Goal: Task Accomplishment & Management: Use online tool/utility

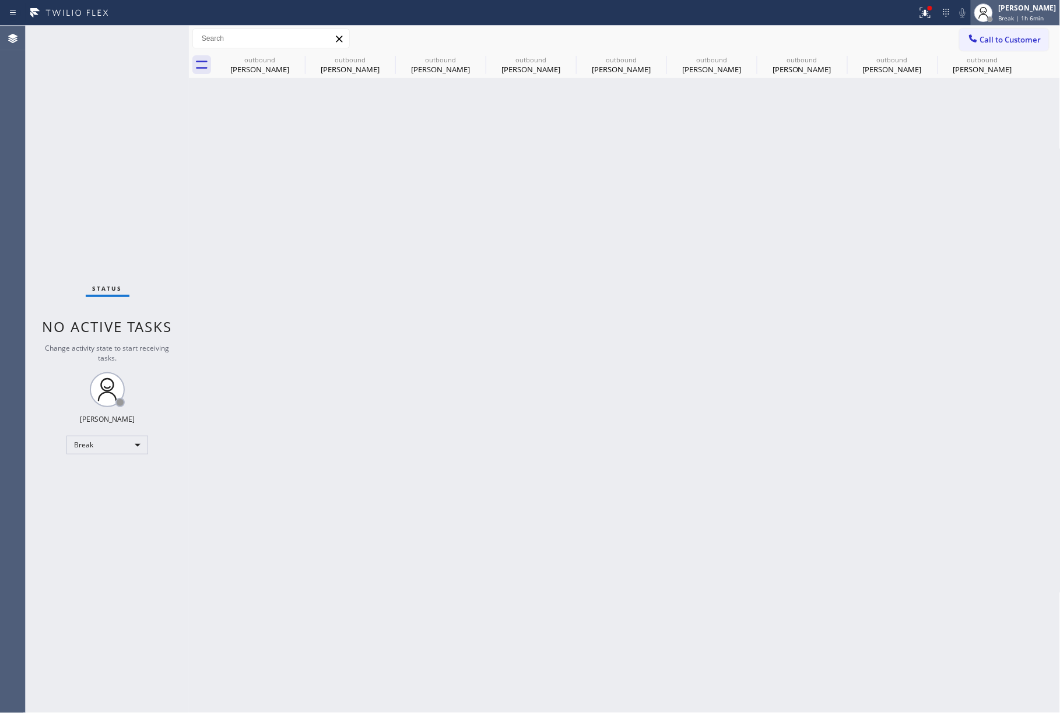
click at [1034, 20] on span "Break | 1h 6min" at bounding box center [1021, 18] width 45 height 8
click at [1001, 77] on button "Unavailable" at bounding box center [1002, 76] width 117 height 15
click at [835, 375] on div "Back to Dashboard Change Sender ID Customers Technicians Select a contact Outbo…" at bounding box center [624, 370] width 871 height 688
click at [38, 154] on div "Status No active tasks Change activity state to start receiving tasks. [PERSON_…" at bounding box center [107, 370] width 163 height 688
click at [300, 62] on icon at bounding box center [297, 59] width 14 height 14
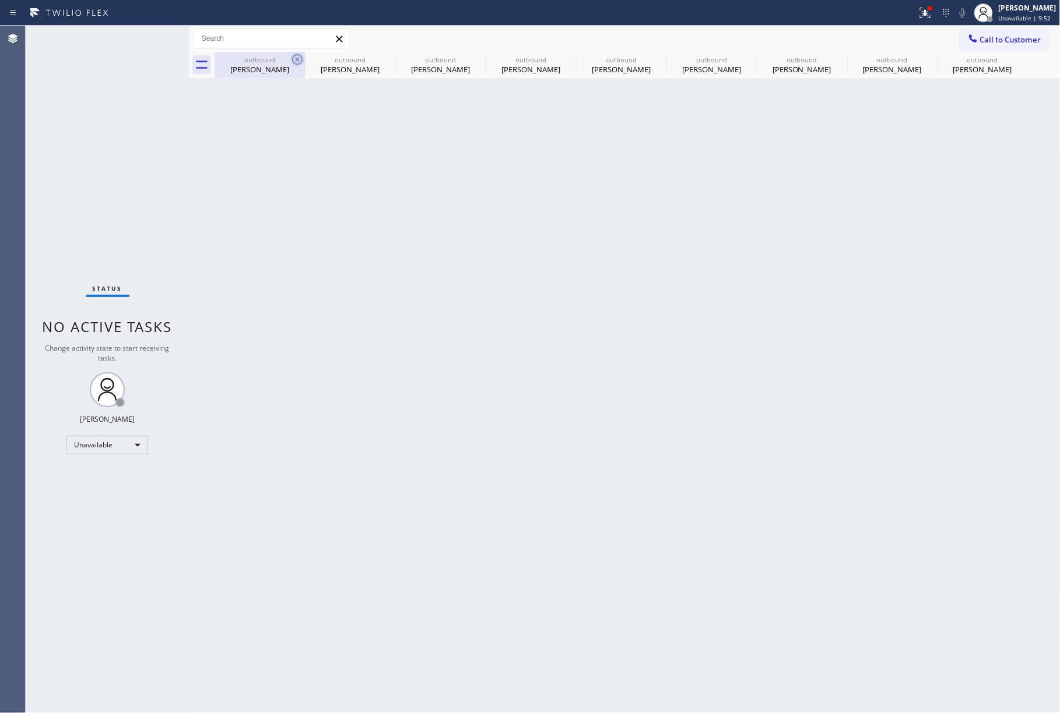
click at [0, 0] on icon at bounding box center [0, 0] width 0 height 0
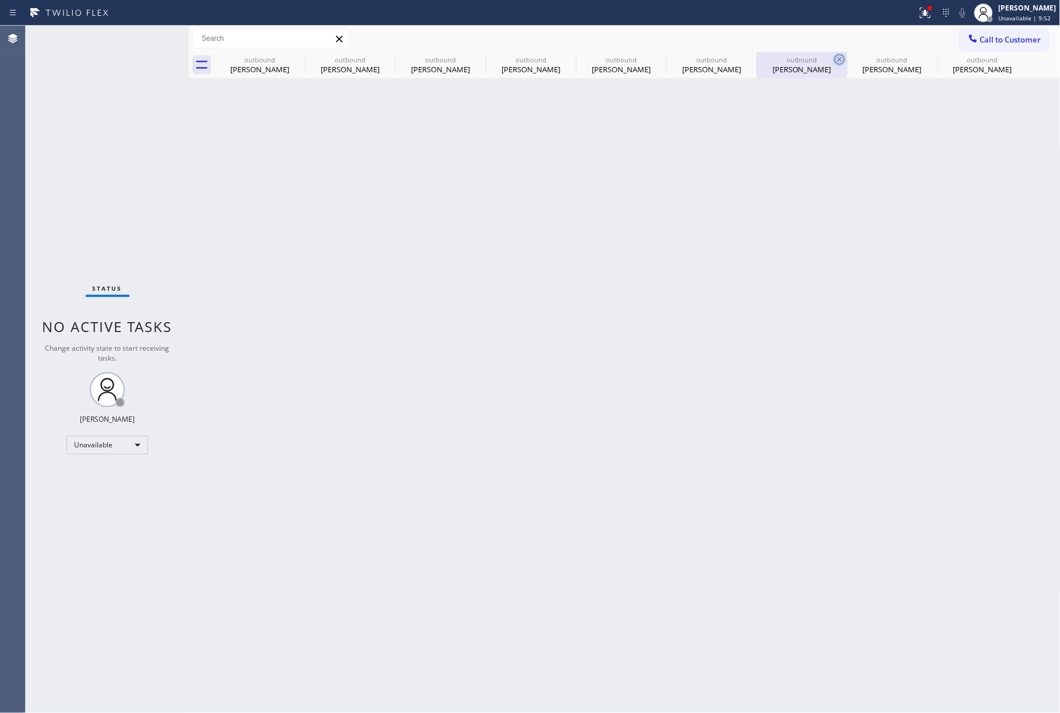
click at [834, 64] on icon at bounding box center [839, 59] width 10 height 10
click at [0, 0] on icon at bounding box center [0, 0] width 0 height 0
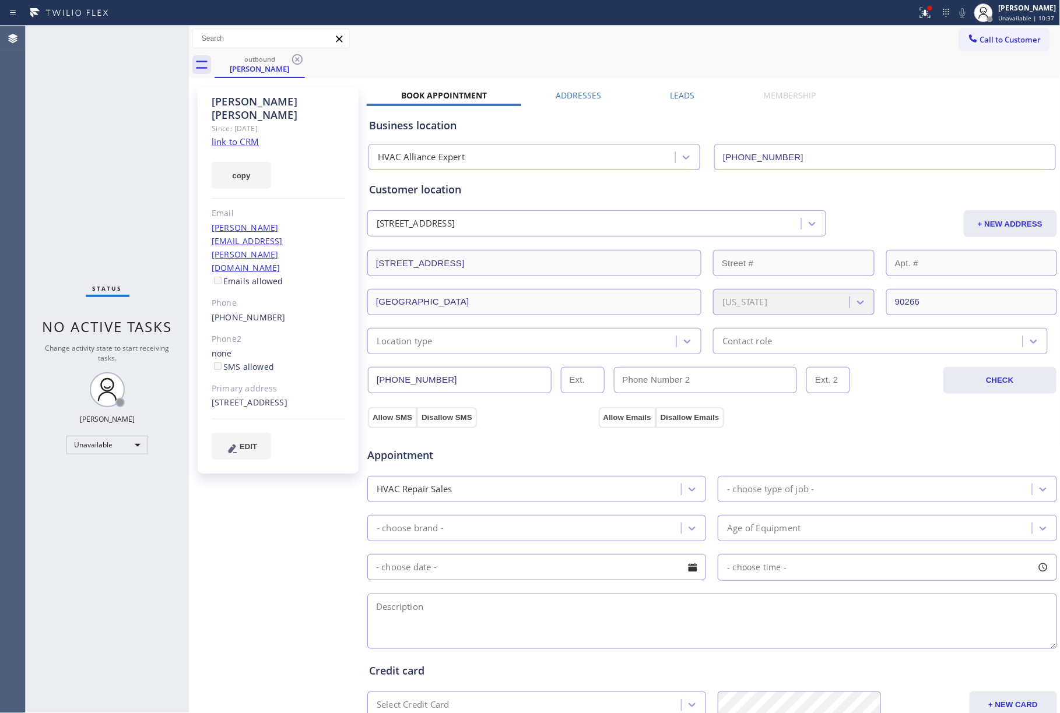
drag, startPoint x: 82, startPoint y: 147, endPoint x: 231, endPoint y: 29, distance: 190.5
click at [103, 131] on div "Status No active tasks Change activity state to start receiving tasks. [PERSON_…" at bounding box center [107, 370] width 163 height 688
click at [985, 44] on span "Call to Customer" at bounding box center [1010, 39] width 61 height 10
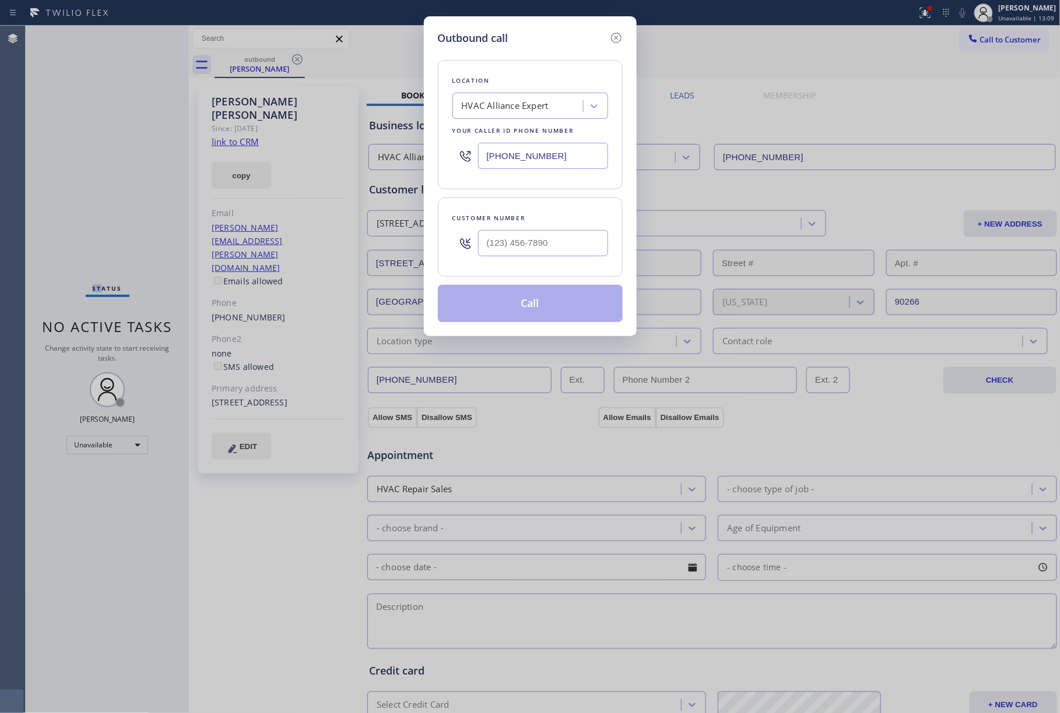
click at [509, 239] on input "text" at bounding box center [543, 243] width 130 height 26
paste input "603) 867-7752"
type input "(603) 867-7752"
drag, startPoint x: 556, startPoint y: 157, endPoint x: 404, endPoint y: 133, distance: 153.5
click at [404, 133] on div "Outbound call Location HVAC Alliance Expert Your caller id phone number (323) 9…" at bounding box center [530, 356] width 1060 height 713
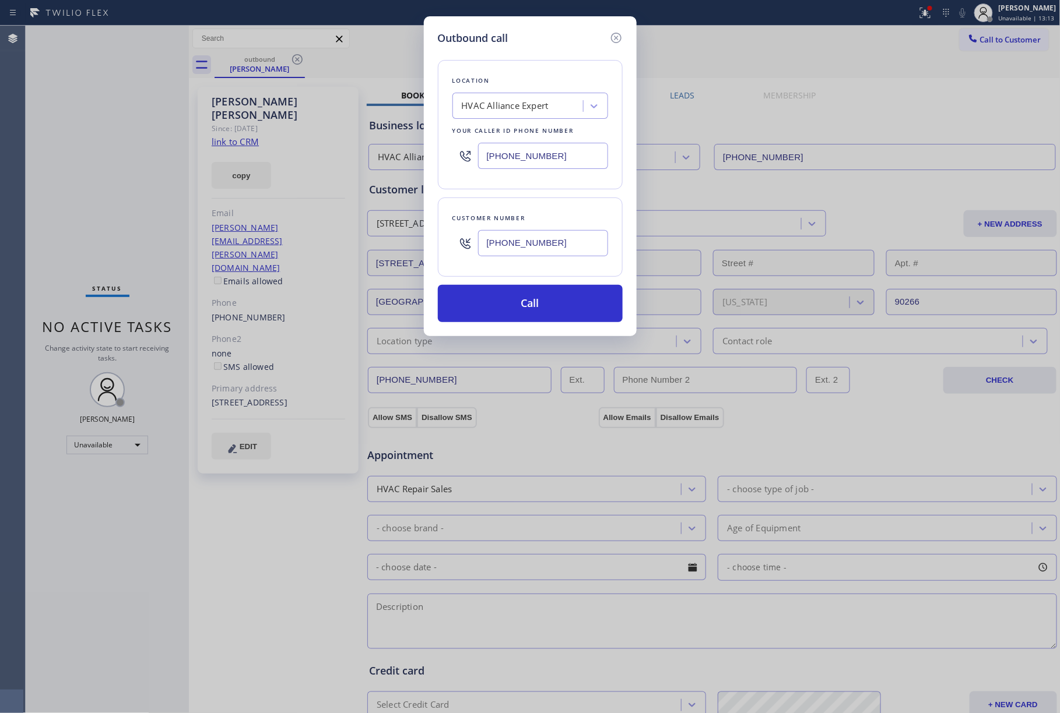
paste input "text"
drag, startPoint x: 554, startPoint y: 154, endPoint x: 432, endPoint y: 143, distance: 122.3
click at [432, 143] on div "Outbound call Location HVAC Alliance Expert Your caller id phone number (323) 9…" at bounding box center [530, 176] width 213 height 320
paste input "855) 731-4952"
type input "[PHONE_NUMBER]"
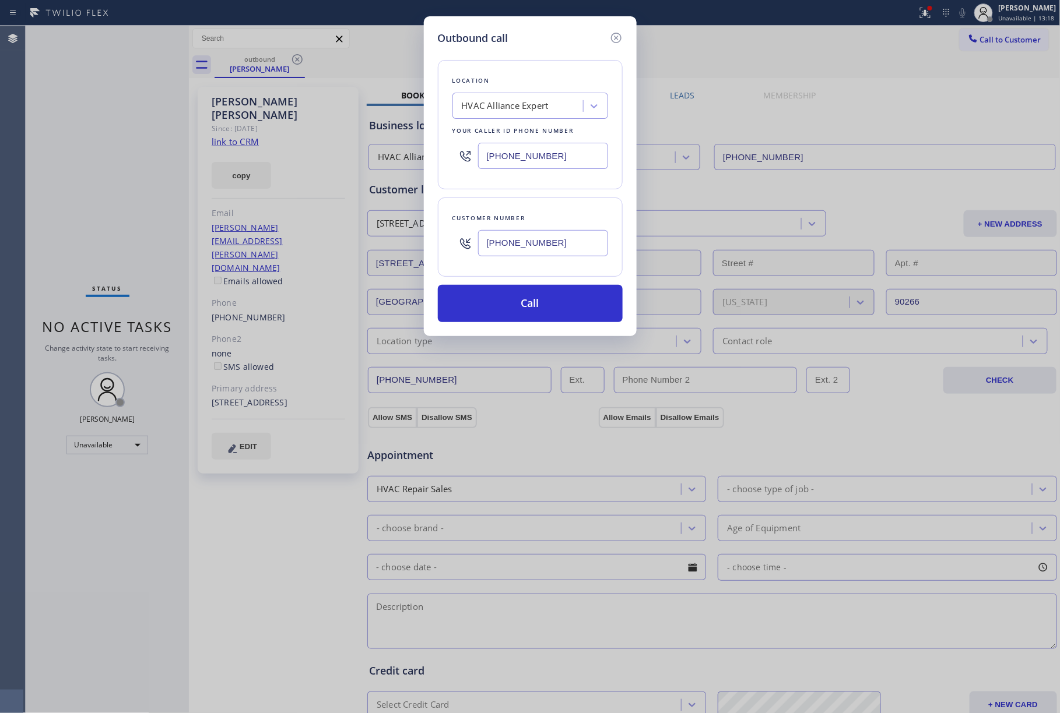
click at [518, 63] on div "Location HVAC Alliance Expert Your caller id phone number (855) 731-4952" at bounding box center [530, 124] width 185 height 129
click at [551, 301] on button "Call" at bounding box center [530, 303] width 185 height 37
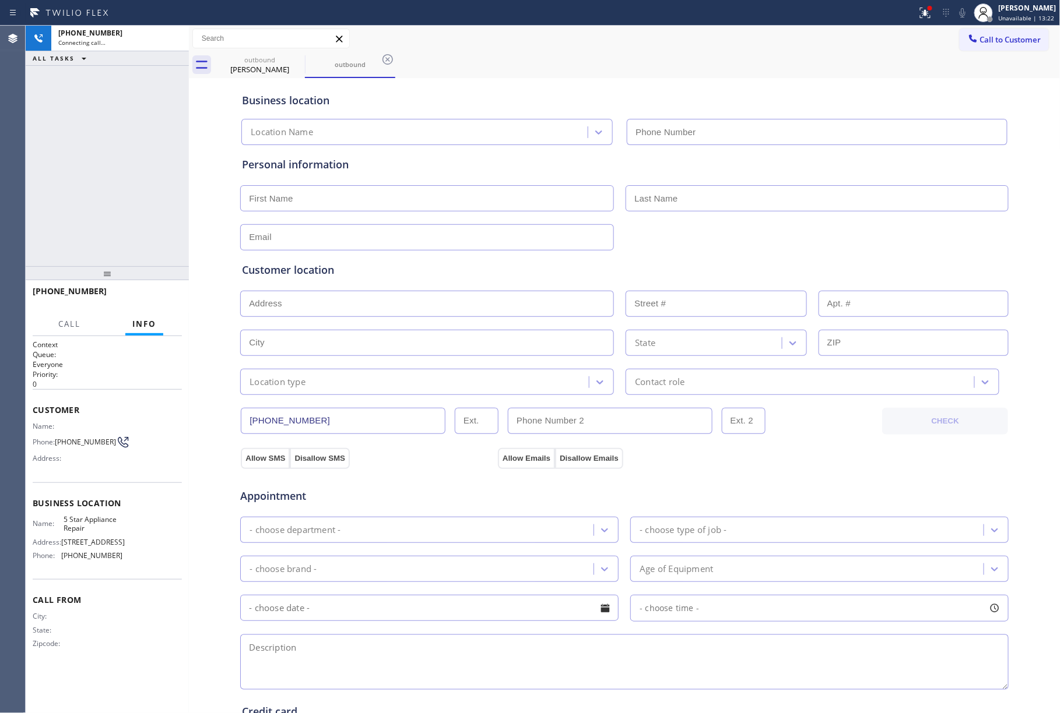
type input "[PHONE_NUMBER]"
drag, startPoint x: 163, startPoint y: 75, endPoint x: 168, endPoint y: 70, distance: 7.0
click at [166, 73] on div "+16038677752 Connecting call… ALL TASKS ALL TASKS ACTIVE TASKS TASKS IN WRAP UP" at bounding box center [107, 146] width 163 height 241
drag, startPoint x: 177, startPoint y: 36, endPoint x: 1057, endPoint y: 259, distance: 908.1
click at [177, 36] on icon at bounding box center [174, 38] width 14 height 14
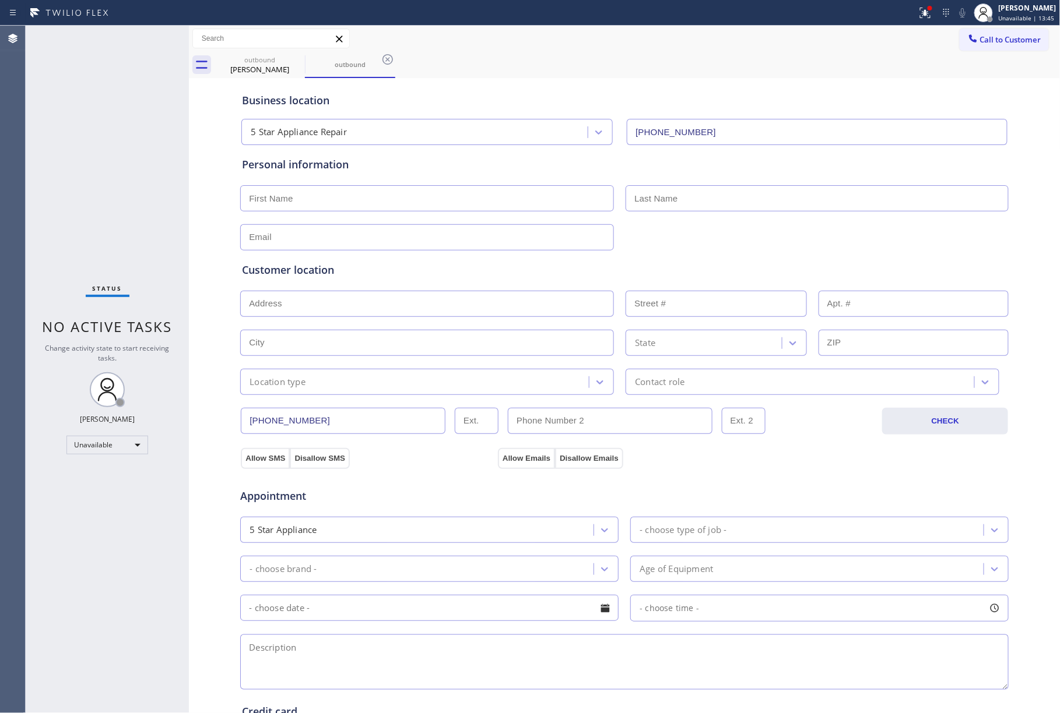
drag, startPoint x: 94, startPoint y: 133, endPoint x: 350, endPoint y: 3, distance: 287.5
click at [103, 122] on div "Status No active tasks Change activity state to start receiving tasks. [PERSON_…" at bounding box center [107, 370] width 163 height 688
click at [982, 44] on span "Call to Customer" at bounding box center [1010, 39] width 61 height 10
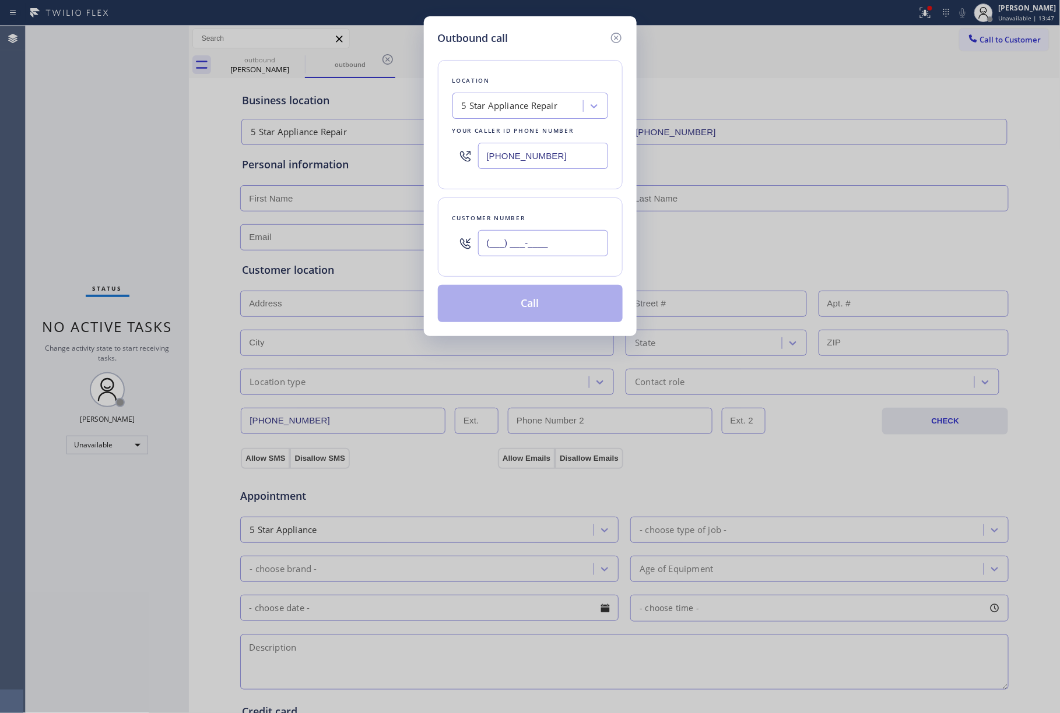
click at [570, 240] on input "(___) ___-____" at bounding box center [543, 243] width 130 height 26
paste input "610) 977-0786"
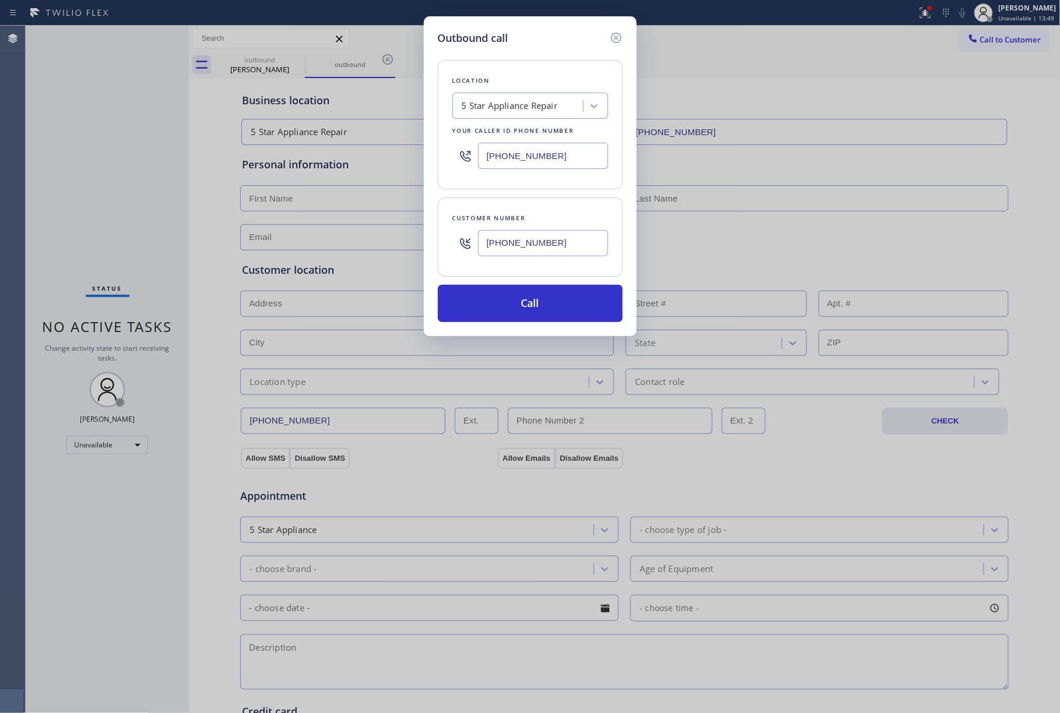
type input "(610) 977-0786"
click at [518, 312] on button "Call" at bounding box center [530, 303] width 185 height 37
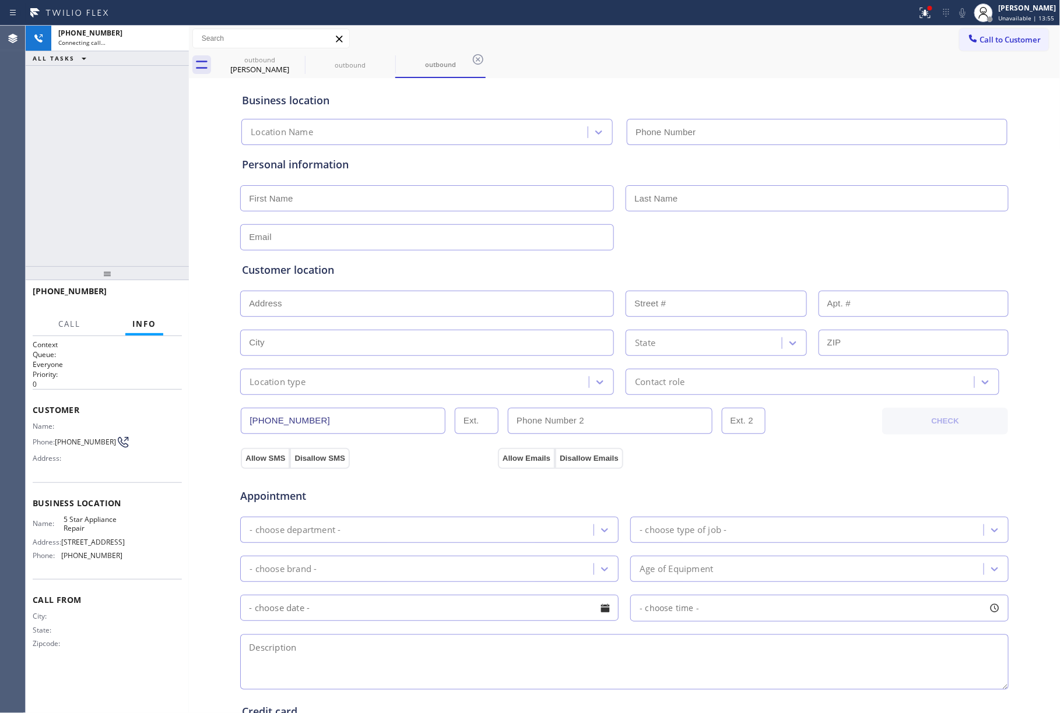
type input "[PHONE_NUMBER]"
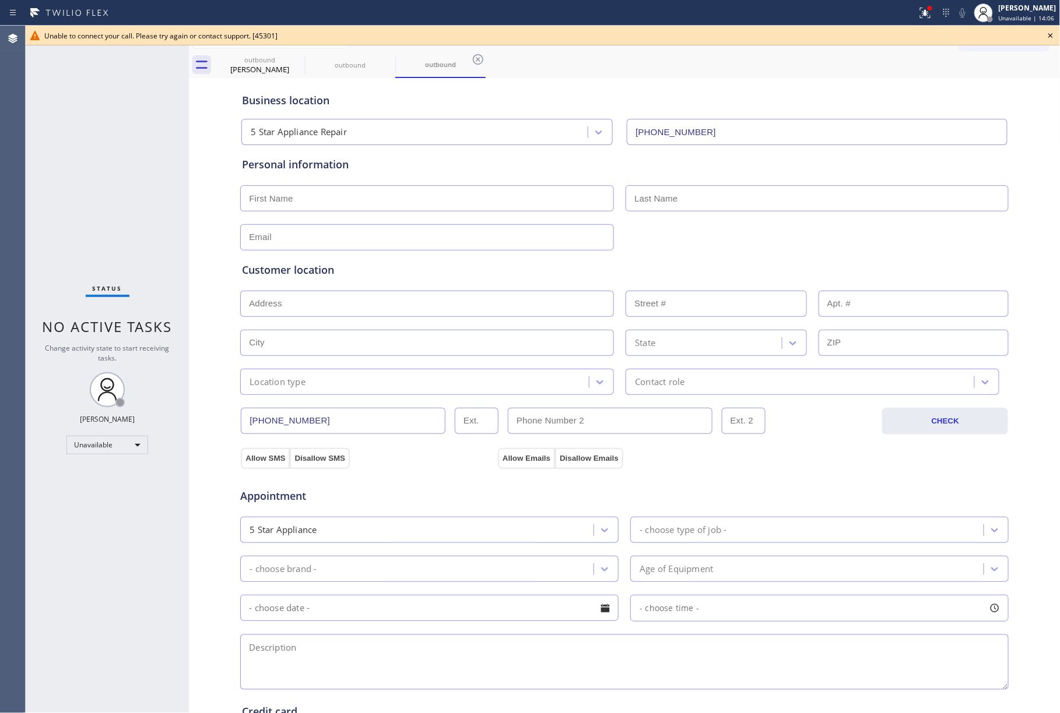
click at [143, 140] on div "Status No active tasks Change activity state to start receiving tasks. [PERSON_…" at bounding box center [107, 370] width 163 height 688
click at [1050, 33] on icon at bounding box center [1050, 36] width 14 height 14
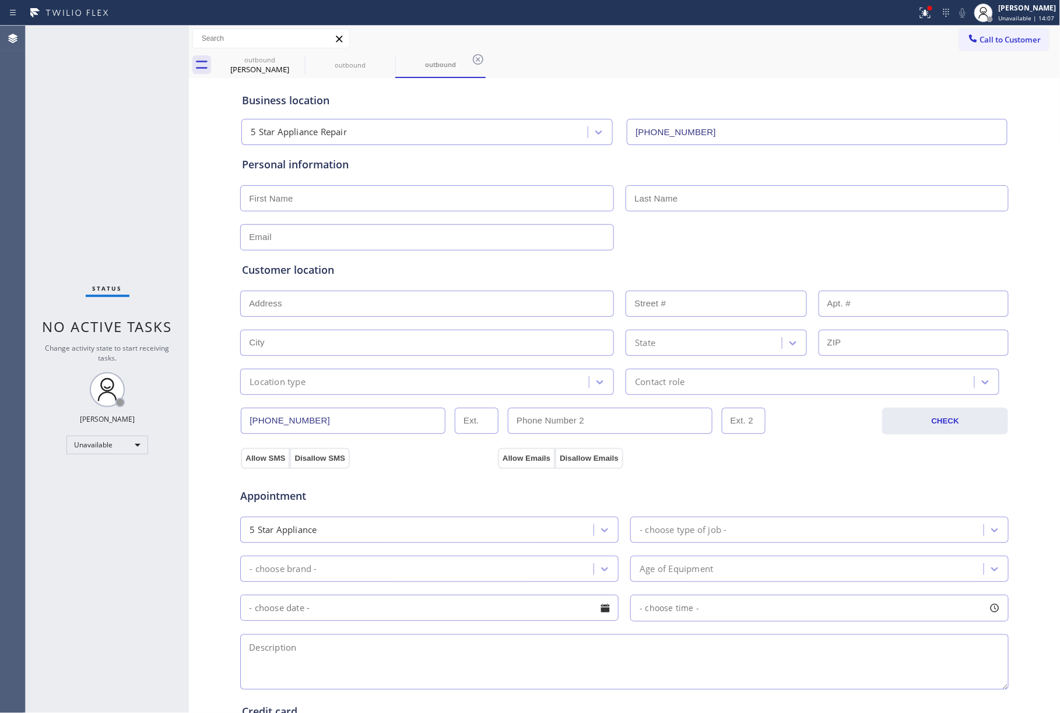
drag, startPoint x: 1000, startPoint y: 37, endPoint x: 977, endPoint y: 49, distance: 26.1
click at [999, 37] on span "Call to Customer" at bounding box center [1010, 39] width 61 height 10
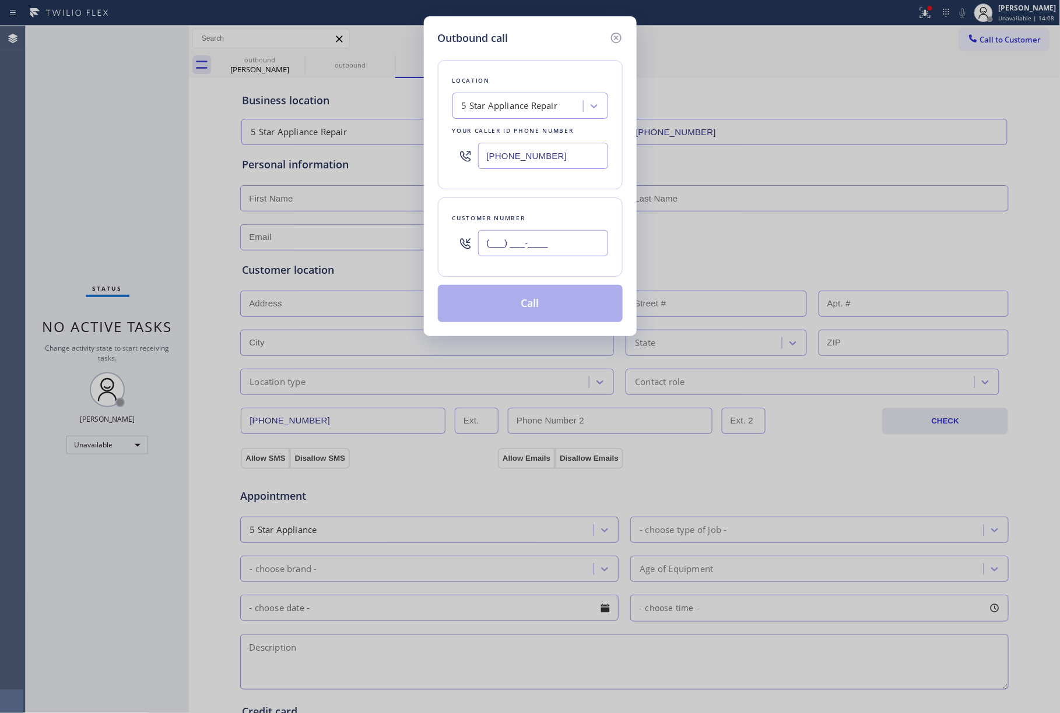
click at [542, 256] on input "(___) ___-____" at bounding box center [543, 243] width 130 height 26
paste input "402) 660-0366"
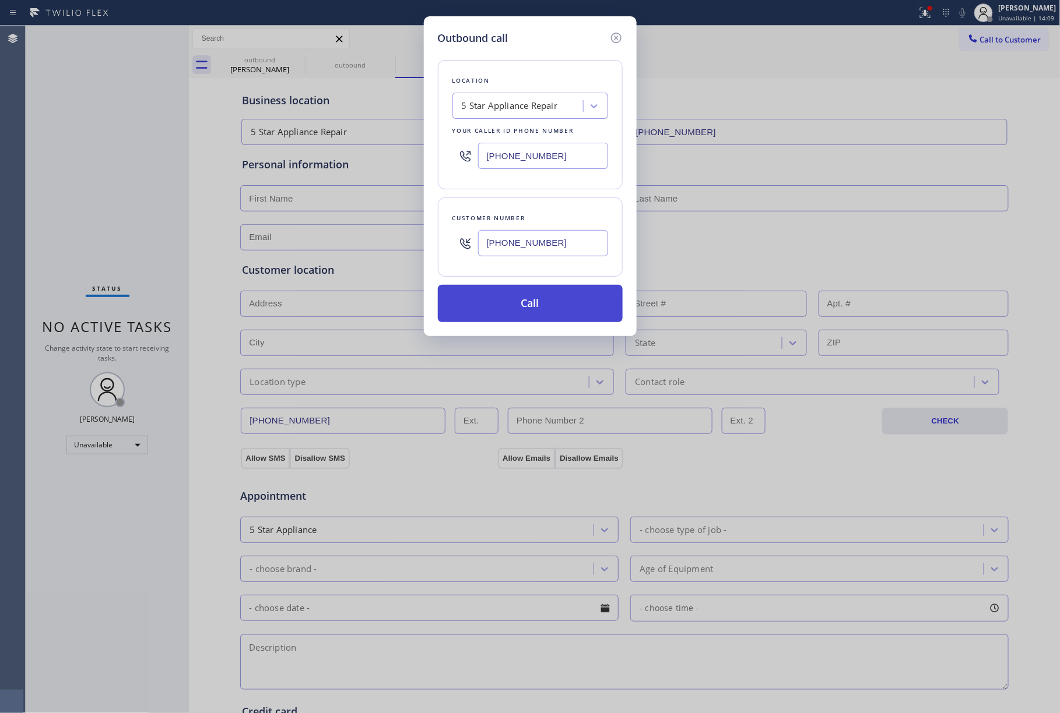
type input "(402) 660-0366"
click at [546, 301] on button "Call" at bounding box center [530, 303] width 185 height 37
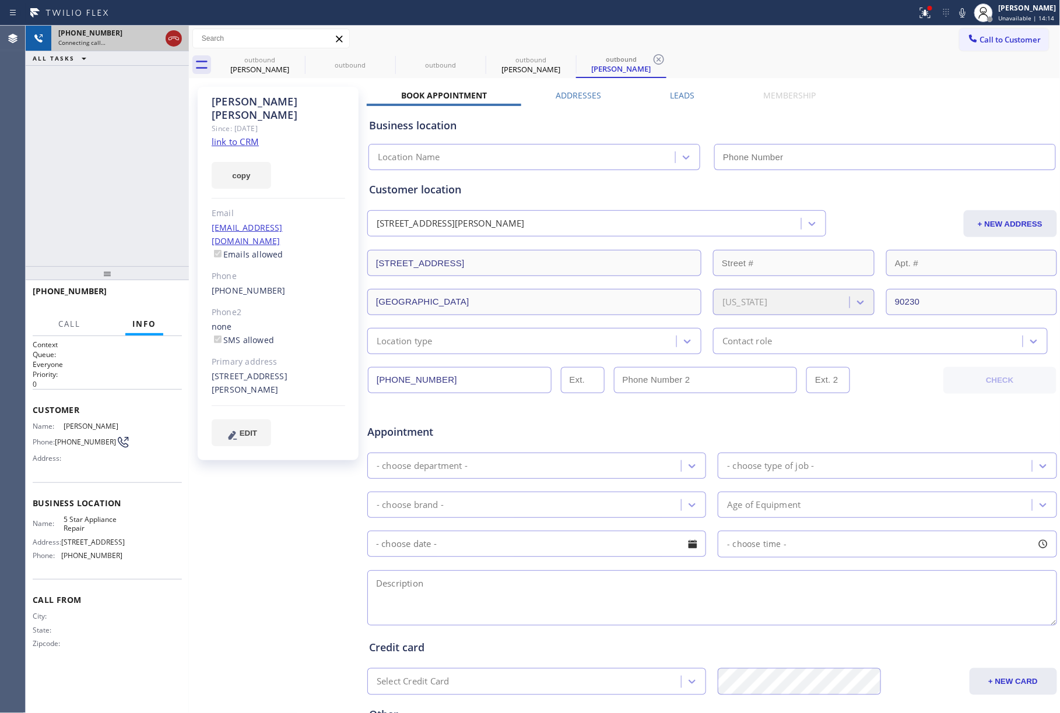
type input "[PHONE_NUMBER]"
click at [170, 42] on icon at bounding box center [174, 38] width 14 height 14
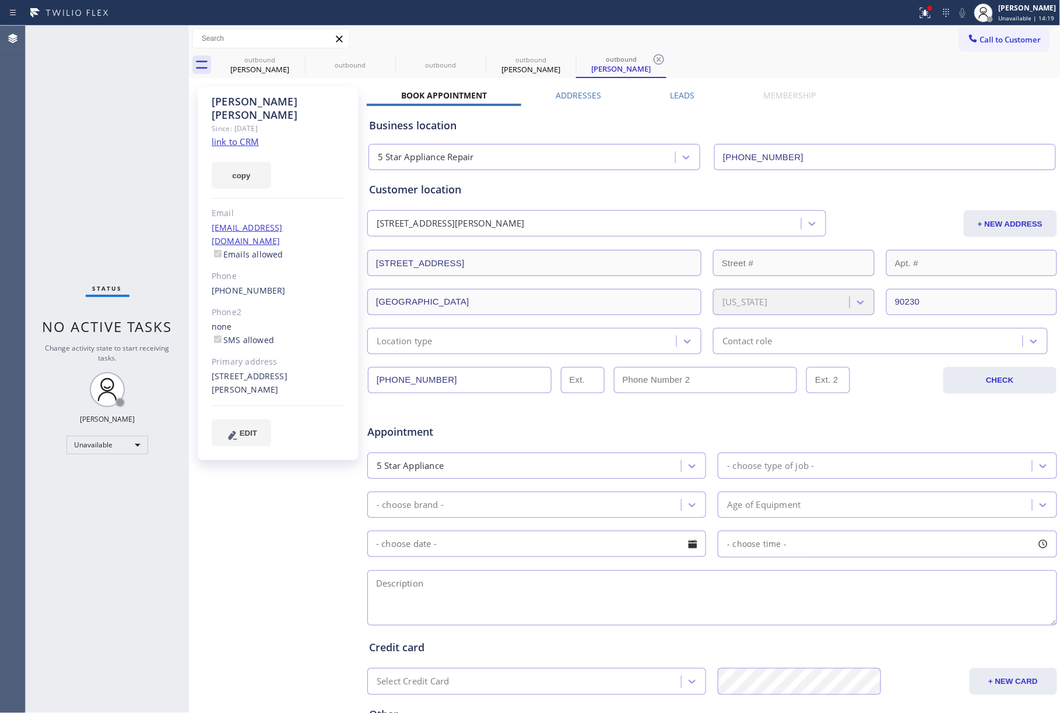
drag, startPoint x: 1012, startPoint y: 49, endPoint x: 996, endPoint y: 52, distance: 16.1
click at [1011, 48] on button "Call to Customer" at bounding box center [1003, 40] width 89 height 22
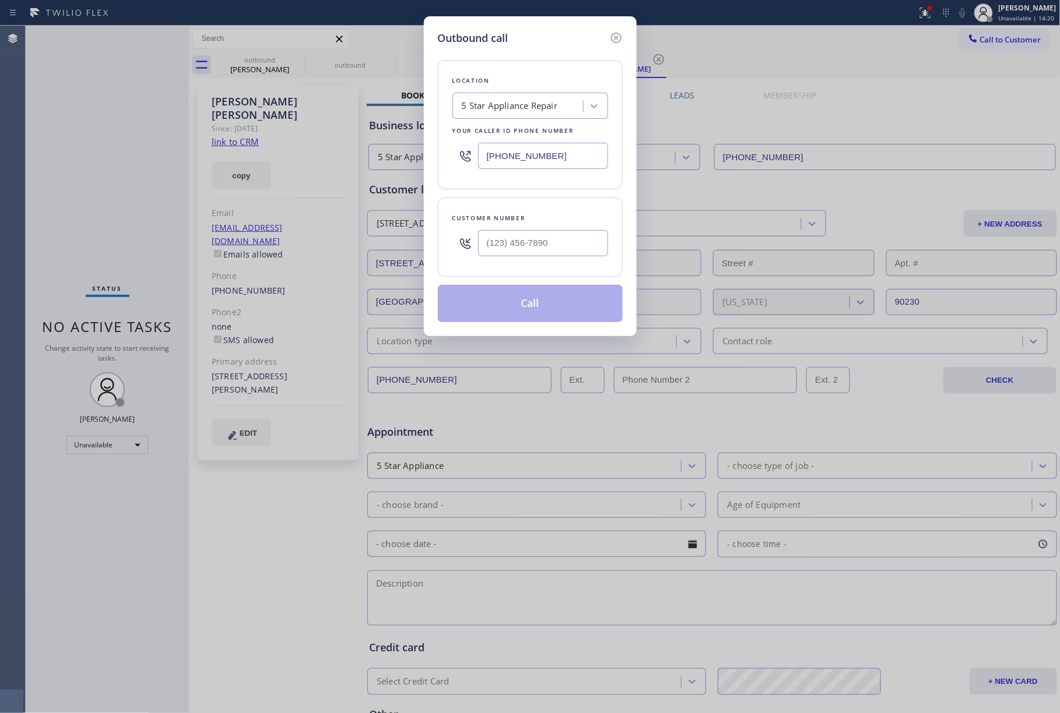
click at [612, 230] on div "Customer number" at bounding box center [530, 237] width 185 height 79
click at [570, 238] on input "(___) ___-____" at bounding box center [543, 243] width 130 height 26
paste input "832) 651-6279"
type input "(832) 651-6279"
click at [556, 215] on div "Customer number" at bounding box center [530, 218] width 156 height 12
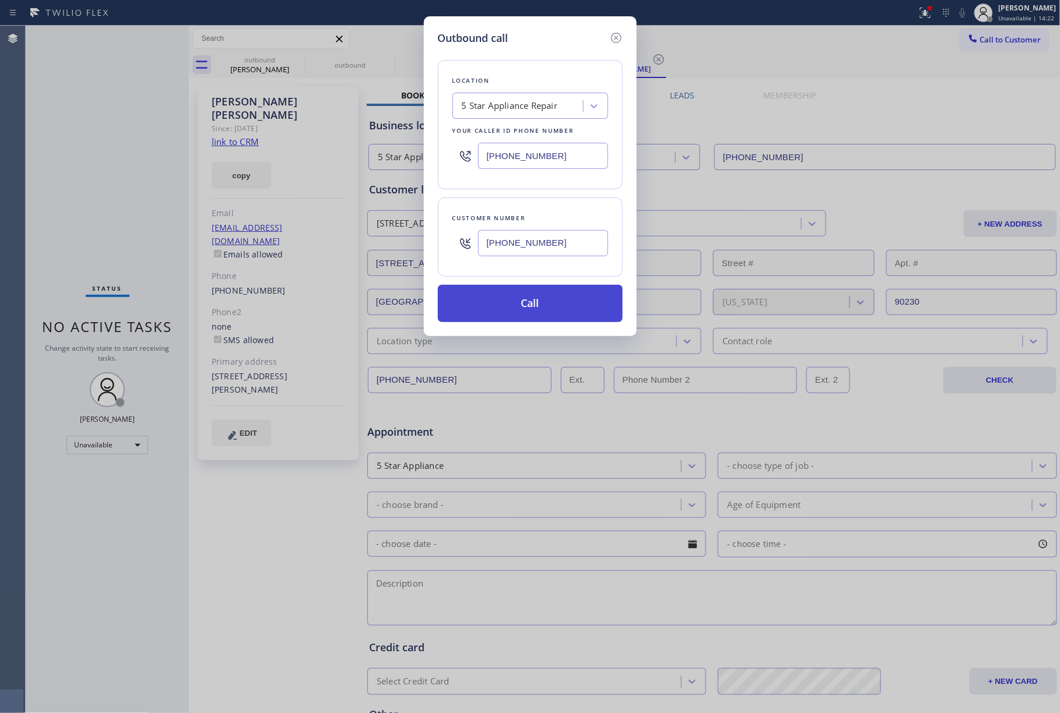
click at [546, 305] on button "Call" at bounding box center [530, 303] width 185 height 37
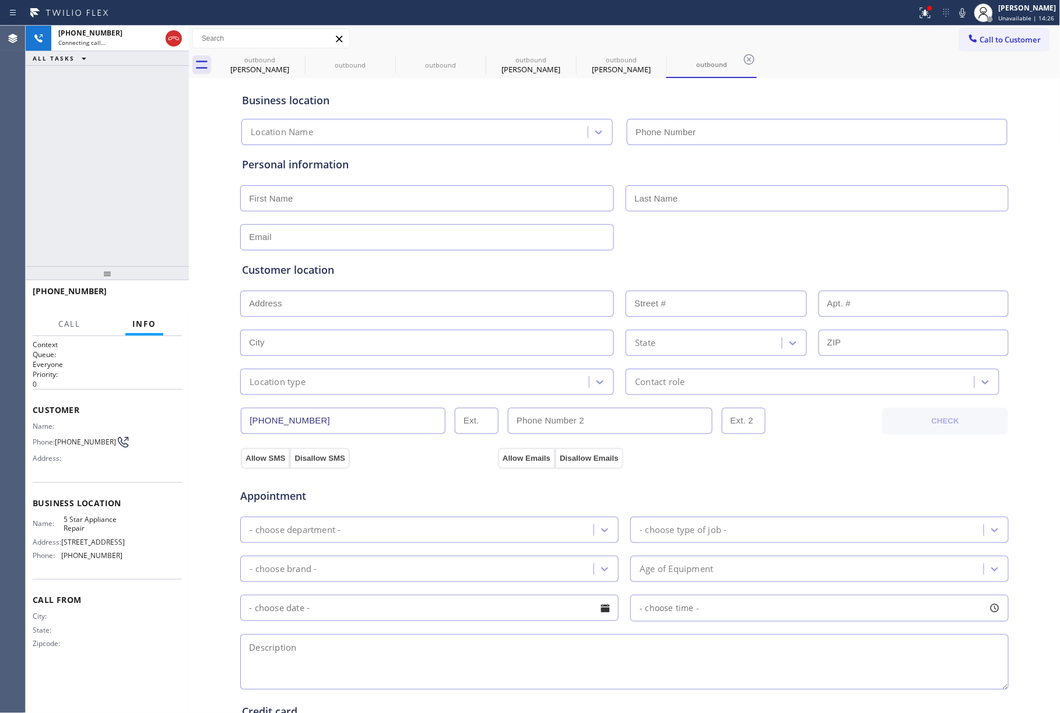
type input "[PHONE_NUMBER]"
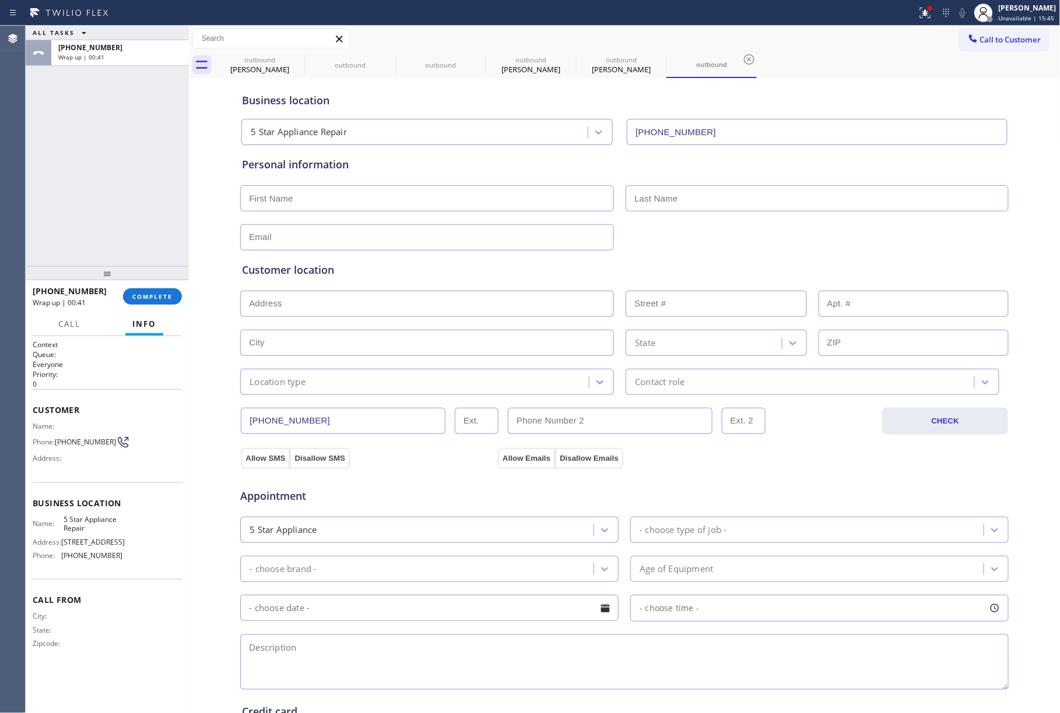
drag, startPoint x: 162, startPoint y: 294, endPoint x: 78, endPoint y: 198, distance: 127.2
click at [162, 294] on span "COMPLETE" at bounding box center [152, 297] width 40 height 8
click at [75, 195] on div "ALL TASKS ALL TASKS ACTIVE TASKS TASKS IN WRAP UP +18326516279 Wrap up | 00:41" at bounding box center [107, 146] width 163 height 241
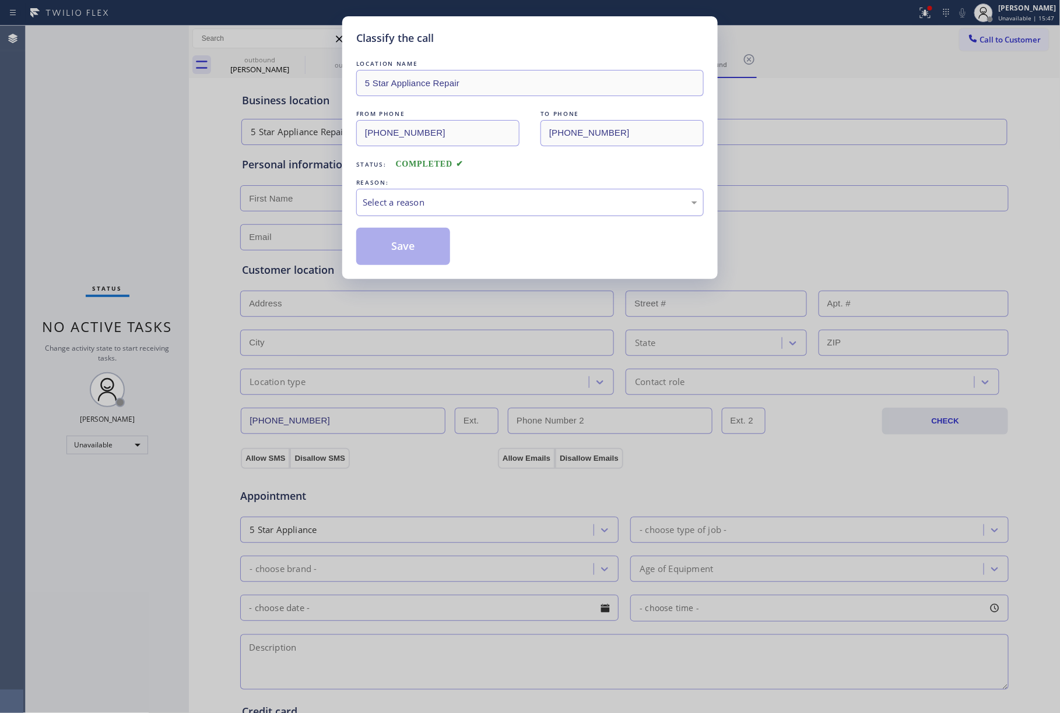
click at [430, 206] on div "Select a reason" at bounding box center [530, 202] width 335 height 13
click at [395, 245] on button "Save" at bounding box center [403, 246] width 94 height 37
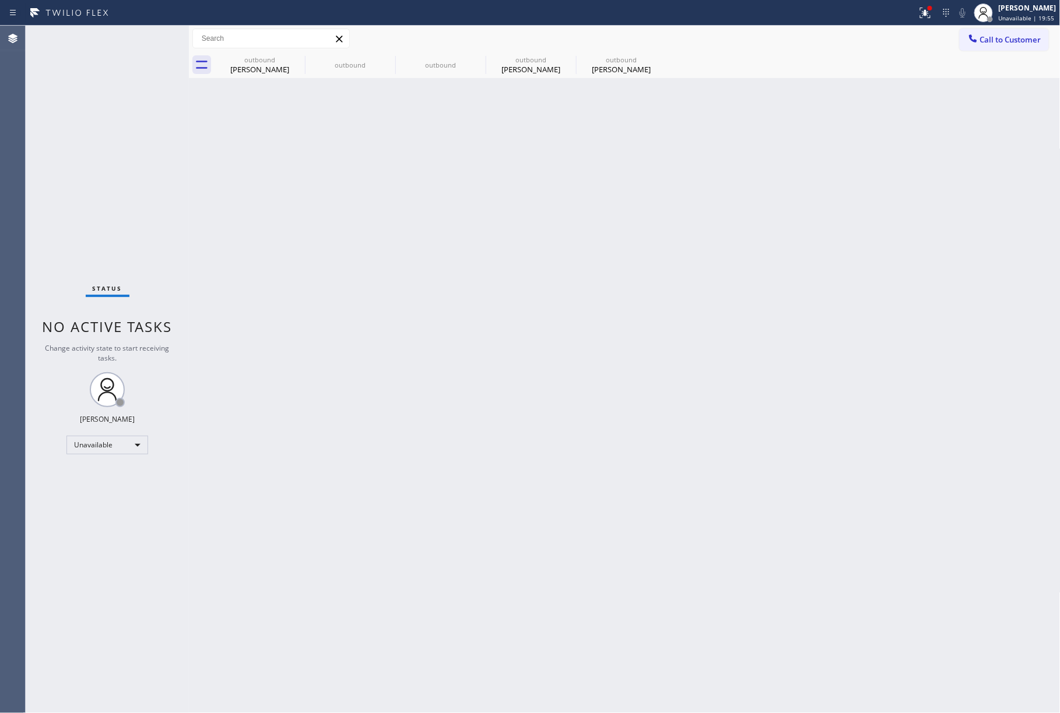
click at [605, 437] on div "Back to Dashboard Change Sender ID Customers Technicians Select a contact Outbo…" at bounding box center [624, 370] width 871 height 688
drag, startPoint x: 156, startPoint y: 119, endPoint x: 267, endPoint y: 7, distance: 157.9
click at [160, 113] on div "Status No active tasks Change activity state to start receiving tasks. [PERSON_…" at bounding box center [107, 370] width 163 height 688
drag, startPoint x: 996, startPoint y: 41, endPoint x: 915, endPoint y: 71, distance: 86.3
click at [994, 41] on span "Call to Customer" at bounding box center [1010, 39] width 61 height 10
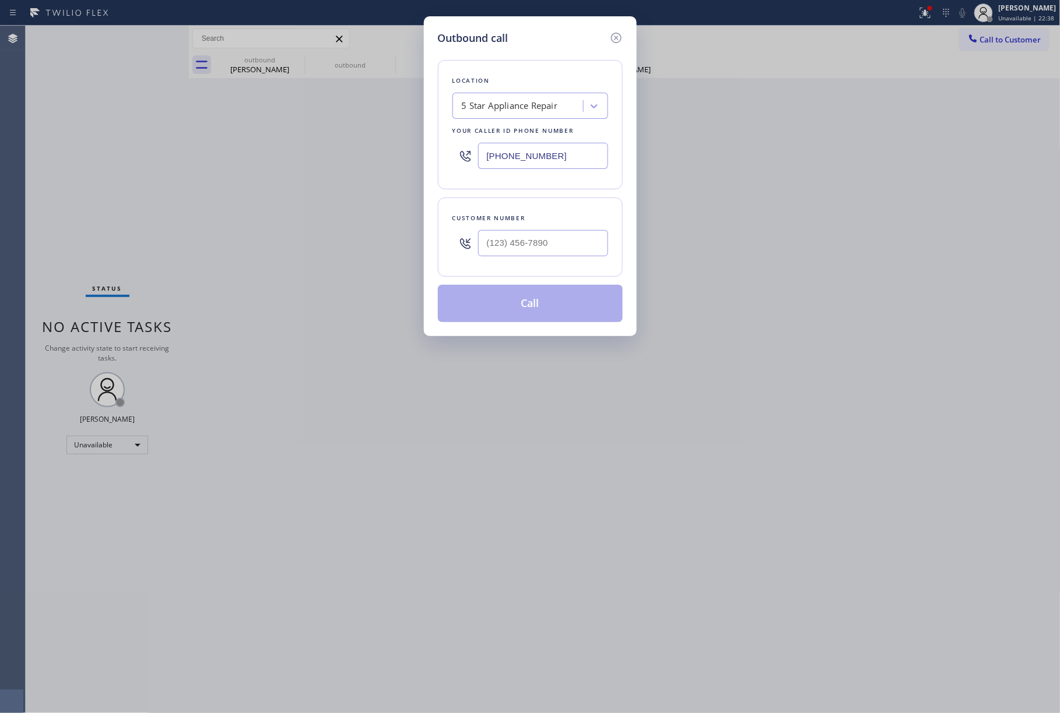
drag, startPoint x: 567, startPoint y: 159, endPoint x: 378, endPoint y: 161, distance: 188.9
click at [378, 161] on div "Outbound call Location 5 Star Appliance Repair Your caller id phone number [PHO…" at bounding box center [530, 356] width 1060 height 713
paste input "text"
type input "[PHONE_NUMBER]"
click at [535, 242] on input "(___) ___-____" at bounding box center [543, 243] width 130 height 26
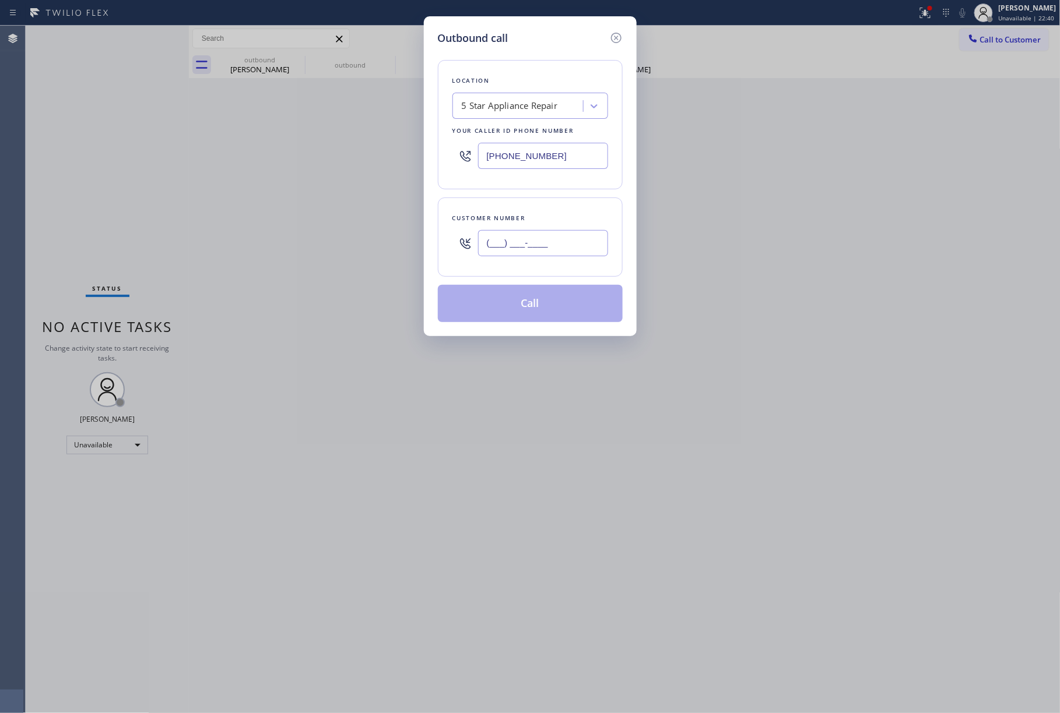
paste input "818) 321-1403"
type input "(818) 321-1403"
click at [537, 222] on div "Customer number" at bounding box center [530, 218] width 156 height 12
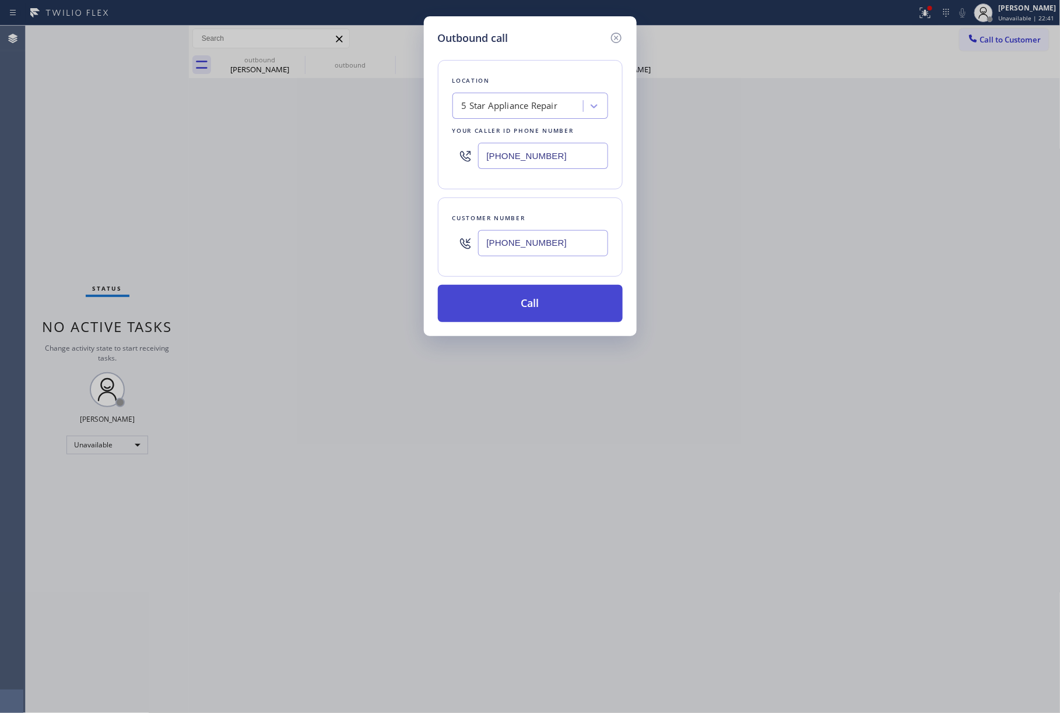
click at [544, 301] on button "Call" at bounding box center [530, 303] width 185 height 37
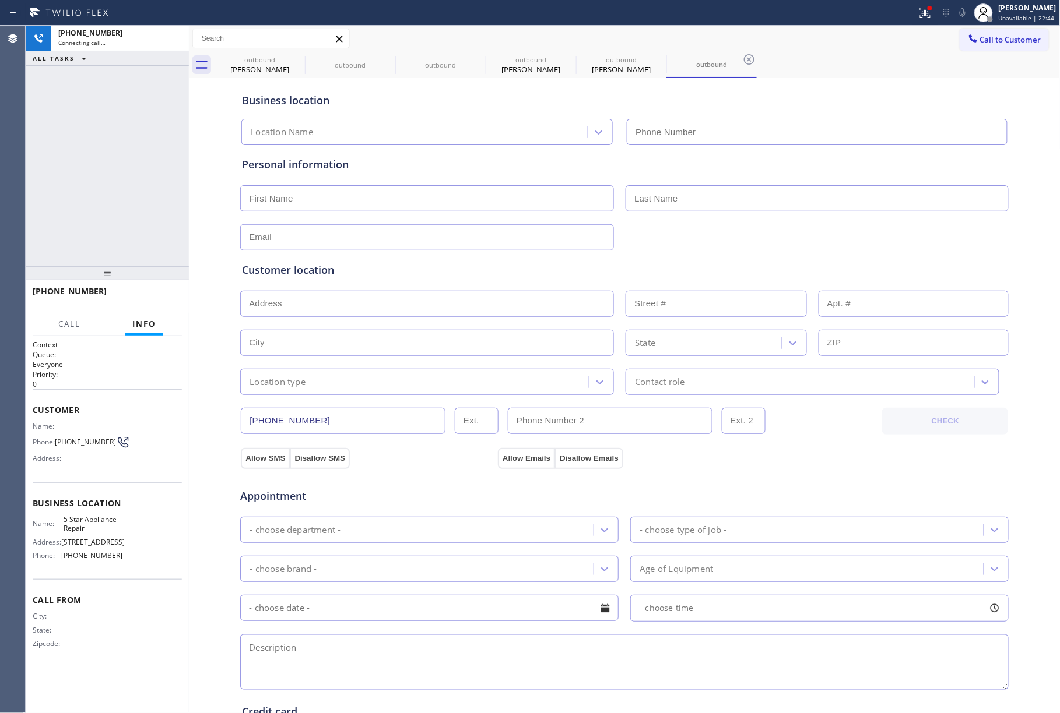
type input "[PHONE_NUMBER]"
click at [153, 299] on span "HANG UP" at bounding box center [155, 297] width 36 height 8
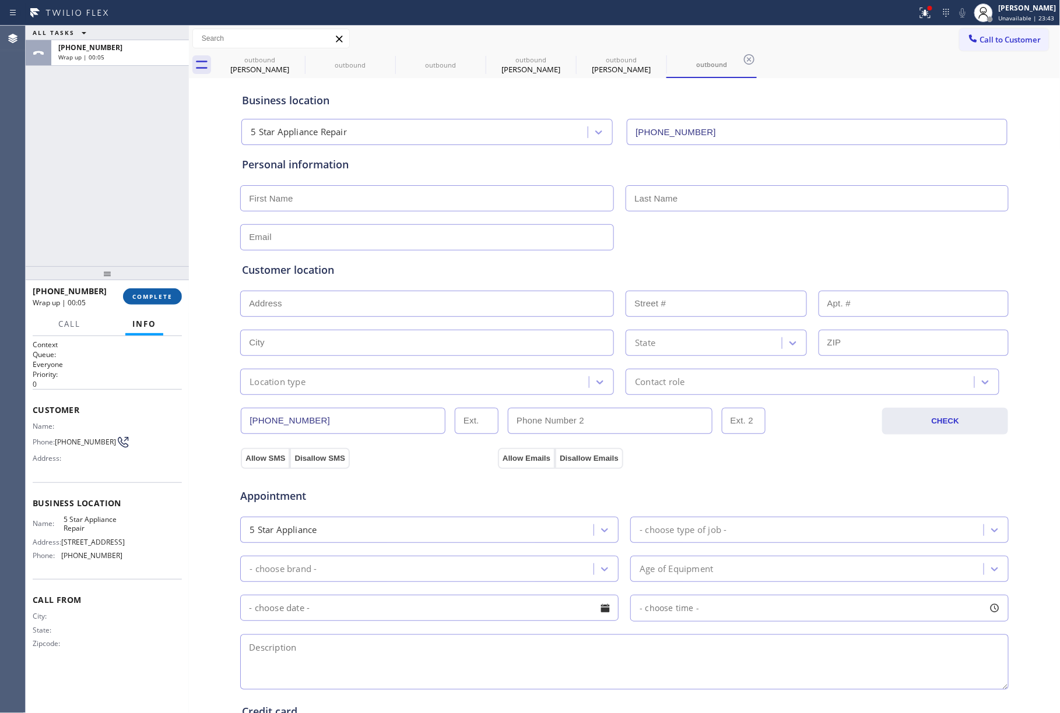
click at [169, 298] on span "COMPLETE" at bounding box center [152, 297] width 40 height 8
click at [122, 227] on div "ALL TASKS ALL TASKS ACTIVE TASKS TASKS IN WRAP UP +18183211403 Wrap up | 00:05" at bounding box center [107, 146] width 163 height 241
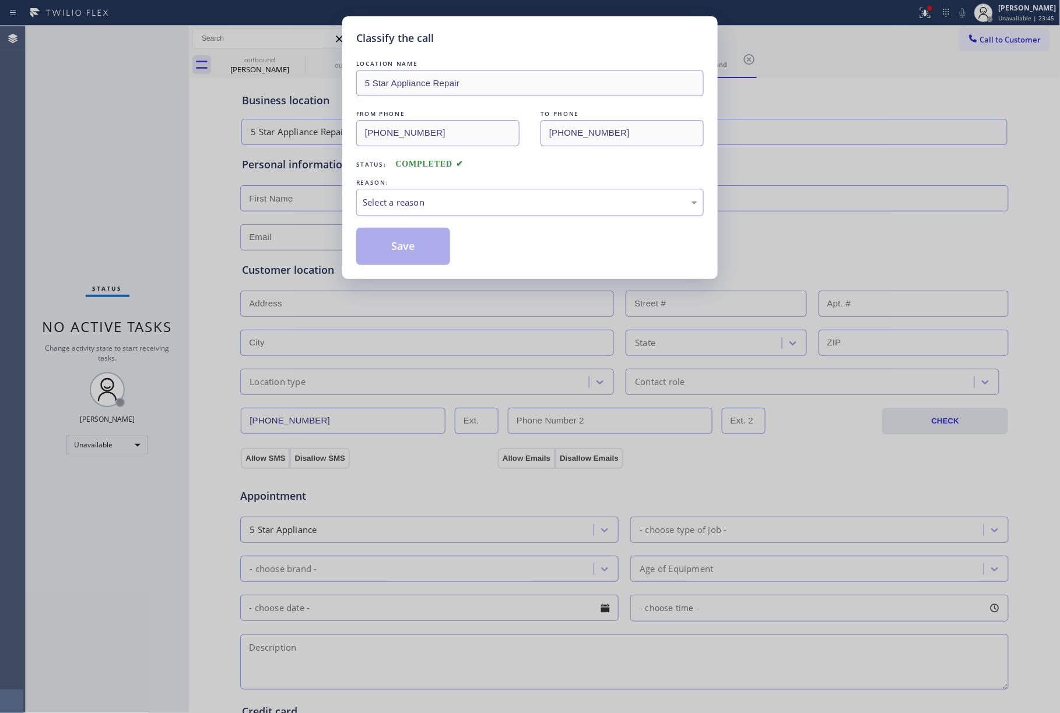
drag, startPoint x: 414, startPoint y: 198, endPoint x: 419, endPoint y: 211, distance: 13.6
click at [414, 199] on div "Select a reason" at bounding box center [530, 202] width 335 height 13
click at [413, 252] on button "Save" at bounding box center [403, 246] width 94 height 37
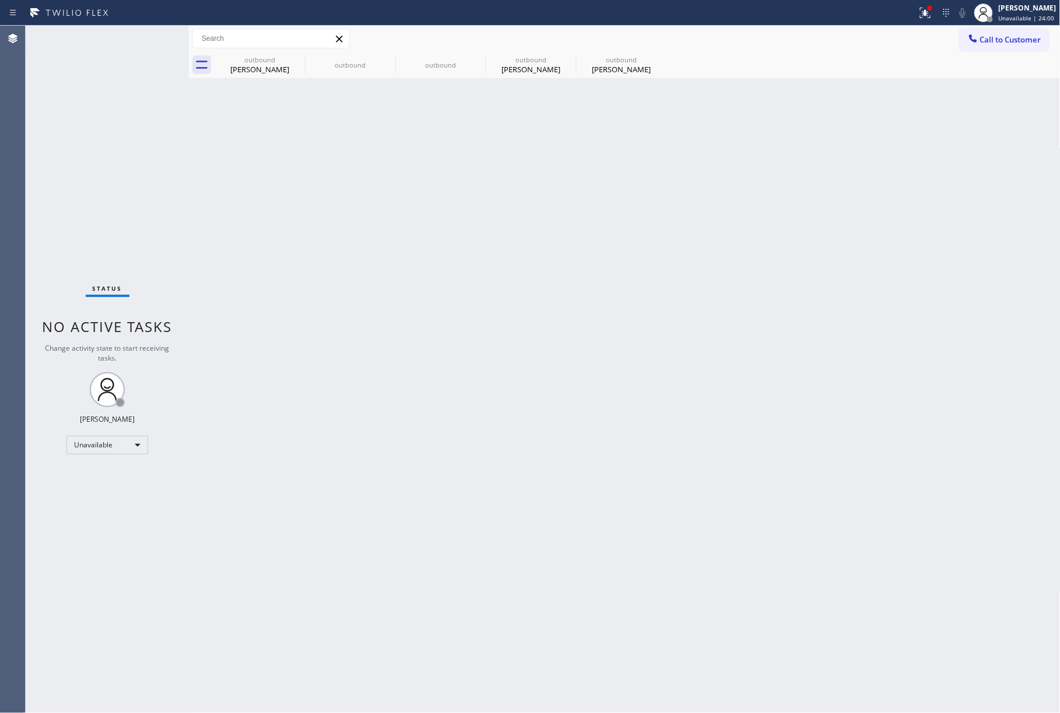
click at [134, 189] on div "Status No active tasks Change activity state to start receiving tasks. [PERSON_…" at bounding box center [107, 370] width 163 height 688
click at [435, 222] on div "Back to Dashboard Change Sender ID Customers Technicians Select a contact Outbo…" at bounding box center [624, 370] width 871 height 688
click at [277, 61] on div "outbound" at bounding box center [260, 59] width 88 height 9
type input "(323) 991-9198"
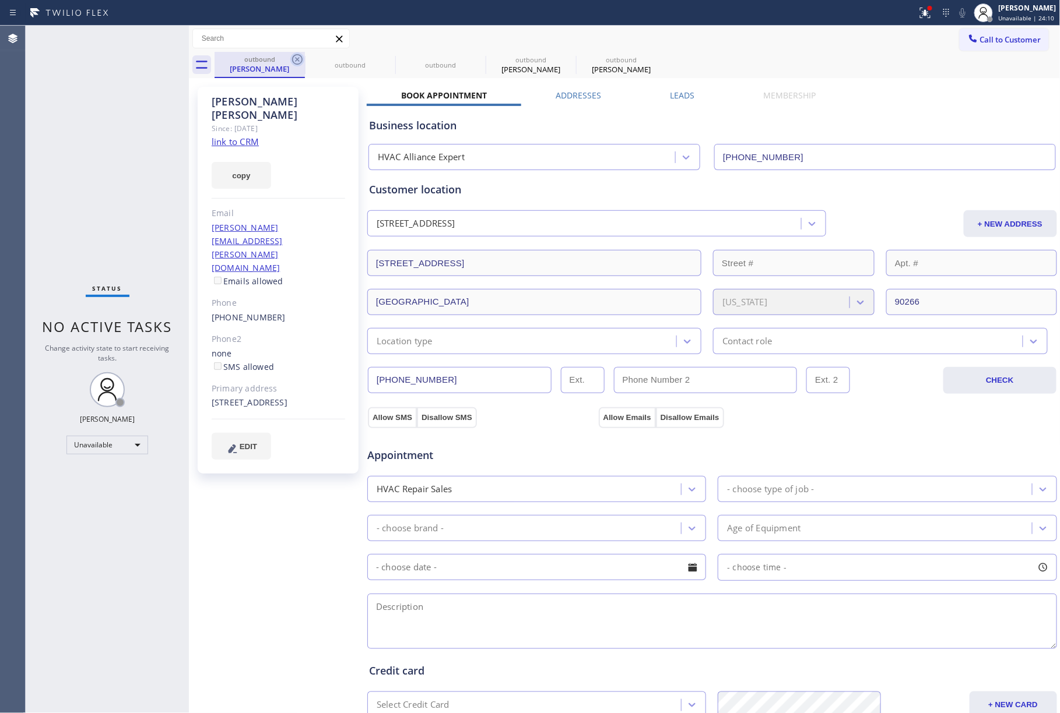
click at [297, 57] on icon at bounding box center [297, 59] width 14 height 14
type input "[PHONE_NUMBER]"
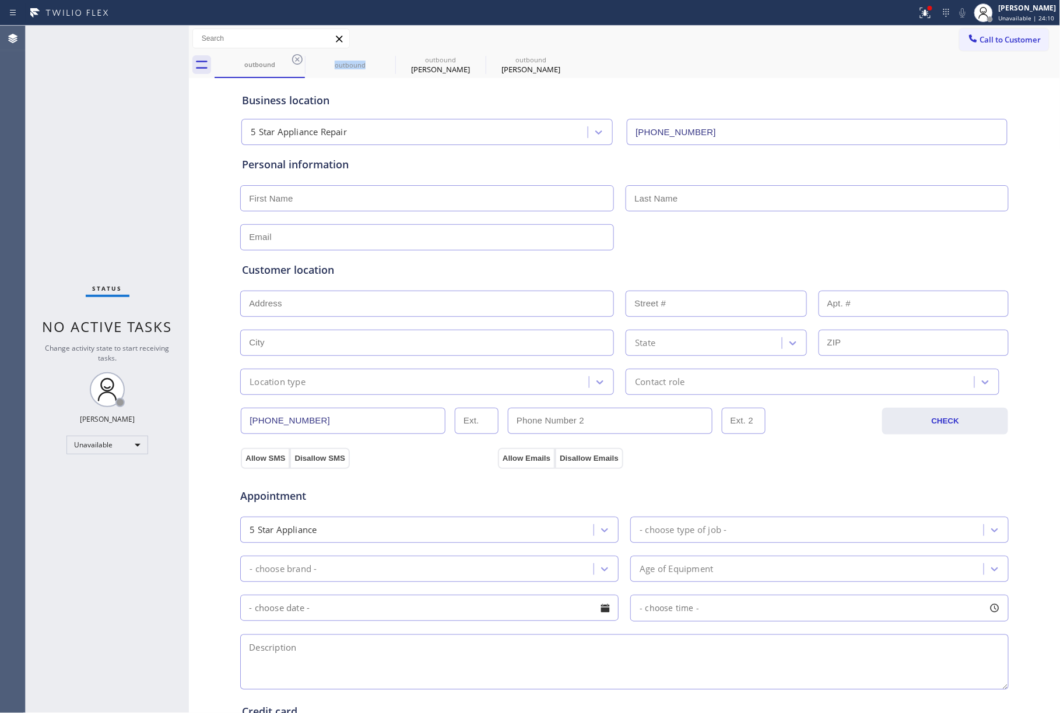
click at [297, 57] on icon at bounding box center [297, 59] width 14 height 14
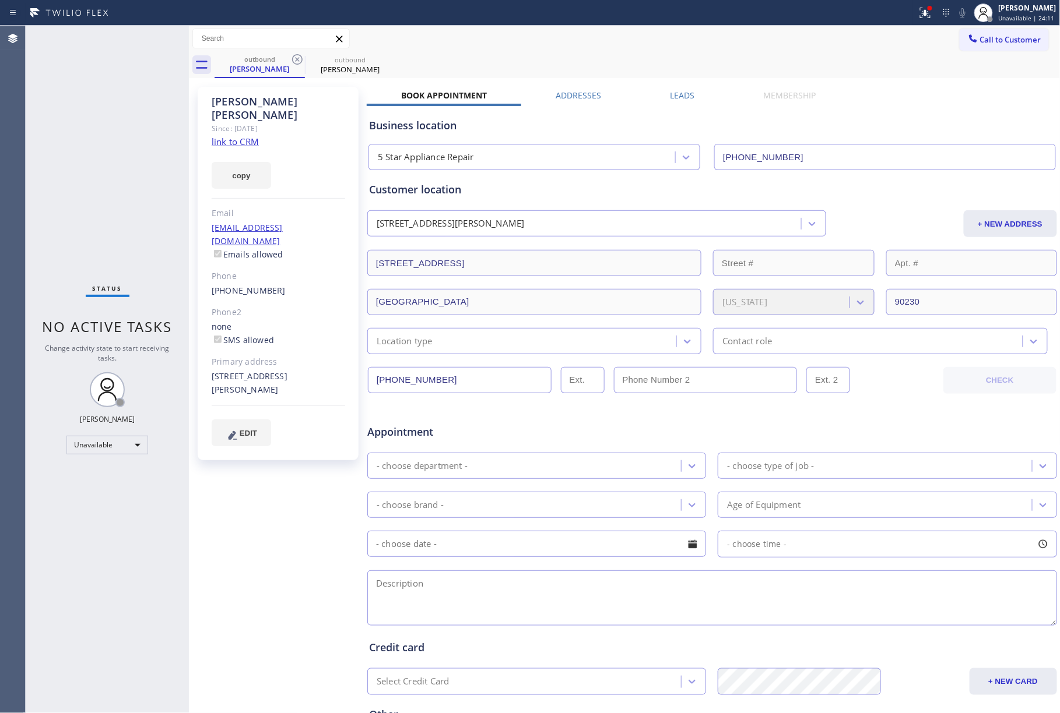
click at [297, 57] on icon at bounding box center [297, 59] width 14 height 14
click at [800, 61] on div "outbound Matt Madsen" at bounding box center [638, 65] width 846 height 26
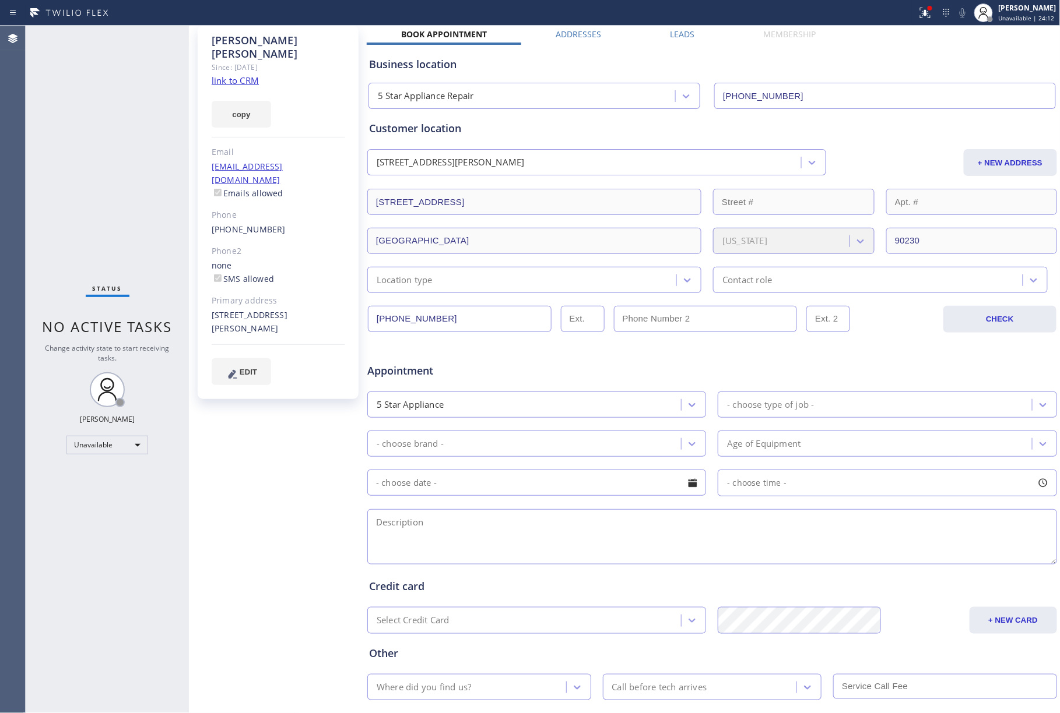
scroll to position [128, 0]
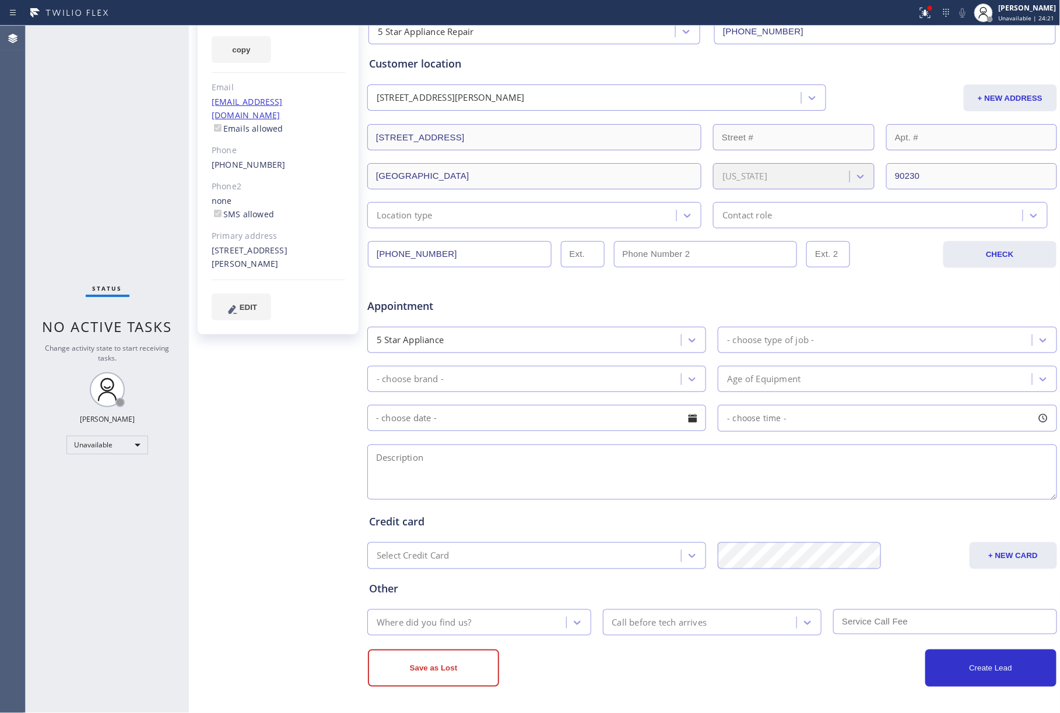
click at [184, 215] on div "Status No active tasks Change activity state to start receiving tasks. [PERSON_…" at bounding box center [107, 370] width 163 height 688
drag, startPoint x: 132, startPoint y: 194, endPoint x: 174, endPoint y: 127, distance: 79.1
click at [132, 194] on div "Status No active tasks Change activity state to start receiving tasks. [PERSON_…" at bounding box center [107, 370] width 163 height 688
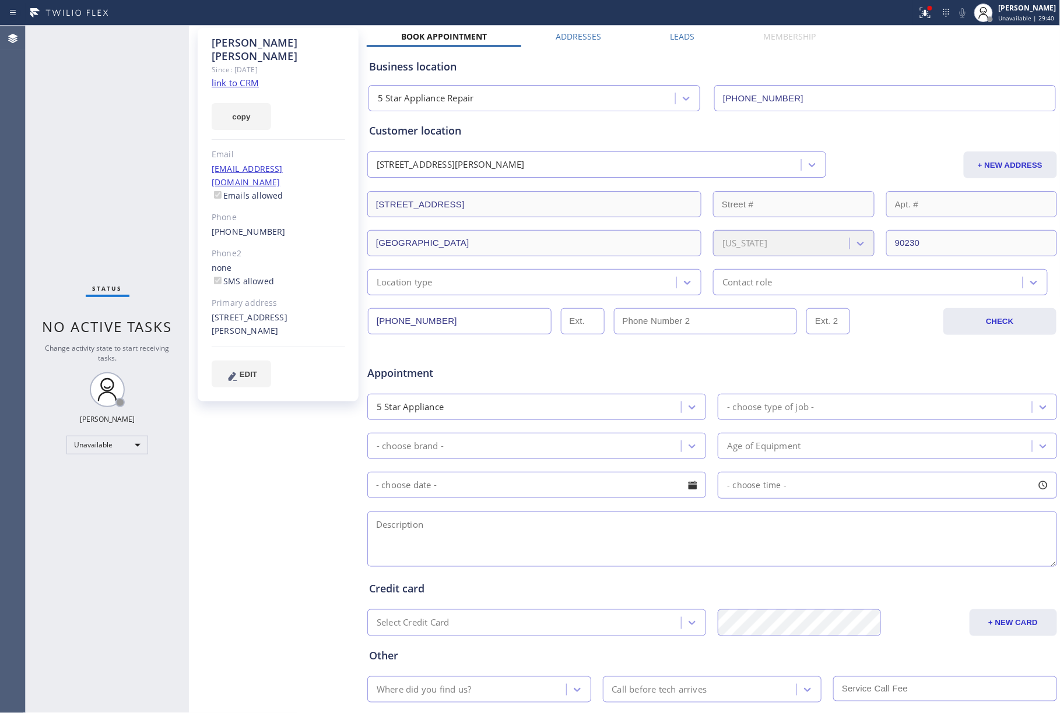
scroll to position [0, 0]
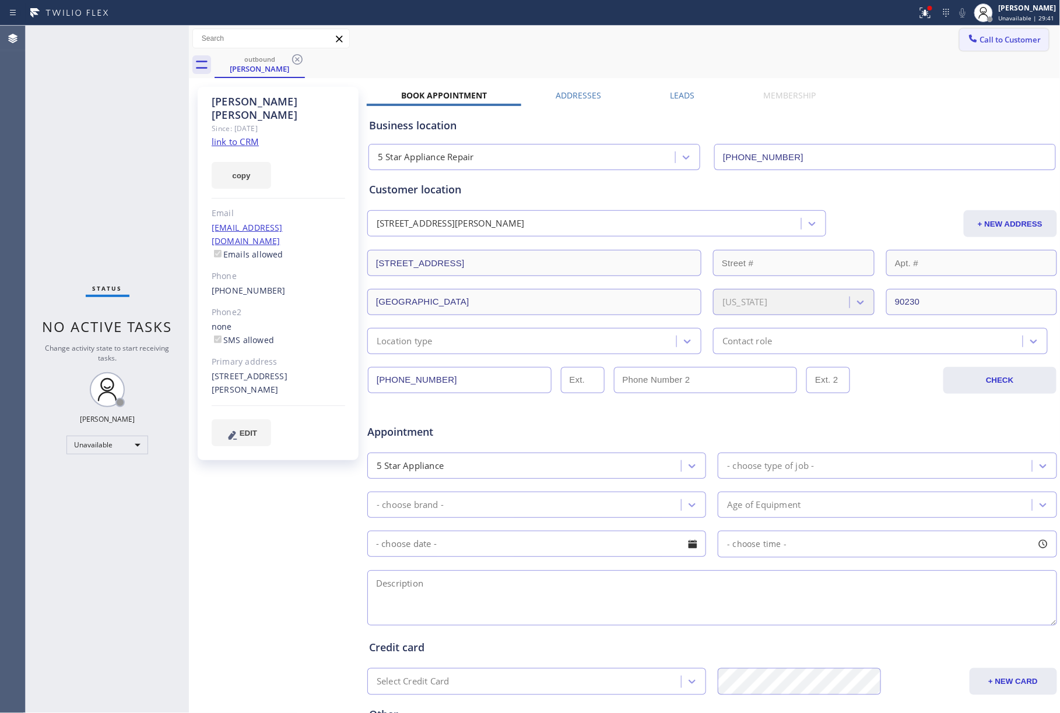
click at [989, 38] on span "Call to Customer" at bounding box center [1010, 39] width 61 height 10
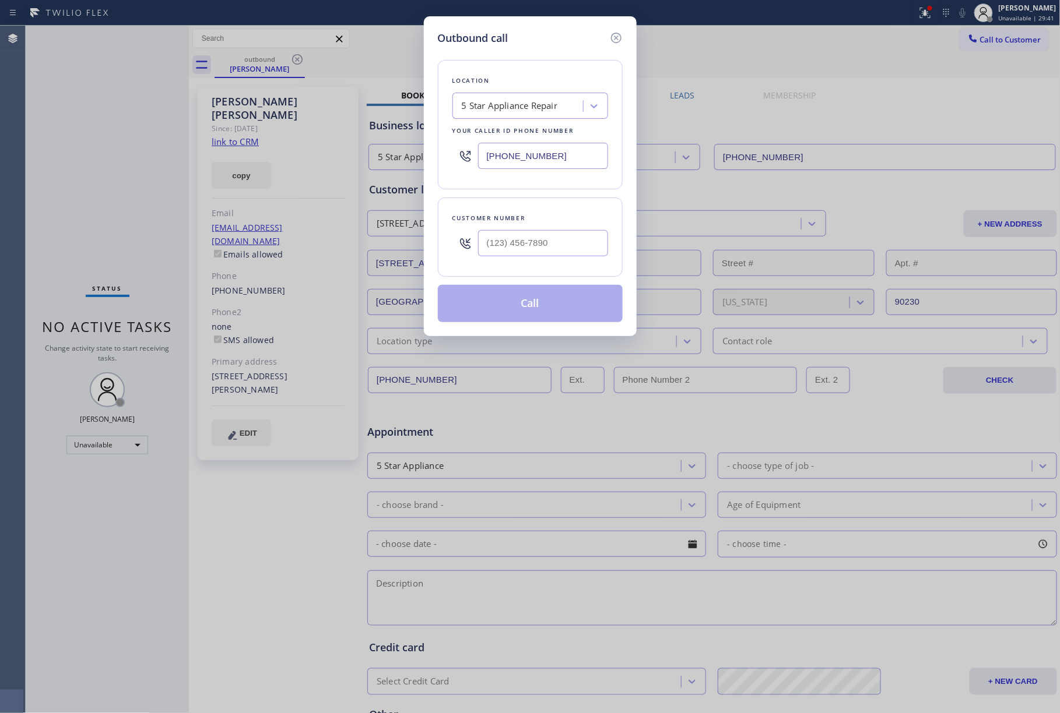
click at [570, 222] on div "Customer number" at bounding box center [530, 218] width 156 height 12
click at [564, 238] on input "(___) ___-____" at bounding box center [543, 243] width 130 height 26
paste input "650) 823-9086"
type input "(650) 823-9086"
click at [558, 308] on button "Call" at bounding box center [530, 303] width 185 height 37
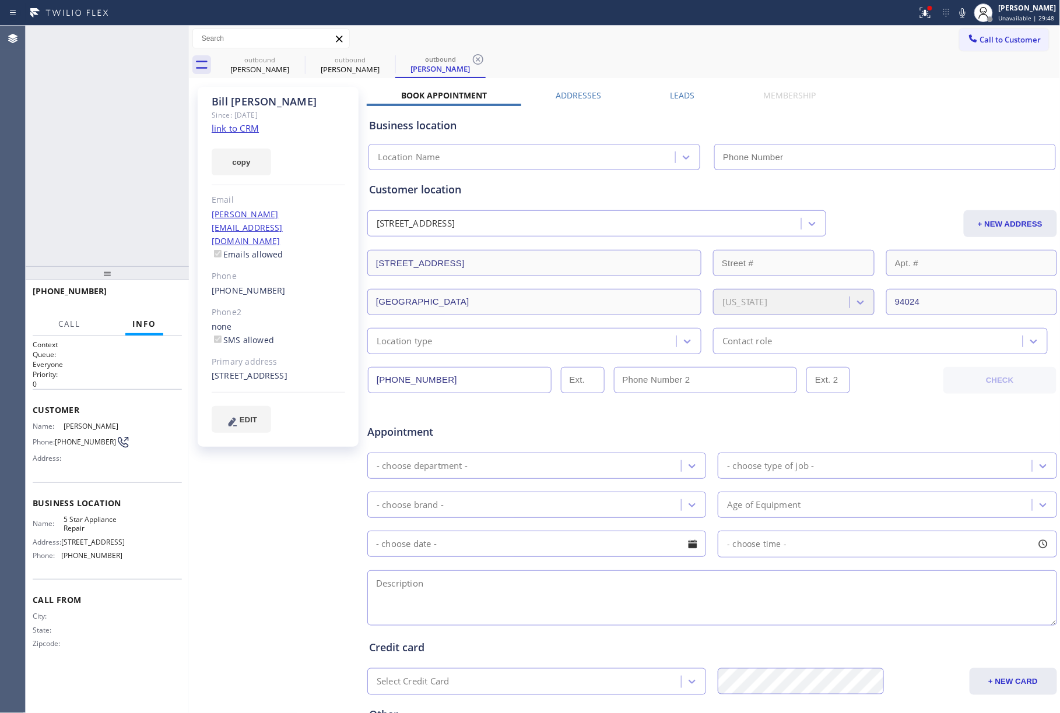
type input "[PHONE_NUMBER]"
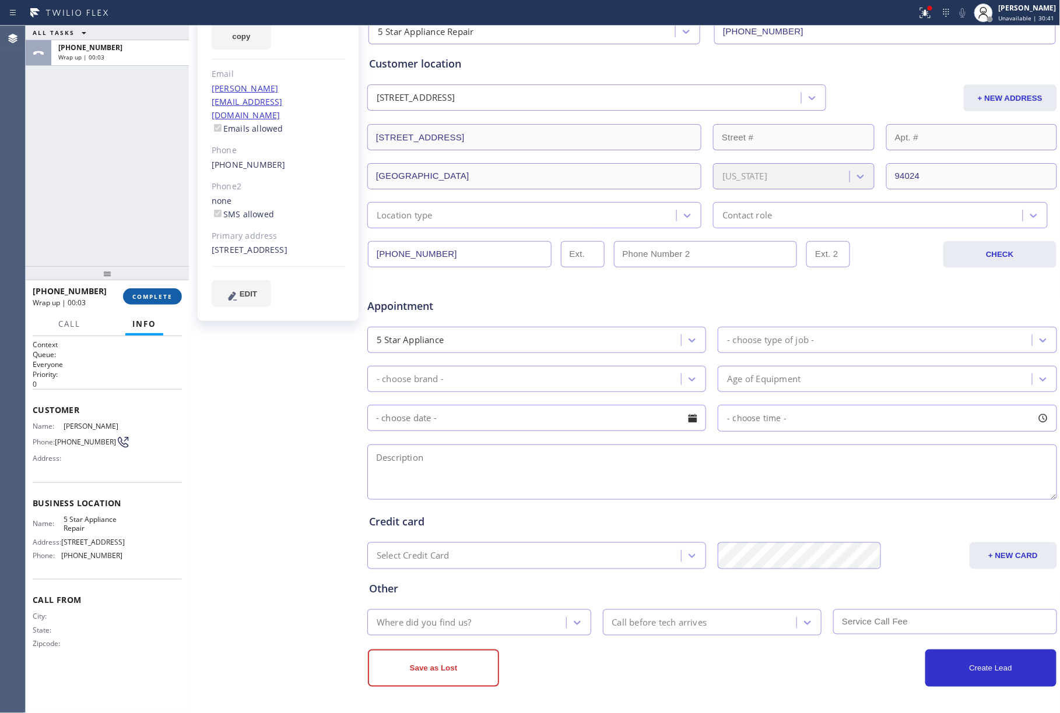
click at [152, 297] on span "COMPLETE" at bounding box center [152, 297] width 40 height 8
click at [140, 217] on div "ALL TASKS ALL TASKS ACTIVE TASKS TASKS IN WRAP UP +16508239086 Wrap up | 00:03" at bounding box center [107, 146] width 163 height 241
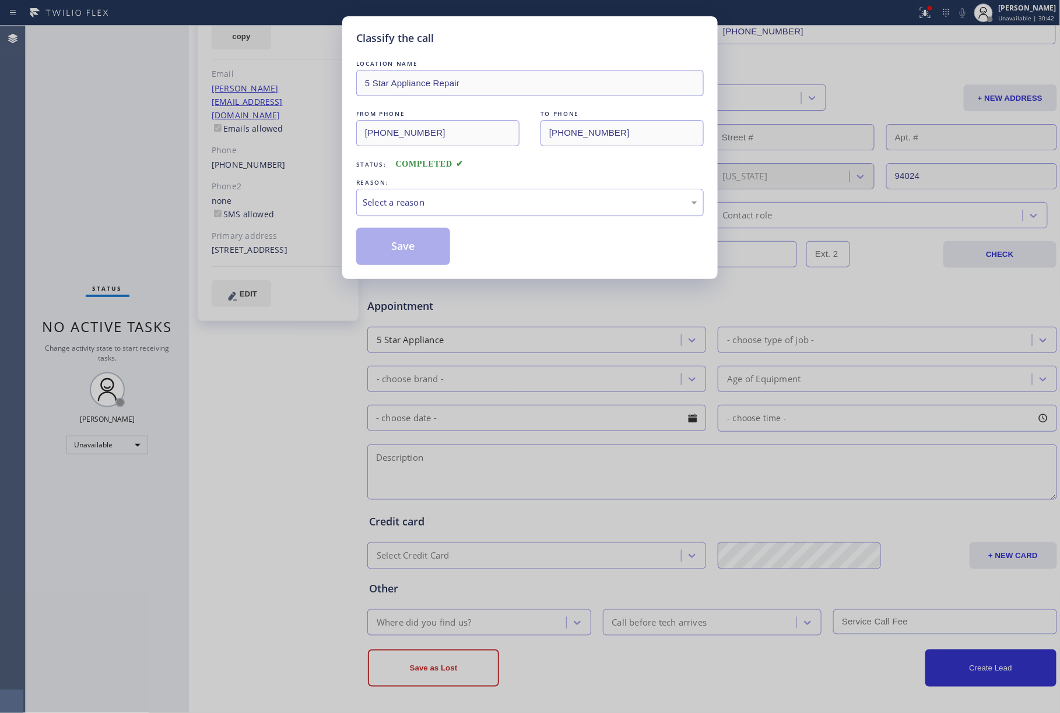
click at [440, 201] on div "Select a reason" at bounding box center [530, 202] width 335 height 13
click at [388, 245] on button "Save" at bounding box center [403, 246] width 94 height 37
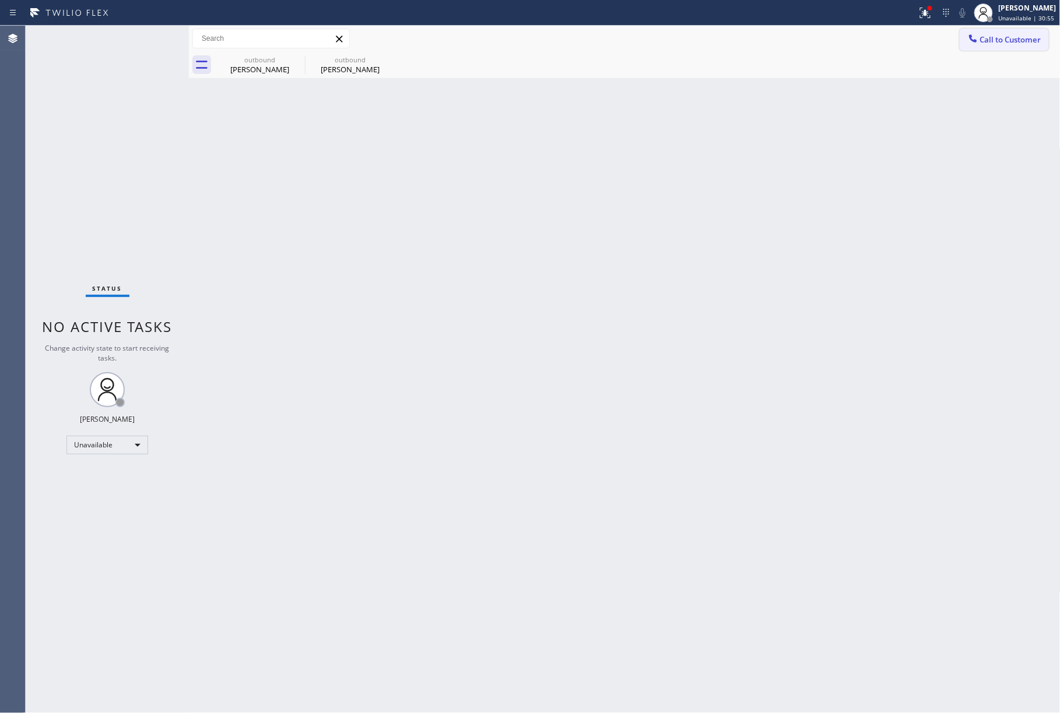
click at [1011, 35] on span "Call to Customer" at bounding box center [1010, 39] width 61 height 10
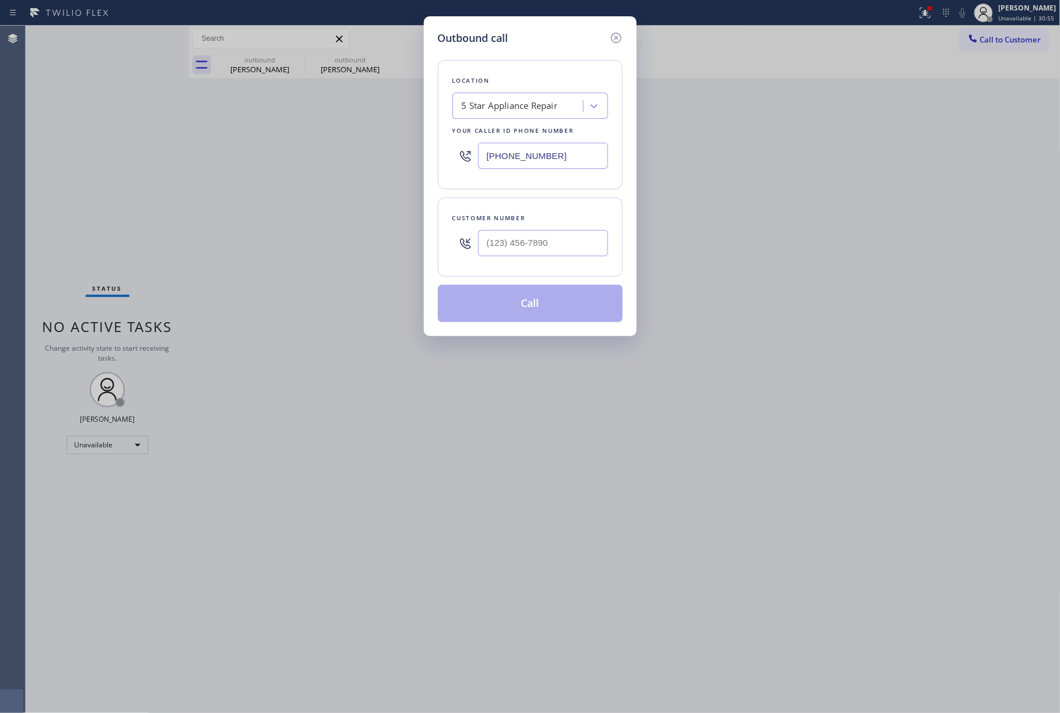
click at [554, 227] on div at bounding box center [543, 243] width 130 height 38
click at [551, 238] on input "(___) ___-____" at bounding box center [543, 243] width 130 height 26
paste input "630) 506-2789"
type input "(630) 506-2789"
click at [553, 210] on div "Customer number (630) 506-2789" at bounding box center [530, 237] width 185 height 79
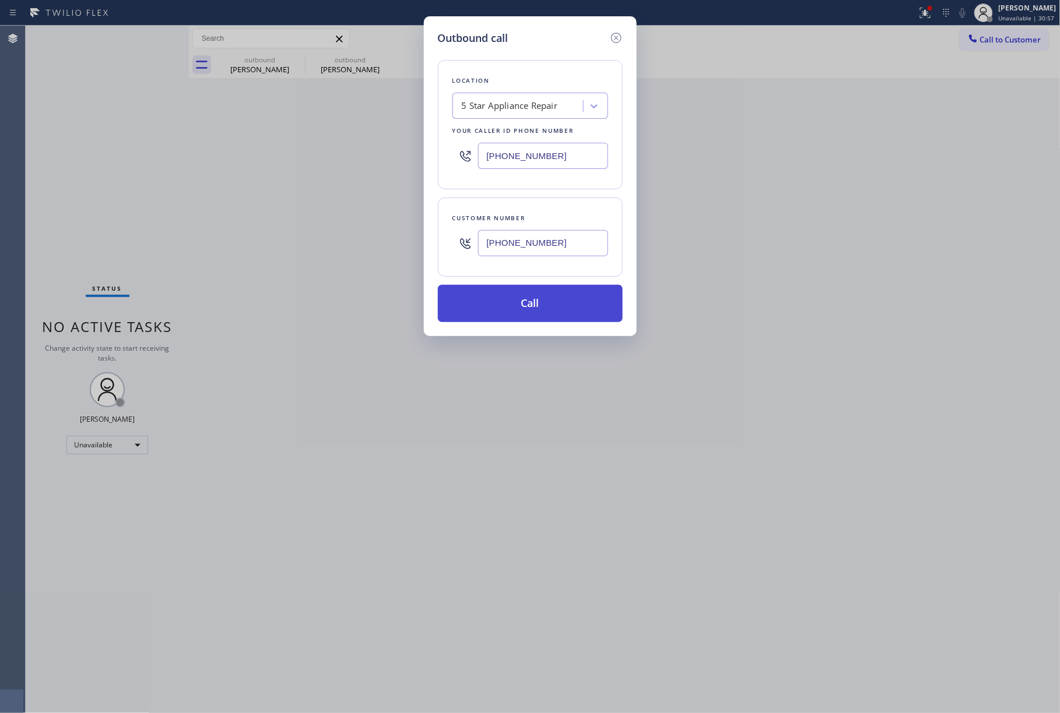
click at [535, 303] on button "Call" at bounding box center [530, 303] width 185 height 37
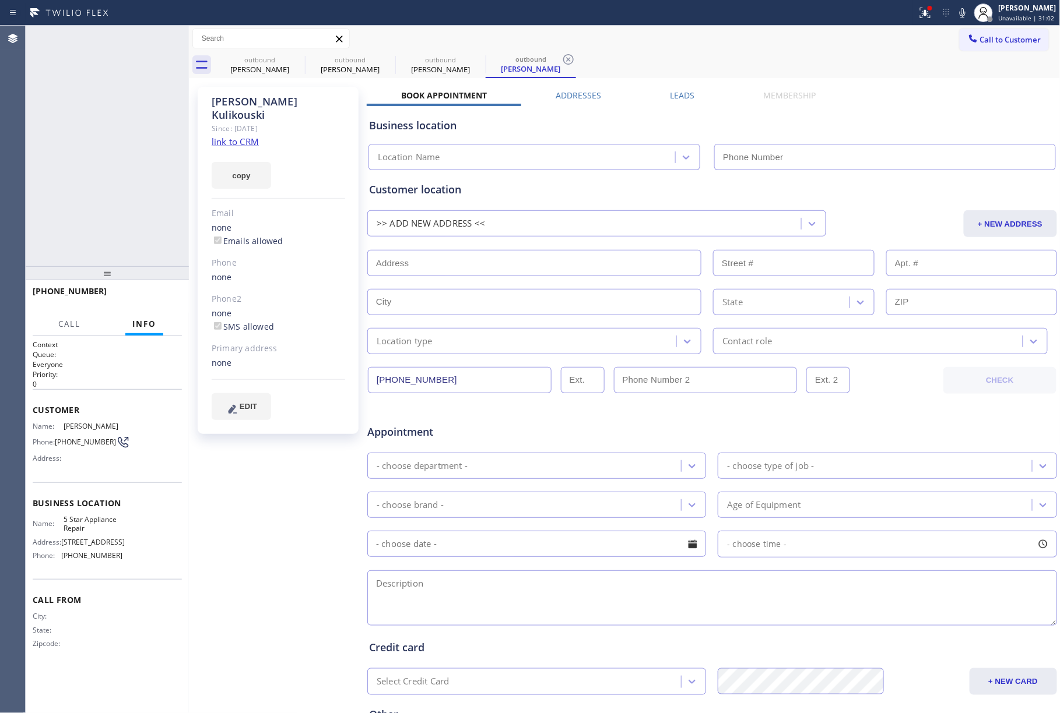
type input "[PHONE_NUMBER]"
click at [961, 10] on div "Status report Issues detected These issues could affect your workflow. Please c…" at bounding box center [985, 13] width 147 height 26
click at [961, 10] on icon at bounding box center [962, 13] width 14 height 14
click at [965, 16] on icon at bounding box center [962, 12] width 6 height 9
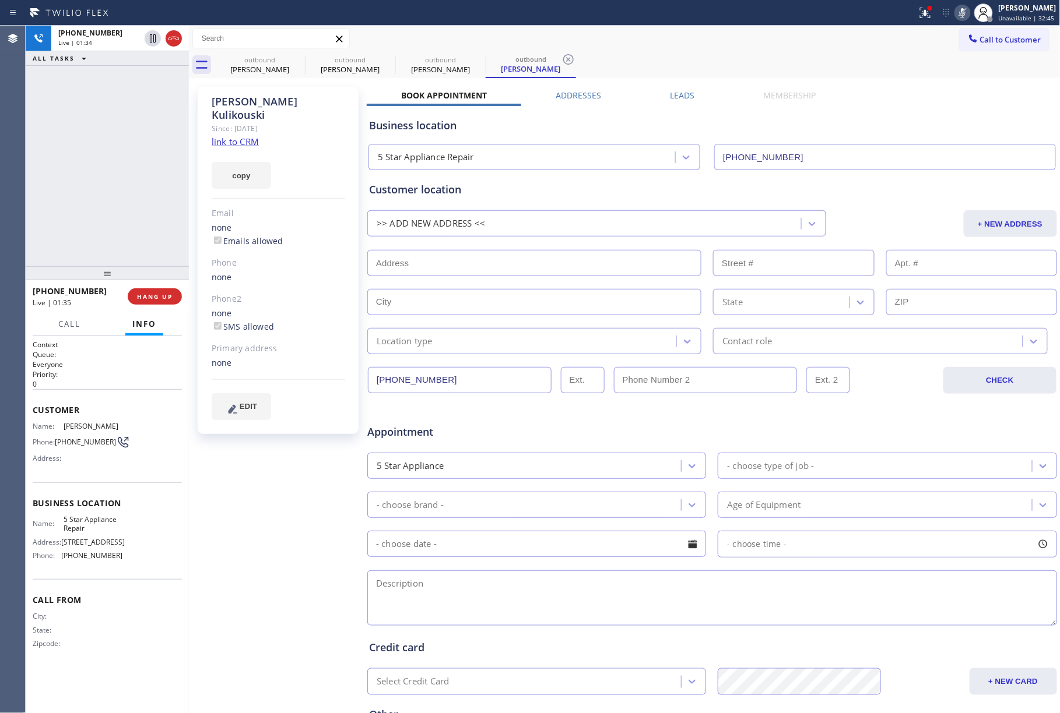
click at [969, 13] on icon at bounding box center [962, 13] width 14 height 14
click at [966, 9] on icon at bounding box center [962, 13] width 14 height 14
click at [968, 10] on icon at bounding box center [962, 13] width 14 height 14
click at [153, 294] on span "COMPLETE" at bounding box center [152, 297] width 40 height 8
drag, startPoint x: 140, startPoint y: 204, endPoint x: 185, endPoint y: 189, distance: 46.8
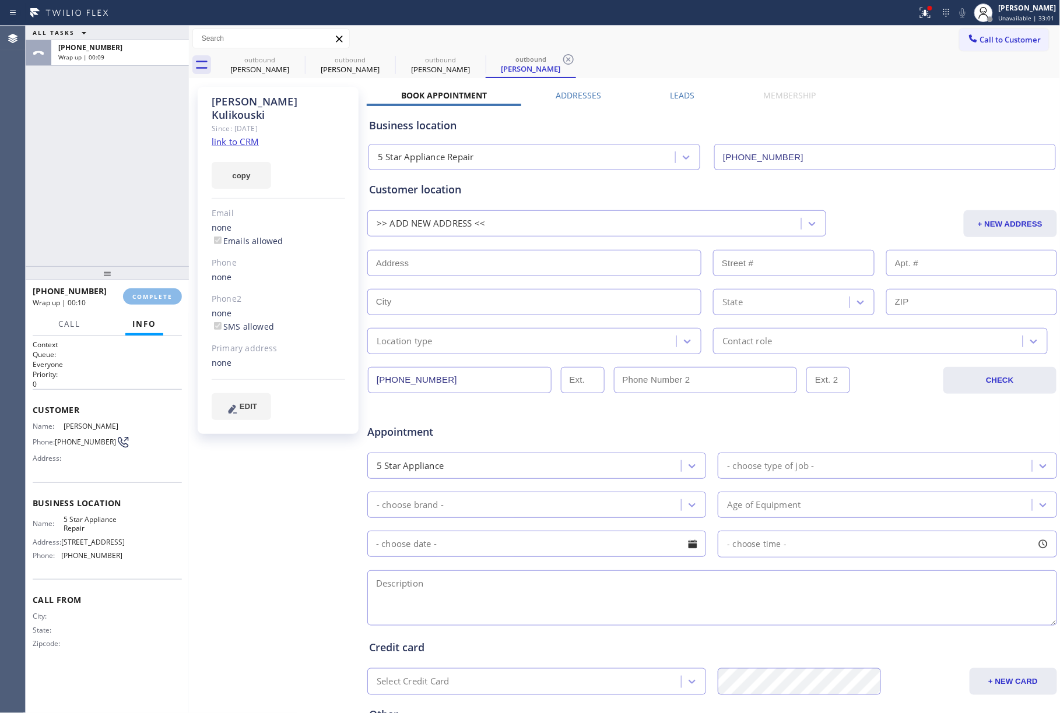
click at [141, 203] on div "ALL TASKS ALL TASKS ACTIVE TASKS TASKS IN WRAP UP +16305062789 Wrap up | 00:09" at bounding box center [107, 146] width 163 height 241
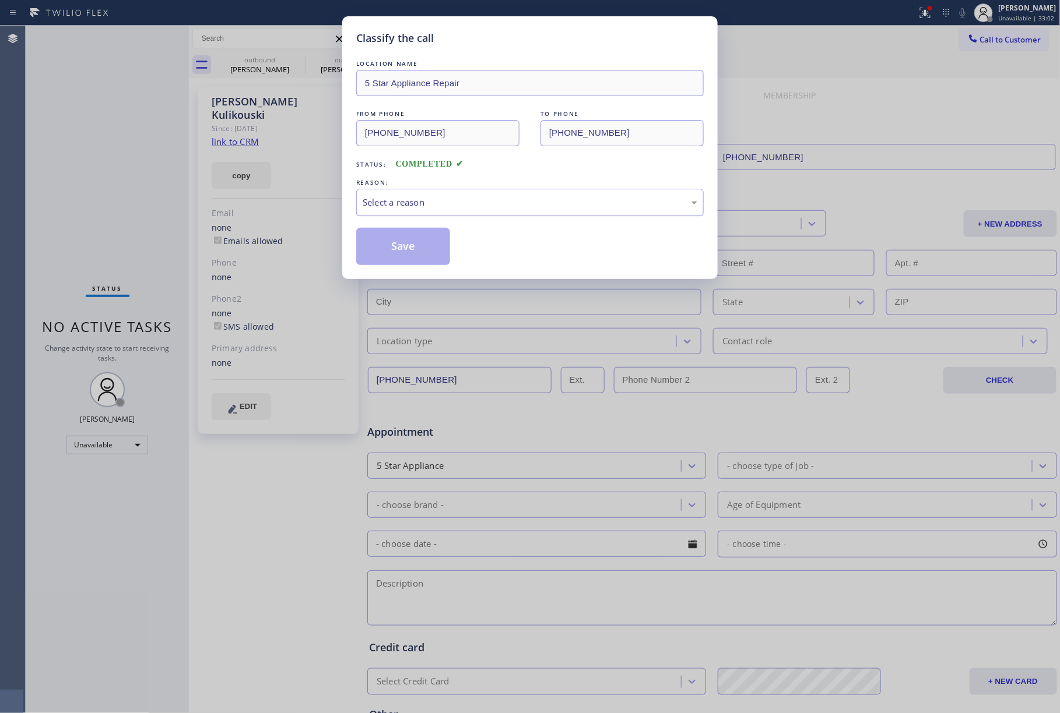
click at [448, 206] on div "Select a reason" at bounding box center [530, 202] width 335 height 13
drag, startPoint x: 433, startPoint y: 290, endPoint x: 413, endPoint y: 272, distance: 26.4
drag, startPoint x: 402, startPoint y: 253, endPoint x: 406, endPoint y: 248, distance: 6.2
click at [403, 253] on button "Save" at bounding box center [403, 246] width 94 height 37
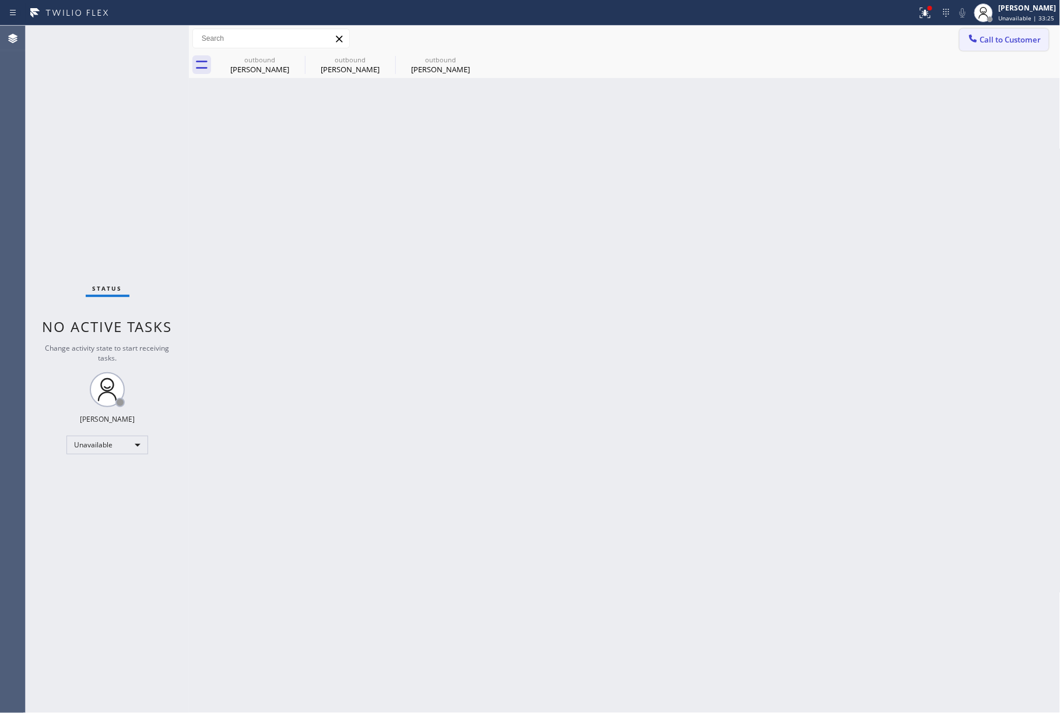
click at [1015, 45] on button "Call to Customer" at bounding box center [1003, 40] width 89 height 22
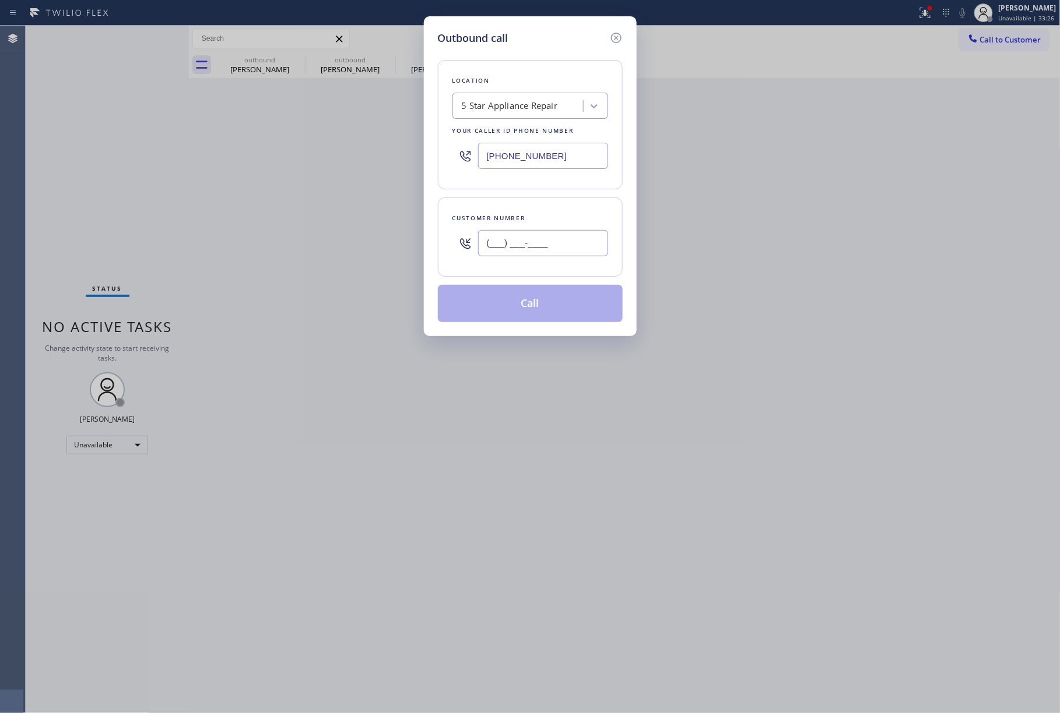
click at [586, 232] on input "(___) ___-____" at bounding box center [543, 243] width 130 height 26
paste input "404) 323-9544"
type input "(404) 323-9544"
click at [570, 218] on div "Customer number" at bounding box center [530, 218] width 156 height 12
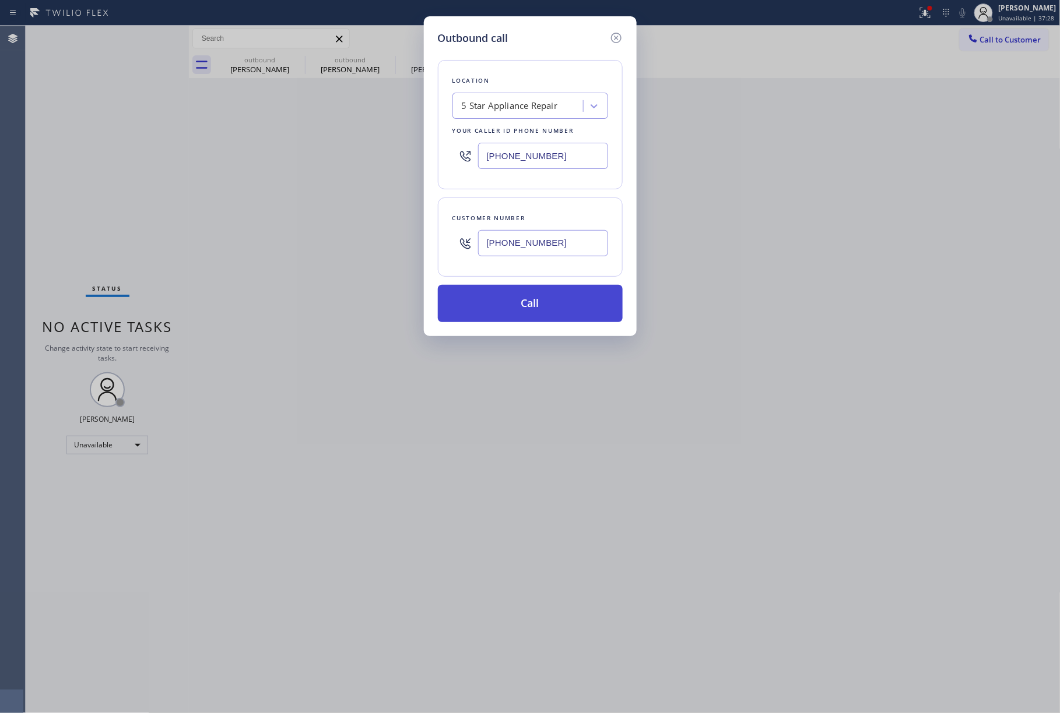
click at [533, 310] on button "Call" at bounding box center [530, 303] width 185 height 37
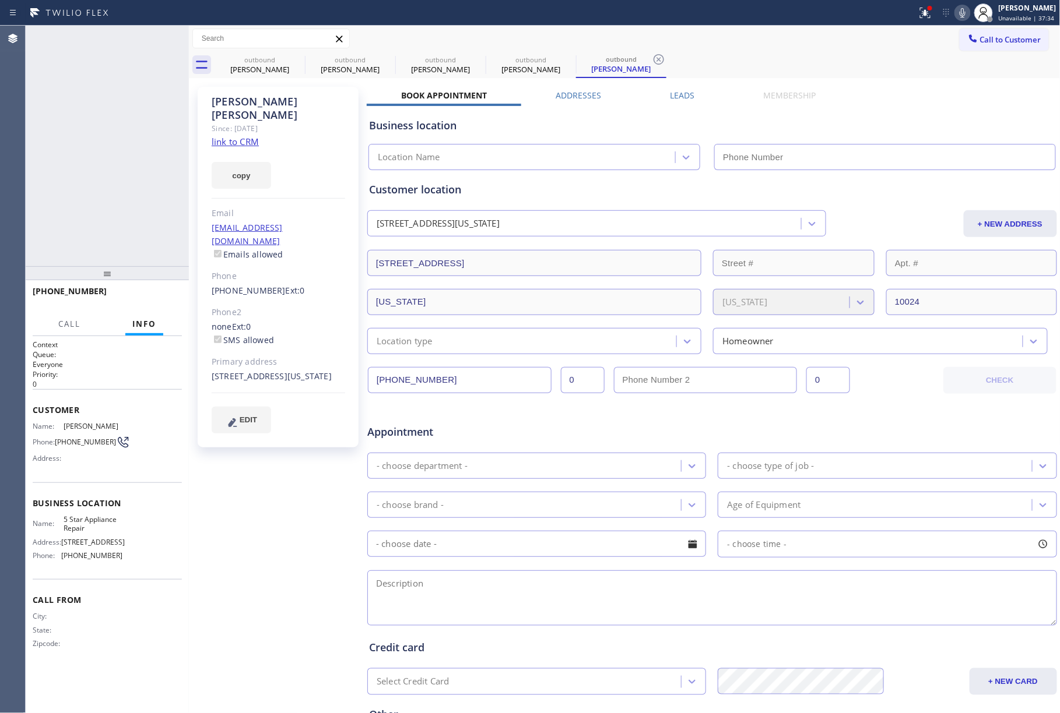
type input "[PHONE_NUMBER]"
click at [87, 197] on div "+14043239544 Live | 00:03 ALL TASKS ALL TASKS ACTIVE TASKS TASKS IN WRAP UP" at bounding box center [107, 146] width 163 height 241
click at [159, 298] on span "HANG UP" at bounding box center [155, 297] width 36 height 8
click at [150, 295] on span "COMPLETE" at bounding box center [152, 297] width 40 height 8
click at [110, 213] on div "ALL TASKS ALL TASKS ACTIVE TASKS TASKS IN WRAP UP +14043239544 Wrap up | 00:00" at bounding box center [107, 146] width 163 height 241
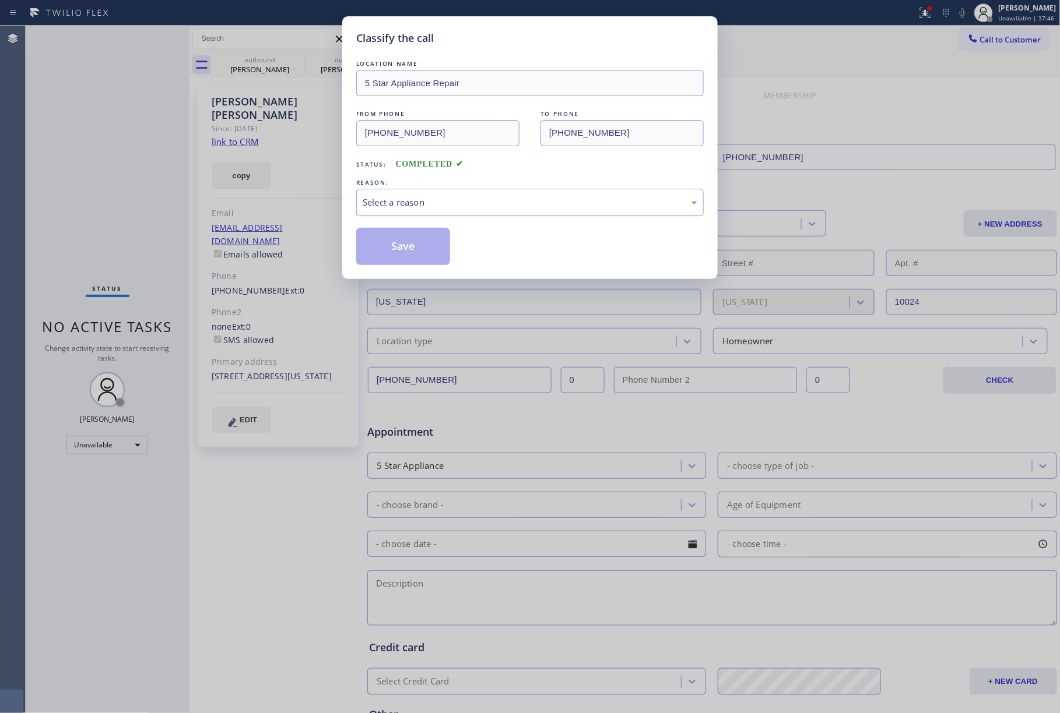
drag, startPoint x: 423, startPoint y: 199, endPoint x: 426, endPoint y: 210, distance: 11.3
click at [424, 201] on div "Select a reason" at bounding box center [530, 202] width 335 height 13
click at [395, 238] on button "Save" at bounding box center [403, 246] width 94 height 37
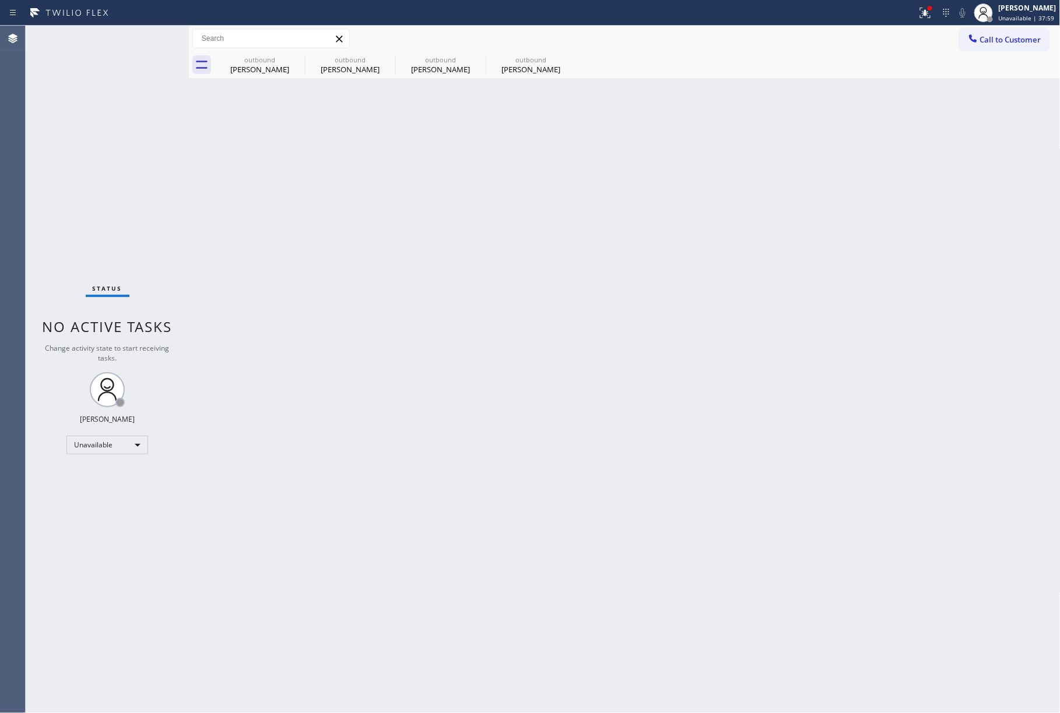
click at [991, 40] on span "Call to Customer" at bounding box center [1010, 39] width 61 height 10
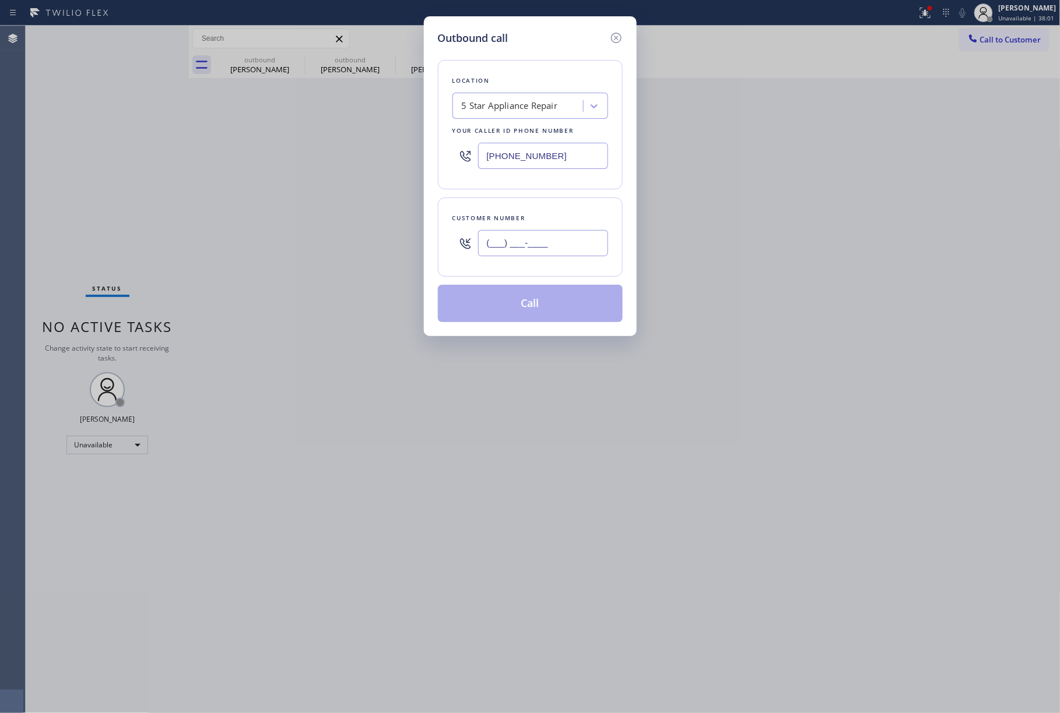
click at [523, 256] on input "(___) ___-____" at bounding box center [543, 243] width 130 height 26
paste input "310) 497-7577"
click at [525, 231] on input "(310) 497-7577" at bounding box center [543, 243] width 130 height 26
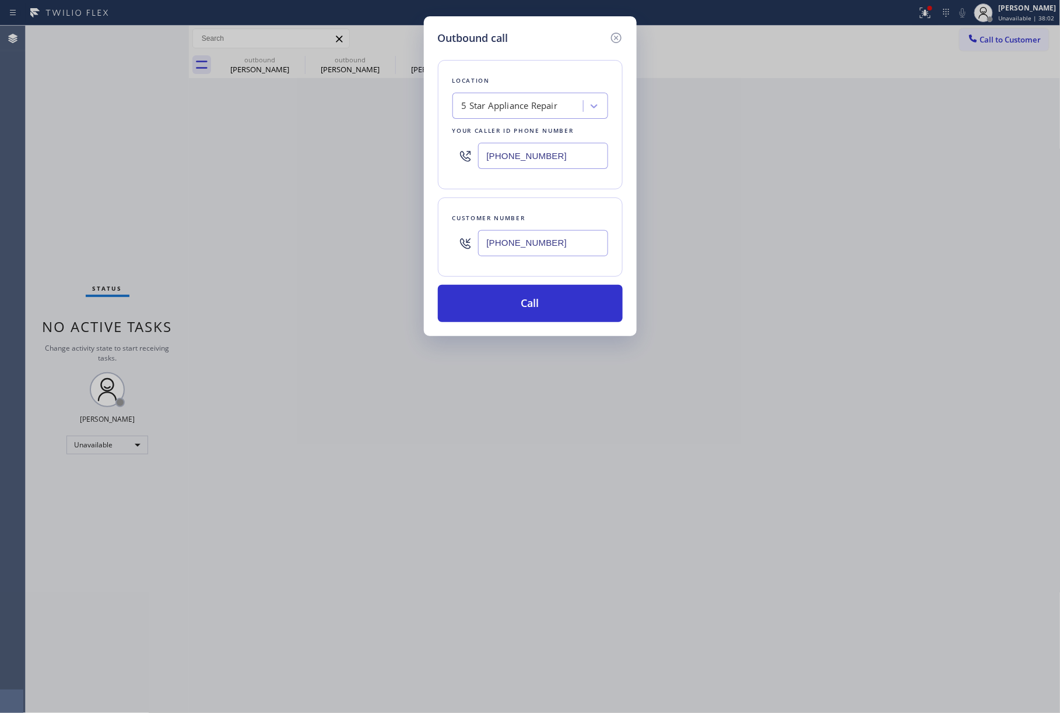
type input "(310) 497-7577"
click at [508, 277] on div "Customer number (310) 497-7577" at bounding box center [530, 237] width 185 height 79
click at [506, 308] on button "Call" at bounding box center [530, 303] width 185 height 37
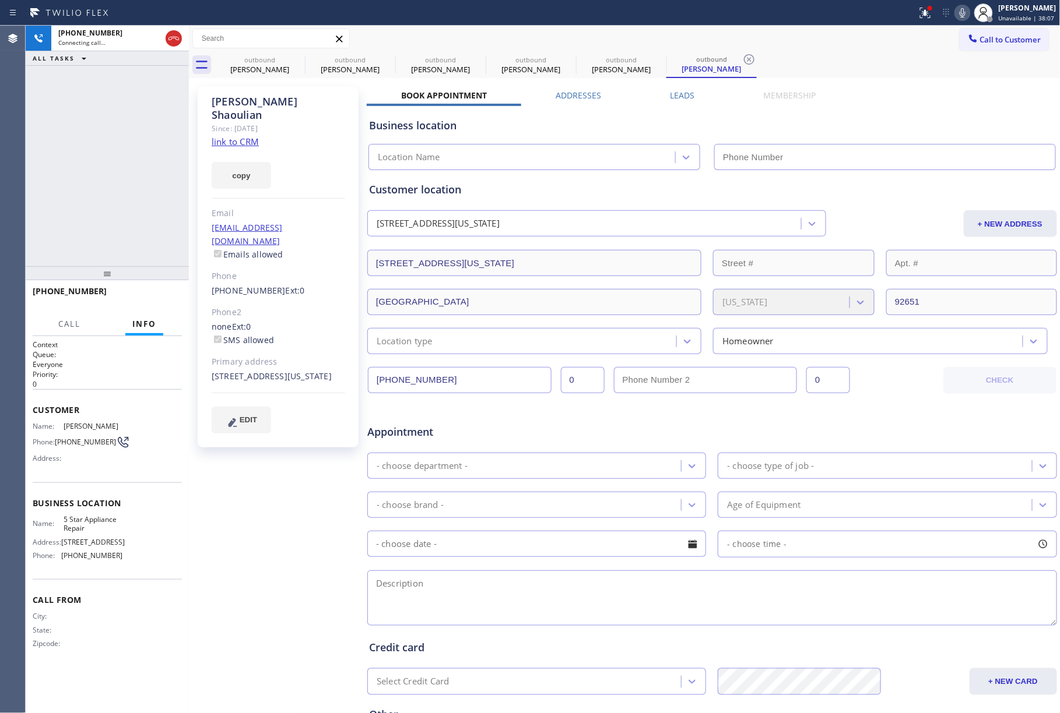
type input "[PHONE_NUMBER]"
click at [154, 295] on span "HANG UP" at bounding box center [155, 297] width 36 height 8
drag, startPoint x: 140, startPoint y: 240, endPoint x: 148, endPoint y: 267, distance: 27.9
click at [146, 262] on div "+13104977577 Live | 00:02 ALL TASKS ALL TASKS ACTIVE TASKS TASKS IN WRAP UP" at bounding box center [107, 146] width 163 height 241
click at [150, 285] on div "+13104977577 Live | 00:03 HANG UP" at bounding box center [107, 297] width 149 height 30
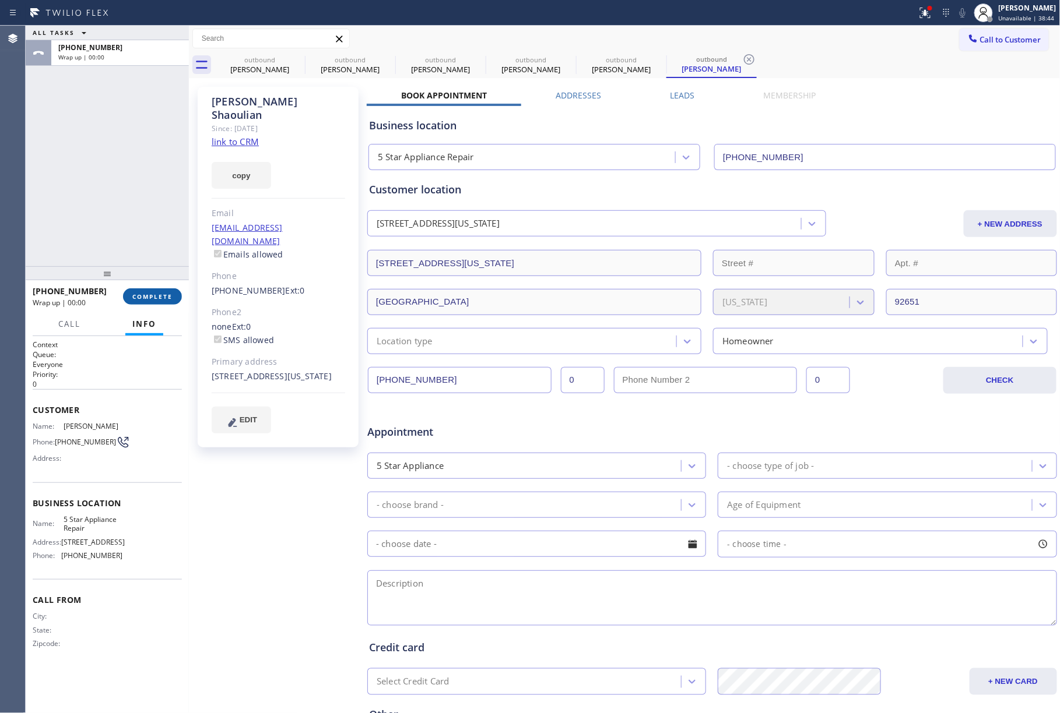
click at [148, 294] on span "COMPLETE" at bounding box center [152, 297] width 40 height 8
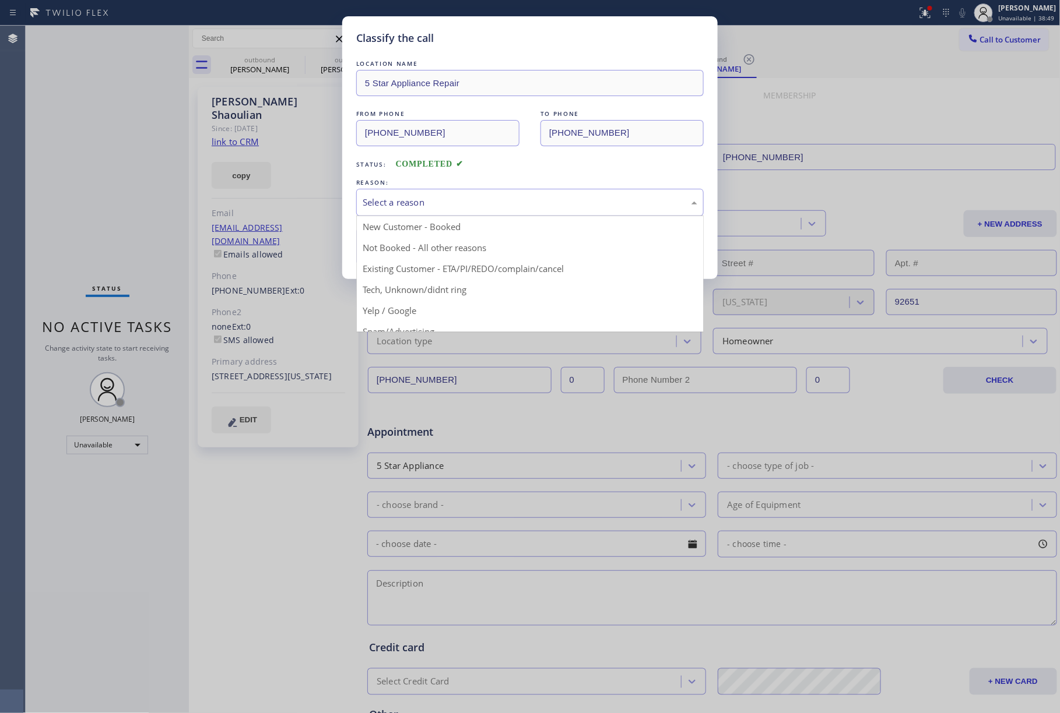
click at [446, 197] on div "Select a reason" at bounding box center [530, 202] width 335 height 13
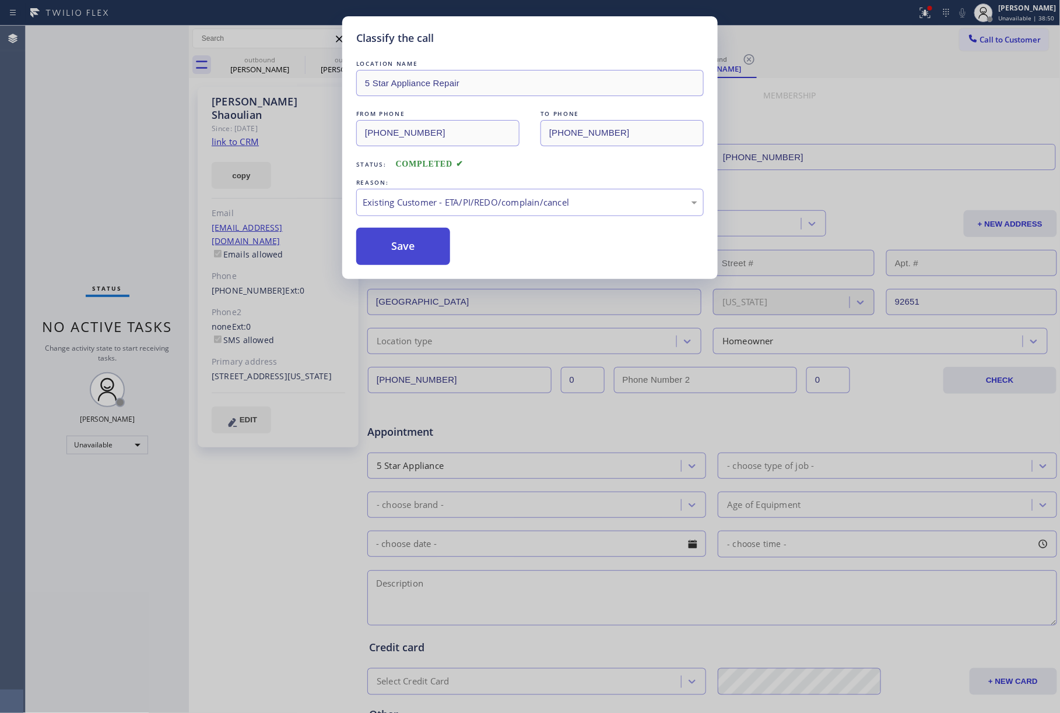
click at [396, 243] on button "Save" at bounding box center [403, 246] width 94 height 37
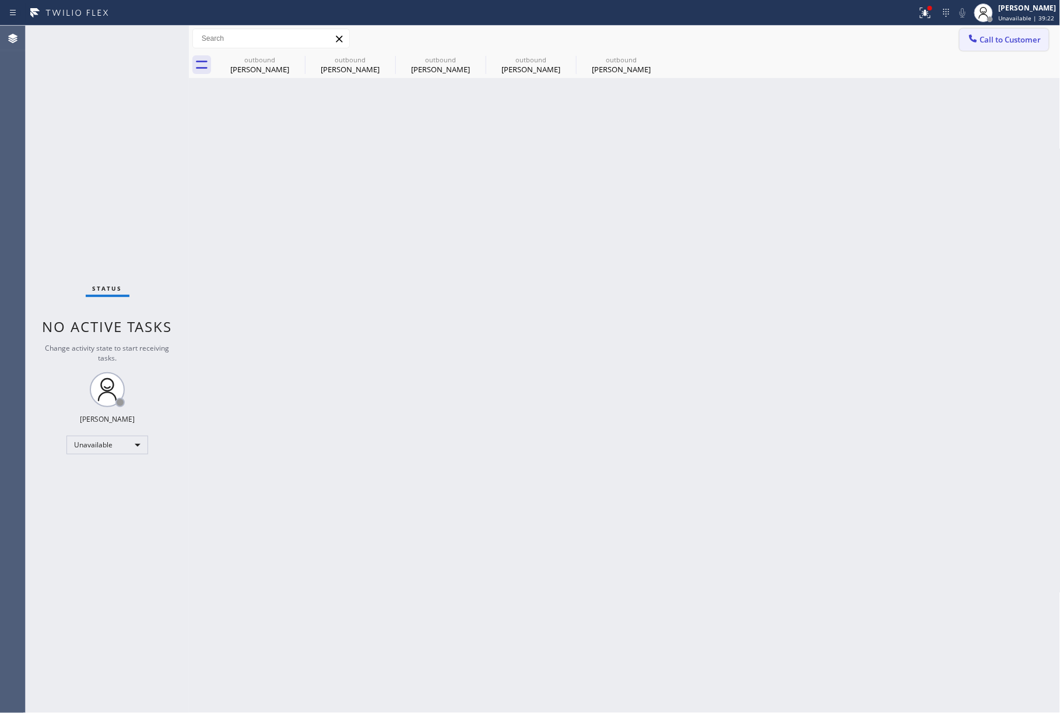
click at [1010, 40] on span "Call to Customer" at bounding box center [1010, 39] width 61 height 10
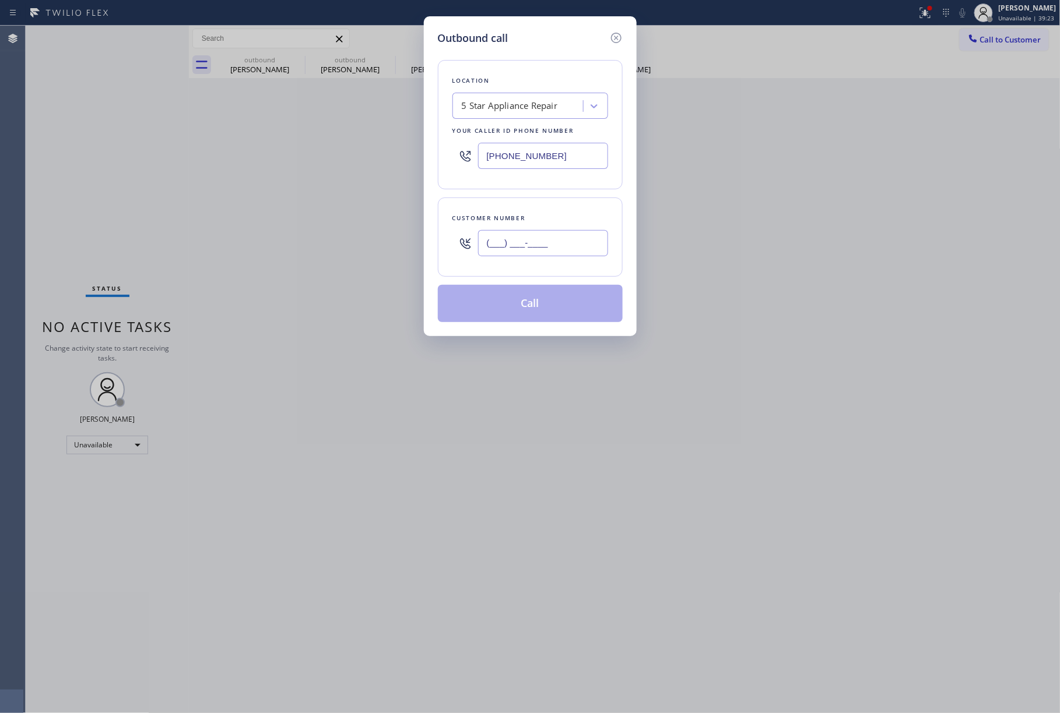
click at [555, 251] on input "(___) ___-____" at bounding box center [543, 243] width 130 height 26
paste input "949) 278-2815"
type input "(949) 278-2815"
click at [553, 219] on div "Customer number" at bounding box center [530, 218] width 156 height 12
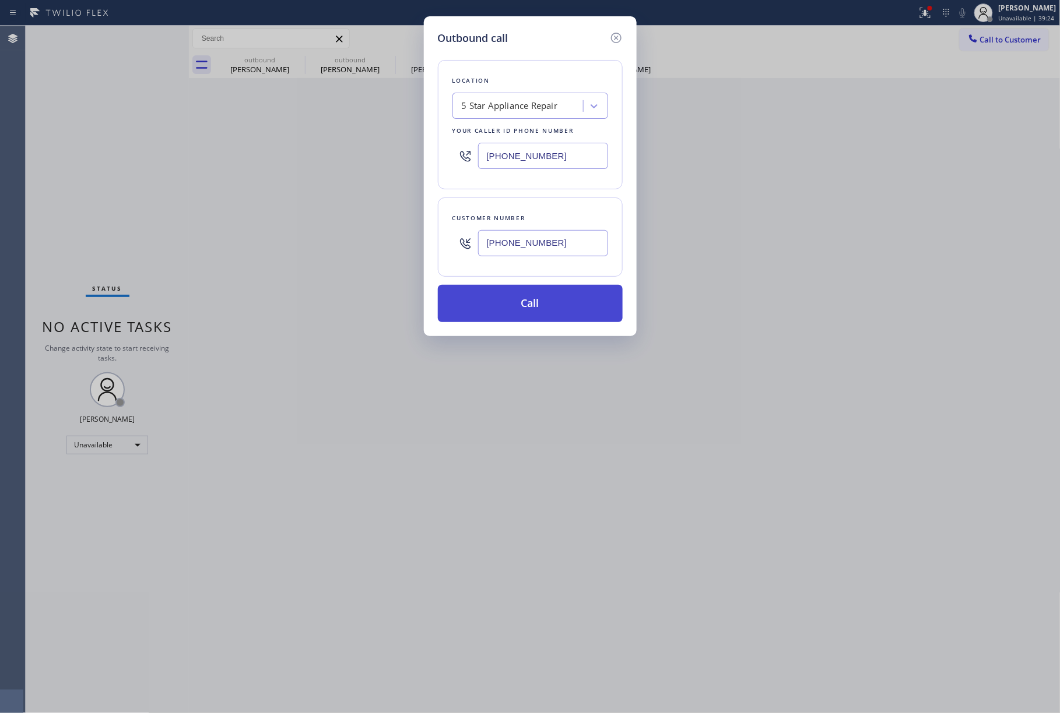
click at [535, 306] on button "Call" at bounding box center [530, 303] width 185 height 37
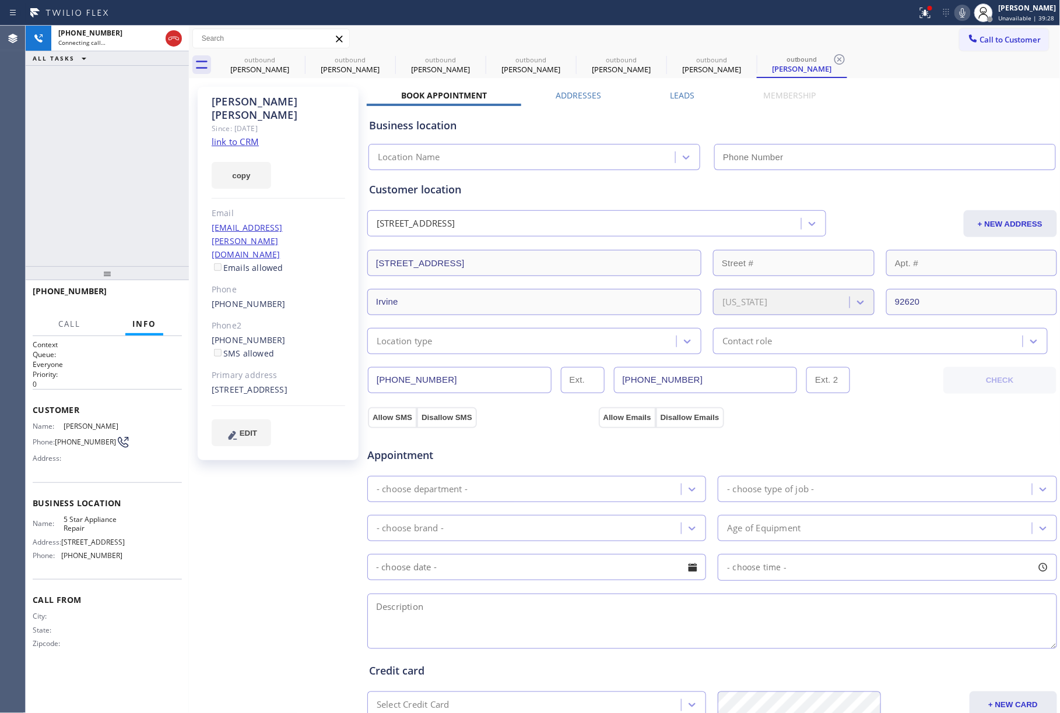
type input "[PHONE_NUMBER]"
click at [162, 294] on span "HANG UP" at bounding box center [155, 297] width 36 height 8
click at [157, 257] on div "+19492782815 Live | 00:03 ALL TASKS ALL TASKS ACTIVE TASKS TASKS IN WRAP UP" at bounding box center [107, 146] width 163 height 241
click at [157, 301] on button "HANG UP" at bounding box center [155, 297] width 54 height 16
click at [138, 232] on div "ALL TASKS ALL TASKS ACTIVE TASKS TASKS IN WRAP UP +19492782815 Wrap up | 00:00" at bounding box center [107, 146] width 163 height 241
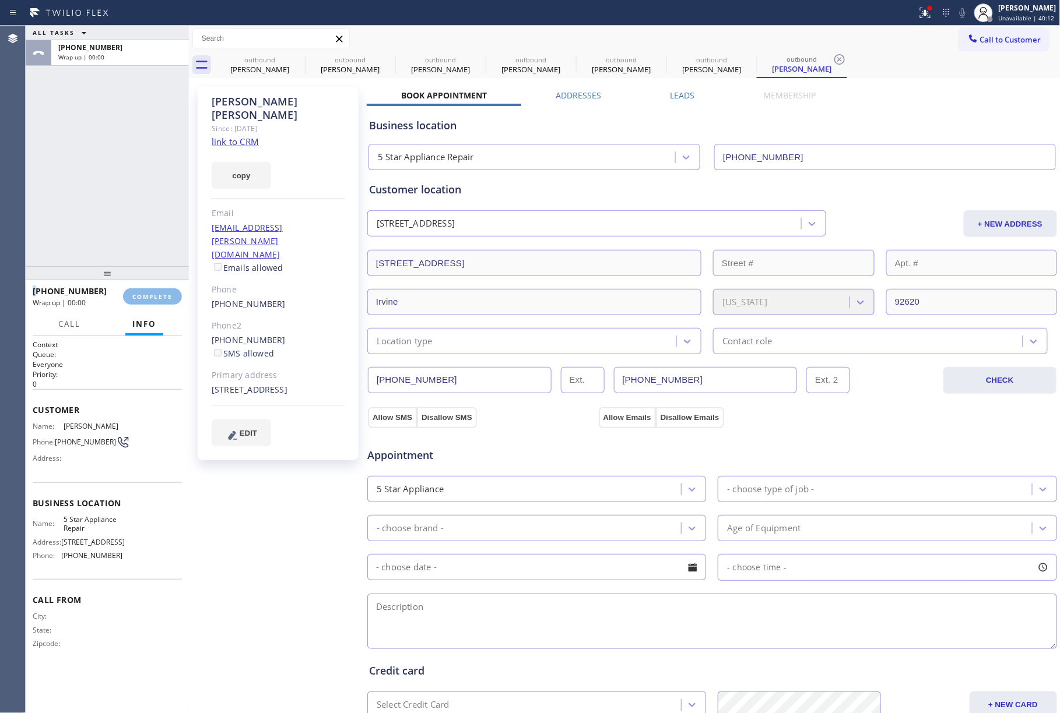
click at [138, 232] on div "ALL TASKS ALL TASKS ACTIVE TASKS TASKS IN WRAP UP +19492782815 Wrap up | 00:00" at bounding box center [107, 146] width 163 height 241
click at [156, 289] on button "COMPLETE" at bounding box center [152, 297] width 59 height 16
click at [106, 163] on div "ALL TASKS ALL TASKS ACTIVE TASKS TASKS IN WRAP UP +19492782815 Wrap up | 00:01" at bounding box center [107, 146] width 163 height 241
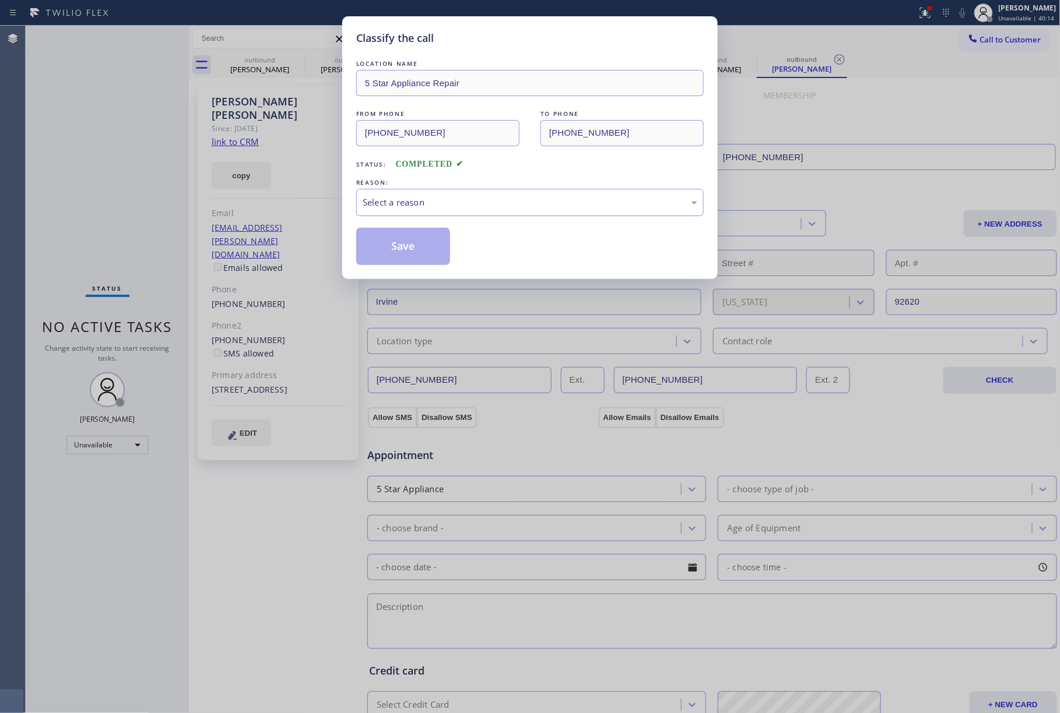
click at [430, 208] on div "Select a reason" at bounding box center [530, 202] width 335 height 13
click at [401, 241] on button "Save" at bounding box center [403, 246] width 94 height 37
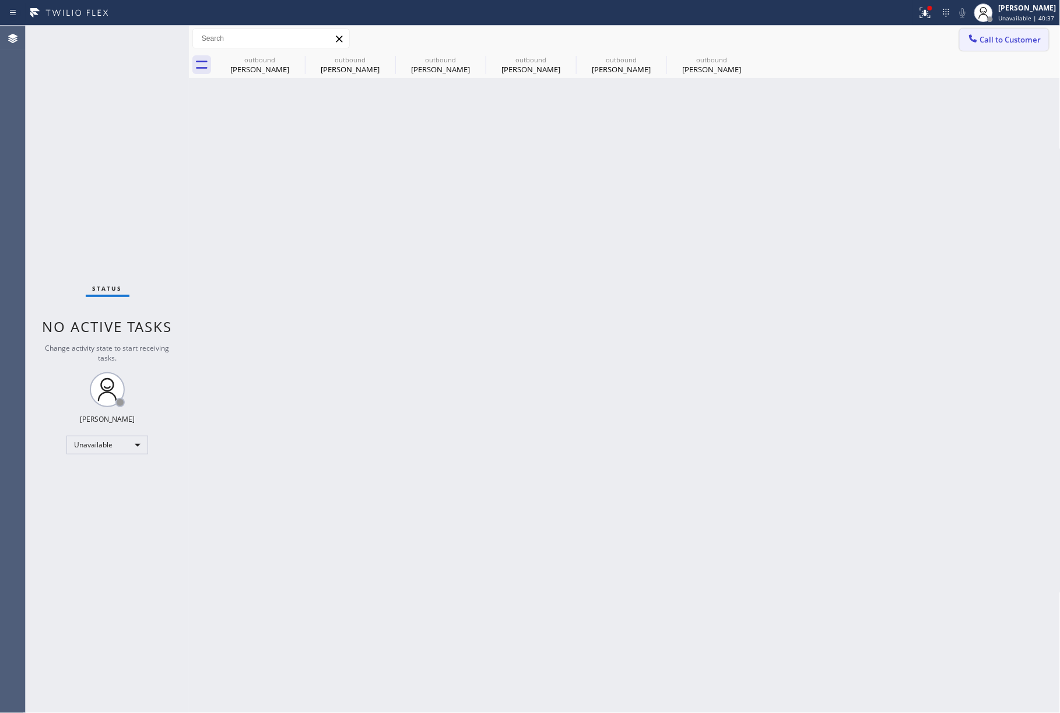
click at [1015, 41] on span "Call to Customer" at bounding box center [1010, 39] width 61 height 10
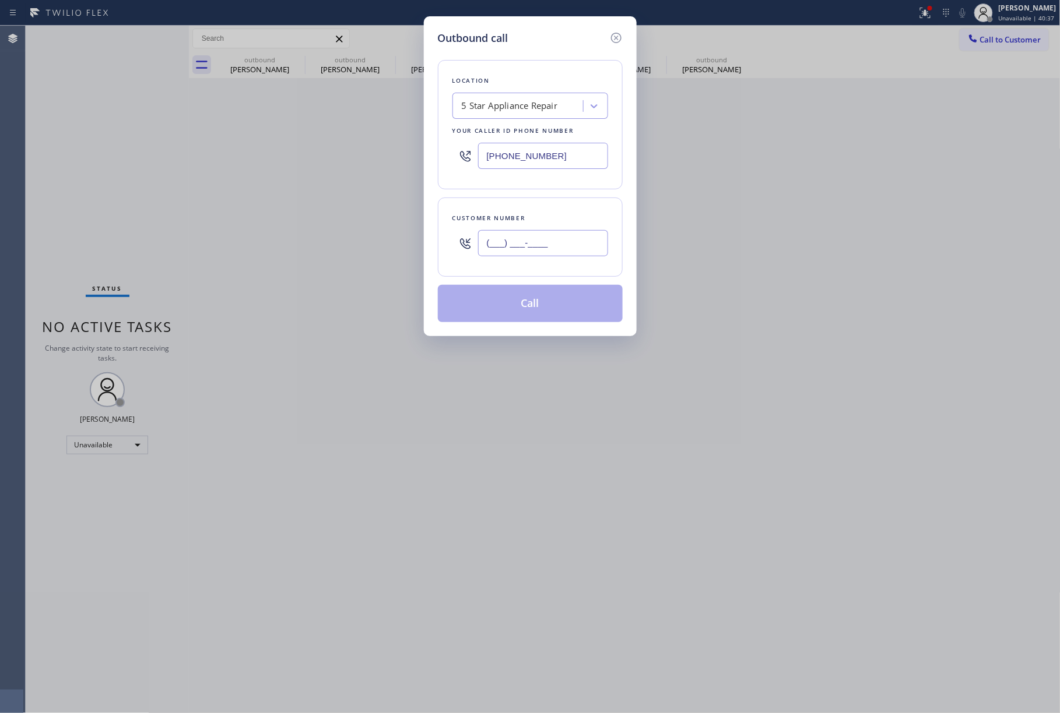
click at [556, 242] on input "(___) ___-____" at bounding box center [543, 243] width 130 height 26
paste input "408) 482-8208"
type input "(408) 482-8208"
click at [558, 202] on div "Customer number (408) 482-8208" at bounding box center [530, 237] width 185 height 79
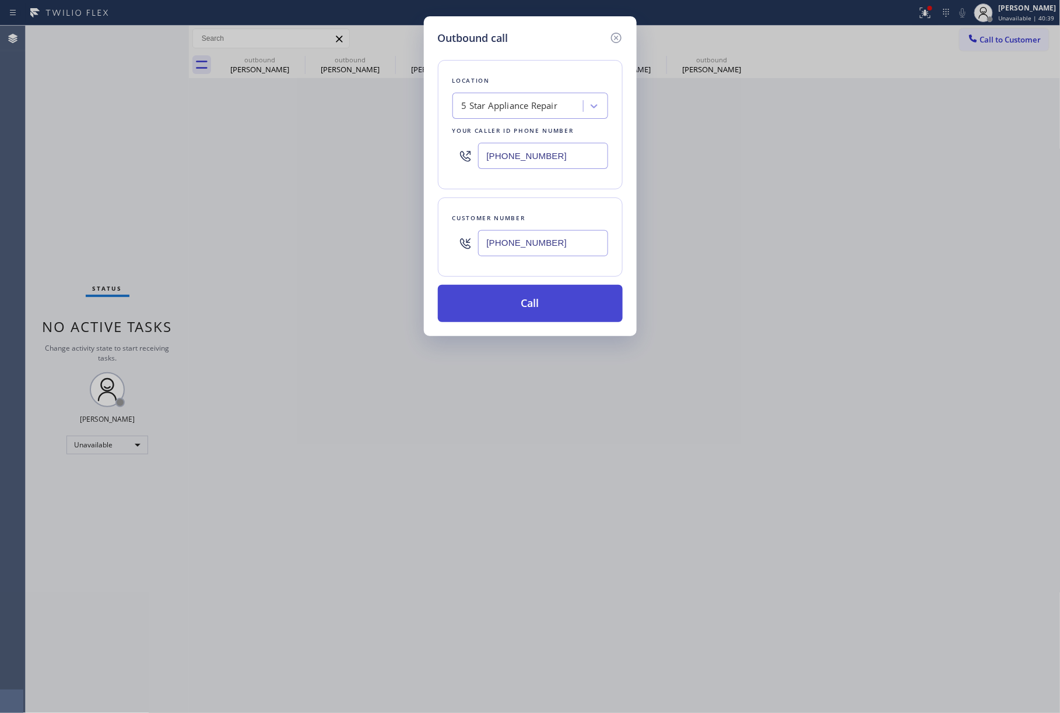
click at [523, 299] on button "Call" at bounding box center [530, 303] width 185 height 37
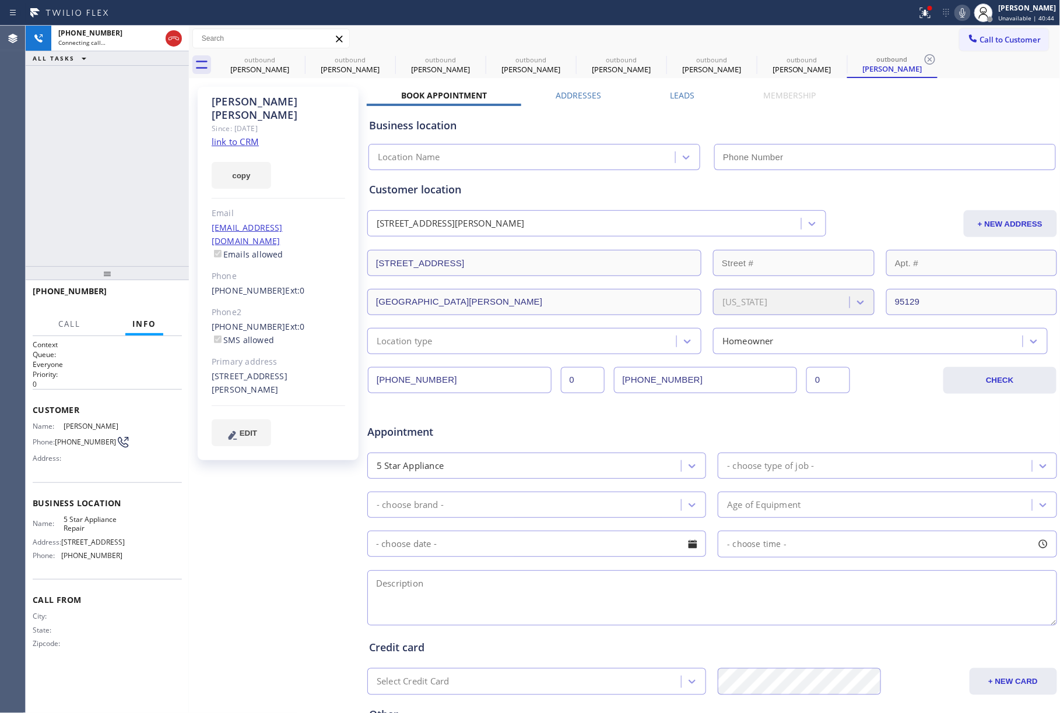
type input "[PHONE_NUMBER]"
click at [923, 419] on div "Appointment" at bounding box center [712, 425] width 692 height 30
click at [145, 302] on button "HANG UP" at bounding box center [155, 297] width 54 height 16
drag, startPoint x: 115, startPoint y: 215, endPoint x: 131, endPoint y: 224, distance: 18.3
click at [115, 217] on div "+14084828208 Live | 00:02 ALL TASKS ALL TASKS ACTIVE TASKS TASKS IN WRAP UP" at bounding box center [107, 146] width 163 height 241
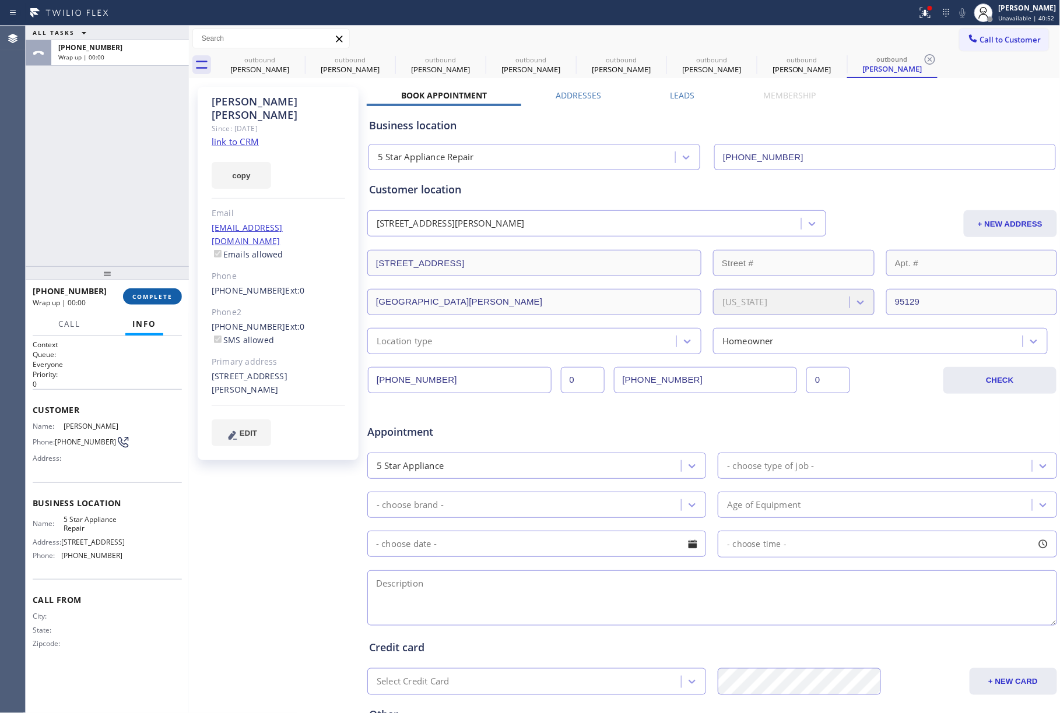
click at [159, 297] on span "COMPLETE" at bounding box center [152, 297] width 40 height 8
click at [131, 217] on div "ALL TASKS ALL TASKS ACTIVE TASKS TASKS IN WRAP UP +14084828208 Wrap up | 00:01" at bounding box center [107, 146] width 163 height 241
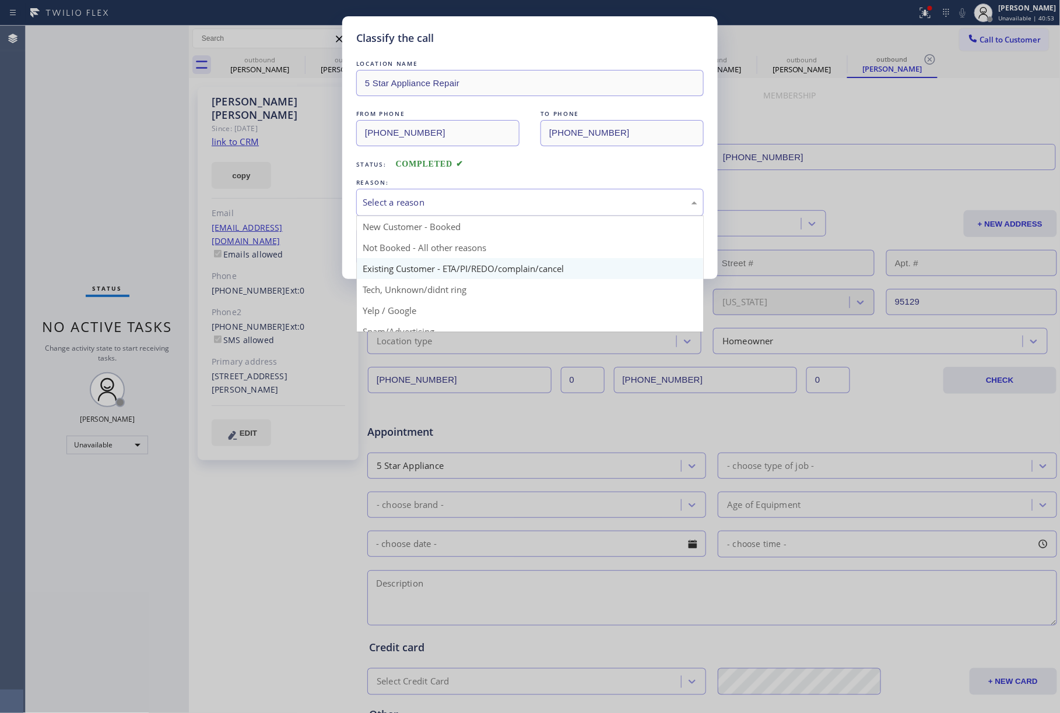
drag, startPoint x: 488, startPoint y: 192, endPoint x: 445, endPoint y: 259, distance: 80.2
click at [487, 196] on div "Select a reason" at bounding box center [529, 202] width 347 height 27
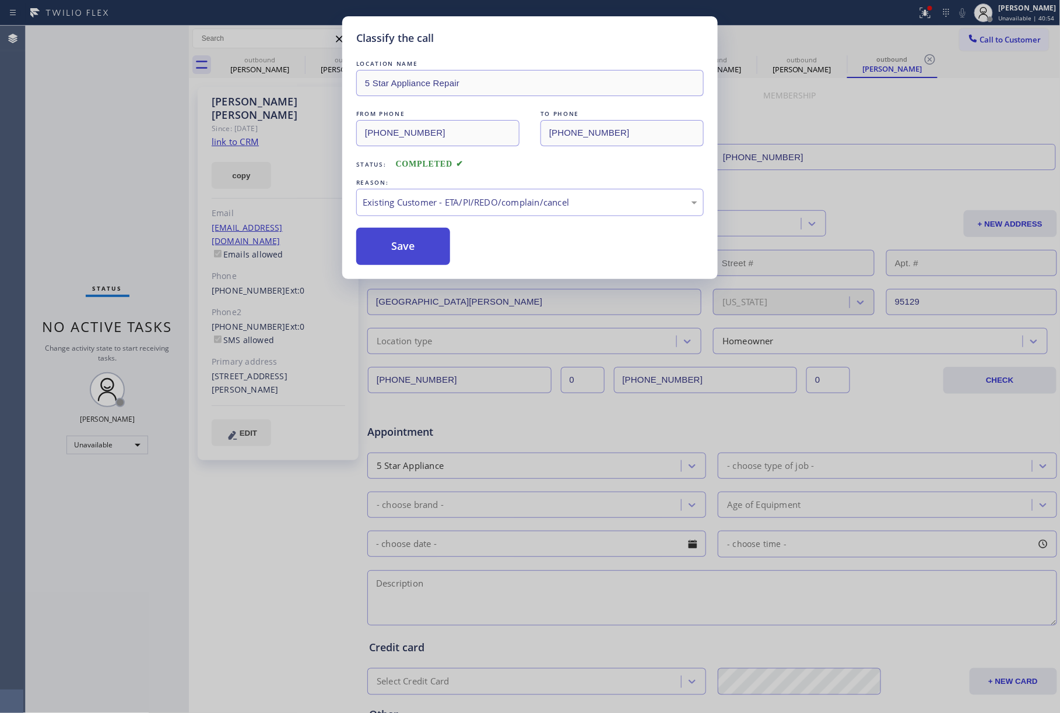
click at [412, 259] on button "Save" at bounding box center [403, 246] width 94 height 37
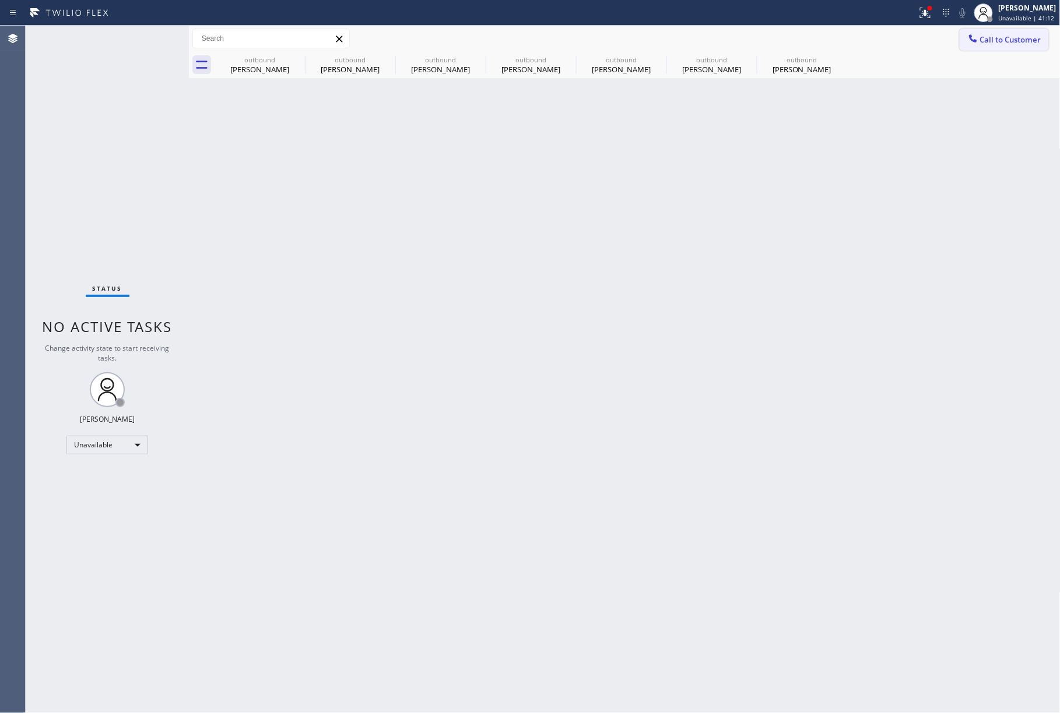
drag, startPoint x: 1017, startPoint y: 43, endPoint x: 956, endPoint y: 59, distance: 62.8
click at [1014, 43] on span "Call to Customer" at bounding box center [1010, 39] width 61 height 10
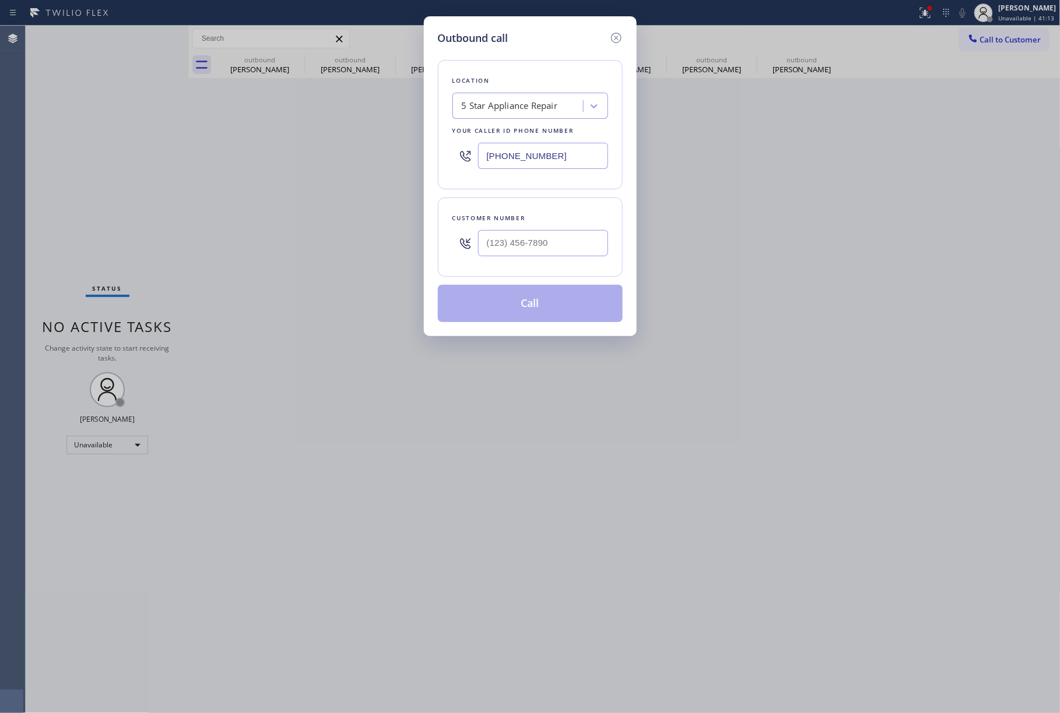
drag, startPoint x: 588, startPoint y: 159, endPoint x: 419, endPoint y: 162, distance: 169.1
click at [419, 162] on div "Outbound call Location 5 Star Appliance Repair Your caller id phone number [PHO…" at bounding box center [530, 356] width 1060 height 713
paste input "347) 284-6179"
type input "(347) 284-6179"
click at [530, 242] on input "text" at bounding box center [543, 243] width 130 height 26
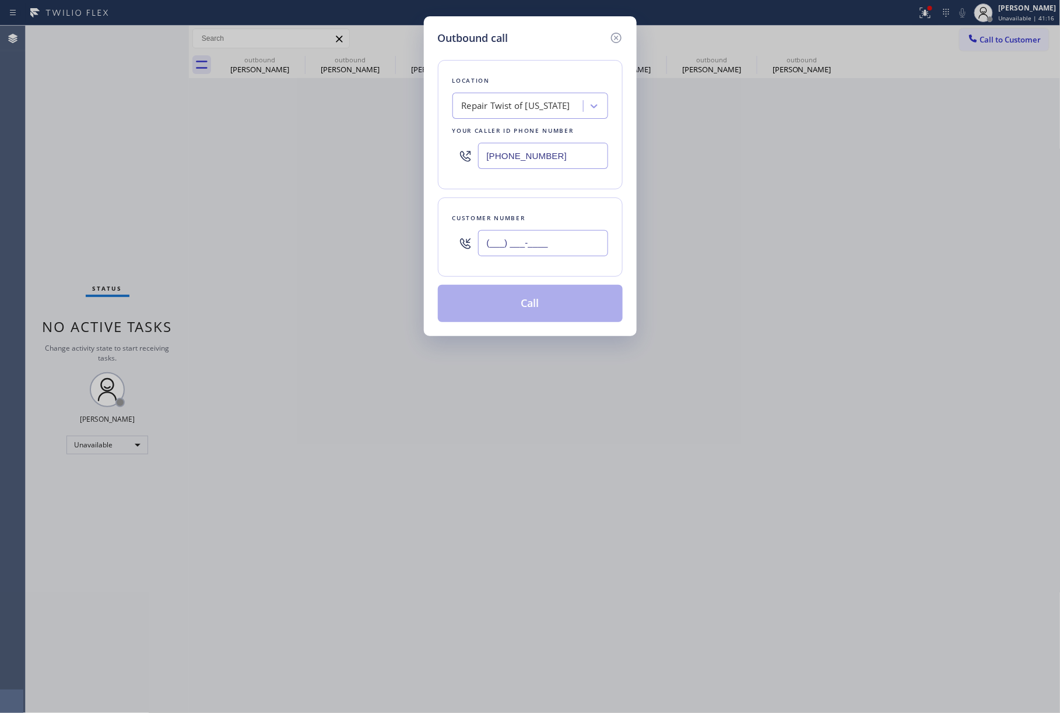
drag, startPoint x: 550, startPoint y: 244, endPoint x: 464, endPoint y: 245, distance: 86.3
click at [464, 245] on div "(___) ___-____" at bounding box center [530, 243] width 156 height 38
paste input "516) 603-6944"
type input "(516) 603-6944"
click at [530, 212] on div "Customer number (516) 603-6944" at bounding box center [530, 237] width 185 height 79
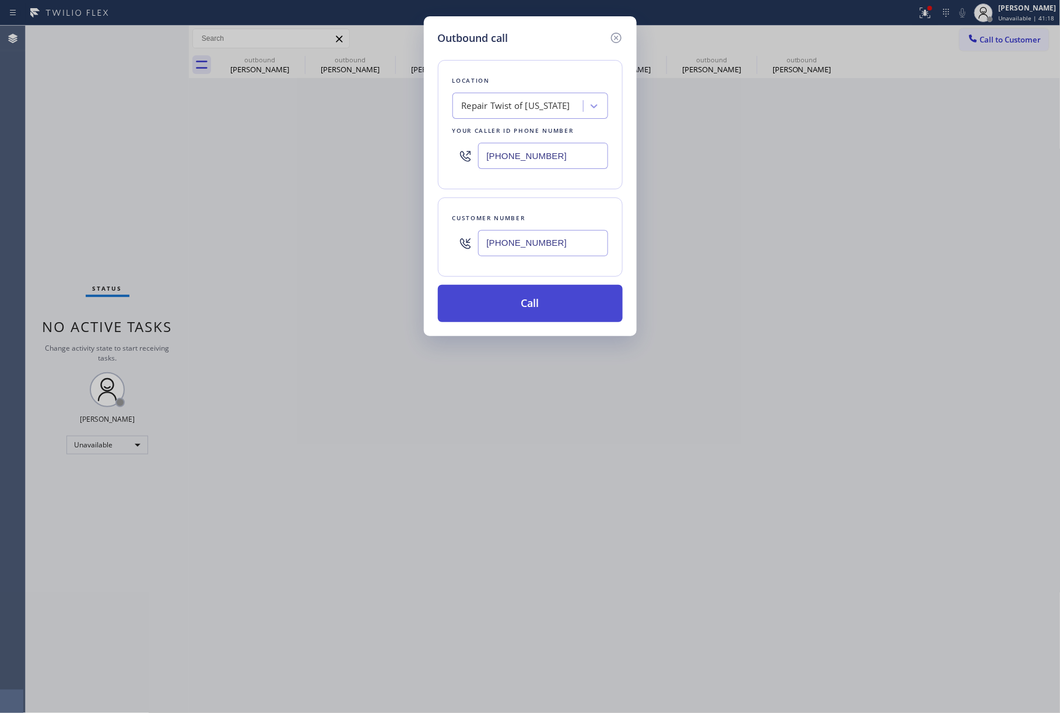
click at [542, 309] on button "Call" at bounding box center [530, 303] width 185 height 37
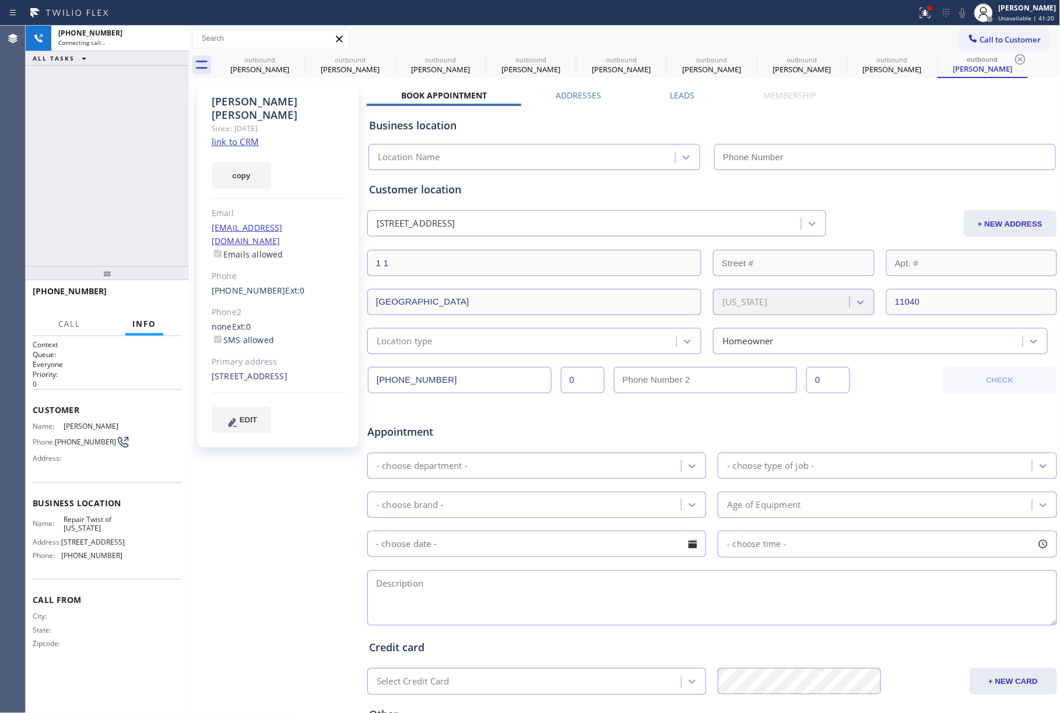
click at [241, 149] on div "copy" at bounding box center [278, 169] width 133 height 40
click at [246, 136] on link "link to CRM" at bounding box center [235, 142] width 47 height 12
type input "(347) 284-6179"
click at [170, 290] on button "HANG UP" at bounding box center [155, 297] width 54 height 16
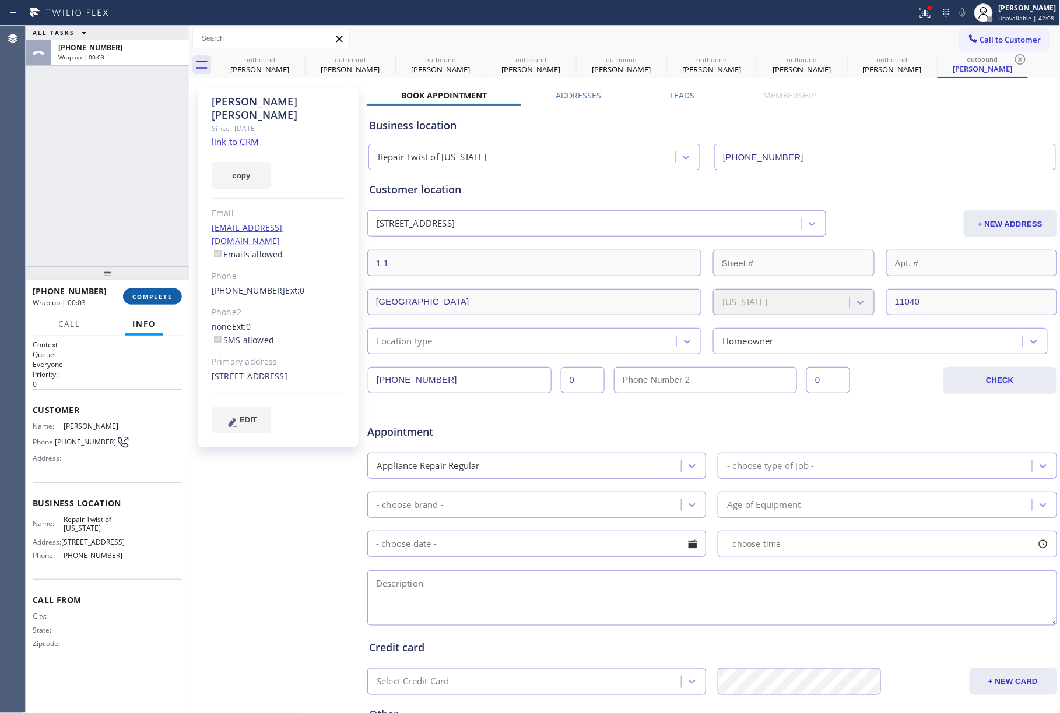
click at [131, 290] on button "COMPLETE" at bounding box center [152, 297] width 59 height 16
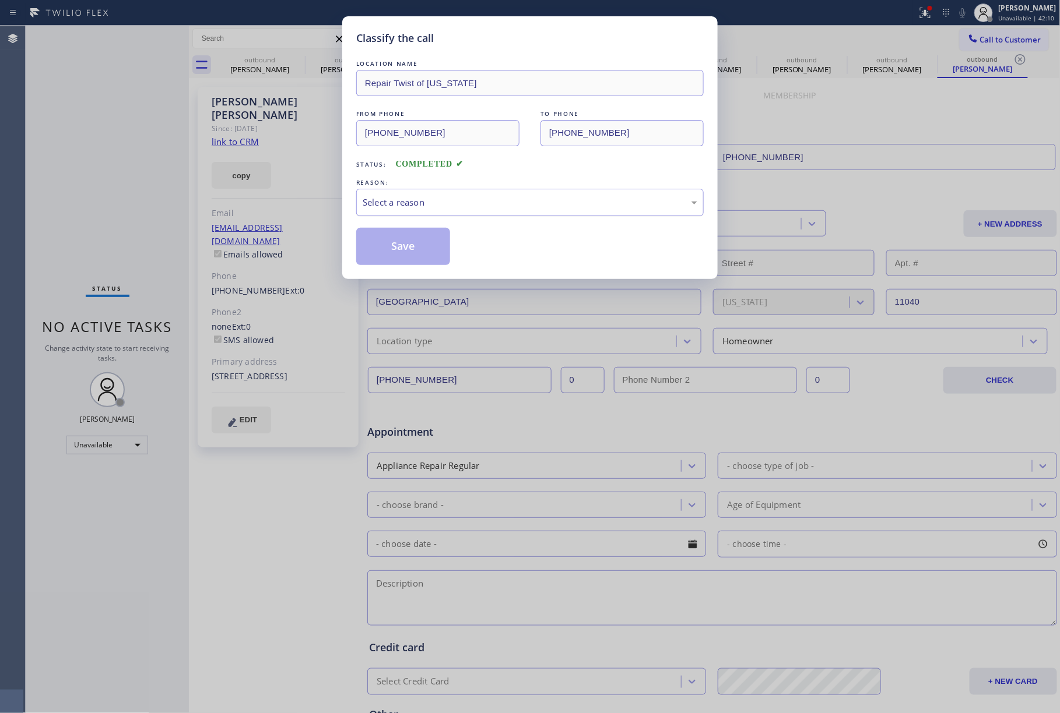
drag, startPoint x: 414, startPoint y: 202, endPoint x: 472, endPoint y: 208, distance: 58.6
click at [474, 201] on div "Select a reason" at bounding box center [530, 202] width 335 height 13
click at [406, 241] on button "Save" at bounding box center [403, 246] width 94 height 37
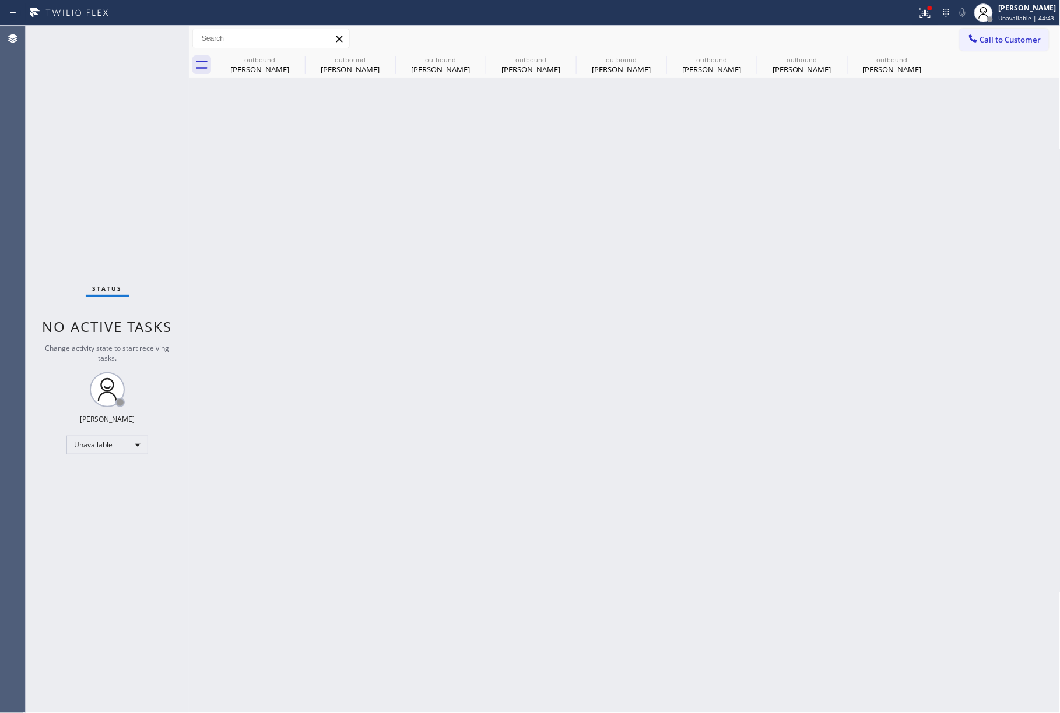
click at [75, 150] on div "Status No active tasks Change activity state to start receiving tasks. [PERSON_…" at bounding box center [107, 370] width 163 height 688
click at [1017, 37] on span "Call to Customer" at bounding box center [1010, 39] width 61 height 10
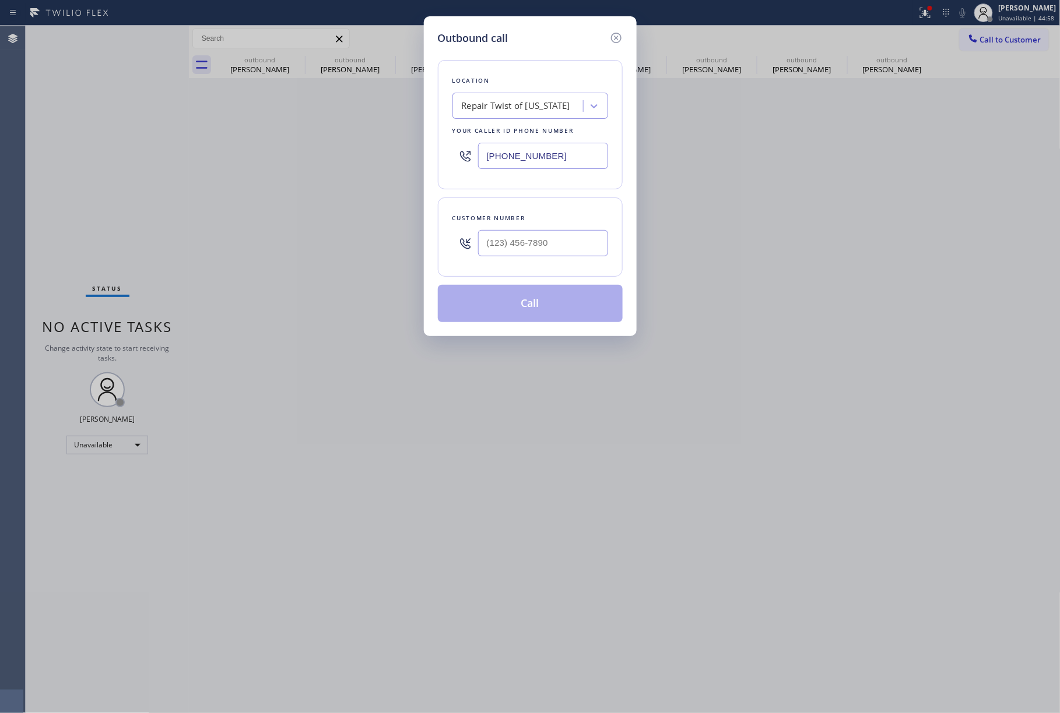
drag, startPoint x: 359, startPoint y: 156, endPoint x: 351, endPoint y: 155, distance: 8.2
click at [350, 156] on div "Outbound call Location Repair Twist of New York Your caller id phone number (34…" at bounding box center [530, 356] width 1060 height 713
paste input "855) 731-4952"
type input "[PHONE_NUMBER]"
click at [525, 245] on input "(___) ___-____" at bounding box center [543, 243] width 130 height 26
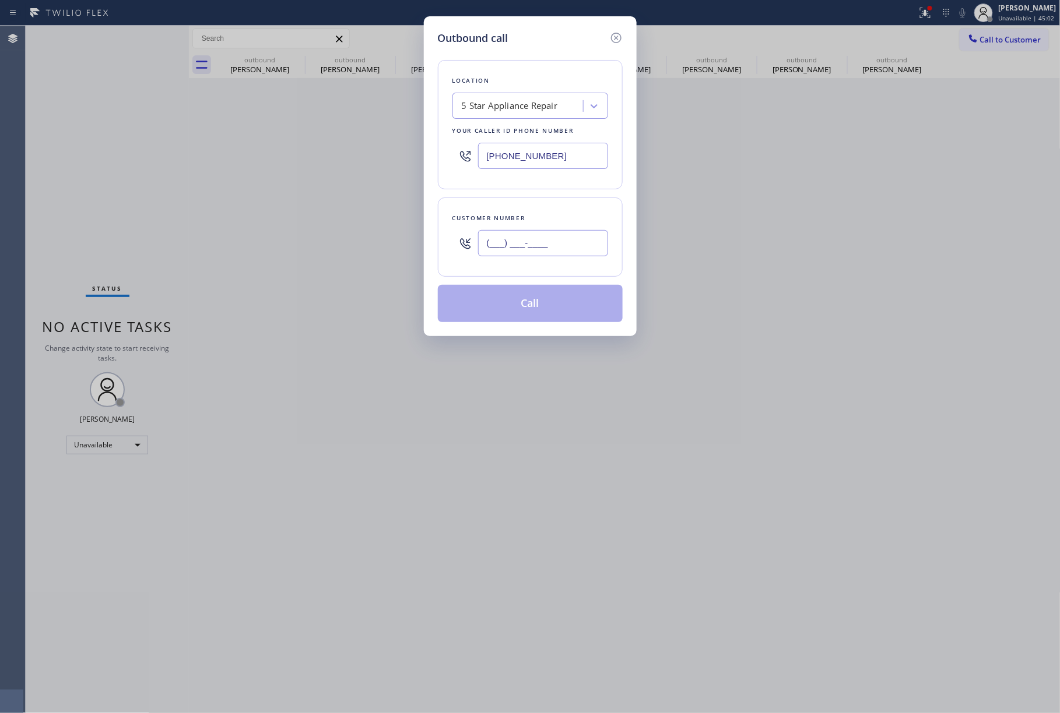
paste input "818) 284-3444"
type input "(818) 284-3444"
click at [509, 197] on div "Location 5 Star Appliance Repair Your caller id phone number (855) 731-4952 Cus…" at bounding box center [530, 184] width 185 height 276
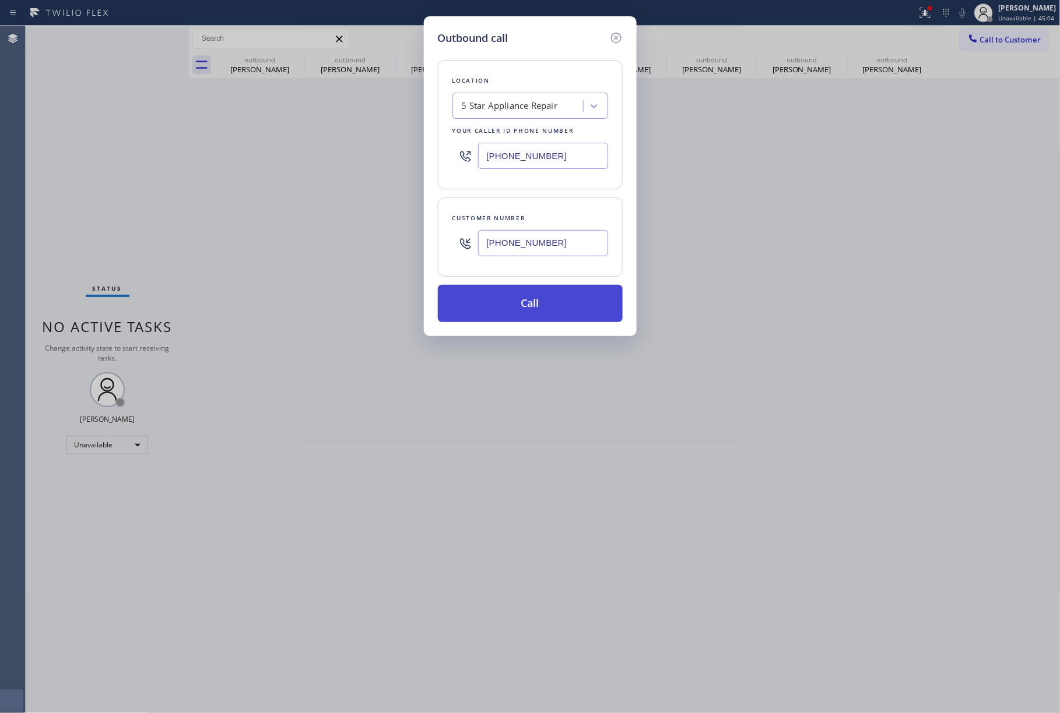
click at [502, 309] on button "Call" at bounding box center [530, 303] width 185 height 37
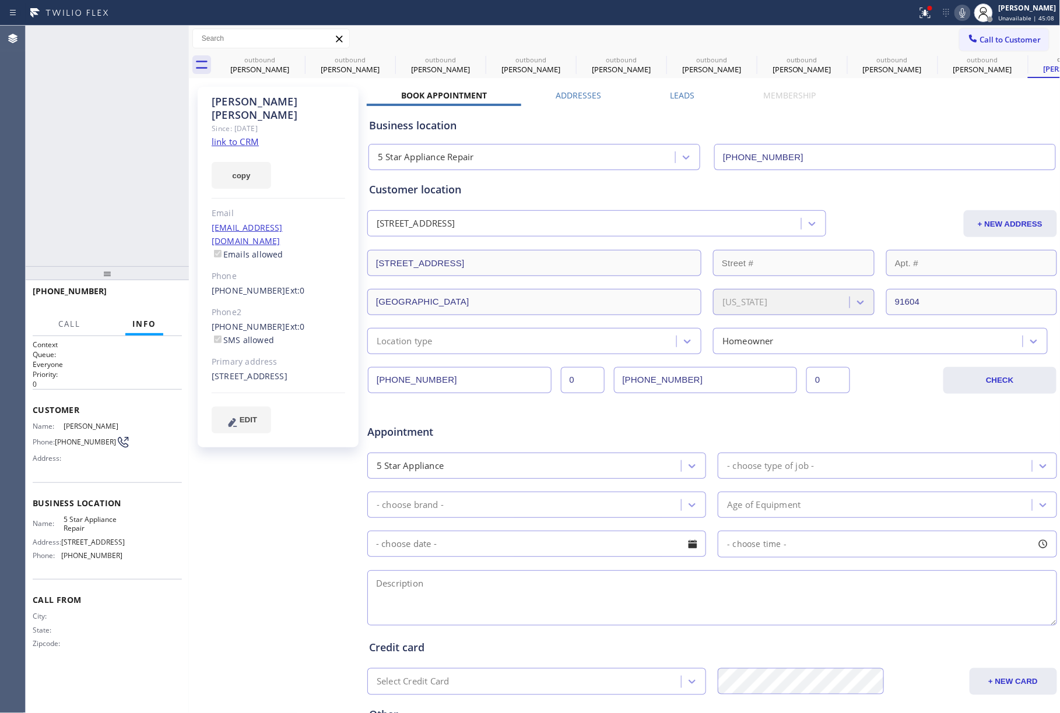
type input "[PHONE_NUMBER]"
click at [119, 136] on div "+18182843444 Connecting call… ALL TASKS ALL TASKS ACTIVE TASKS TASKS IN WRAP UP" at bounding box center [107, 146] width 163 height 241
click at [152, 297] on span "HANG UP" at bounding box center [155, 297] width 36 height 8
click at [140, 258] on div "+18182843444 Live | 00:00 ALL TASKS ALL TASKS ACTIVE TASKS TASKS IN WRAP UP" at bounding box center [107, 146] width 163 height 241
click at [152, 293] on span "HANG UP" at bounding box center [155, 297] width 36 height 8
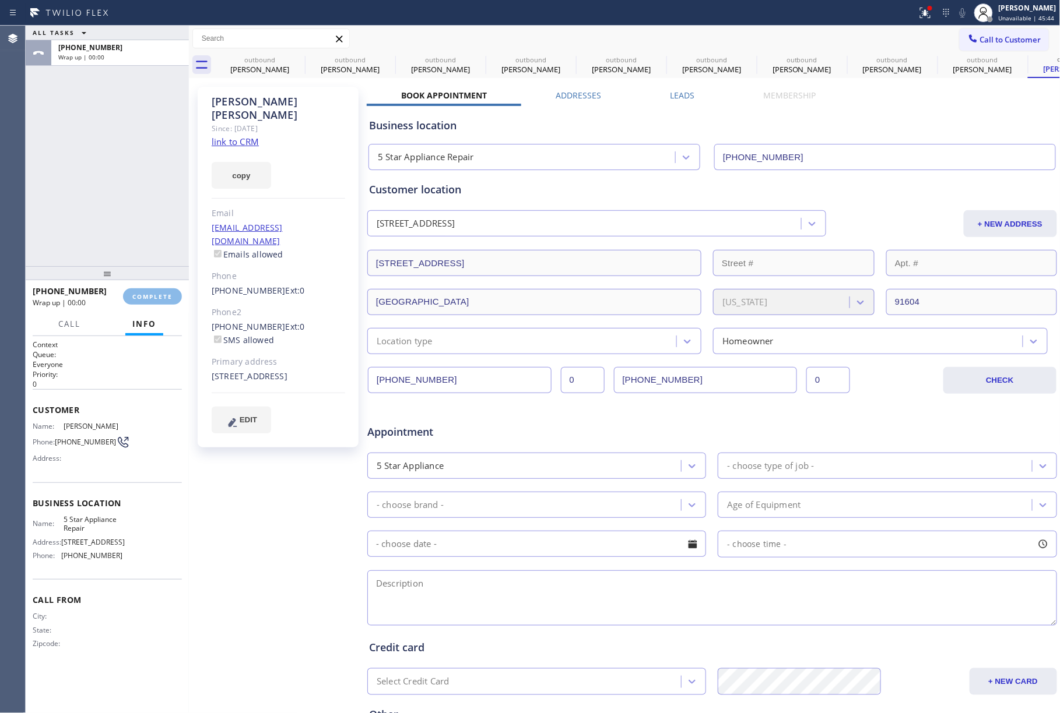
click at [143, 236] on div "ALL TASKS ALL TASKS ACTIVE TASKS TASKS IN WRAP UP +18182843444 Wrap up | 00:00" at bounding box center [107, 146] width 163 height 241
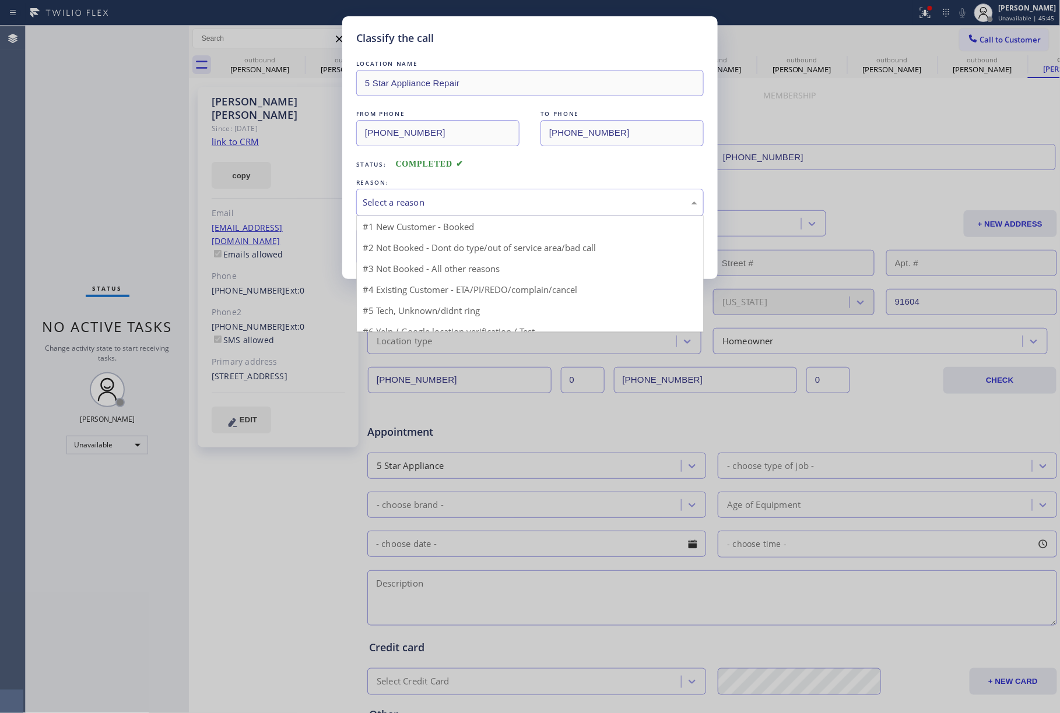
click at [405, 198] on div "Select a reason" at bounding box center [530, 202] width 335 height 13
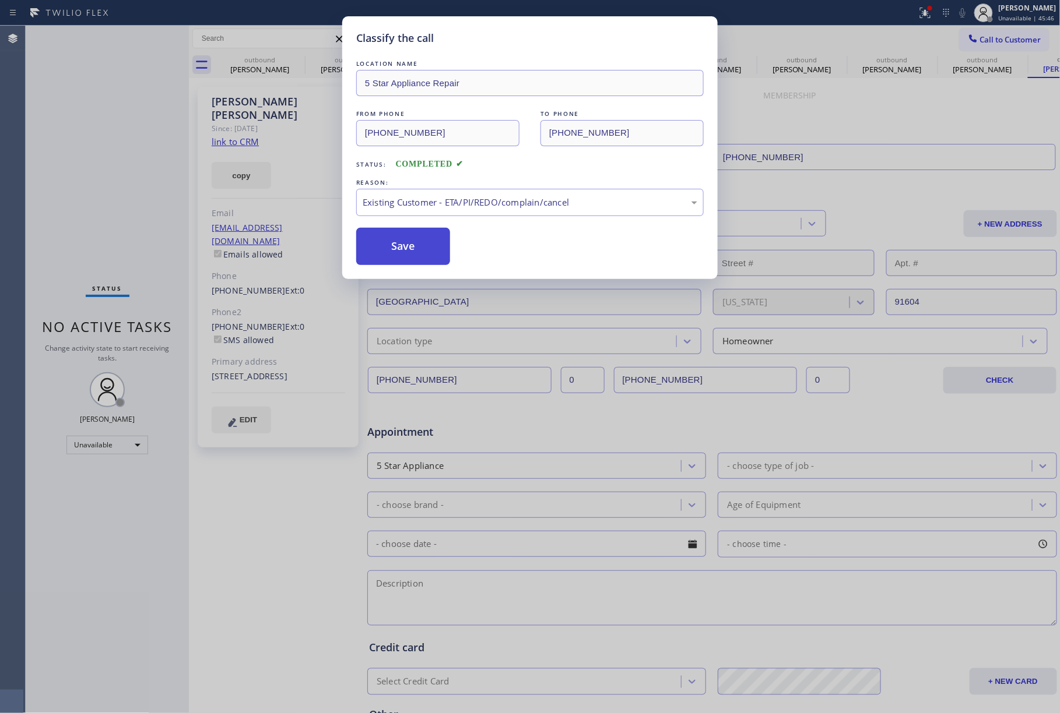
click at [401, 252] on button "Save" at bounding box center [403, 246] width 94 height 37
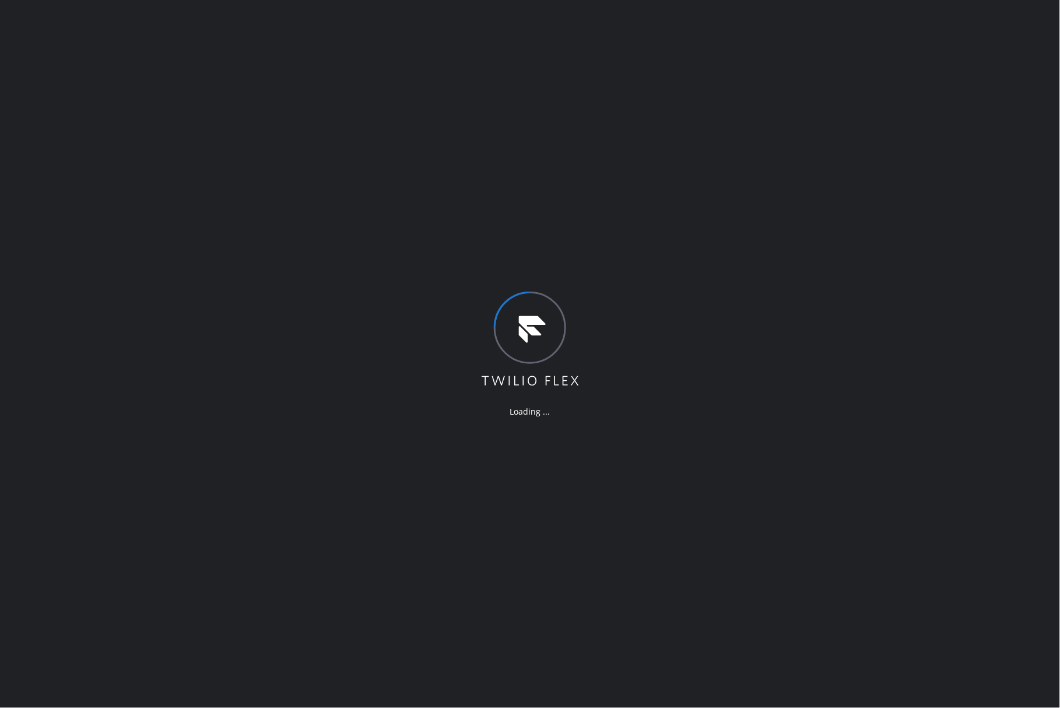
click at [100, 533] on div "Loading ..." at bounding box center [530, 354] width 1060 height 708
click at [712, 455] on div "Loading ..." at bounding box center [531, 354] width 1063 height 708
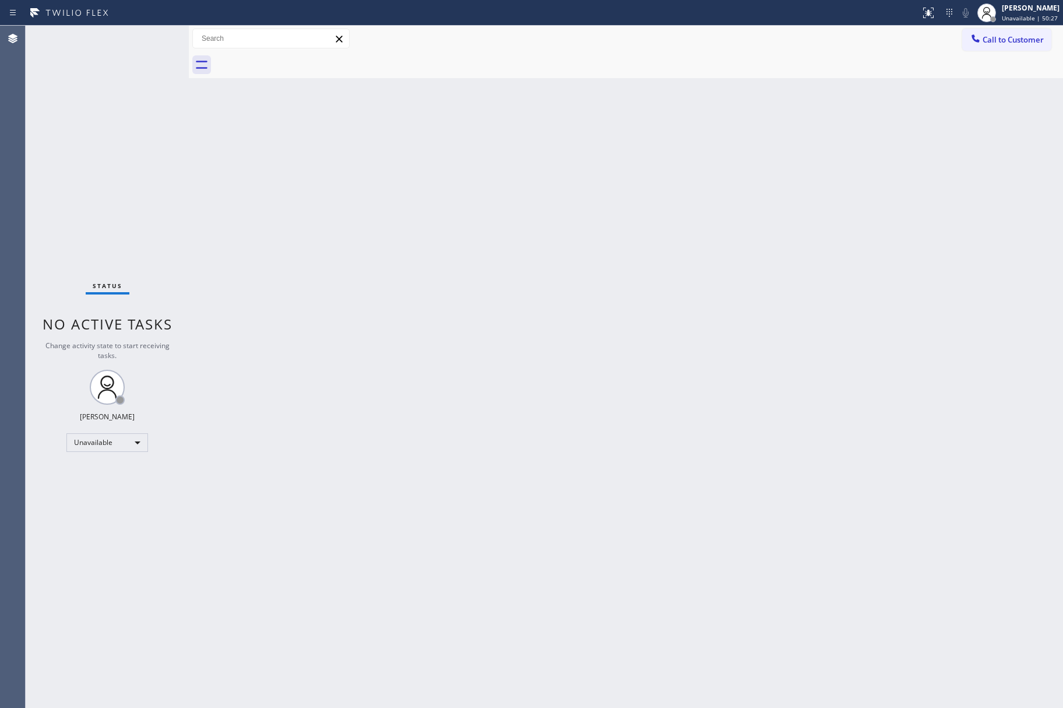
click at [700, 385] on div "Back to Dashboard Change Sender ID Customers Technicians Select a contact Outbo…" at bounding box center [626, 367] width 874 height 682
click at [87, 85] on div "Status No active tasks Change activity state to start receiving tasks. [PERSON_…" at bounding box center [107, 370] width 163 height 688
click at [1018, 36] on span "Call to Customer" at bounding box center [1013, 39] width 61 height 10
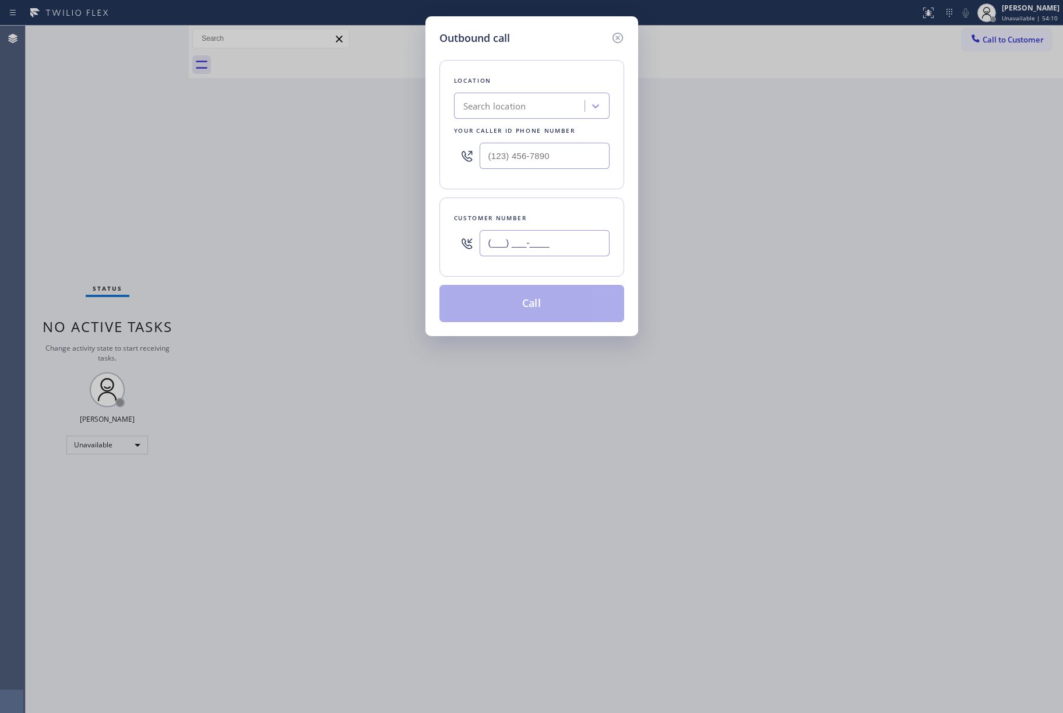
click at [555, 253] on input "(___) ___-____" at bounding box center [545, 243] width 130 height 26
paste input "949) 274-5574"
type input "[PHONE_NUMBER]"
drag, startPoint x: 530, startPoint y: 150, endPoint x: 472, endPoint y: 150, distance: 58.3
click at [472, 150] on div "(___) ___-____" at bounding box center [532, 156] width 156 height 38
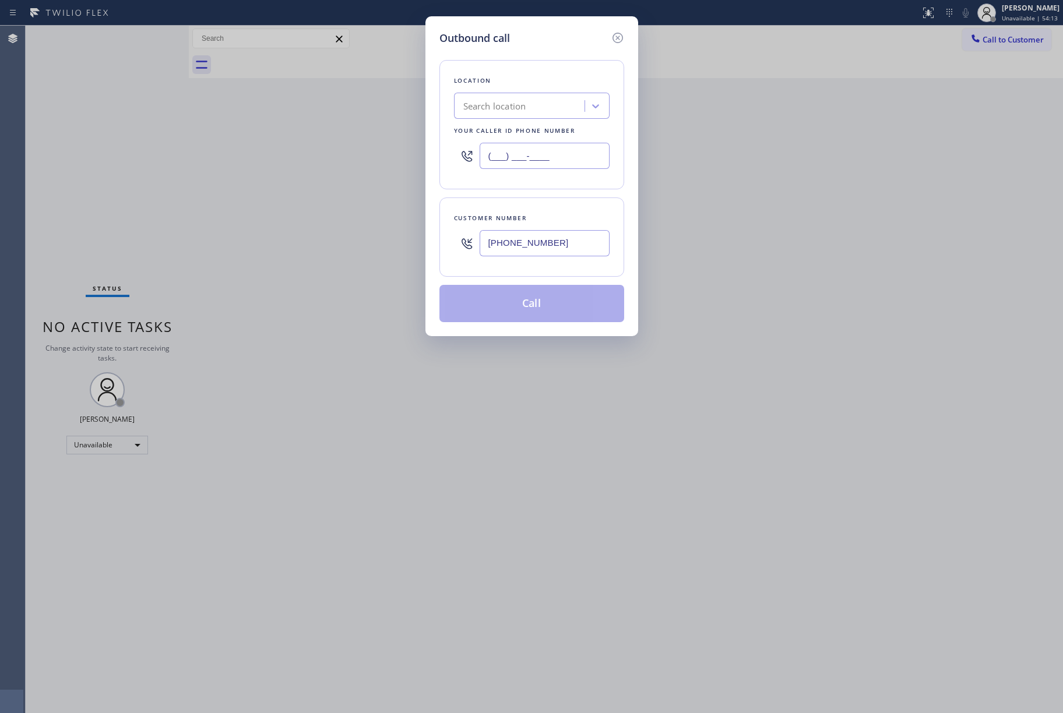
paste input "855) 731-4952"
type input "[PHONE_NUMBER]"
click at [529, 78] on div "Location" at bounding box center [532, 81] width 156 height 12
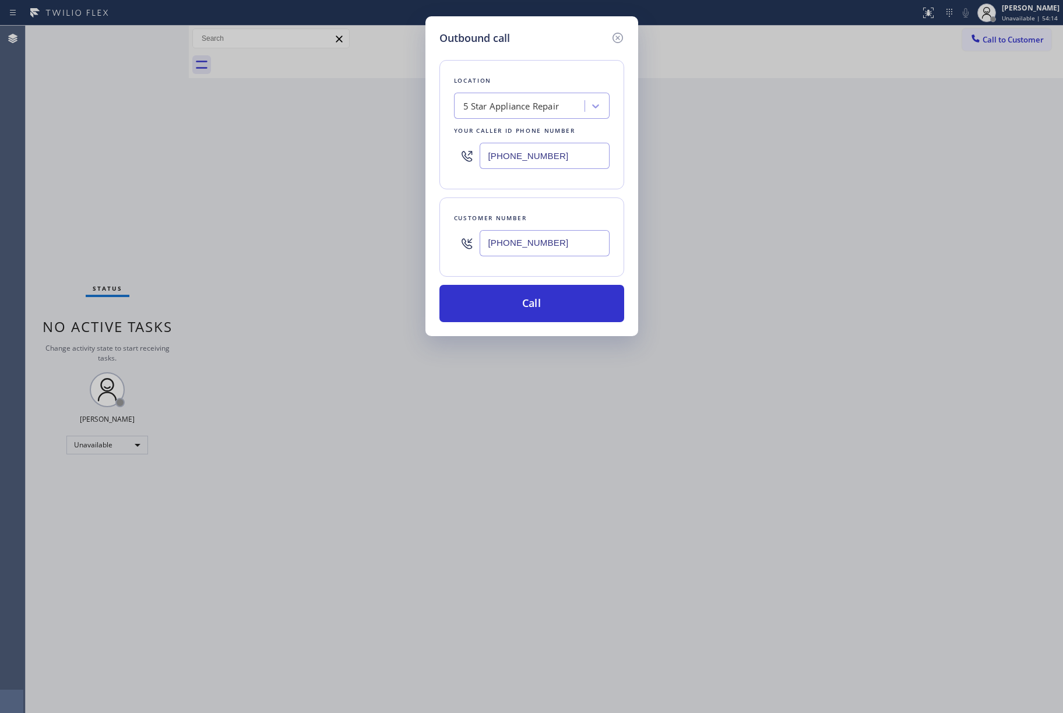
drag, startPoint x: 521, startPoint y: 314, endPoint x: 660, endPoint y: 326, distance: 139.3
click at [521, 314] on button "Call" at bounding box center [532, 303] width 185 height 37
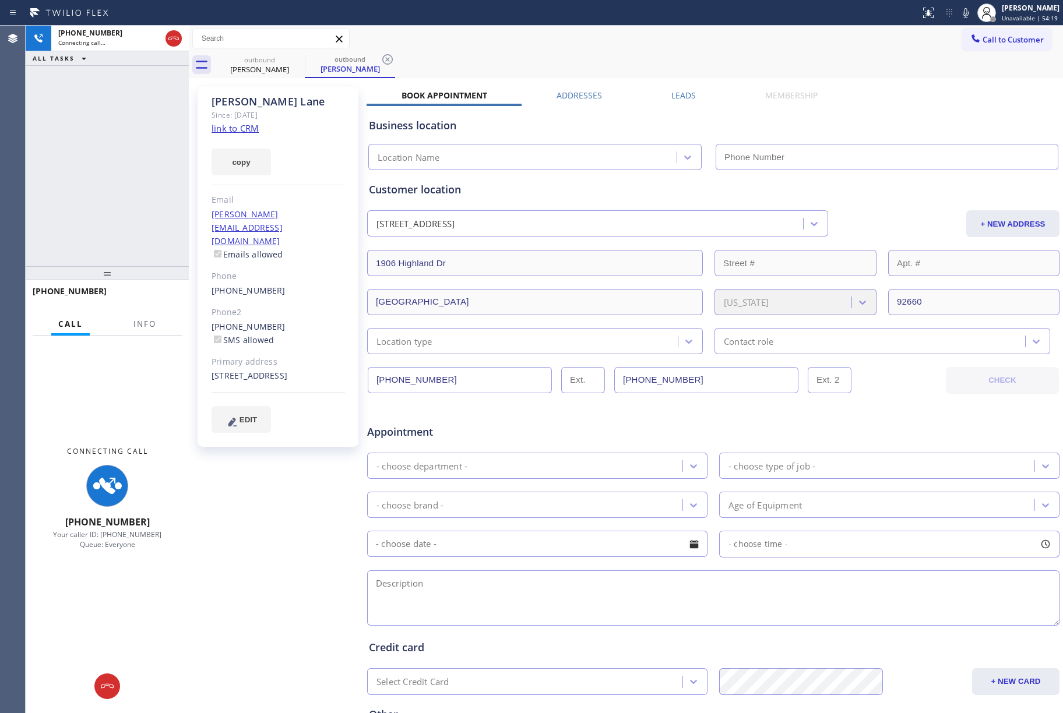
type input "[PHONE_NUMBER]"
click at [147, 321] on span "Info" at bounding box center [144, 324] width 23 height 10
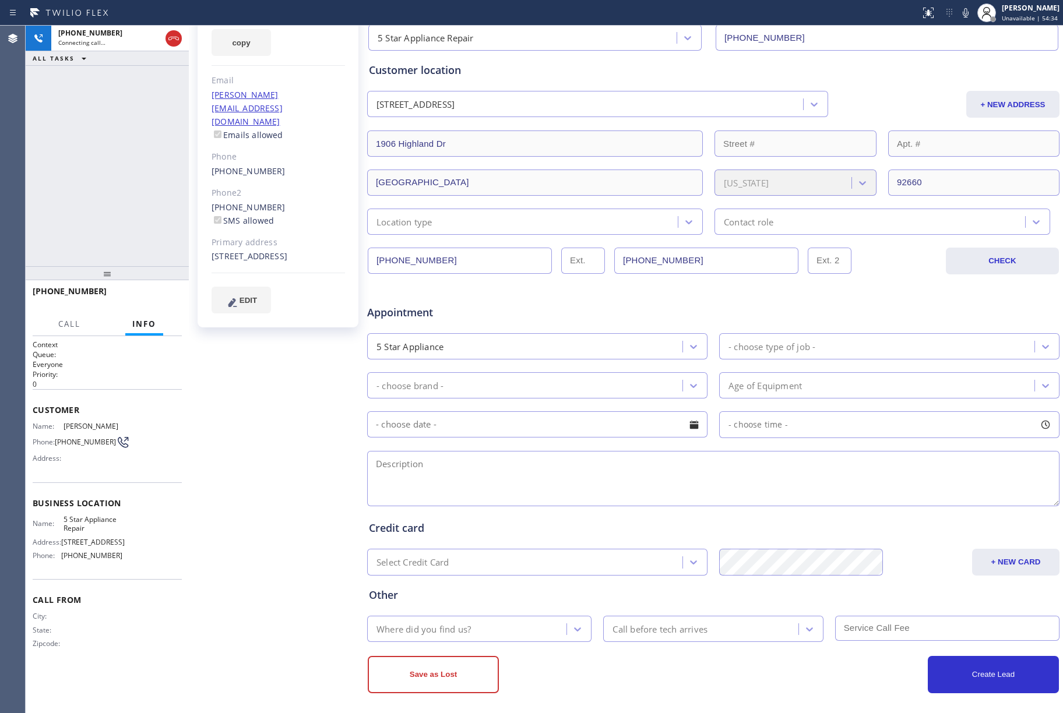
scroll to position [128, 0]
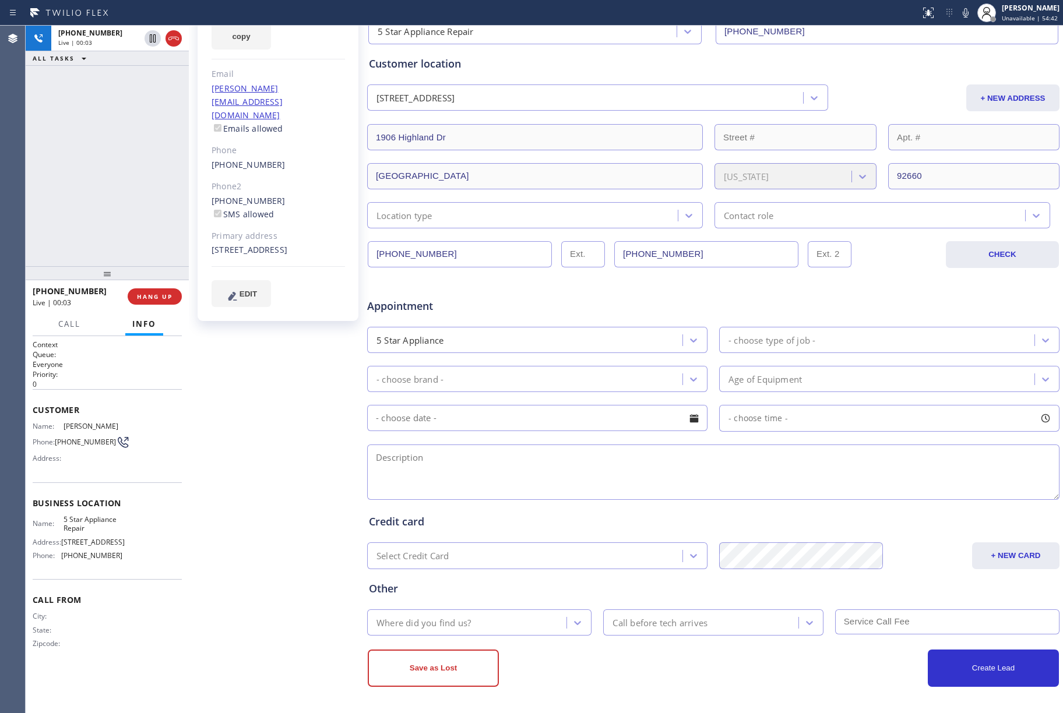
click at [126, 199] on div "[PHONE_NUMBER] Live | 00:03 ALL TASKS ALL TASKS ACTIVE TASKS TASKS IN WRAP UP" at bounding box center [107, 146] width 163 height 241
click at [156, 296] on span "HANG UP" at bounding box center [155, 297] width 36 height 8
click at [164, 301] on button "HANG UP" at bounding box center [155, 297] width 54 height 16
click at [128, 213] on div "ALL TASKS ALL TASKS ACTIVE TASKS TASKS IN WRAP UP [PHONE_NUMBER] Wrap up | 00:02" at bounding box center [107, 146] width 163 height 241
click at [128, 213] on div "ALL TASKS ALL TASKS ACTIVE TASKS TASKS IN WRAP UP [PHONE_NUMBER] Wrap up | 00:03" at bounding box center [107, 146] width 163 height 241
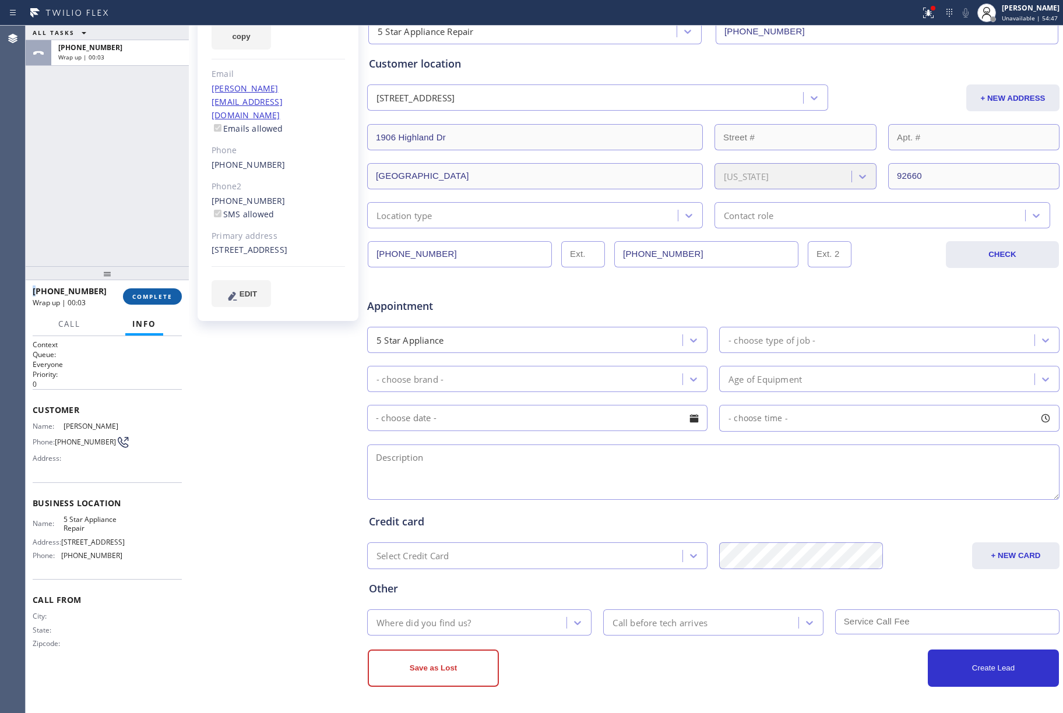
click at [156, 293] on span "COMPLETE" at bounding box center [152, 297] width 40 height 8
drag, startPoint x: 142, startPoint y: 236, endPoint x: 145, endPoint y: 243, distance: 7.6
click at [142, 242] on div "ALL TASKS ALL TASKS ACTIVE TASKS TASKS IN WRAP UP [PHONE_NUMBER] Wrap up | 00:04" at bounding box center [107, 146] width 163 height 241
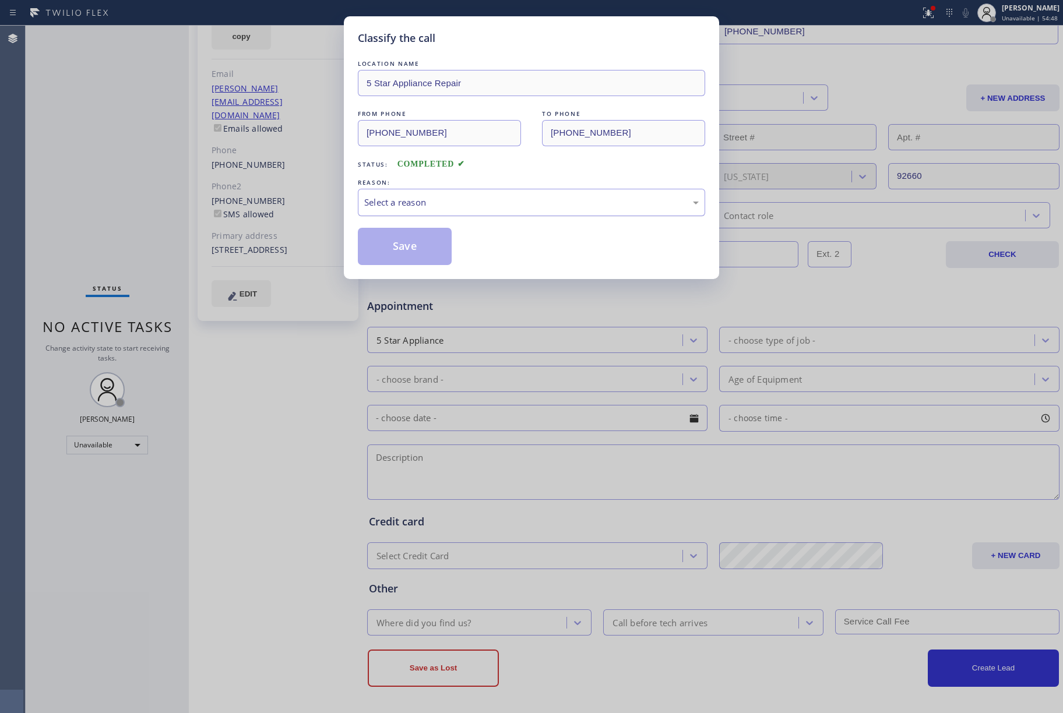
click at [430, 201] on div "Select a reason" at bounding box center [531, 202] width 335 height 13
click at [395, 244] on button "Save" at bounding box center [405, 246] width 94 height 37
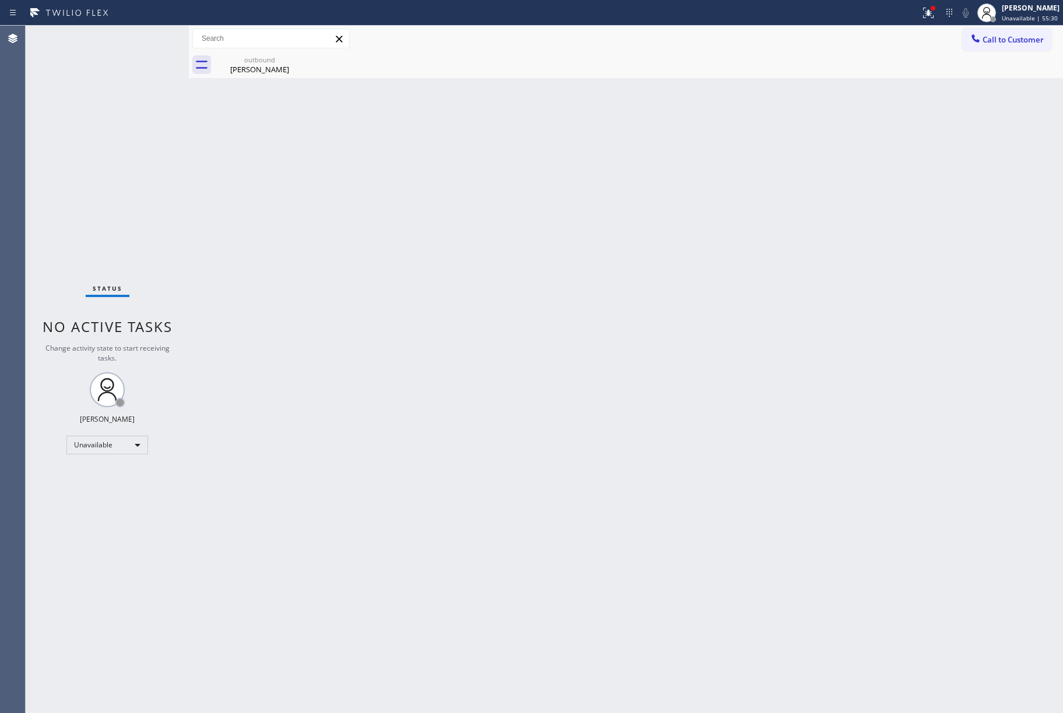
drag, startPoint x: 1005, startPoint y: 31, endPoint x: 775, endPoint y: 96, distance: 239.0
click at [1003, 31] on button "Call to Customer" at bounding box center [1006, 40] width 89 height 22
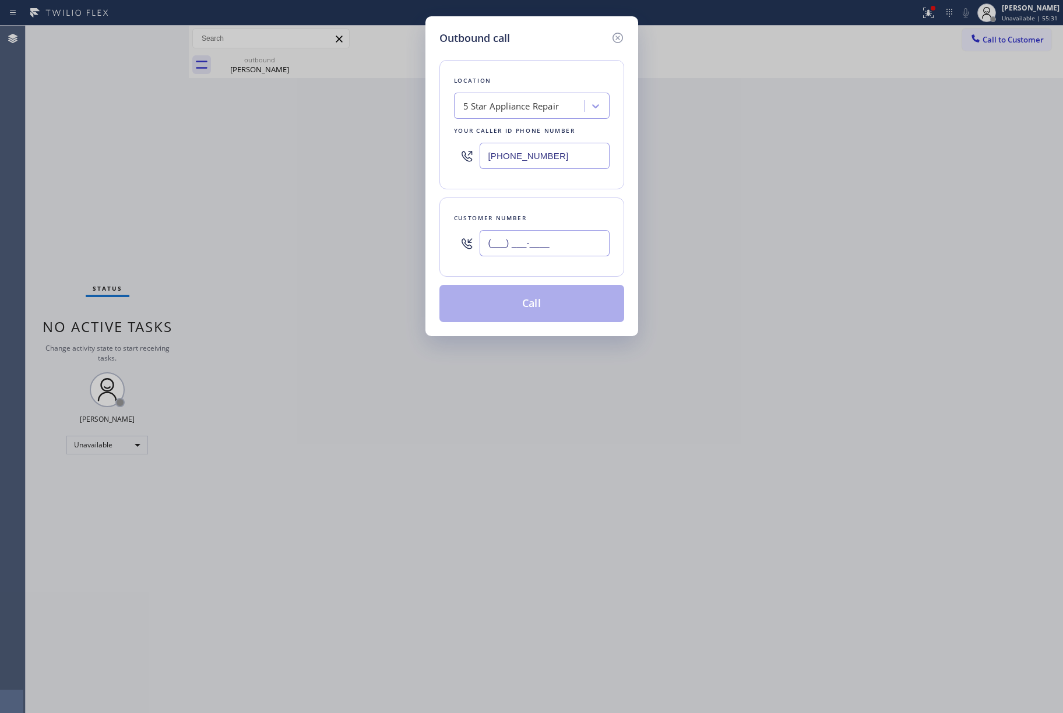
click at [535, 238] on input "(___) ___-____" at bounding box center [545, 243] width 130 height 26
paste input "650) 796-1474"
type input "[PHONE_NUMBER]"
click at [530, 208] on div "Customer number [PHONE_NUMBER]" at bounding box center [532, 237] width 185 height 79
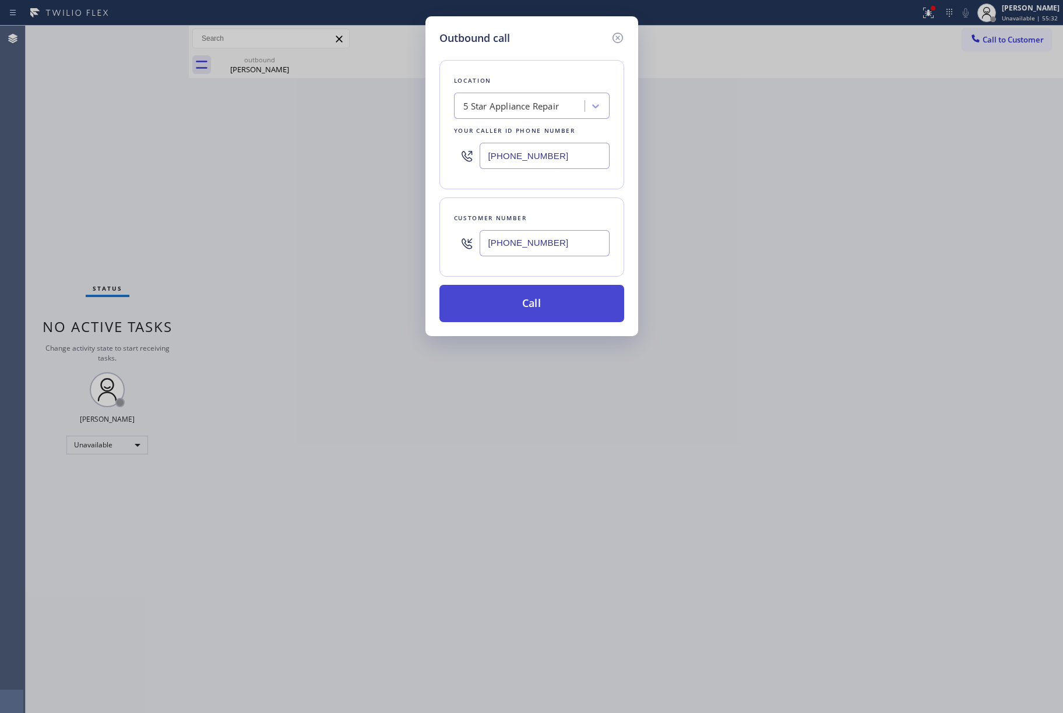
click at [523, 301] on button "Call" at bounding box center [532, 303] width 185 height 37
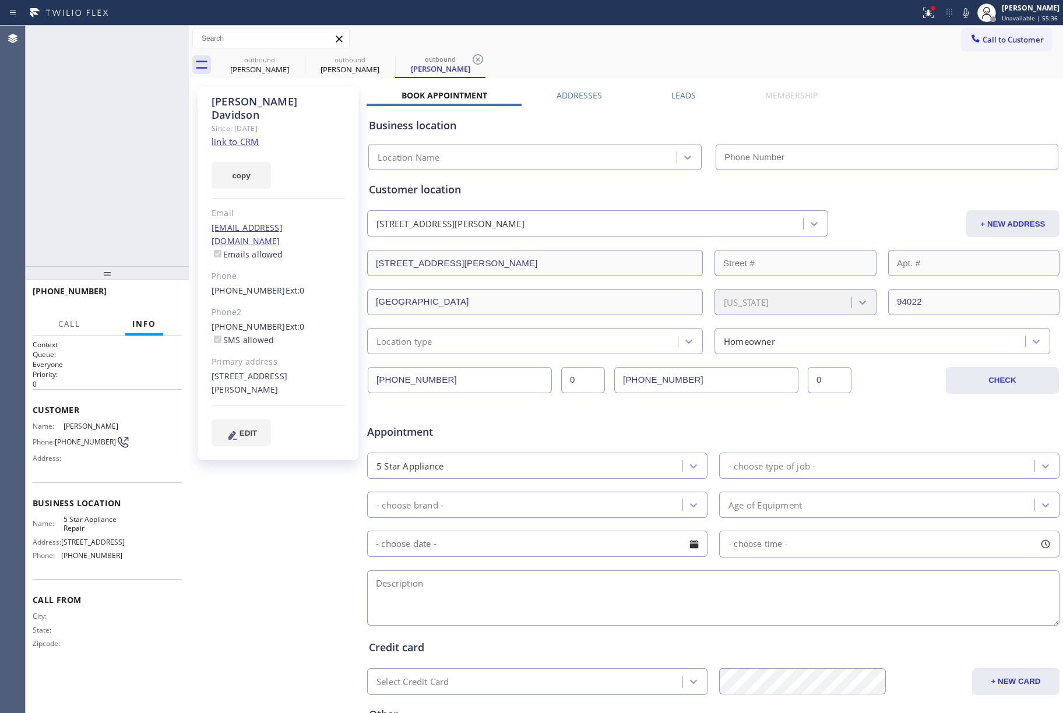
type input "[PHONE_NUMBER]"
click at [168, 299] on span "HANG UP" at bounding box center [155, 297] width 36 height 8
click at [142, 225] on div "[PHONE_NUMBER] Live | 00:08 ALL TASKS ALL TASKS ACTIVE TASKS TASKS IN WRAP UP" at bounding box center [107, 146] width 163 height 241
click at [150, 290] on button "COMPLETE" at bounding box center [152, 297] width 59 height 16
click at [103, 182] on div "ALL TASKS ALL TASKS ACTIVE TASKS TASKS IN WRAP UP [PHONE_NUMBER] Wrap up | 00:02" at bounding box center [107, 146] width 163 height 241
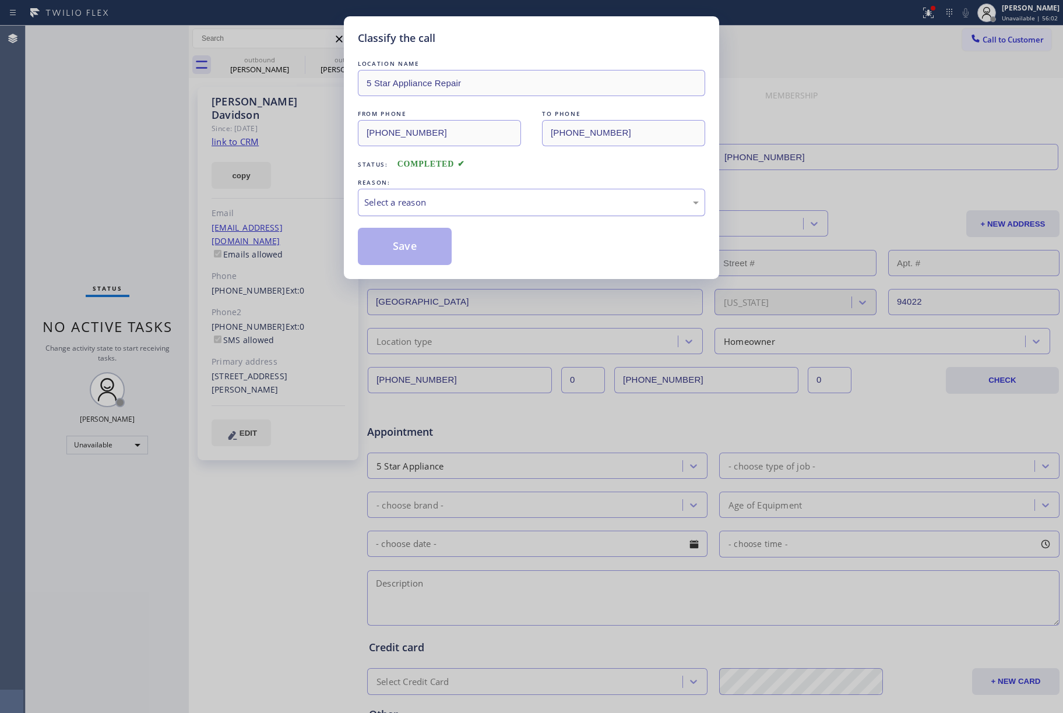
click at [436, 203] on div "Select a reason" at bounding box center [531, 202] width 335 height 13
click at [389, 248] on button "Save" at bounding box center [405, 246] width 94 height 37
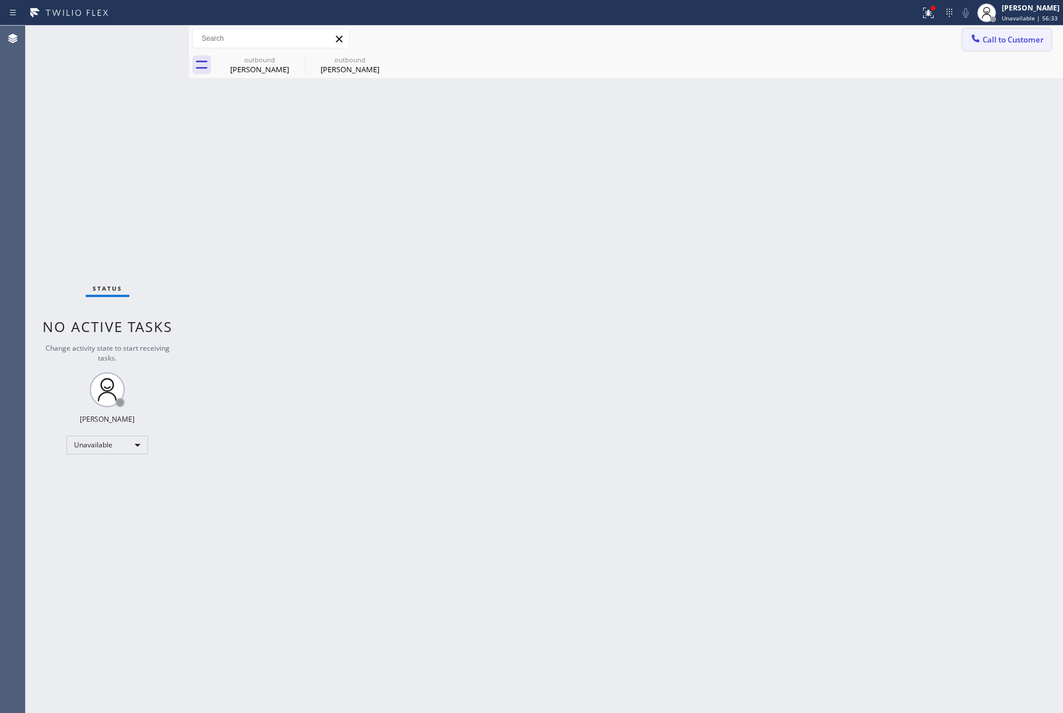
click at [1006, 43] on span "Call to Customer" at bounding box center [1013, 39] width 61 height 10
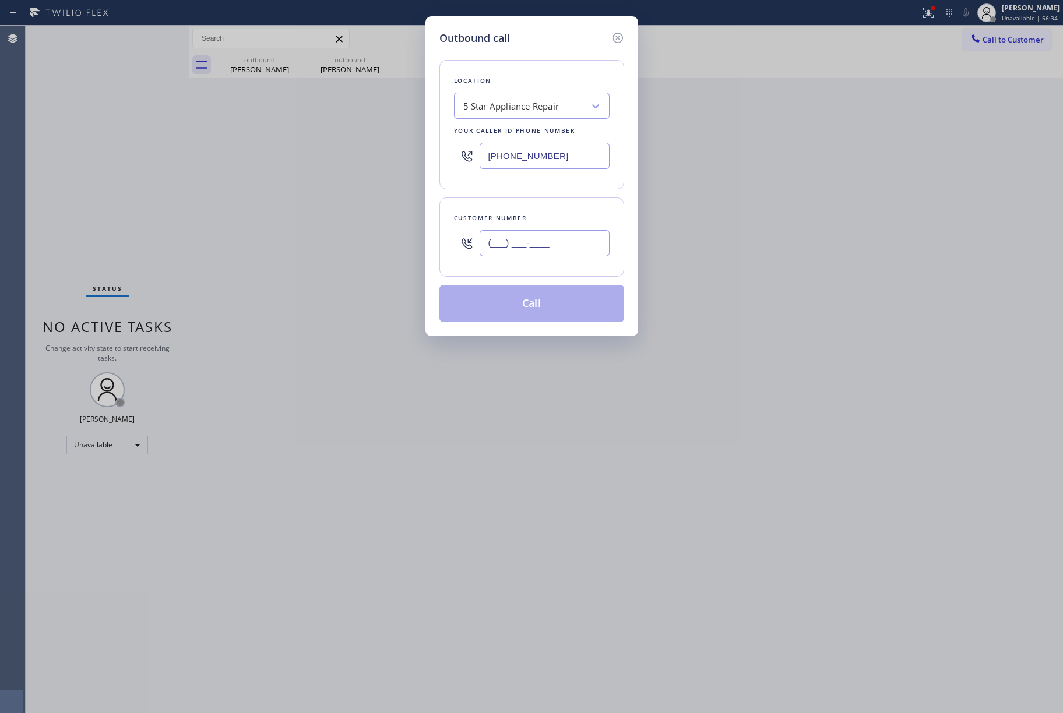
click at [563, 246] on input "(___) ___-____" at bounding box center [545, 243] width 130 height 26
paste input "516) 817-3137"
type input "[PHONE_NUMBER]"
drag, startPoint x: 558, startPoint y: 222, endPoint x: 556, endPoint y: 280, distance: 58.9
click at [560, 222] on div "Customer number" at bounding box center [532, 218] width 156 height 12
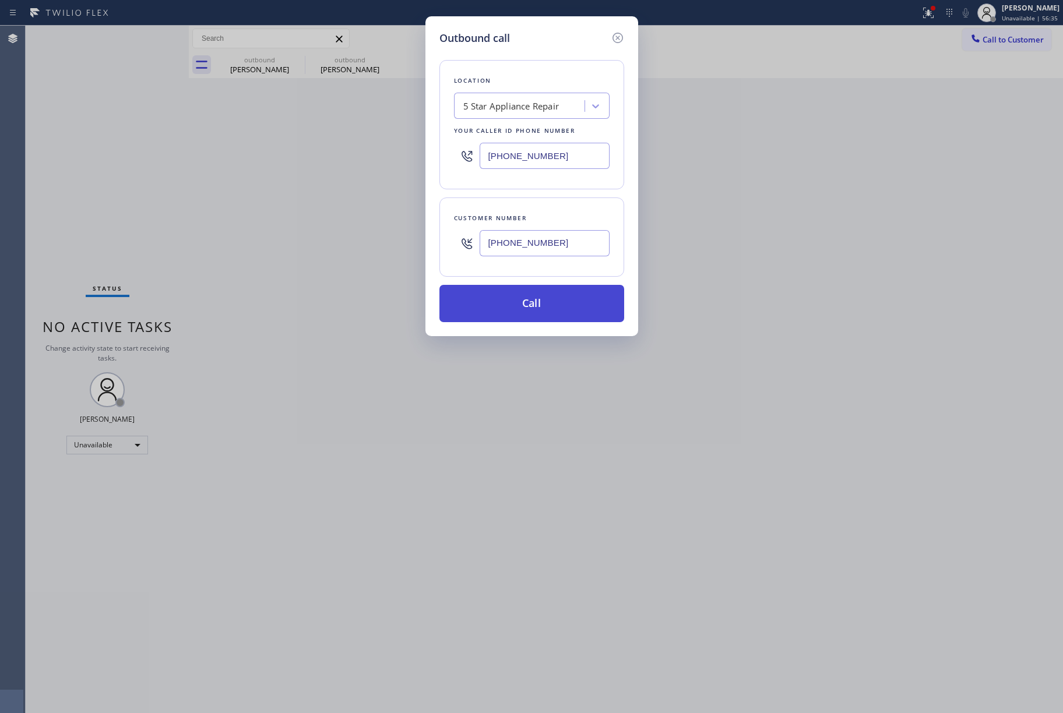
click at [534, 311] on button "Call" at bounding box center [532, 303] width 185 height 37
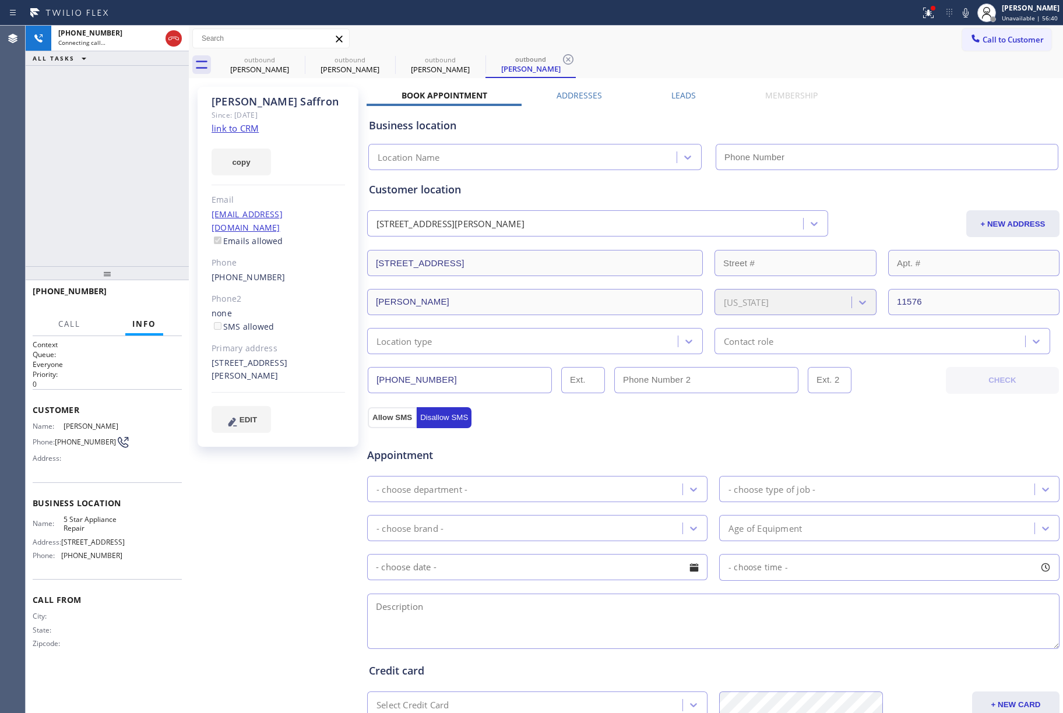
type input "[PHONE_NUMBER]"
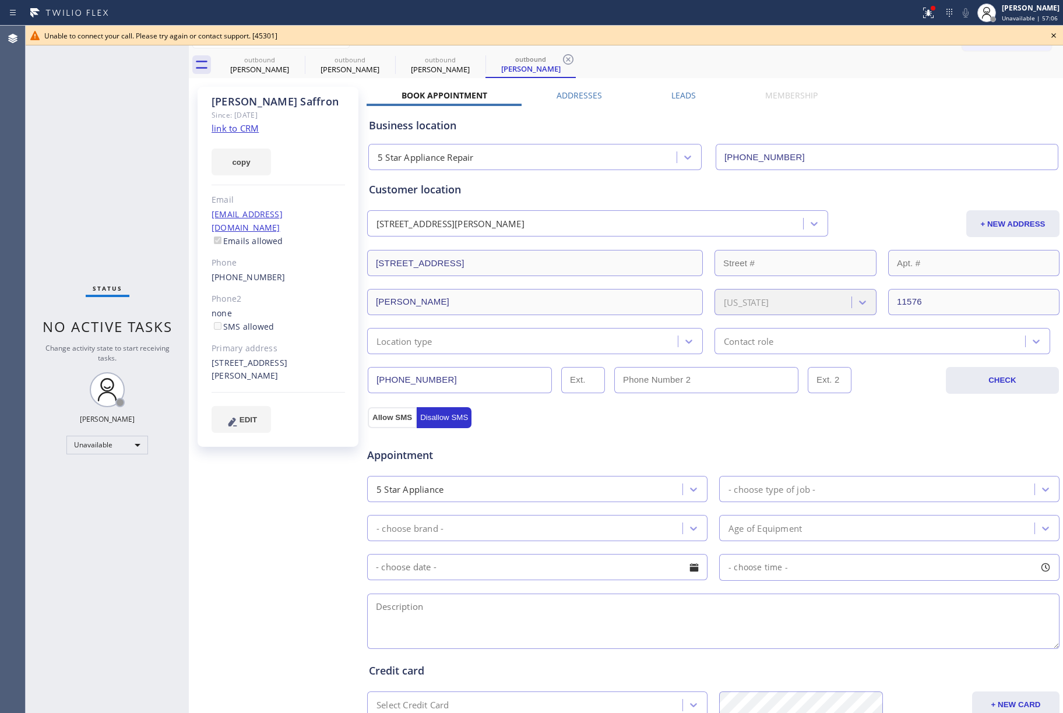
click at [1053, 29] on icon at bounding box center [1054, 36] width 14 height 14
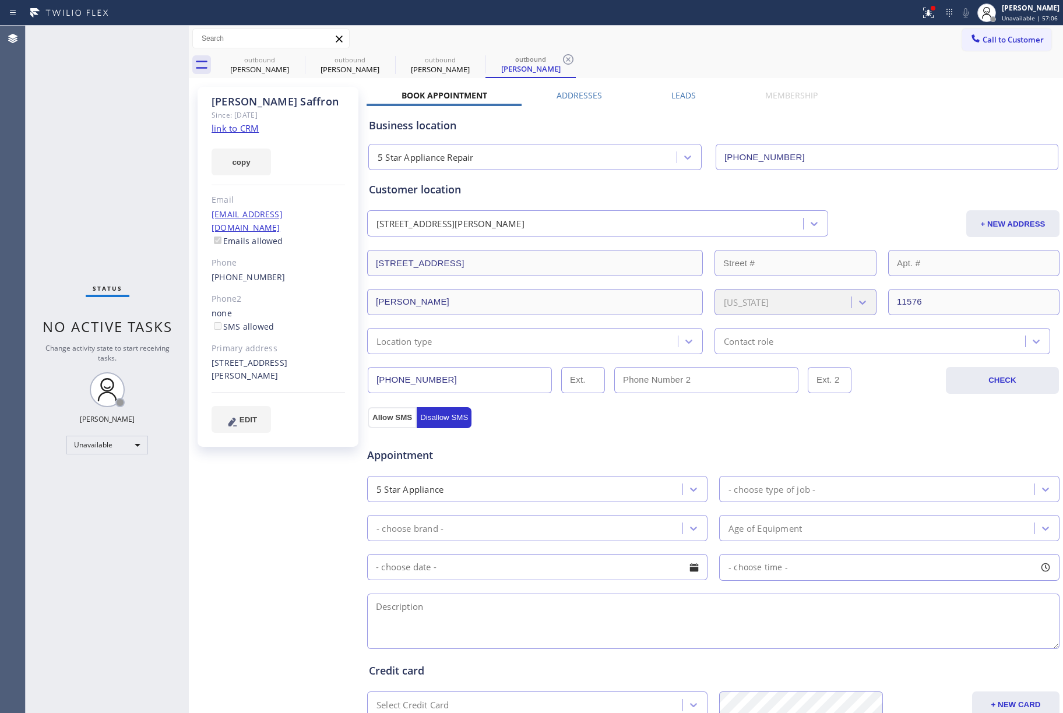
drag, startPoint x: 1026, startPoint y: 36, endPoint x: 821, endPoint y: 57, distance: 205.7
click at [1025, 36] on span "Call to Customer" at bounding box center [1013, 39] width 61 height 10
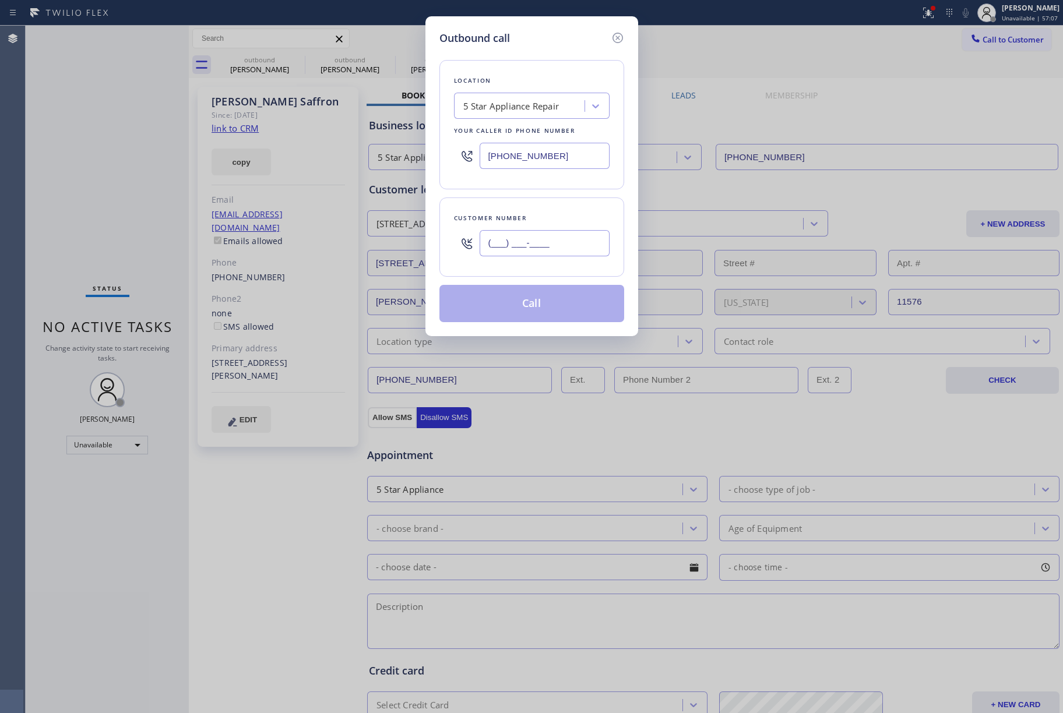
click at [530, 239] on input "(___) ___-____" at bounding box center [545, 243] width 130 height 26
paste input "714) 337-4010"
type input "[PHONE_NUMBER]"
click at [527, 217] on div "Customer number" at bounding box center [532, 218] width 156 height 12
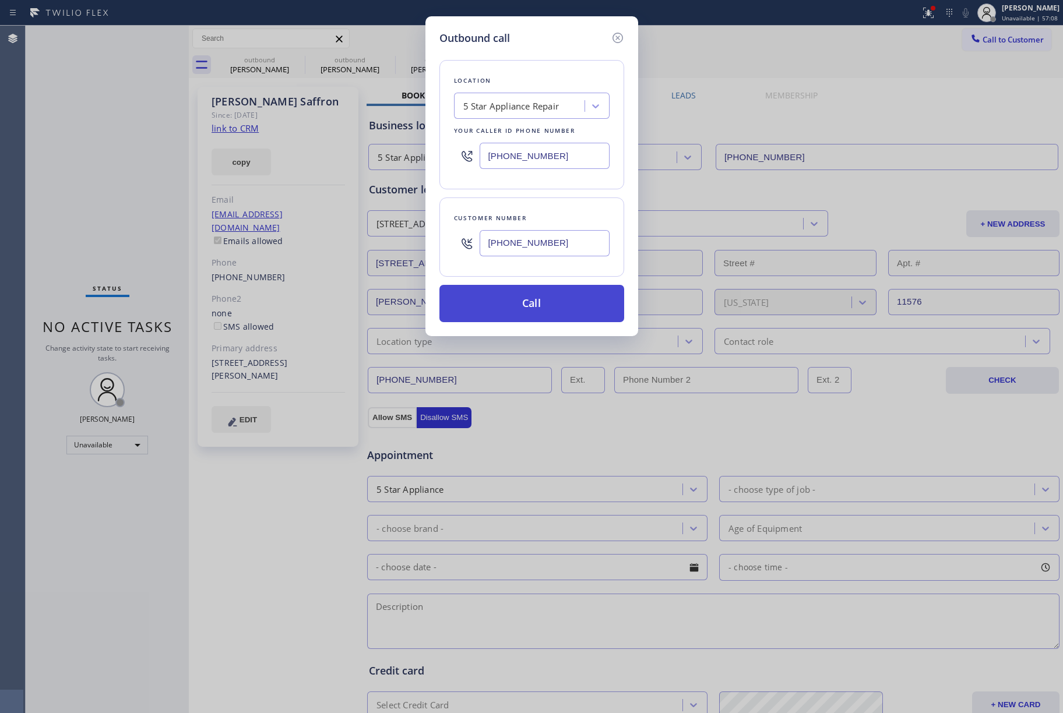
click at [530, 300] on button "Call" at bounding box center [532, 303] width 185 height 37
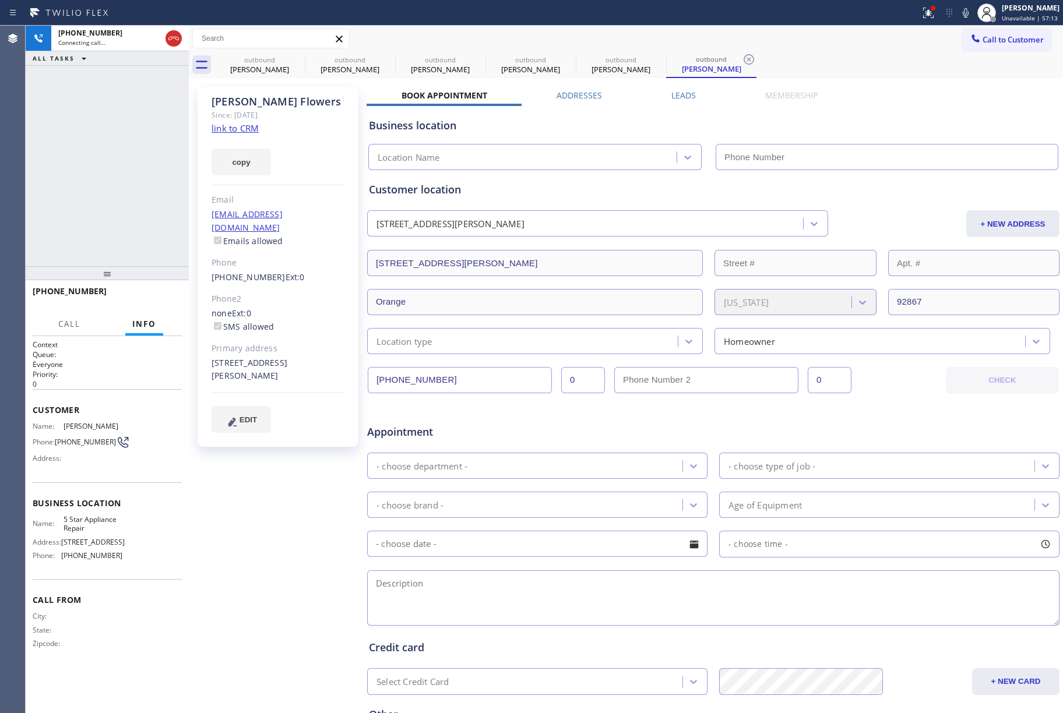
type input "[PHONE_NUMBER]"
click at [161, 296] on span "HANG UP" at bounding box center [155, 297] width 36 height 8
drag, startPoint x: 148, startPoint y: 254, endPoint x: 152, endPoint y: 273, distance: 19.0
click at [148, 255] on div "[PHONE_NUMBER] Live | 00:05 ALL TASKS ALL TASKS ACTIVE TASKS TASKS IN WRAP UP" at bounding box center [107, 146] width 163 height 241
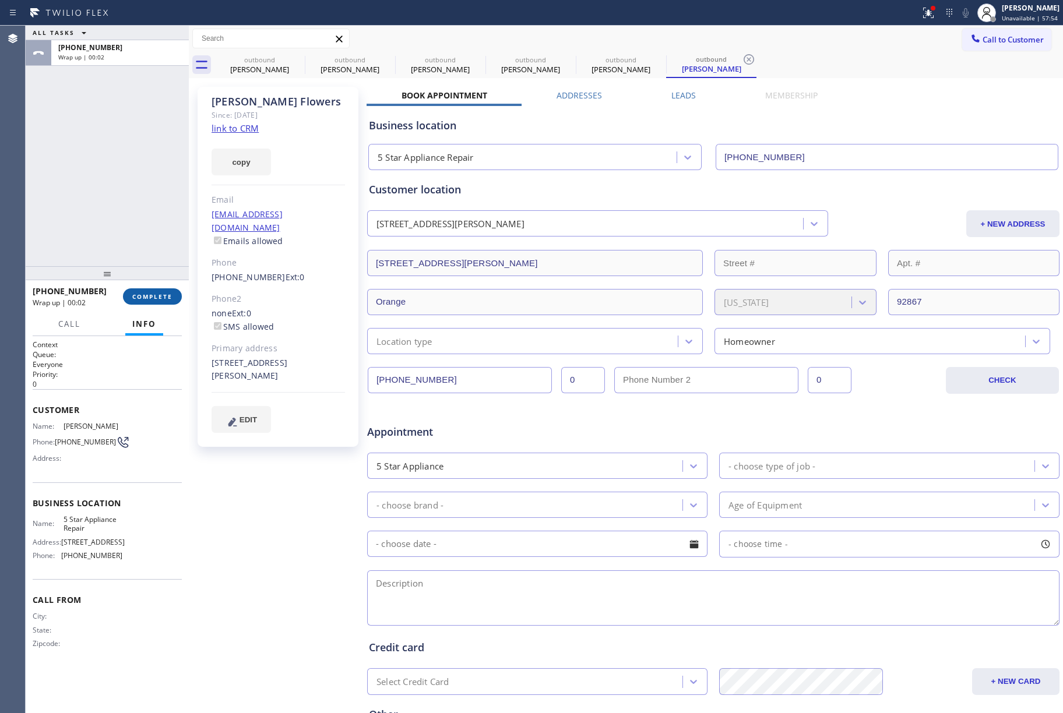
click at [152, 297] on span "COMPLETE" at bounding box center [152, 297] width 40 height 8
click at [138, 222] on div "ALL TASKS ALL TASKS ACTIVE TASKS TASKS IN WRAP UP [PHONE_NUMBER] Wrap up | 00:02" at bounding box center [107, 146] width 163 height 241
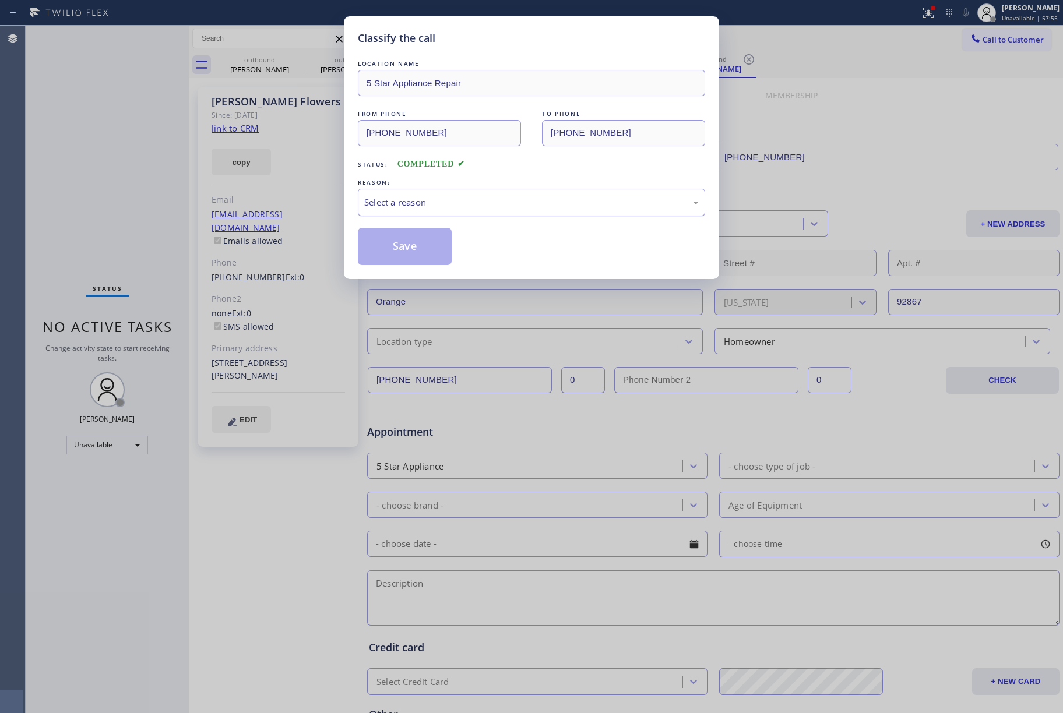
click at [441, 201] on div "Select a reason" at bounding box center [531, 202] width 335 height 13
click at [398, 255] on button "Save" at bounding box center [405, 246] width 94 height 37
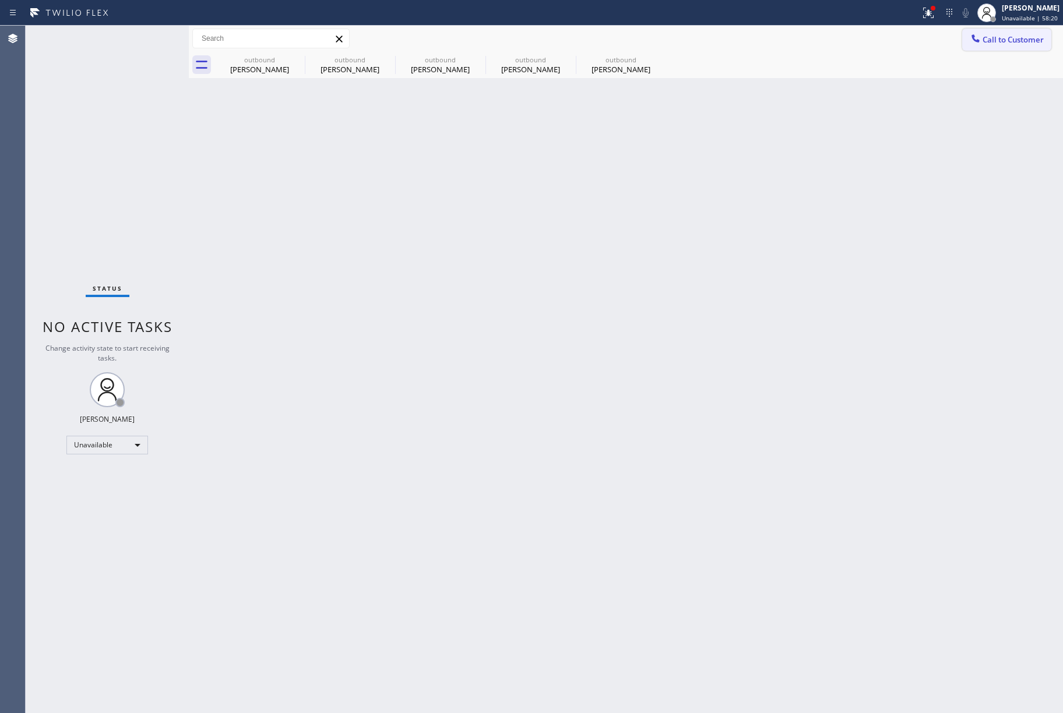
click at [999, 44] on span "Call to Customer" at bounding box center [1013, 39] width 61 height 10
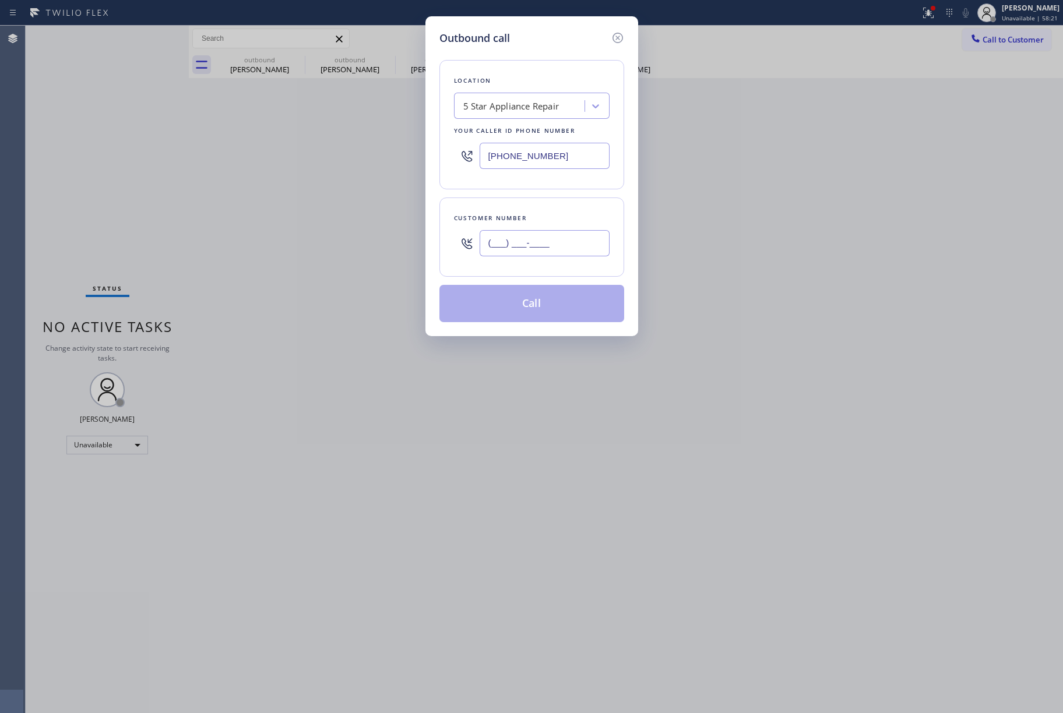
click at [481, 244] on input "(___) ___-____" at bounding box center [545, 243] width 130 height 26
paste input "646) 623-0581"
type input "[PHONE_NUMBER]"
click at [523, 225] on div "[PHONE_NUMBER]" at bounding box center [545, 243] width 130 height 38
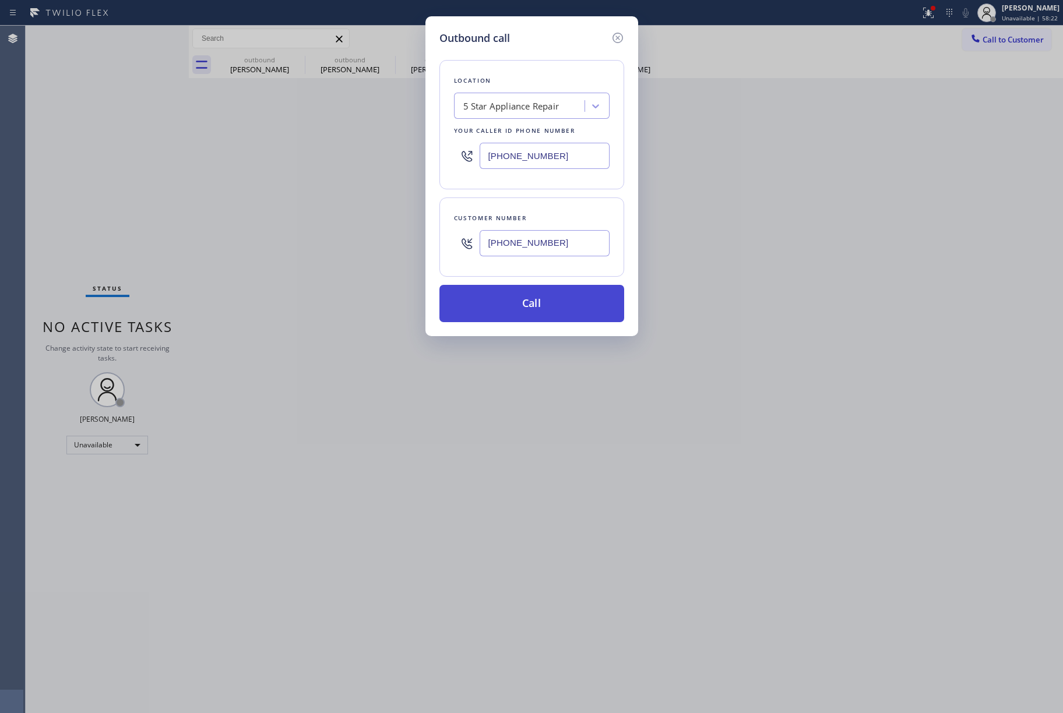
click at [523, 293] on button "Call" at bounding box center [532, 303] width 185 height 37
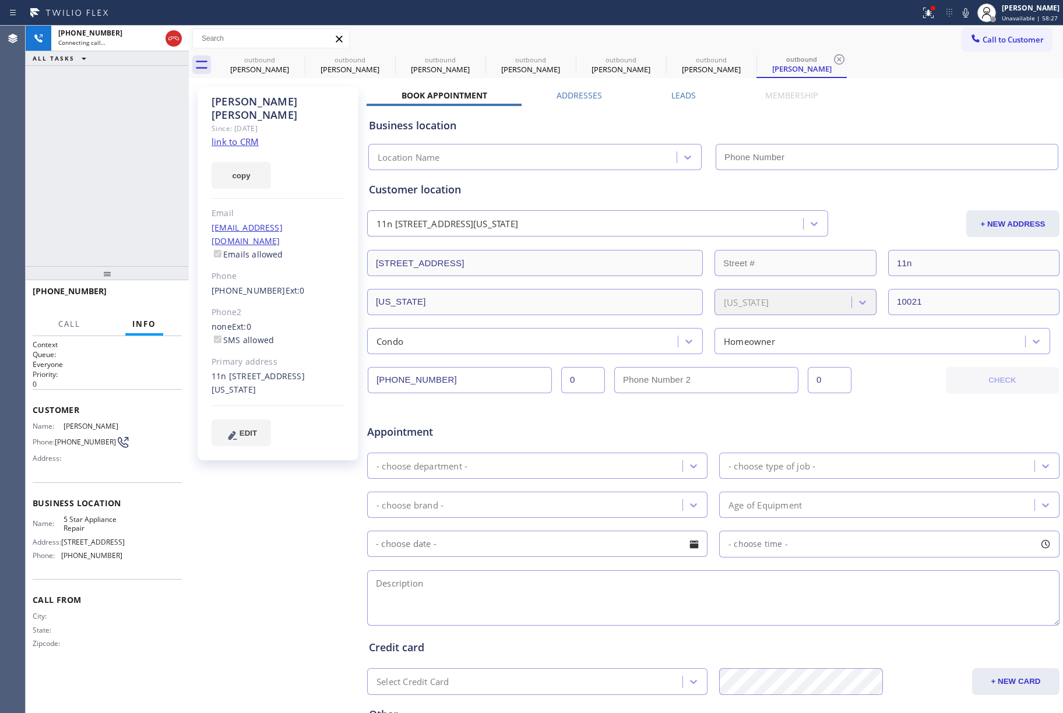
type input "[PHONE_NUMBER]"
drag, startPoint x: 92, startPoint y: 117, endPoint x: 201, endPoint y: 229, distance: 155.8
click at [94, 117] on div "[PHONE_NUMBER] Live | 00:02 ALL TASKS ALL TASKS ACTIVE TASKS TASKS IN WRAP UP" at bounding box center [107, 146] width 163 height 241
click at [163, 205] on div "[PHONE_NUMBER] Live | 00:02 ALL TASKS ALL TASKS ACTIVE TASKS TASKS IN WRAP UP" at bounding box center [107, 146] width 163 height 241
click at [166, 203] on div "[PHONE_NUMBER] Live | 00:02 ALL TASKS ALL TASKS ACTIVE TASKS TASKS IN WRAP UP" at bounding box center [107, 146] width 163 height 241
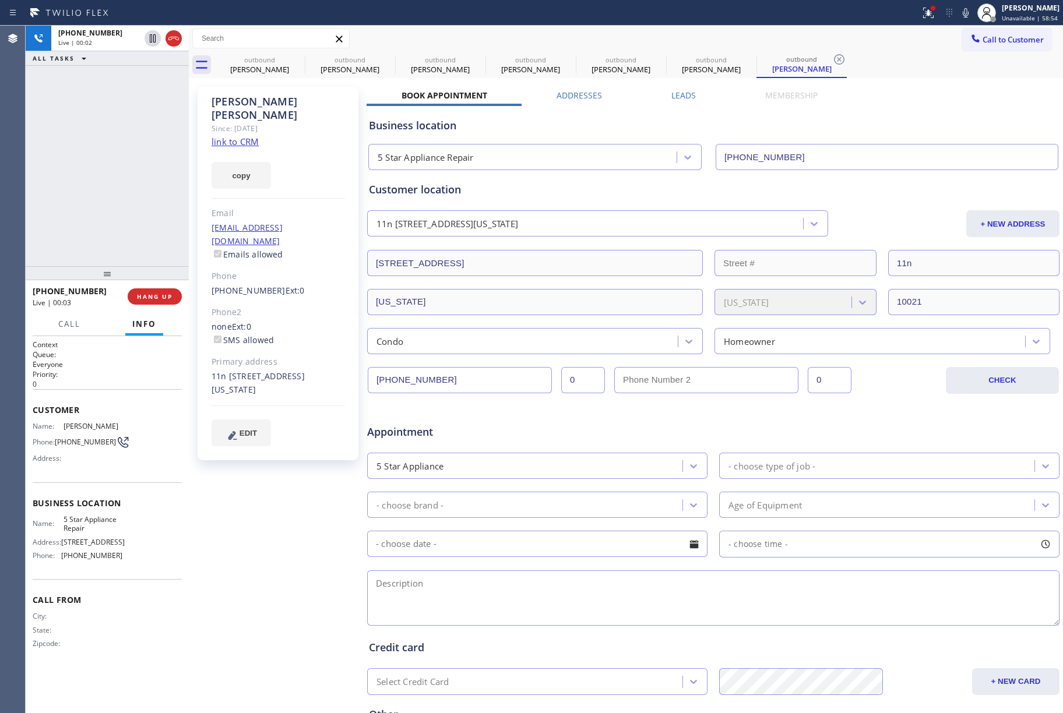
drag, startPoint x: 168, startPoint y: 300, endPoint x: 152, endPoint y: 259, distance: 43.2
click at [167, 299] on span "HANG UP" at bounding box center [155, 297] width 36 height 8
drag, startPoint x: 152, startPoint y: 259, endPoint x: 161, endPoint y: 287, distance: 28.8
click at [153, 263] on div "[PHONE_NUMBER] Live | 00:03 ALL TASKS ALL TASKS ACTIVE TASKS TASKS IN WRAP UP […" at bounding box center [107, 370] width 163 height 688
click at [161, 290] on button "HANG UP" at bounding box center [155, 297] width 54 height 16
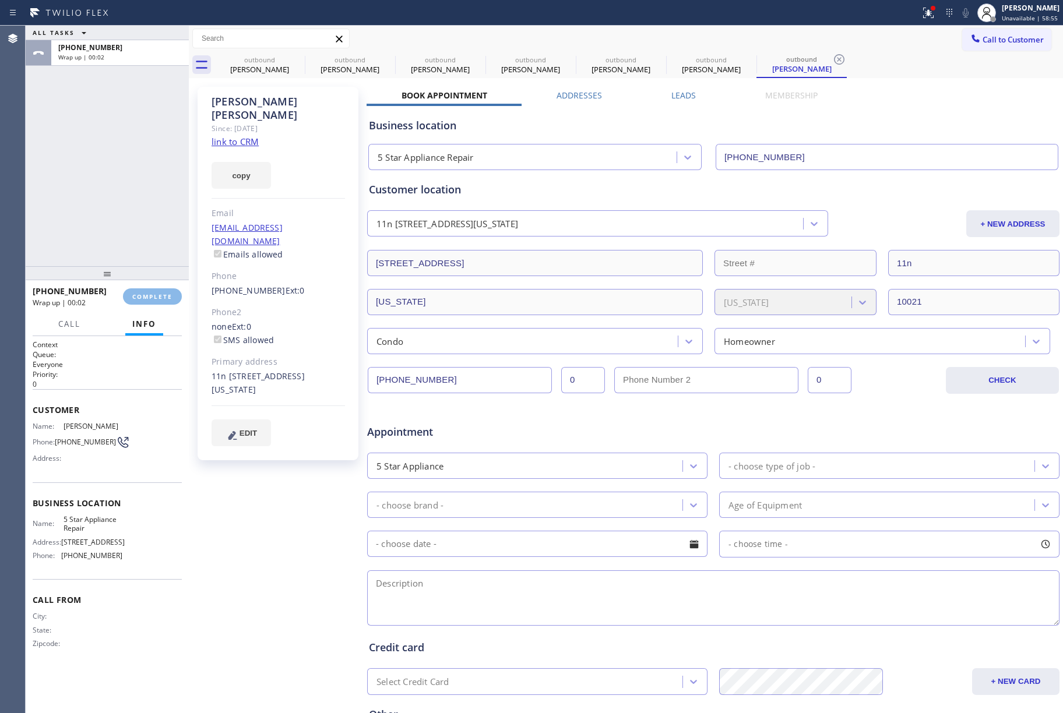
click at [138, 235] on div "ALL TASKS ALL TASKS ACTIVE TASKS TASKS IN WRAP UP [PHONE_NUMBER] Wrap up | 00:02" at bounding box center [107, 146] width 163 height 241
click at [150, 313] on button "Info" at bounding box center [144, 324] width 38 height 23
click at [150, 297] on span "COMPLETE" at bounding box center [152, 297] width 40 height 8
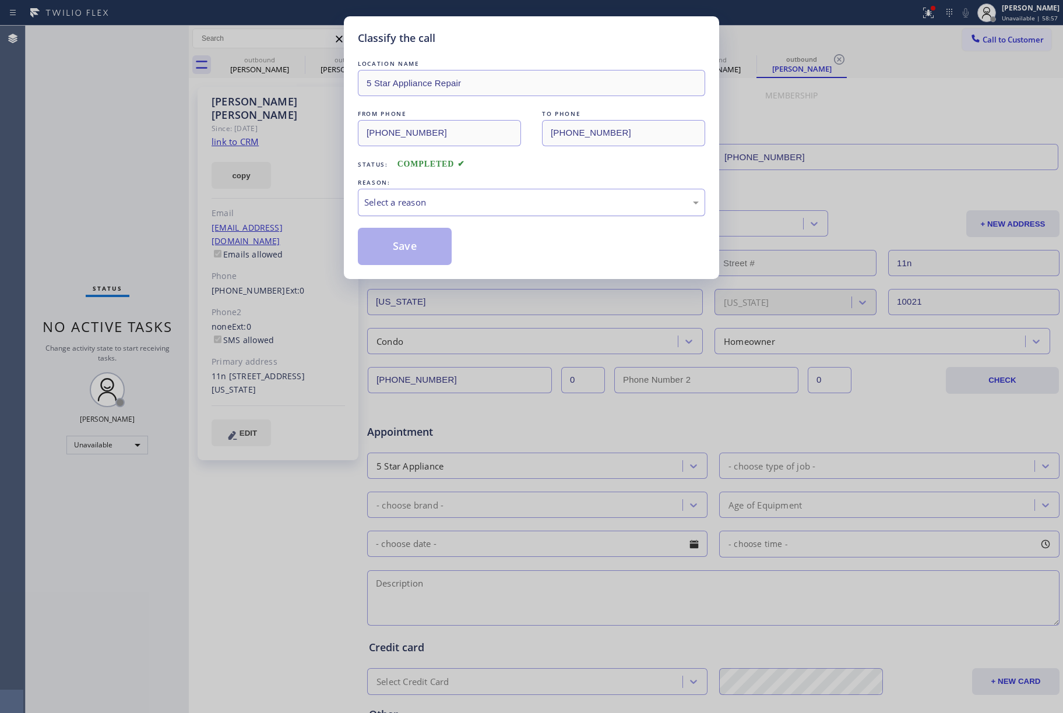
drag, startPoint x: 437, startPoint y: 199, endPoint x: 437, endPoint y: 209, distance: 9.9
click at [437, 202] on div "Select a reason" at bounding box center [531, 202] width 335 height 13
click at [404, 251] on button "Save" at bounding box center [405, 246] width 94 height 37
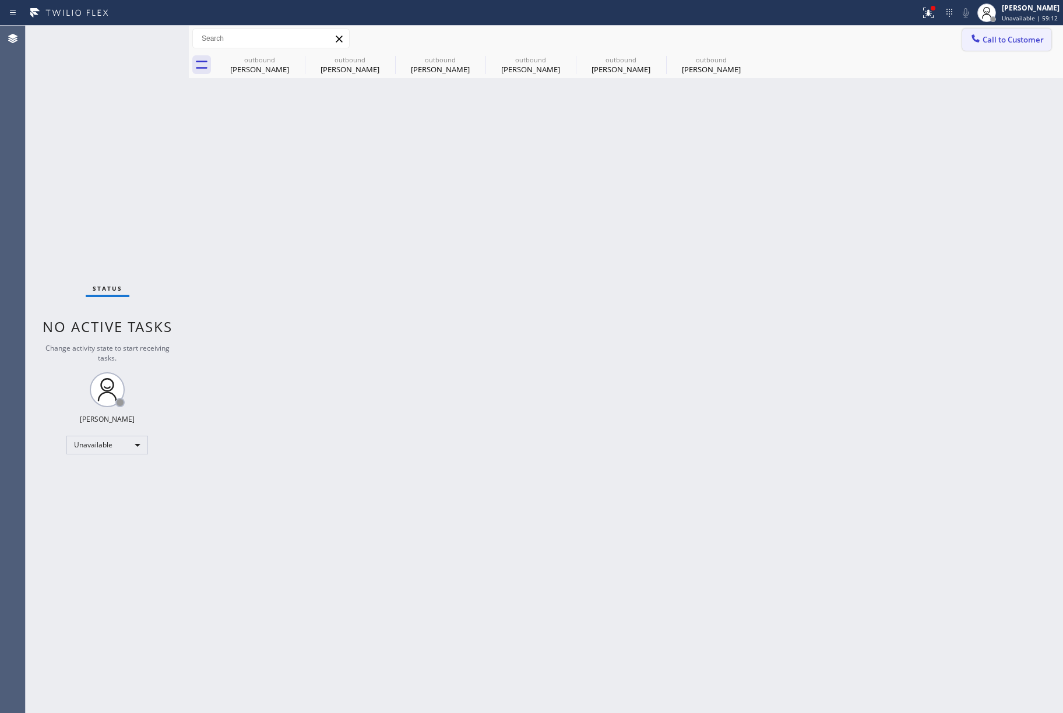
click at [1006, 41] on span "Call to Customer" at bounding box center [1013, 39] width 61 height 10
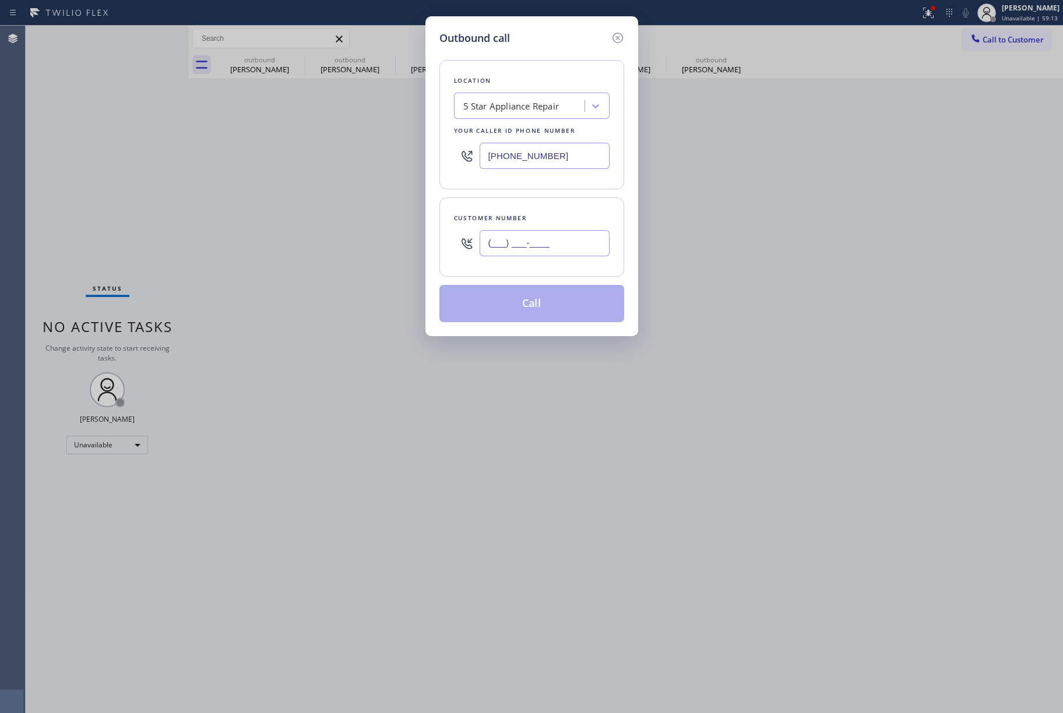
click at [567, 256] on input "(___) ___-____" at bounding box center [545, 243] width 130 height 26
paste input "310) 722-9242"
type input "[PHONE_NUMBER]"
click at [553, 224] on div "Customer number" at bounding box center [532, 218] width 156 height 12
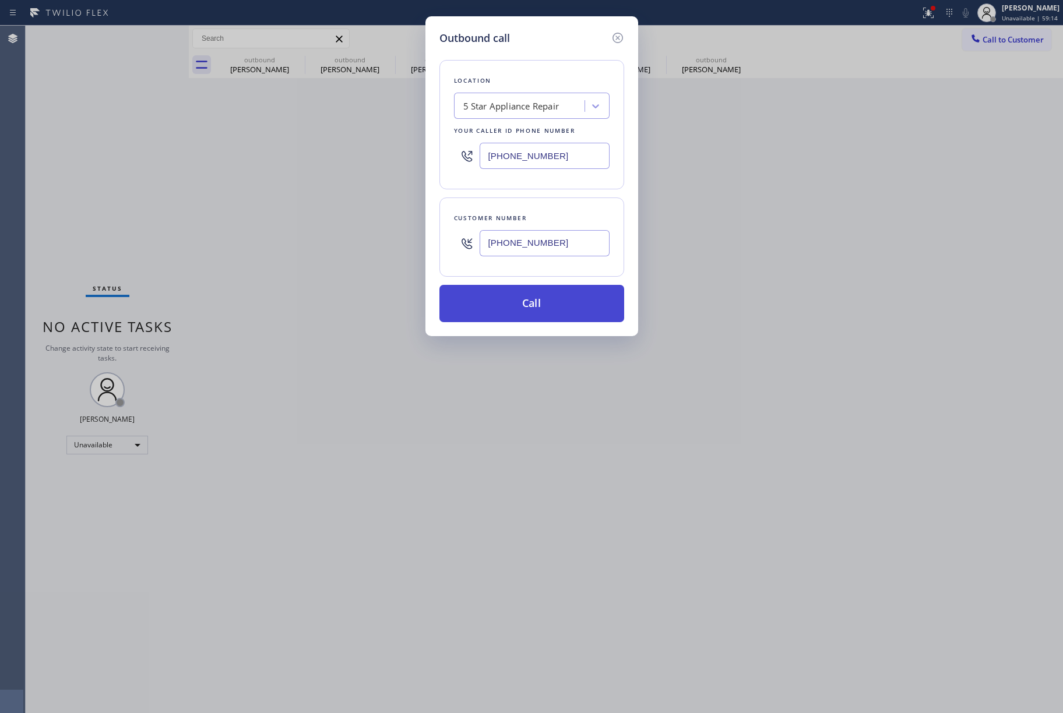
click at [549, 298] on button "Call" at bounding box center [532, 303] width 185 height 37
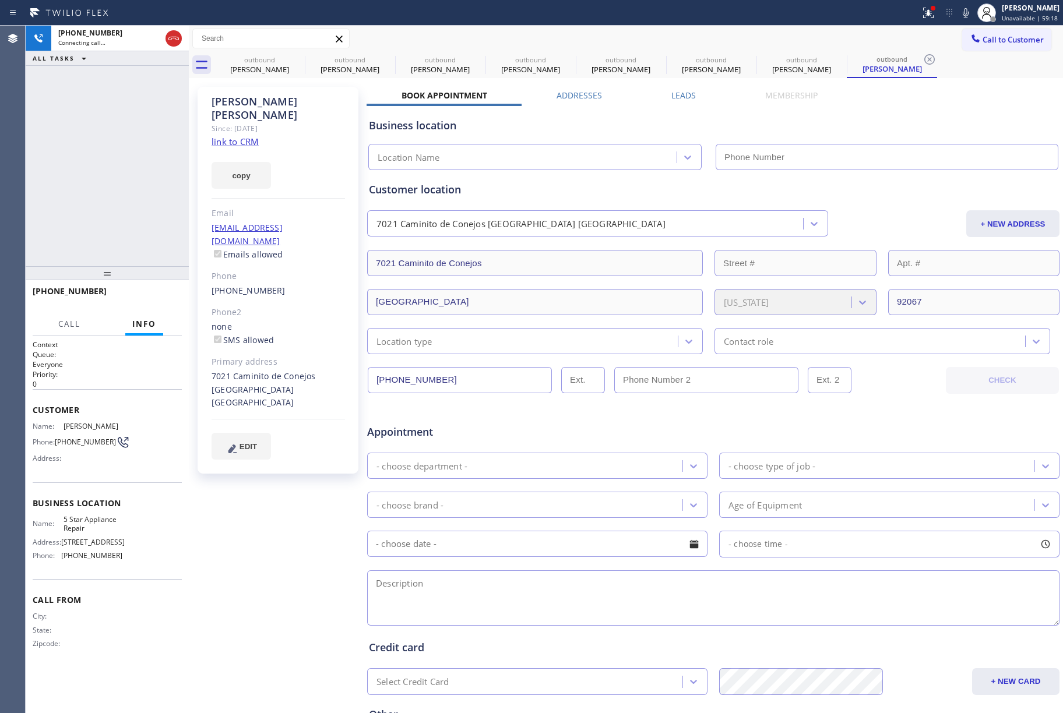
type input "[PHONE_NUMBER]"
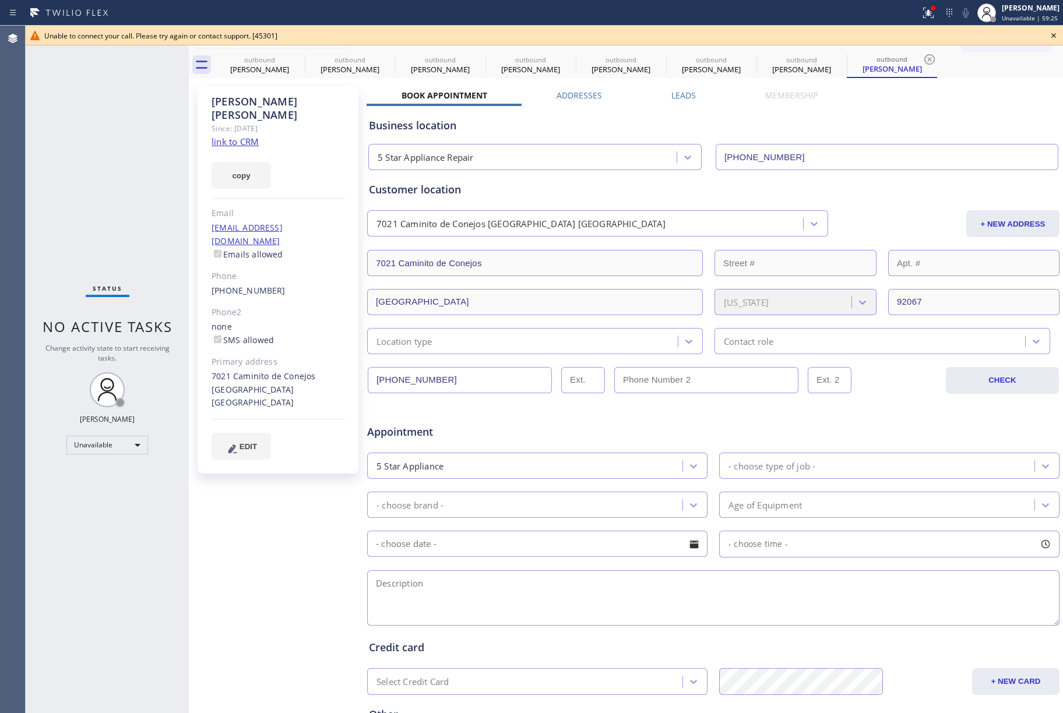
click at [140, 119] on div "Status No active tasks Change activity state to start receiving tasks. [PERSON_…" at bounding box center [107, 370] width 163 height 688
drag, startPoint x: 1055, startPoint y: 37, endPoint x: 994, endPoint y: 37, distance: 61.2
click at [1027, 37] on div "Unable to connect your call. Please try again or contact support. [45301]" at bounding box center [545, 36] width 1038 height 20
click at [994, 37] on div "Unable to connect your call. Please try again or contact support. [45301]" at bounding box center [544, 36] width 1000 height 10
click at [1056, 36] on icon at bounding box center [1054, 36] width 14 height 14
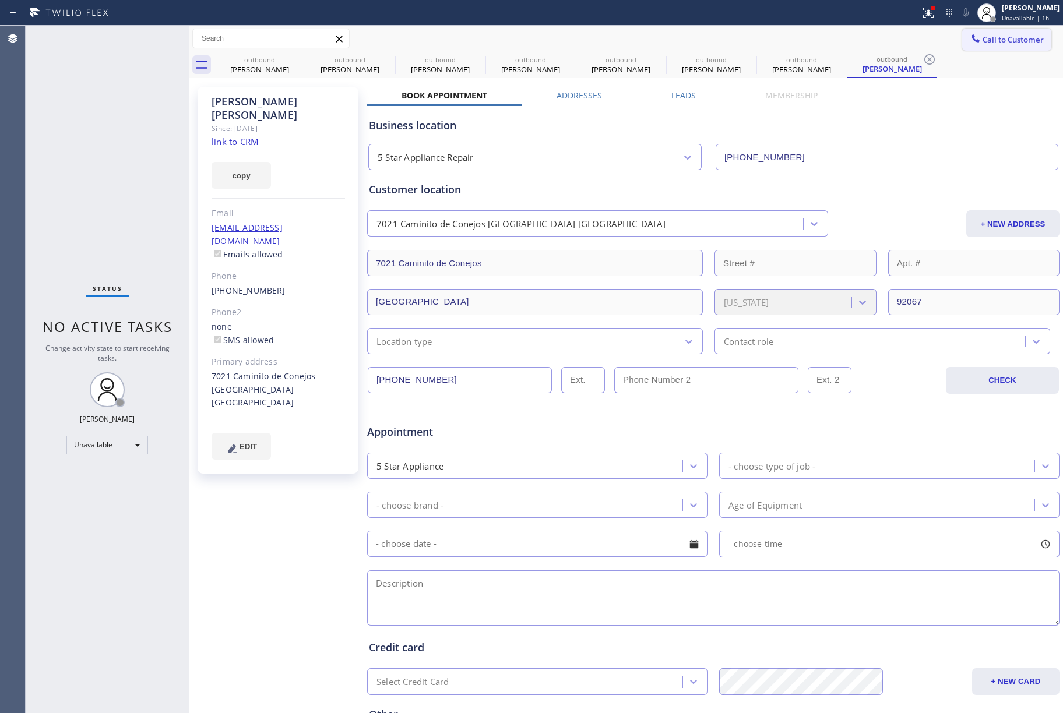
click at [996, 34] on span "Call to Customer" at bounding box center [1013, 39] width 61 height 10
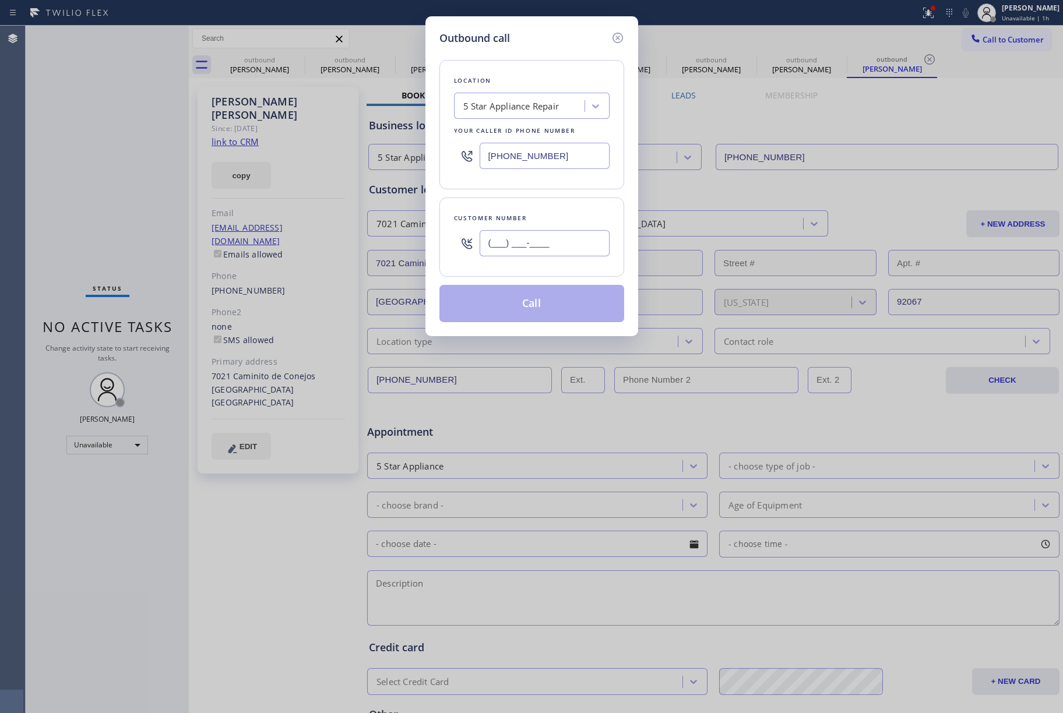
click at [528, 244] on input "(___) ___-____" at bounding box center [545, 243] width 130 height 26
paste input "480) 760-5484"
type input "[PHONE_NUMBER]"
click at [514, 213] on div "Customer number" at bounding box center [532, 218] width 156 height 12
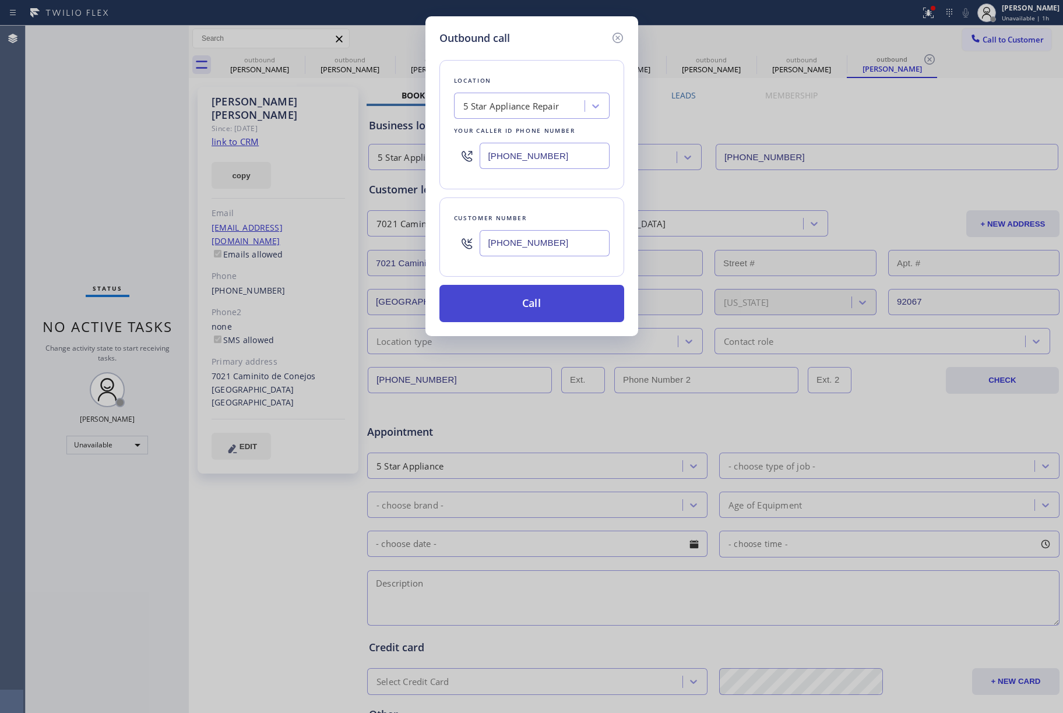
click at [535, 303] on button "Call" at bounding box center [532, 303] width 185 height 37
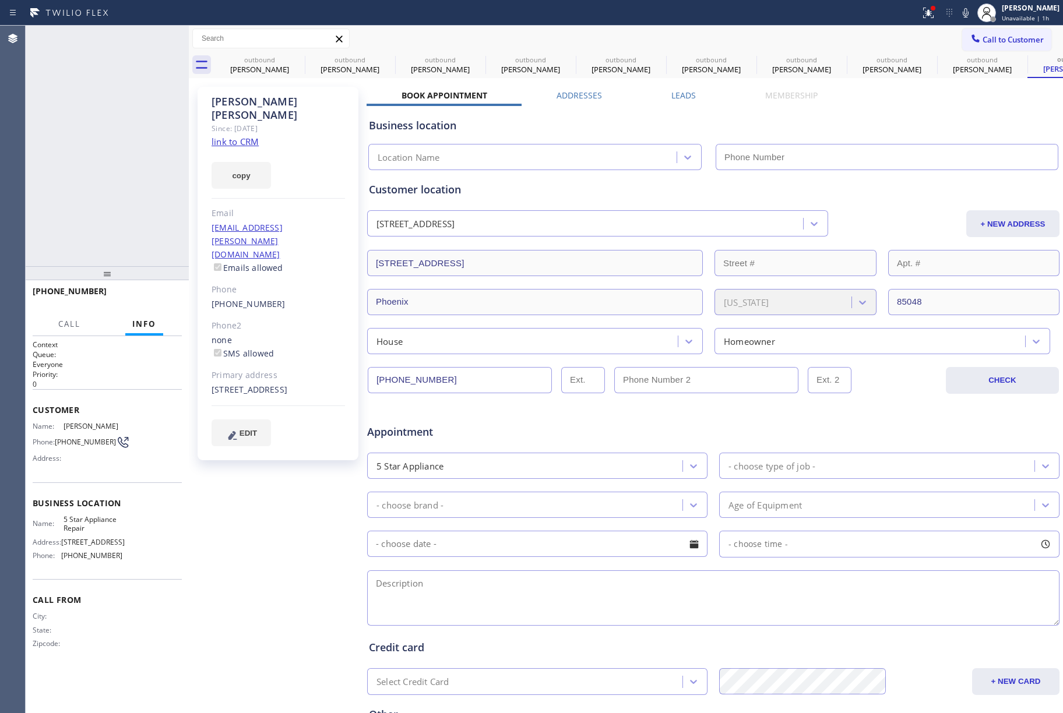
type input "[PHONE_NUMBER]"
click at [135, 298] on span "COMPLETE" at bounding box center [152, 297] width 40 height 8
drag, startPoint x: 117, startPoint y: 227, endPoint x: 111, endPoint y: 213, distance: 15.2
click at [117, 226] on div "ALL TASKS ALL TASKS ACTIVE TASKS TASKS IN WRAP UP [PHONE_NUMBER] Wrap up | 00:27" at bounding box center [107, 146] width 163 height 241
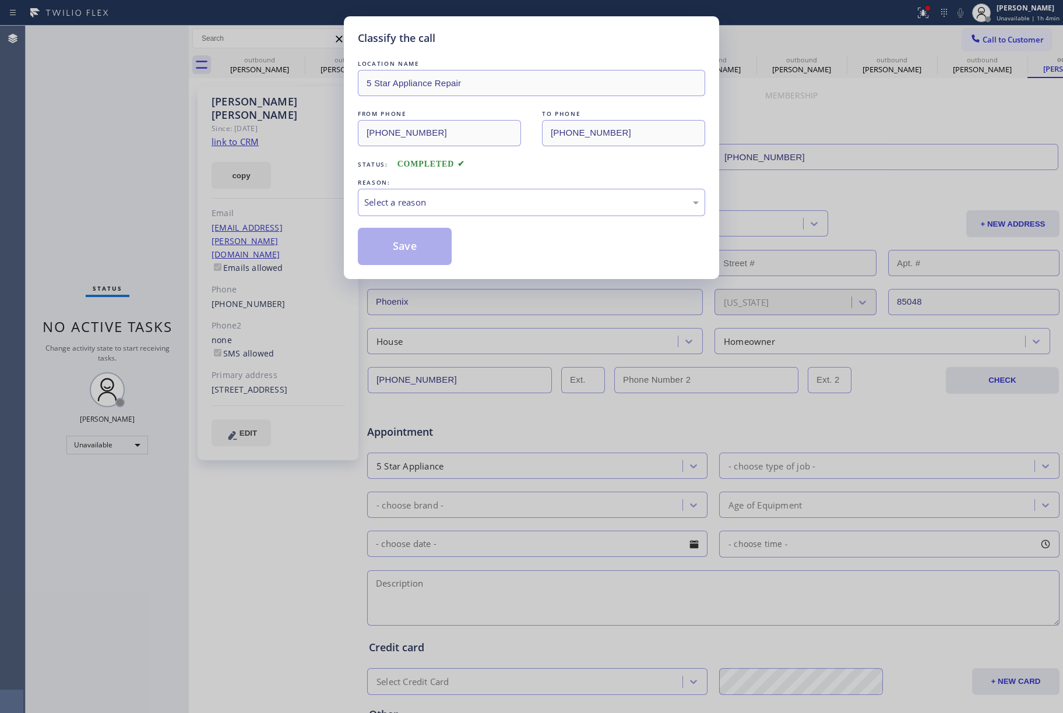
click at [404, 217] on div "LOCATION NAME 5 Star Appliance Repair FROM PHONE [PHONE_NUMBER] TO PHONE [PHONE…" at bounding box center [531, 162] width 347 height 208
click at [417, 206] on div "Select a reason" at bounding box center [531, 202] width 335 height 13
click at [405, 241] on button "Save" at bounding box center [405, 246] width 94 height 37
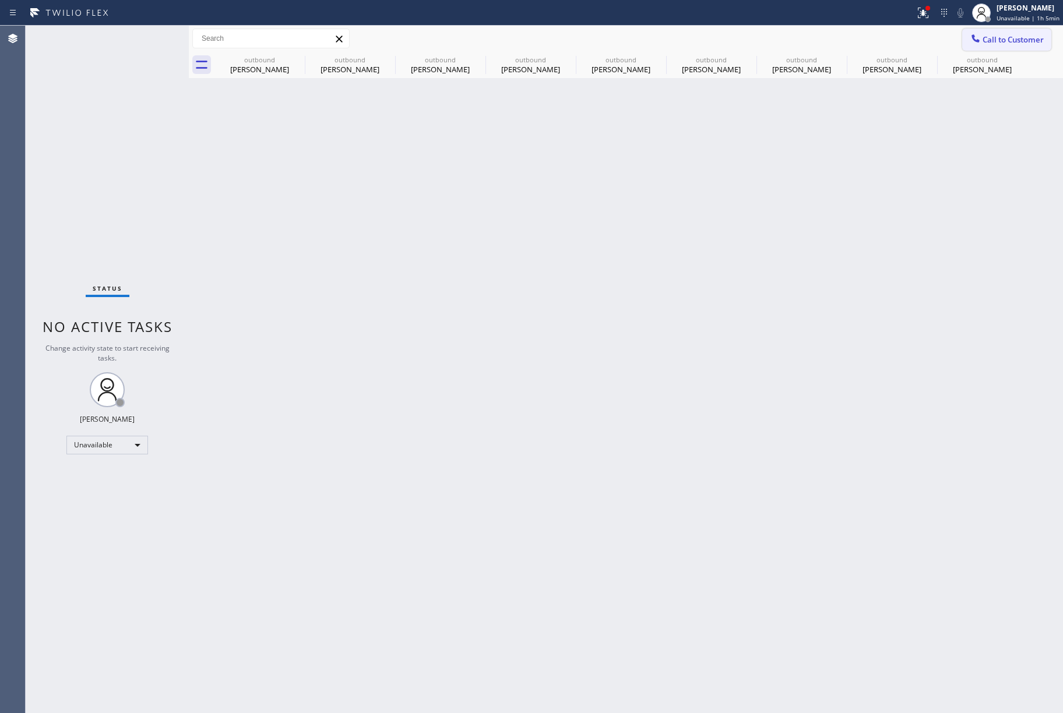
click at [1025, 47] on button "Call to Customer" at bounding box center [1006, 40] width 89 height 22
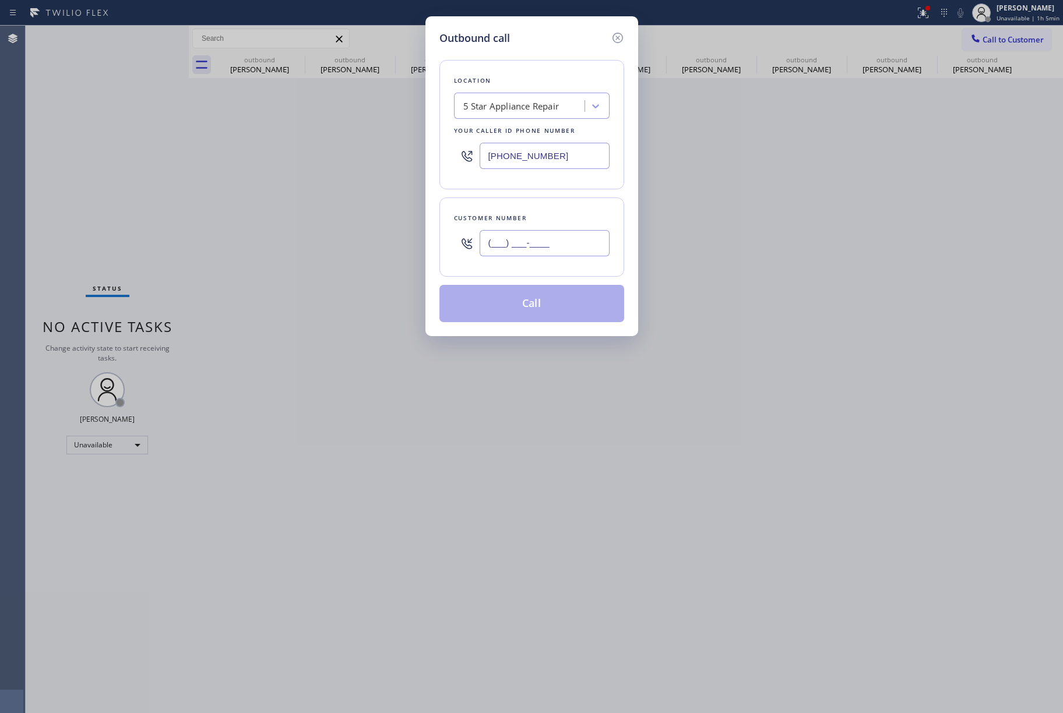
click at [560, 255] on input "(___) ___-____" at bounding box center [545, 243] width 130 height 26
paste input "786) 352-2176"
type input "[PHONE_NUMBER]"
click at [546, 206] on div "Customer number [PHONE_NUMBER]" at bounding box center [532, 237] width 185 height 79
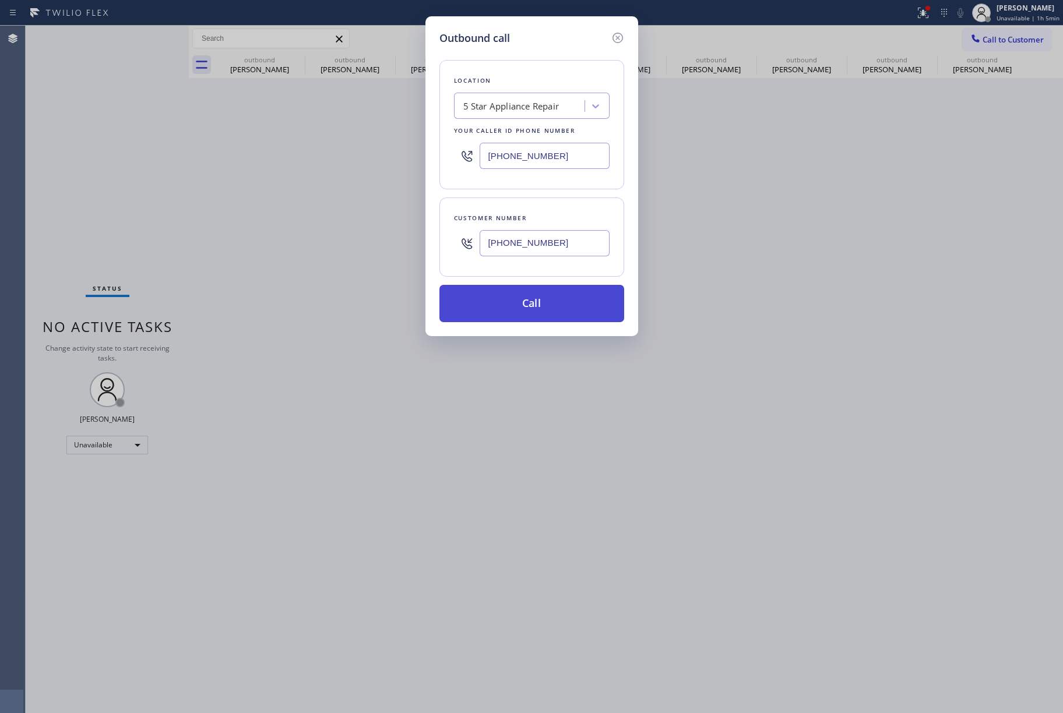
click at [539, 307] on button "Call" at bounding box center [532, 303] width 185 height 37
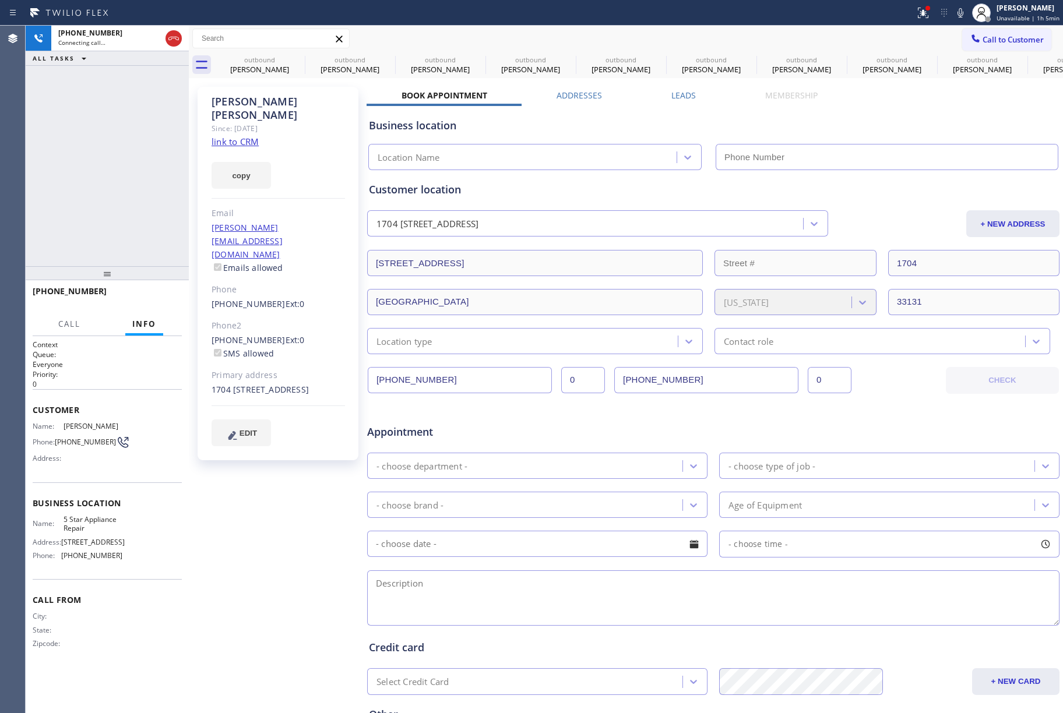
type input "[PHONE_NUMBER]"
click at [115, 182] on div "[PHONE_NUMBER] Live | 00:04 ALL TASKS ALL TASKS ACTIVE TASKS TASKS IN WRAP UP" at bounding box center [107, 146] width 163 height 241
click at [180, 290] on button "HANG UP" at bounding box center [155, 297] width 54 height 16
click at [148, 293] on span "HANG UP" at bounding box center [155, 297] width 36 height 8
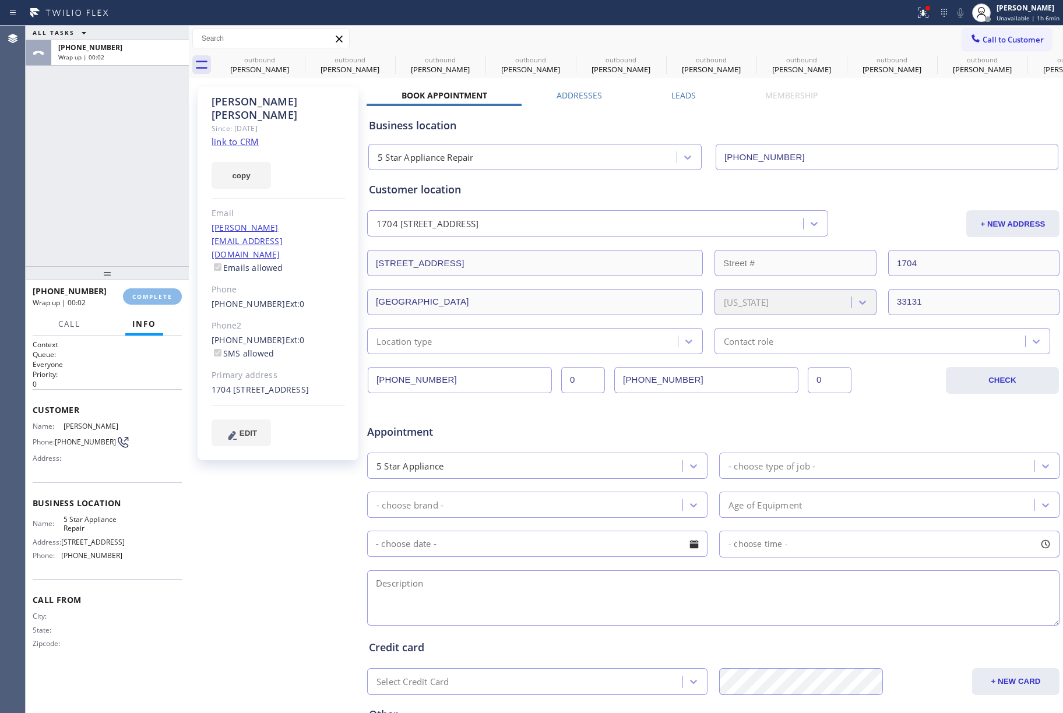
click at [133, 209] on div "ALL TASKS ALL TASKS ACTIVE TASKS TASKS IN WRAP UP [PHONE_NUMBER] Wrap up | 00:02" at bounding box center [107, 146] width 163 height 241
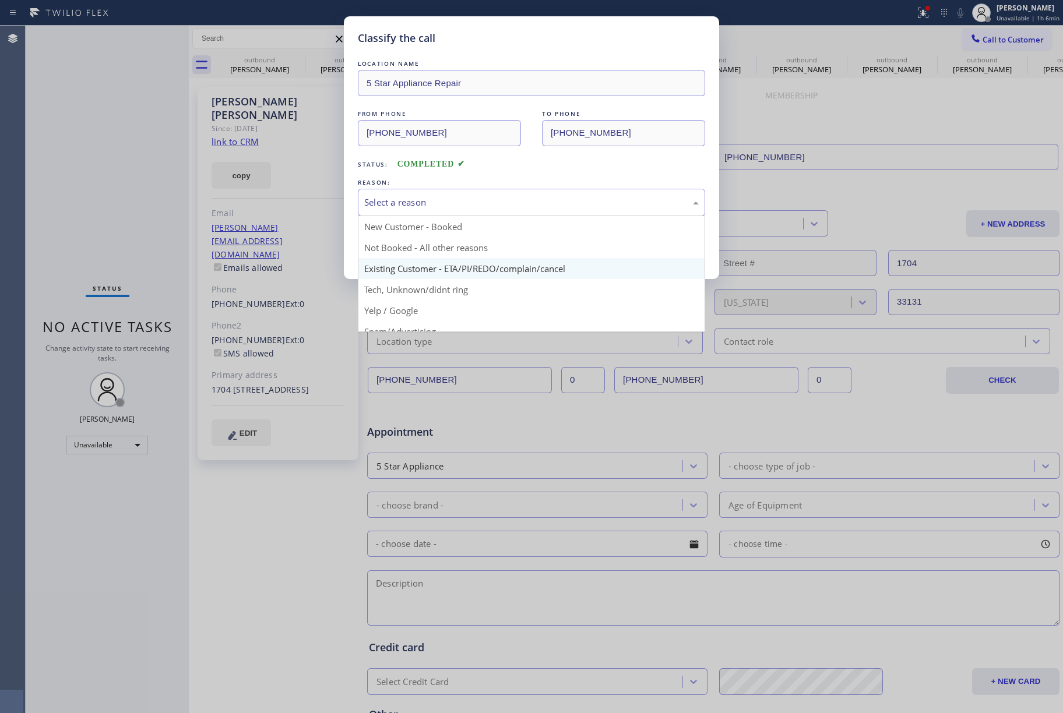
drag, startPoint x: 411, startPoint y: 201, endPoint x: 417, endPoint y: 272, distance: 71.4
click at [411, 211] on div "Select a reason" at bounding box center [531, 202] width 347 height 27
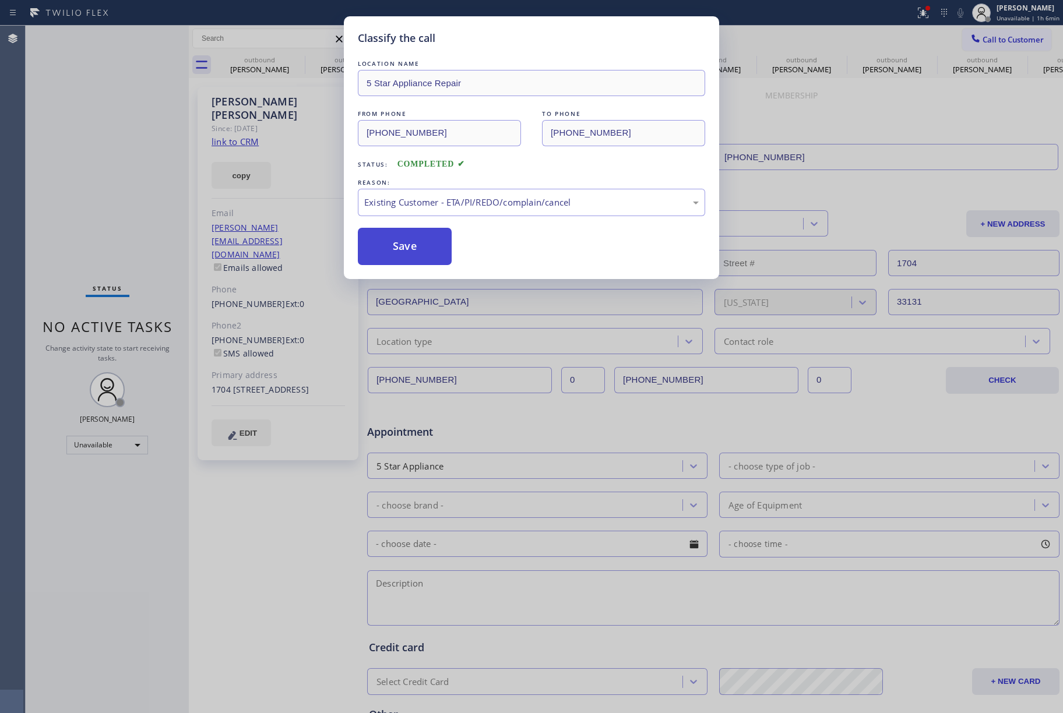
click at [393, 250] on button "Save" at bounding box center [405, 246] width 94 height 37
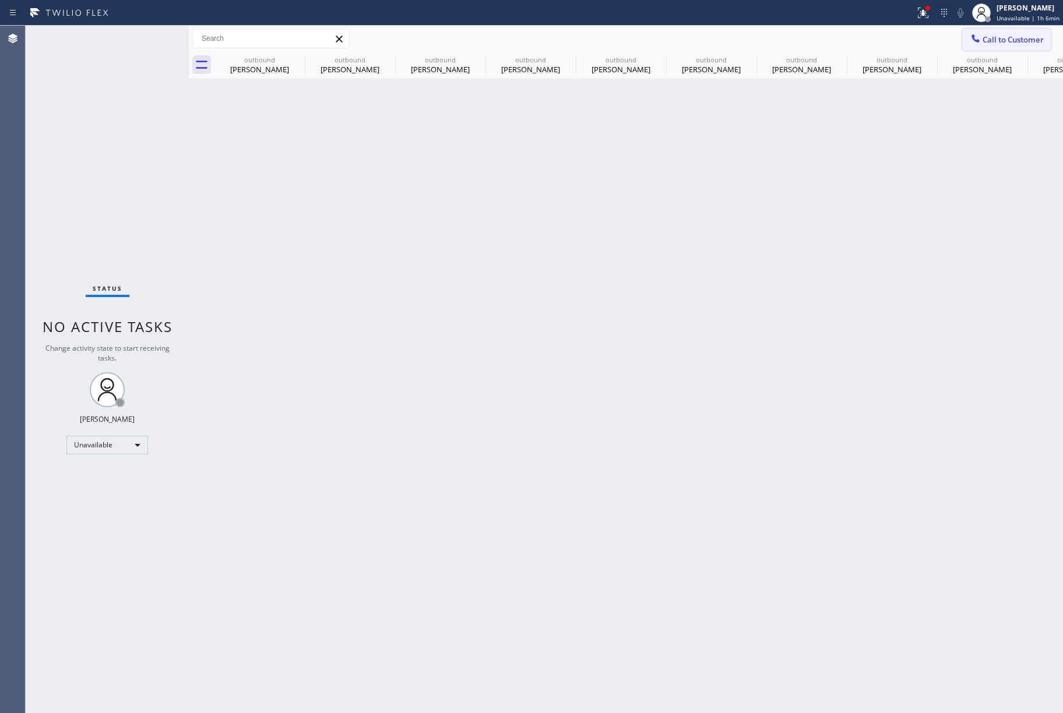
click at [1029, 49] on button "Call to Customer" at bounding box center [1006, 40] width 89 height 22
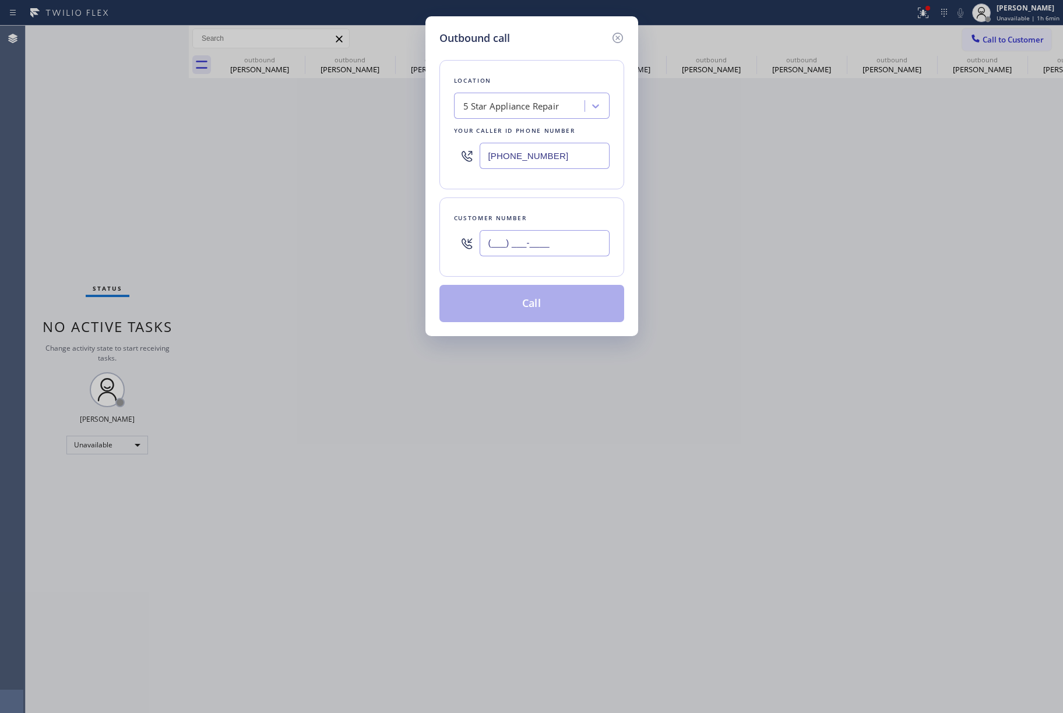
click at [586, 243] on input "(___) ___-____" at bounding box center [545, 243] width 130 height 26
paste input "917) 991-2866"
type input "[PHONE_NUMBER]"
click at [556, 222] on div "Customer number" at bounding box center [532, 218] width 156 height 12
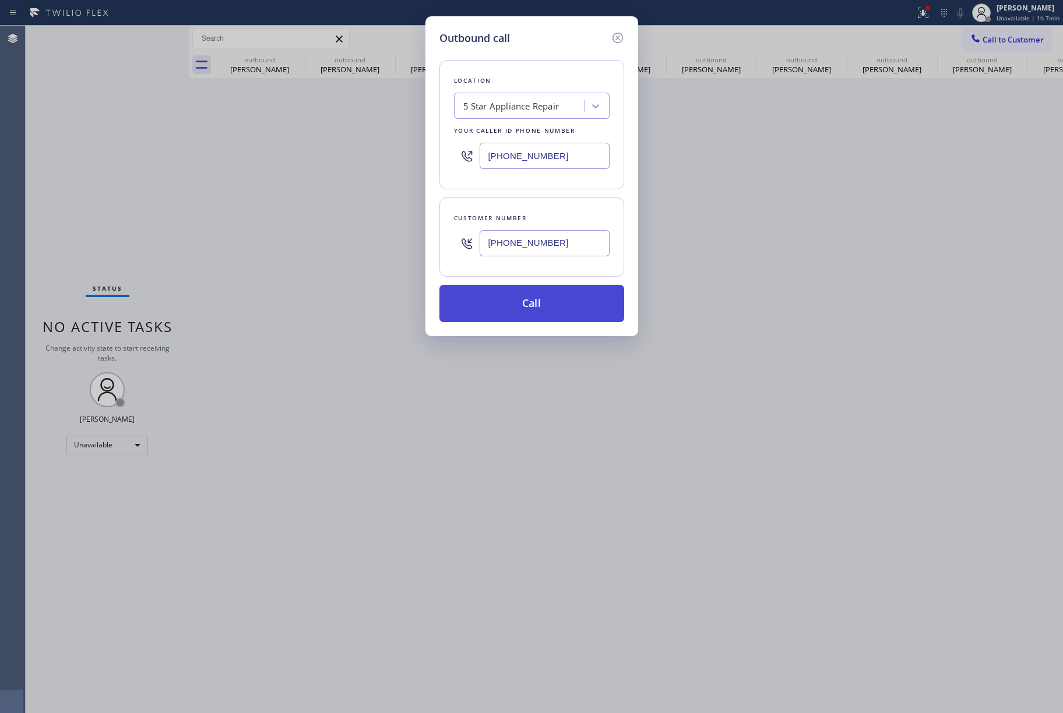
click at [532, 308] on button "Call" at bounding box center [532, 303] width 185 height 37
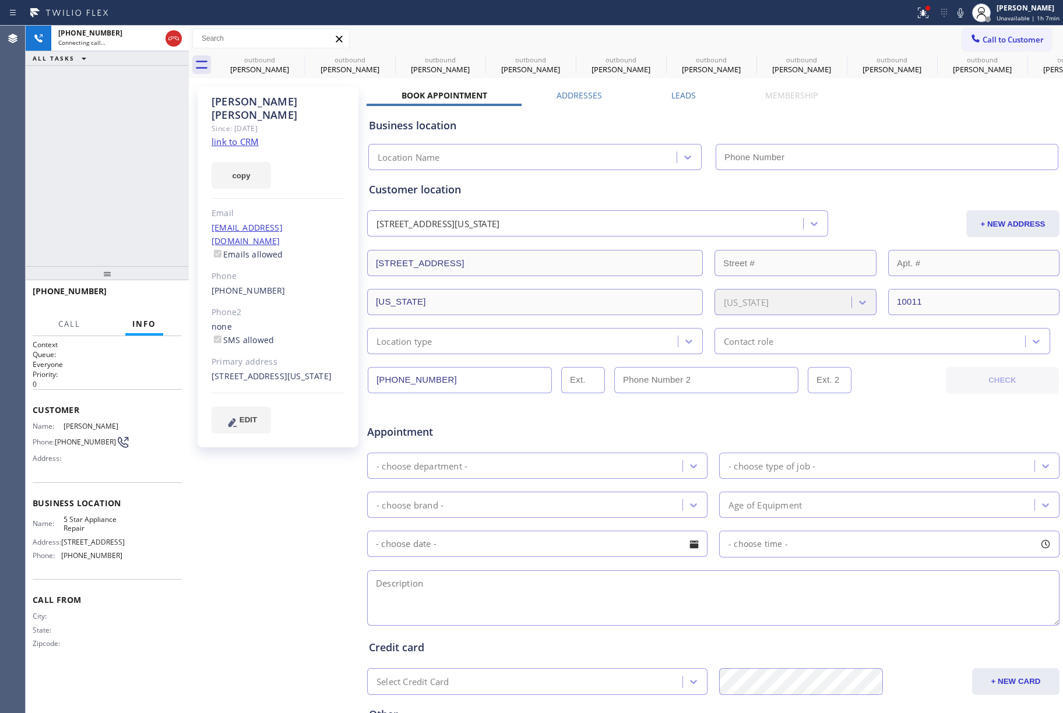
type input "[PHONE_NUMBER]"
click at [968, 10] on icon at bounding box center [961, 13] width 14 height 14
click at [300, 61] on icon at bounding box center [297, 59] width 14 height 14
click at [0, 0] on icon at bounding box center [0, 0] width 0 height 0
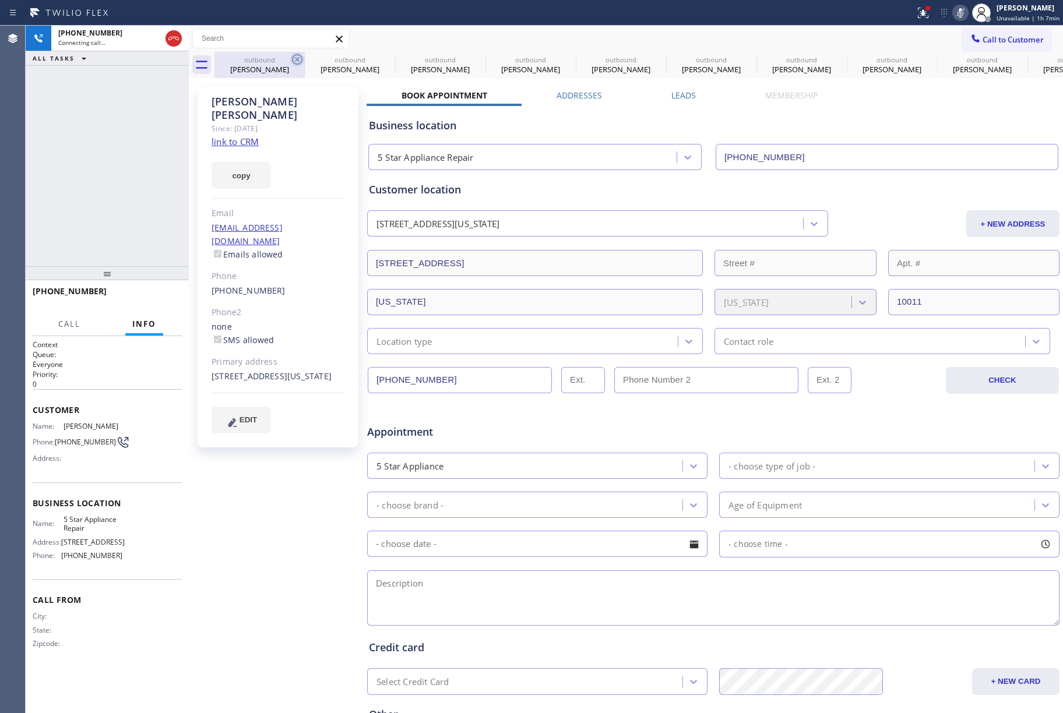
click at [0, 0] on icon at bounding box center [0, 0] width 0 height 0
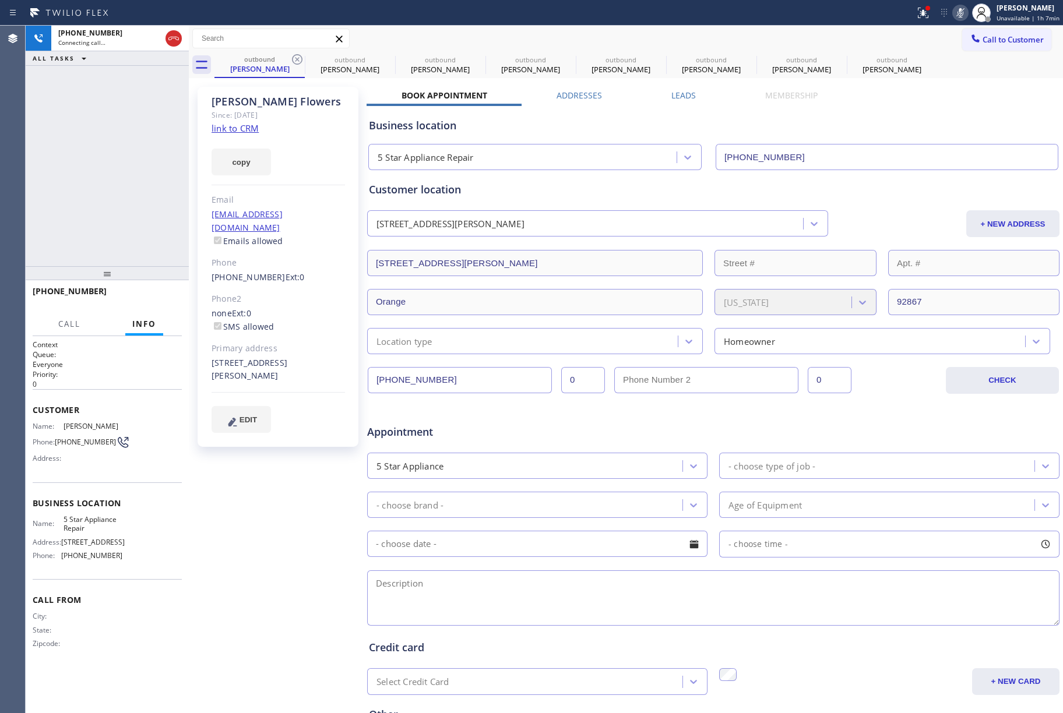
click at [300, 61] on icon at bounding box center [297, 59] width 14 height 14
click at [0, 0] on icon at bounding box center [0, 0] width 0 height 0
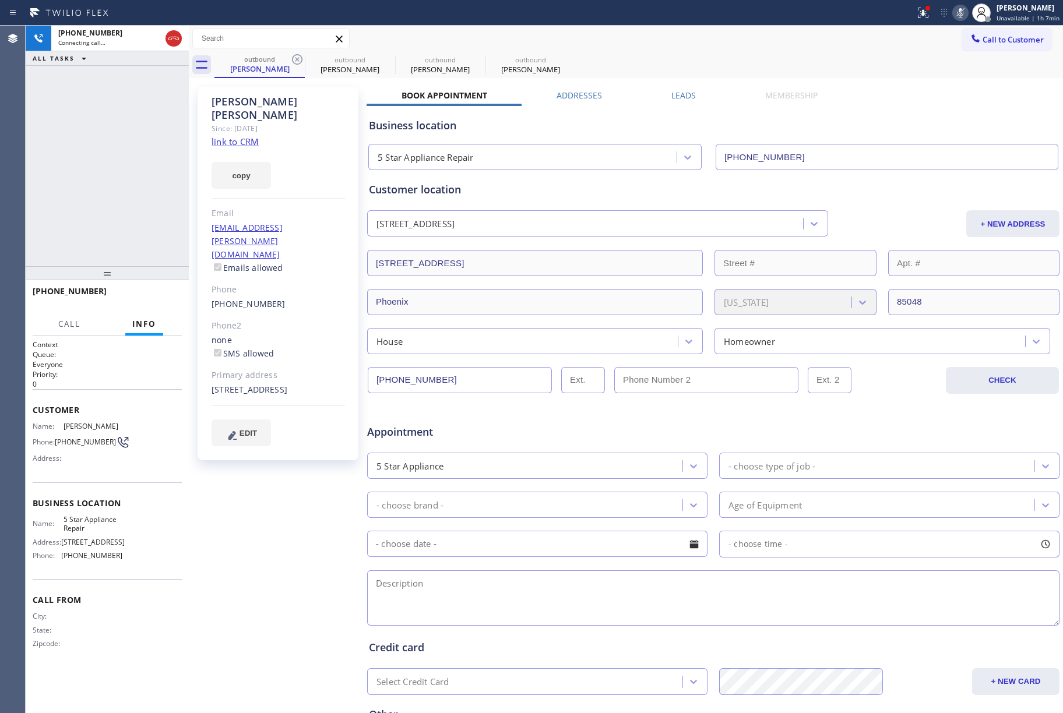
click at [300, 61] on icon at bounding box center [297, 59] width 14 height 14
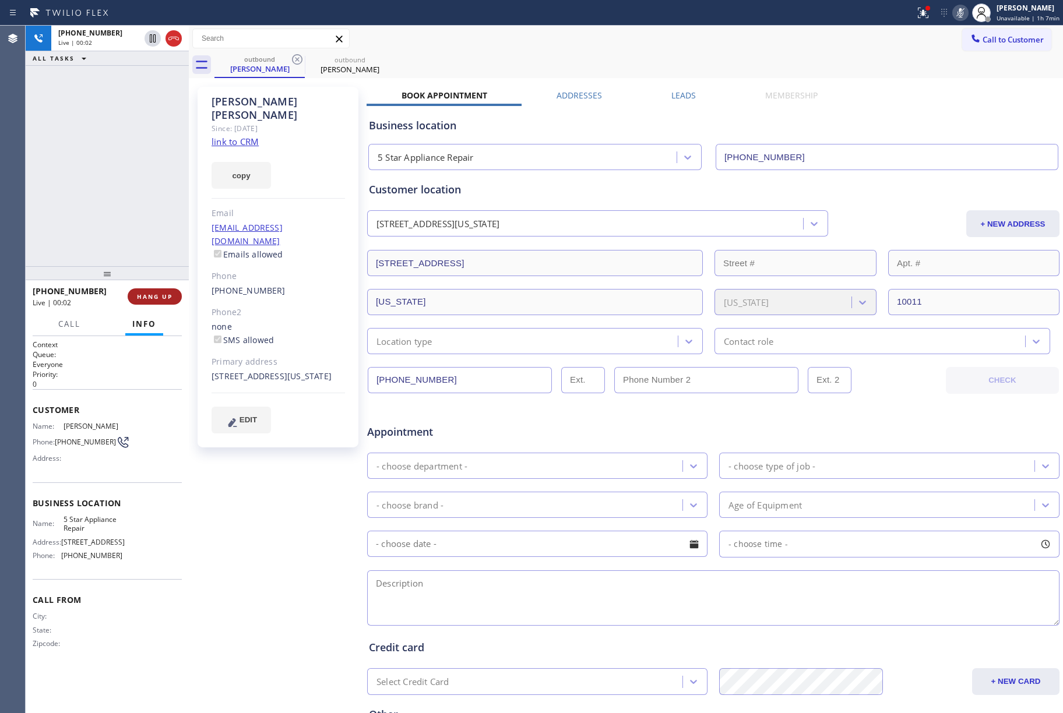
click at [159, 294] on span "HANG UP" at bounding box center [155, 297] width 36 height 8
click at [112, 217] on div "[PHONE_NUMBER] Live | 00:03 ALL TASKS ALL TASKS ACTIVE TASKS TASKS IN WRAP UP" at bounding box center [107, 146] width 163 height 241
click at [161, 293] on span "HANG UP" at bounding box center [155, 297] width 36 height 8
click at [129, 213] on div "ALL TASKS ALL TASKS ACTIVE TASKS TASKS IN WRAP UP [PHONE_NUMBER] Wrap up | 00:02" at bounding box center [107, 146] width 163 height 241
drag, startPoint x: 129, startPoint y: 213, endPoint x: 187, endPoint y: 239, distance: 62.6
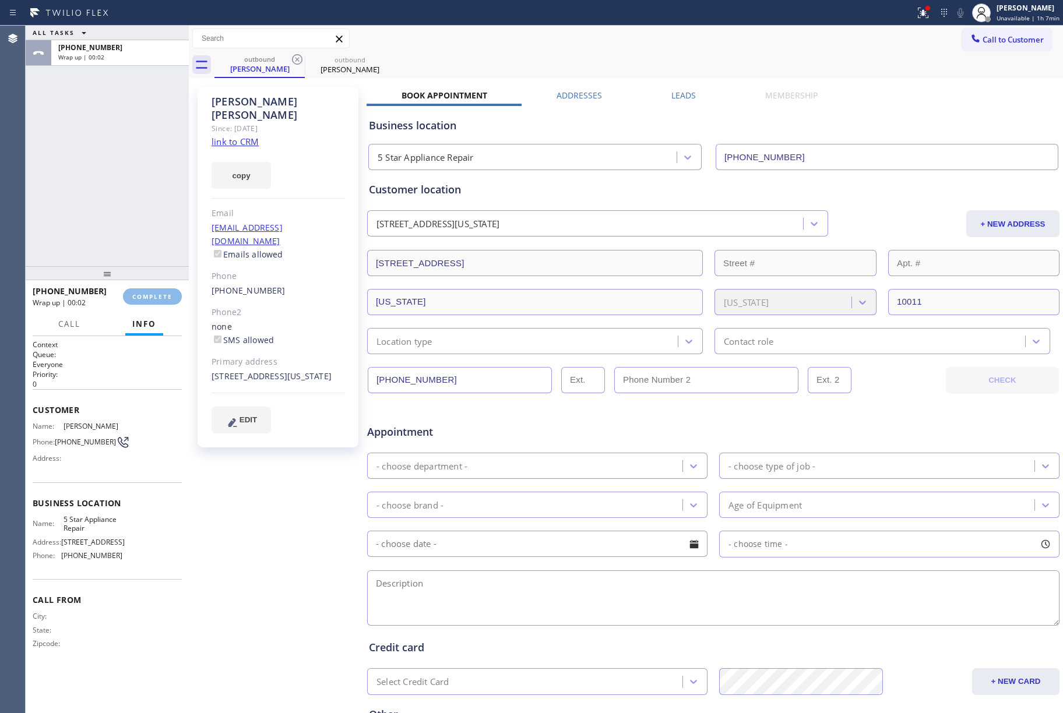
click at [129, 213] on div "ALL TASKS ALL TASKS ACTIVE TASKS TASKS IN WRAP UP [PHONE_NUMBER] Wrap up | 00:02" at bounding box center [107, 146] width 163 height 241
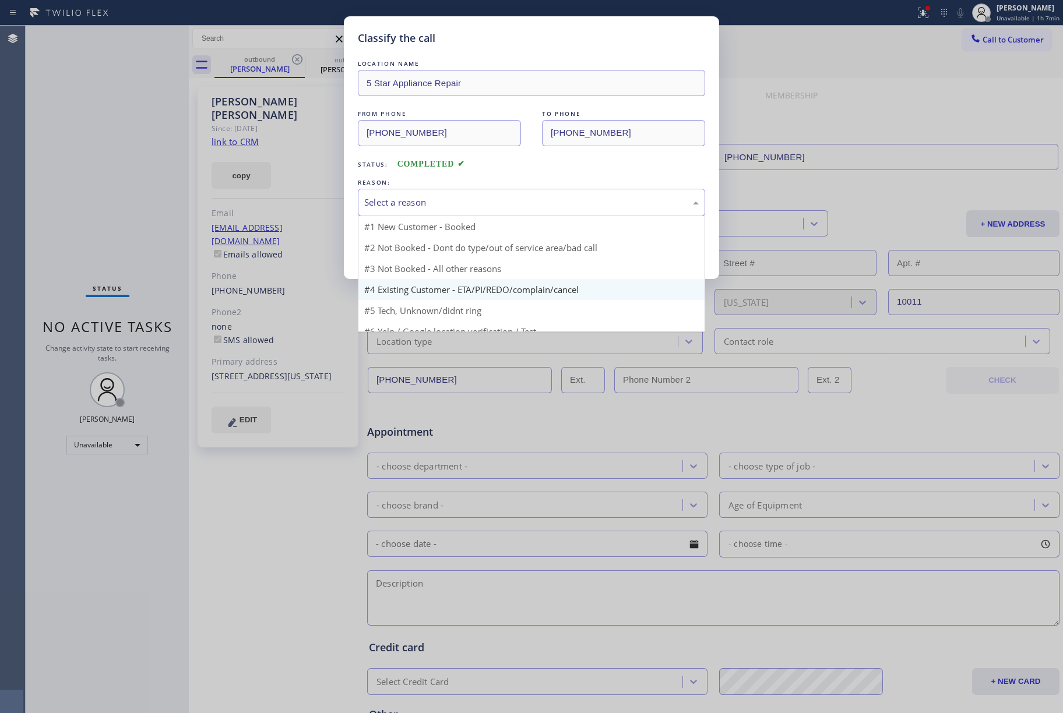
drag, startPoint x: 486, startPoint y: 208, endPoint x: 434, endPoint y: 267, distance: 78.9
click at [486, 208] on div "Select a reason" at bounding box center [531, 202] width 335 height 13
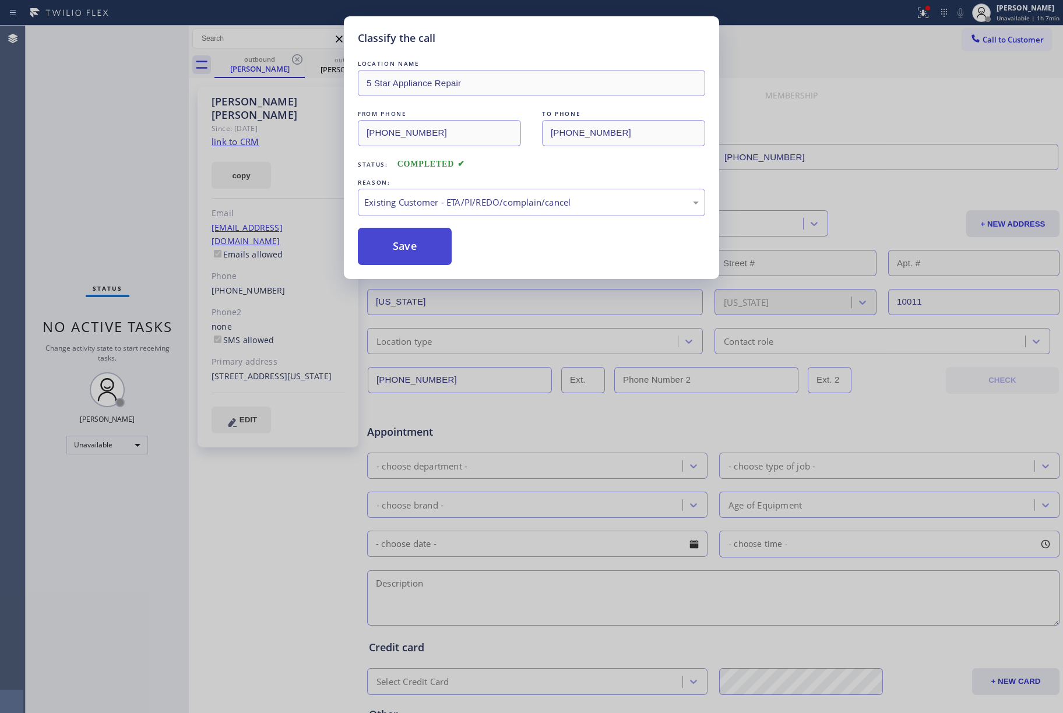
click at [398, 248] on button "Save" at bounding box center [405, 246] width 94 height 37
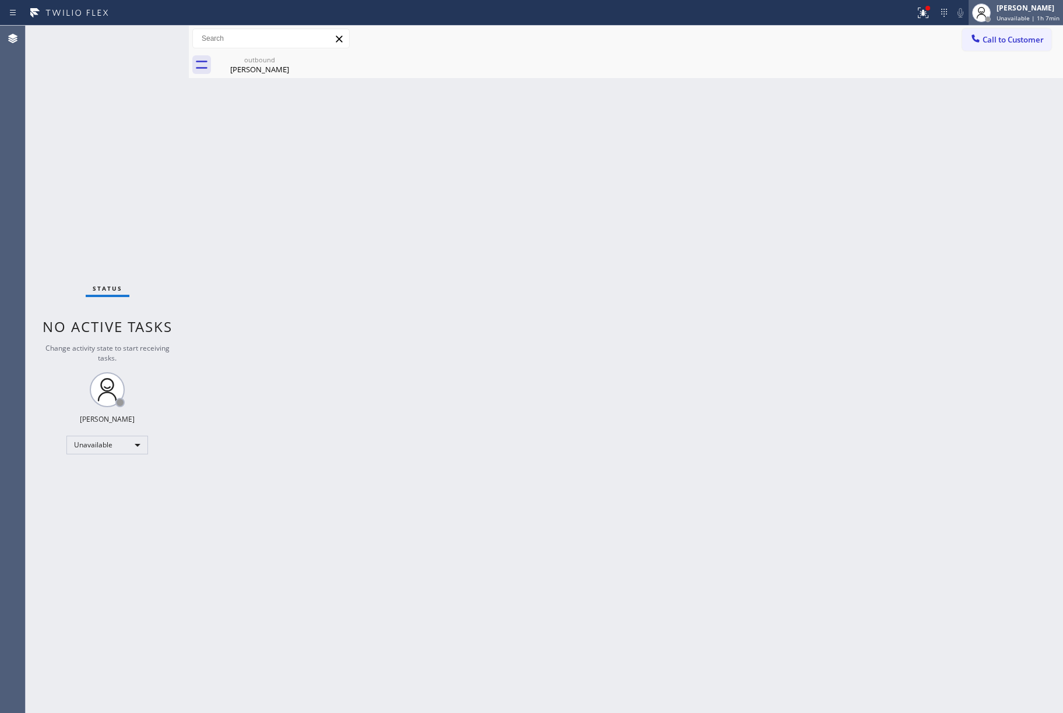
click at [992, 22] on div at bounding box center [988, 19] width 8 height 8
click at [872, 47] on div "Call to Customer Outbound call Location 5 Star Appliance Repair Your caller id …" at bounding box center [626, 39] width 874 height 20
click at [985, 23] on div at bounding box center [982, 13] width 26 height 26
click at [877, 43] on div "Call to Customer Outbound call Location 5 Star Appliance Repair Your caller id …" at bounding box center [626, 39] width 874 height 20
drag, startPoint x: 991, startPoint y: 43, endPoint x: 979, endPoint y: 42, distance: 11.7
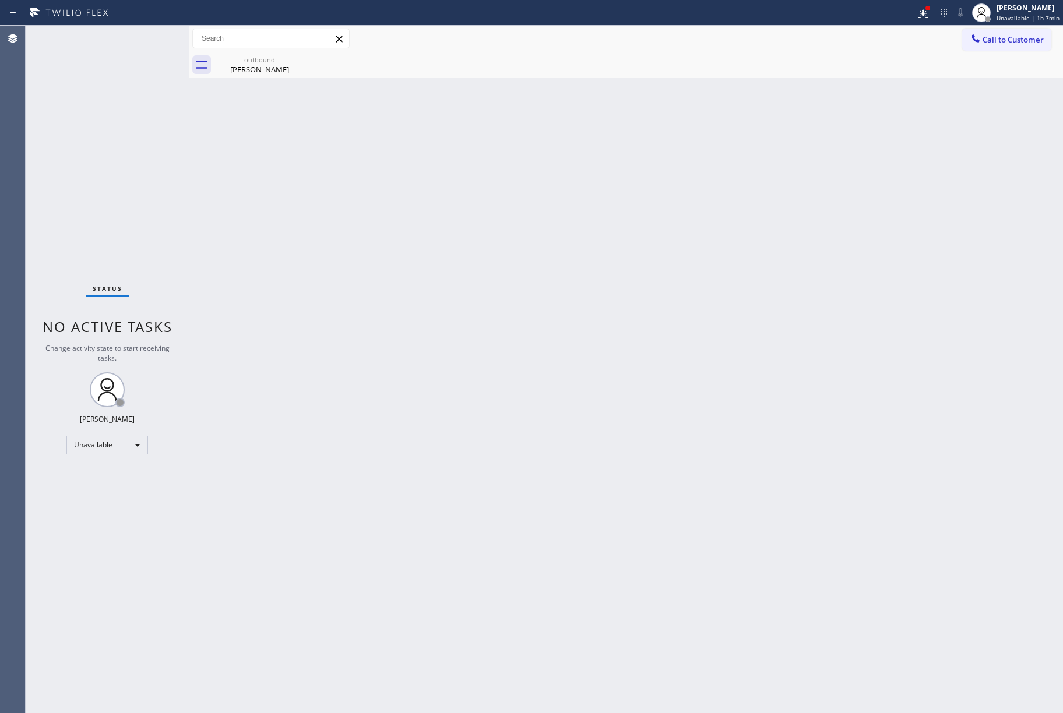
click at [991, 42] on span "Call to Customer" at bounding box center [1013, 39] width 61 height 10
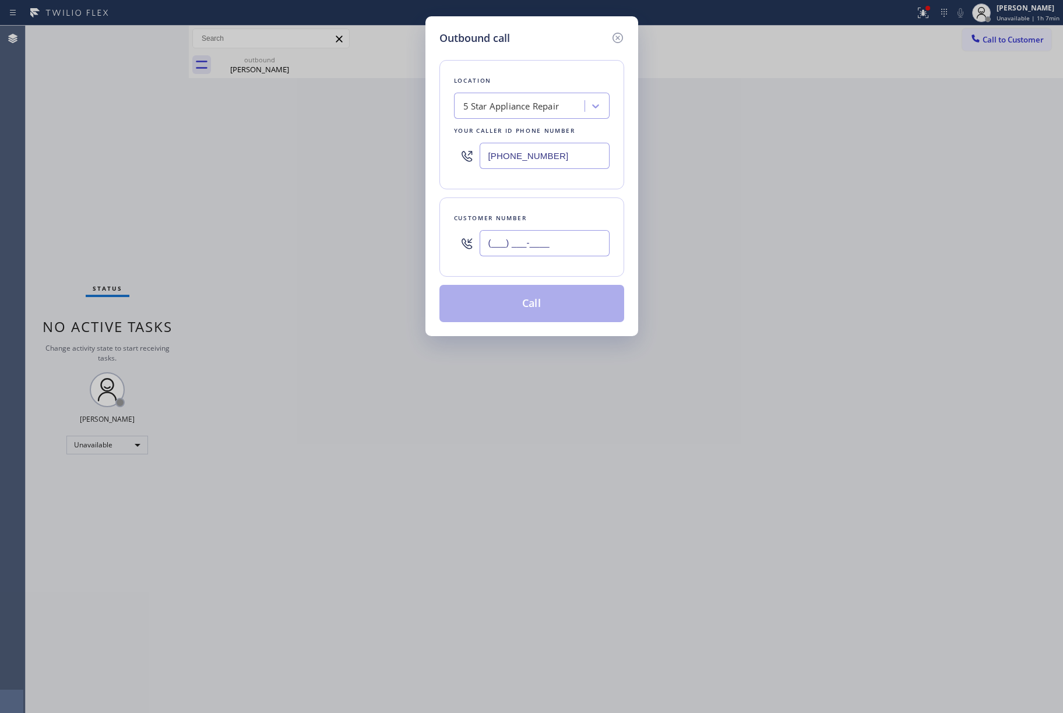
click at [546, 242] on input "(___) ___-____" at bounding box center [545, 243] width 130 height 26
paste input "949) 436-4418"
type input "[PHONE_NUMBER]"
click at [536, 216] on div "Customer number" at bounding box center [532, 218] width 156 height 12
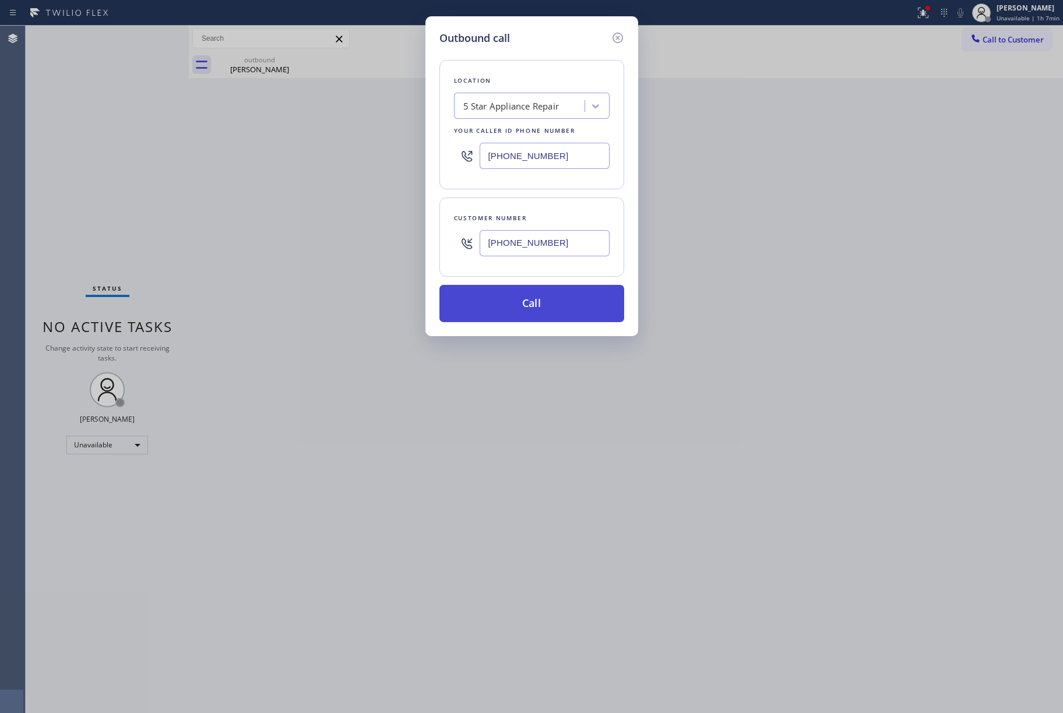
click at [532, 297] on button "Call" at bounding box center [532, 303] width 185 height 37
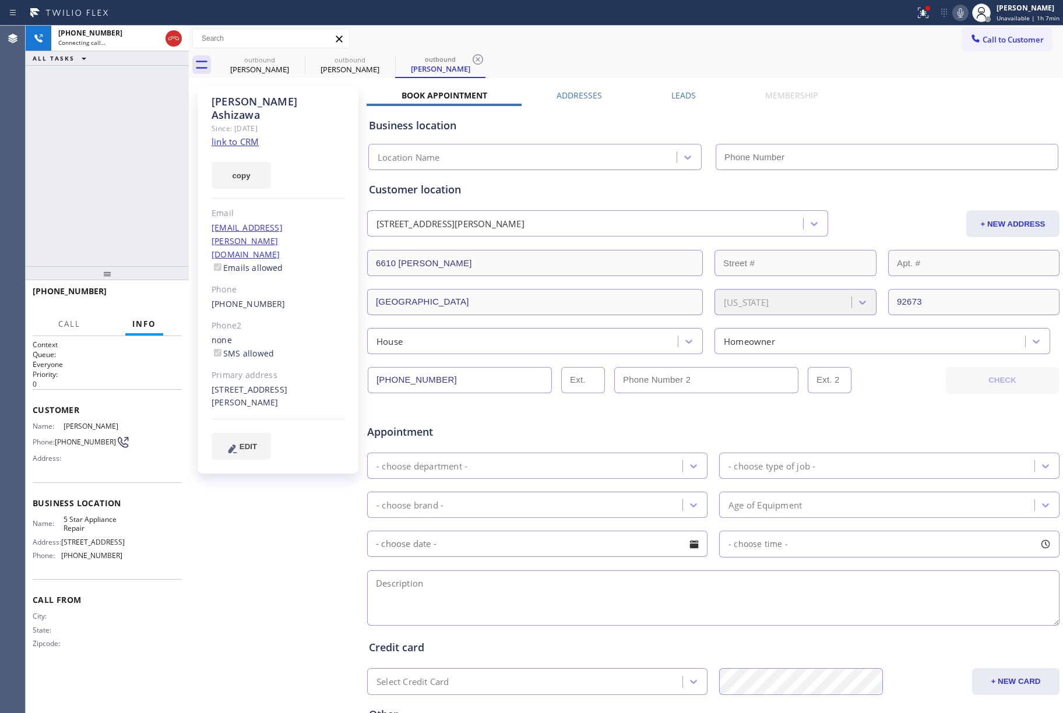
click at [963, 10] on icon at bounding box center [961, 13] width 14 height 14
type input "[PHONE_NUMBER]"
click at [147, 157] on div "[PHONE_NUMBER] Live | 00:03 ALL TASKS ALL TASKS ACTIVE TASKS TASKS IN WRAP UP" at bounding box center [107, 146] width 163 height 241
click at [963, 13] on icon at bounding box center [961, 13] width 14 height 14
click at [156, 299] on span "HANG UP" at bounding box center [155, 297] width 36 height 8
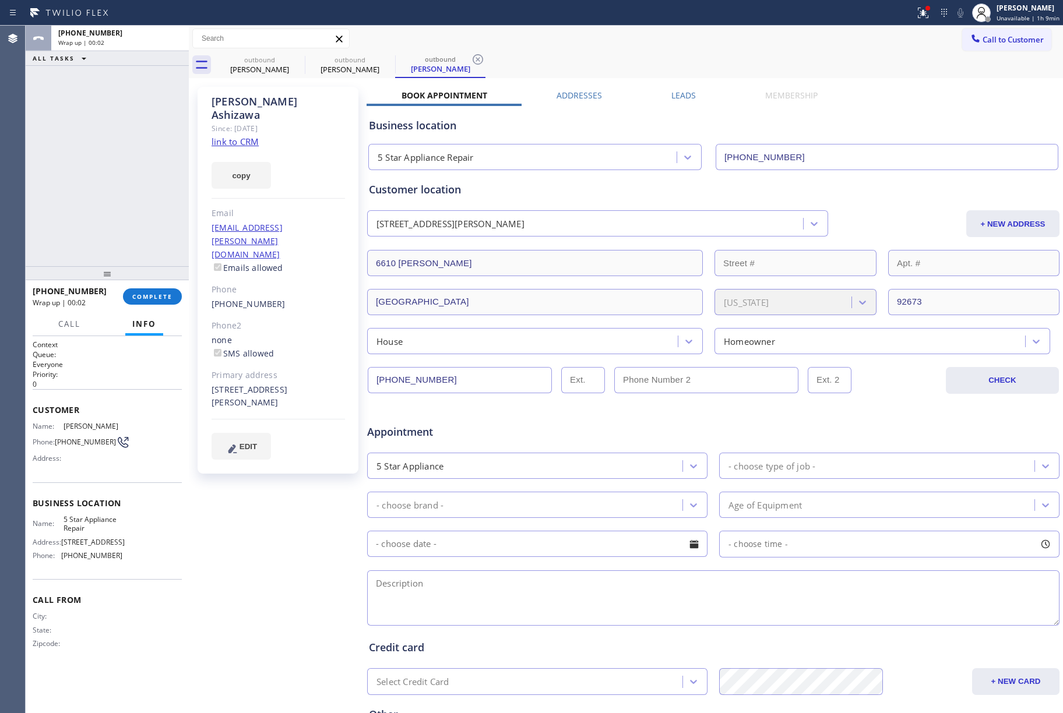
click at [122, 217] on div "ALL TASKS ALL TASKS ACTIVE TASKS TASKS IN WRAP UP [PHONE_NUMBER] Wrap up | 00:02" at bounding box center [107, 146] width 163 height 241
click at [154, 290] on button "COMPLETE" at bounding box center [152, 297] width 59 height 16
click at [122, 187] on div "ALL TASKS ALL TASKS ACTIVE TASKS TASKS IN WRAP UP [PHONE_NUMBER] Wrap up | 00:03" at bounding box center [107, 146] width 163 height 241
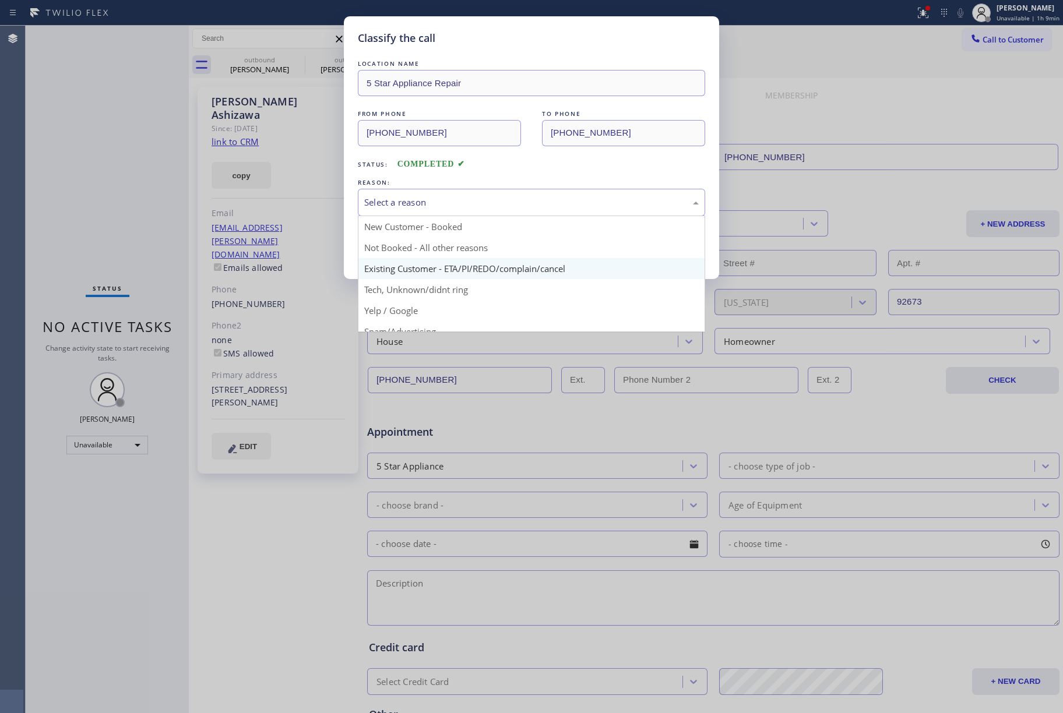
drag, startPoint x: 451, startPoint y: 203, endPoint x: 427, endPoint y: 266, distance: 67.3
click at [451, 208] on div "Select a reason" at bounding box center [531, 202] width 335 height 13
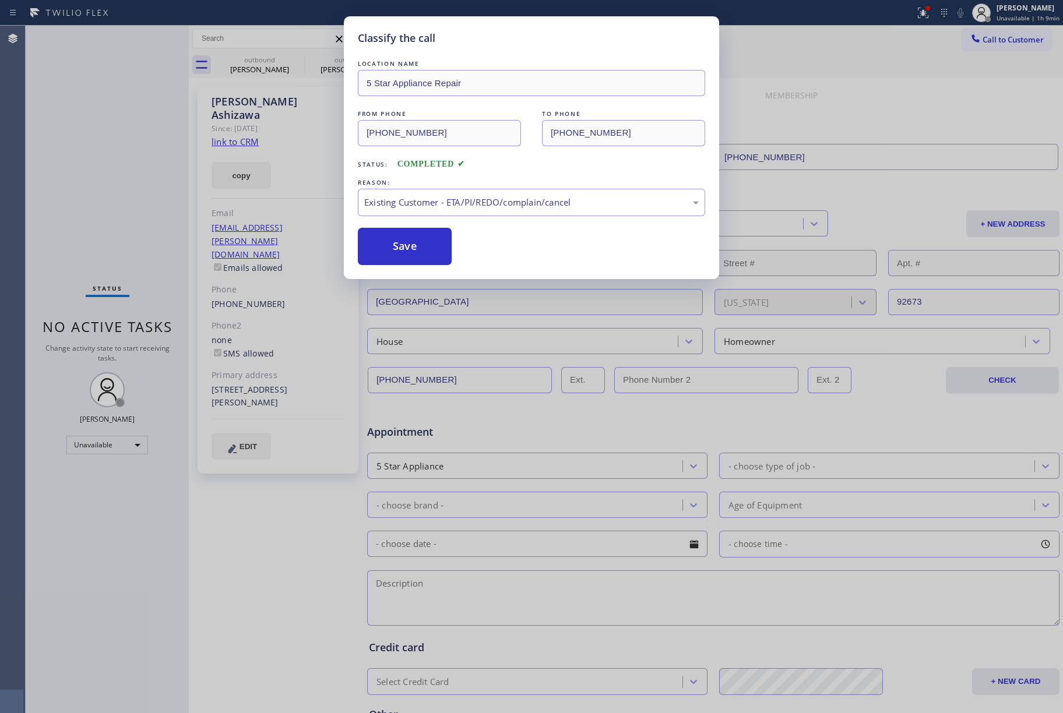
drag, startPoint x: 393, startPoint y: 258, endPoint x: 497, endPoint y: 270, distance: 104.5
click at [392, 258] on button "Save" at bounding box center [405, 246] width 94 height 37
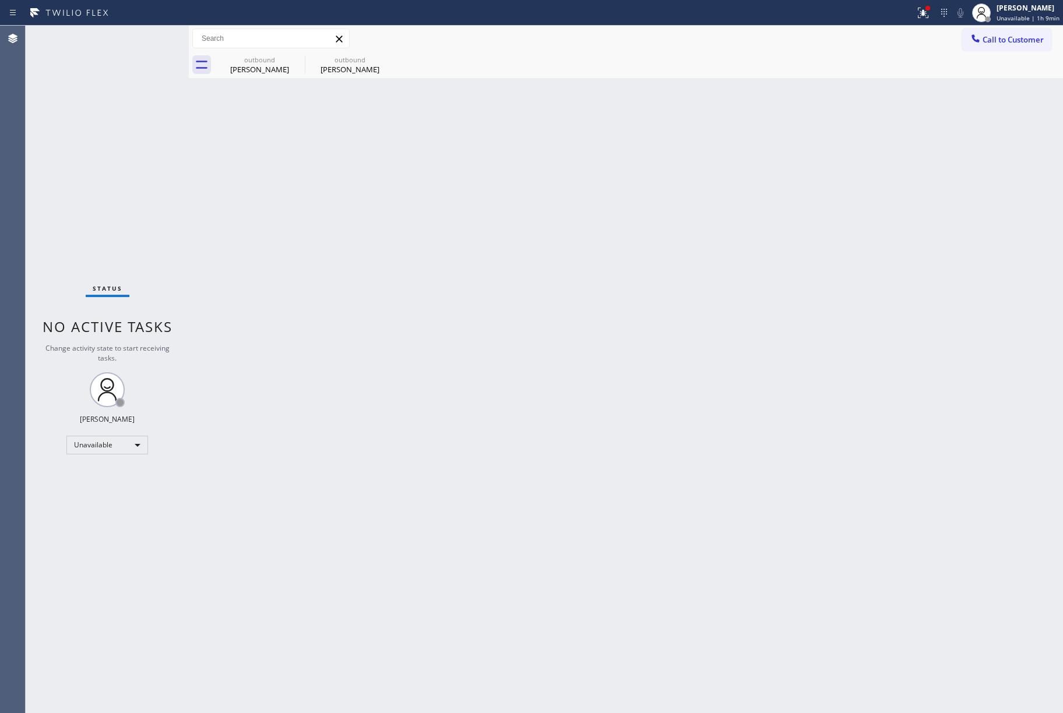
drag, startPoint x: 1006, startPoint y: 38, endPoint x: 971, endPoint y: 54, distance: 38.4
click at [1006, 38] on span "Call to Customer" at bounding box center [1013, 39] width 61 height 10
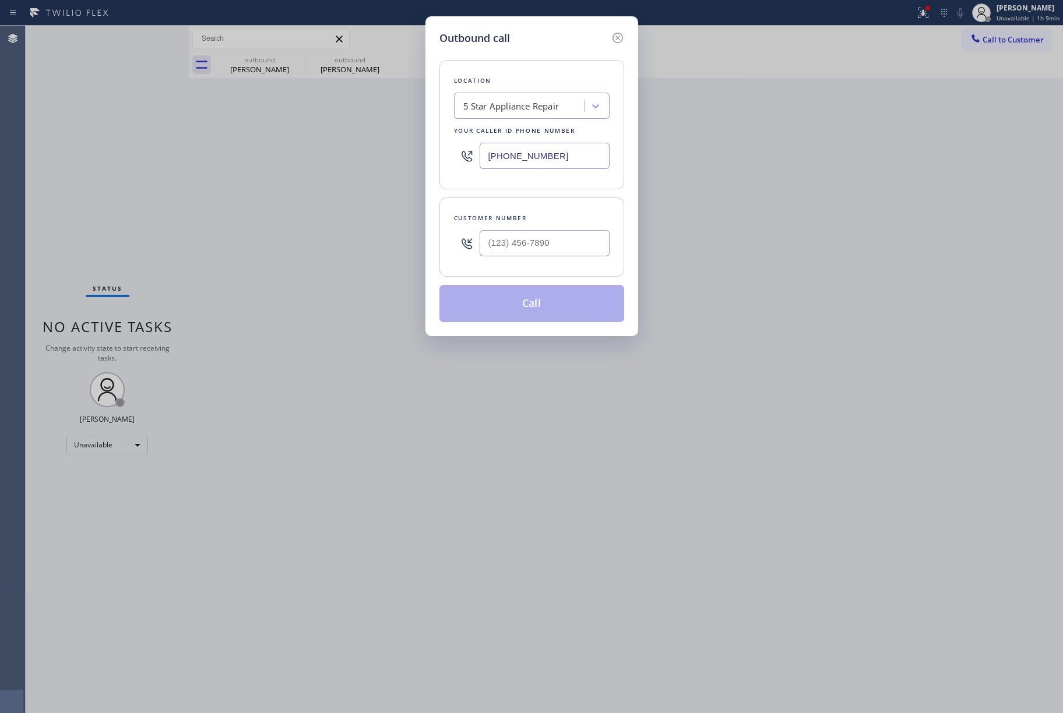
drag, startPoint x: 558, startPoint y: 157, endPoint x: 416, endPoint y: 169, distance: 142.7
click at [413, 169] on div "Outbound call Location 5 Star Appliance Repair Your caller id phone number [PHO…" at bounding box center [531, 356] width 1063 height 713
paste input "904-2251"
type input "[PHONE_NUMBER]"
click at [548, 238] on input "(___) ___-____" at bounding box center [545, 243] width 130 height 26
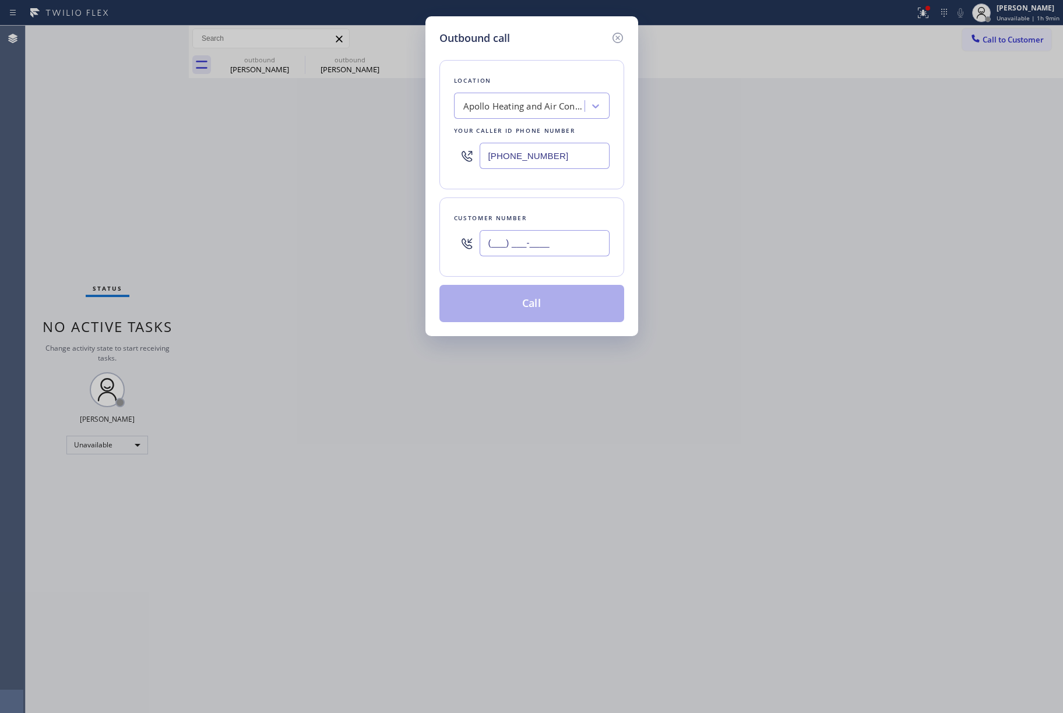
paste input "480) 862-9614"
type input "[PHONE_NUMBER]"
click at [542, 215] on div "Customer number" at bounding box center [532, 218] width 156 height 12
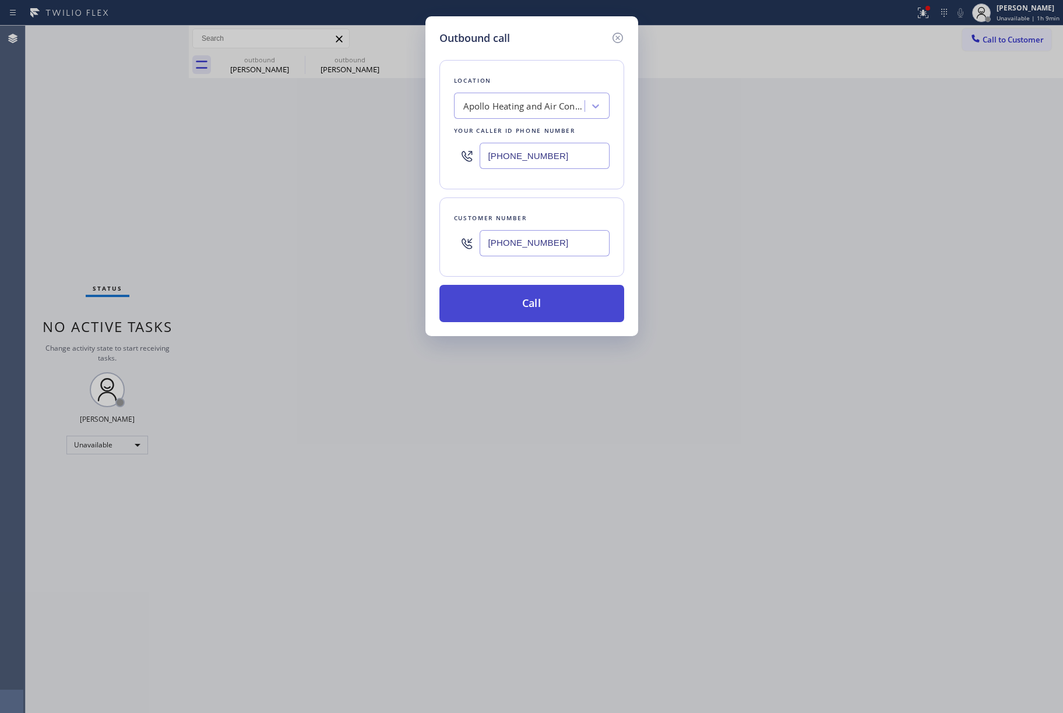
click at [529, 304] on button "Call" at bounding box center [532, 303] width 185 height 37
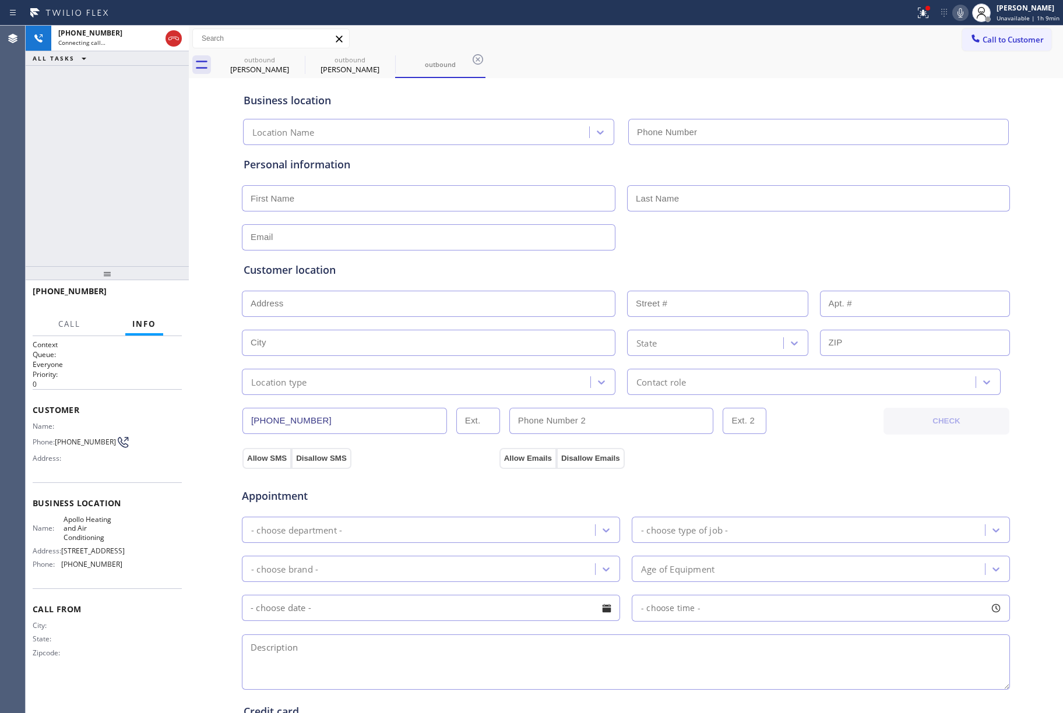
type input "[PHONE_NUMBER]"
click at [103, 166] on div "[PHONE_NUMBER] Connecting call… ALL TASKS ALL TASKS ACTIVE TASKS TASKS IN WRAP …" at bounding box center [107, 146] width 163 height 241
click at [971, 5] on div at bounding box center [982, 13] width 26 height 26
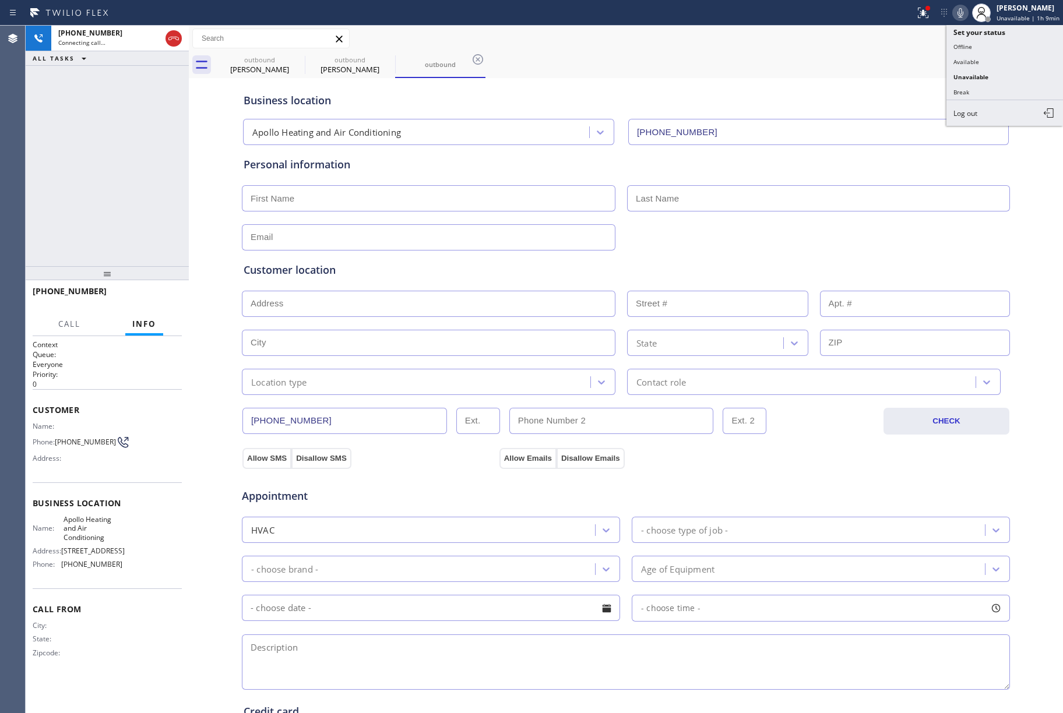
click at [966, 7] on icon at bounding box center [961, 13] width 14 height 14
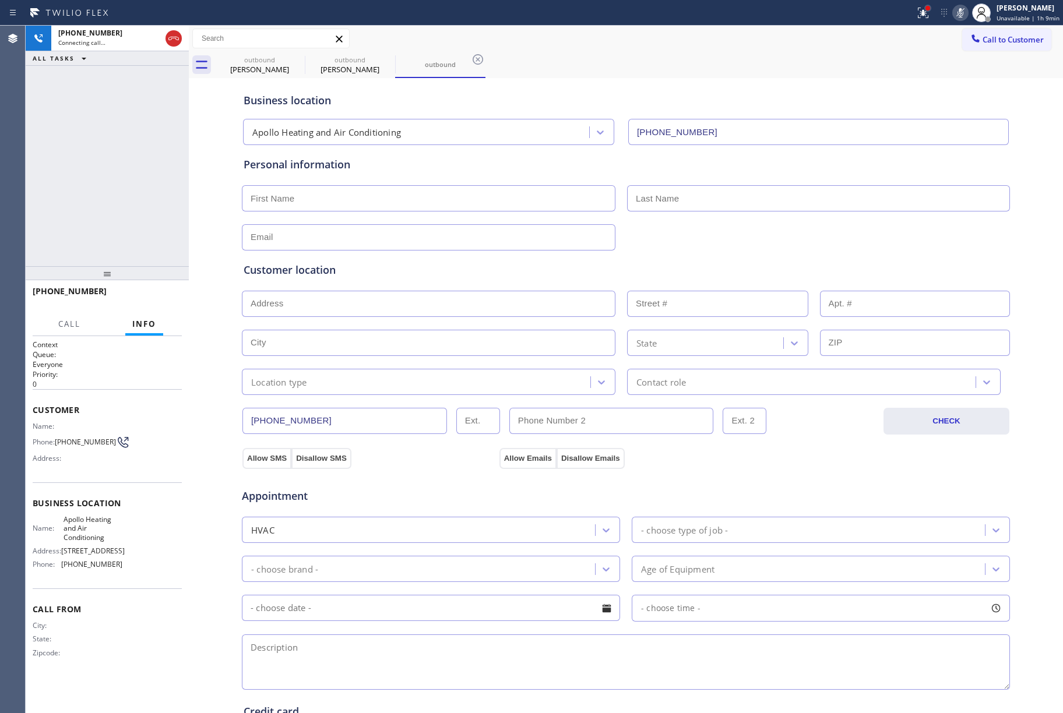
click at [929, 10] on div at bounding box center [928, 8] width 7 height 7
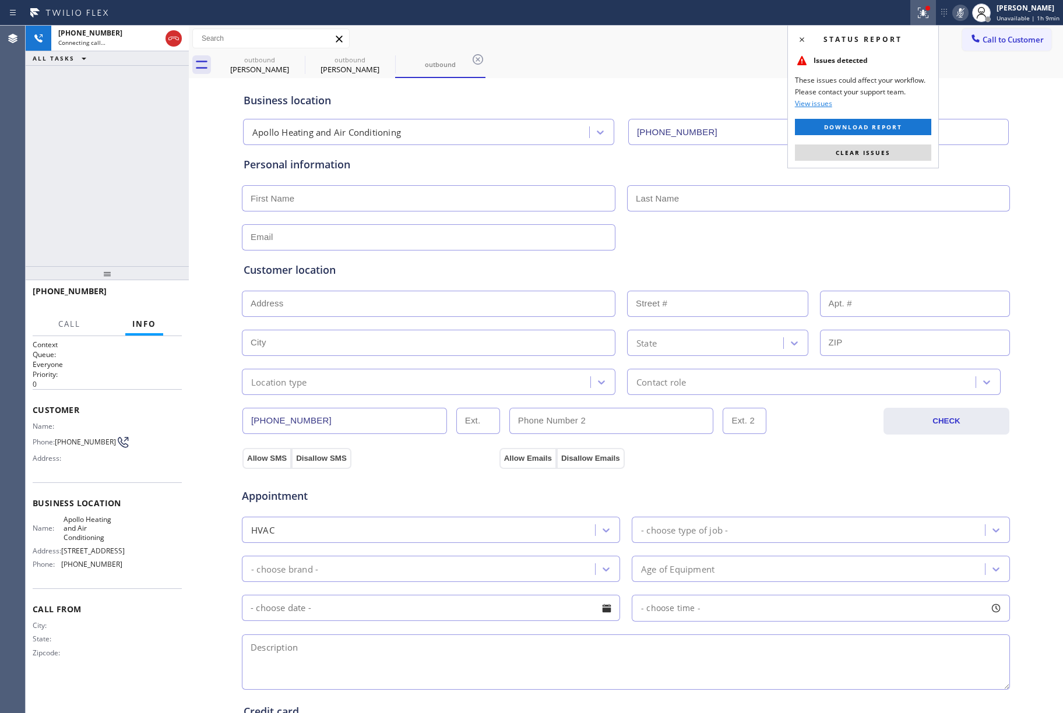
click at [828, 163] on div "Status report Issues detected These issues could affect your workflow. Please c…" at bounding box center [864, 96] width 152 height 143
click at [828, 155] on button "Clear issues" at bounding box center [863, 153] width 136 height 16
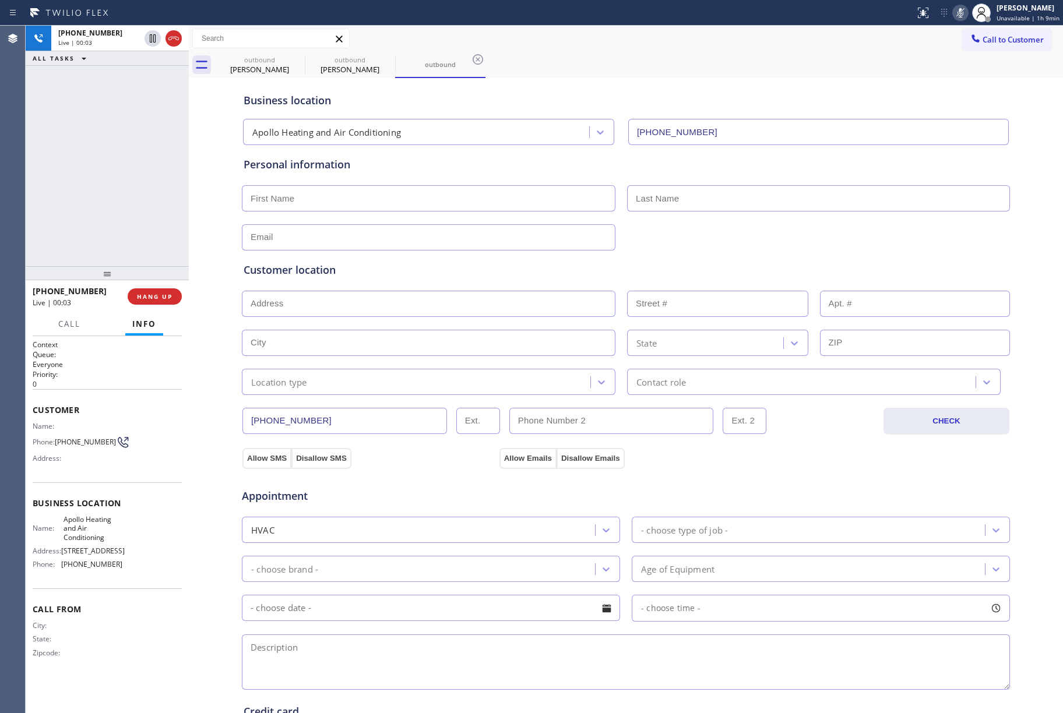
click at [961, 9] on icon at bounding box center [961, 13] width 14 height 14
click at [76, 521] on span "Apollo Heating and Air Conditioning" at bounding box center [93, 528] width 58 height 27
copy span "Apollo Heating and Air Conditioning"
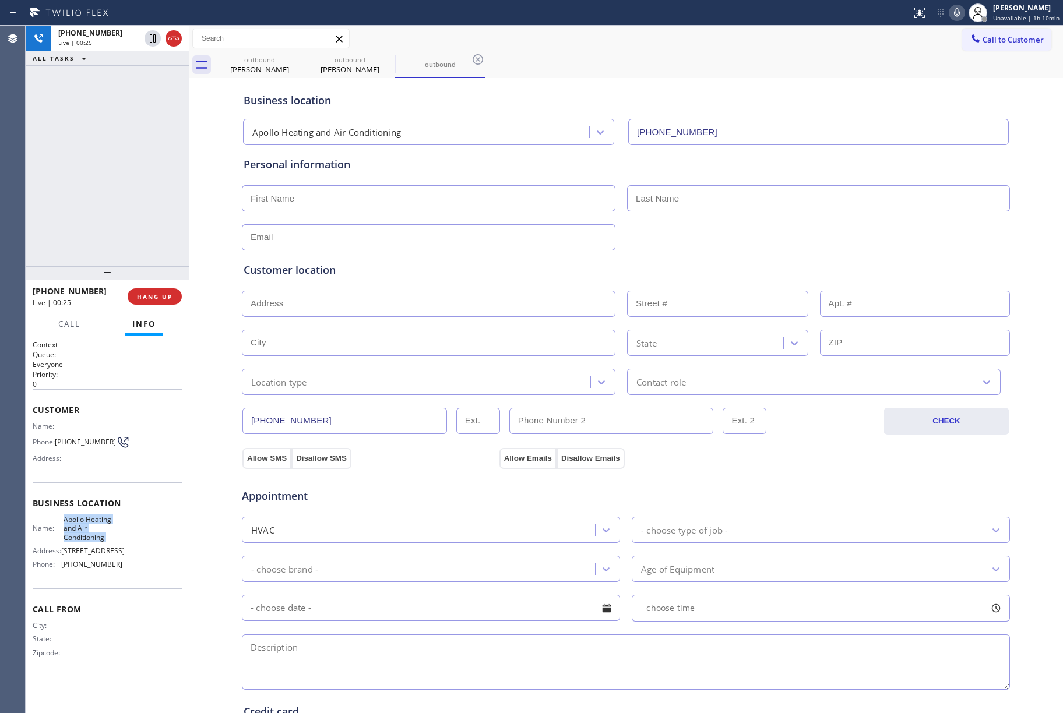
click at [79, 569] on span "[PHONE_NUMBER]" at bounding box center [91, 564] width 61 height 9
copy span "[PHONE_NUMBER]"
click at [83, 441] on span "[PHONE_NUMBER]" at bounding box center [85, 442] width 61 height 9
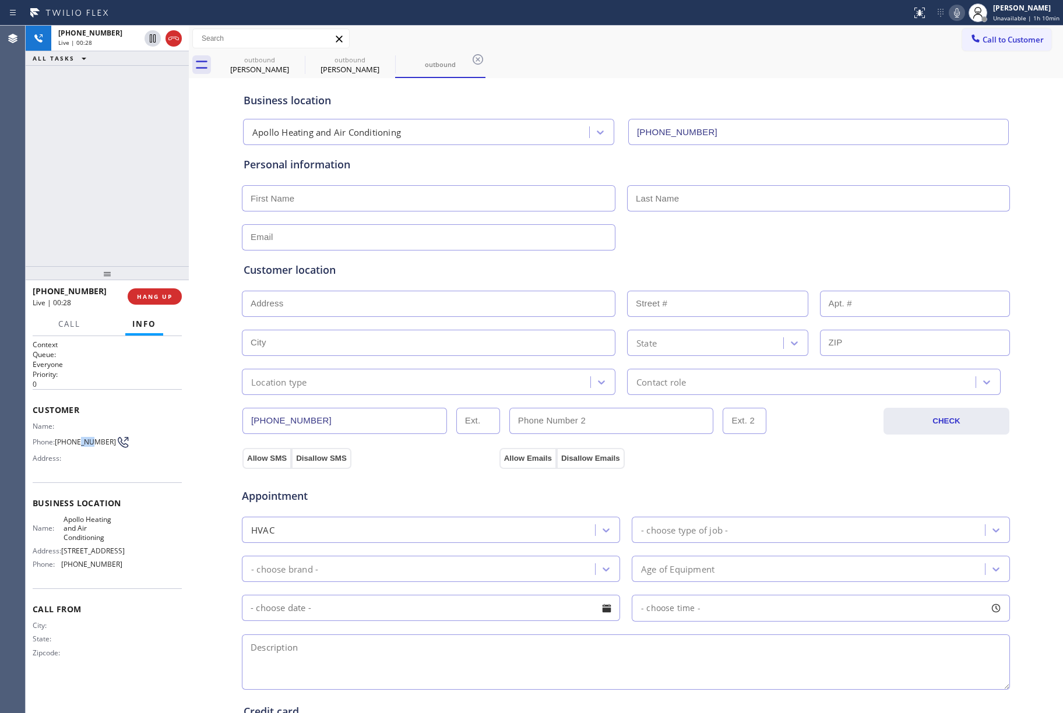
click at [83, 441] on span "[PHONE_NUMBER]" at bounding box center [85, 442] width 61 height 9
copy div "[PHONE_NUMBER]"
click at [957, 7] on icon at bounding box center [957, 13] width 14 height 14
click at [959, 13] on icon at bounding box center [957, 13] width 14 height 14
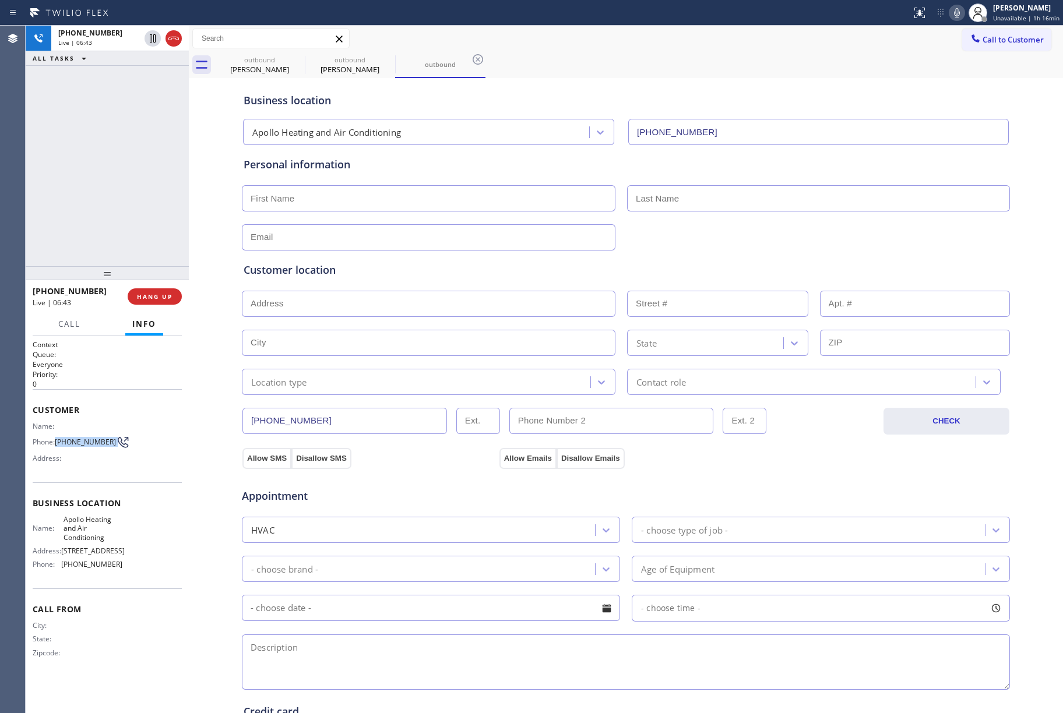
drag, startPoint x: 94, startPoint y: 171, endPoint x: 180, endPoint y: 131, distance: 95.2
click at [98, 168] on div "[PHONE_NUMBER] Live | 06:43 ALL TASKS ALL TASKS ACTIVE TASKS TASKS IN WRAP UP" at bounding box center [107, 146] width 163 height 241
click at [289, 189] on input "text" at bounding box center [429, 198] width 374 height 26
type input "[PERSON_NAME]"
click at [660, 199] on input "text" at bounding box center [818, 198] width 383 height 26
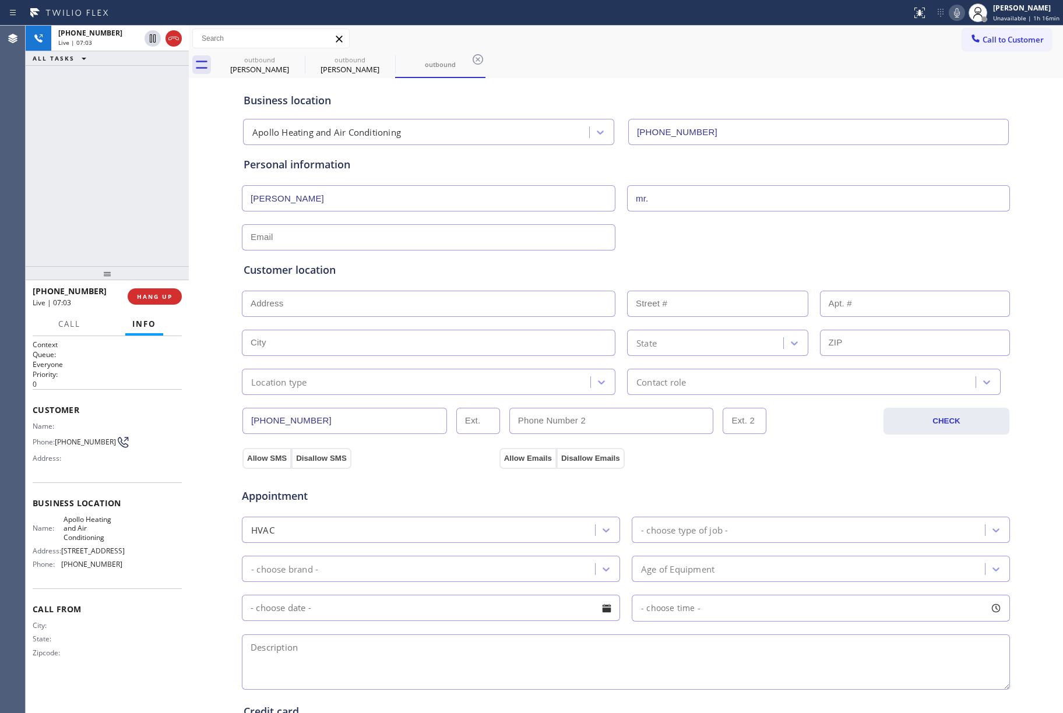
type input "mr."
click at [309, 231] on input "text" at bounding box center [429, 237] width 374 height 26
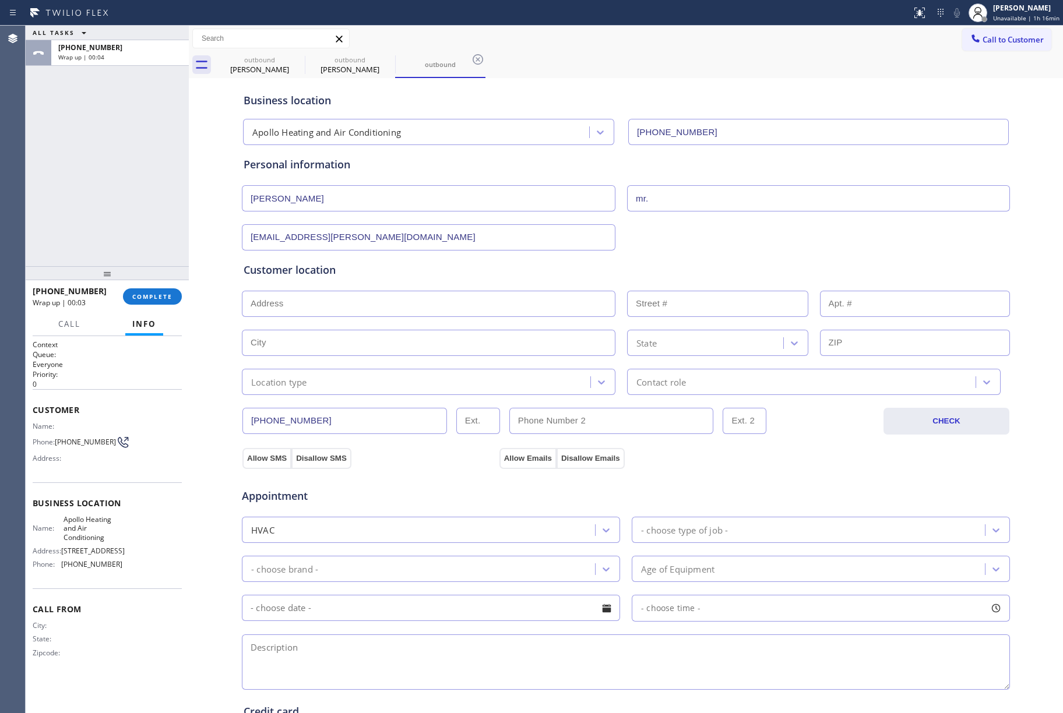
type input "[EMAIL_ADDRESS][PERSON_NAME][DOMAIN_NAME]"
click at [329, 300] on input "text" at bounding box center [429, 304] width 374 height 26
paste input "[STREET_ADDRESS]"
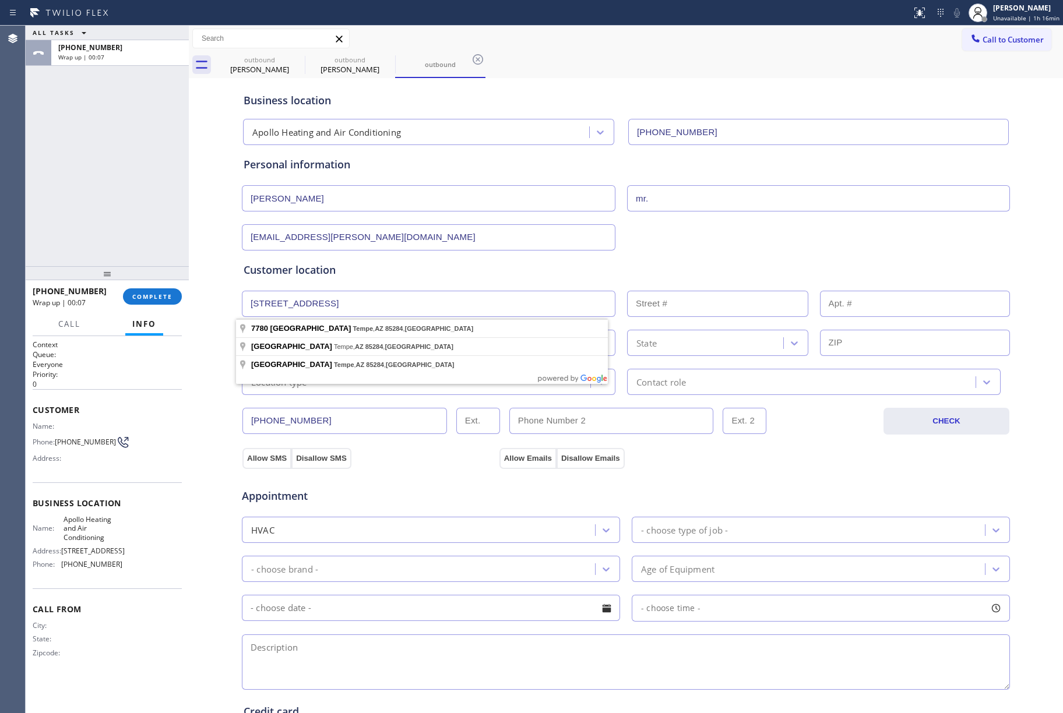
type input "7780 S Autoplex Loop"
type input "7780"
type input "Tempe"
type input "85284"
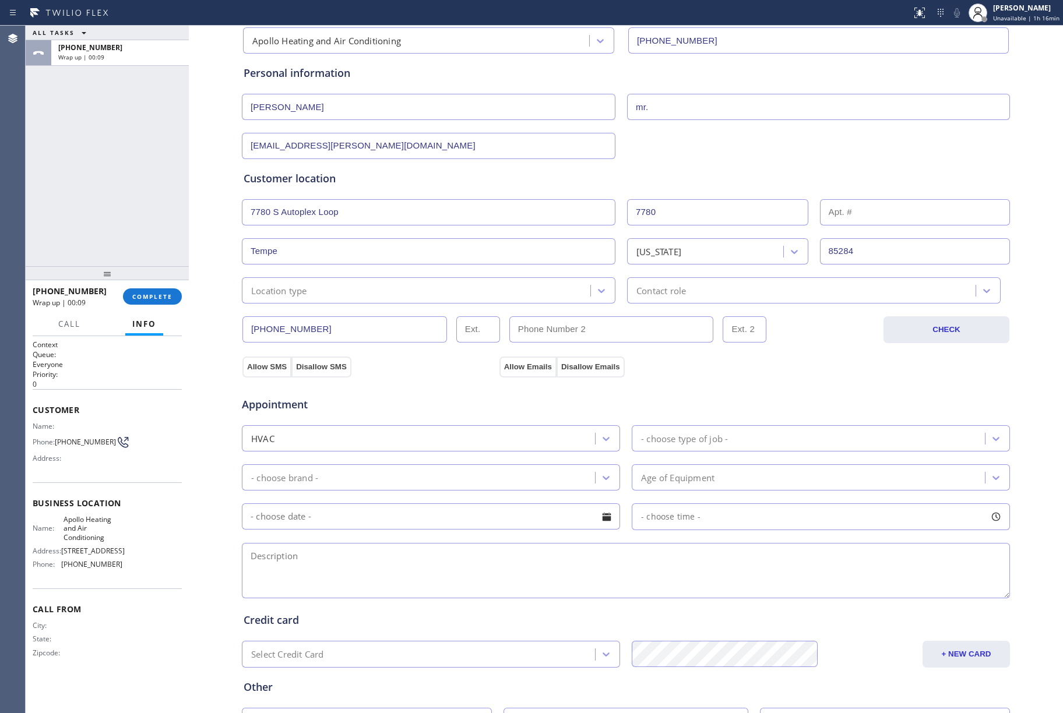
scroll to position [194, 0]
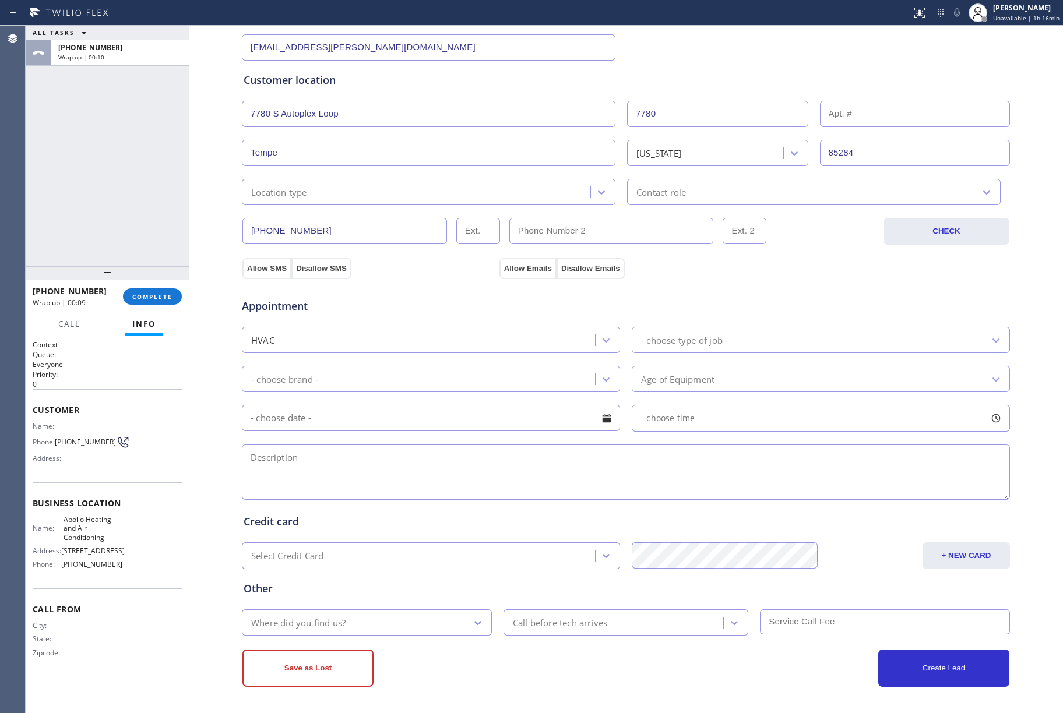
drag, startPoint x: 290, startPoint y: 188, endPoint x: 297, endPoint y: 196, distance: 11.1
click at [290, 187] on div "Location type" at bounding box center [279, 191] width 56 height 13
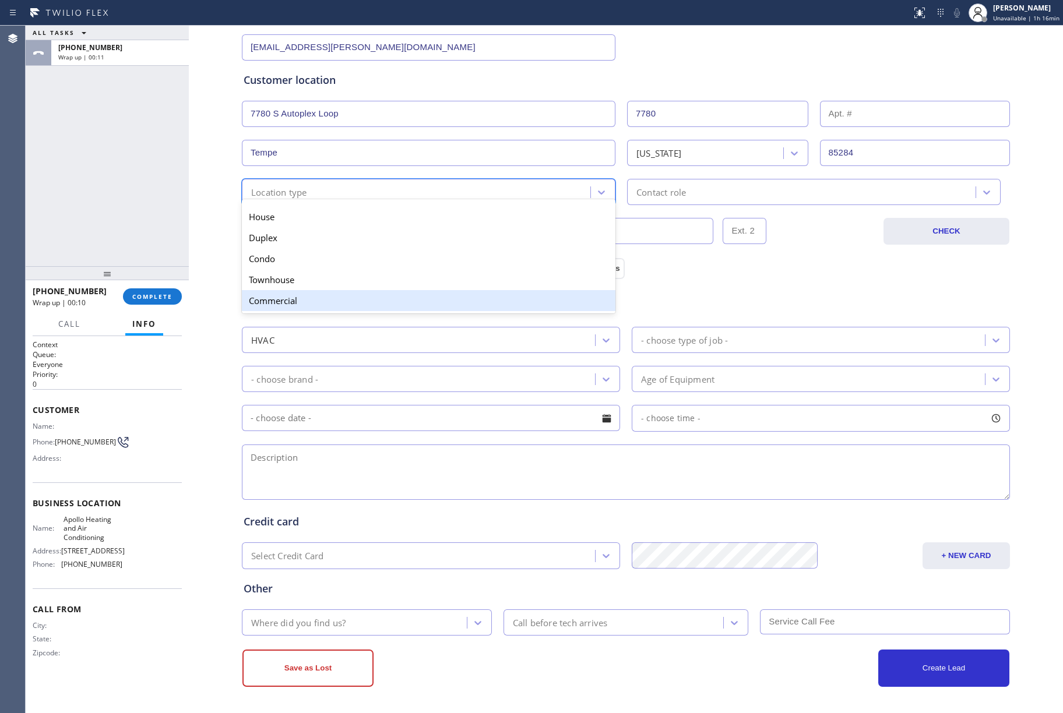
click at [333, 298] on div "Commercial" at bounding box center [429, 300] width 374 height 21
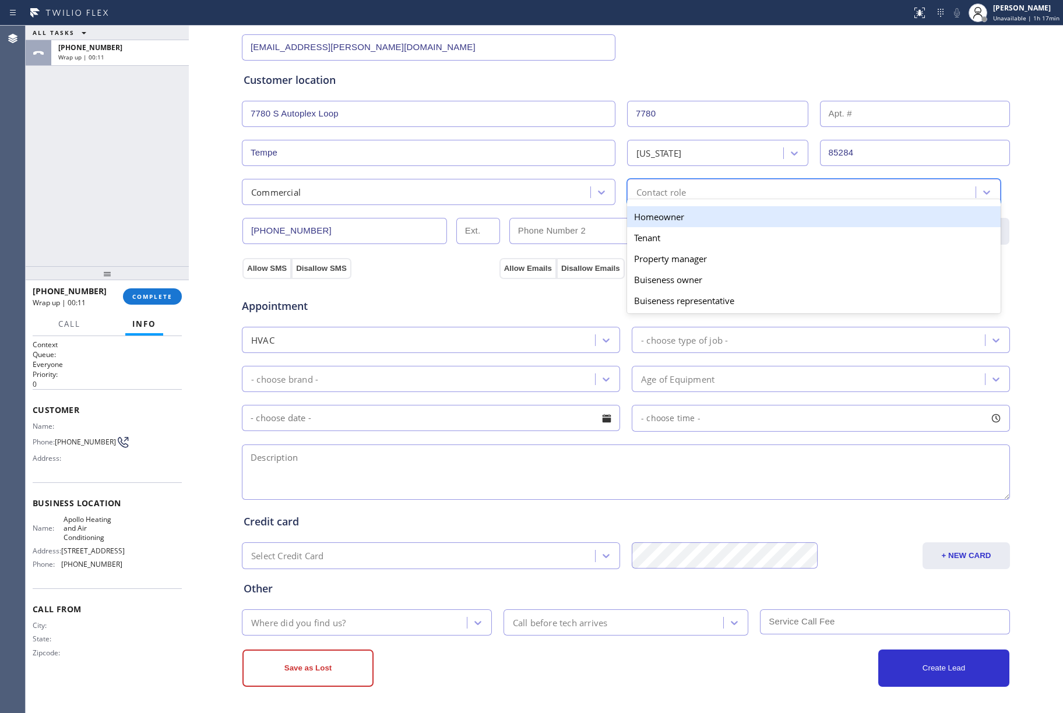
click at [746, 185] on div "Contact role" at bounding box center [803, 192] width 345 height 20
type input "mana"
click at [728, 213] on div "Property manager" at bounding box center [814, 216] width 374 height 21
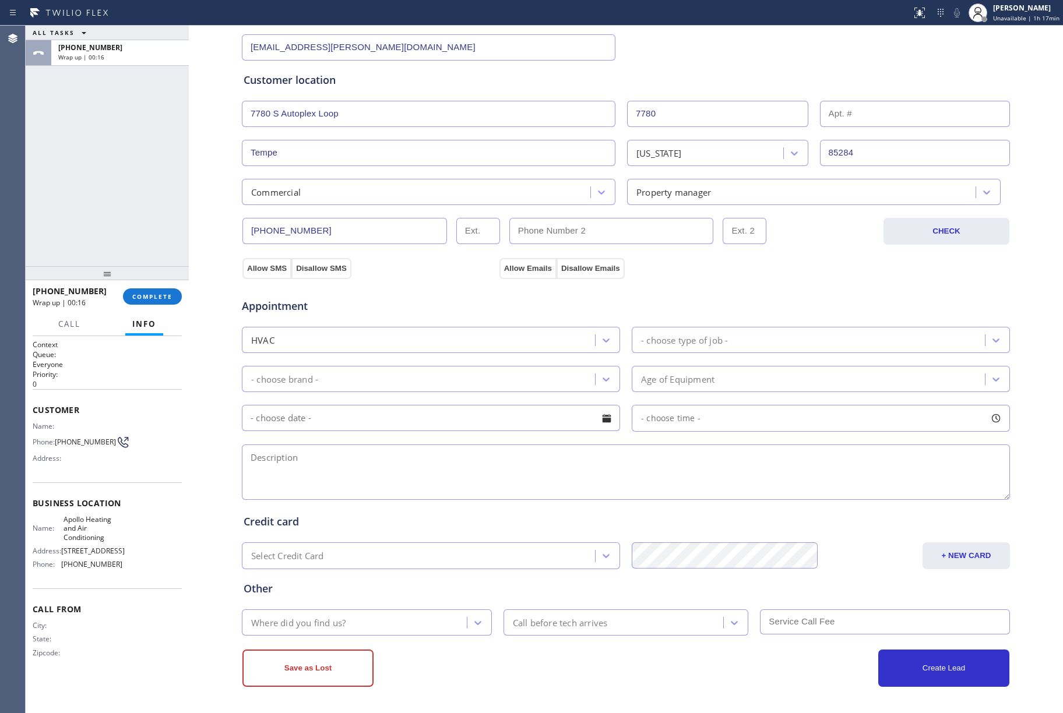
click at [478, 466] on textarea at bounding box center [626, 472] width 768 height 55
paste textarea "commercial - car dealership - manger central AC / put a new tstat but blew the …"
type textarea "commercial - car dealership - manger central AC / put a new tstat but blew the …"
click at [691, 327] on div "- choose type of job -" at bounding box center [821, 340] width 378 height 26
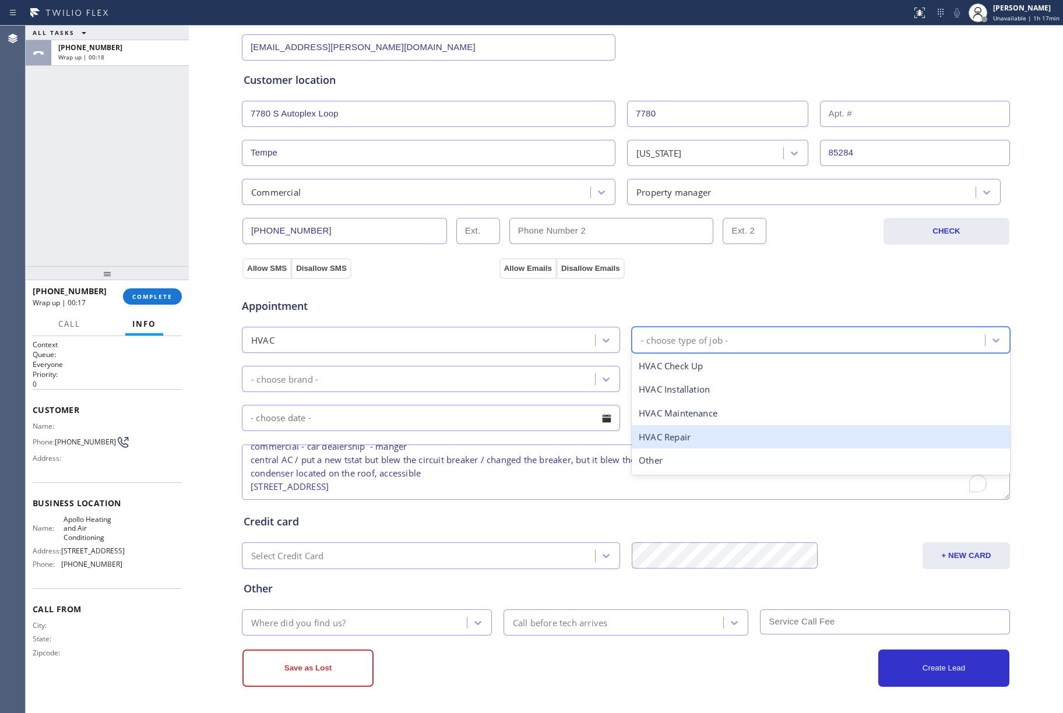
click at [691, 431] on div "HVAC Repair" at bounding box center [821, 438] width 378 height 24
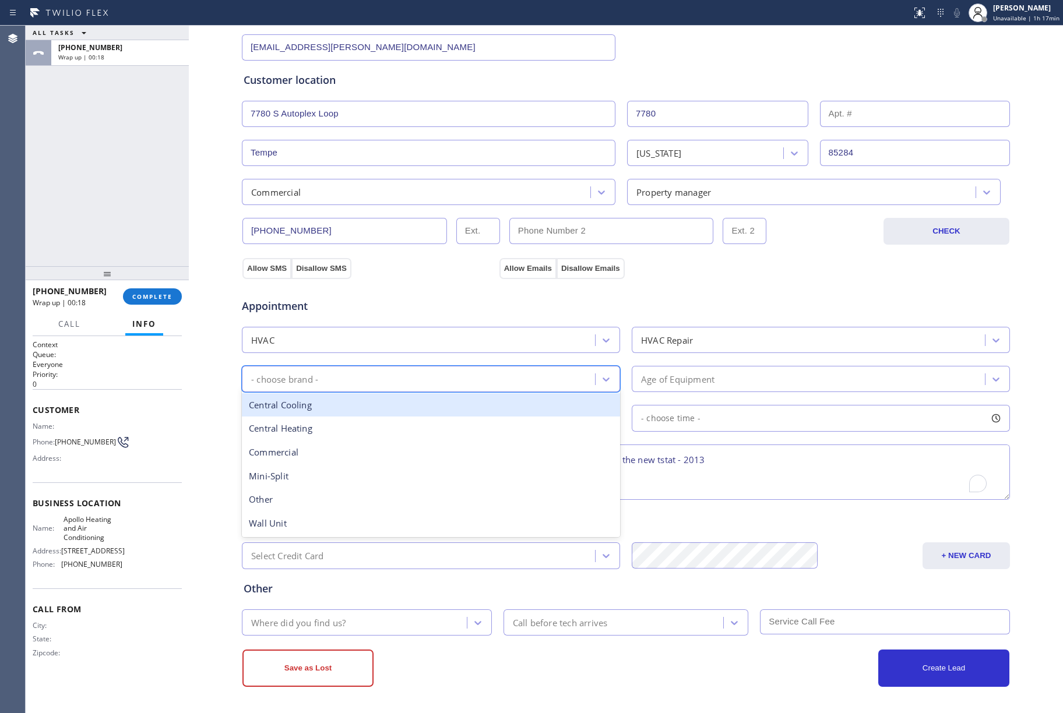
click at [466, 373] on div "- choose brand -" at bounding box center [420, 379] width 350 height 20
click at [373, 407] on div "Central Cooling" at bounding box center [431, 405] width 378 height 24
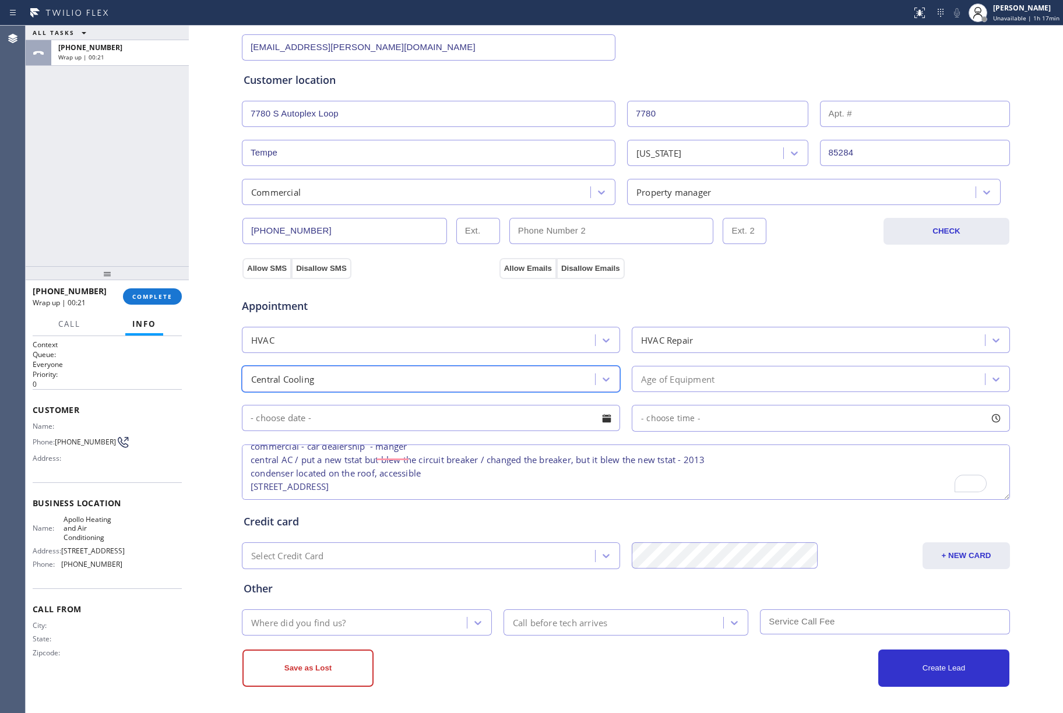
click at [360, 617] on div "Where did you find us?" at bounding box center [356, 623] width 222 height 20
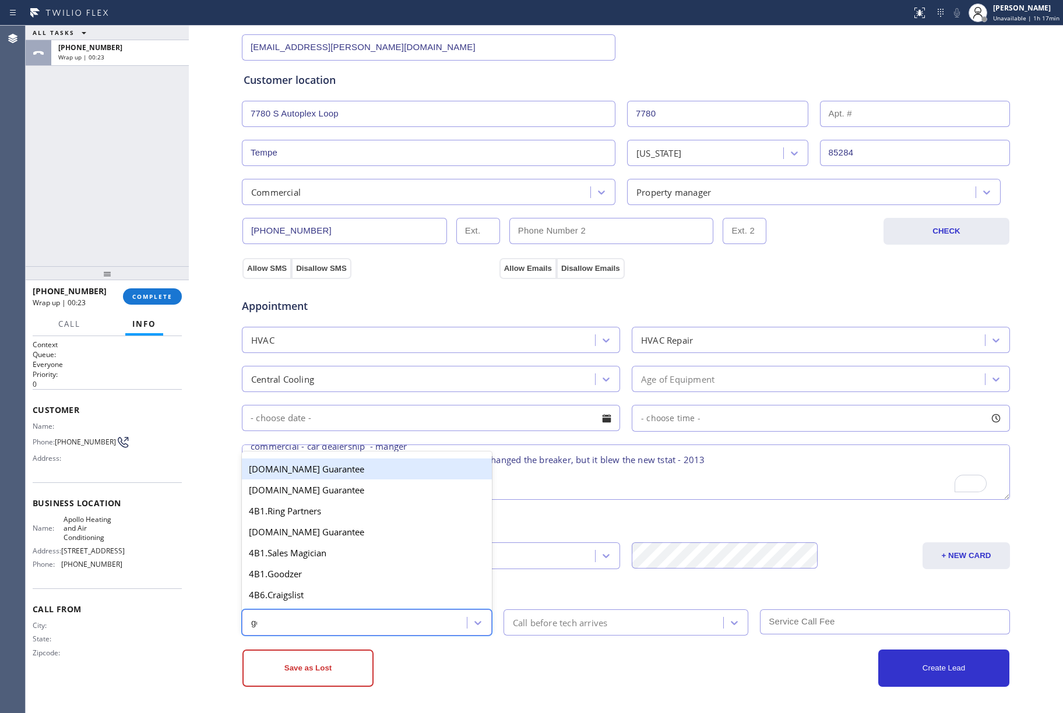
type input "goo"
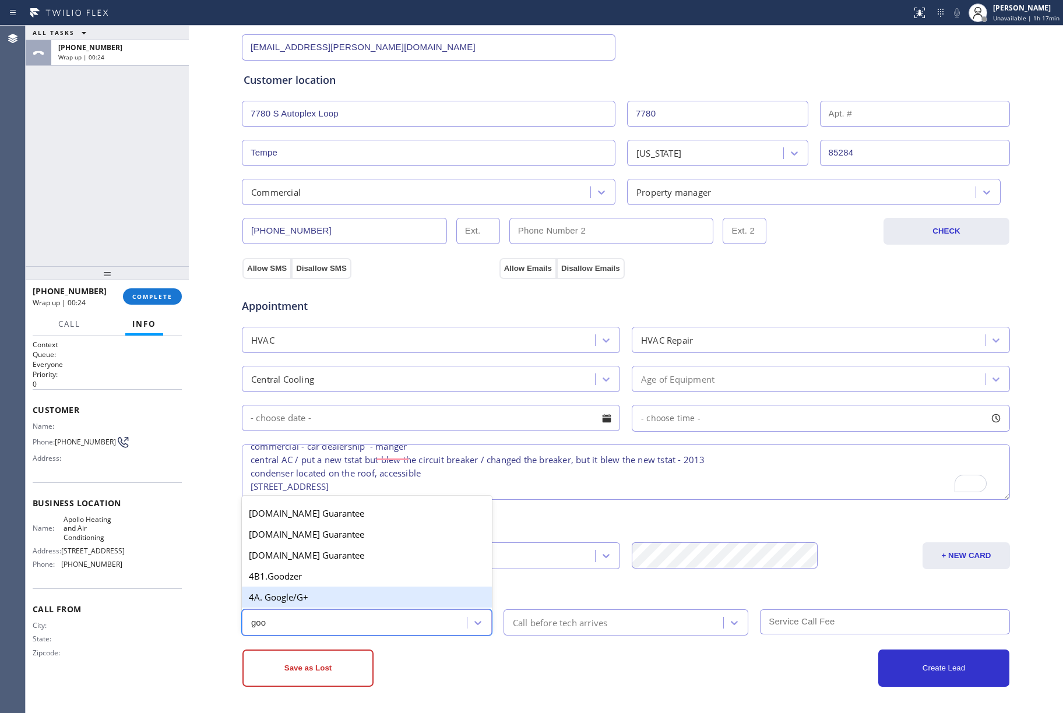
click at [337, 600] on div "4A. Google/G+" at bounding box center [367, 597] width 250 height 21
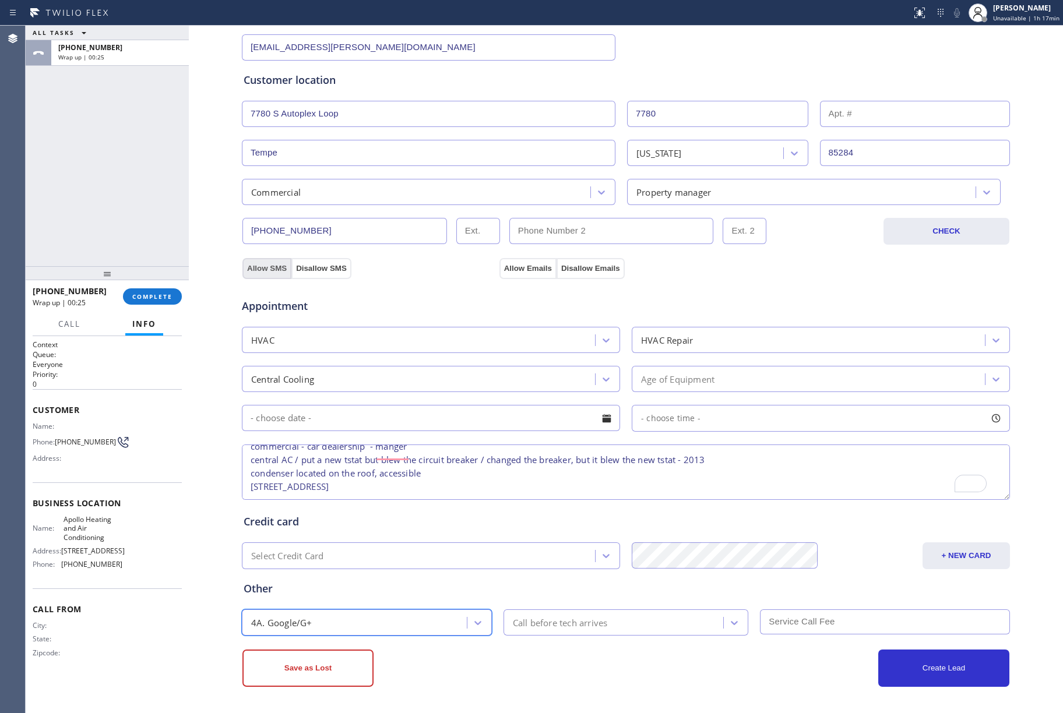
click at [250, 263] on button "Allow SMS" at bounding box center [266, 268] width 49 height 21
click at [500, 266] on button "Allow Emails" at bounding box center [528, 268] width 57 height 21
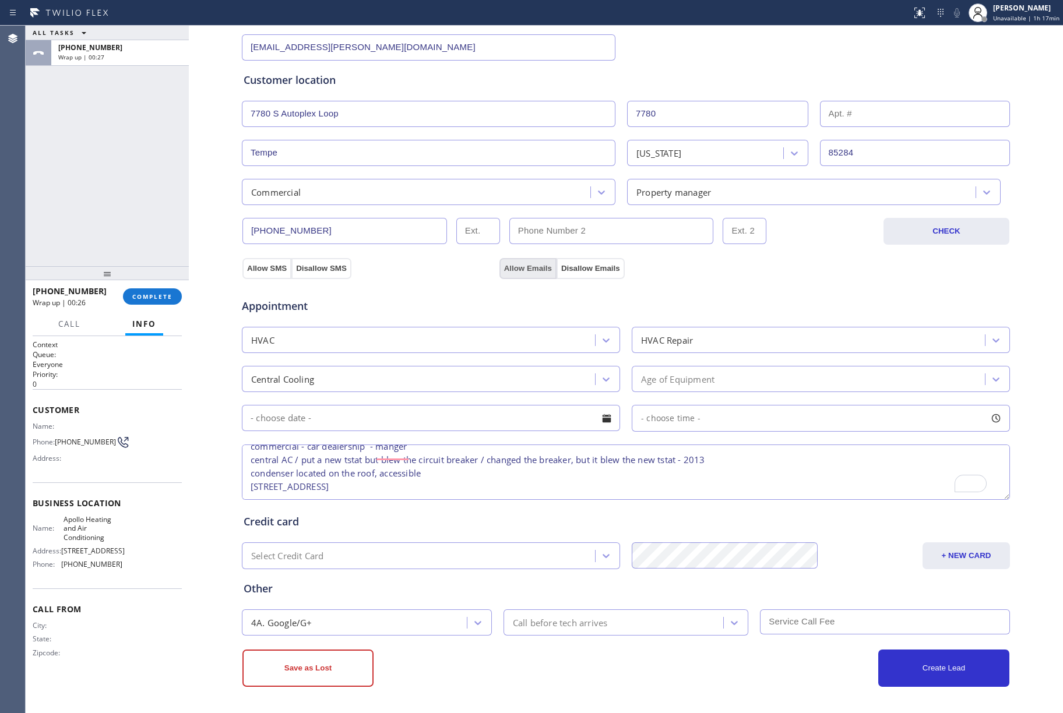
click at [500, 266] on button "Allow Emails" at bounding box center [528, 268] width 57 height 21
click at [323, 670] on button "Save as Lost" at bounding box center [307, 668] width 131 height 37
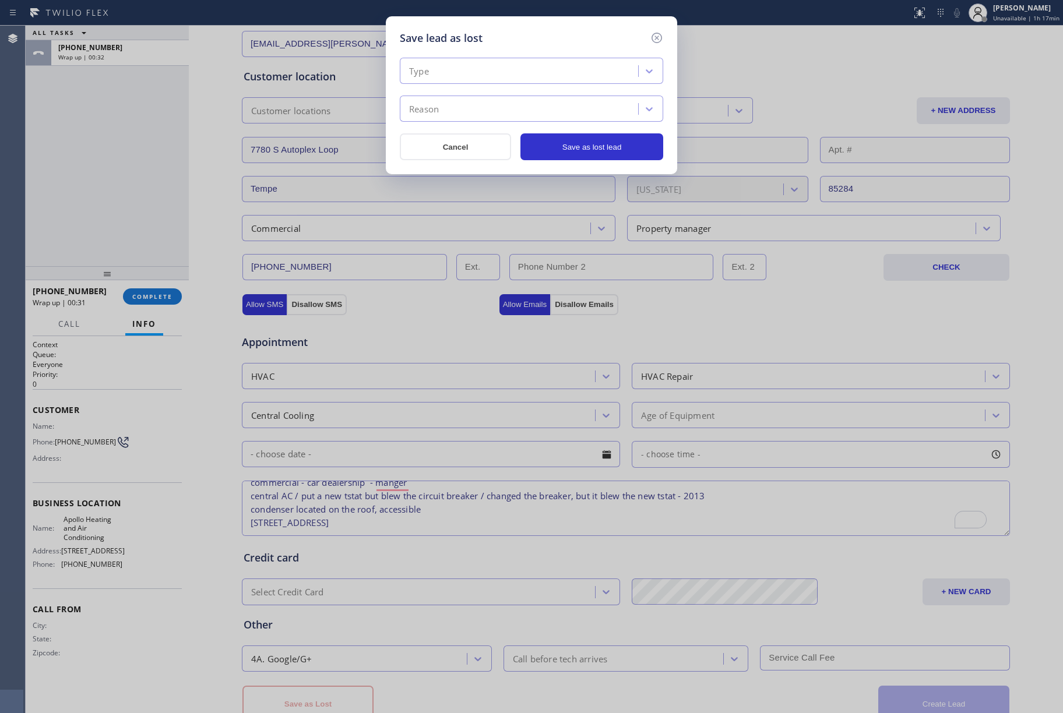
click at [477, 69] on div "Type" at bounding box center [520, 71] width 235 height 20
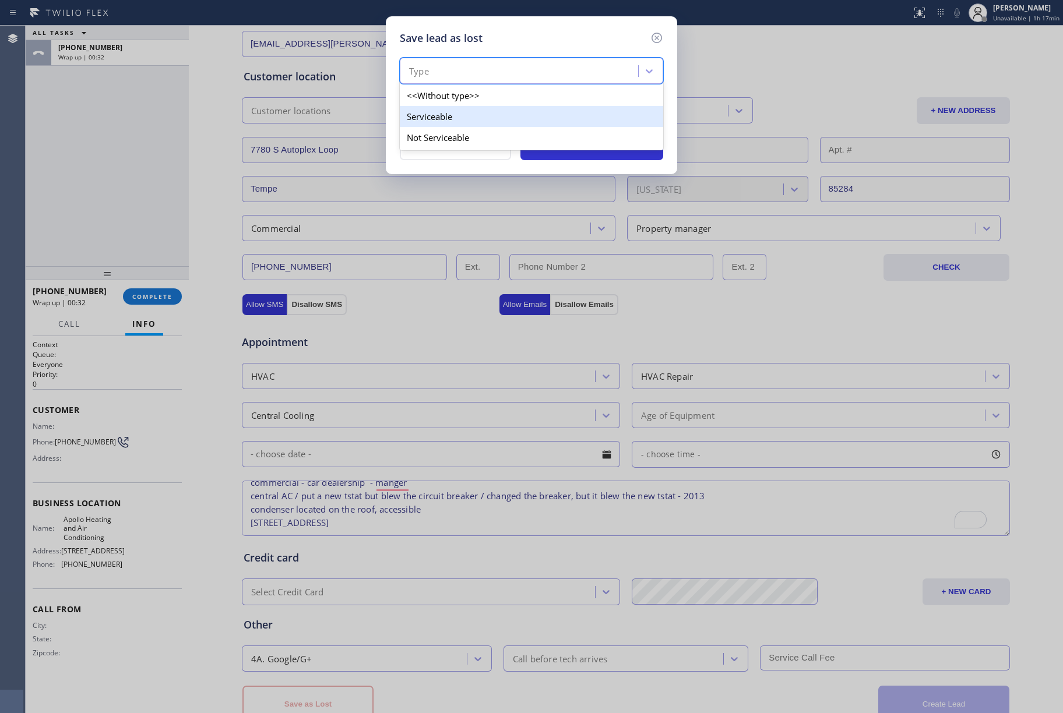
click at [469, 115] on div "Serviceable" at bounding box center [531, 116] width 263 height 21
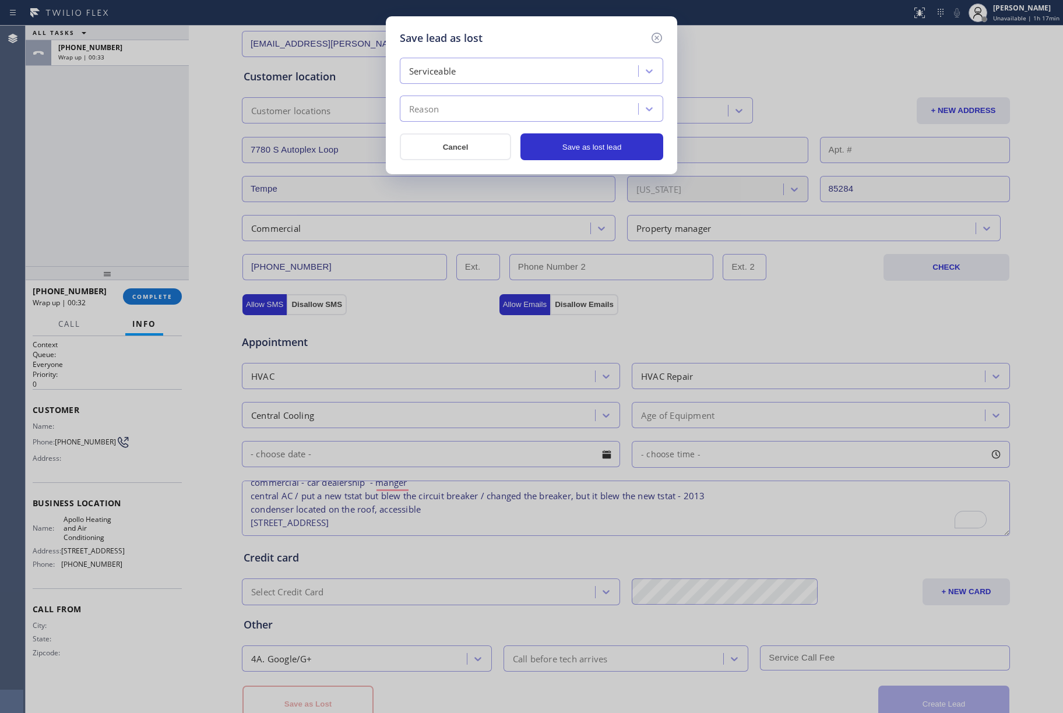
click at [469, 110] on div "Reason" at bounding box center [520, 109] width 235 height 20
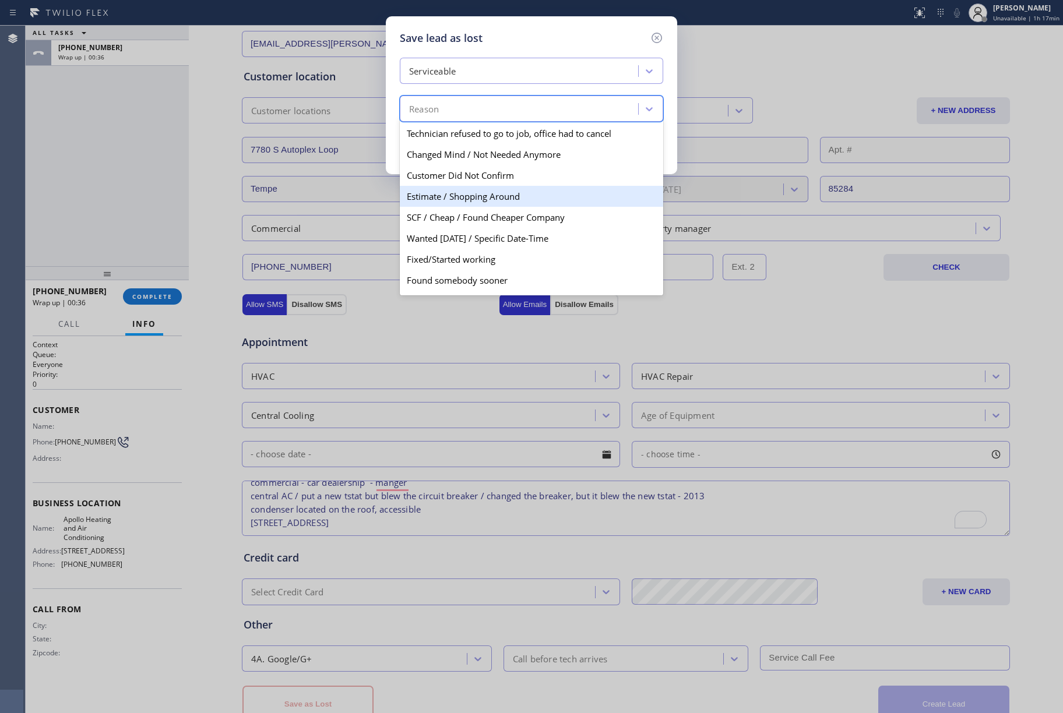
click at [539, 196] on div "Estimate / Shopping Around" at bounding box center [531, 196] width 263 height 21
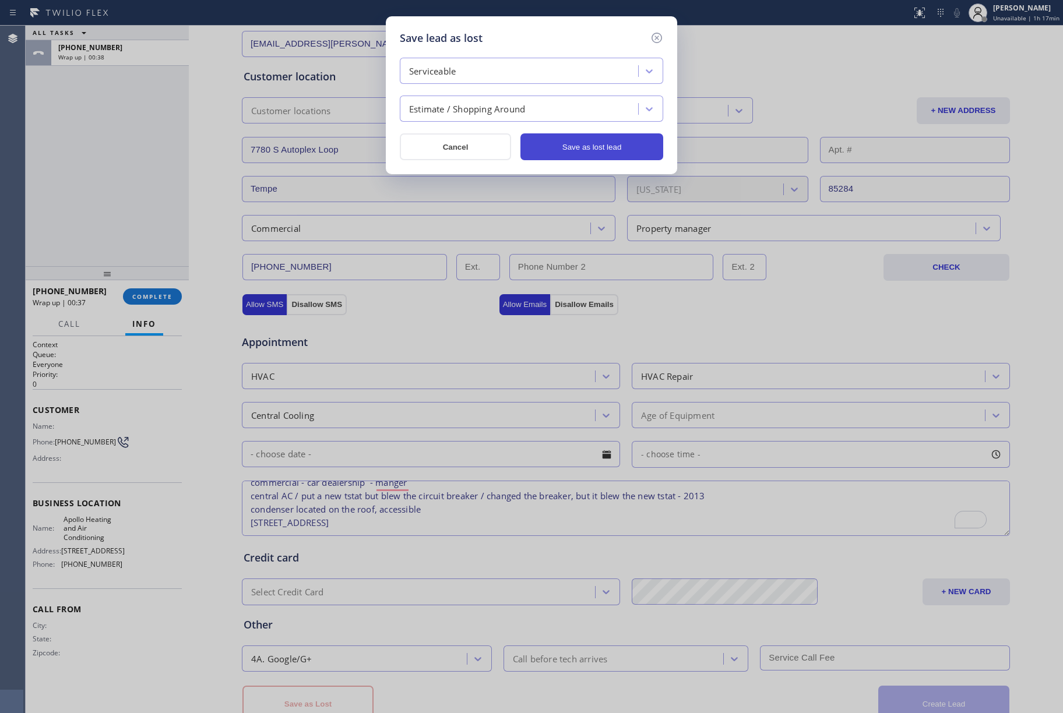
click at [586, 152] on button "Save as lost lead" at bounding box center [592, 146] width 143 height 27
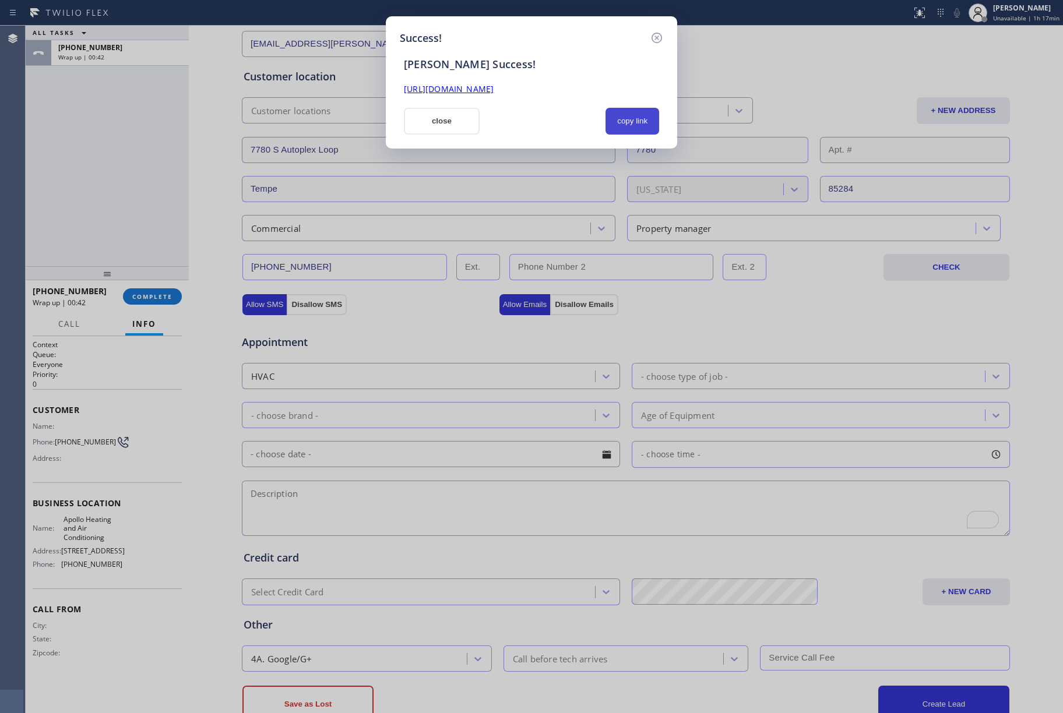
click at [616, 120] on button "copy link" at bounding box center [633, 121] width 54 height 27
click at [651, 34] on icon at bounding box center [657, 38] width 14 height 14
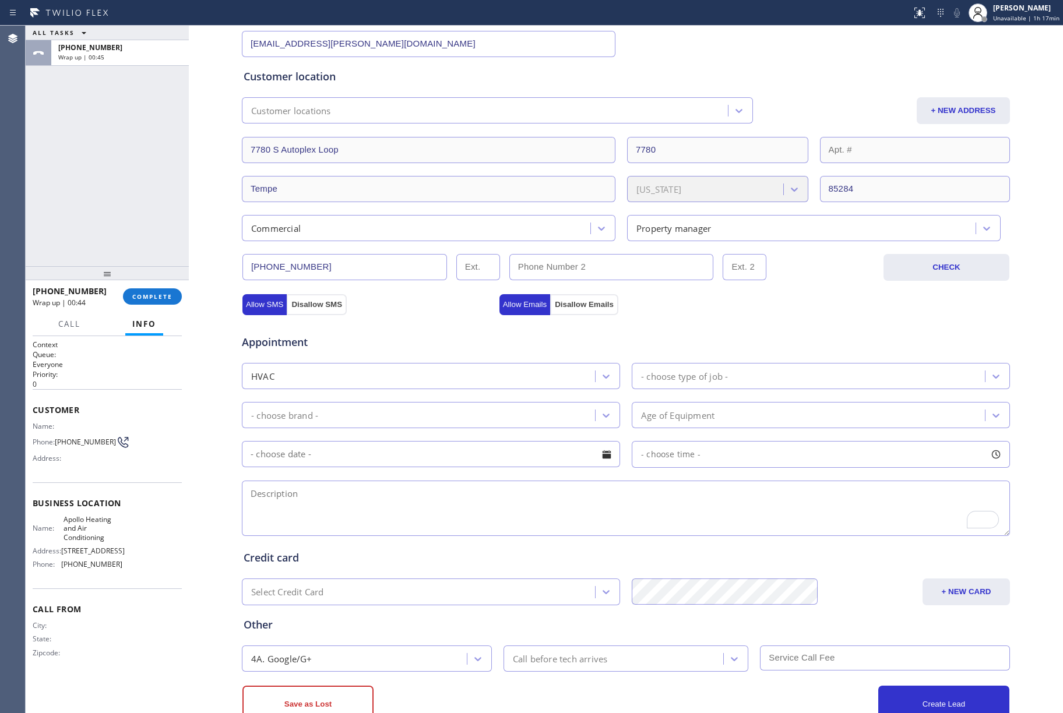
click at [154, 283] on div "[PHONE_NUMBER] Wrap up | 00:44 COMPLETE" at bounding box center [107, 297] width 149 height 30
click at [161, 293] on span "COMPLETE" at bounding box center [152, 297] width 40 height 8
click at [139, 204] on div "ALL TASKS ALL TASKS ACTIVE TASKS TASKS IN WRAP UP [PHONE_NUMBER] Wrap up | 00:48" at bounding box center [107, 146] width 163 height 241
click at [139, 203] on div "ALL TASKS ALL TASKS ACTIVE TASKS TASKS IN WRAP UP [PHONE_NUMBER] Wrap up | 00:49" at bounding box center [107, 146] width 163 height 241
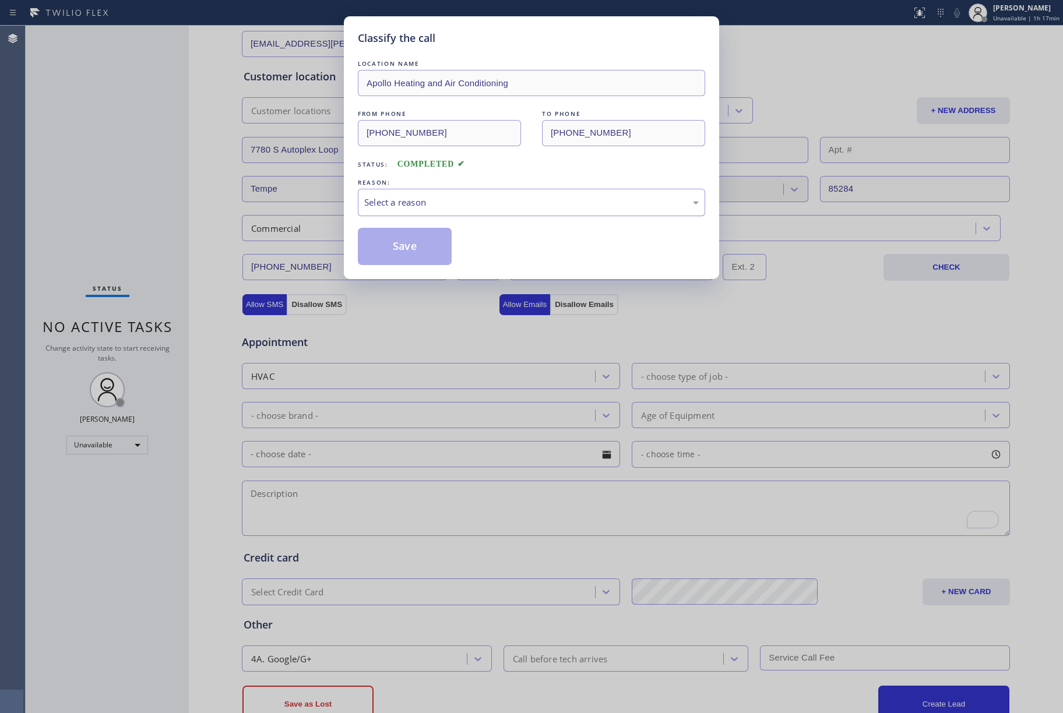
click at [451, 210] on div "Select a reason" at bounding box center [531, 202] width 347 height 27
click at [404, 247] on button "Save" at bounding box center [405, 246] width 94 height 37
type input "[PHONE_NUMBER]"
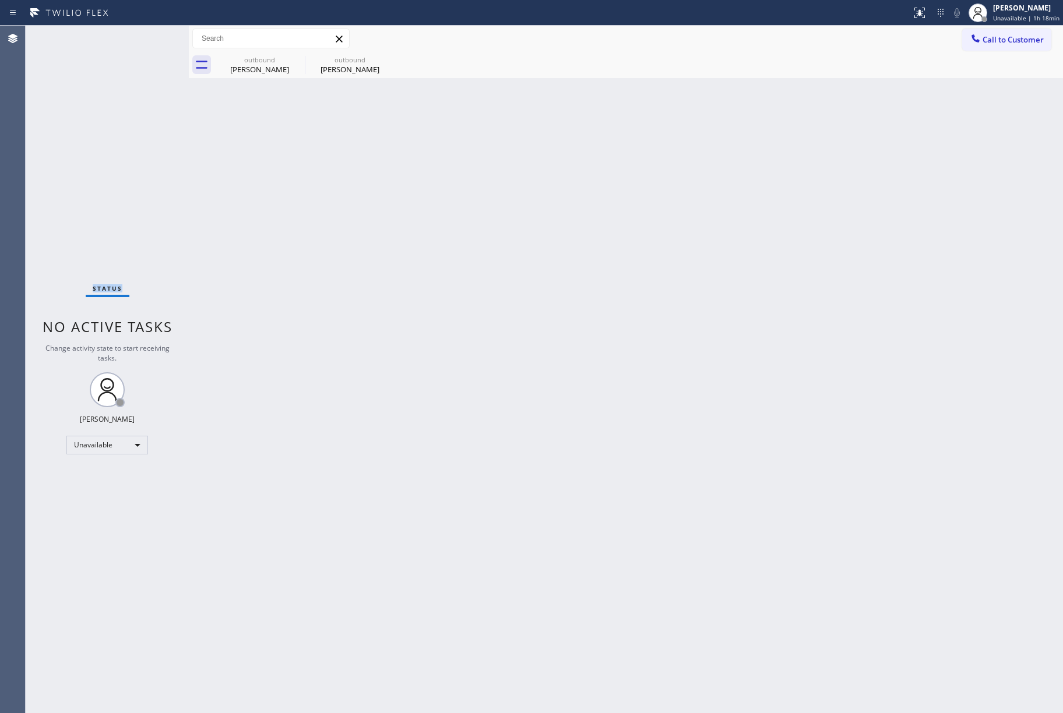
click at [94, 163] on div "Status No active tasks Change activity state to start receiving tasks. [PERSON_…" at bounding box center [107, 370] width 163 height 688
drag, startPoint x: 1008, startPoint y: 40, endPoint x: 942, endPoint y: 51, distance: 67.4
click at [999, 43] on span "Call to Customer" at bounding box center [1013, 39] width 61 height 10
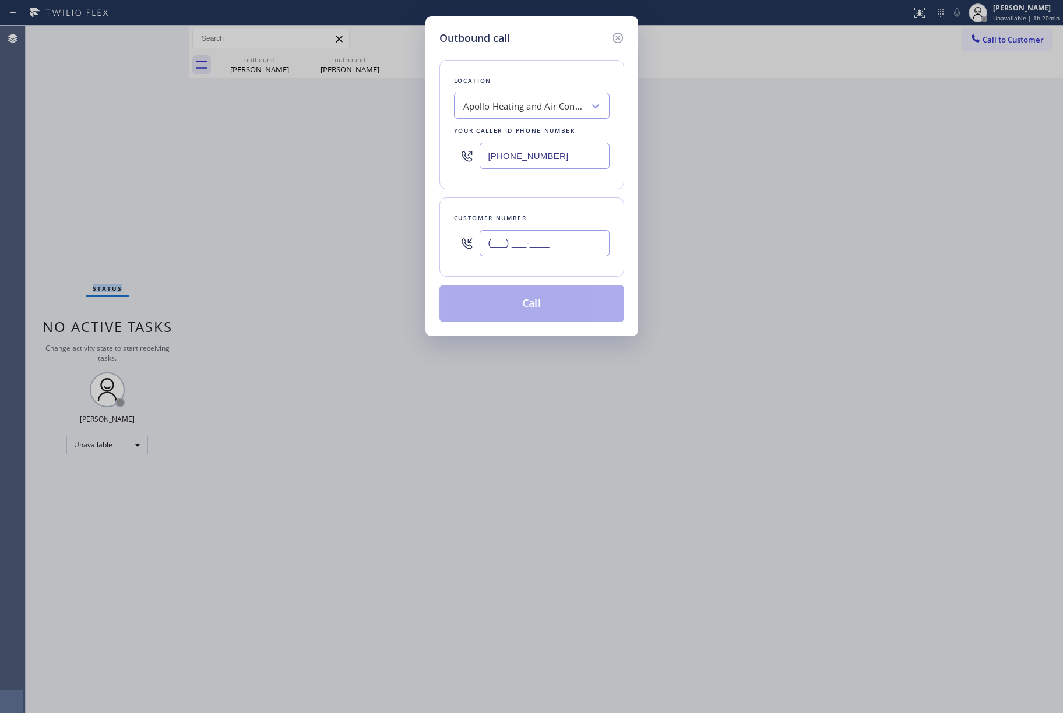
click at [532, 231] on input "(___) ___-____" at bounding box center [545, 243] width 130 height 26
paste input "480) 862-9614"
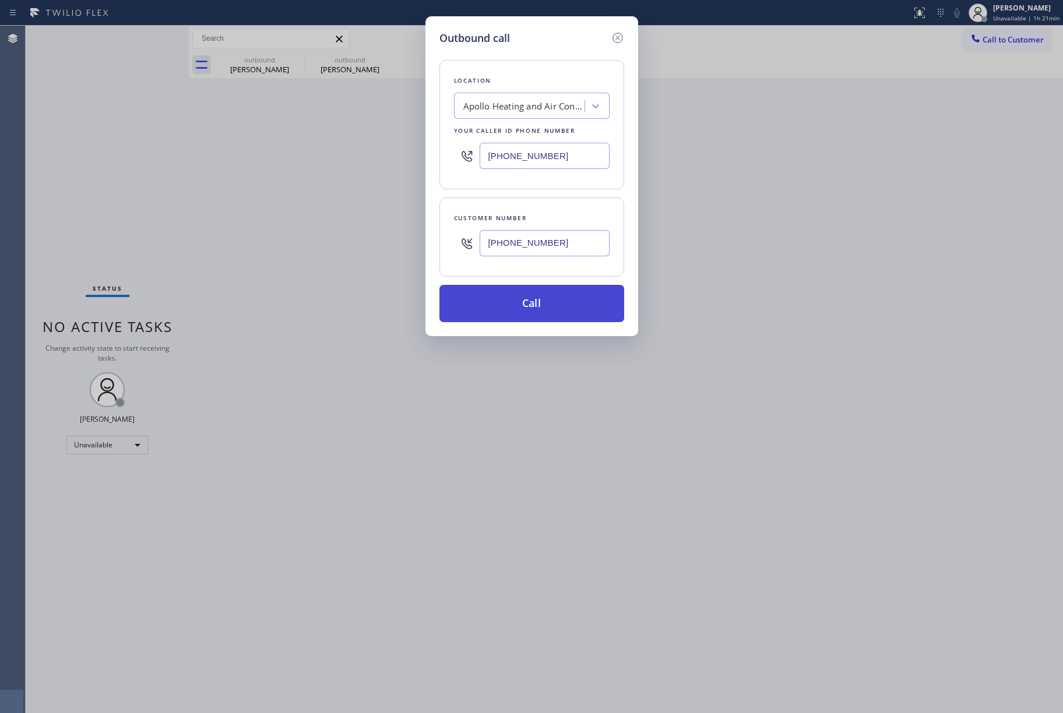
type input "[PHONE_NUMBER]"
click at [530, 301] on button "Call" at bounding box center [532, 303] width 185 height 37
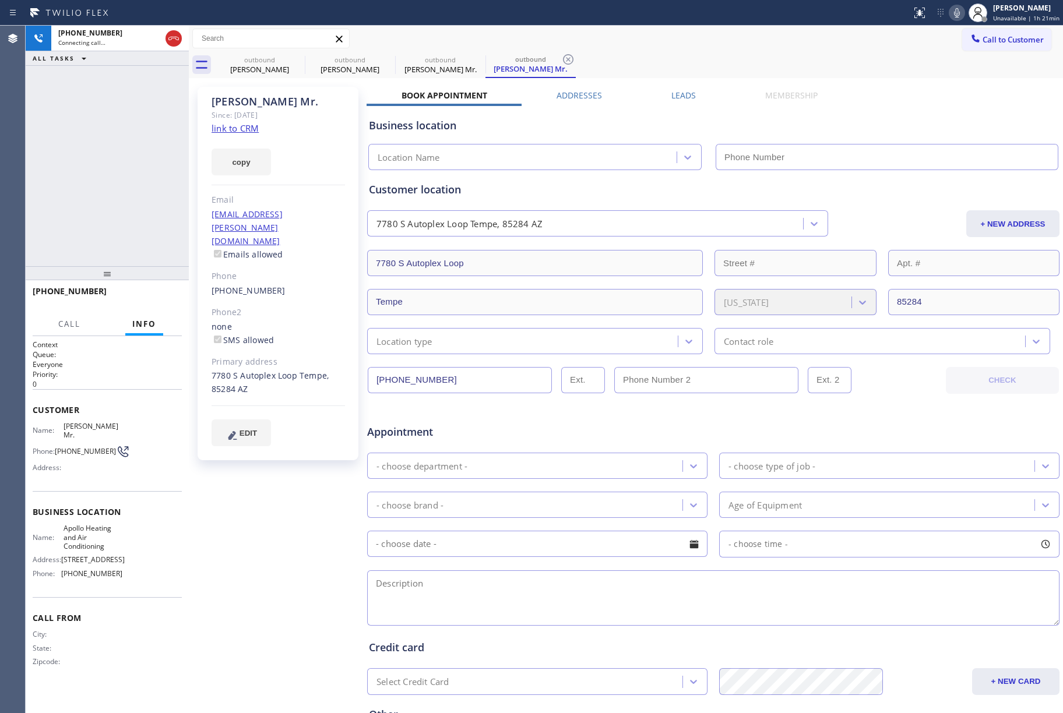
type input "[PHONE_NUMBER]"
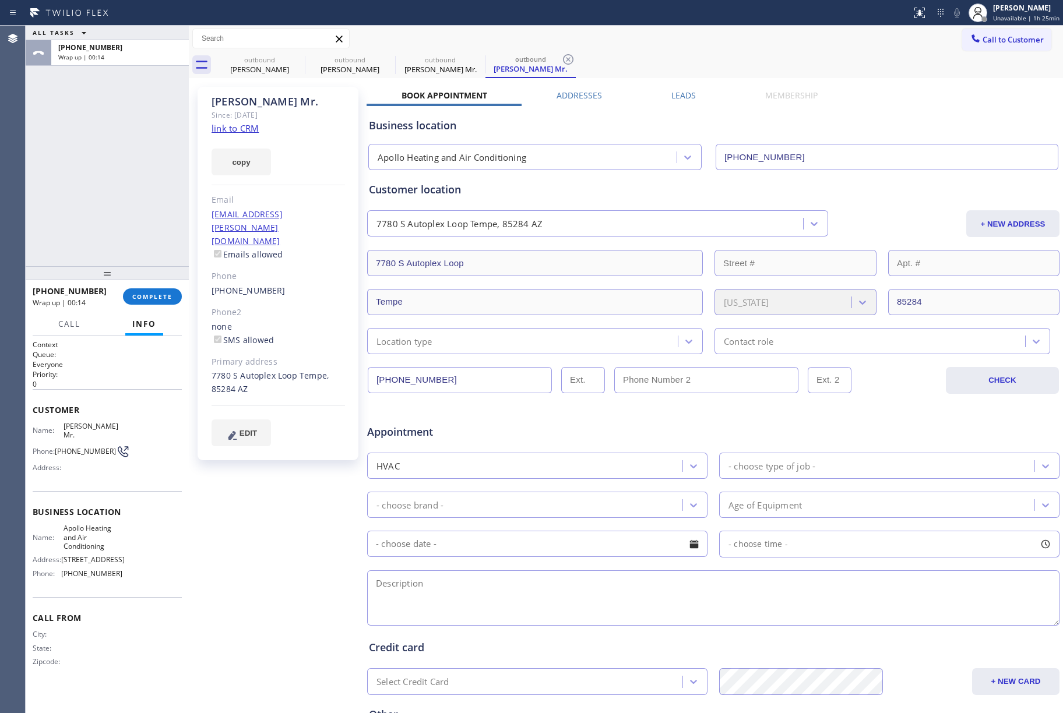
drag, startPoint x: 68, startPoint y: 177, endPoint x: 164, endPoint y: 38, distance: 168.5
click at [82, 155] on div "ALL TASKS ALL TASKS ACTIVE TASKS TASKS IN WRAP UP [PHONE_NUMBER] Wrap up | 00:14" at bounding box center [107, 146] width 163 height 241
click at [150, 295] on span "COMPLETE" at bounding box center [152, 297] width 40 height 8
drag, startPoint x: 87, startPoint y: 202, endPoint x: 99, endPoint y: 195, distance: 13.1
click at [87, 199] on div "ALL TASKS ALL TASKS ACTIVE TASKS TASKS IN WRAP UP [PHONE_NUMBER] Wrap up | 00:25" at bounding box center [107, 146] width 163 height 241
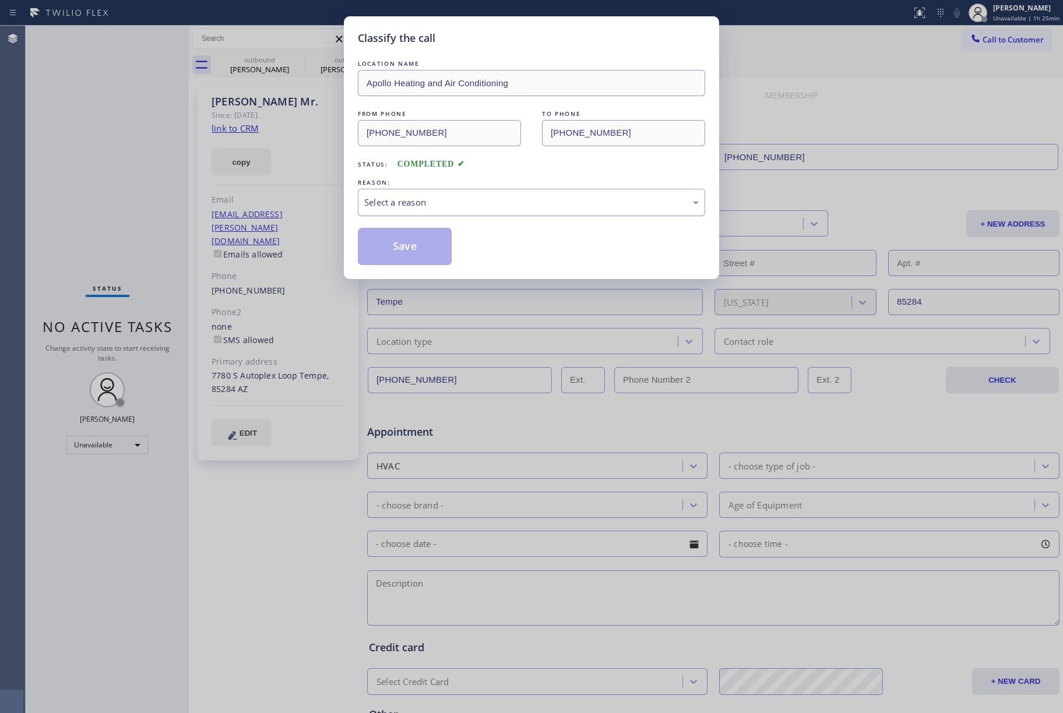
click at [448, 199] on div "Select a reason" at bounding box center [531, 202] width 335 height 13
click at [404, 259] on button "Save" at bounding box center [405, 246] width 94 height 37
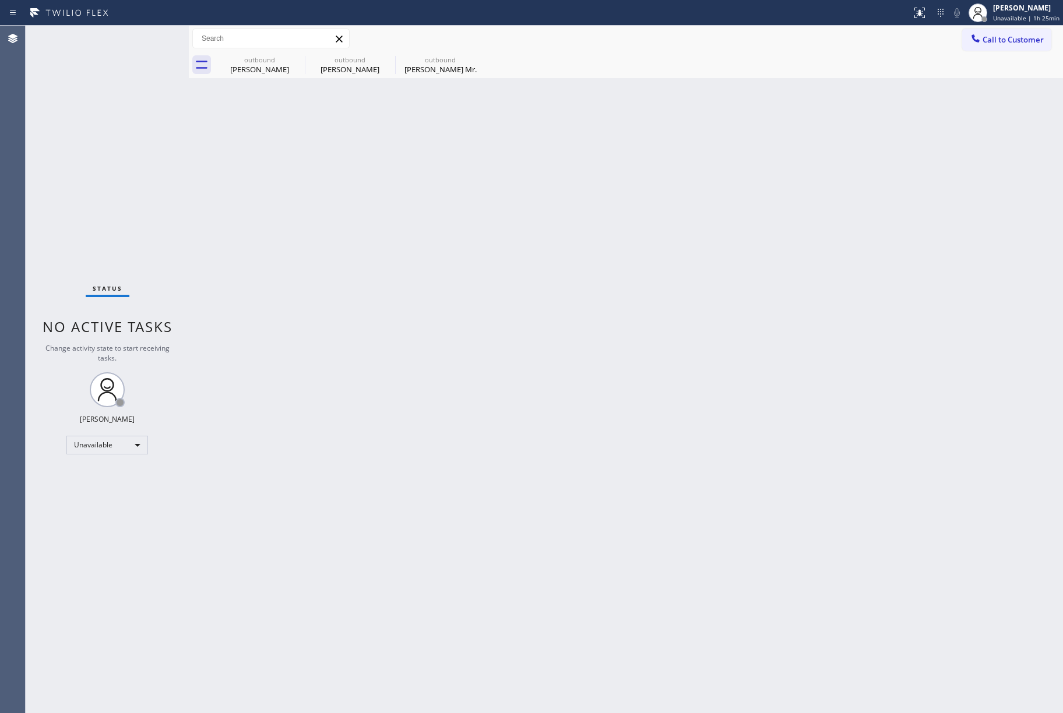
drag, startPoint x: 416, startPoint y: 59, endPoint x: 350, endPoint y: 127, distance: 94.4
click at [416, 59] on div "outbound" at bounding box center [440, 59] width 88 height 9
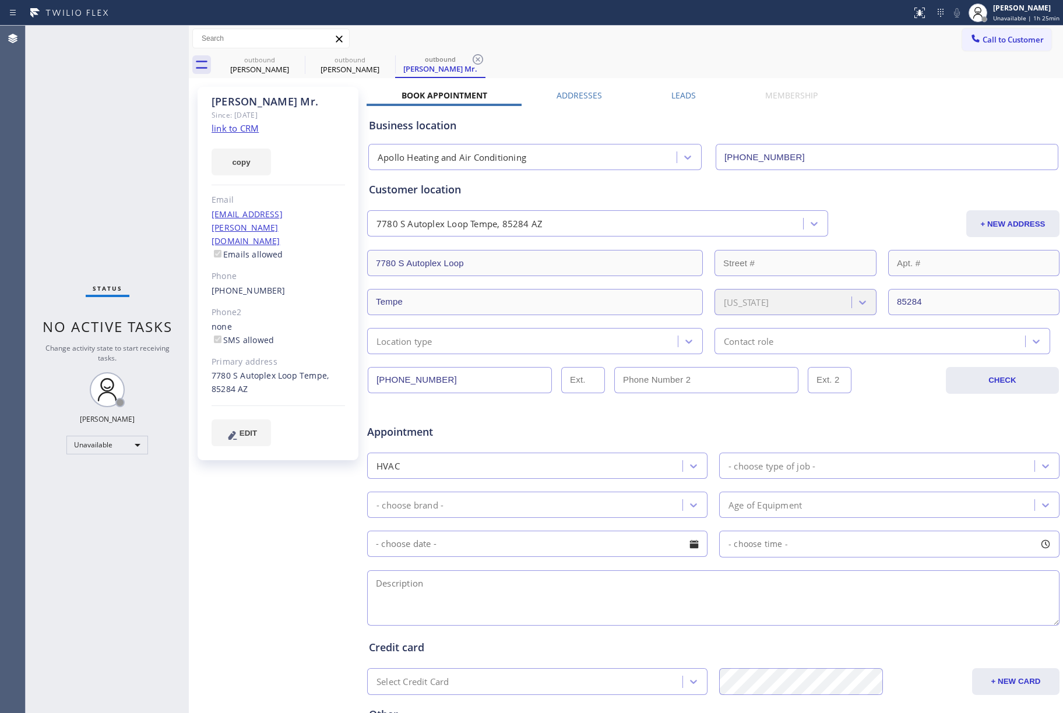
drag, startPoint x: 248, startPoint y: 407, endPoint x: 255, endPoint y: 353, distance: 54.1
click at [249, 429] on span "EDIT" at bounding box center [248, 433] width 17 height 9
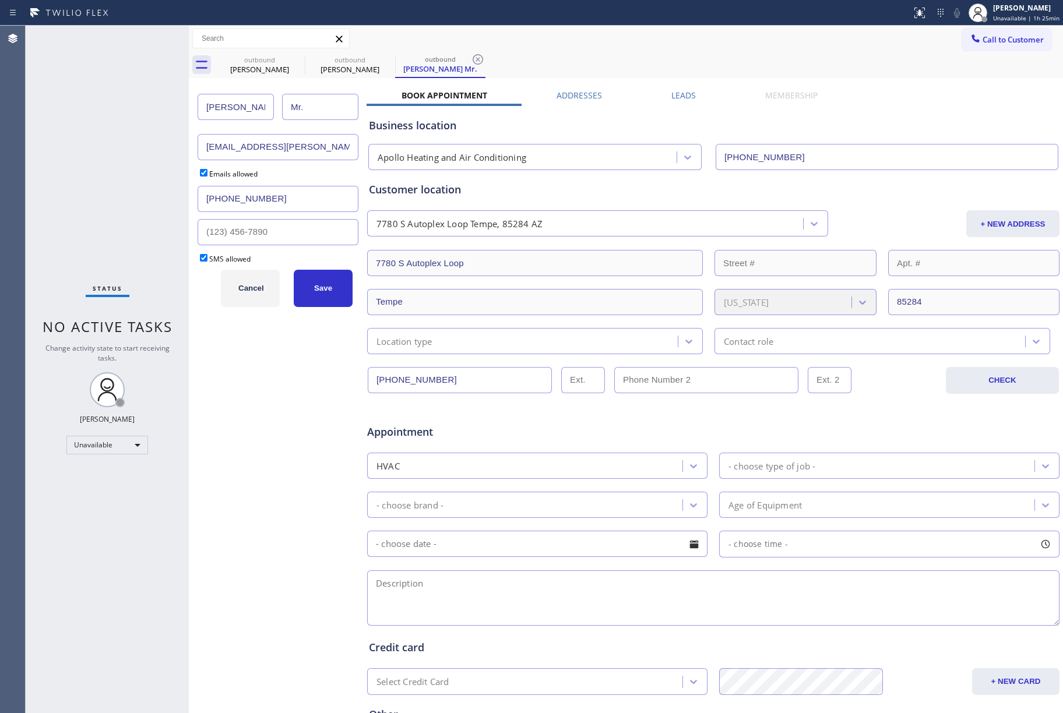
drag, startPoint x: 311, startPoint y: 107, endPoint x: 273, endPoint y: 106, distance: 37.9
click at [273, 106] on div "[PERSON_NAME] Mr." at bounding box center [278, 107] width 161 height 40
click at [308, 105] on input "Mr." at bounding box center [320, 107] width 76 height 26
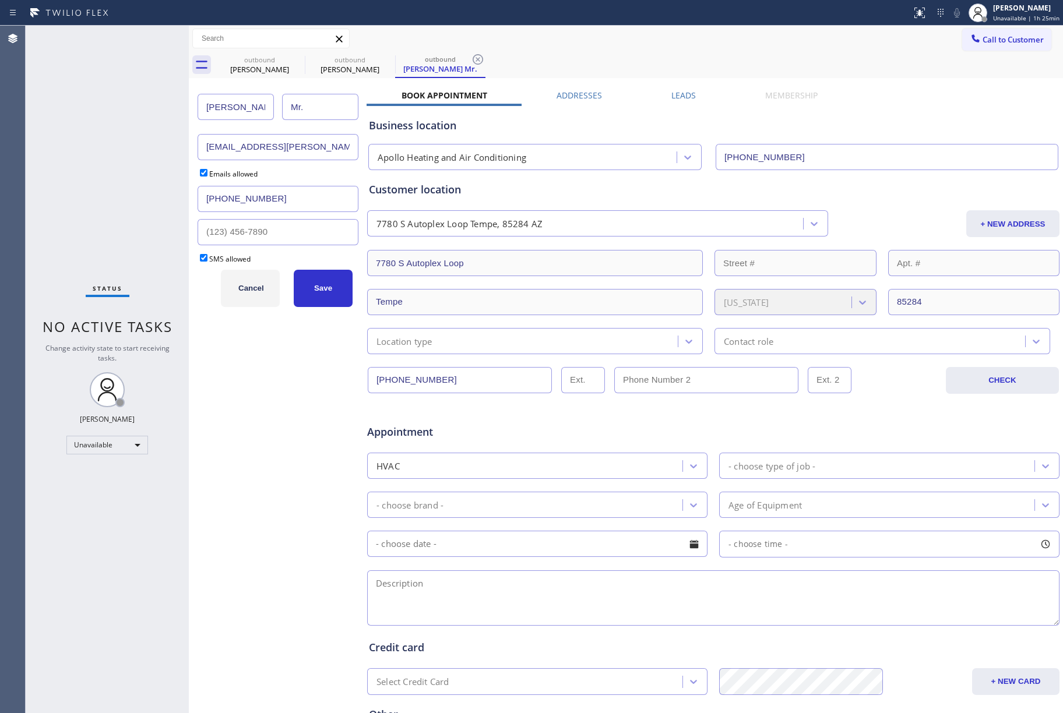
paste input "Kalian"
type input "Kalian"
drag, startPoint x: 267, startPoint y: 138, endPoint x: 157, endPoint y: 138, distance: 110.2
click at [157, 138] on div "Status No active tasks Change activity state to start receiving tasks. [PERSON_…" at bounding box center [545, 370] width 1038 height 688
paste input "rkalian@coultertempe"
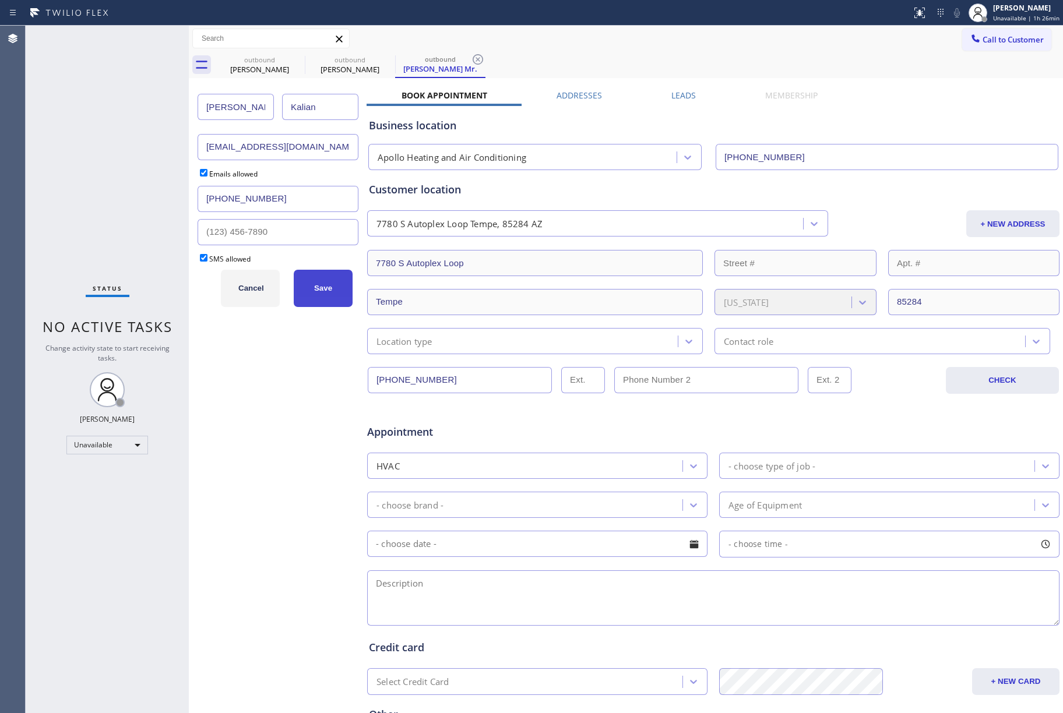
type input "[EMAIL_ADDRESS][DOMAIN_NAME]"
click at [330, 290] on span "Save" at bounding box center [323, 288] width 18 height 9
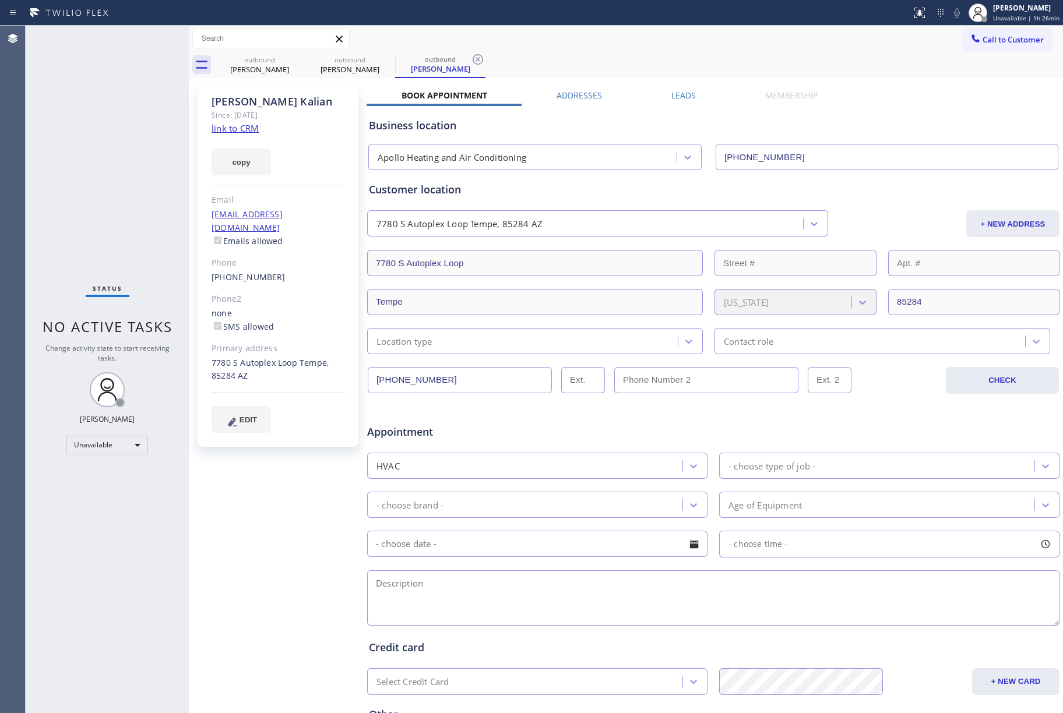
click at [290, 514] on div "[PERSON_NAME] Since: [DATE] link to CRM copy Email [EMAIL_ADDRESS][DOMAIN_NAME]…" at bounding box center [279, 458] width 175 height 755
click at [232, 129] on link "link to CRM" at bounding box center [235, 128] width 47 height 12
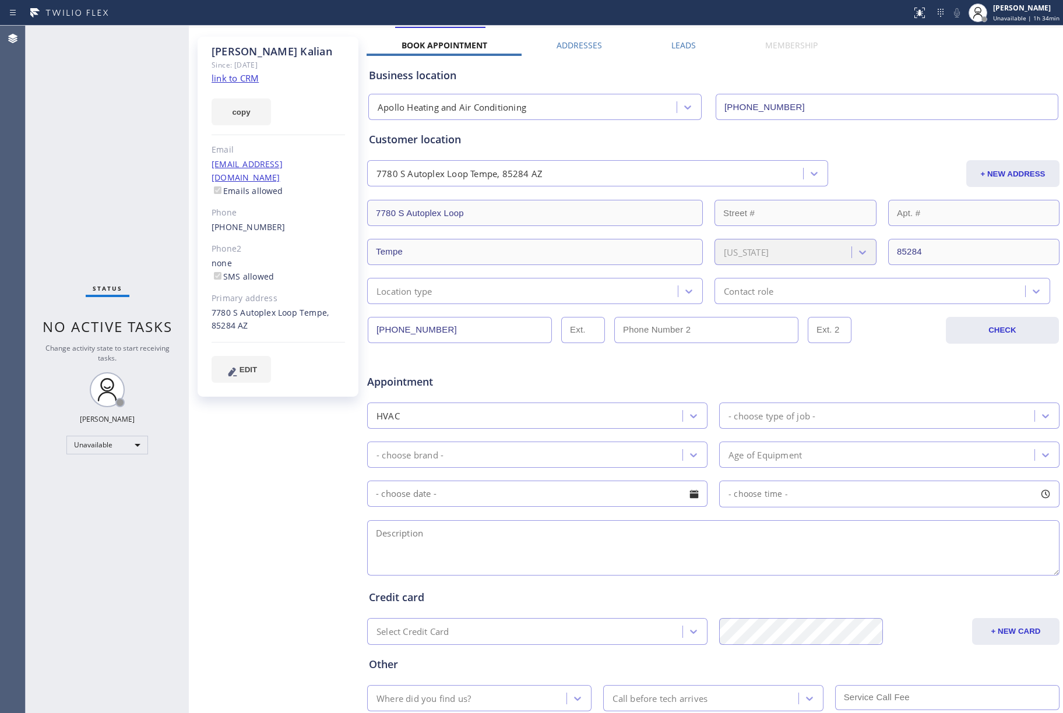
scroll to position [128, 0]
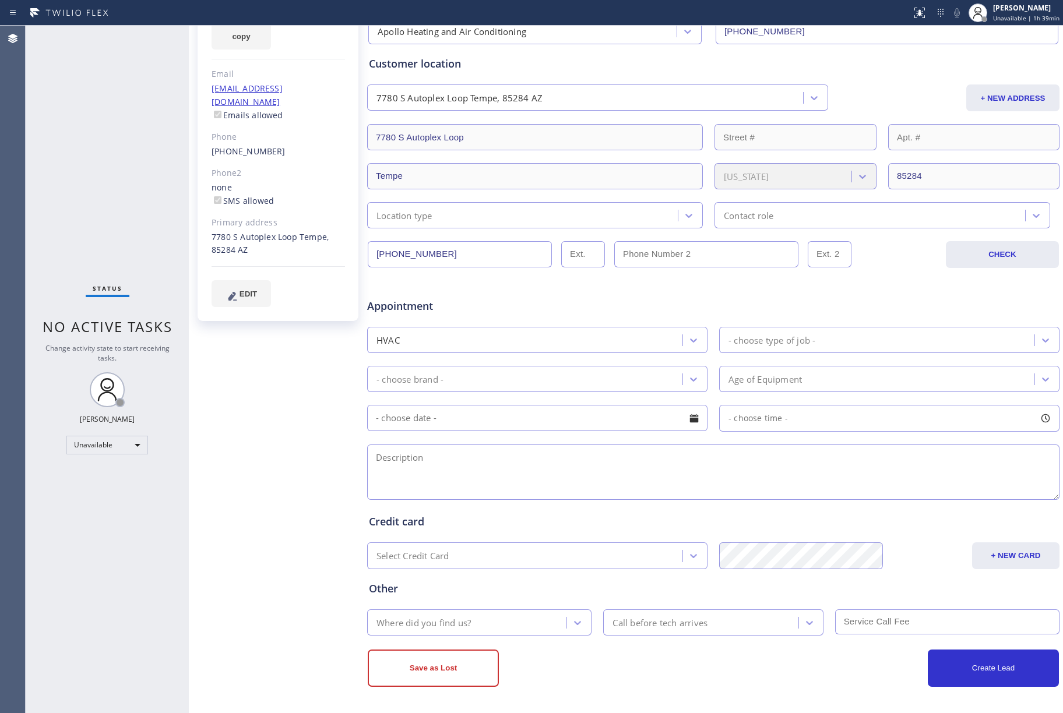
click at [113, 166] on div "Status No active tasks Change activity state to start receiving tasks. [PERSON_…" at bounding box center [107, 370] width 163 height 688
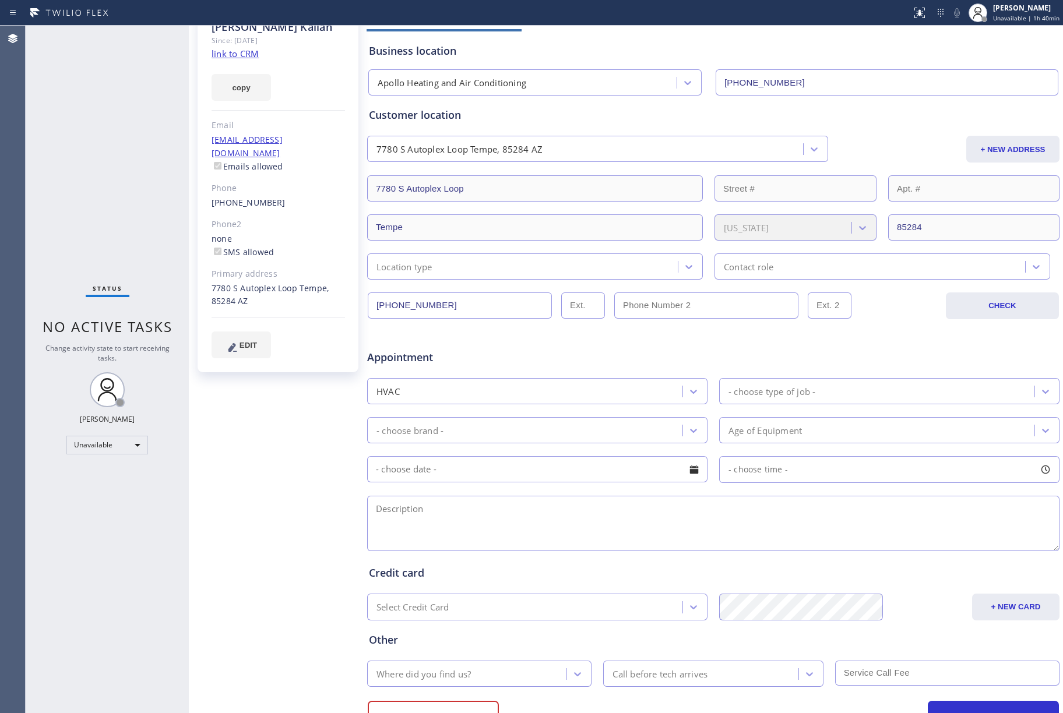
scroll to position [0, 0]
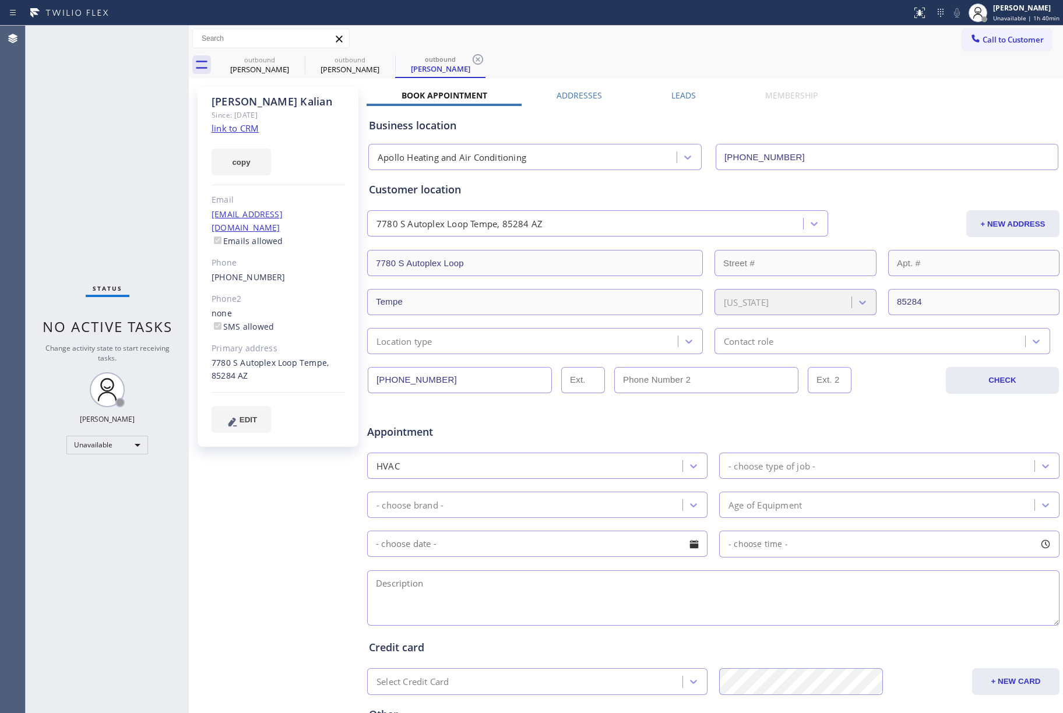
click at [267, 526] on div "[PERSON_NAME] Since: [DATE] link to CRM copy Email [EMAIL_ADDRESS][DOMAIN_NAME]…" at bounding box center [279, 458] width 175 height 755
click at [257, 65] on div "[PERSON_NAME]" at bounding box center [260, 69] width 88 height 10
type input "[PHONE_NUMBER]"
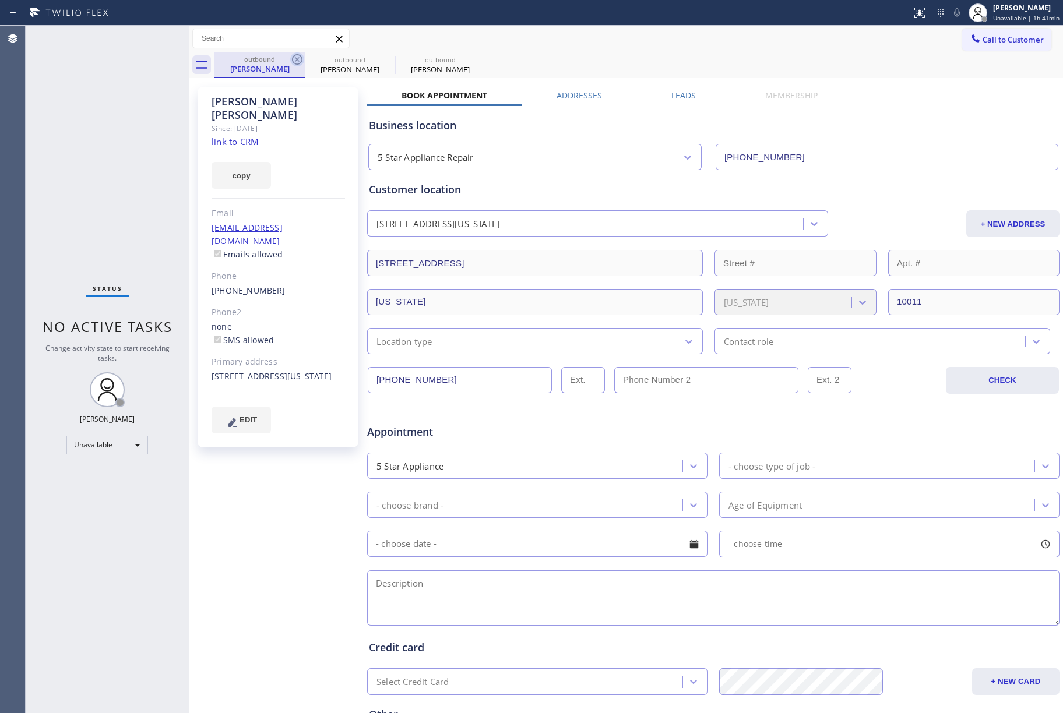
click at [295, 57] on icon at bounding box center [297, 59] width 14 height 14
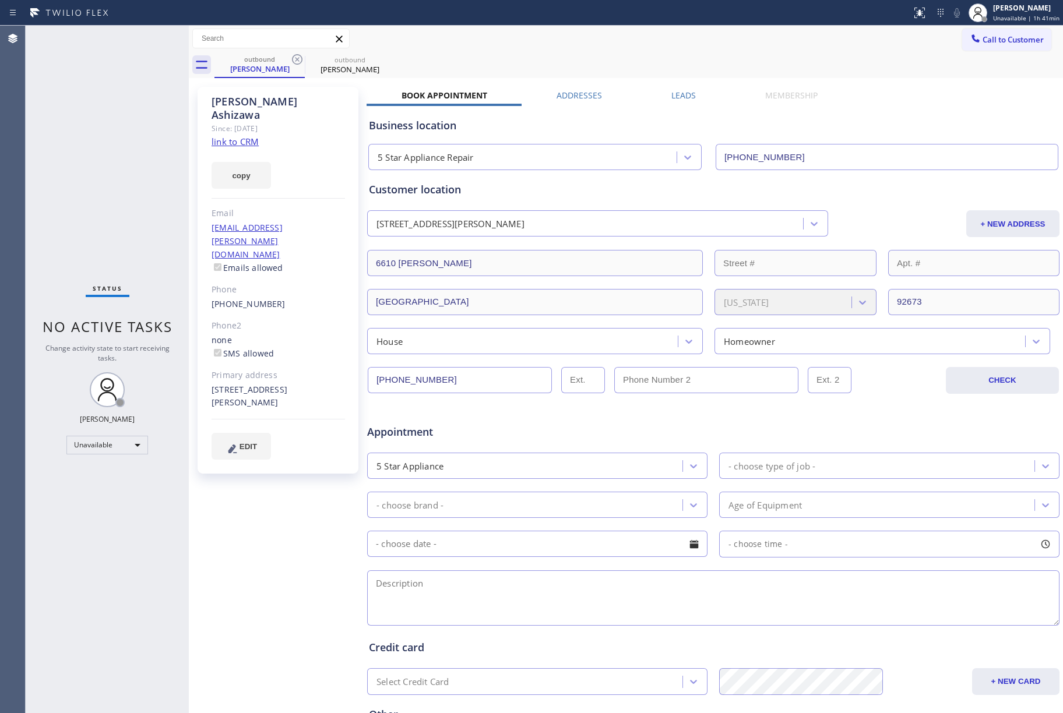
click at [295, 57] on icon at bounding box center [297, 59] width 14 height 14
type input "[PHONE_NUMBER]"
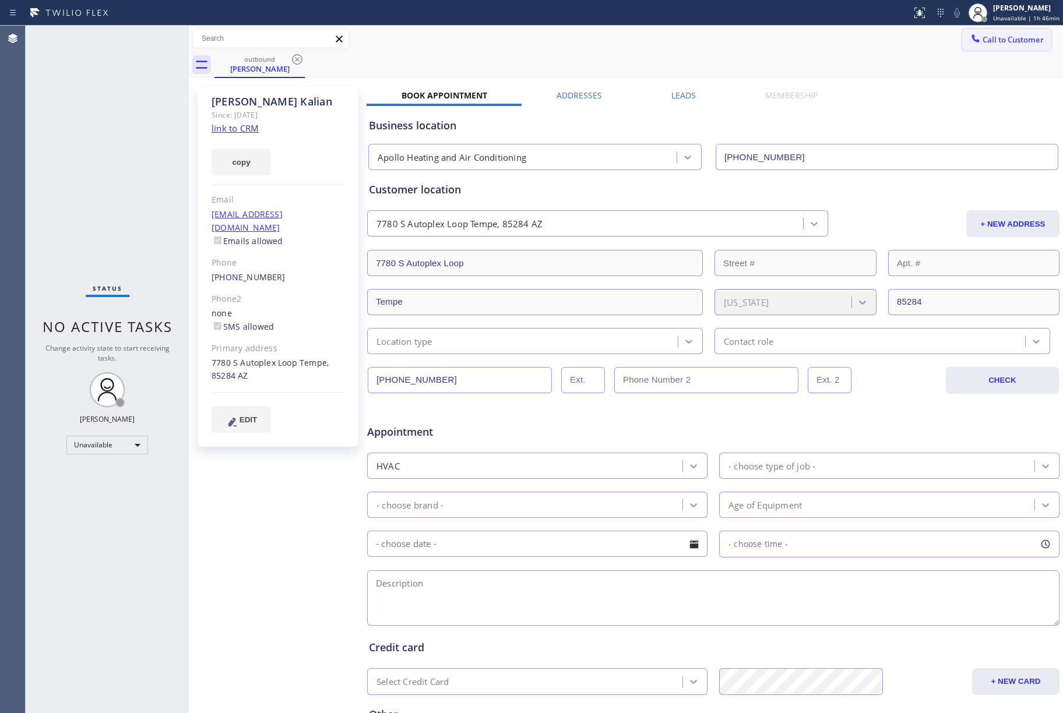
click at [990, 33] on button "Call to Customer" at bounding box center [1006, 40] width 89 height 22
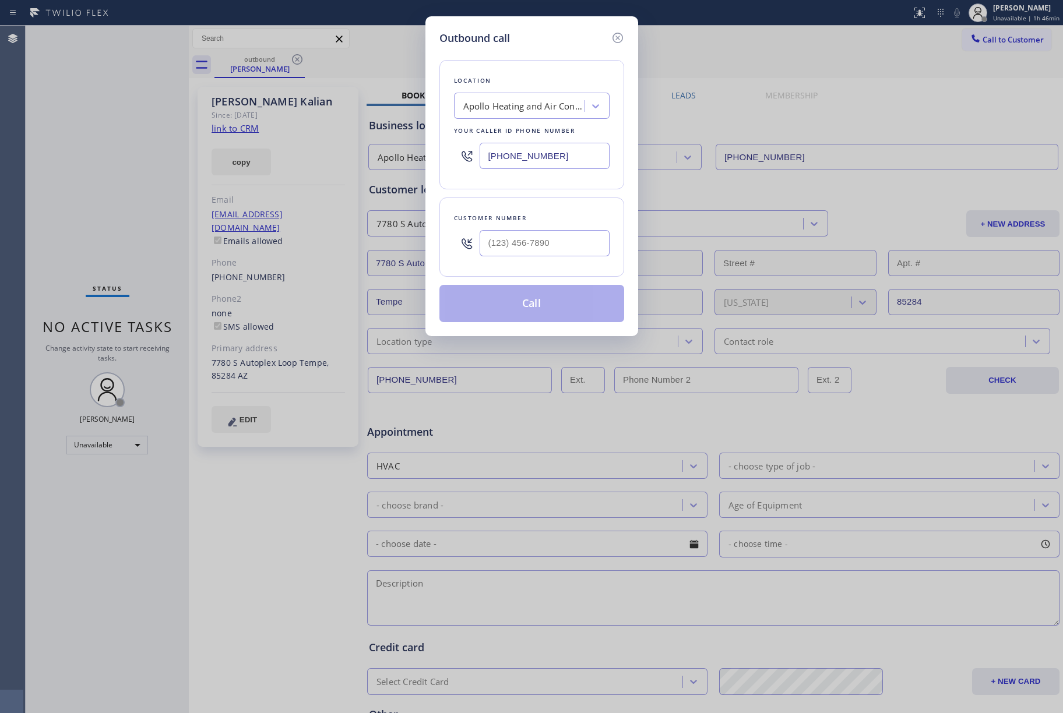
drag, startPoint x: 562, startPoint y: 164, endPoint x: 459, endPoint y: 168, distance: 102.7
click at [459, 168] on div "[PHONE_NUMBER]" at bounding box center [532, 156] width 156 height 38
paste input "949) 894-4844"
type input "[PHONE_NUMBER]"
click at [525, 241] on input "text" at bounding box center [545, 243] width 130 height 26
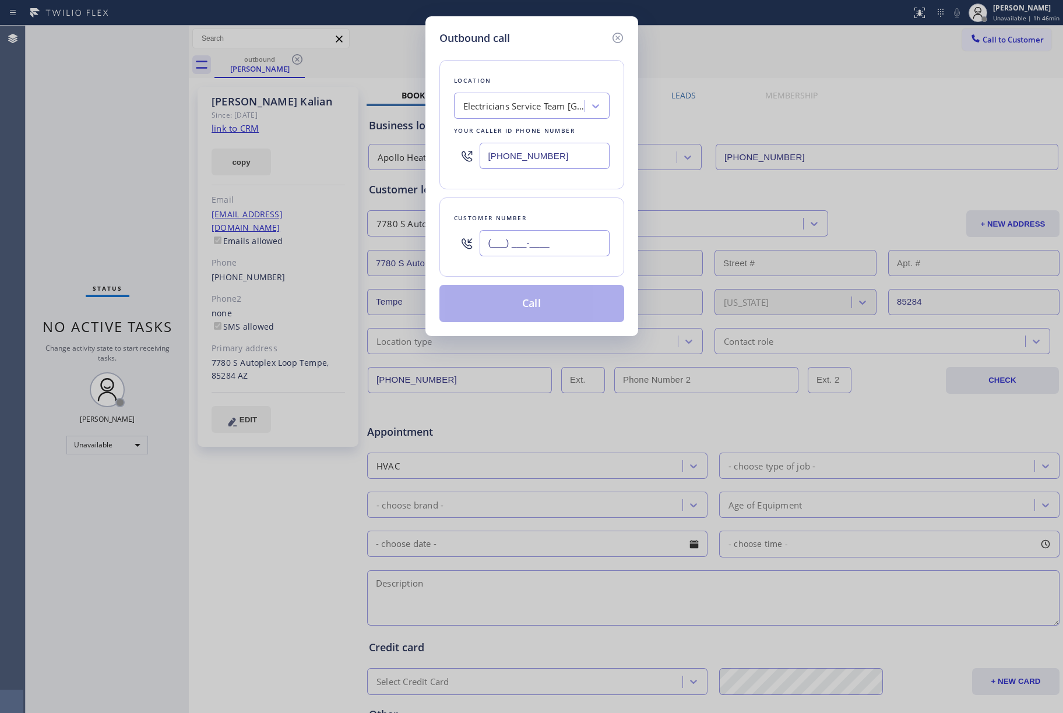
paste input "909) 755-6300"
type input "[PHONE_NUMBER]"
click at [523, 211] on div "Customer number [PHONE_NUMBER]" at bounding box center [532, 237] width 185 height 79
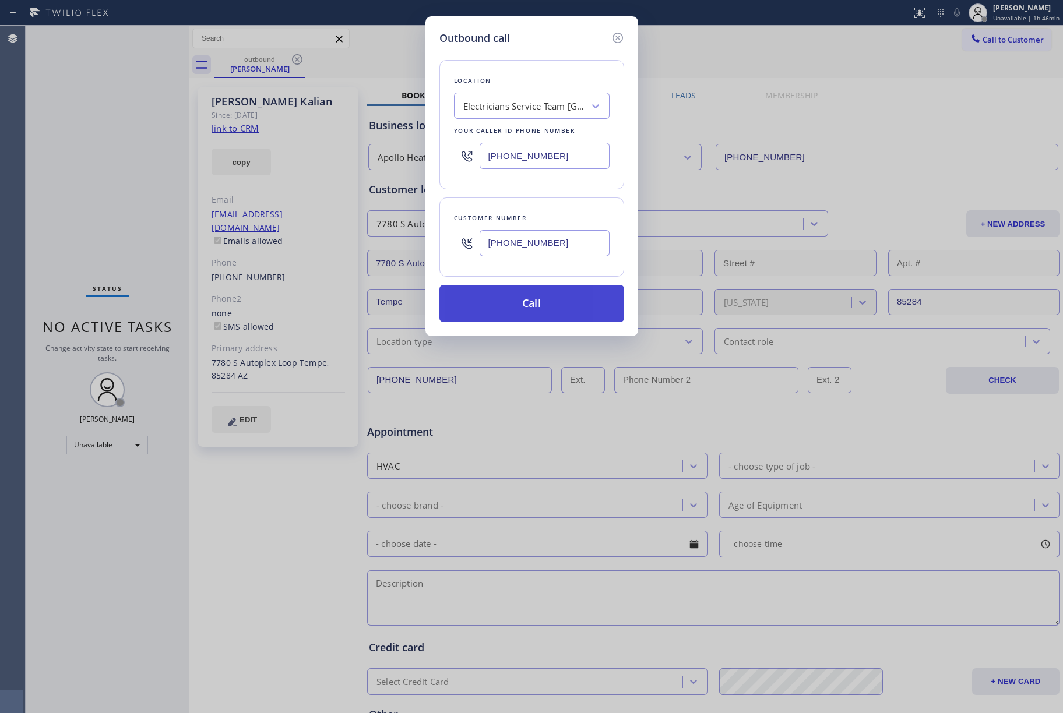
click at [532, 311] on button "Call" at bounding box center [532, 303] width 185 height 37
click at [491, 301] on button "Call" at bounding box center [532, 303] width 185 height 37
click at [553, 297] on button "Call" at bounding box center [532, 303] width 185 height 37
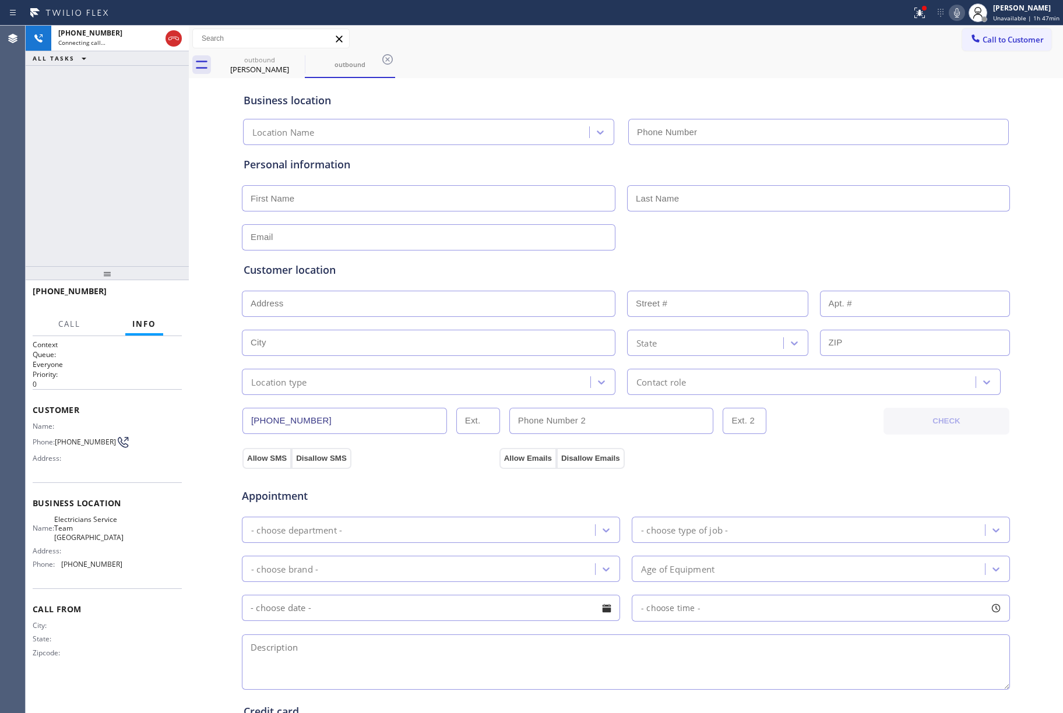
type input "[PHONE_NUMBER]"
click at [100, 159] on div "[PHONE_NUMBER] Live | 00:17 ALL TASKS ALL TASKS ACTIVE TASKS TASKS IN WRAP UP" at bounding box center [107, 146] width 163 height 241
drag, startPoint x: 100, startPoint y: 150, endPoint x: 187, endPoint y: 85, distance: 108.5
click at [100, 149] on div "[PHONE_NUMBER] Live | 02:29 ALL TASKS ALL TASKS ACTIVE TASKS TASKS IN WRAP UP" at bounding box center [107, 146] width 163 height 241
click at [962, 10] on icon at bounding box center [957, 13] width 14 height 14
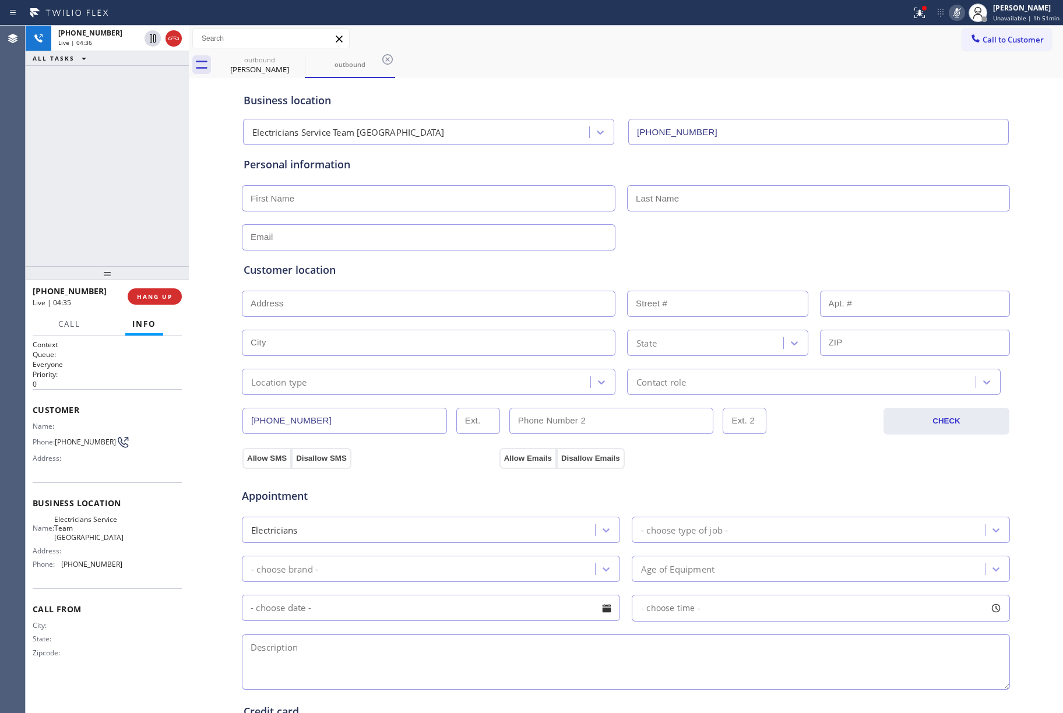
click at [328, 301] on input "text" at bounding box center [429, 304] width 374 height 26
paste input "[STREET_ADDRESS]"
type input "[STREET_ADDRESS]"
type input "10961"
type input "Calimesa"
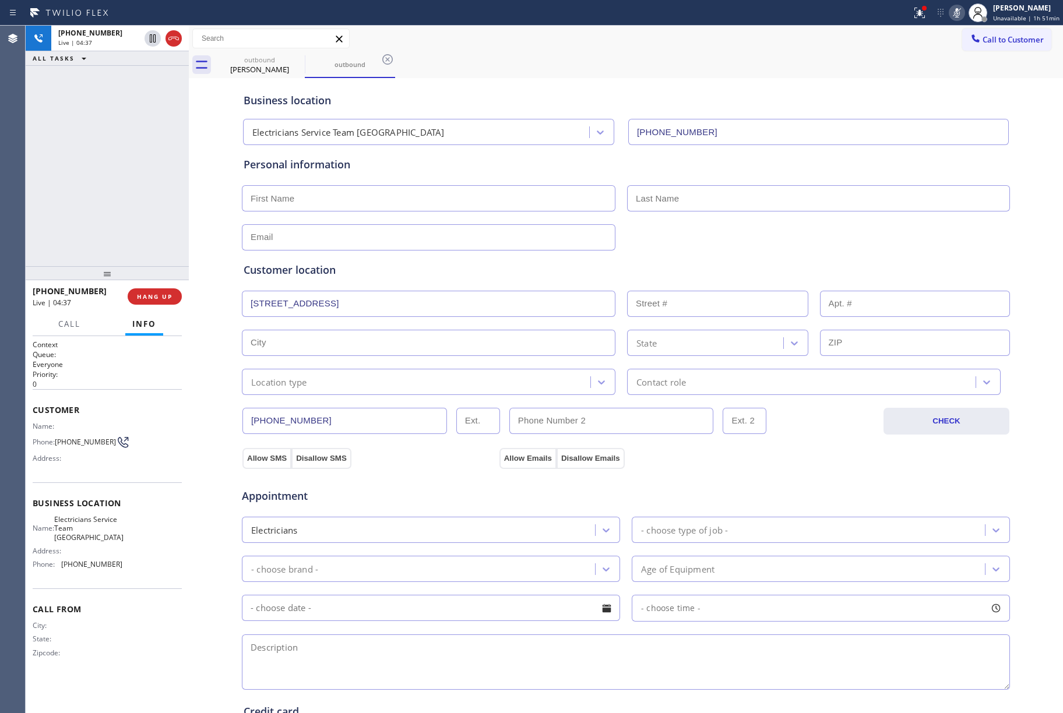
type input "92320"
click at [322, 379] on div "Location type" at bounding box center [417, 382] width 345 height 20
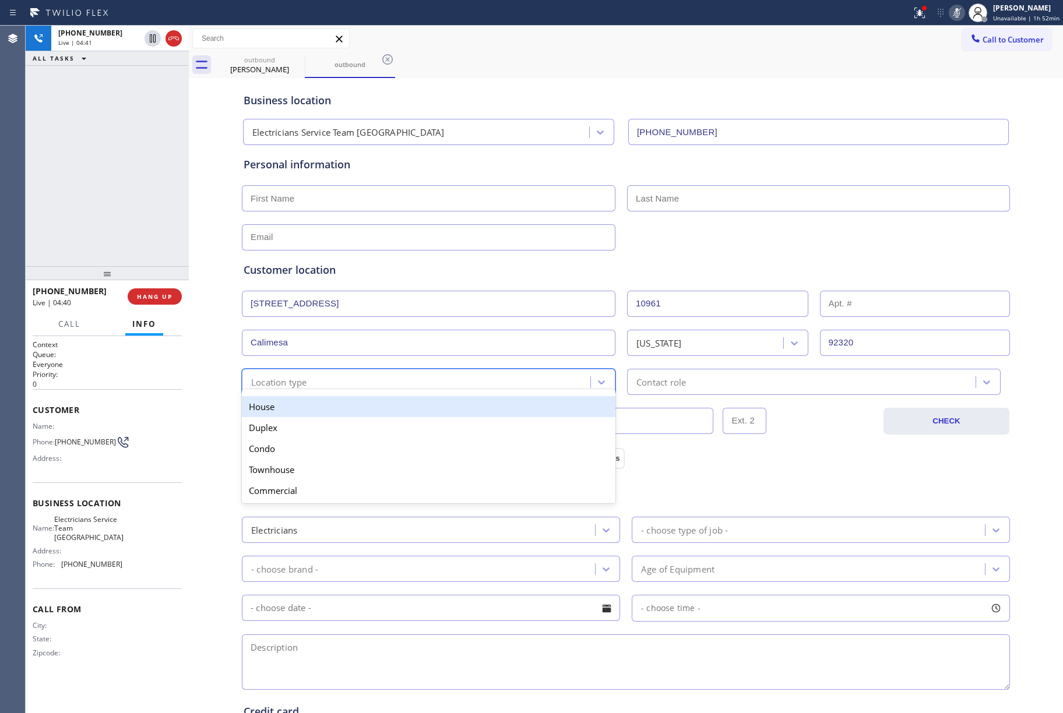
click at [308, 409] on div "House" at bounding box center [429, 406] width 374 height 21
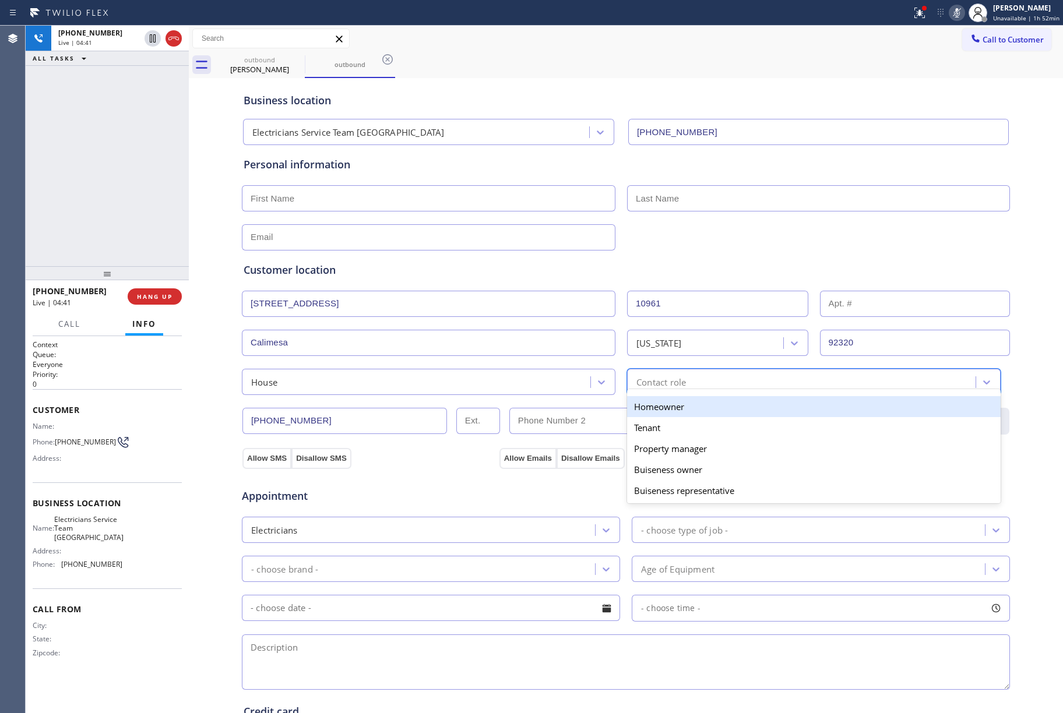
click at [666, 385] on div "Contact role" at bounding box center [662, 381] width 50 height 13
click at [673, 406] on div "Homeowner" at bounding box center [814, 406] width 374 height 21
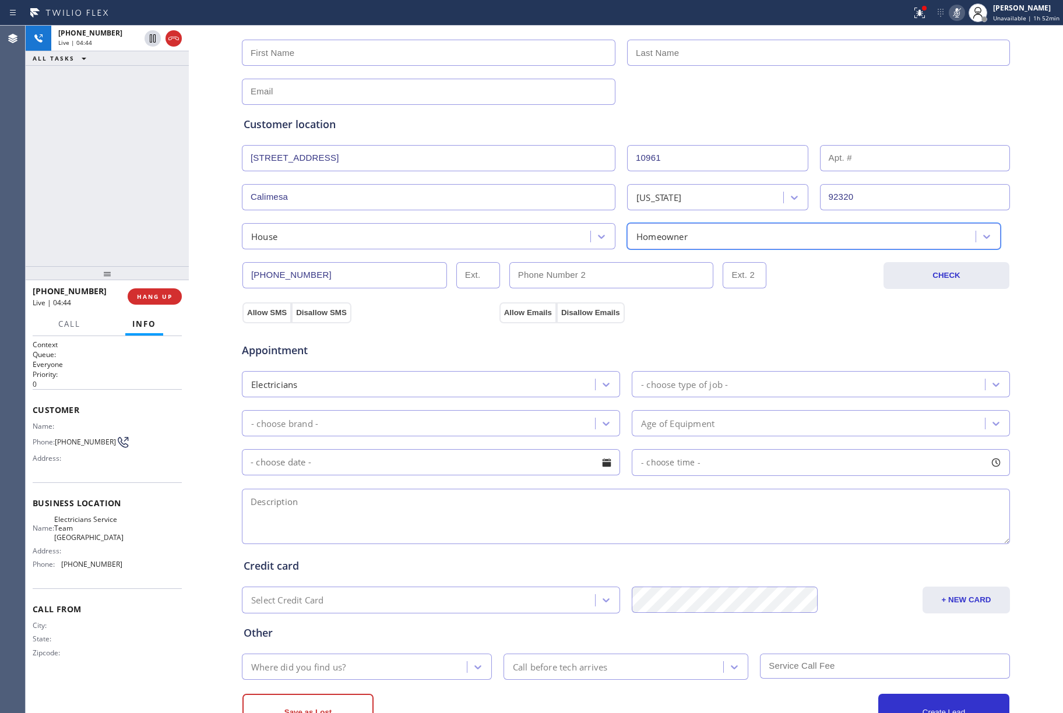
scroll to position [155, 0]
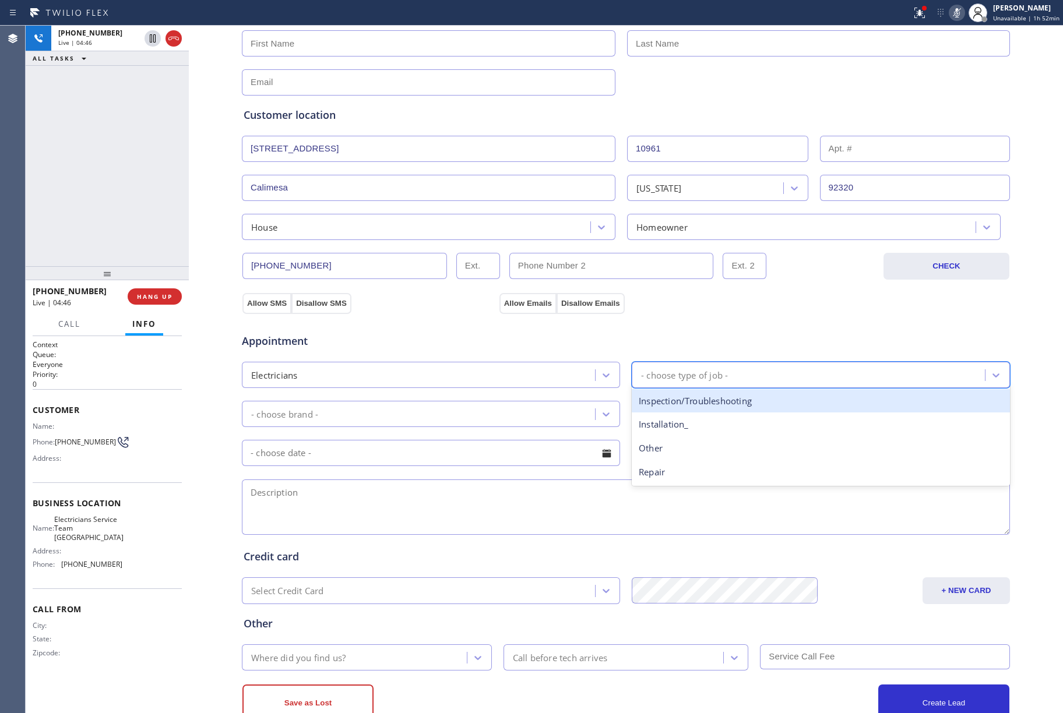
click at [719, 378] on div "- choose type of job -" at bounding box center [684, 374] width 87 height 13
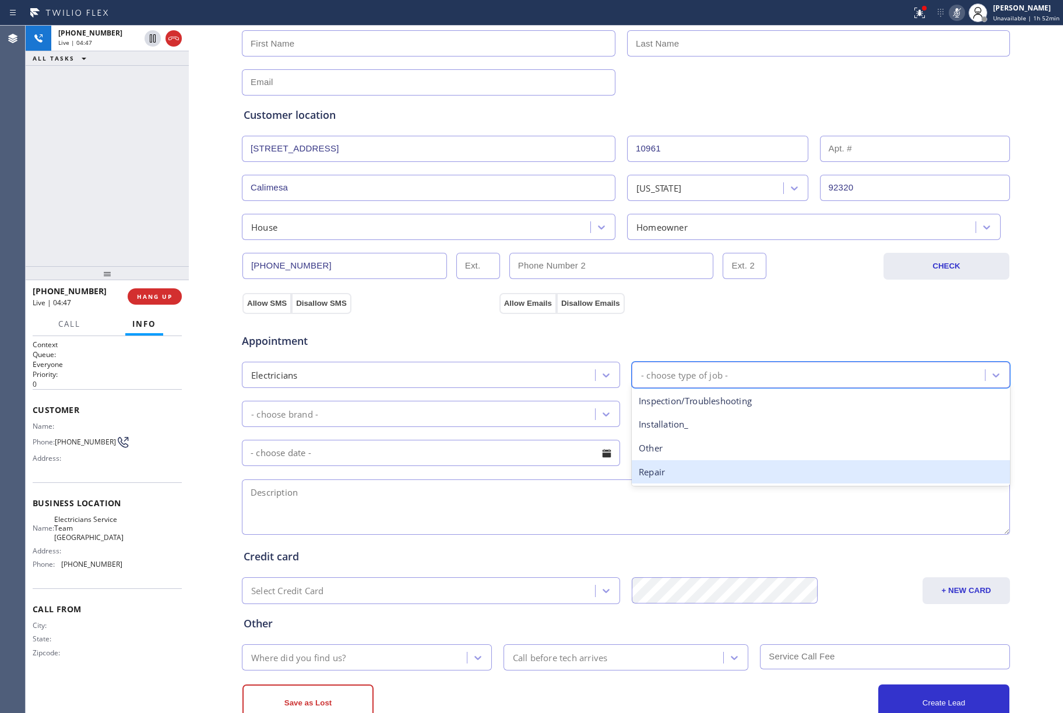
click at [686, 476] on div "Repair" at bounding box center [821, 473] width 378 height 24
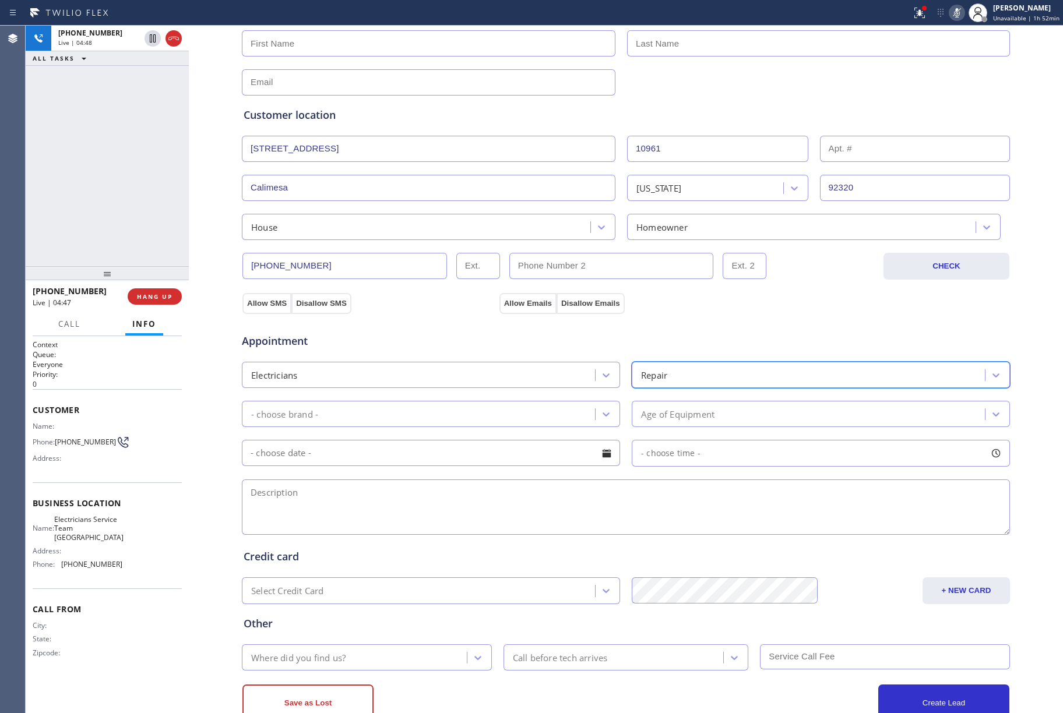
click at [353, 409] on div "- choose brand -" at bounding box center [420, 414] width 350 height 20
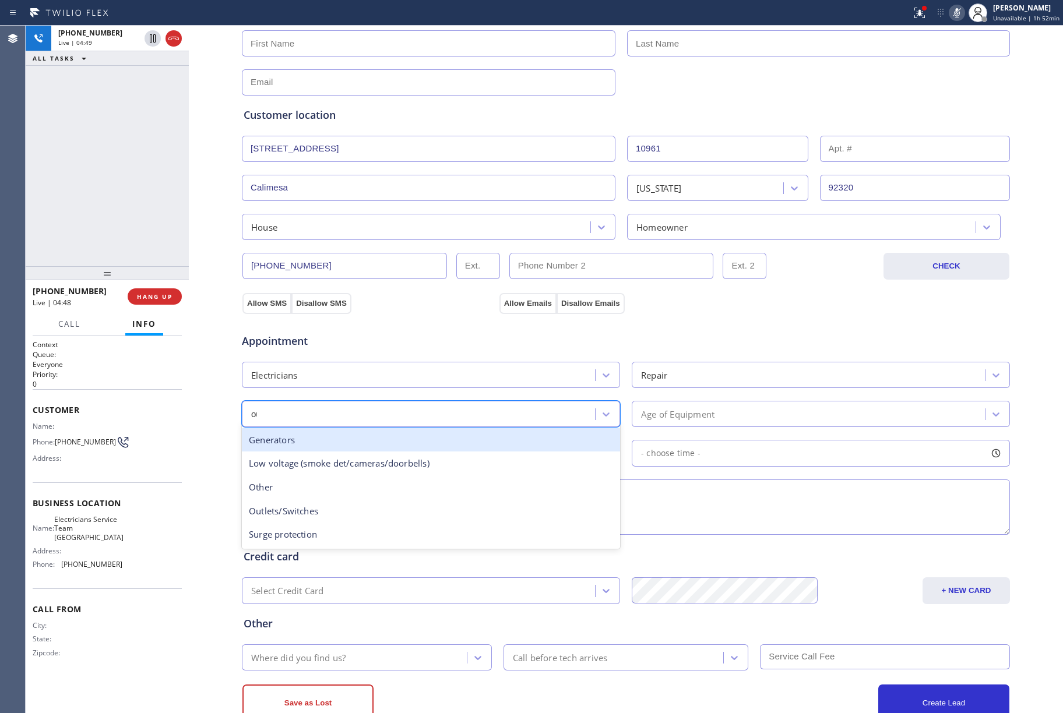
type input "out"
click at [368, 439] on div "Outlets/Switches" at bounding box center [431, 440] width 378 height 24
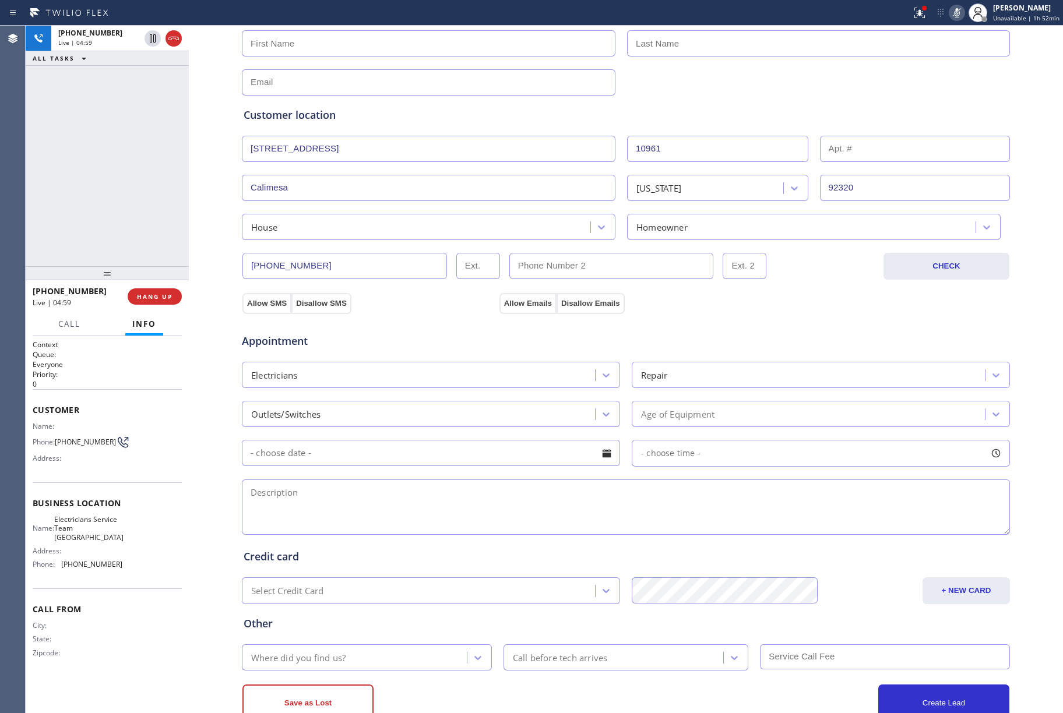
click at [355, 665] on div "Where did you find us?" at bounding box center [356, 658] width 222 height 20
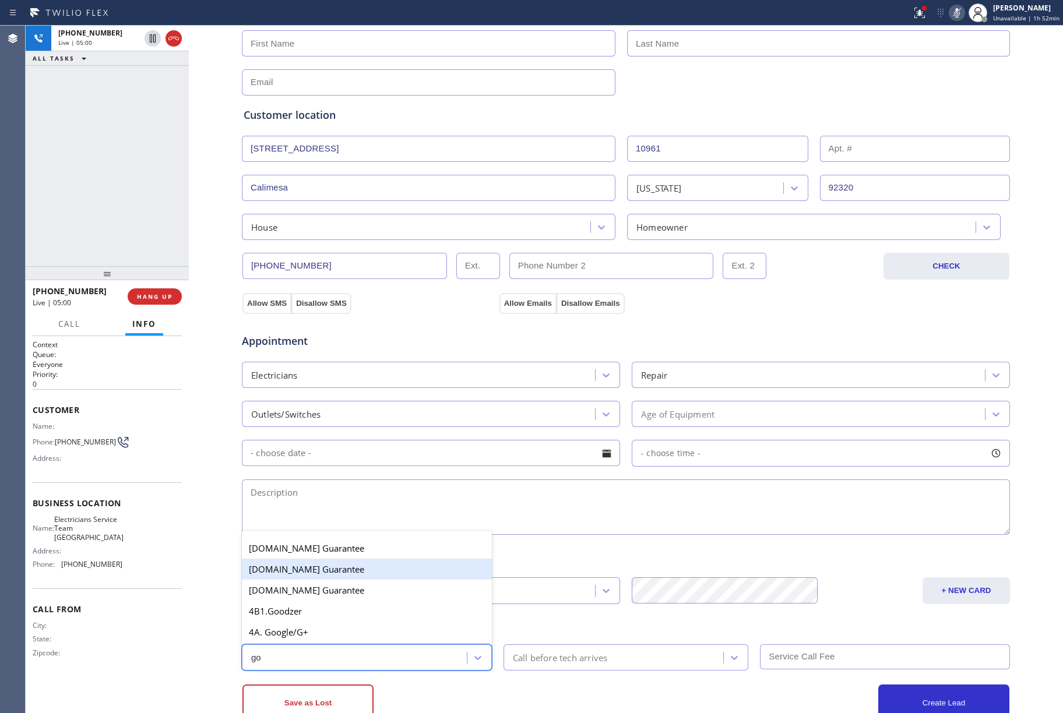
type input "goo"
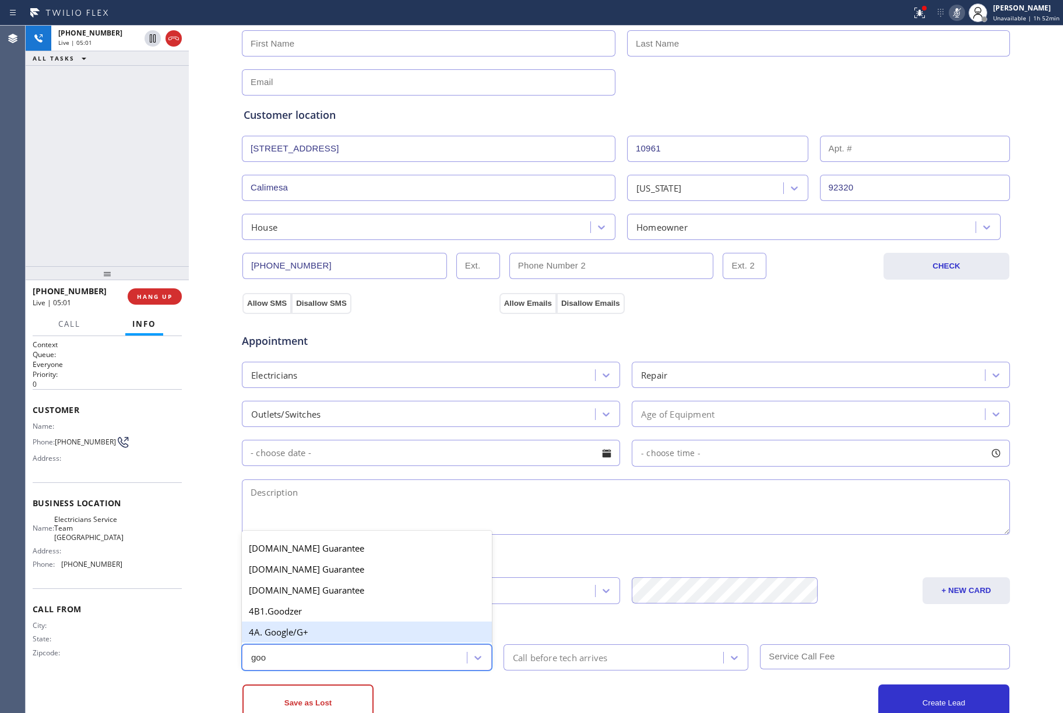
click at [335, 628] on div "4A. Google/G+" at bounding box center [367, 632] width 250 height 21
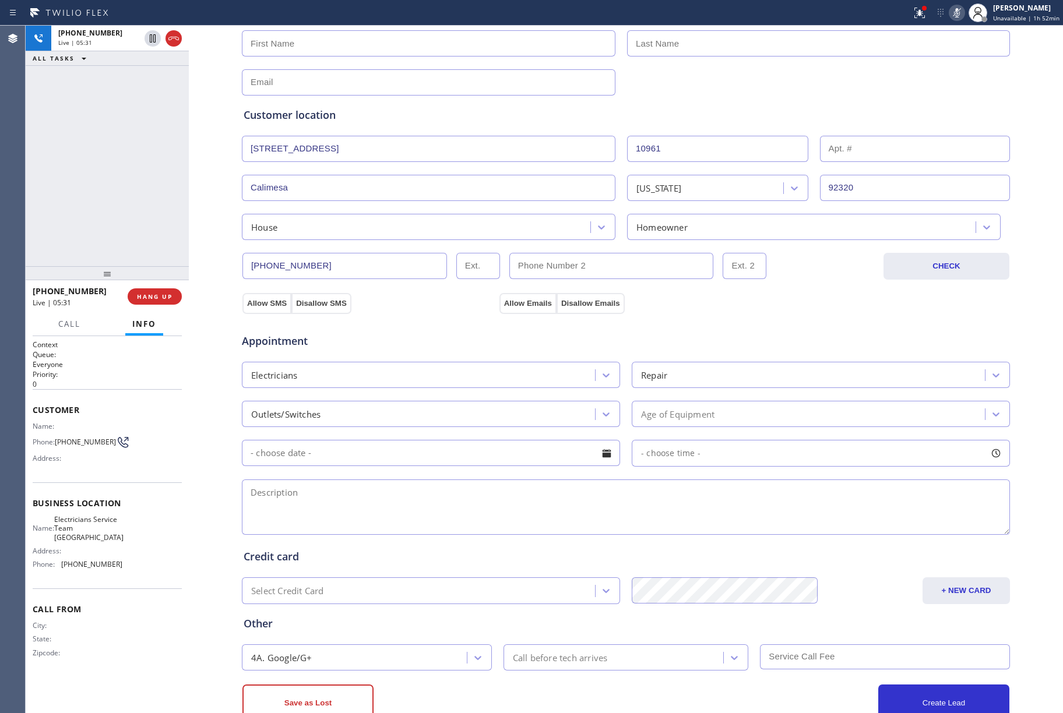
drag, startPoint x: 113, startPoint y: 181, endPoint x: 201, endPoint y: 135, distance: 99.1
click at [113, 180] on div "[PHONE_NUMBER] Live | 05:31 ALL TASKS ALL TASKS ACTIVE TASKS TASKS IN WRAP UP" at bounding box center [107, 146] width 163 height 241
click at [958, 12] on icon at bounding box center [957, 13] width 14 height 14
click at [85, 159] on div "[PHONE_NUMBER] Live | 08:20 ALL TASKS ALL TASKS ACTIVE TASKS TASKS IN WRAP UP" at bounding box center [107, 146] width 163 height 241
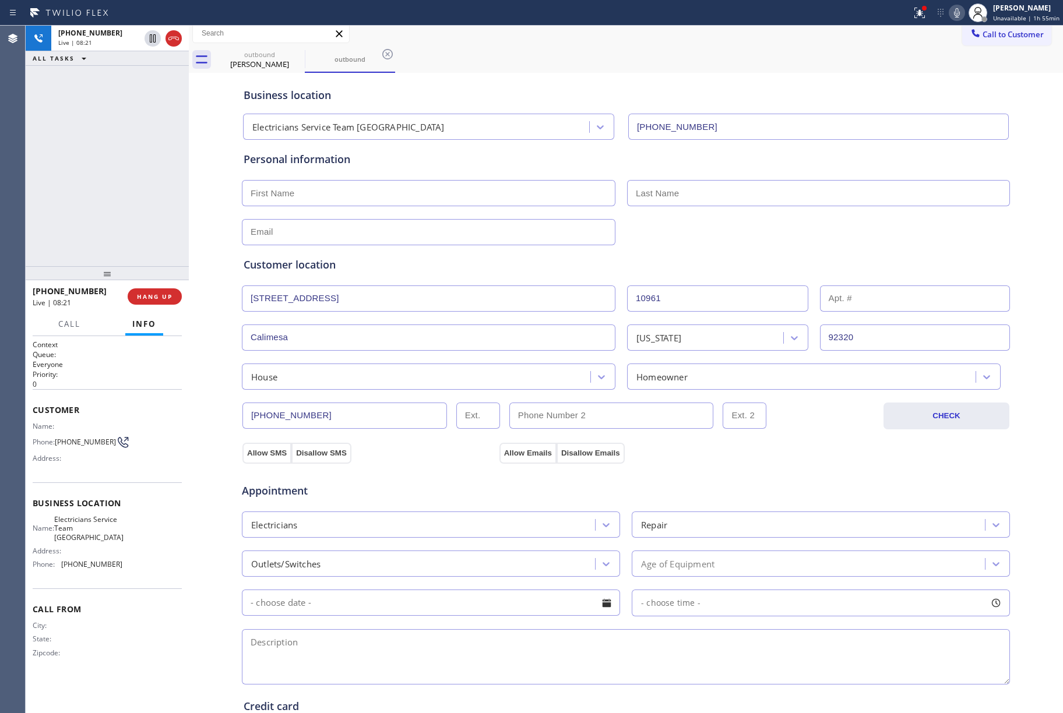
scroll to position [0, 0]
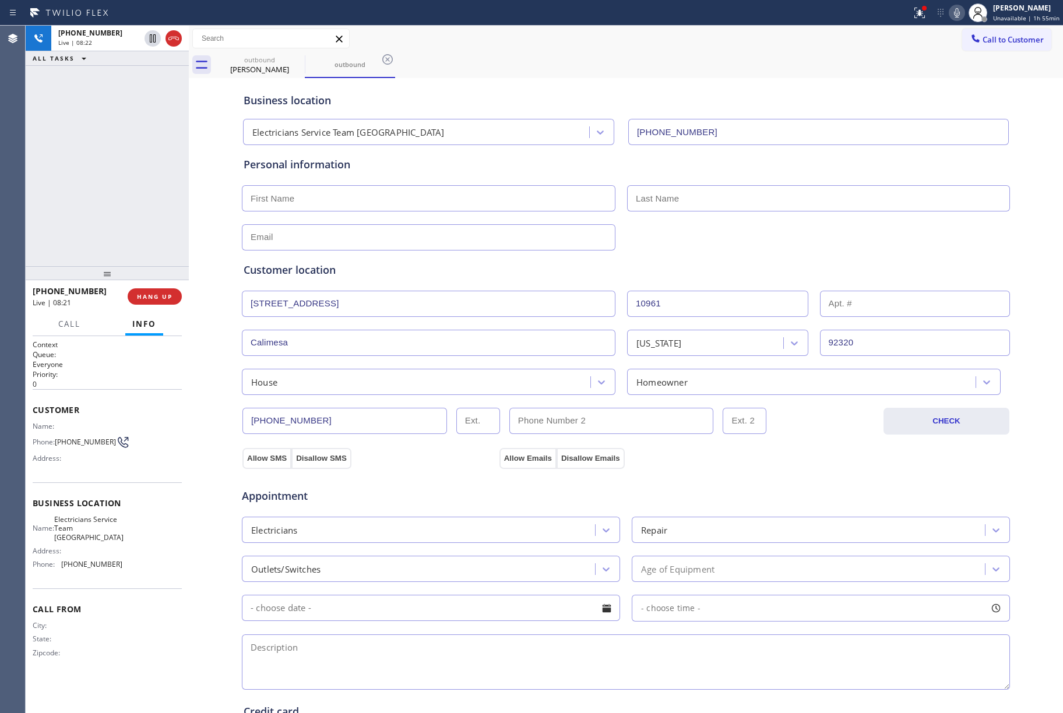
click at [293, 196] on input "text" at bounding box center [429, 198] width 374 height 26
paste input "[PERSON_NAME]"
click at [293, 196] on input "[PERSON_NAME]" at bounding box center [429, 198] width 374 height 26
type input "[PERSON_NAME]"
click at [660, 204] on input "text" at bounding box center [818, 198] width 383 height 26
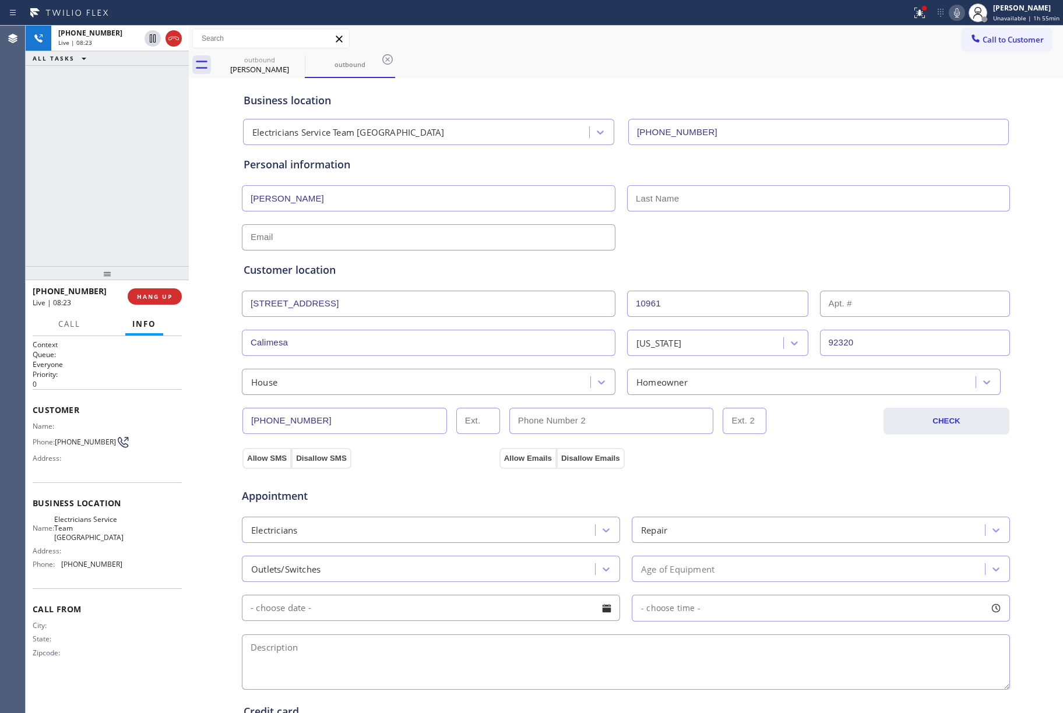
paste input "[PERSON_NAME]"
type input "[PERSON_NAME]"
click at [290, 199] on input "[PERSON_NAME]" at bounding box center [429, 198] width 374 height 26
type input "[PERSON_NAME]"
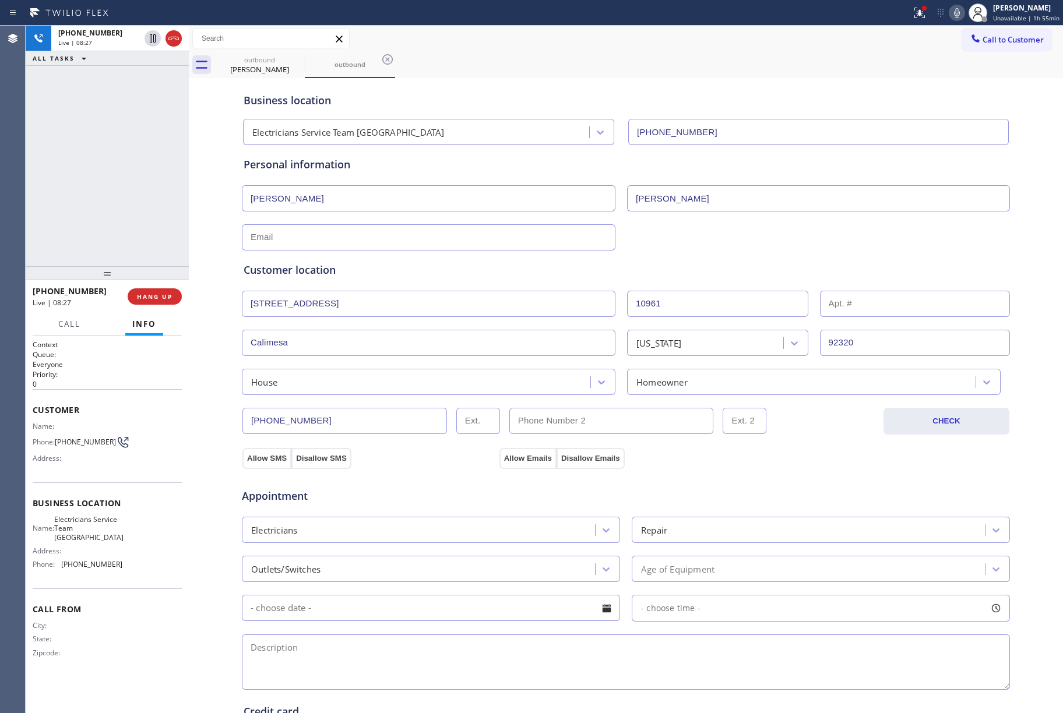
drag, startPoint x: 298, startPoint y: 244, endPoint x: 334, endPoint y: 239, distance: 35.9
click at [300, 244] on input "text" at bounding box center [429, 237] width 374 height 26
paste input "[EMAIL_ADDRESS][DOMAIN_NAME]"
type input "[EMAIL_ADDRESS][DOMAIN_NAME]"
click at [749, 261] on div "Customer location >> ADD NEW ADDRESS << + NEW ADDRESS [STREET_ADDRESS][US_STATE…" at bounding box center [625, 323] width 769 height 145
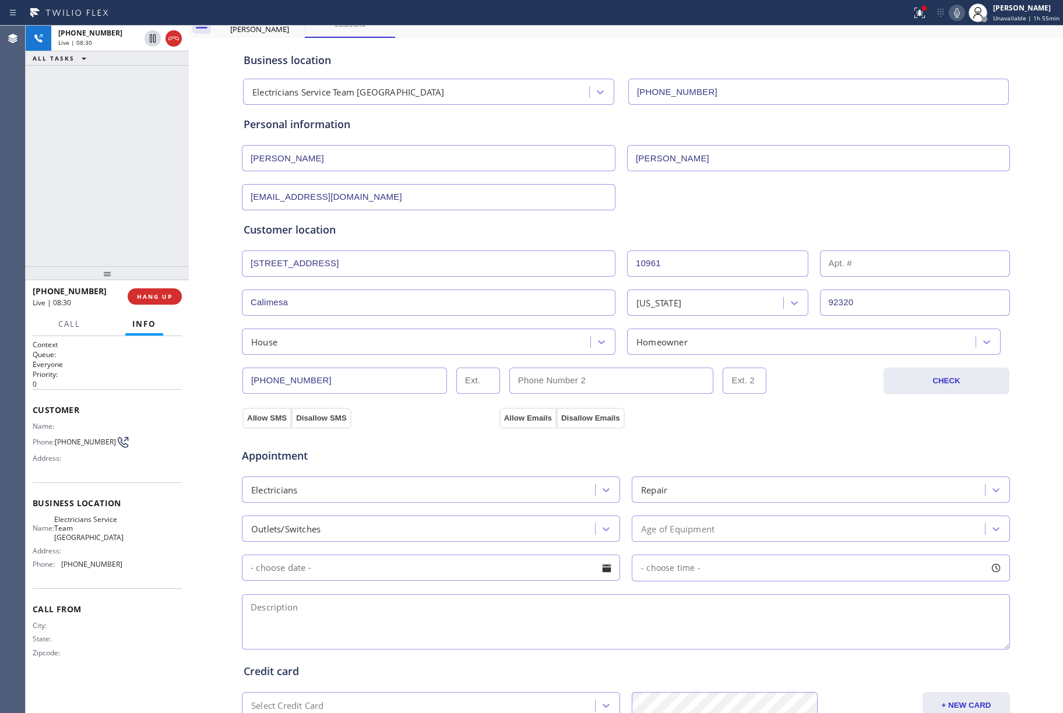
scroll to position [78, 0]
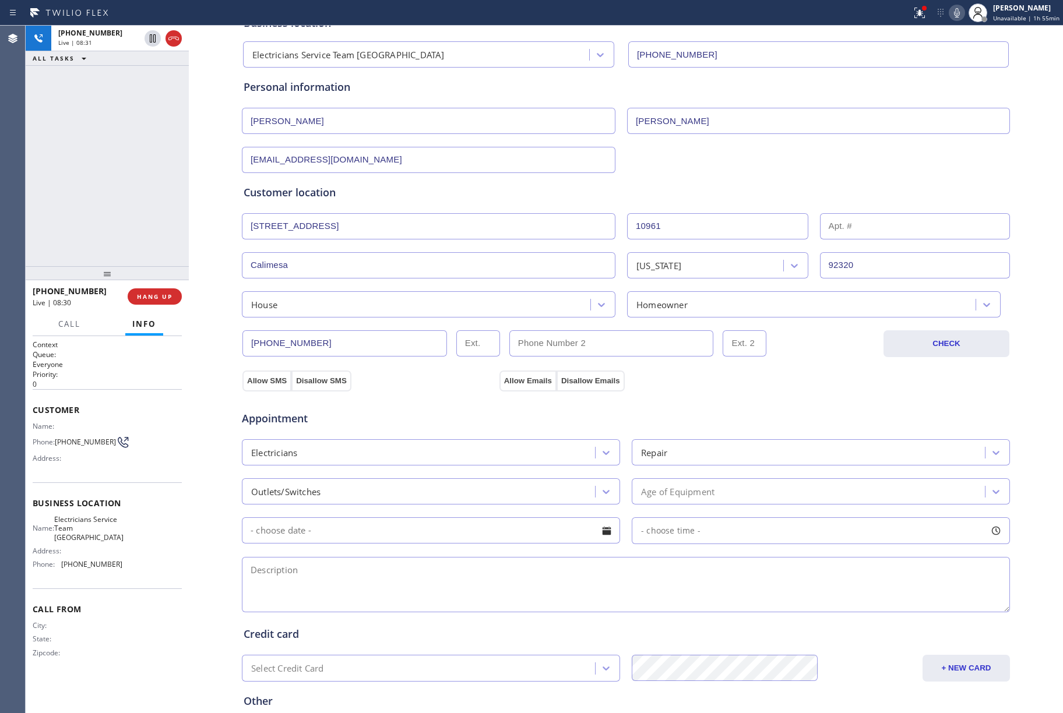
click at [369, 488] on div "Outlets/Switches" at bounding box center [420, 491] width 350 height 20
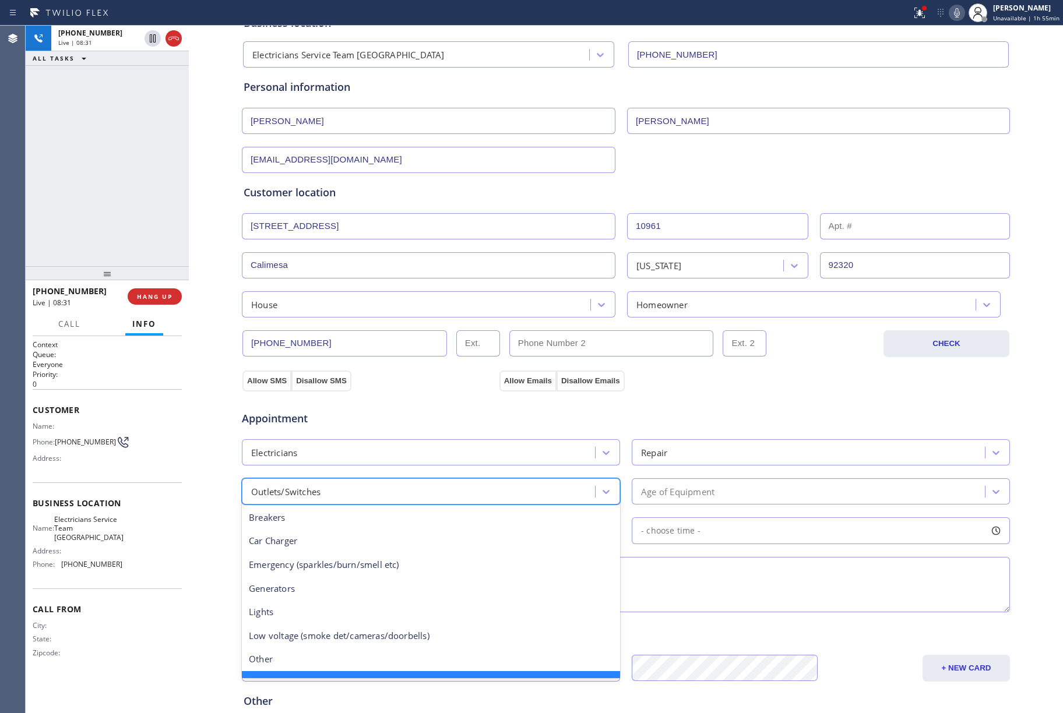
scroll to position [24, 0]
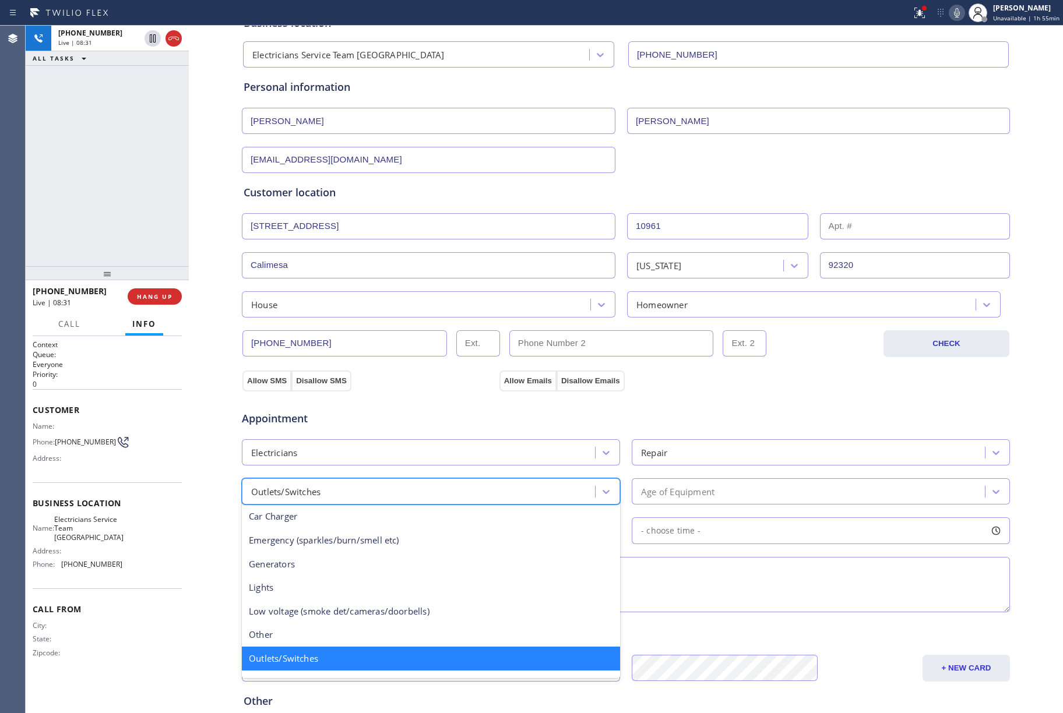
drag, startPoint x: 684, startPoint y: 497, endPoint x: 686, endPoint y: 507, distance: 10.0
click at [686, 502] on div "Age of Equipment" at bounding box center [810, 491] width 350 height 20
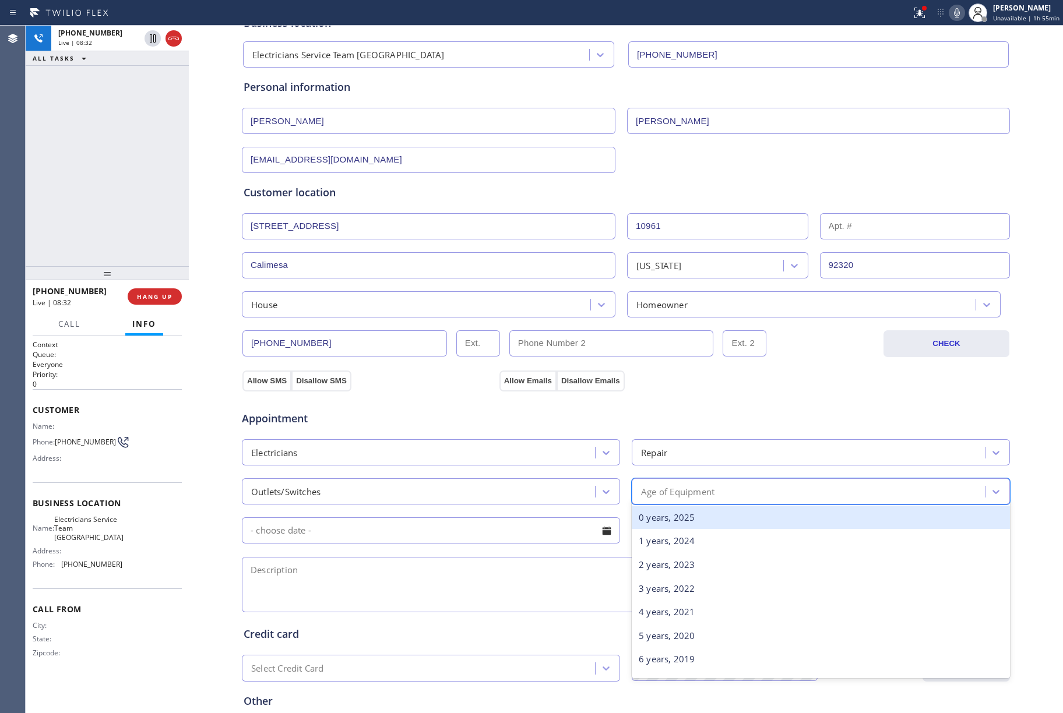
click at [676, 518] on div "0 years, 2025" at bounding box center [821, 518] width 378 height 24
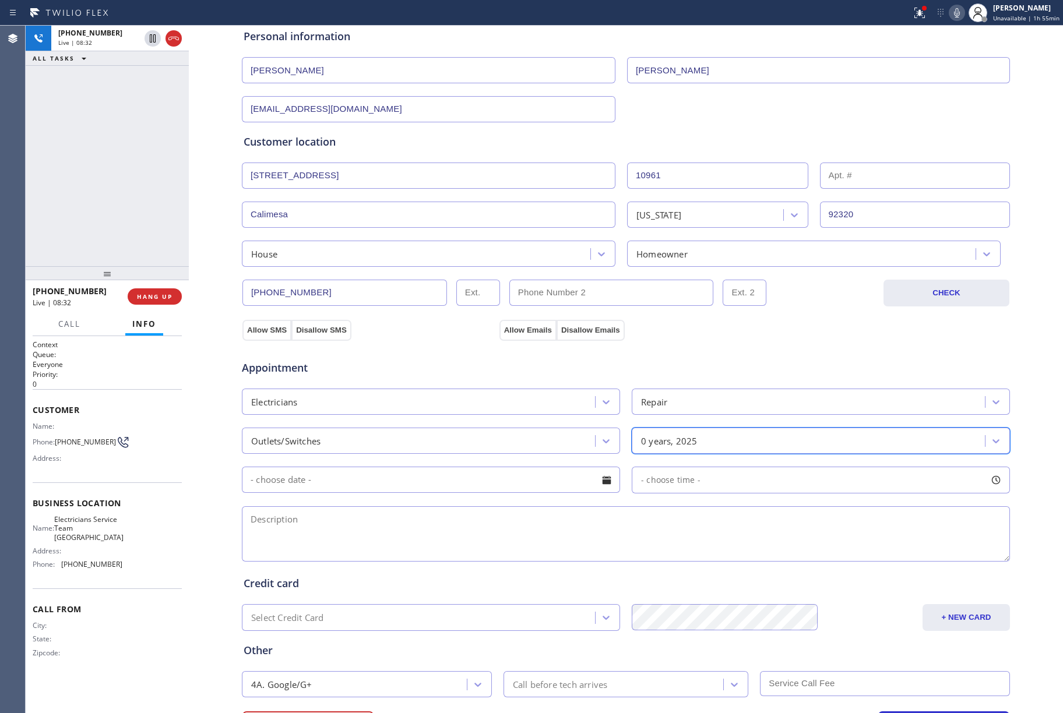
scroll to position [155, 0]
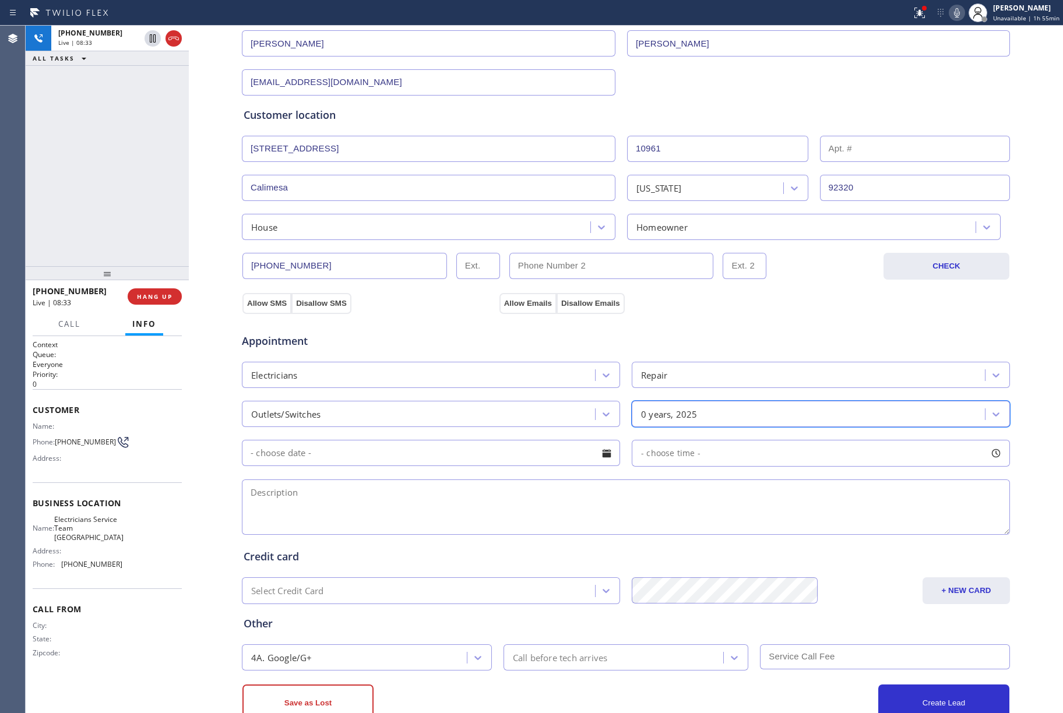
click at [322, 451] on input "text" at bounding box center [431, 453] width 378 height 26
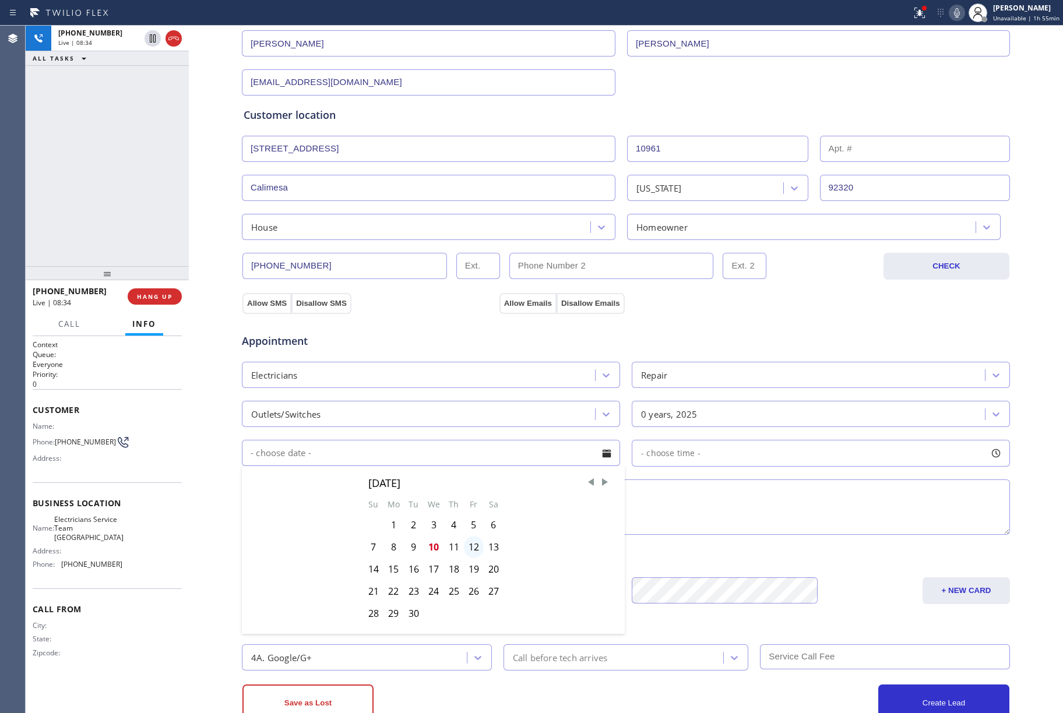
drag, startPoint x: 469, startPoint y: 549, endPoint x: 642, endPoint y: 481, distance: 185.3
click at [471, 549] on div "12" at bounding box center [474, 547] width 20 height 22
type input "[DATE]"
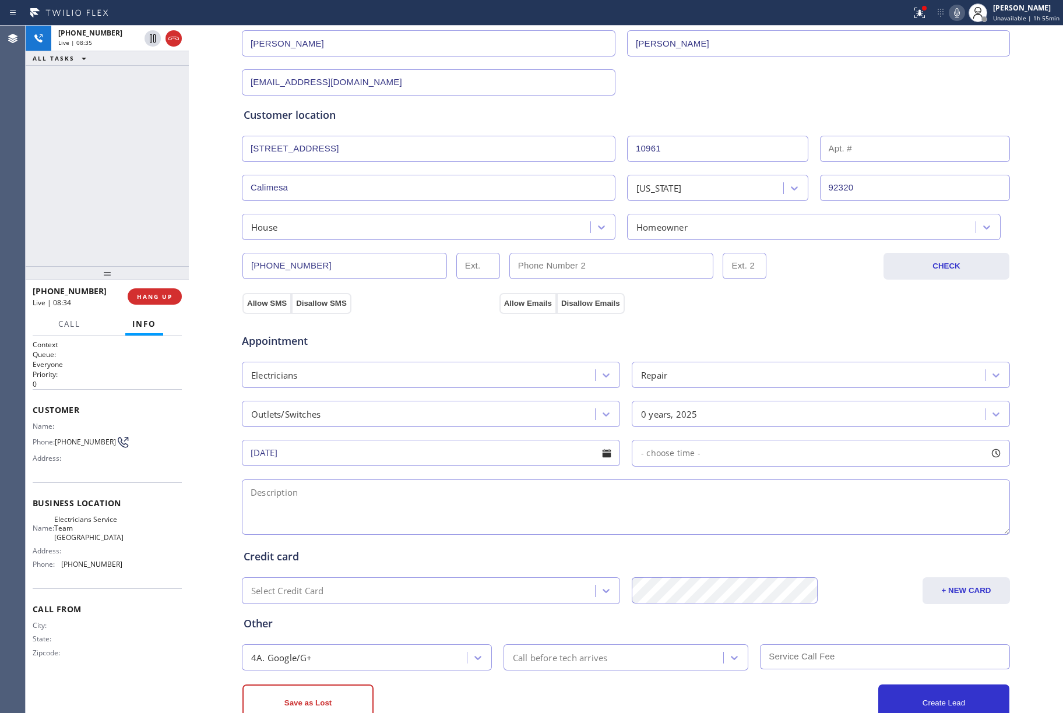
drag, startPoint x: 691, startPoint y: 457, endPoint x: 688, endPoint y: 468, distance: 11.1
click at [691, 458] on span "- choose time -" at bounding box center [670, 453] width 59 height 11
drag, startPoint x: 637, startPoint y: 528, endPoint x: 660, endPoint y: 535, distance: 24.3
click at [754, 537] on div at bounding box center [755, 524] width 14 height 24
drag, startPoint x: 639, startPoint y: 528, endPoint x: 665, endPoint y: 532, distance: 25.9
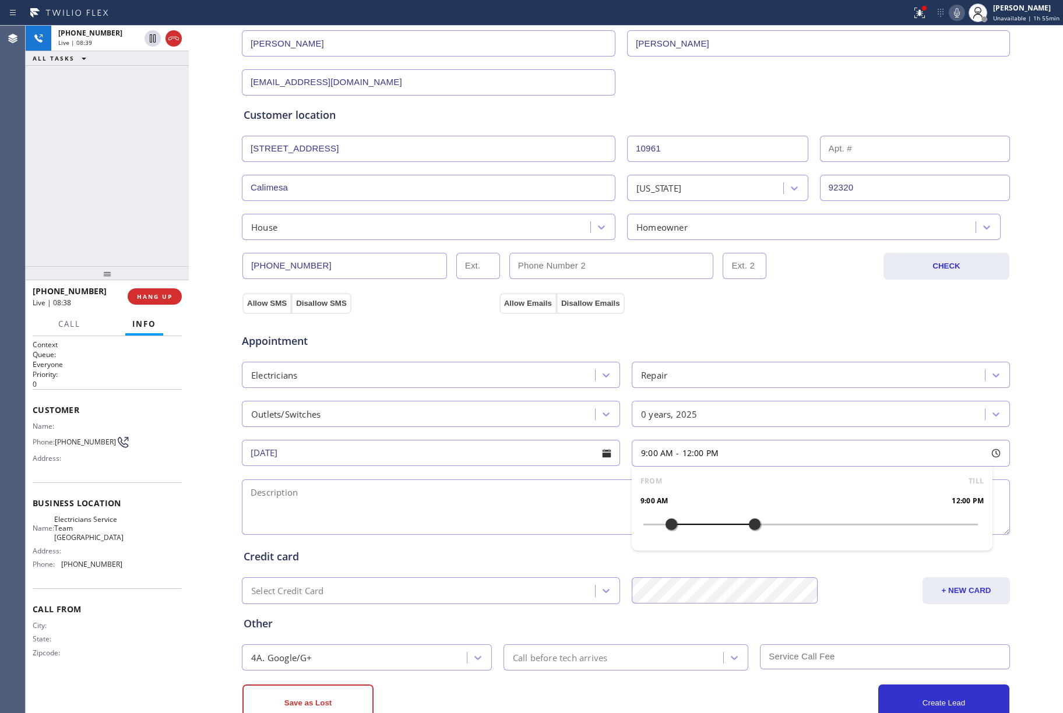
click at [665, 532] on div at bounding box center [672, 524] width 14 height 24
drag, startPoint x: 418, startPoint y: 508, endPoint x: 429, endPoint y: 507, distance: 11.2
click at [418, 508] on textarea at bounding box center [626, 507] width 768 height 55
paste textarea "9-12 | $60 scf mobile/manufacture home-HO plug underneath kitchen sink is malfu…"
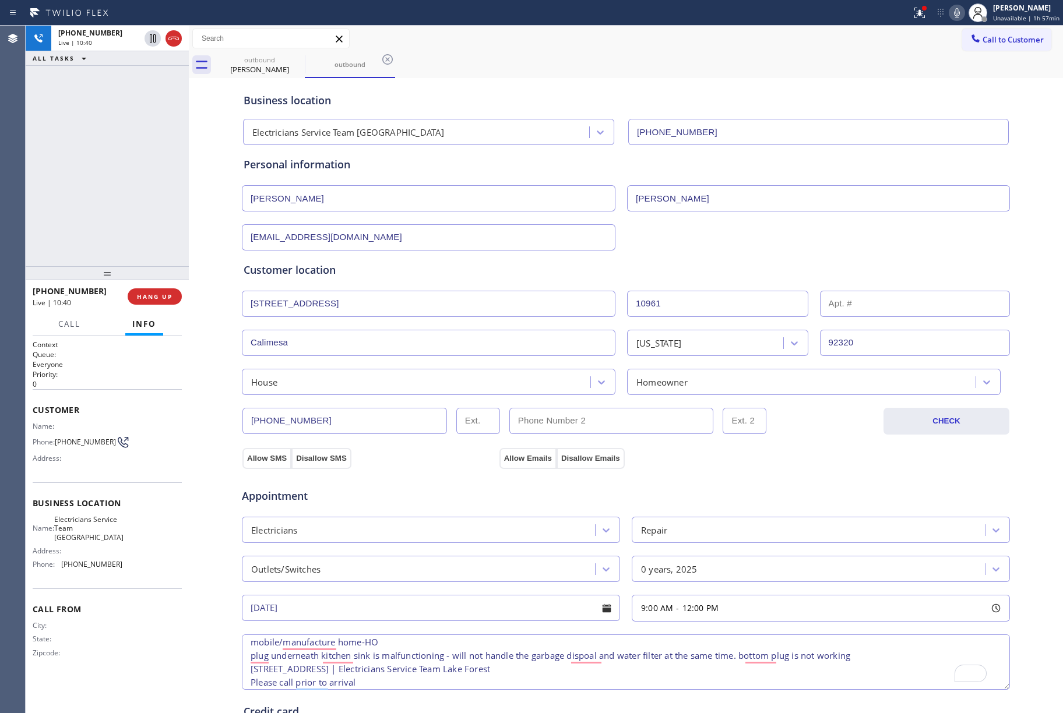
scroll to position [19, 0]
click at [260, 461] on button "Allow SMS" at bounding box center [266, 458] width 49 height 21
click at [512, 458] on button "Allow Emails" at bounding box center [528, 458] width 57 height 21
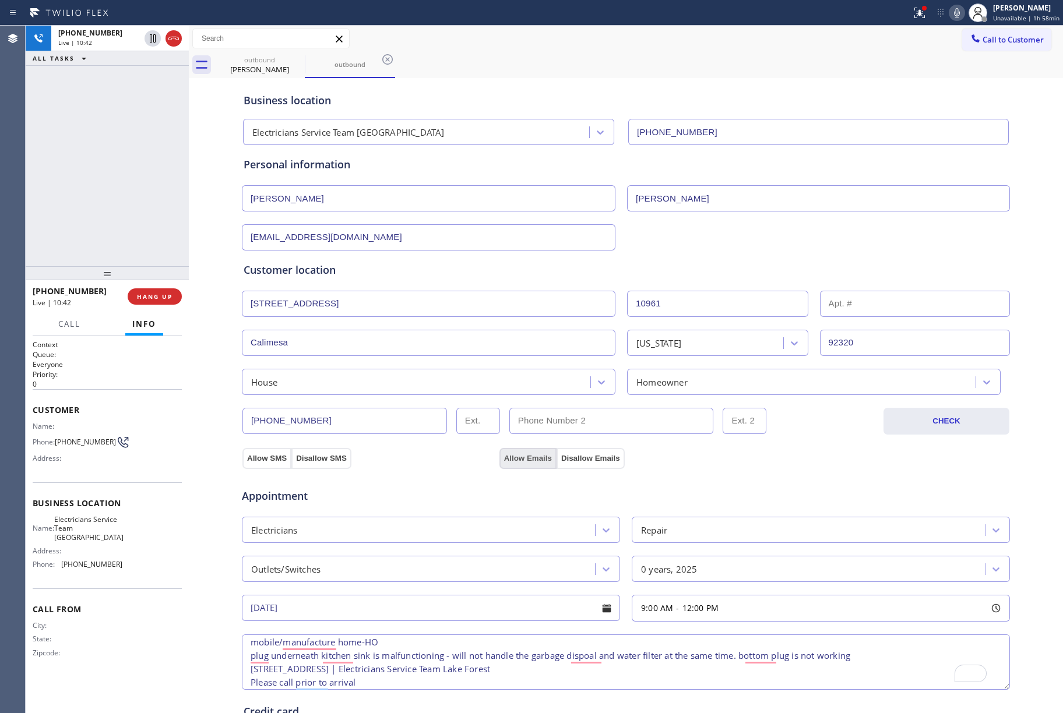
click at [512, 458] on button "Allow Emails" at bounding box center [528, 458] width 57 height 21
click at [430, 479] on div "Appointment" at bounding box center [369, 490] width 257 height 27
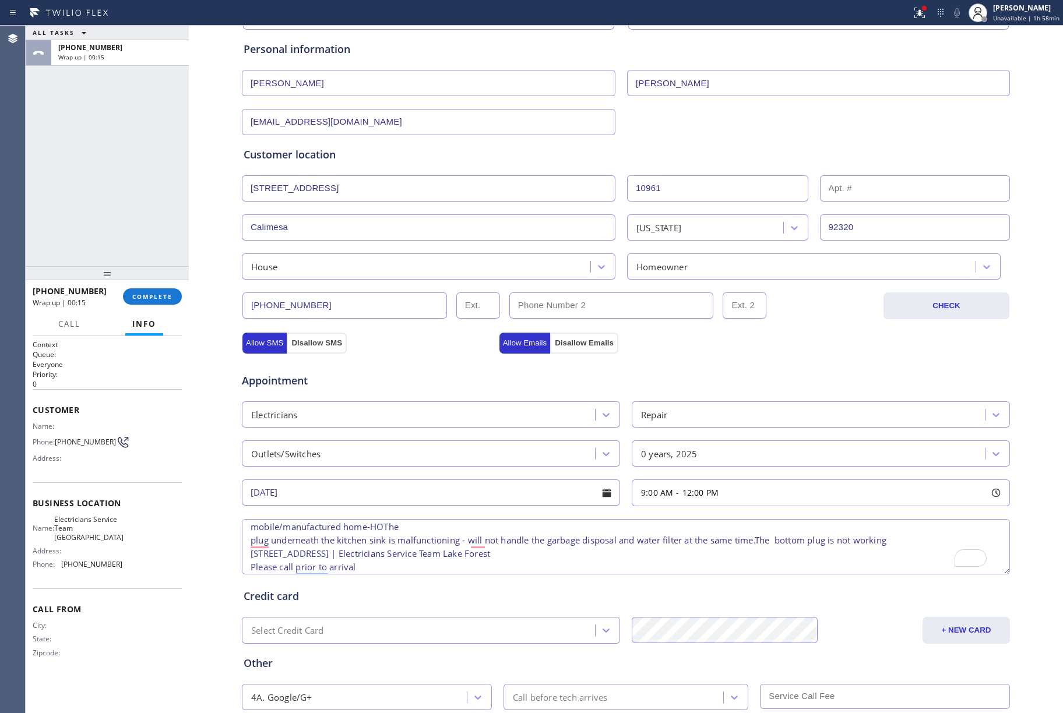
scroll to position [194, 0]
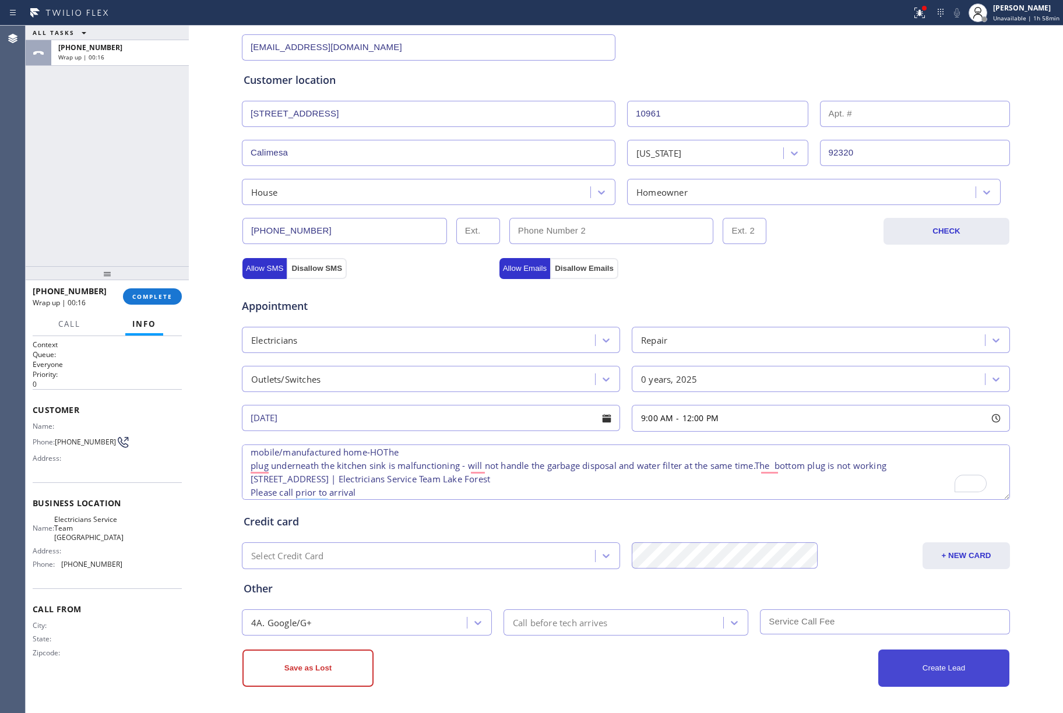
type textarea "9-12 | $60 scf mobile/manufactured home-HOThe plug underneath the kitchen sink …"
click at [941, 667] on button "Create Lead" at bounding box center [943, 668] width 131 height 37
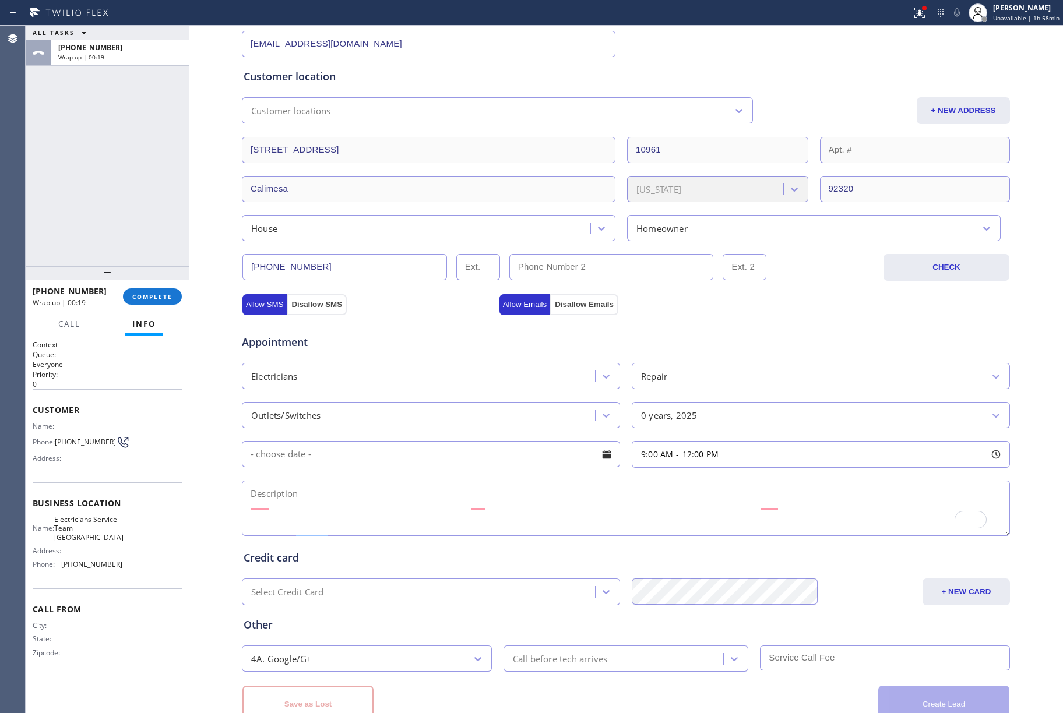
scroll to position [0, 0]
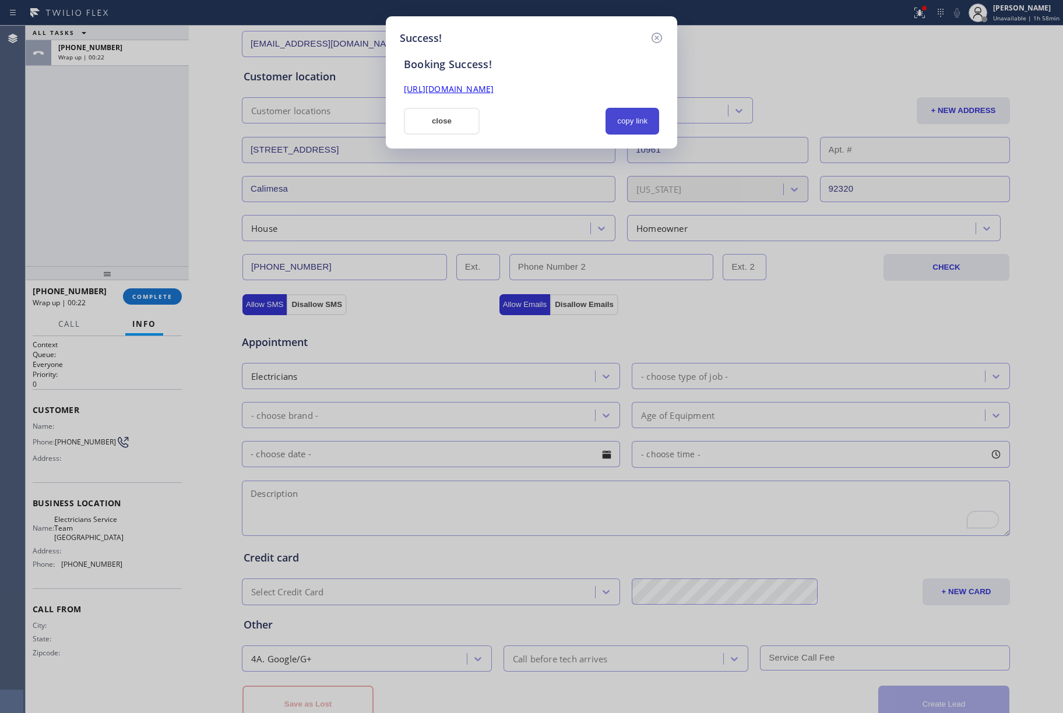
click at [630, 115] on button "copy link" at bounding box center [633, 121] width 54 height 27
drag, startPoint x: 92, startPoint y: 203, endPoint x: 215, endPoint y: 167, distance: 127.6
click at [94, 196] on div "Success! Booking Success! [URL][DOMAIN_NAME] close copy link" at bounding box center [531, 356] width 1063 height 713
drag, startPoint x: 444, startPoint y: 122, endPoint x: 208, endPoint y: 217, distance: 255.2
click at [440, 122] on button "close" at bounding box center [442, 121] width 76 height 27
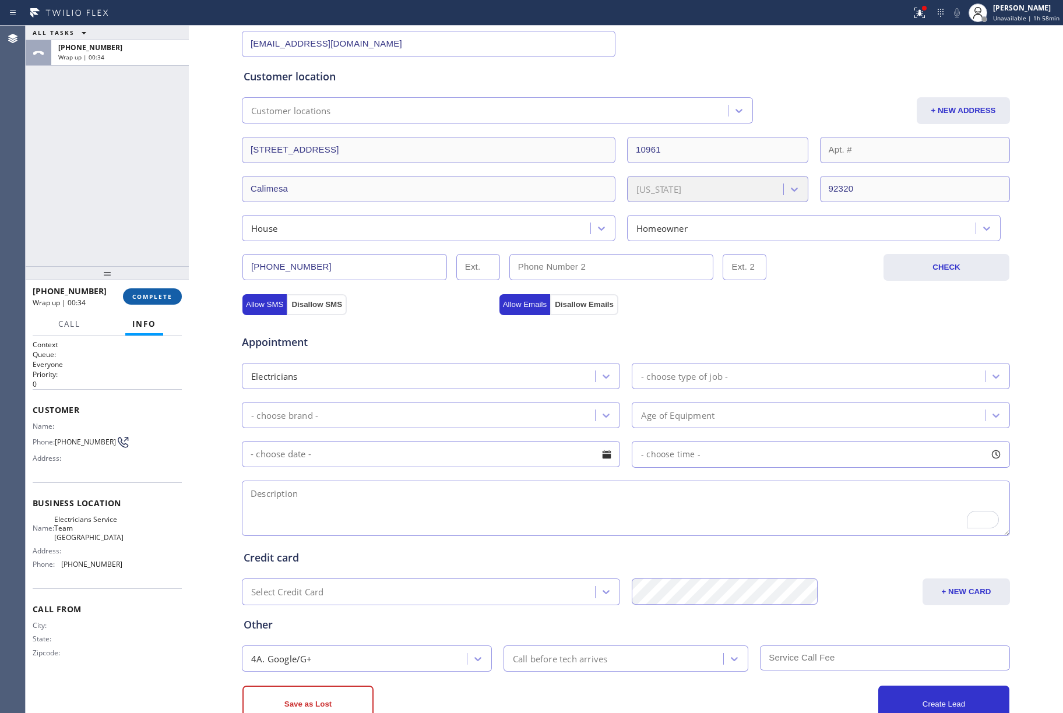
click at [153, 289] on button "COMPLETE" at bounding box center [152, 297] width 59 height 16
click at [119, 226] on div "ALL TASKS ALL TASKS ACTIVE TASKS TASKS IN WRAP UP [PHONE_NUMBER] Wrap up | 00:34" at bounding box center [107, 146] width 163 height 241
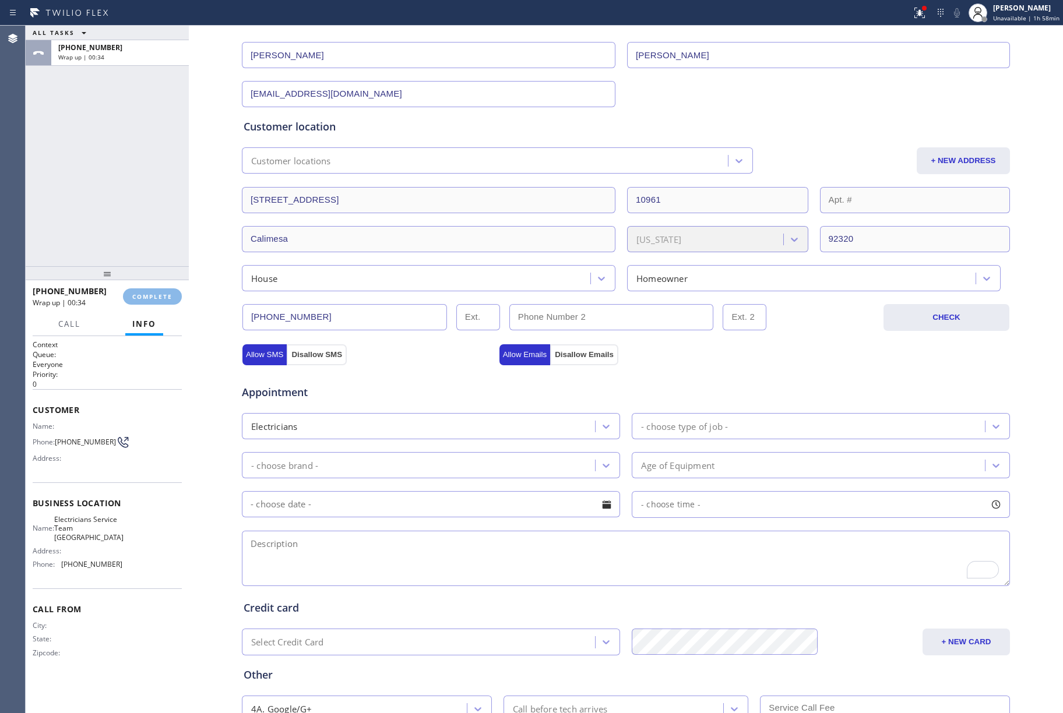
scroll to position [115, 0]
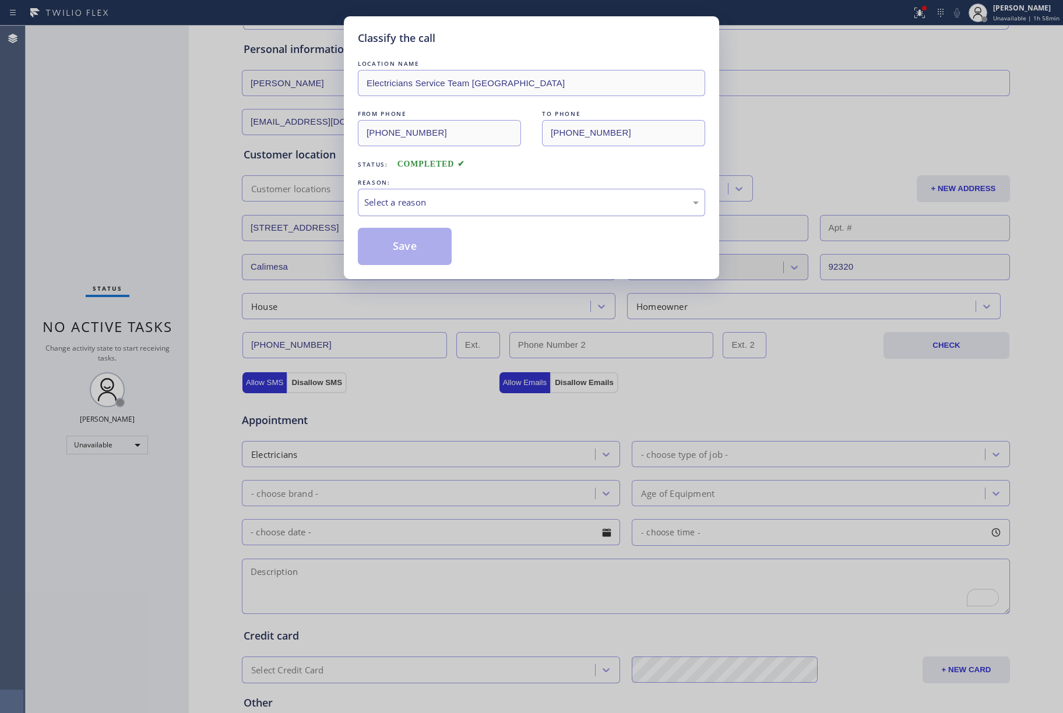
drag, startPoint x: 438, startPoint y: 204, endPoint x: 437, endPoint y: 213, distance: 8.8
click at [438, 210] on div "Select a reason" at bounding box center [531, 202] width 347 height 27
click at [401, 247] on button "Save" at bounding box center [405, 246] width 94 height 37
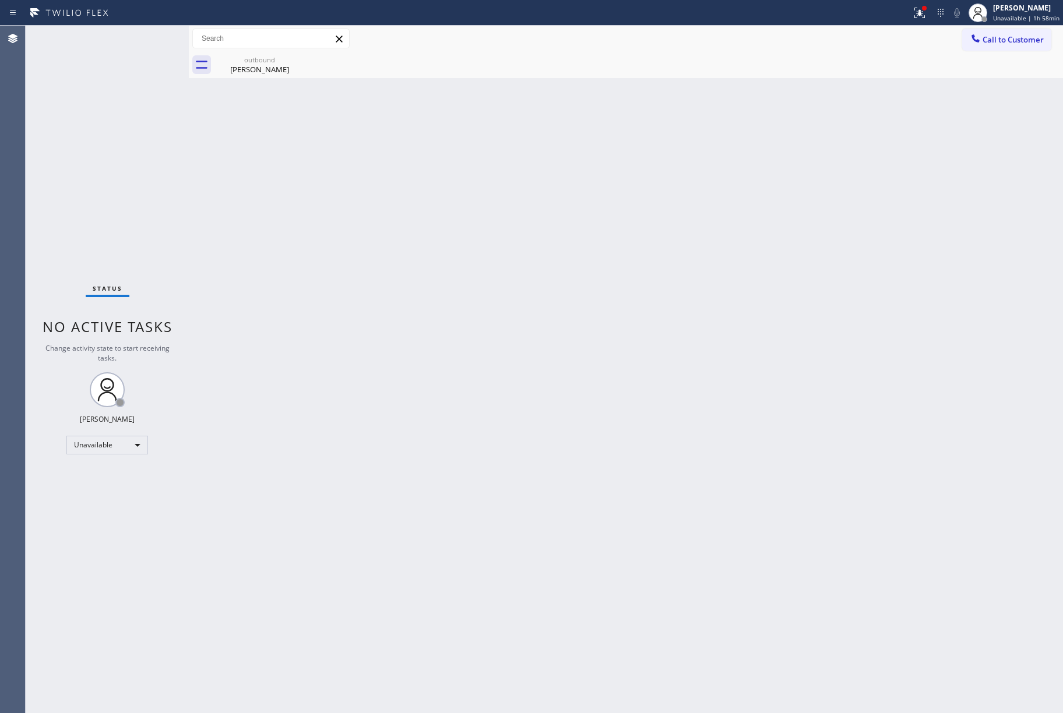
drag, startPoint x: 999, startPoint y: 38, endPoint x: 672, endPoint y: 156, distance: 347.2
click at [992, 38] on span "Call to Customer" at bounding box center [1013, 39] width 61 height 10
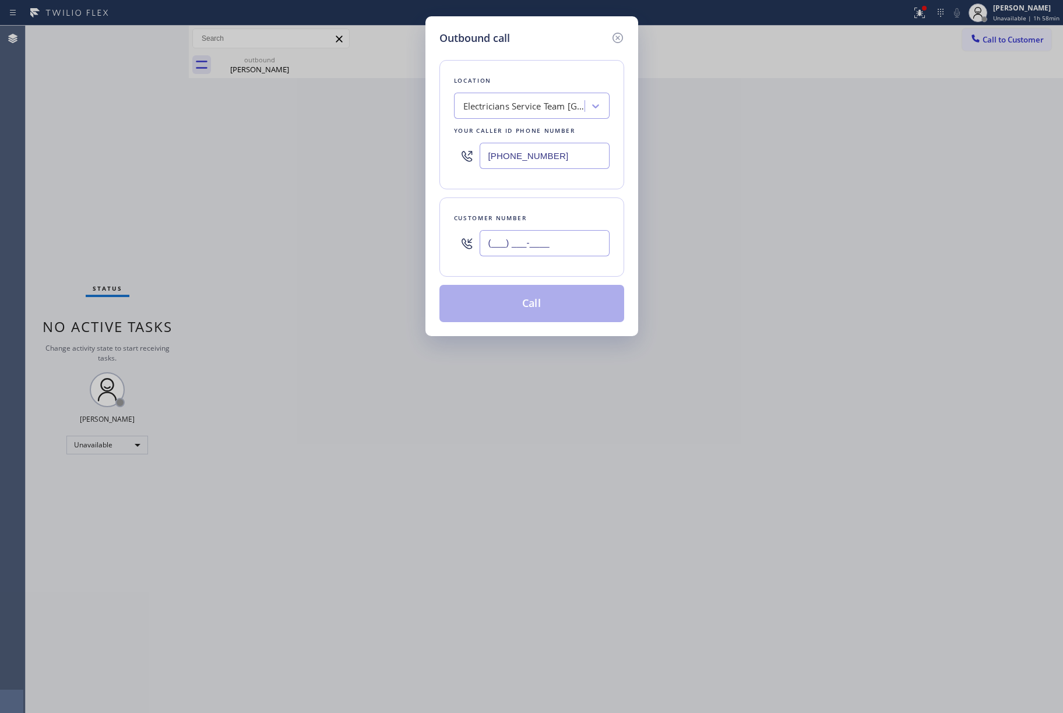
click at [551, 241] on input "(___) ___-____" at bounding box center [545, 243] width 130 height 26
paste input "909) 755-6300"
type input "[PHONE_NUMBER]"
click at [534, 201] on div "Customer number [PHONE_NUMBER]" at bounding box center [532, 237] width 185 height 79
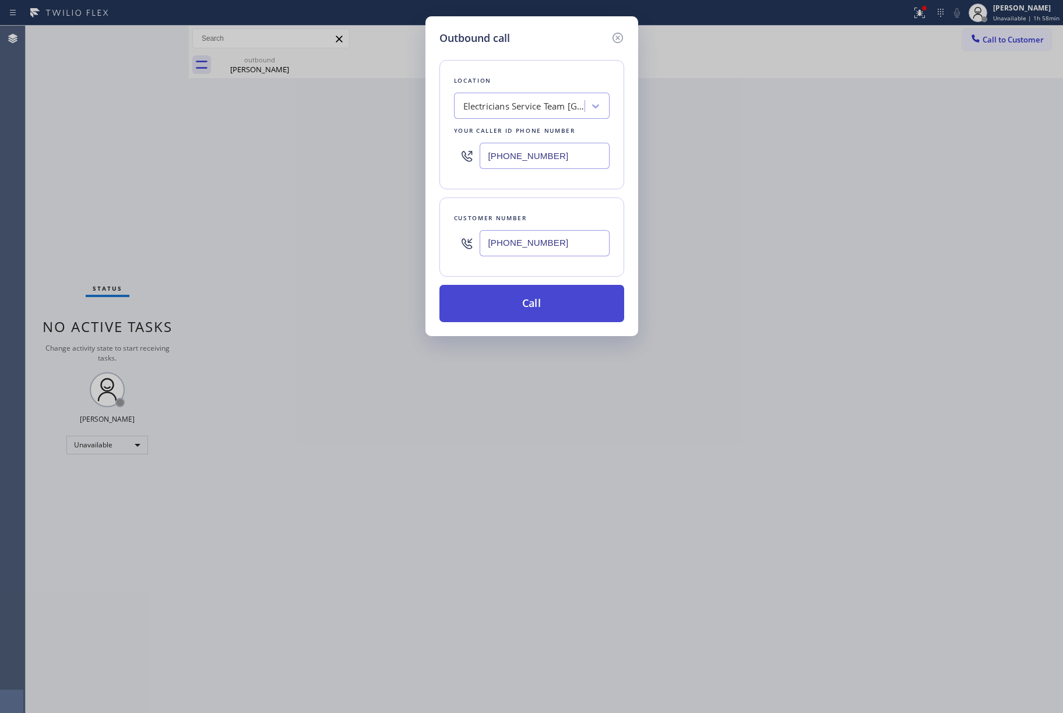
click at [535, 302] on button "Call" at bounding box center [532, 303] width 185 height 37
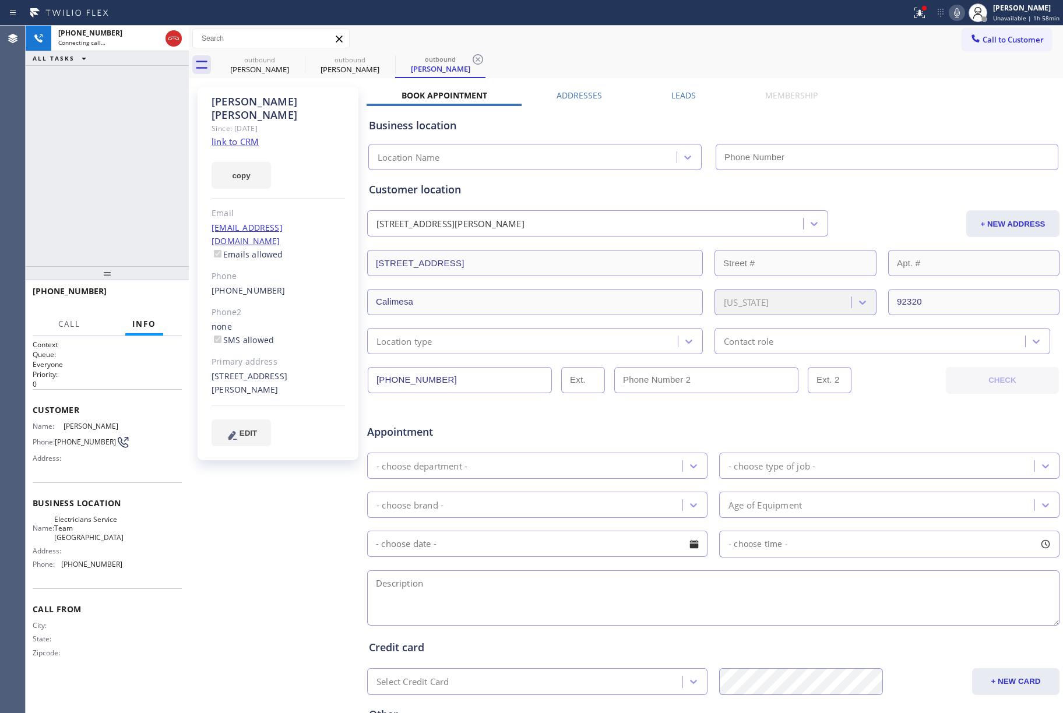
type input "[PHONE_NUMBER]"
click at [83, 182] on div "+19097556300 Live | 00:34 ALL TASKS ALL TASKS ACTIVE TASKS TASKS IN WRAP UP" at bounding box center [107, 146] width 163 height 241
click at [159, 293] on span "HANG UP" at bounding box center [155, 297] width 36 height 8
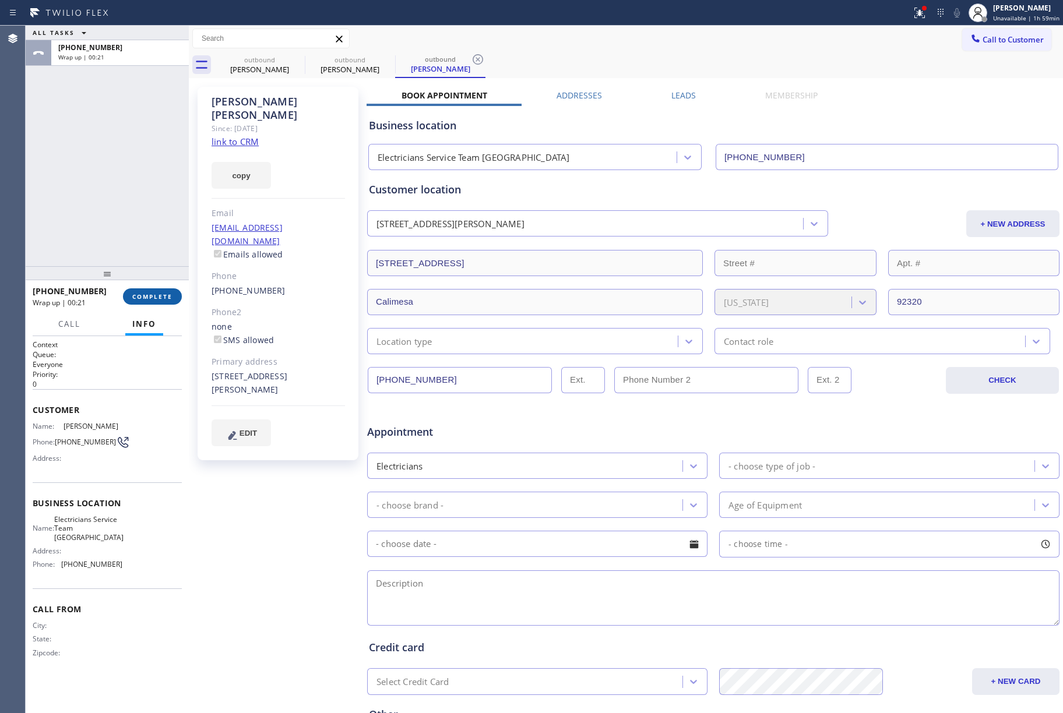
click at [134, 294] on span "COMPLETE" at bounding box center [152, 297] width 40 height 8
click at [103, 170] on div "ALL TASKS ALL TASKS ACTIVE TASKS TASKS IN WRAP UP +19097556300 Wrap up | 00:22" at bounding box center [107, 146] width 163 height 241
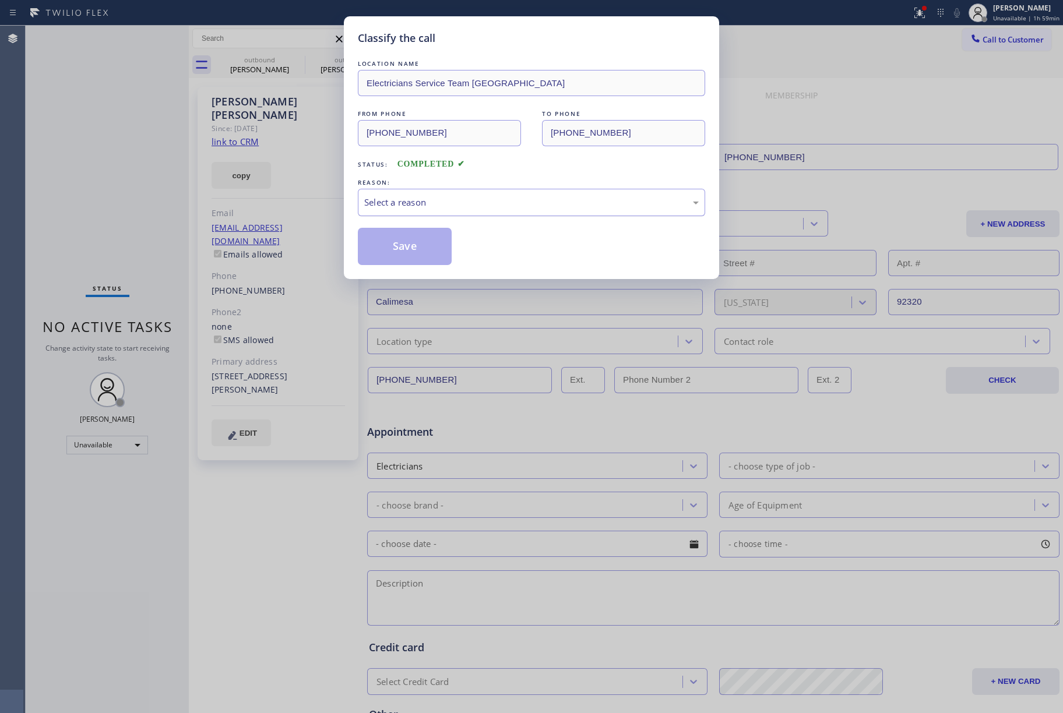
click at [455, 208] on div "Select a reason" at bounding box center [531, 202] width 335 height 13
drag, startPoint x: 400, startPoint y: 227, endPoint x: 396, endPoint y: 234, distance: 7.8
click at [395, 238] on button "Save" at bounding box center [405, 246] width 94 height 37
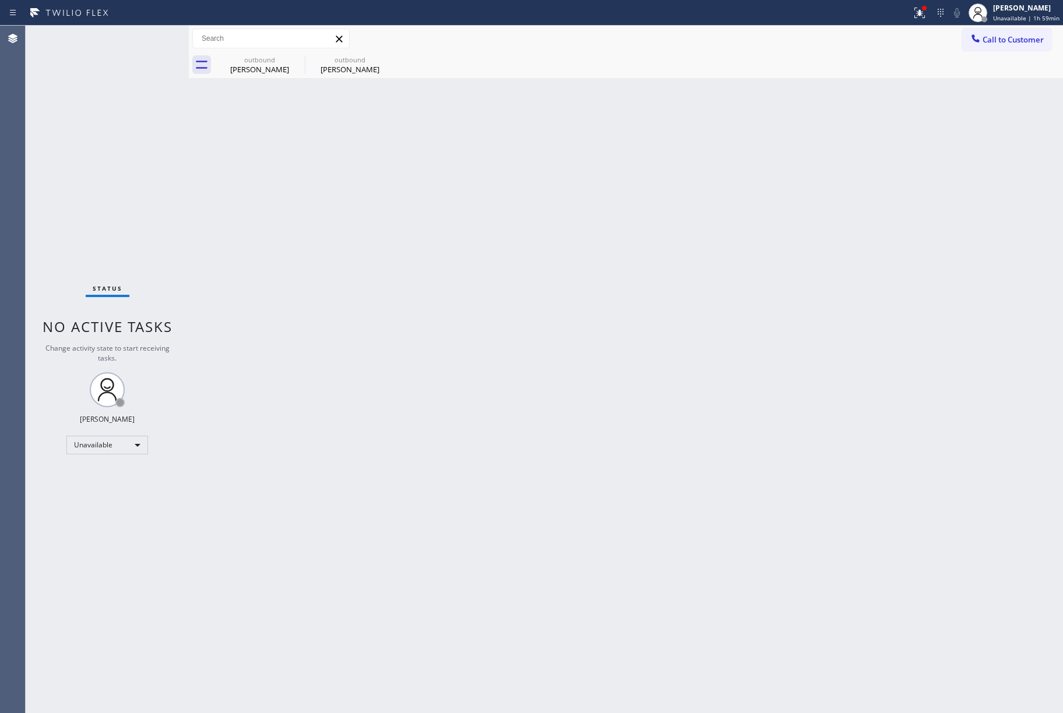
click at [1008, 15] on span "Unavailable | 1h 59min" at bounding box center [1026, 18] width 66 height 8
click at [966, 94] on button "Break" at bounding box center [1005, 92] width 117 height 15
click at [59, 152] on div "Status No active tasks Change activity state to start receiving tasks. Jenelyn …" at bounding box center [107, 370] width 163 height 688
click at [1047, 15] on div "Break | 17:05" at bounding box center [1031, 18] width 58 height 8
click at [987, 73] on button "Unavailable" at bounding box center [1005, 76] width 117 height 15
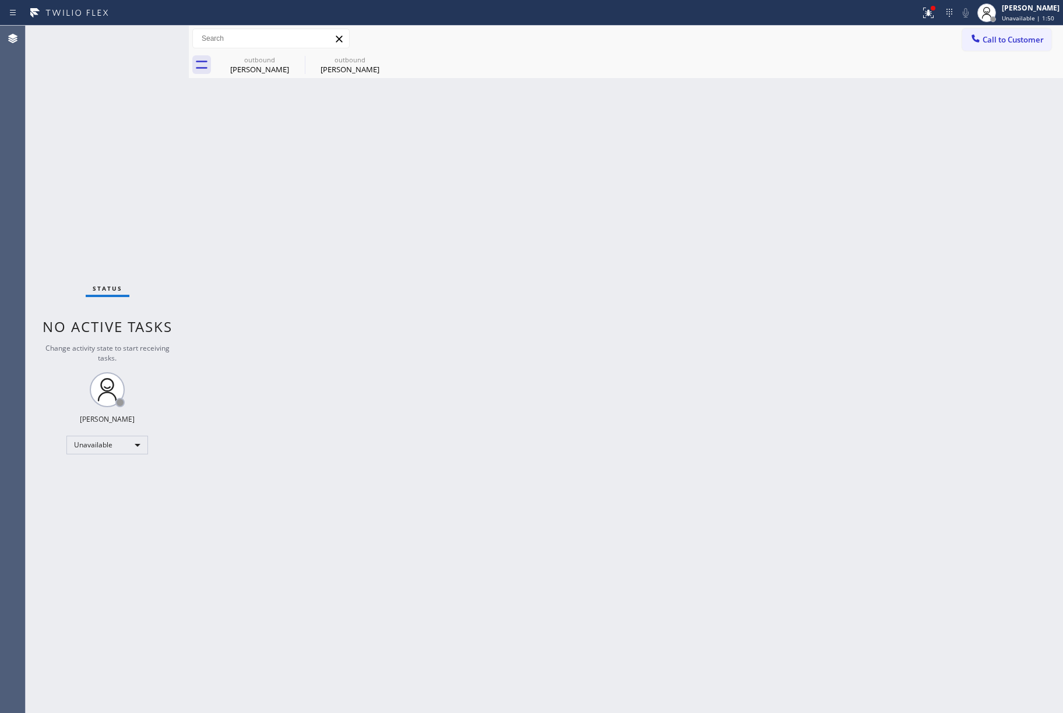
click at [866, 364] on div "Back to Dashboard Change Sender ID Customers Technicians Select a contact Outbo…" at bounding box center [626, 370] width 874 height 688
click at [588, 311] on div "Back to Dashboard Change Sender ID Customers Technicians Select a contact Outbo…" at bounding box center [626, 370] width 874 height 688
drag, startPoint x: 87, startPoint y: 146, endPoint x: 152, endPoint y: 22, distance: 139.5
click at [89, 134] on div "Status No active tasks Change activity state to start receiving tasks. [PERSON_…" at bounding box center [107, 370] width 163 height 688
click at [469, 395] on div "Back to Dashboard Change Sender ID Customers Technicians Select a contact Outbo…" at bounding box center [626, 370] width 874 height 688
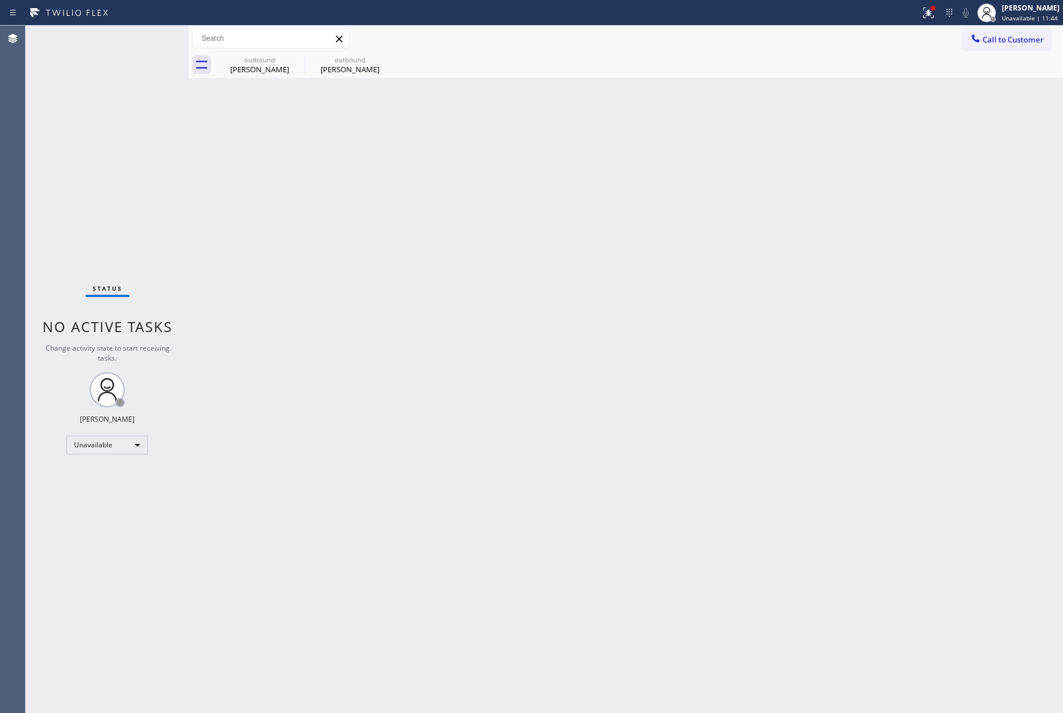
click at [837, 331] on div "Back to Dashboard Change Sender ID Customers Technicians Select a contact Outbo…" at bounding box center [626, 370] width 874 height 688
click at [989, 27] on div "Call to Customer Outbound call Location Electricians Service Team Lake Forest Y…" at bounding box center [626, 39] width 874 height 26
click at [991, 36] on span "Call to Customer" at bounding box center [1013, 39] width 61 height 10
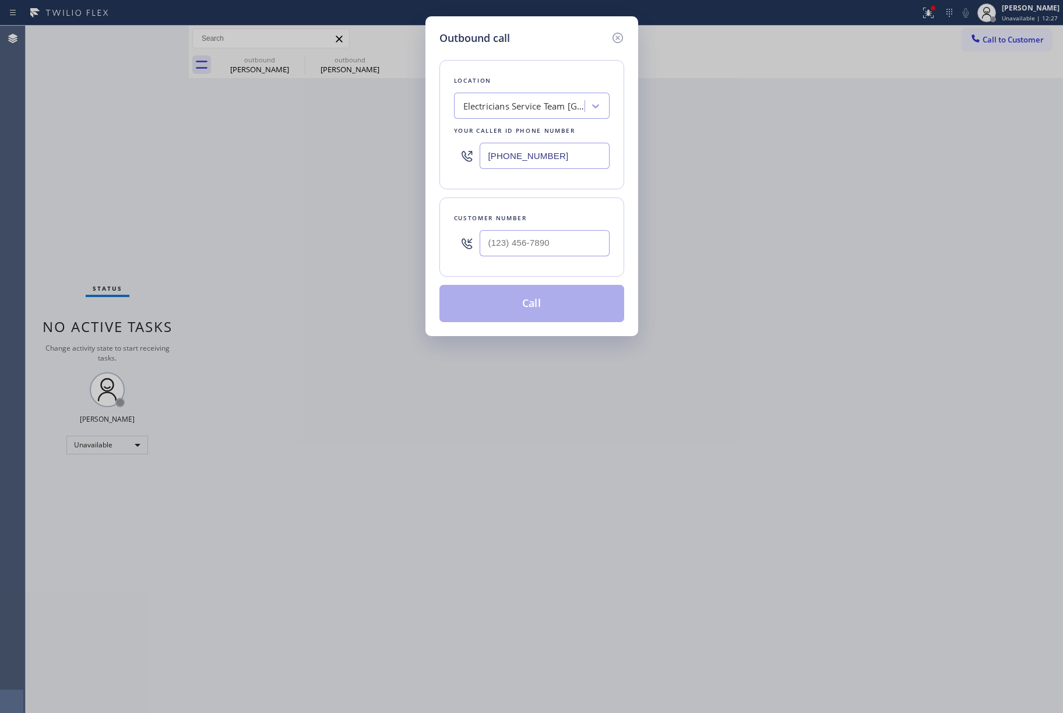
click at [537, 218] on div "Customer number" at bounding box center [532, 218] width 156 height 12
click at [539, 241] on input "(___) ___-____" at bounding box center [545, 243] width 130 height 26
paste input "425) 445-8684"
type input "(425) 445-8684"
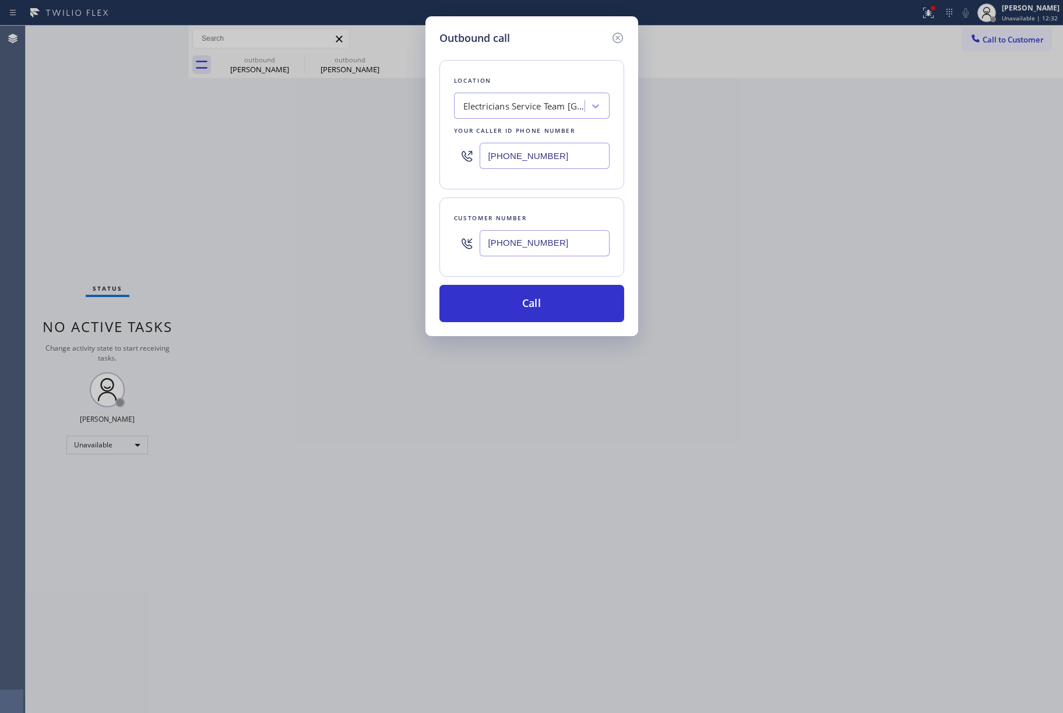
drag, startPoint x: 556, startPoint y: 155, endPoint x: 443, endPoint y: 148, distance: 113.3
click at [443, 148] on div "Location Electricians Service Team Lake Forest Your caller id phone number (949…" at bounding box center [532, 124] width 185 height 129
paste input "855) 731-4952"
type input "[PHONE_NUMBER]"
click at [565, 59] on div "Location Electricians Service Team Lake Forest Your caller id phone number (855…" at bounding box center [532, 184] width 185 height 276
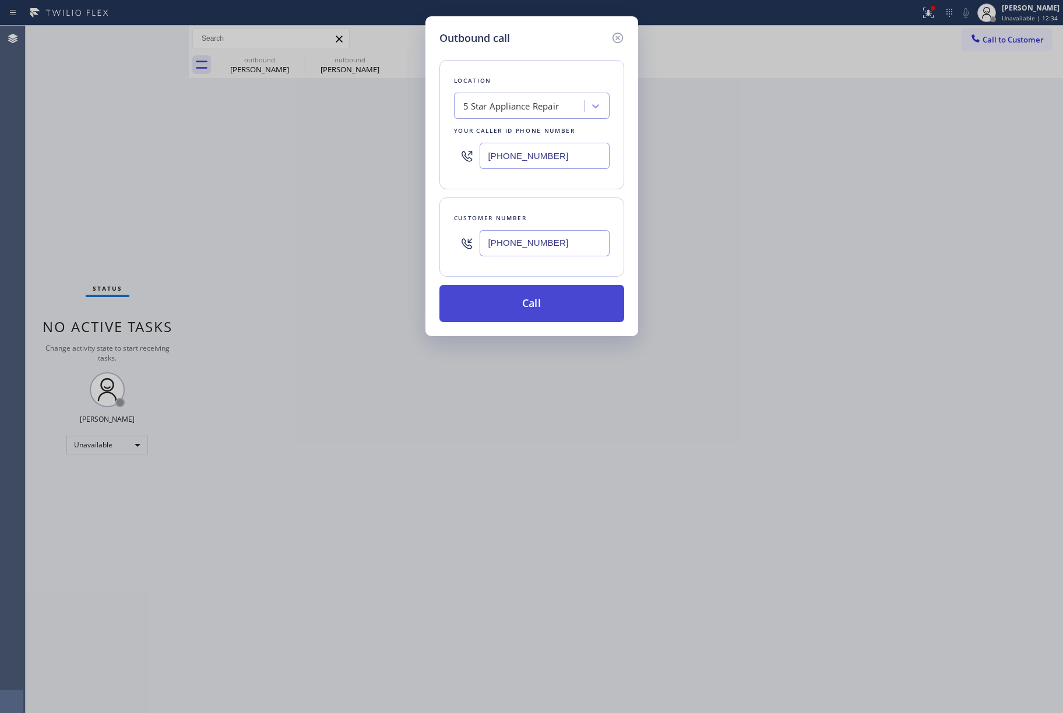
click at [546, 310] on button "Call" at bounding box center [532, 303] width 185 height 37
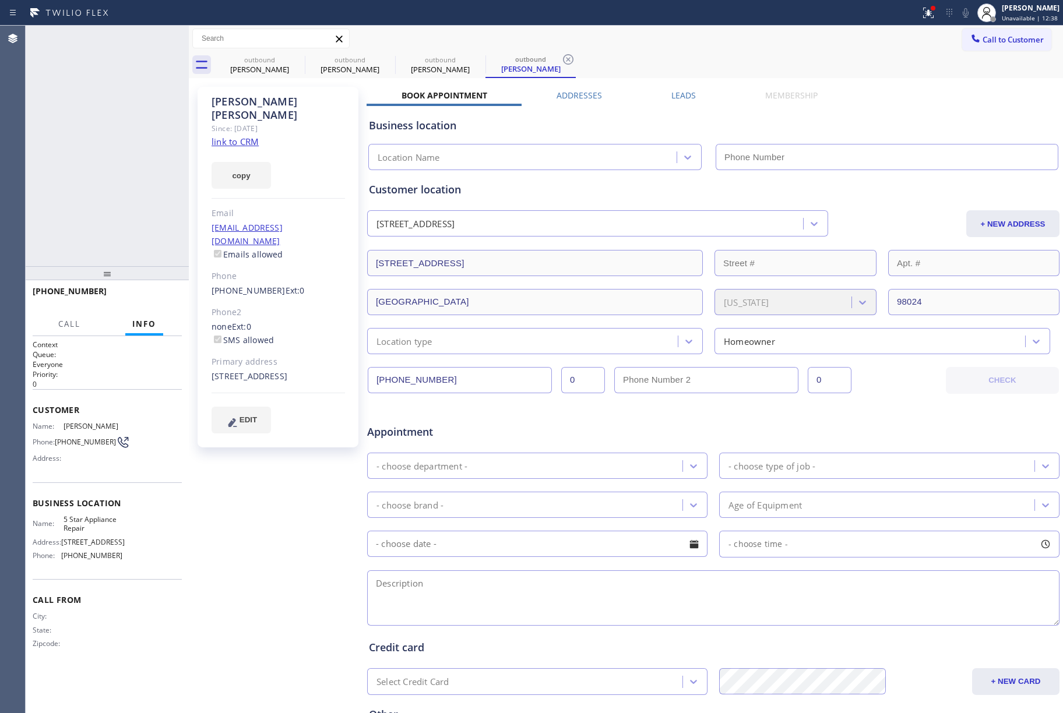
type input "[PHONE_NUMBER]"
drag, startPoint x: 40, startPoint y: 166, endPoint x: 66, endPoint y: 162, distance: 27.1
click at [40, 166] on div "+14254458684 Connecting call… ALL TASKS ALL TASKS ACTIVE TASKS TASKS IN WRAP UP" at bounding box center [107, 146] width 163 height 241
drag, startPoint x: 152, startPoint y: 294, endPoint x: 150, endPoint y: 281, distance: 12.9
click at [152, 294] on span "HANG UP" at bounding box center [155, 297] width 36 height 8
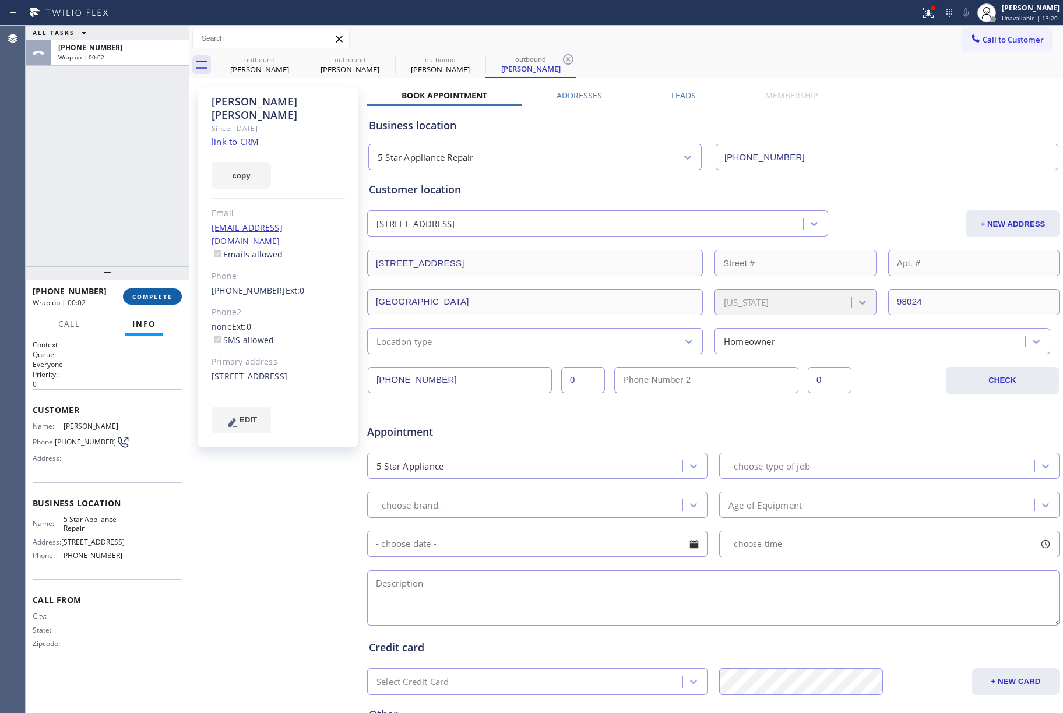
click at [164, 290] on button "COMPLETE" at bounding box center [152, 297] width 59 height 16
click at [131, 211] on div "ALL TASKS ALL TASKS ACTIVE TASKS TASKS IN WRAP UP +14254458684 Wrap up | 00:02" at bounding box center [107, 146] width 163 height 241
click at [131, 211] on div "ALL TASKS ALL TASKS ACTIVE TASKS TASKS IN WRAP UP +14254458684 Wrap up | 00:03" at bounding box center [107, 146] width 163 height 241
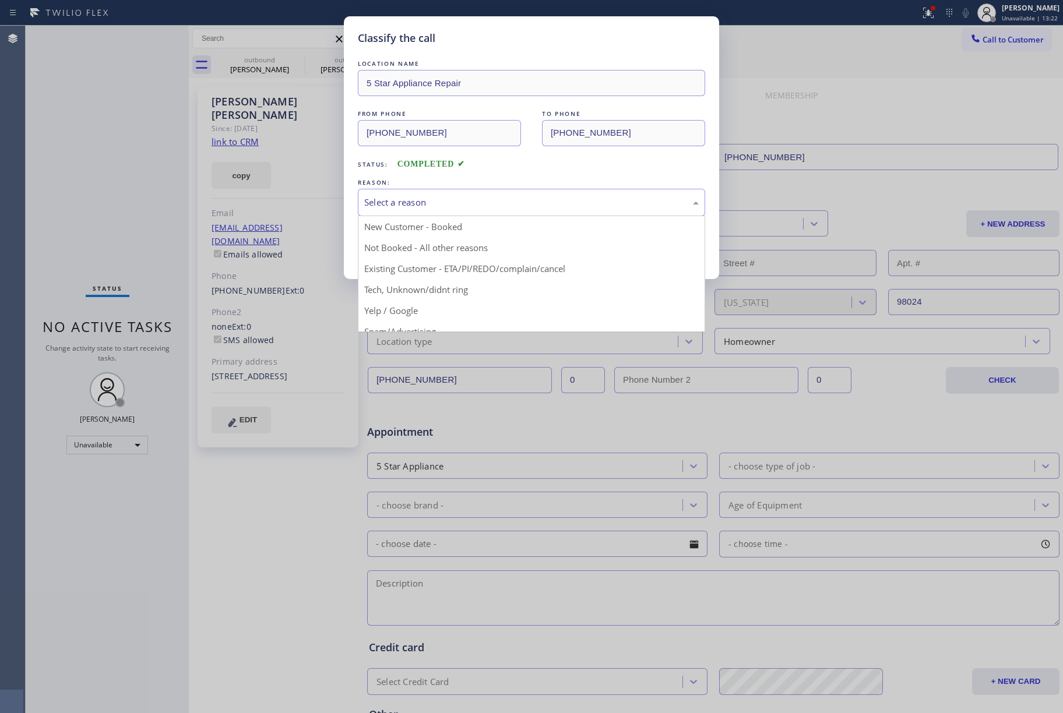
click at [412, 196] on div "Select a reason" at bounding box center [531, 202] width 335 height 13
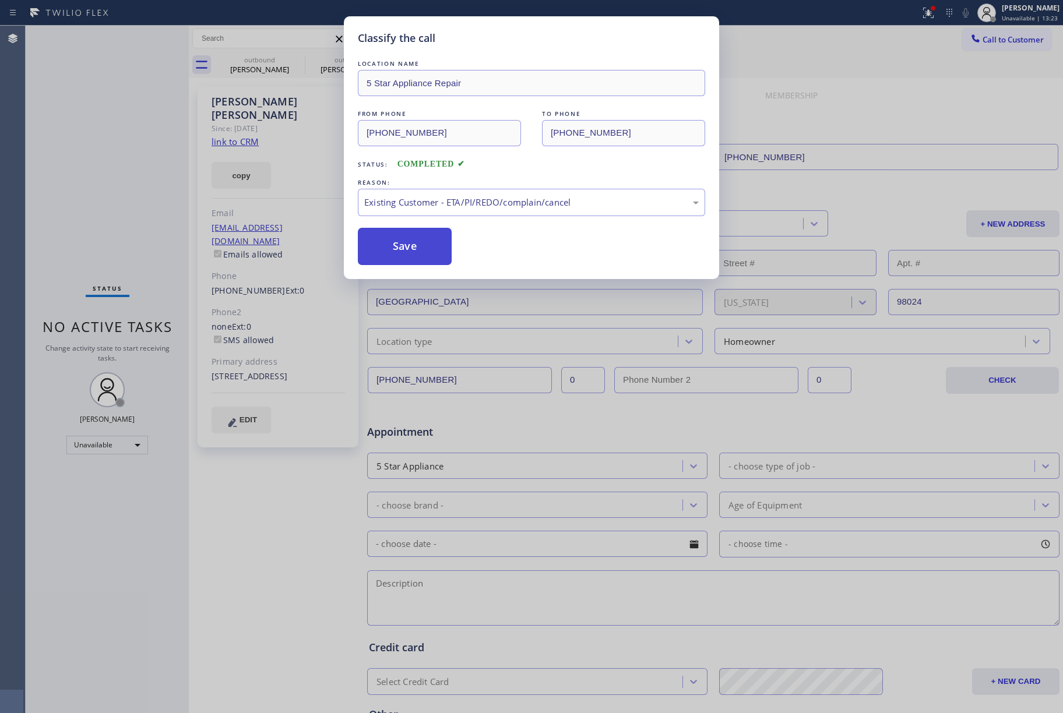
click at [393, 243] on button "Save" at bounding box center [405, 246] width 94 height 37
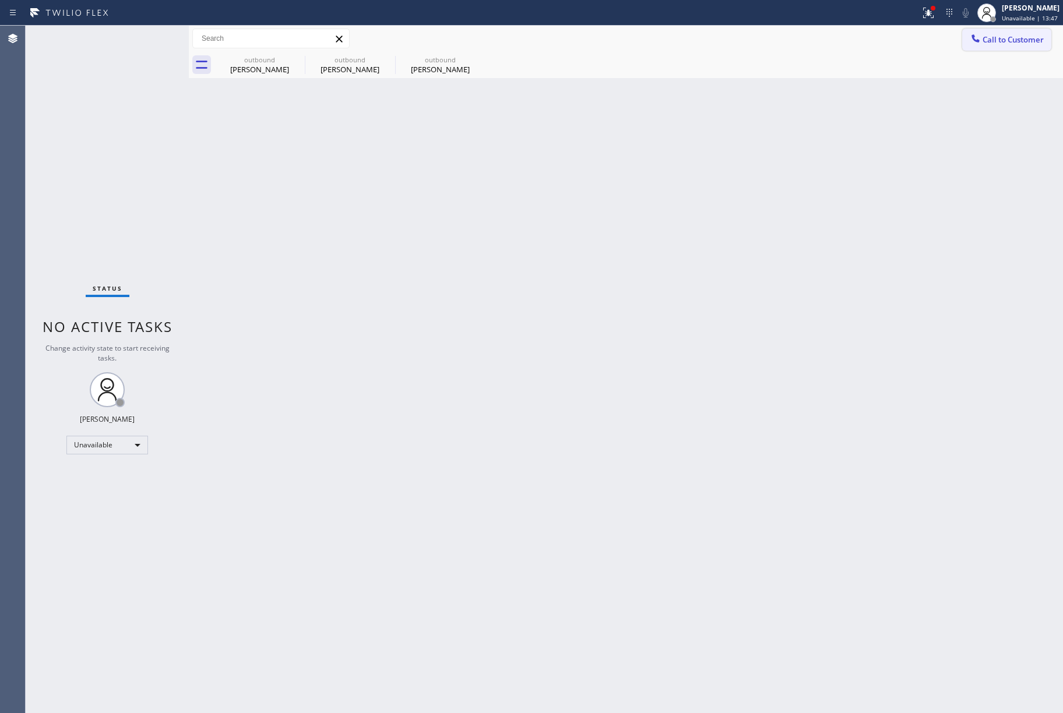
click at [1010, 34] on span "Call to Customer" at bounding box center [1013, 39] width 61 height 10
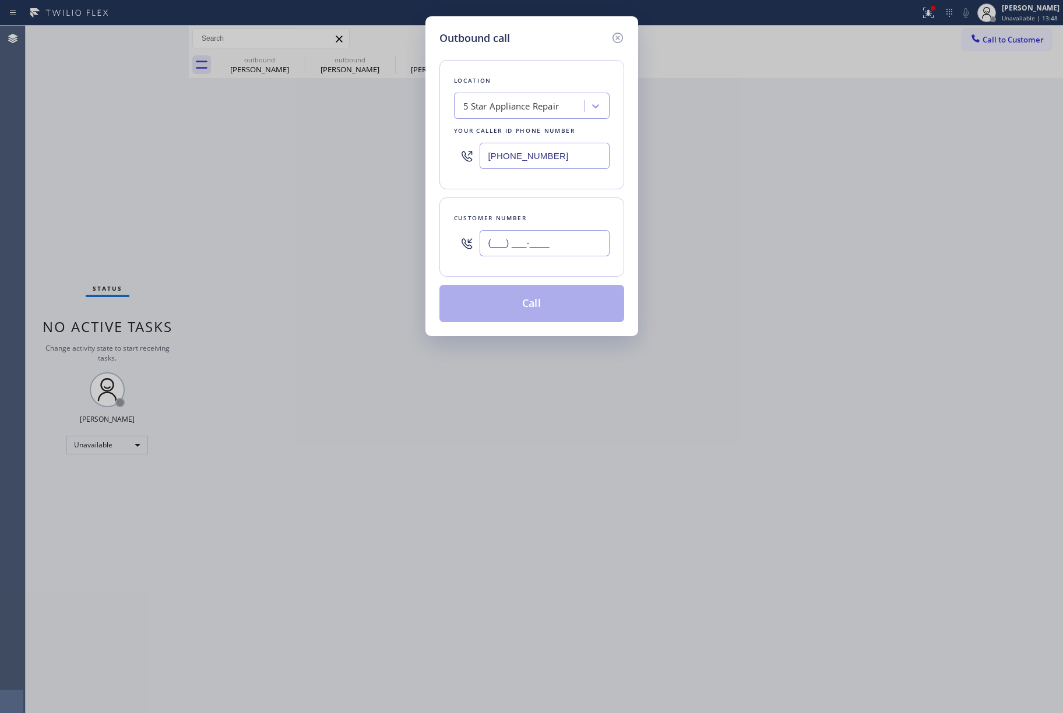
drag, startPoint x: 525, startPoint y: 250, endPoint x: 530, endPoint y: 226, distance: 24.6
click at [526, 250] on input "(___) ___-____" at bounding box center [545, 243] width 130 height 26
paste input "206) 495-8997"
type input "(206) 495-8997"
click at [528, 217] on div "Customer number" at bounding box center [532, 218] width 156 height 12
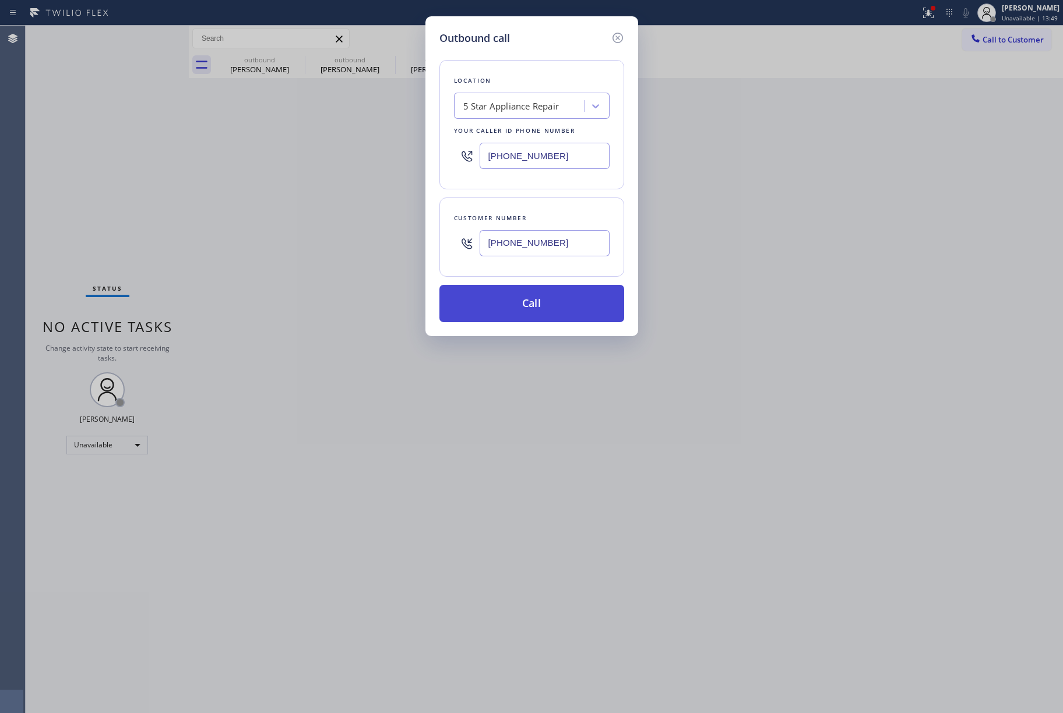
click at [546, 312] on button "Call" at bounding box center [532, 303] width 185 height 37
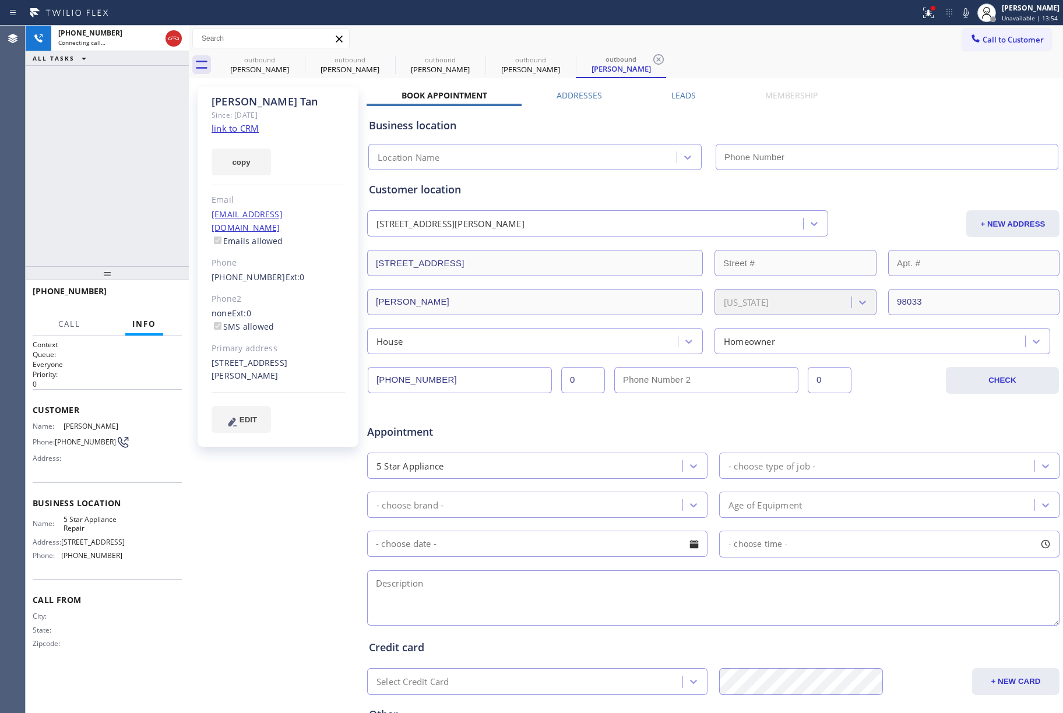
type input "[PHONE_NUMBER]"
click at [150, 188] on div "+12064958997 Connecting call… ALL TASKS ALL TASKS ACTIVE TASKS TASKS IN WRAP UP" at bounding box center [107, 146] width 163 height 241
click at [124, 161] on div "+12064958997 Connecting call… ALL TASKS ALL TASKS ACTIVE TASKS TASKS IN WRAP UP" at bounding box center [107, 146] width 163 height 241
click at [166, 299] on span "HANG UP" at bounding box center [155, 297] width 36 height 8
drag, startPoint x: 166, startPoint y: 259, endPoint x: 166, endPoint y: 290, distance: 30.9
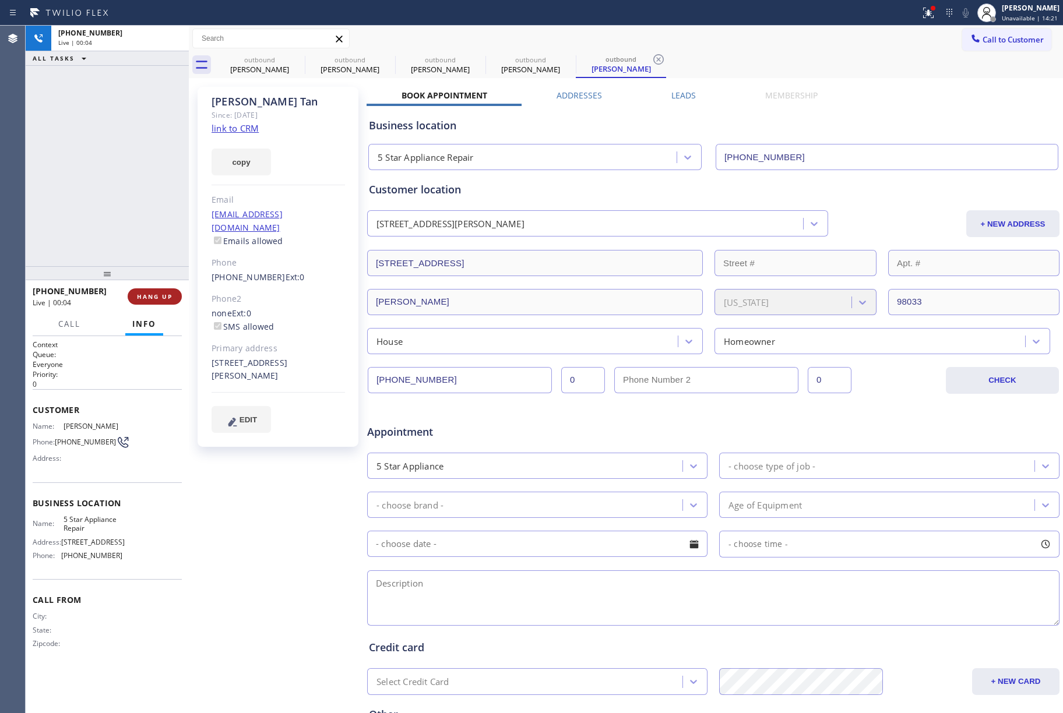
click at [166, 264] on div "+12064958997 Live | 00:04 ALL TASKS ALL TASKS ACTIVE TASKS TASKS IN WRAP UP +12…" at bounding box center [107, 370] width 163 height 688
click at [166, 293] on span "HANG UP" at bounding box center [155, 297] width 36 height 8
click at [152, 231] on div "ALL TASKS ALL TASKS ACTIVE TASKS TASKS IN WRAP UP +12064958997 Wrap up | 00:02" at bounding box center [107, 146] width 163 height 241
click at [164, 297] on span "COMPLETE" at bounding box center [152, 297] width 40 height 8
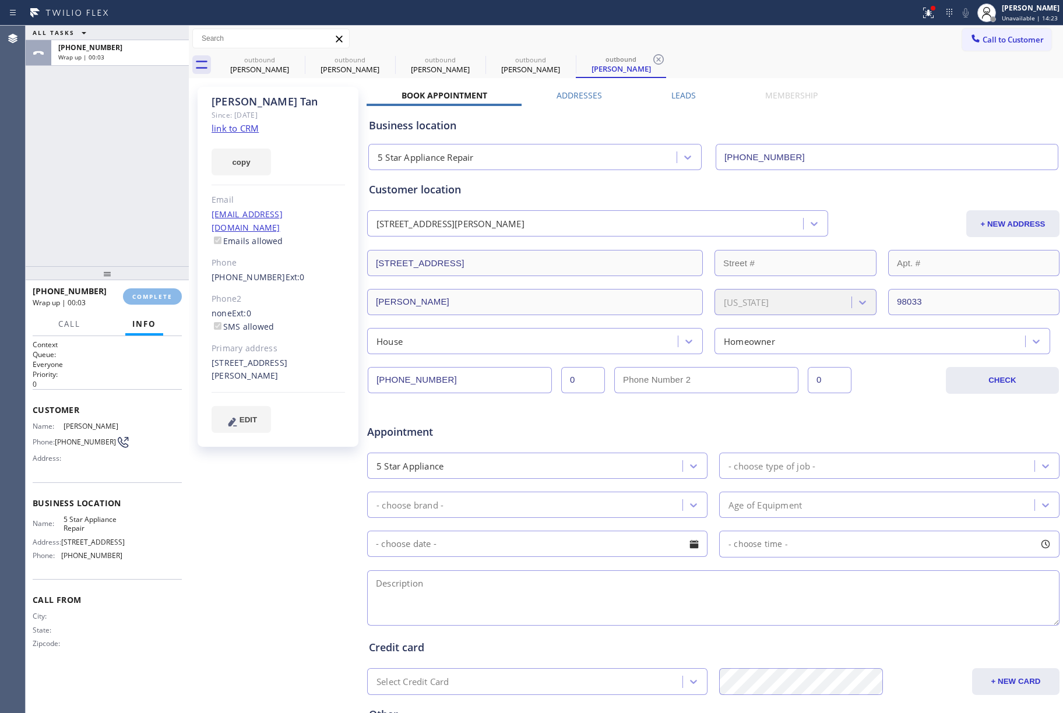
click at [147, 252] on div "ALL TASKS ALL TASKS ACTIVE TASKS TASKS IN WRAP UP +12064958997 Wrap up | 00:03" at bounding box center [107, 146] width 163 height 241
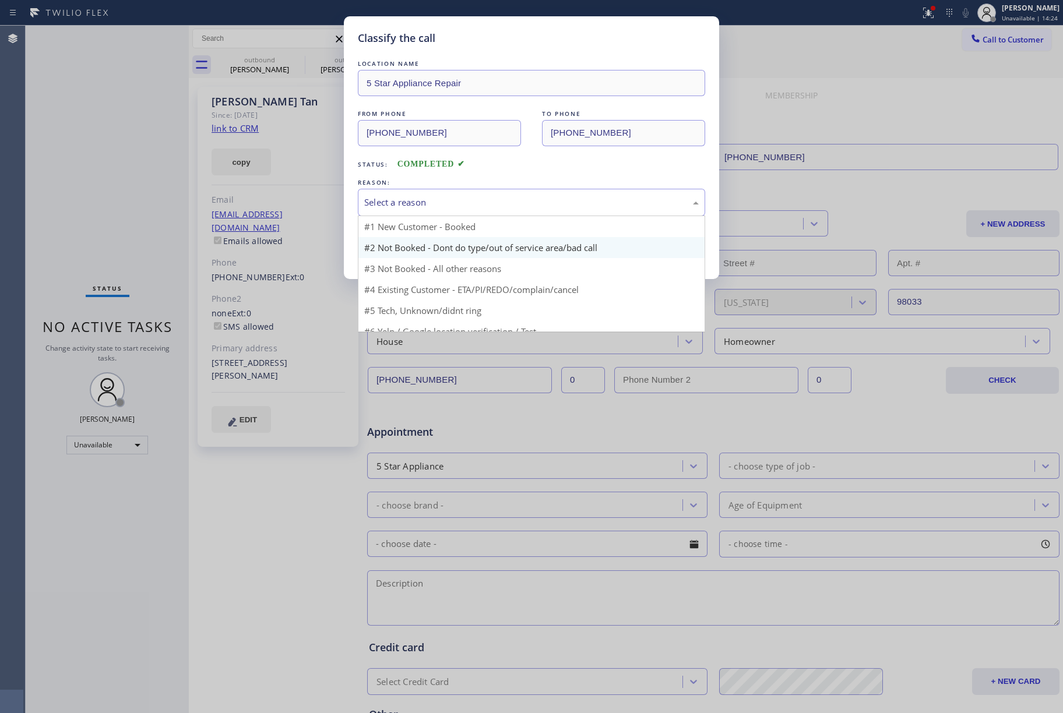
drag, startPoint x: 453, startPoint y: 199, endPoint x: 452, endPoint y: 252, distance: 53.0
click at [454, 204] on div "Select a reason" at bounding box center [531, 202] width 335 height 13
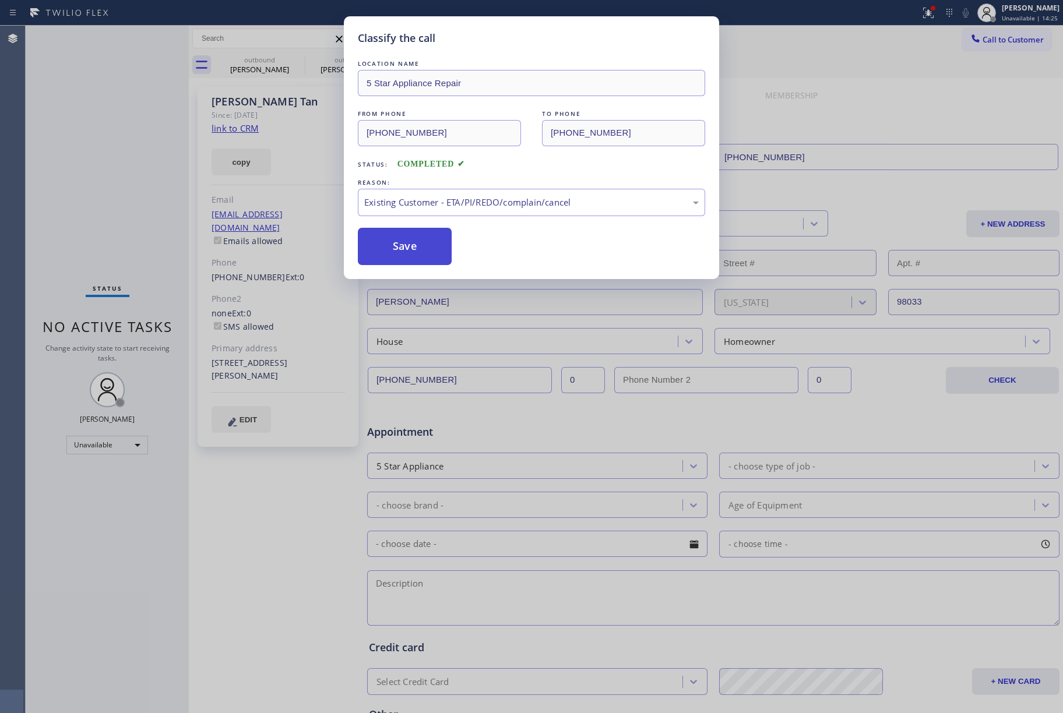
click at [410, 248] on button "Save" at bounding box center [405, 246] width 94 height 37
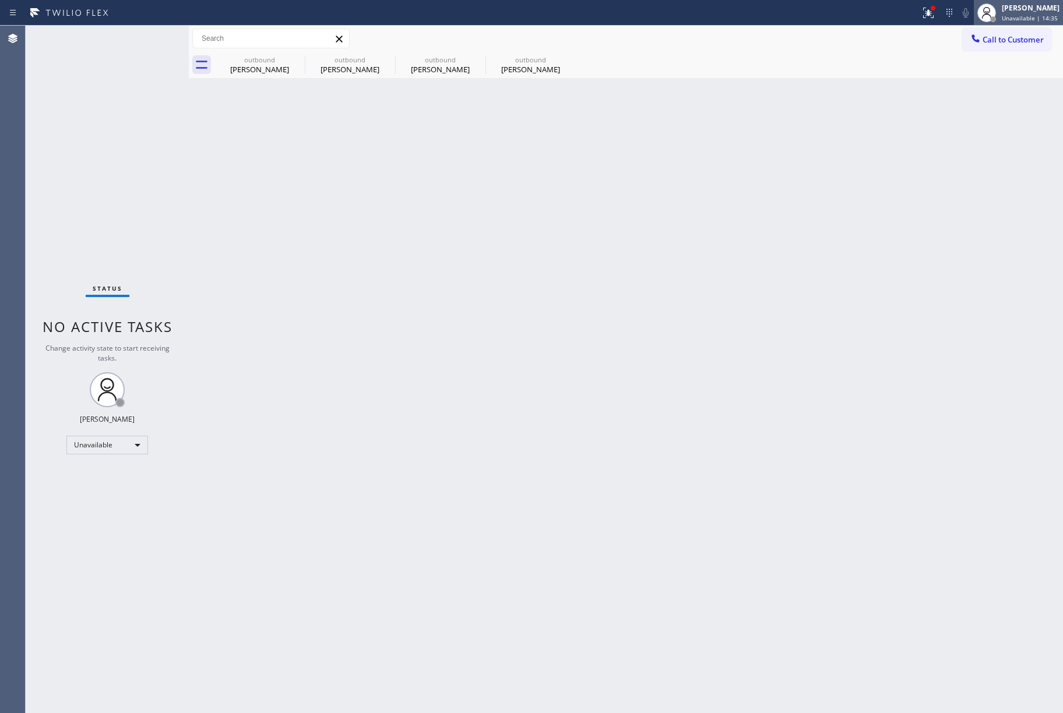
click at [1026, 19] on span "Unavailable | 14:35" at bounding box center [1030, 18] width 56 height 8
click at [857, 43] on div "Call to Customer Outbound call Location 5 Star Appliance Repair Your caller id …" at bounding box center [626, 39] width 874 height 20
click at [1029, 36] on span "Call to Customer" at bounding box center [1013, 39] width 61 height 10
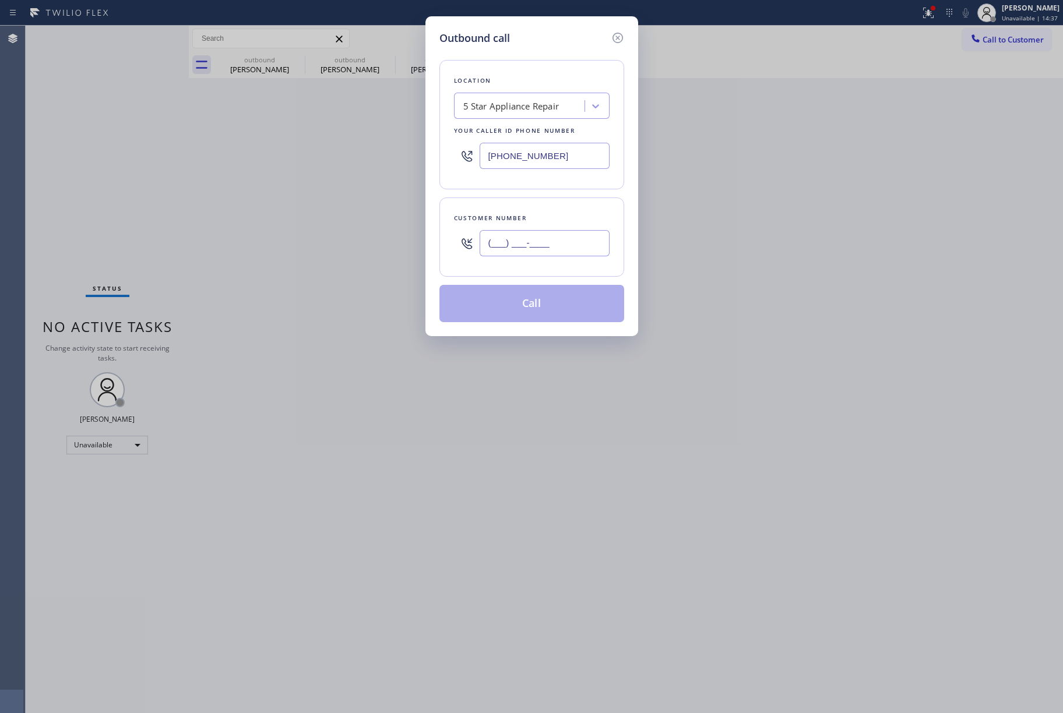
drag, startPoint x: 565, startPoint y: 241, endPoint x: 564, endPoint y: 219, distance: 22.2
click at [565, 242] on input "(___) ___-____" at bounding box center [545, 243] width 130 height 26
paste input "310) 384-9184"
type input "(310) 384-9184"
click at [563, 208] on div "Customer number (310) 384-9184" at bounding box center [532, 237] width 185 height 79
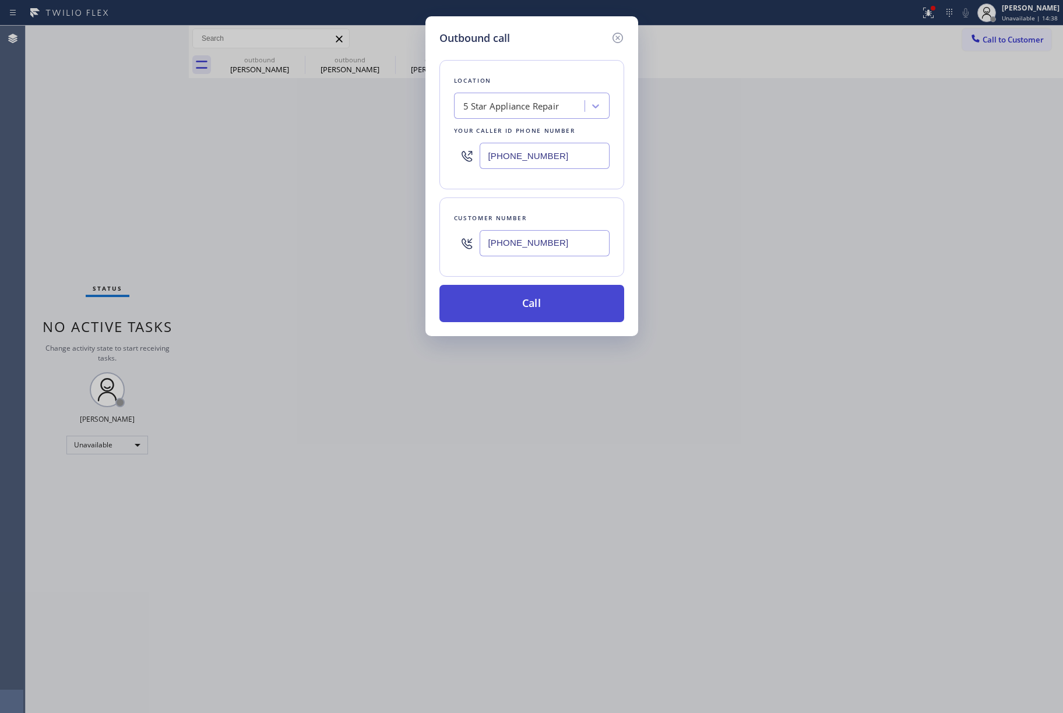
click at [556, 301] on button "Call" at bounding box center [532, 303] width 185 height 37
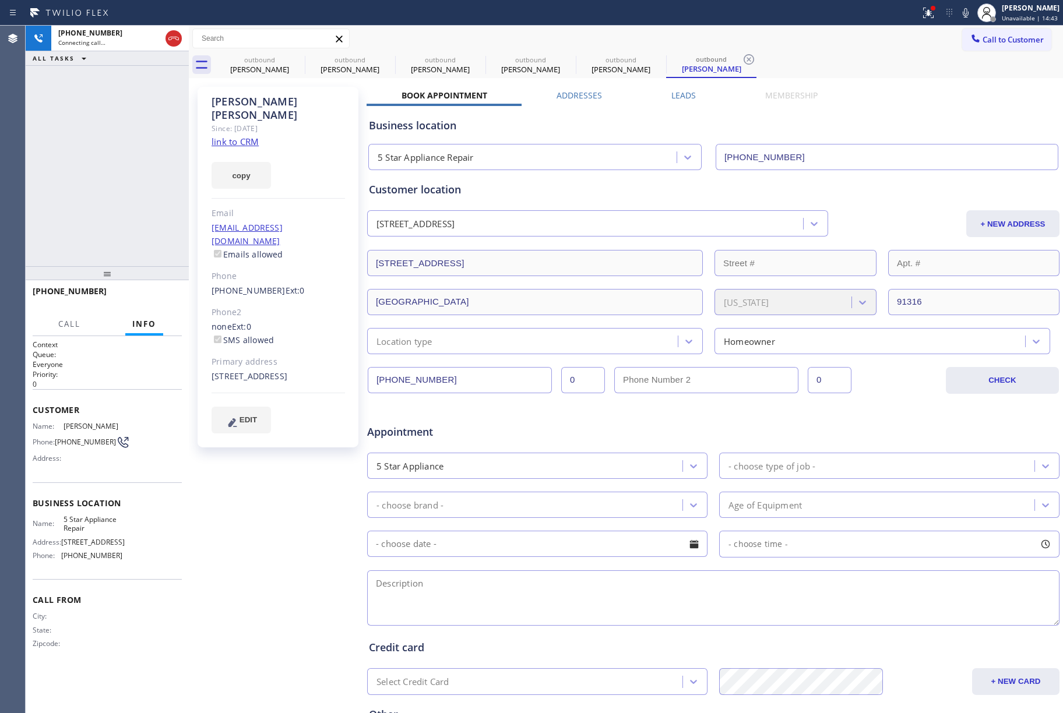
type input "[PHONE_NUMBER]"
click at [141, 185] on div "+13103849184 Connecting call… ALL TASKS ALL TASKS ACTIVE TASKS TASKS IN WRAP UP" at bounding box center [107, 146] width 163 height 241
click at [141, 290] on button "HANG UP" at bounding box center [155, 297] width 54 height 16
click at [115, 192] on div "+13103849184 Live | 01:13 ALL TASKS ALL TASKS ACTIVE TASKS TASKS IN WRAP UP" at bounding box center [107, 146] width 163 height 241
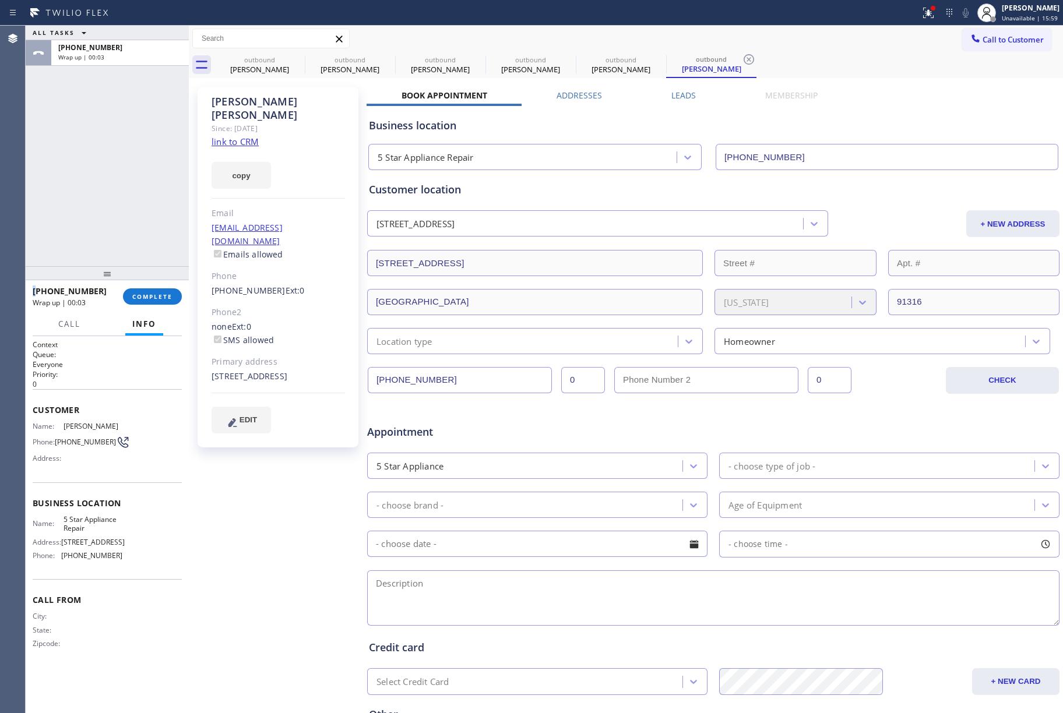
drag, startPoint x: 161, startPoint y: 290, endPoint x: 122, endPoint y: 205, distance: 93.4
click at [160, 290] on button "COMPLETE" at bounding box center [152, 297] width 59 height 16
click at [96, 171] on div "ALL TASKS ALL TASKS ACTIVE TASKS TASKS IN WRAP UP +13103849184 Wrap up | 00:03" at bounding box center [107, 146] width 163 height 241
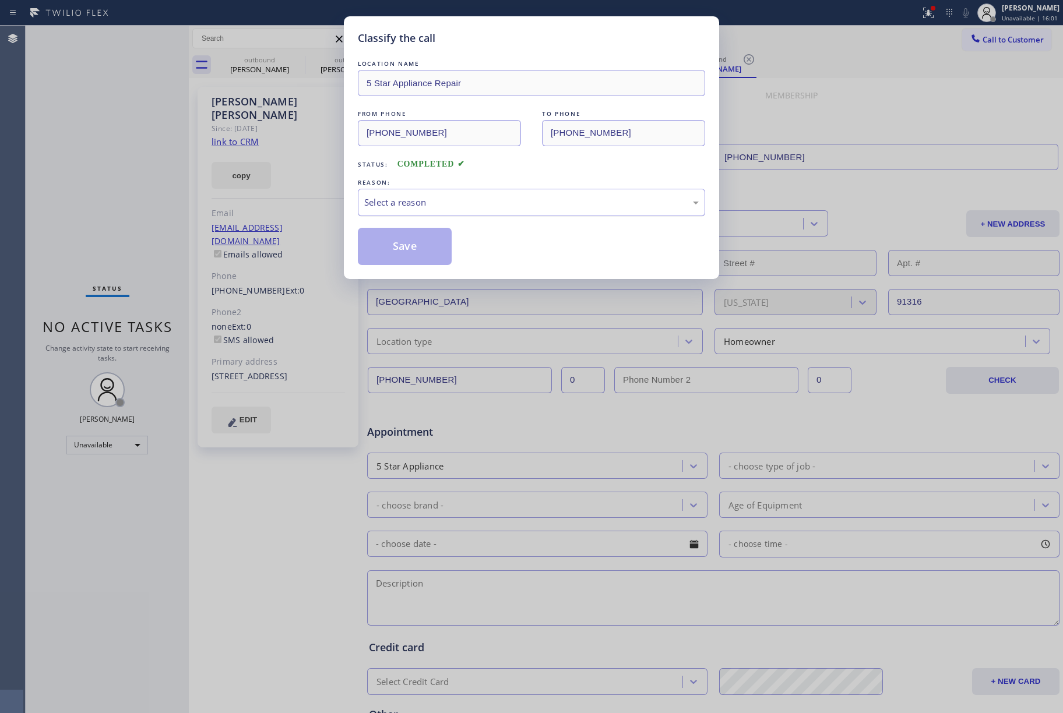
click at [432, 203] on div "Select a reason" at bounding box center [531, 202] width 335 height 13
click at [405, 240] on button "Save" at bounding box center [405, 246] width 94 height 37
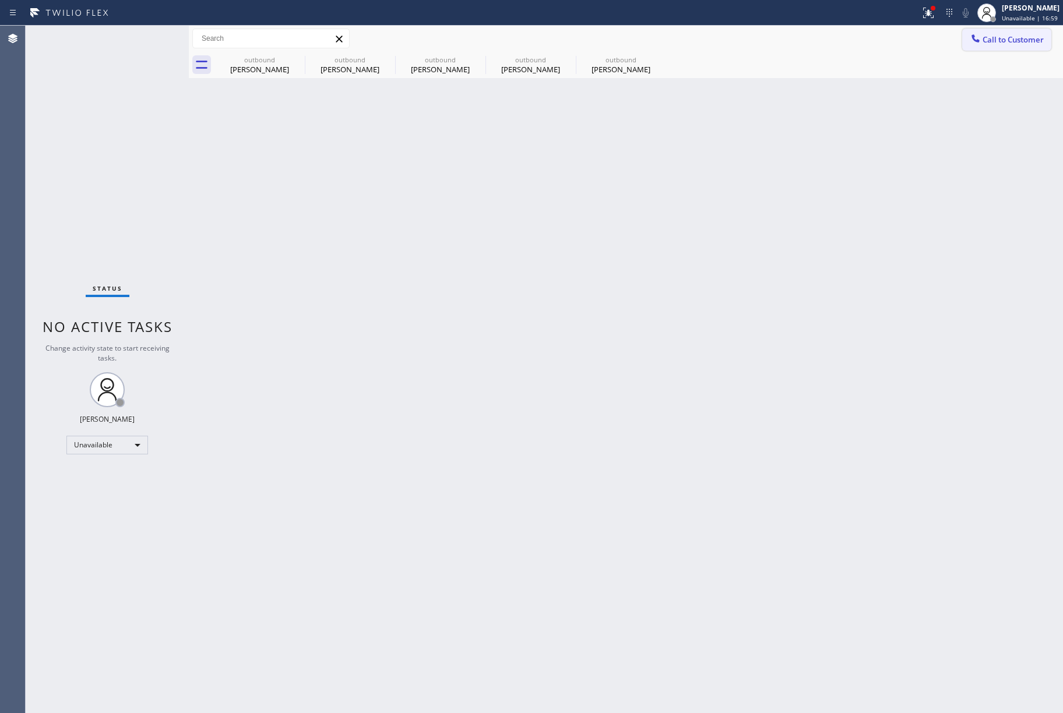
click at [1020, 41] on span "Call to Customer" at bounding box center [1013, 39] width 61 height 10
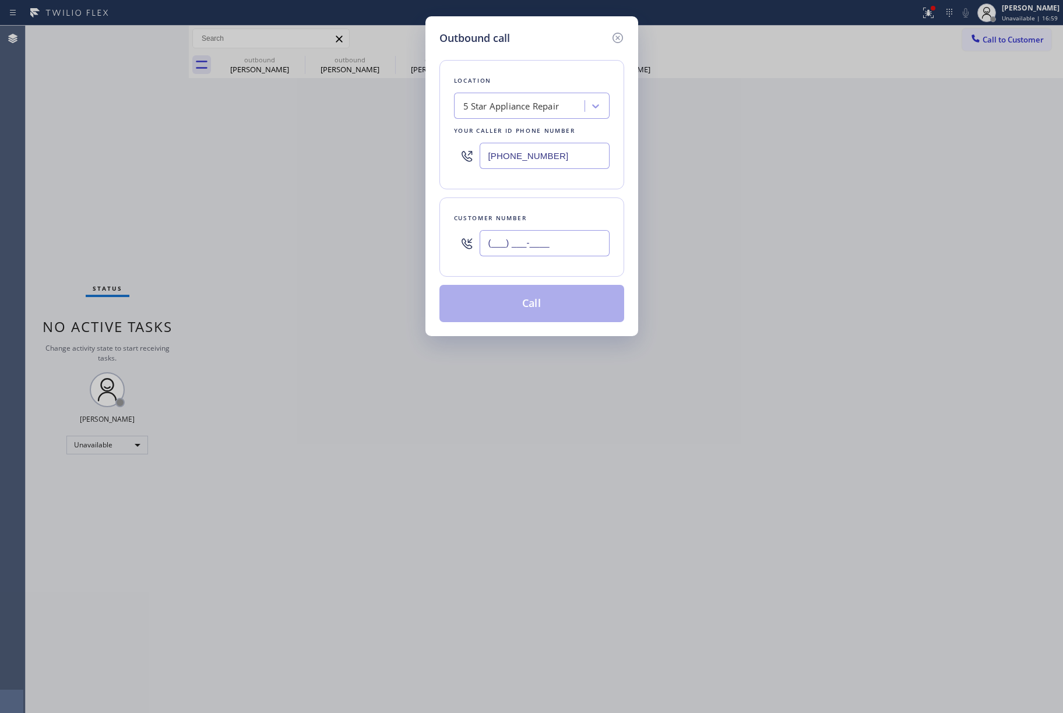
click at [549, 233] on input "(___) ___-____" at bounding box center [545, 243] width 130 height 26
paste input "661) 373-0424"
type input "(661) 373-0424"
click at [544, 208] on div "Customer number (661) 373-0424" at bounding box center [532, 237] width 185 height 79
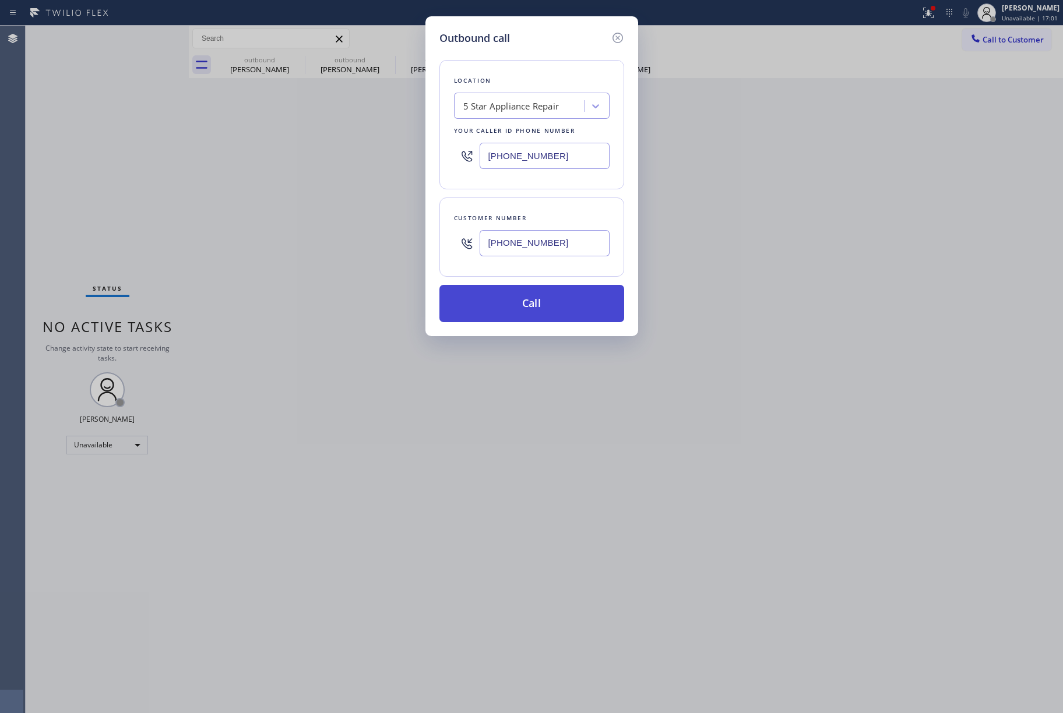
click at [528, 299] on button "Call" at bounding box center [532, 303] width 185 height 37
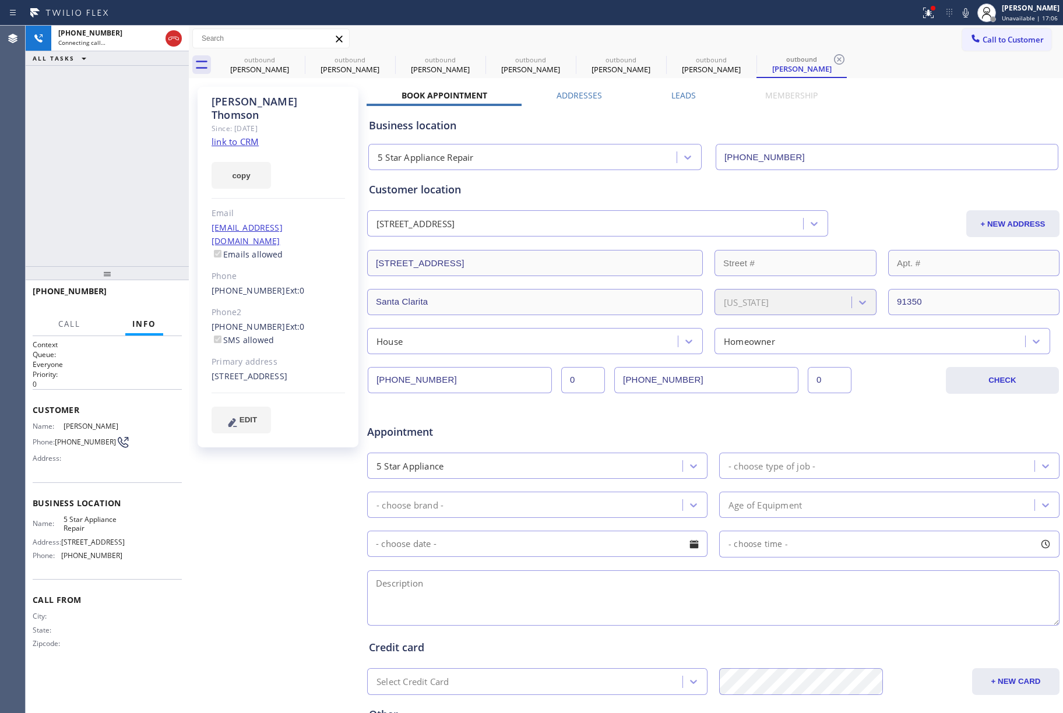
type input "[PHONE_NUMBER]"
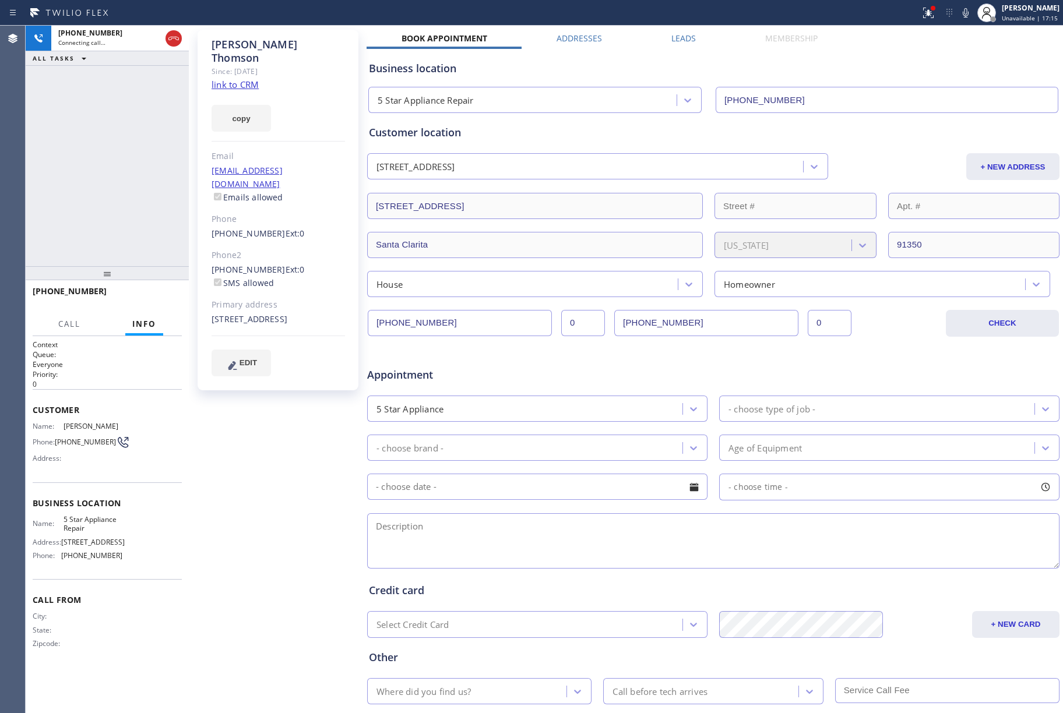
scroll to position [128, 0]
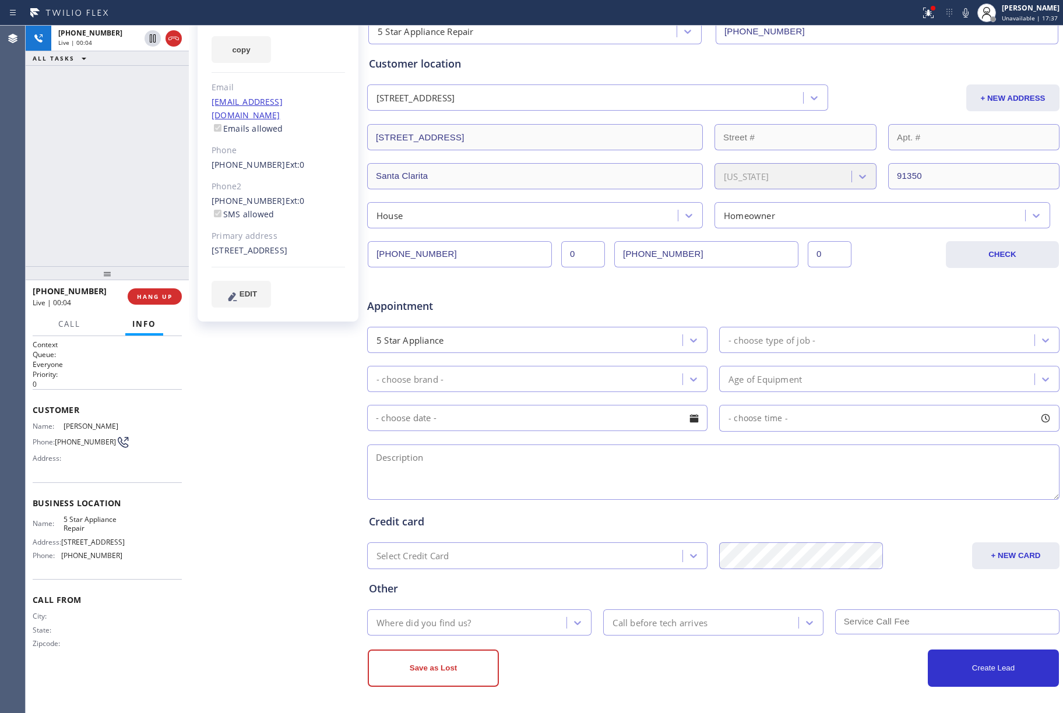
drag, startPoint x: 150, startPoint y: 296, endPoint x: 147, endPoint y: 251, distance: 45.5
click at [150, 296] on span "HANG UP" at bounding box center [155, 297] width 36 height 8
click at [163, 297] on span "HANG UP" at bounding box center [155, 297] width 36 height 8
click at [117, 213] on div "ALL TASKS ALL TASKS ACTIVE TASKS TASKS IN WRAP UP +16613730424 Wrap up | 00:02" at bounding box center [107, 146] width 163 height 241
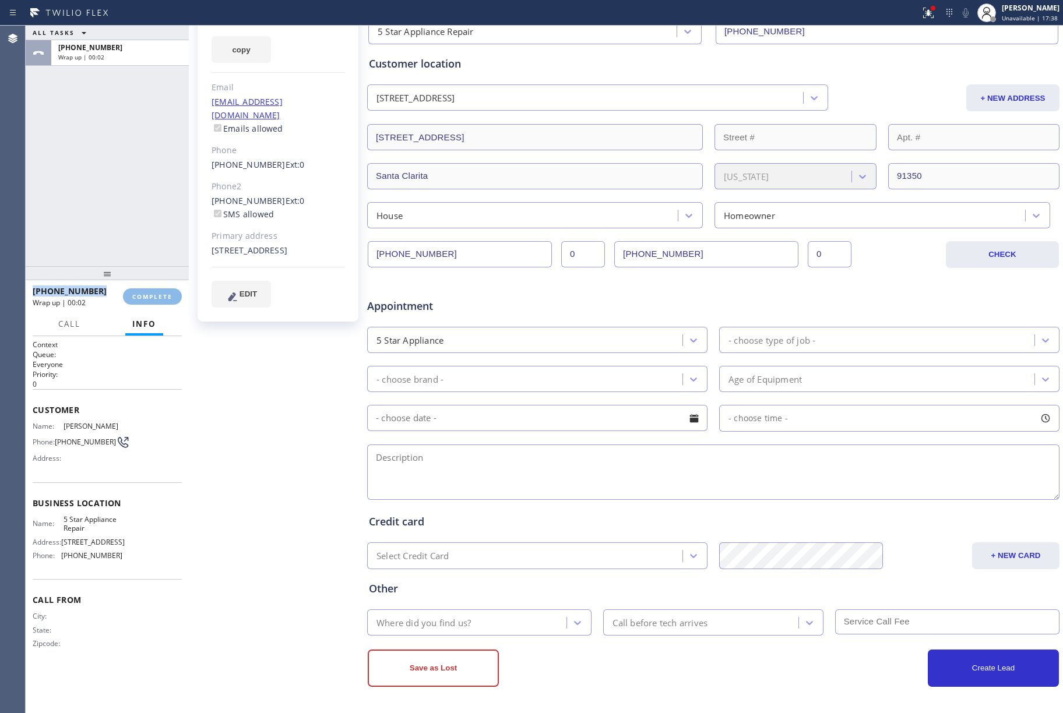
click at [117, 213] on div "ALL TASKS ALL TASKS ACTIVE TASKS TASKS IN WRAP UP +16613730424 Wrap up | 00:02" at bounding box center [107, 146] width 163 height 241
click at [168, 295] on span "COMPLETE" at bounding box center [152, 297] width 40 height 8
click at [125, 210] on div "ALL TASKS ALL TASKS ACTIVE TASKS TASKS IN WRAP UP +16613730424 Wrap up | 00:03" at bounding box center [107, 146] width 163 height 241
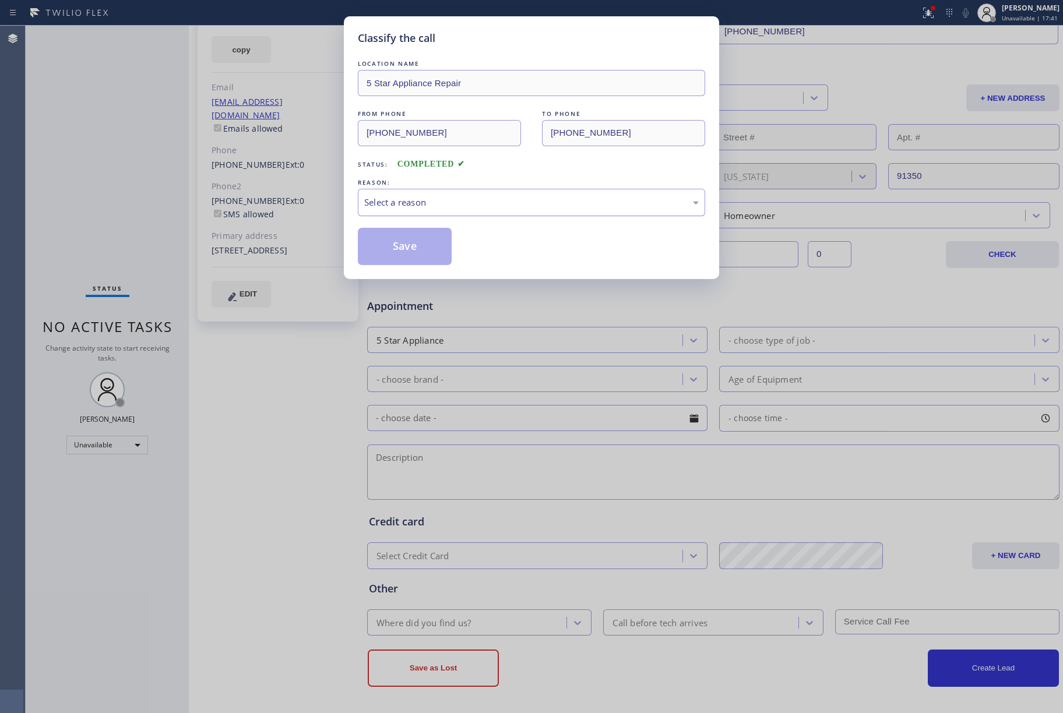
click at [436, 195] on div "Select a reason" at bounding box center [531, 202] width 347 height 27
drag, startPoint x: 404, startPoint y: 243, endPoint x: 374, endPoint y: 8, distance: 237.4
click at [404, 241] on button "Save" at bounding box center [405, 246] width 94 height 37
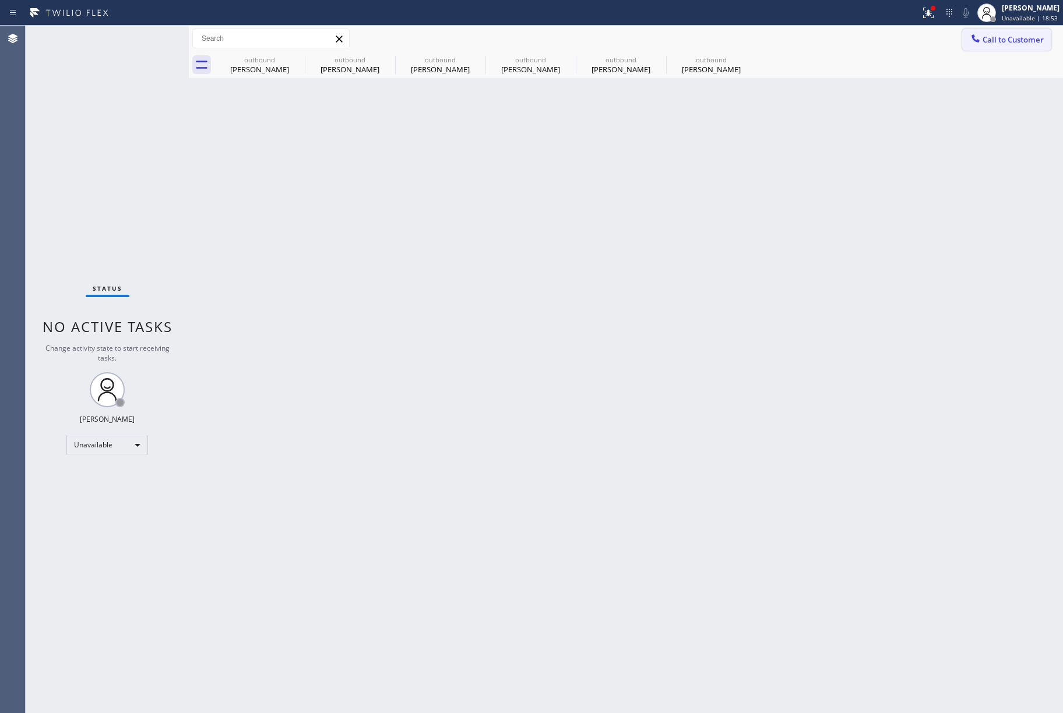
click at [1005, 47] on button "Call to Customer" at bounding box center [1006, 40] width 89 height 22
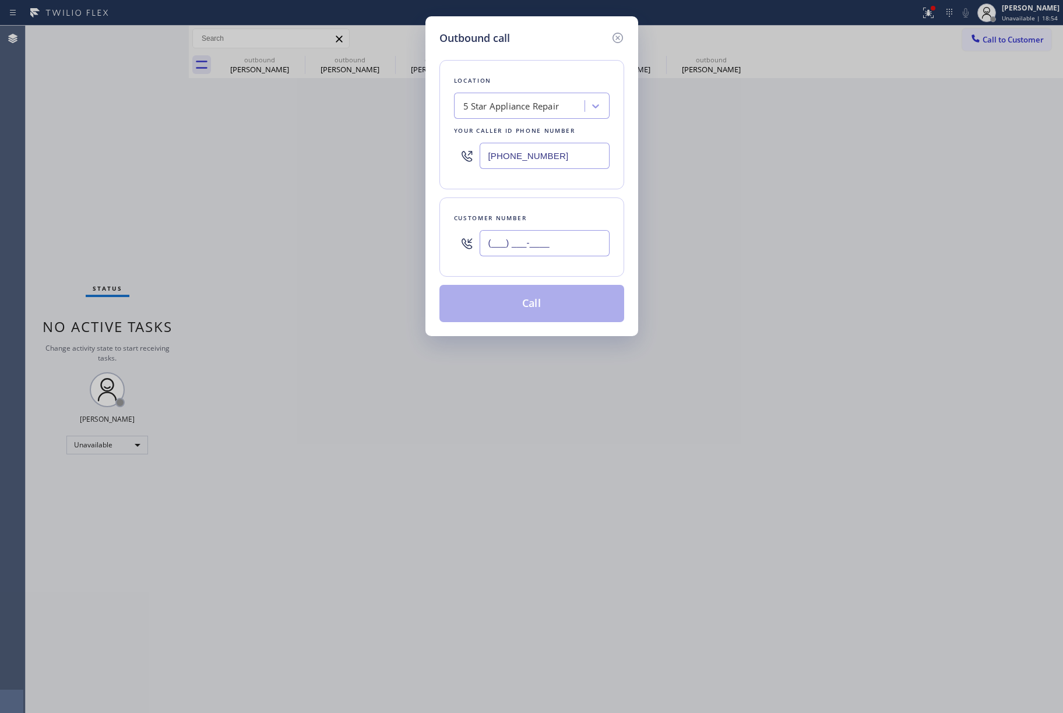
click at [547, 246] on input "(___) ___-____" at bounding box center [545, 243] width 130 height 26
paste input "480) 251-2179"
type input "(480) 251-2179"
click at [546, 210] on div "Customer number (480) 251-2179" at bounding box center [532, 237] width 185 height 79
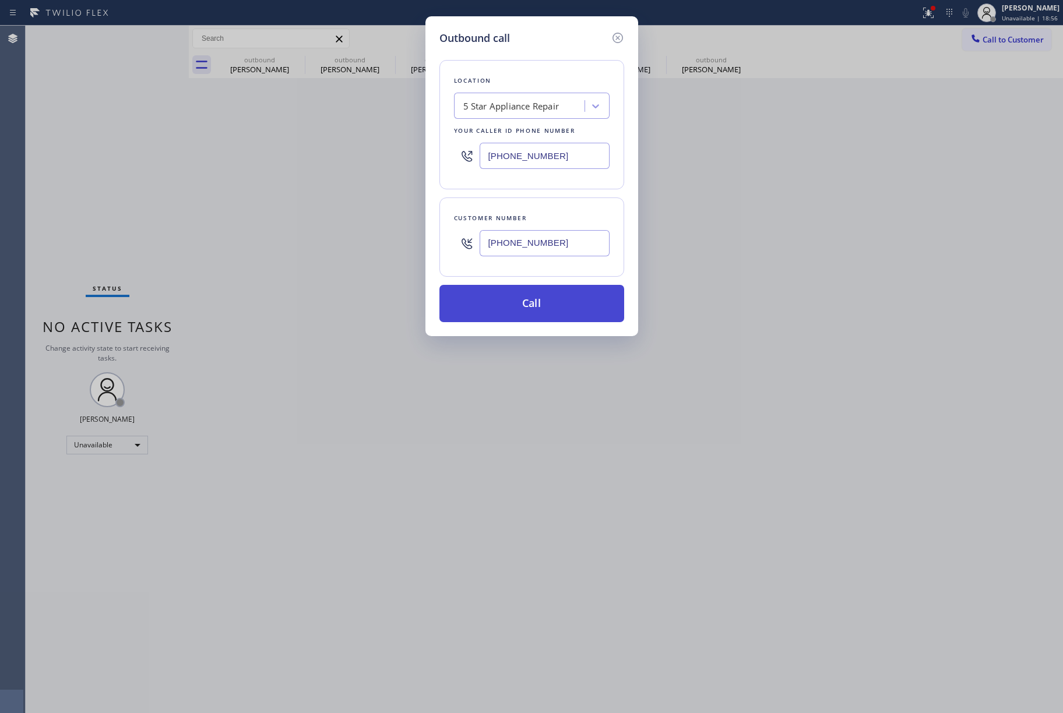
click at [539, 302] on button "Call" at bounding box center [532, 303] width 185 height 37
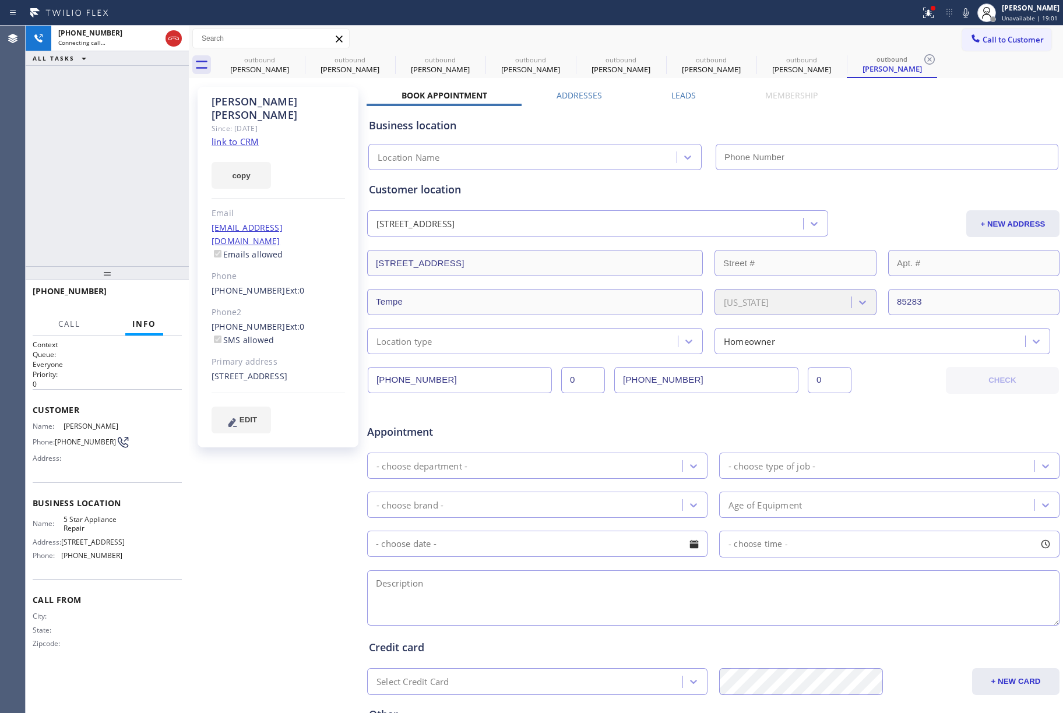
type input "[PHONE_NUMBER]"
drag, startPoint x: 171, startPoint y: 296, endPoint x: 138, endPoint y: 213, distance: 89.7
click at [171, 294] on span "HANG UP" at bounding box center [155, 297] width 36 height 8
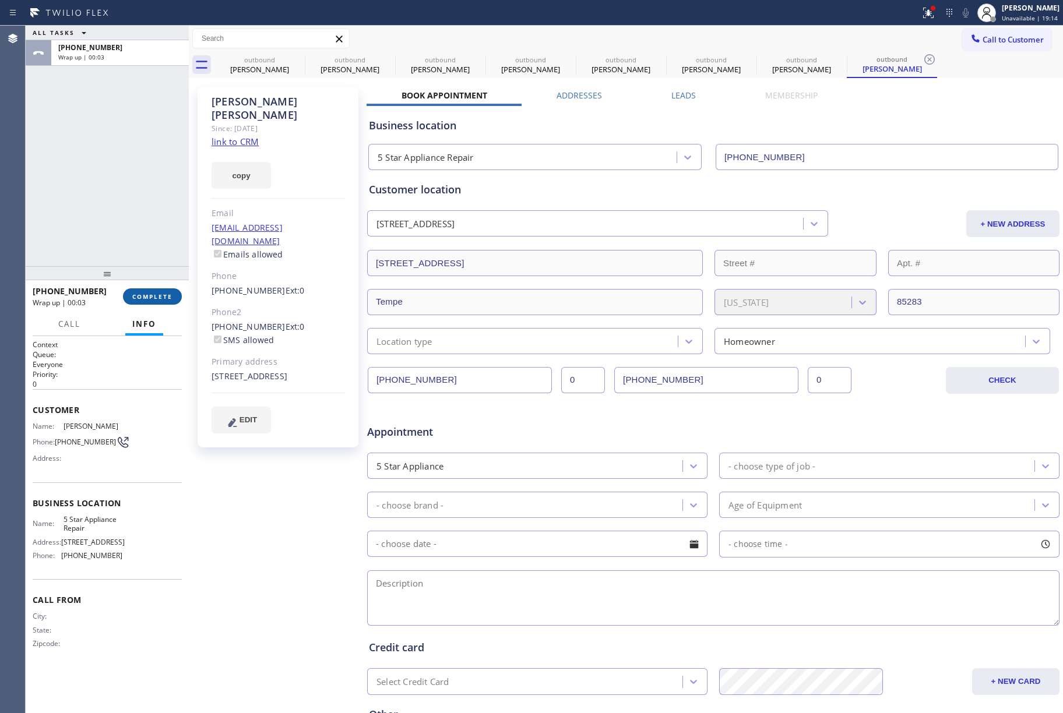
click at [160, 295] on span "COMPLETE" at bounding box center [152, 297] width 40 height 8
click at [145, 213] on div "ALL TASKS ALL TASKS ACTIVE TASKS TASKS IN WRAP UP +14802512179 Wrap up | 00:03" at bounding box center [107, 146] width 163 height 241
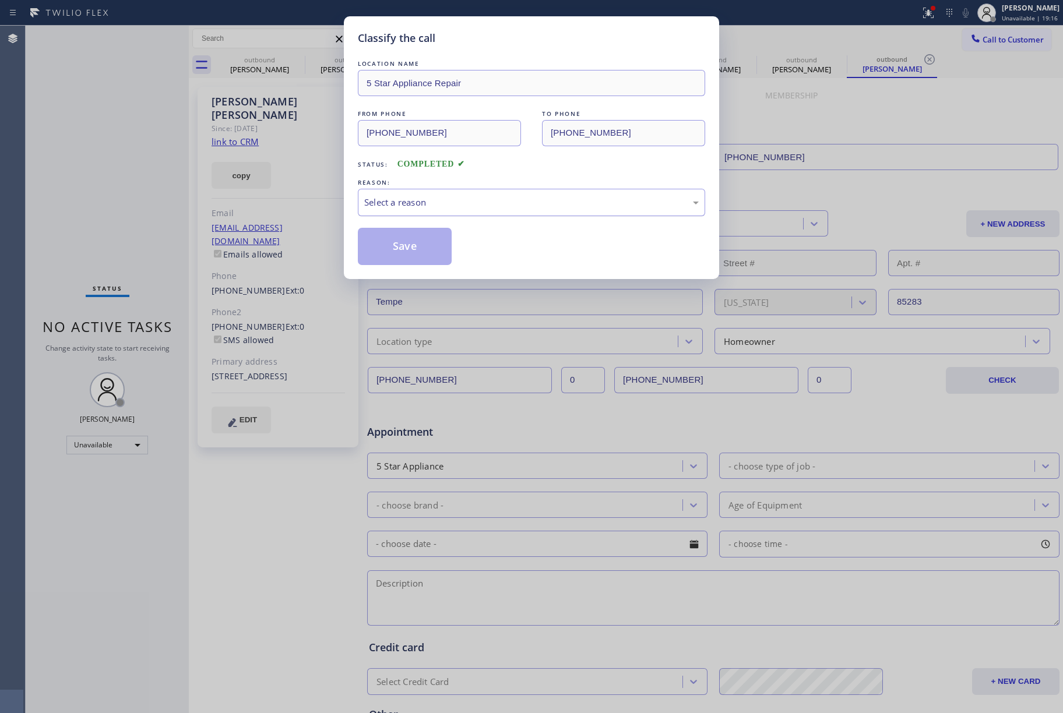
click at [466, 211] on div "Select a reason" at bounding box center [531, 202] width 347 height 27
click at [382, 255] on button "Save" at bounding box center [405, 246] width 94 height 37
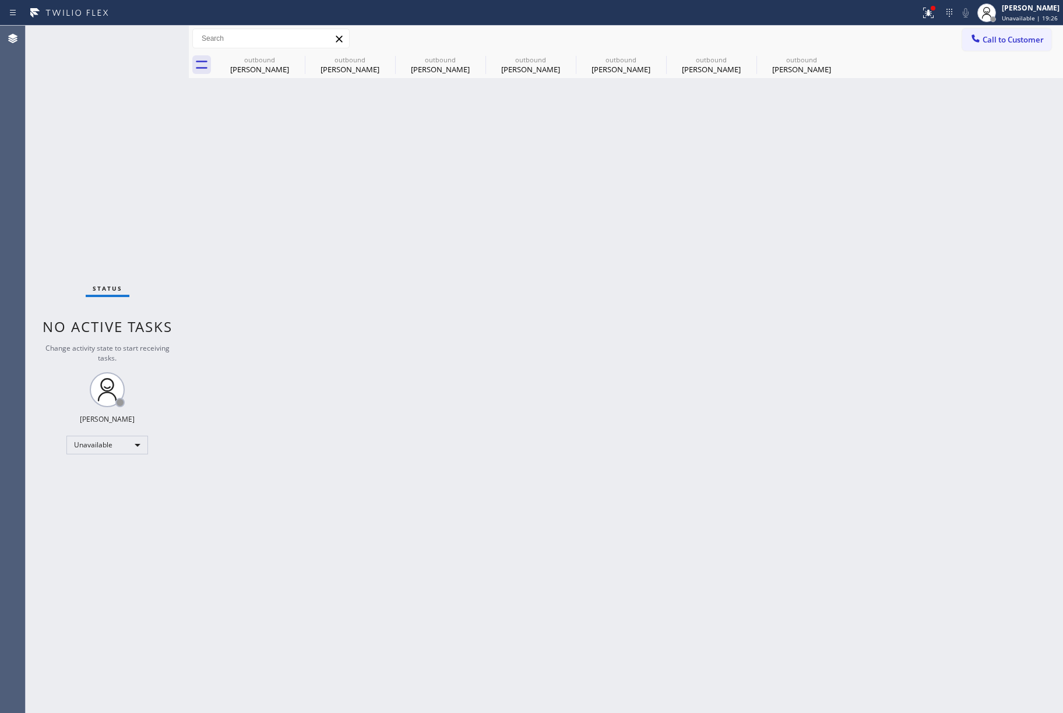
drag, startPoint x: 1034, startPoint y: 40, endPoint x: 553, endPoint y: 145, distance: 492.9
click at [1033, 40] on span "Call to Customer" at bounding box center [1013, 39] width 61 height 10
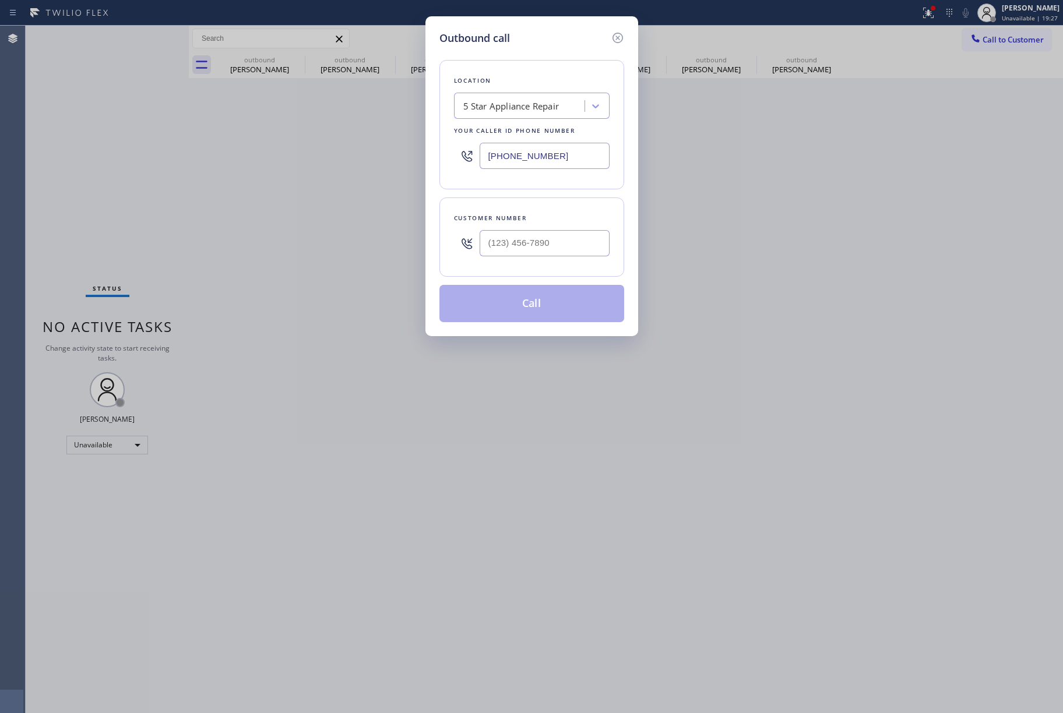
drag, startPoint x: 544, startPoint y: 152, endPoint x: 465, endPoint y: 152, distance: 79.9
click at [459, 152] on div "[PHONE_NUMBER]" at bounding box center [532, 156] width 156 height 38
paste input "415) 727-4640"
type input "(415) 727-4640"
click at [516, 238] on input "text" at bounding box center [545, 243] width 130 height 26
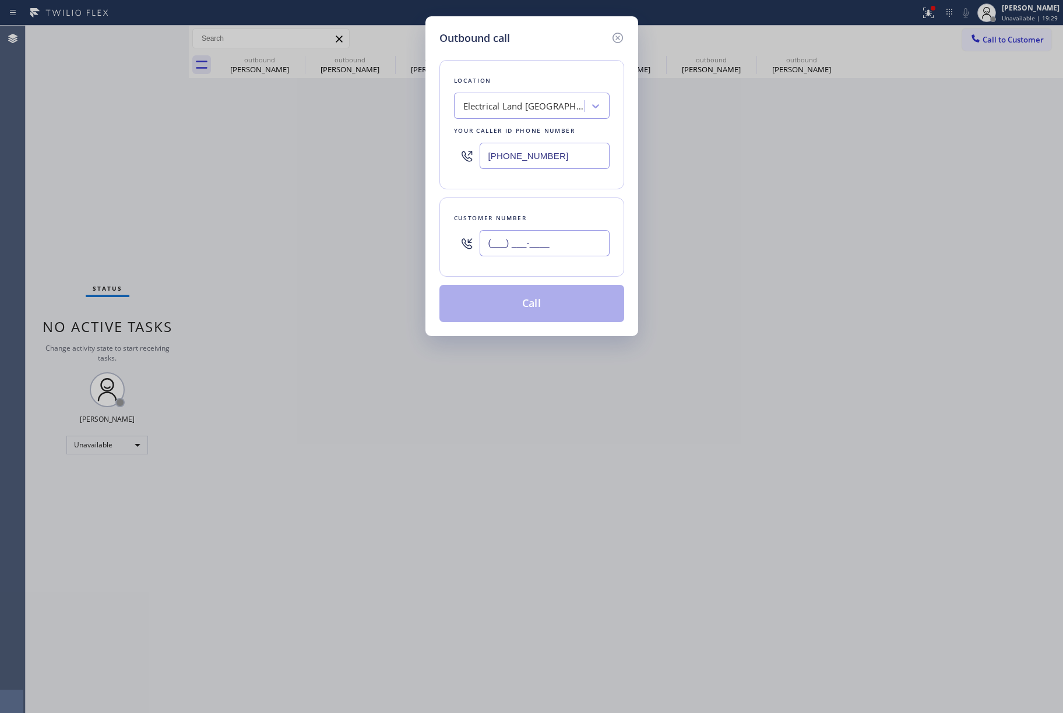
paste input "925) 918-2544"
type input "(925) 918-2544"
click at [525, 198] on div "Customer number (925) 918-2544" at bounding box center [532, 237] width 185 height 79
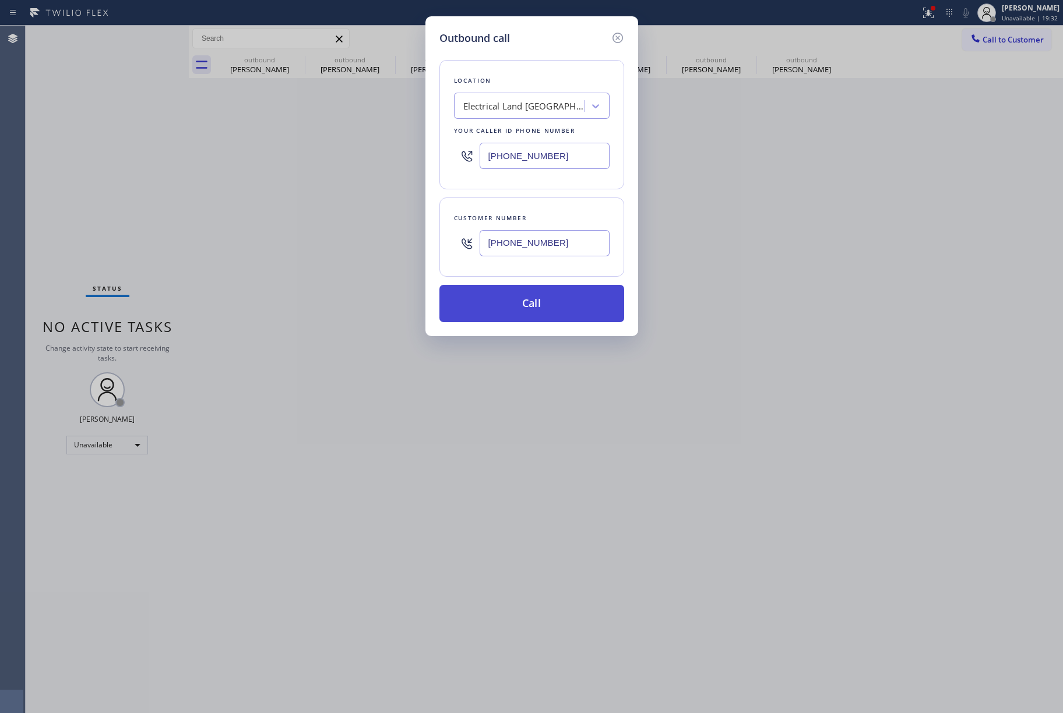
click at [537, 304] on button "Call" at bounding box center [532, 303] width 185 height 37
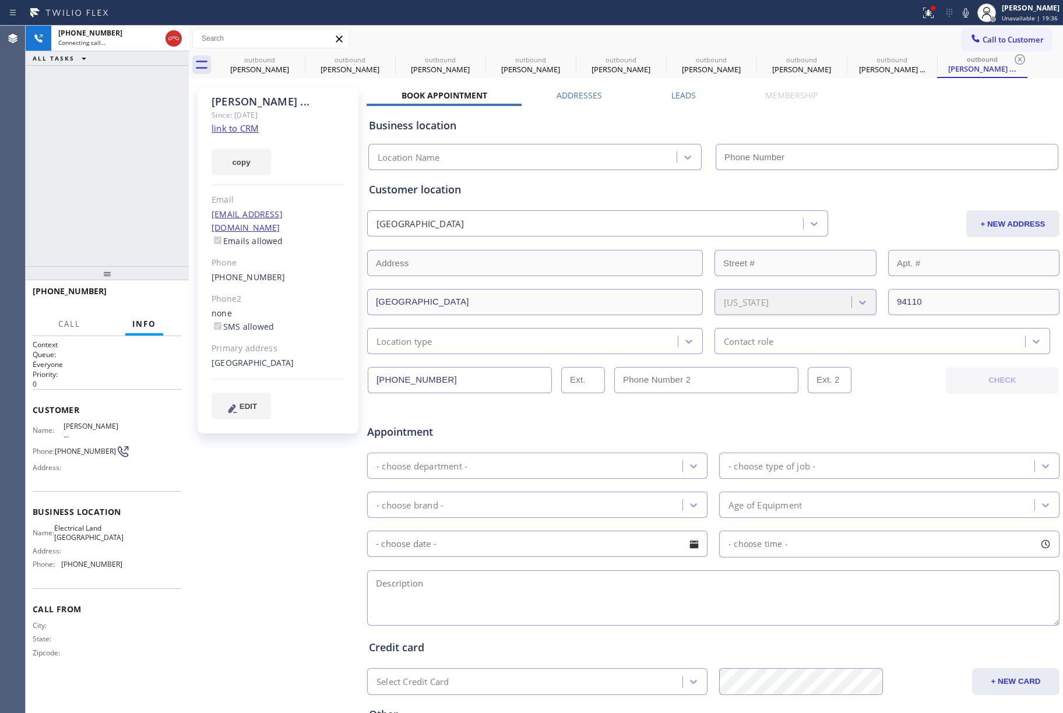
click at [235, 129] on link "link to CRM" at bounding box center [235, 128] width 47 height 12
type input "(415) 727-4640"
click at [156, 295] on span "HANG UP" at bounding box center [155, 297] width 36 height 8
drag, startPoint x: 139, startPoint y: 246, endPoint x: 140, endPoint y: 259, distance: 12.9
click at [140, 249] on div "+19259182544 Live | 00:04 ALL TASKS ALL TASKS ACTIVE TASKS TASKS IN WRAP UP" at bounding box center [107, 146] width 163 height 241
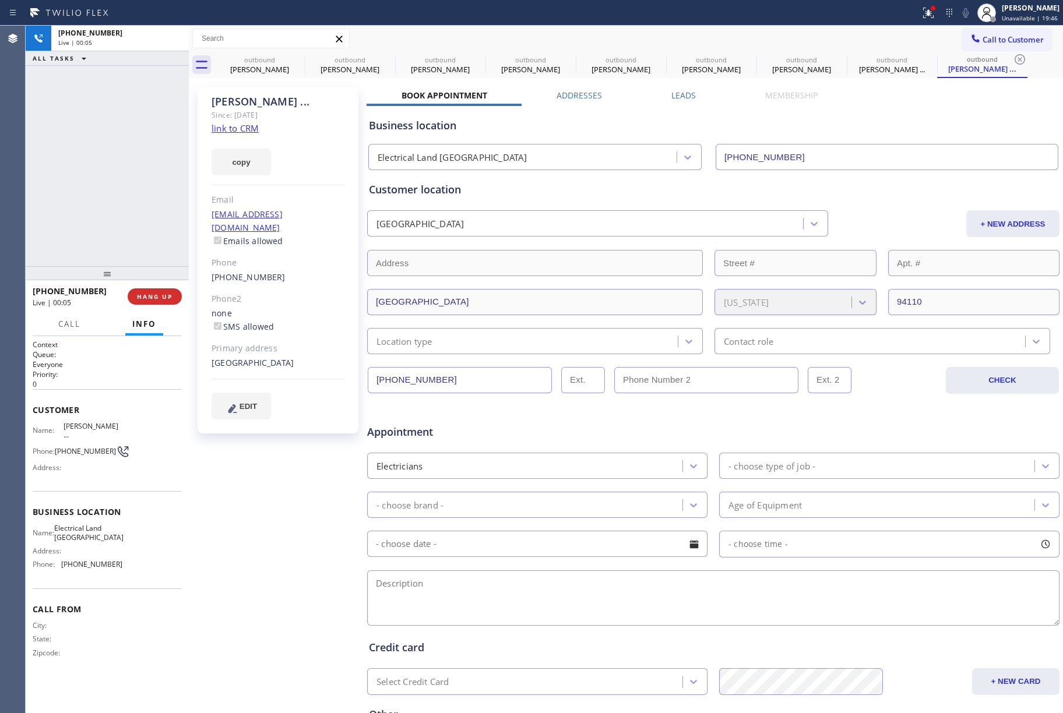
click at [147, 287] on div "+19259182544 Live | 00:05 HANG UP" at bounding box center [107, 297] width 149 height 30
click at [148, 294] on span "COMPLETE" at bounding box center [152, 297] width 40 height 8
click at [115, 212] on div "ALL TASKS ALL TASKS ACTIVE TASKS TASKS IN WRAP UP +19259182544 Wrap up | 00:03" at bounding box center [107, 146] width 163 height 241
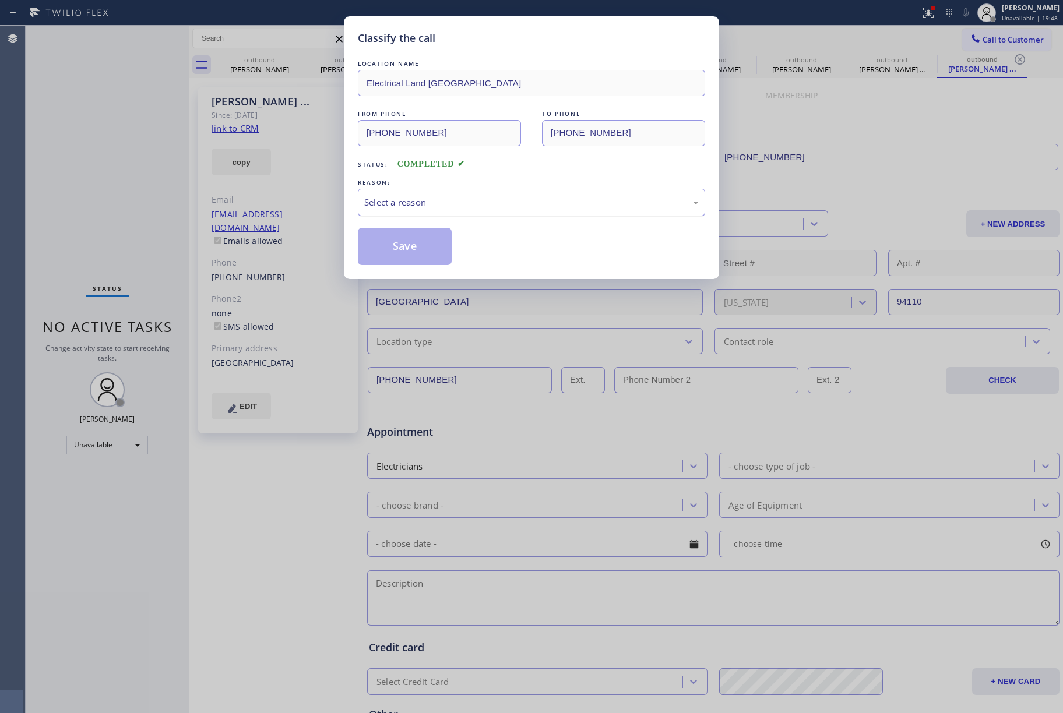
drag, startPoint x: 433, startPoint y: 199, endPoint x: 433, endPoint y: 211, distance: 11.7
click at [434, 201] on div "Select a reason" at bounding box center [531, 202] width 335 height 13
drag, startPoint x: 398, startPoint y: 249, endPoint x: 397, endPoint y: 244, distance: 5.9
click at [397, 248] on button "Save" at bounding box center [405, 246] width 94 height 37
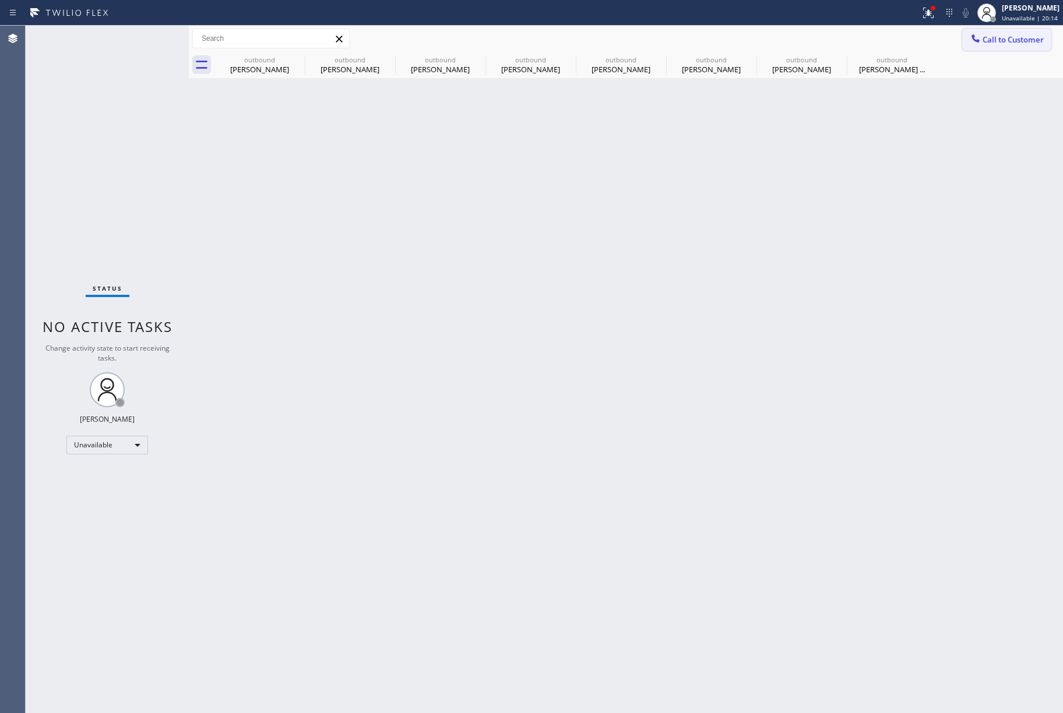
click at [987, 30] on button "Call to Customer" at bounding box center [1006, 40] width 89 height 22
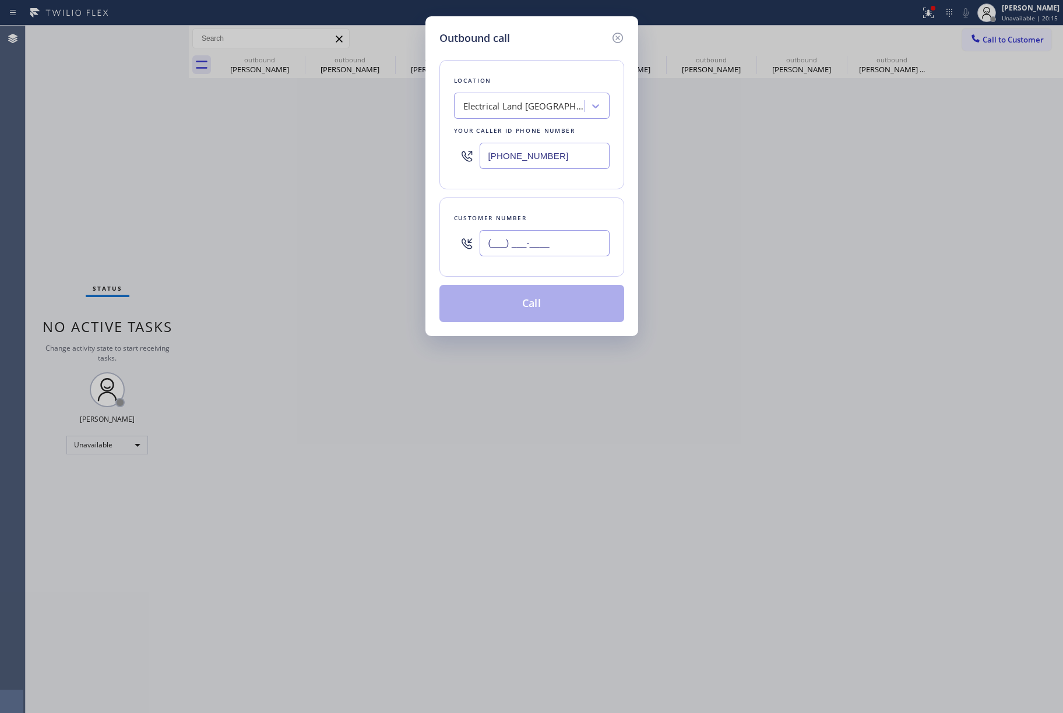
drag, startPoint x: 544, startPoint y: 234, endPoint x: 542, endPoint y: 245, distance: 11.2
click at [544, 235] on input "(___) ___-____" at bounding box center [545, 243] width 130 height 26
paste input "248) 765-0699"
type input "(248) 765-0699"
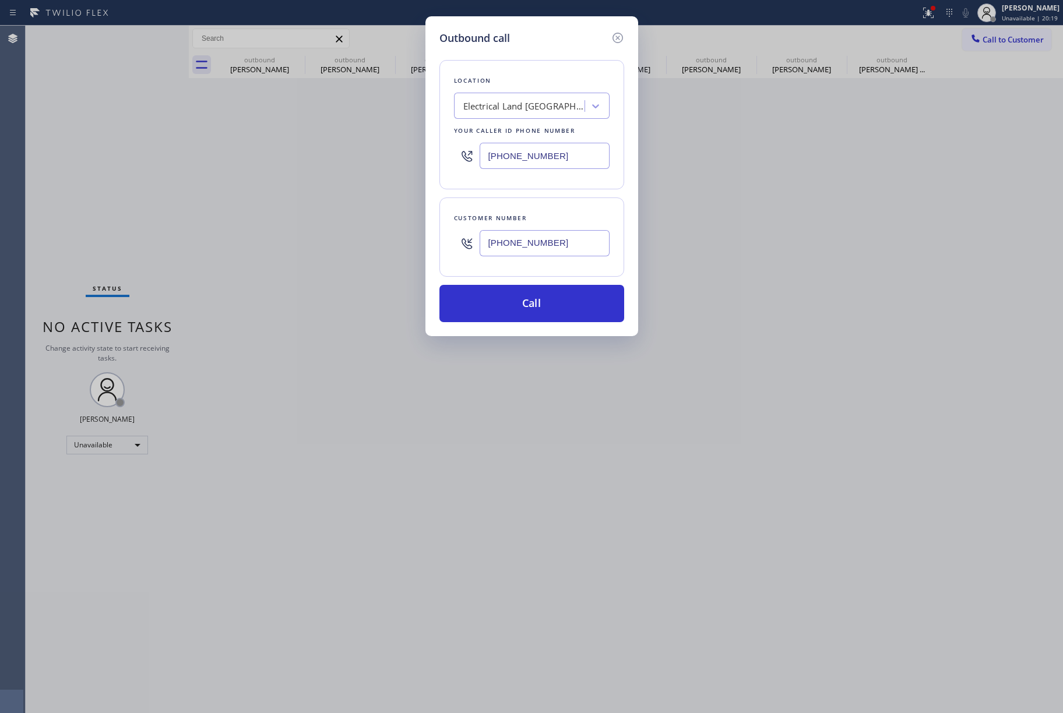
drag, startPoint x: 571, startPoint y: 155, endPoint x: 420, endPoint y: 154, distance: 151.0
click at [420, 154] on div "Outbound call Location Electrical Land Sunnyside Your caller id phone number (4…" at bounding box center [531, 356] width 1063 height 713
paste input "855) 731-4952"
type input "[PHONE_NUMBER]"
click at [546, 311] on button "Call" at bounding box center [532, 303] width 185 height 37
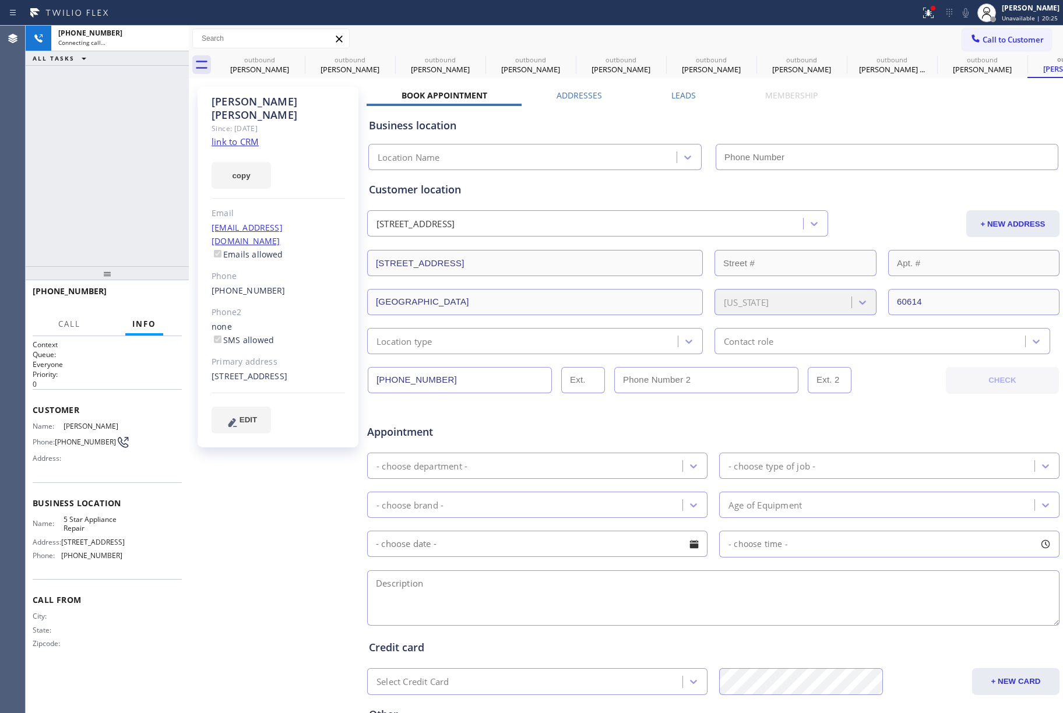
type input "[PHONE_NUMBER]"
click at [161, 291] on button "HANG UP" at bounding box center [155, 297] width 54 height 16
click at [159, 295] on span "HANG UP" at bounding box center [155, 297] width 36 height 8
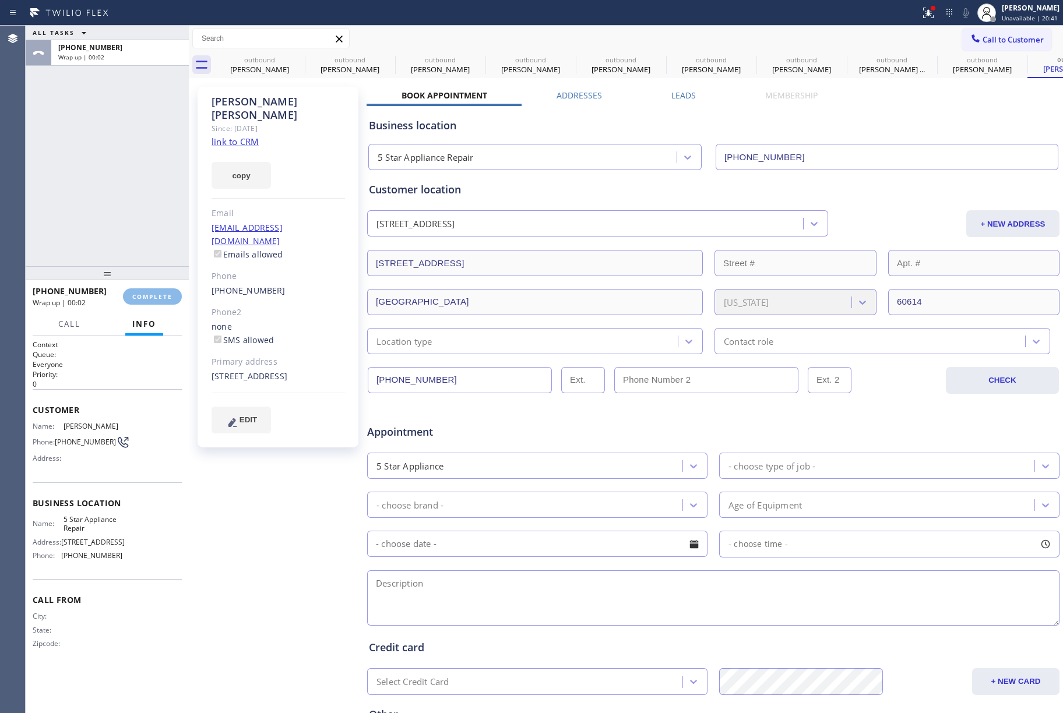
click at [133, 220] on div "ALL TASKS ALL TASKS ACTIVE TASKS TASKS IN WRAP UP +12487650699 Wrap up | 00:02" at bounding box center [107, 146] width 163 height 241
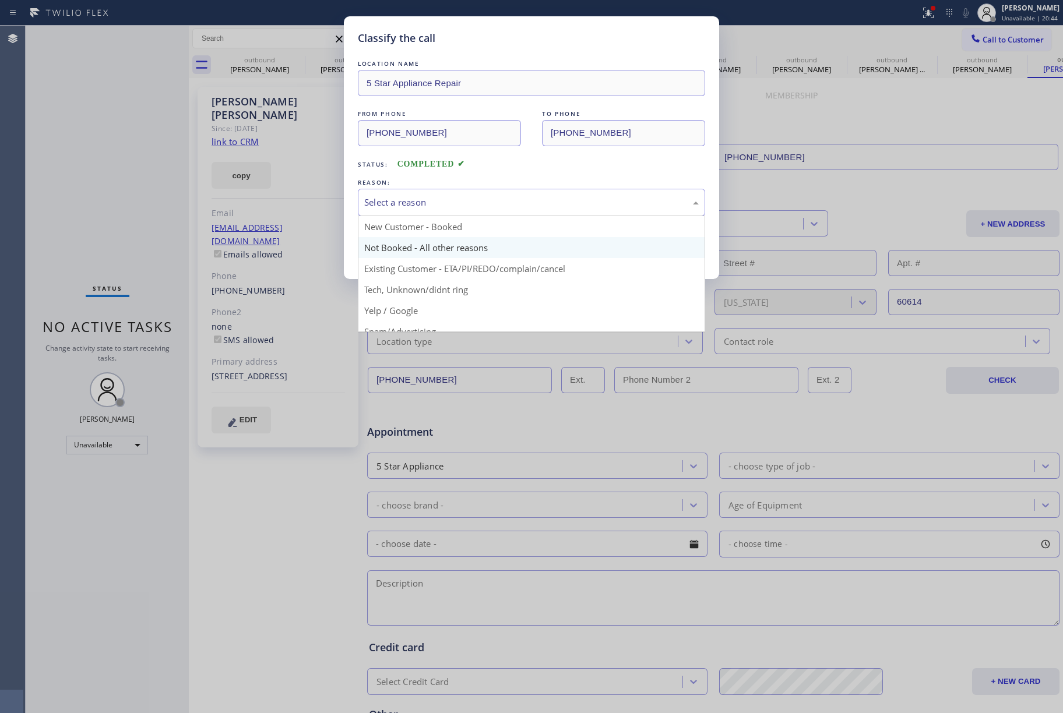
drag, startPoint x: 518, startPoint y: 206, endPoint x: 442, endPoint y: 250, distance: 87.5
click at [514, 206] on div "Select a reason" at bounding box center [531, 202] width 335 height 13
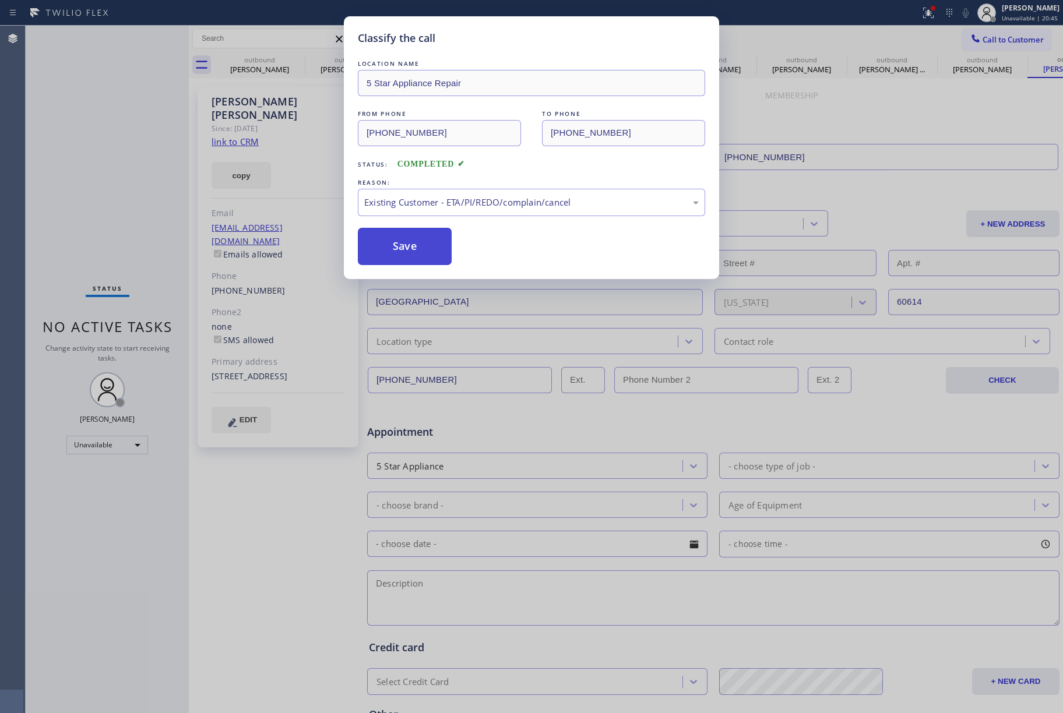
click at [401, 247] on button "Save" at bounding box center [405, 246] width 94 height 37
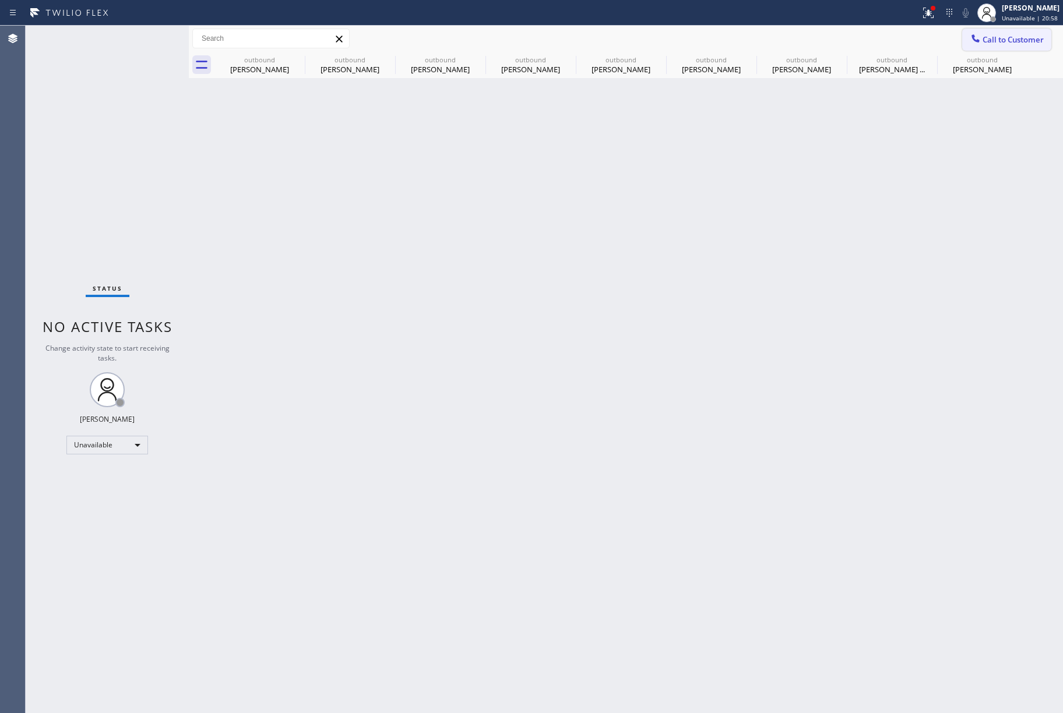
click at [1006, 36] on span "Call to Customer" at bounding box center [1013, 39] width 61 height 10
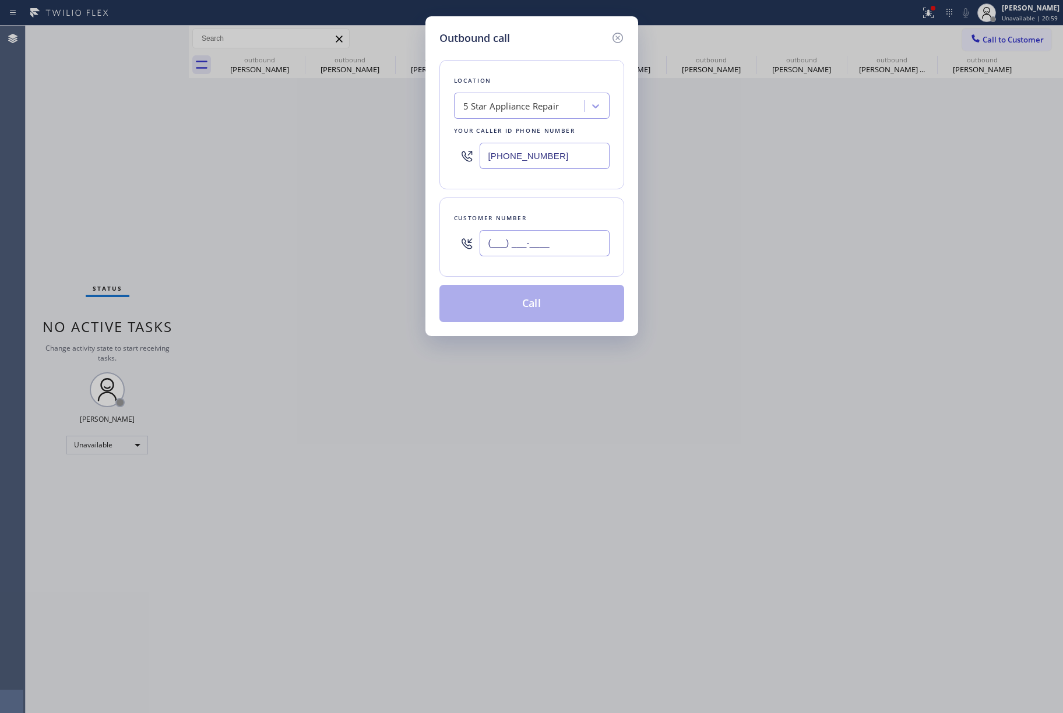
click at [518, 238] on input "(___) ___-____" at bounding box center [545, 243] width 130 height 26
paste input "408) 605-9909"
type input "(408) 605-9909"
click at [522, 210] on div "Customer number (408) 605-9909" at bounding box center [532, 237] width 185 height 79
click at [523, 303] on button "Call" at bounding box center [532, 303] width 185 height 37
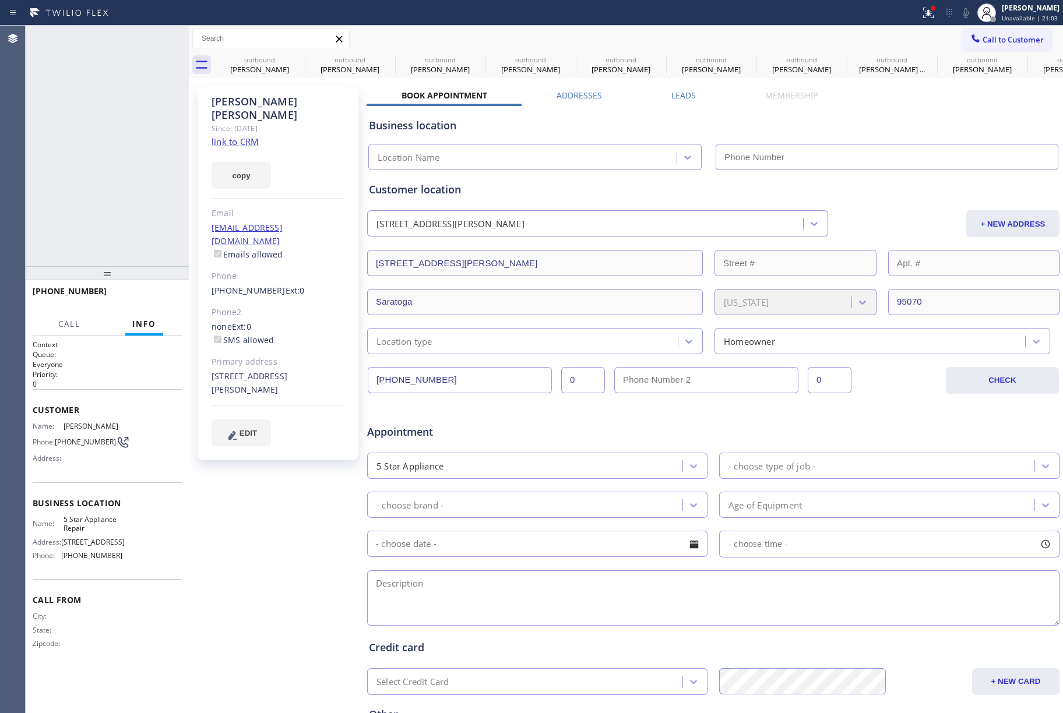
type input "[PHONE_NUMBER]"
click at [159, 297] on span "HANG UP" at bounding box center [155, 297] width 36 height 8
drag, startPoint x: 145, startPoint y: 255, endPoint x: 161, endPoint y: 309, distance: 55.9
click at [147, 261] on div "+14086059909 Live | 00:04 ALL TASKS ALL TASKS ACTIVE TASKS TASKS IN WRAP UP" at bounding box center [107, 146] width 163 height 241
click at [163, 294] on span "COMPLETE" at bounding box center [152, 297] width 40 height 8
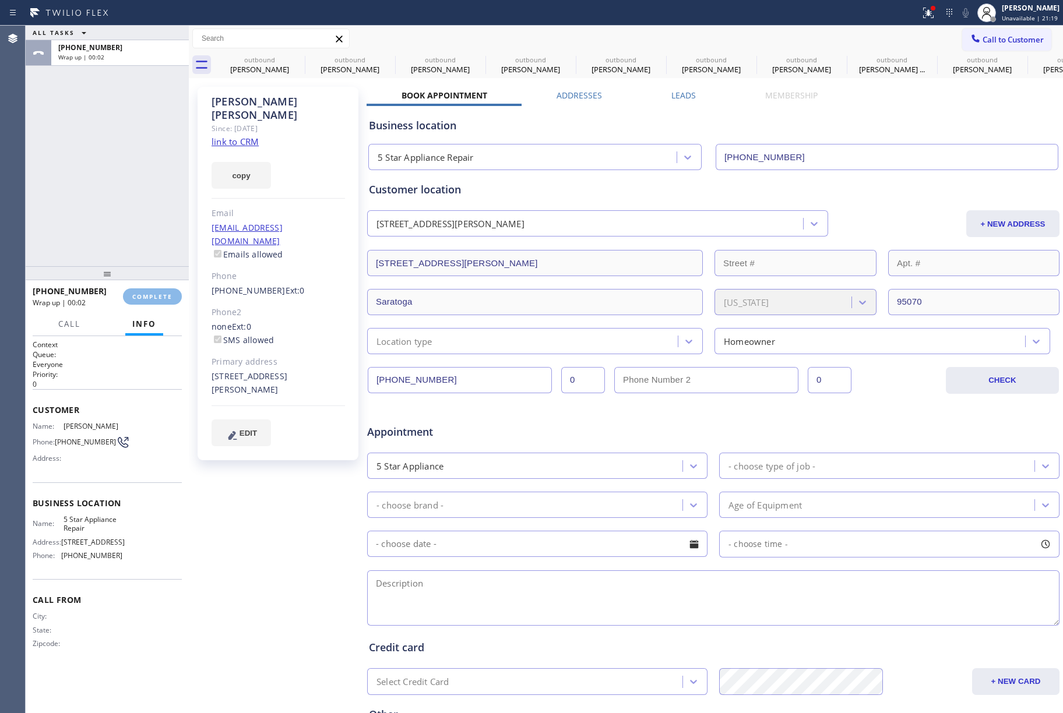
click at [135, 202] on div "ALL TASKS ALL TASKS ACTIVE TASKS TASKS IN WRAP UP +14086059909 Wrap up | 00:02" at bounding box center [107, 146] width 163 height 241
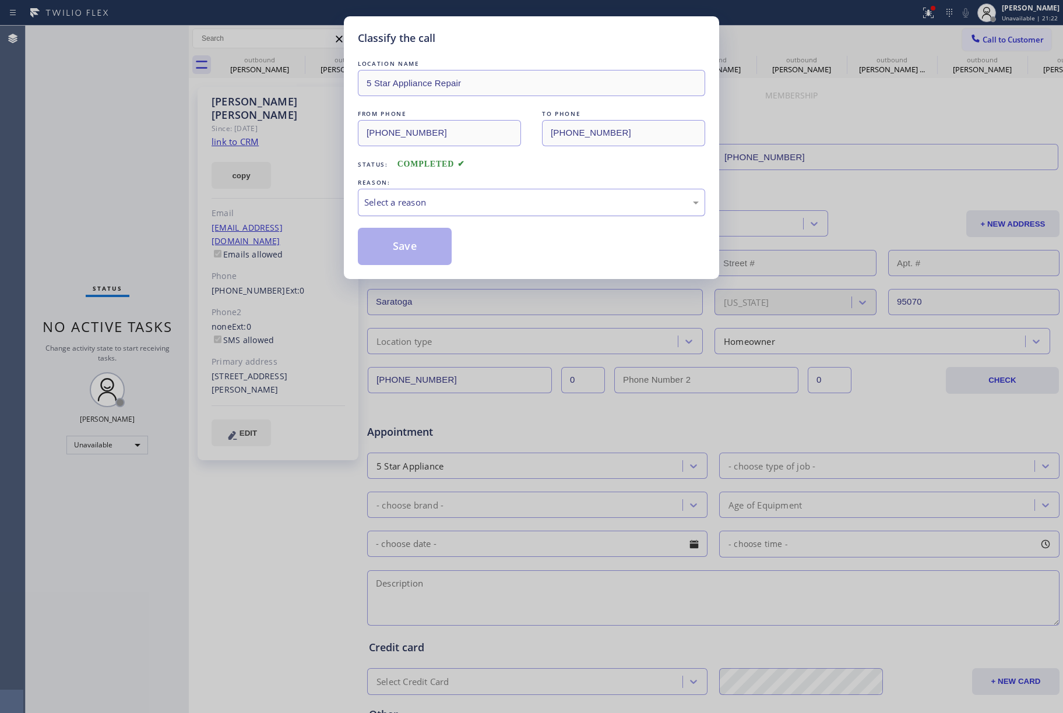
click at [477, 201] on div "Select a reason" at bounding box center [531, 202] width 335 height 13
click at [416, 261] on button "Save" at bounding box center [405, 246] width 94 height 37
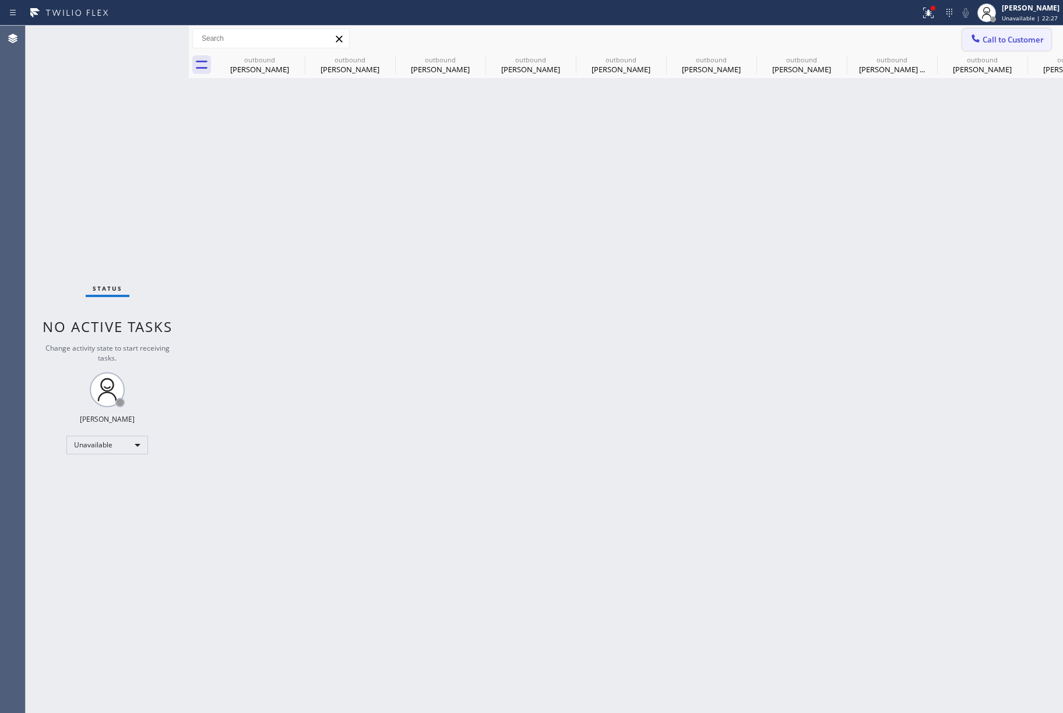
click at [992, 31] on button "Call to Customer" at bounding box center [1006, 40] width 89 height 22
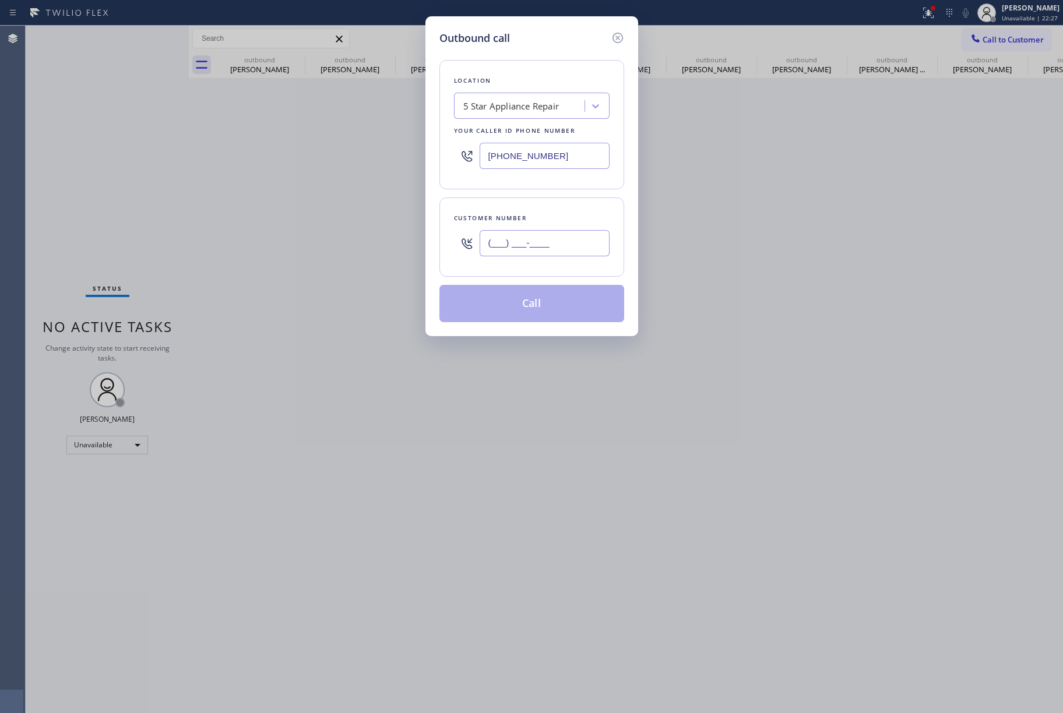
click at [547, 252] on input "(___) ___-____" at bounding box center [545, 243] width 130 height 26
paste input "516) 410-1909"
type input "(516) 410-1909"
click at [543, 225] on div "(516) 410-1909" at bounding box center [545, 243] width 130 height 38
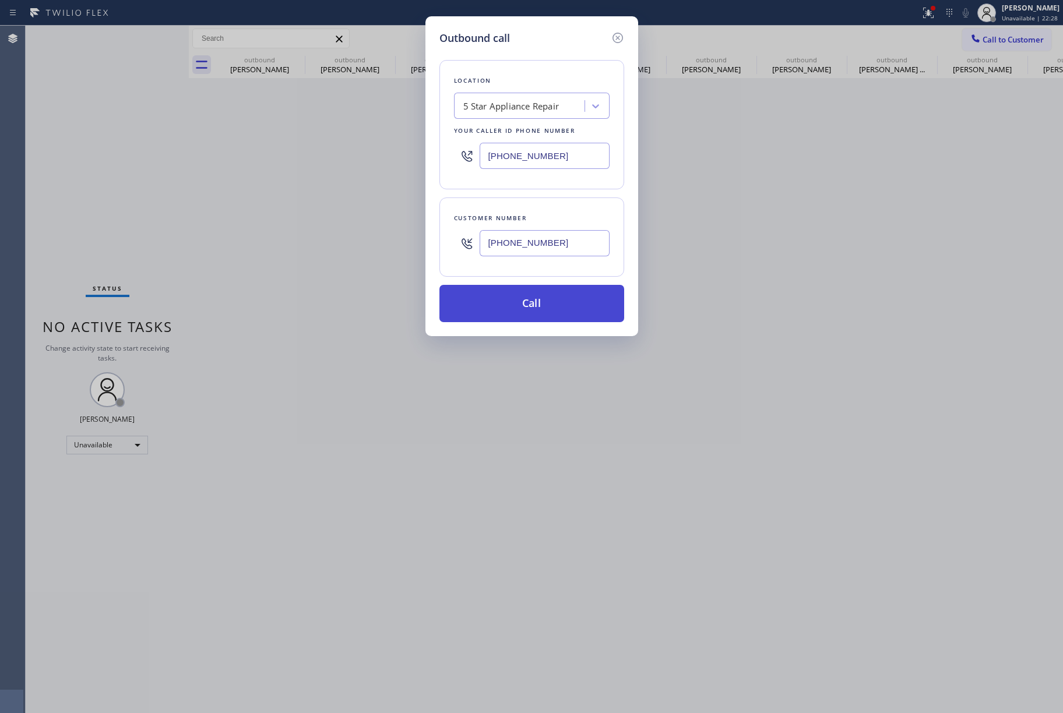
click at [530, 306] on button "Call" at bounding box center [532, 303] width 185 height 37
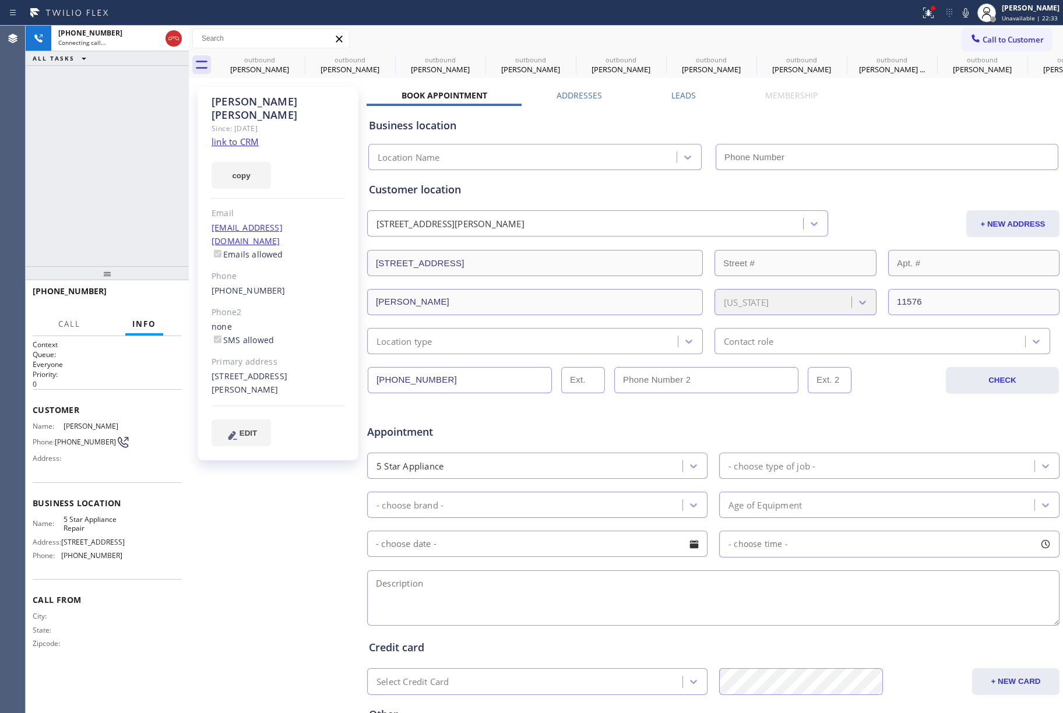
type input "[PHONE_NUMBER]"
click at [124, 182] on div "+15164101909 Live | 00:02 ALL TASKS ALL TASKS ACTIVE TASKS TASKS IN WRAP UP" at bounding box center [107, 146] width 163 height 241
click at [159, 297] on span "HANG UP" at bounding box center [155, 297] width 36 height 8
drag, startPoint x: 152, startPoint y: 266, endPoint x: 154, endPoint y: 294, distance: 28.7
click at [152, 271] on div at bounding box center [107, 273] width 163 height 14
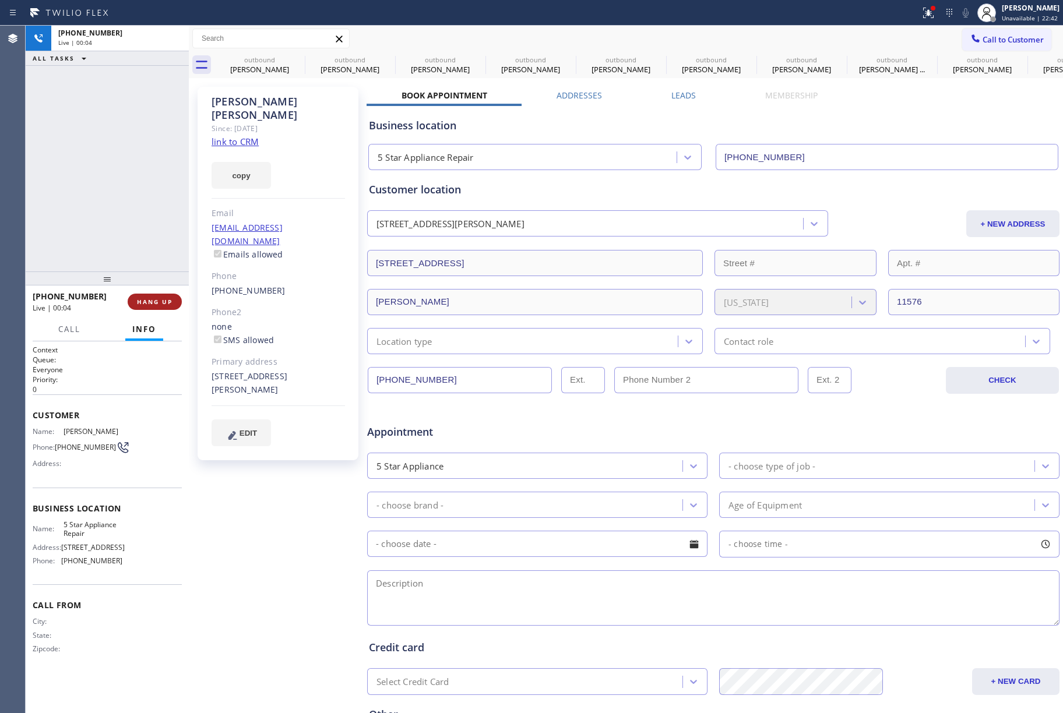
click at [154, 296] on button "HANG UP" at bounding box center [155, 302] width 54 height 16
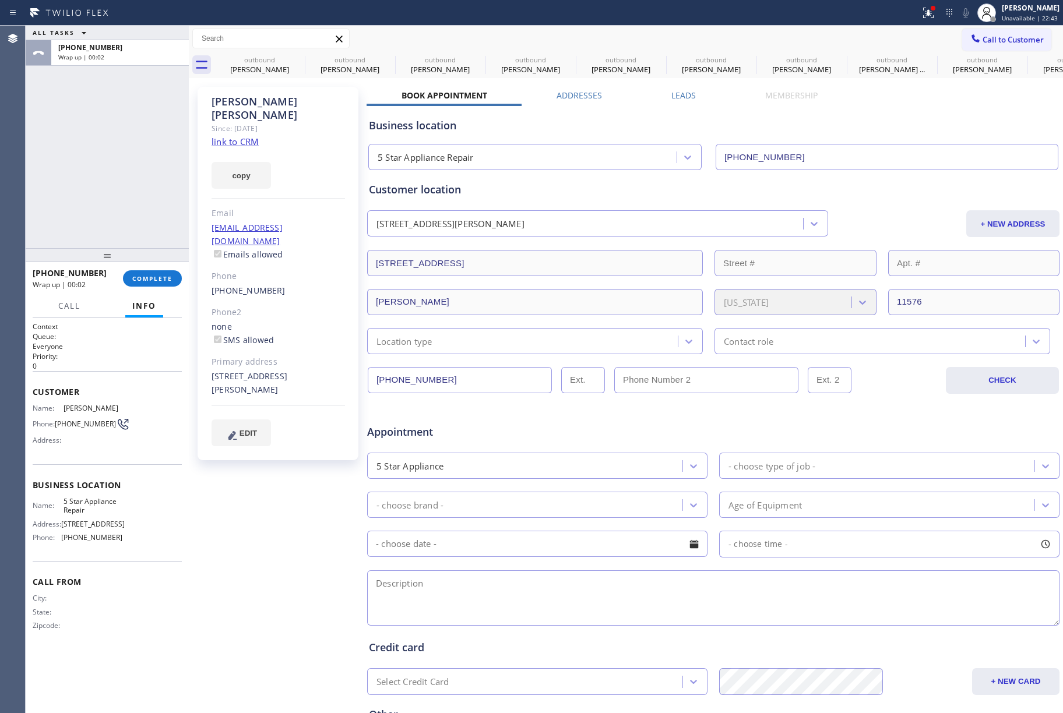
drag, startPoint x: 147, startPoint y: 276, endPoint x: 150, endPoint y: 253, distance: 23.5
click at [150, 253] on div at bounding box center [107, 255] width 163 height 14
click at [157, 277] on span "COMPLETE" at bounding box center [152, 279] width 40 height 8
click at [127, 157] on div "ALL TASKS ALL TASKS ACTIVE TASKS TASKS IN WRAP UP +15164101909 Wrap up | 00:03" at bounding box center [107, 137] width 163 height 223
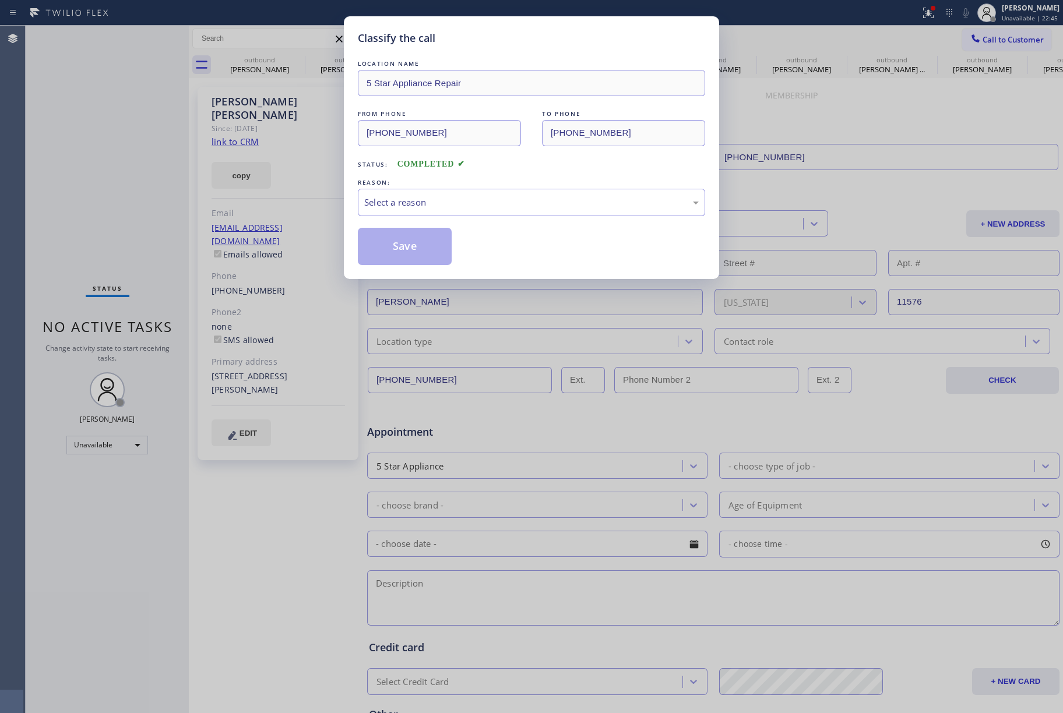
drag, startPoint x: 551, startPoint y: 217, endPoint x: 544, endPoint y: 227, distance: 12.1
click at [551, 217] on div "LOCATION NAME 5 Star Appliance Repair FROM PHONE (855) 731-4952 TO PHONE (516) …" at bounding box center [531, 162] width 347 height 208
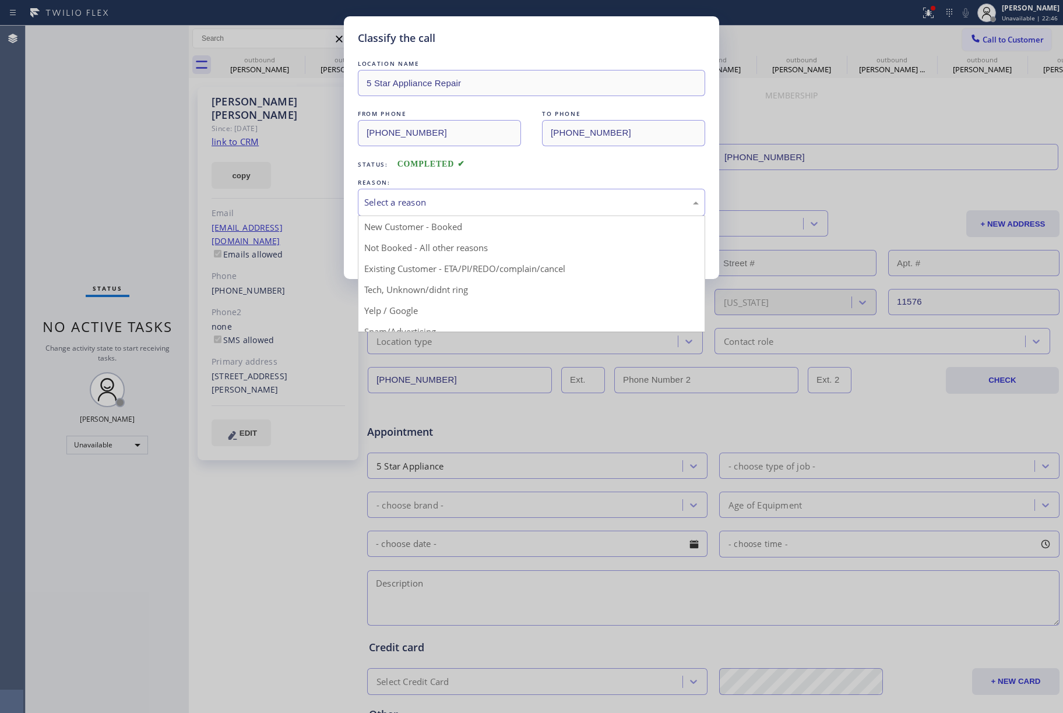
click at [441, 211] on div "Select a reason" at bounding box center [531, 202] width 347 height 27
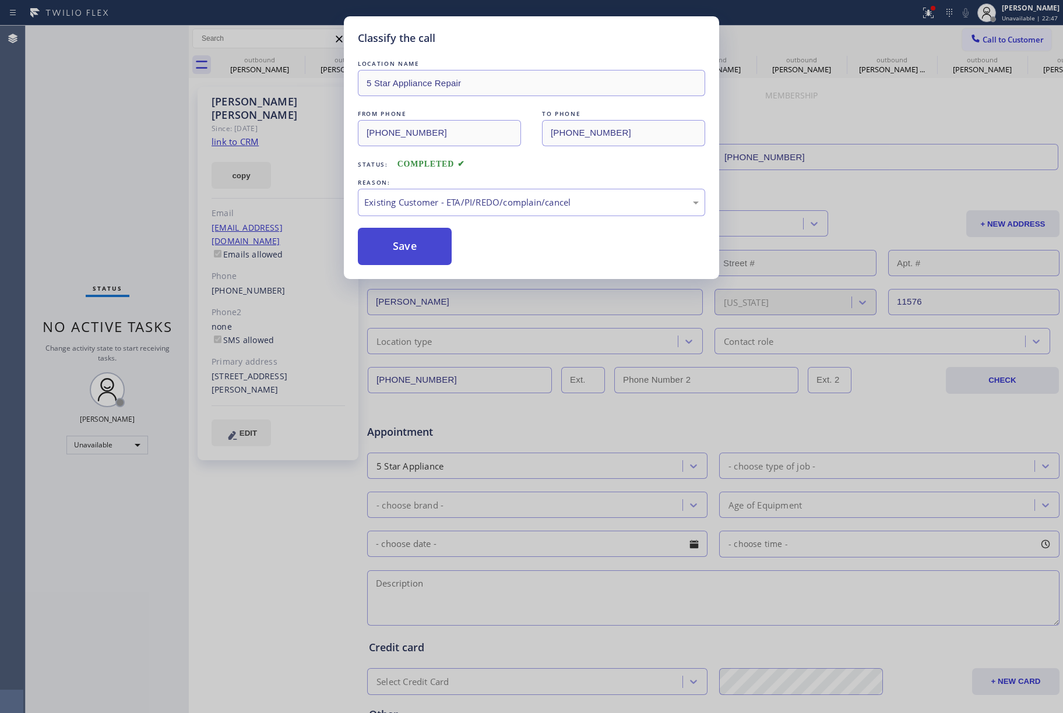
click at [399, 244] on button "Save" at bounding box center [405, 246] width 94 height 37
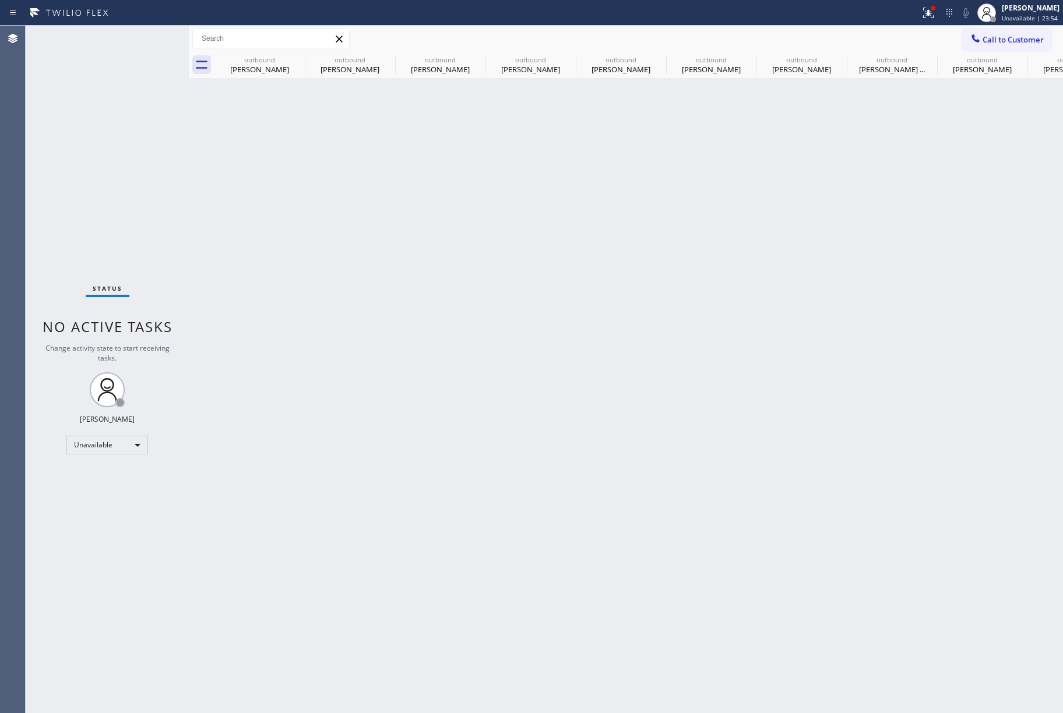
drag, startPoint x: 989, startPoint y: 50, endPoint x: 539, endPoint y: 150, distance: 461.2
click at [989, 50] on button "Call to Customer" at bounding box center [1006, 40] width 89 height 22
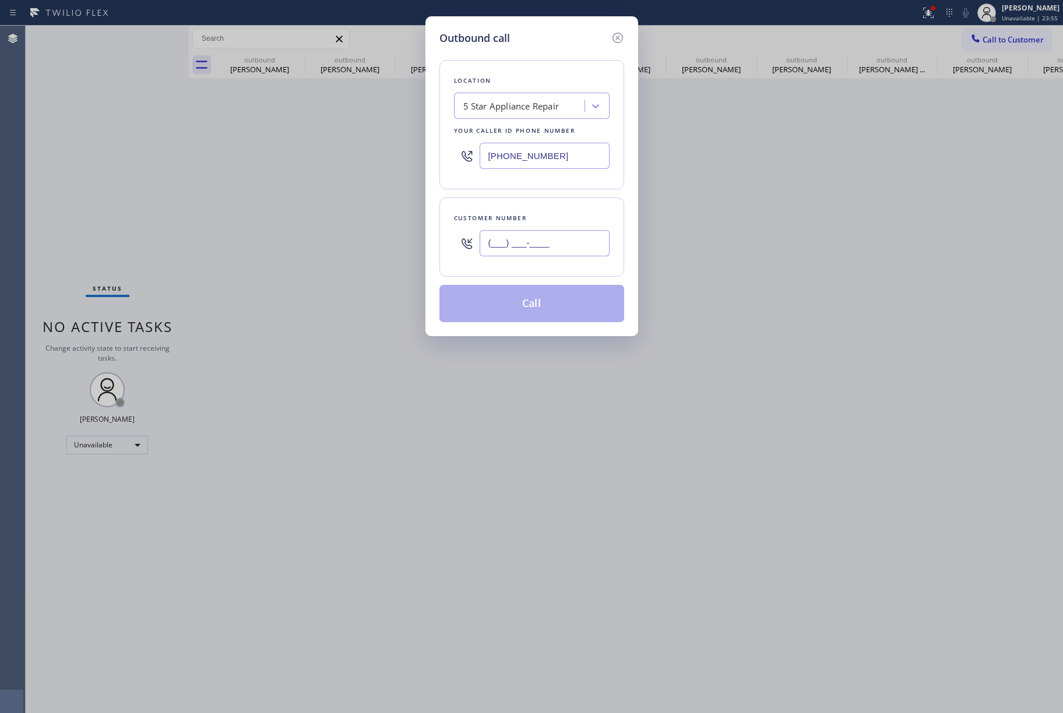
click at [519, 246] on input "(___) ___-____" at bounding box center [545, 243] width 130 height 26
paste input "310) 251-4266"
type input "(310) 251-4266"
click at [518, 218] on div "Customer number" at bounding box center [532, 218] width 156 height 12
click at [509, 301] on button "Call" at bounding box center [532, 303] width 185 height 37
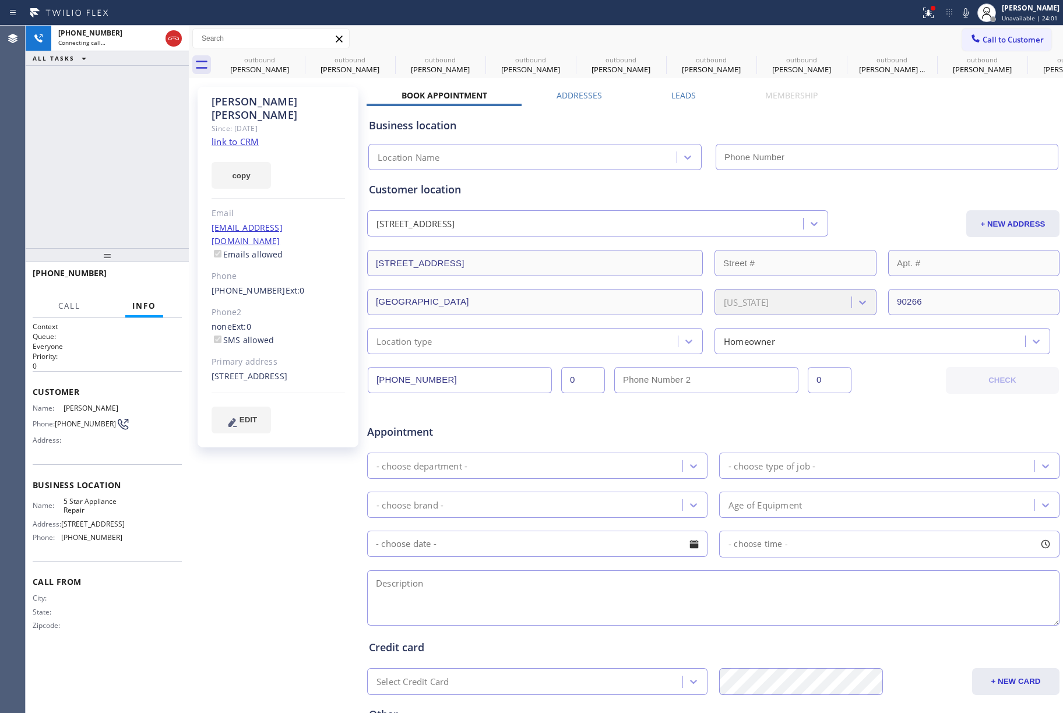
type input "[PHONE_NUMBER]"
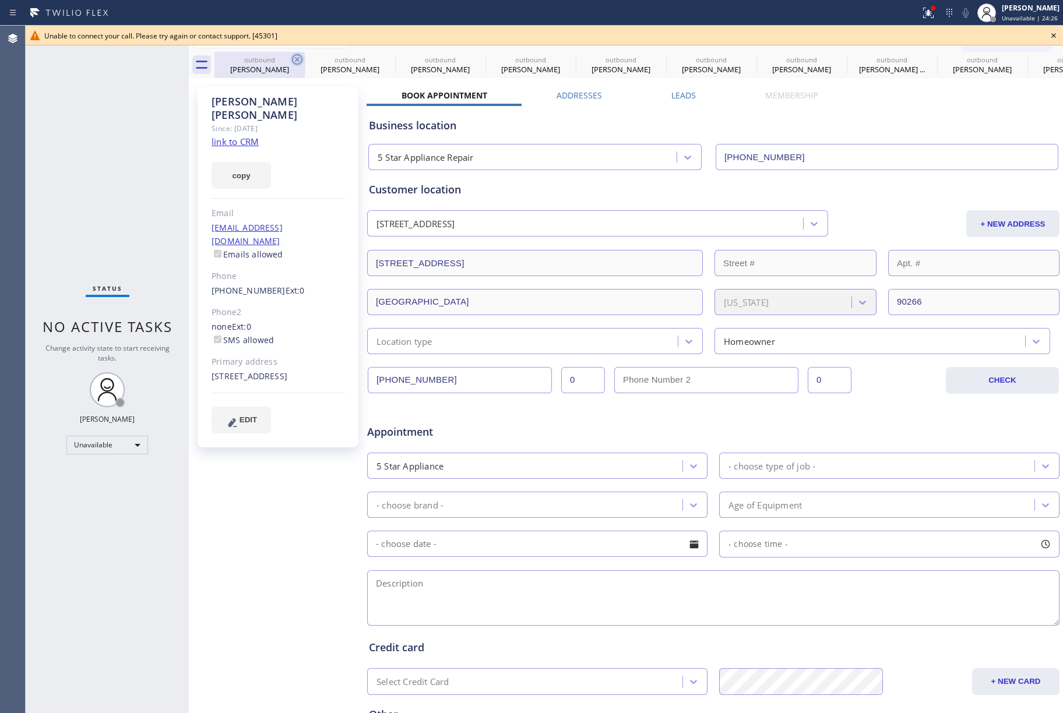
click at [295, 59] on icon at bounding box center [297, 59] width 14 height 14
click at [0, 0] on icon at bounding box center [0, 0] width 0 height 0
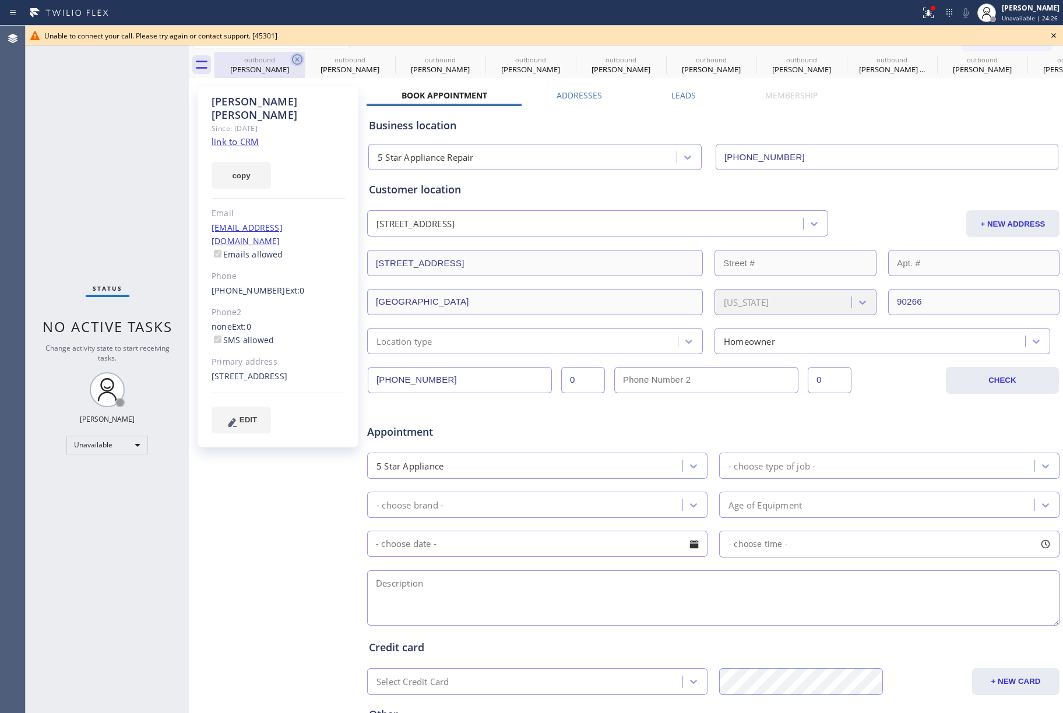
click at [0, 0] on icon at bounding box center [0, 0] width 0 height 0
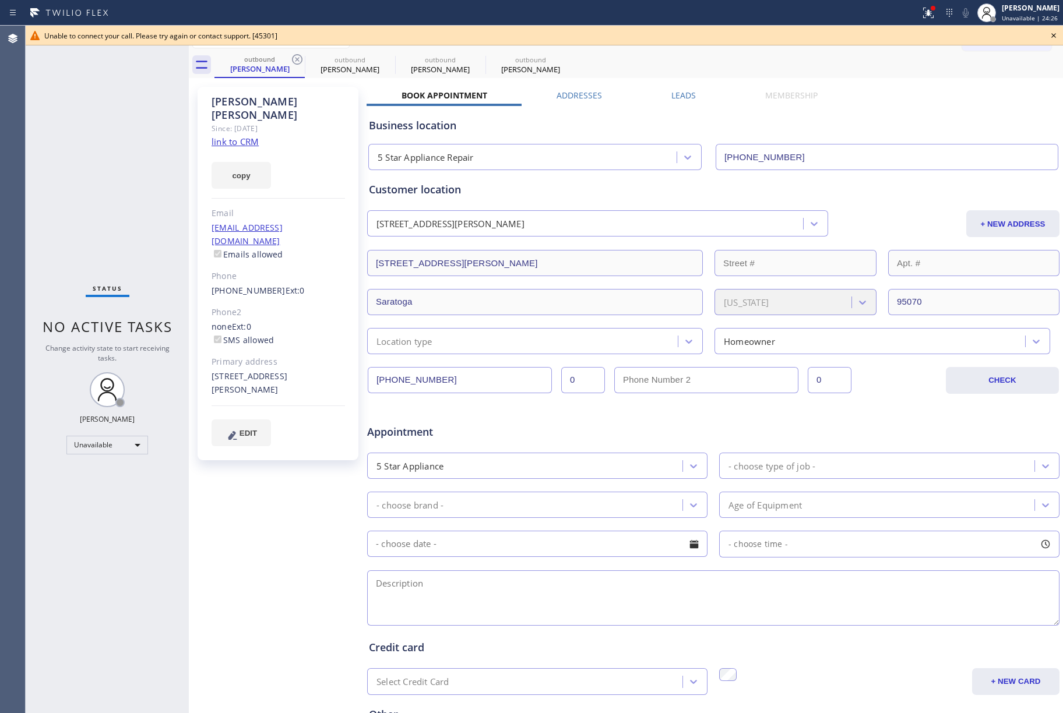
type input "[PHONE_NUMBER]"
click at [295, 59] on icon at bounding box center [297, 59] width 14 height 14
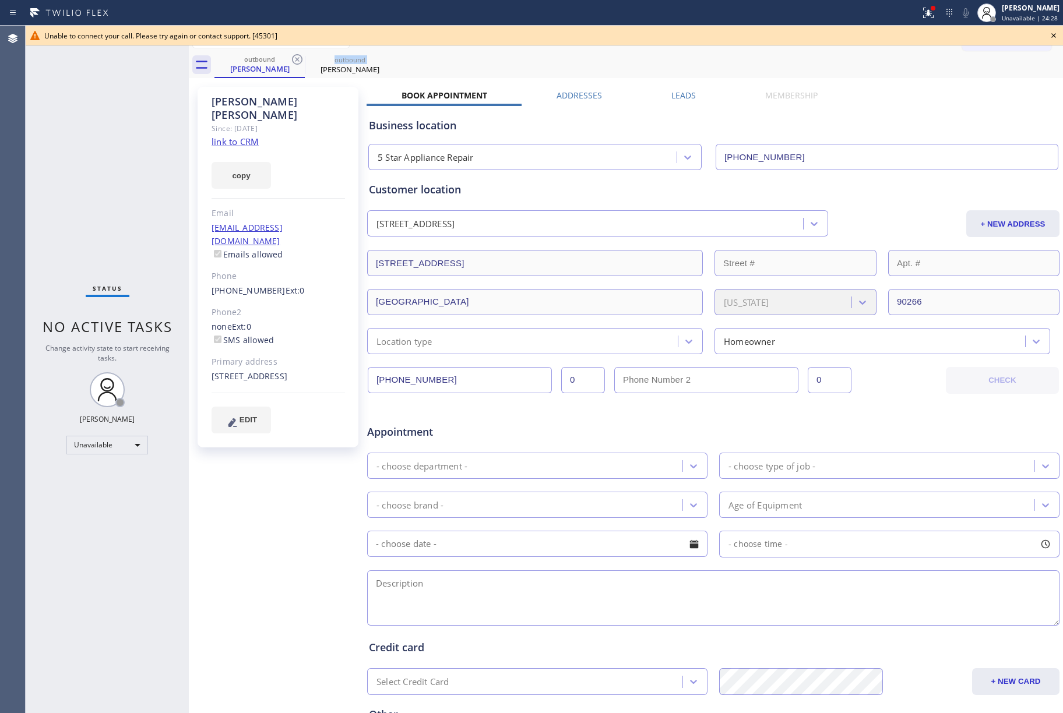
click at [295, 59] on icon at bounding box center [297, 59] width 14 height 14
click at [1053, 34] on icon at bounding box center [1054, 36] width 14 height 14
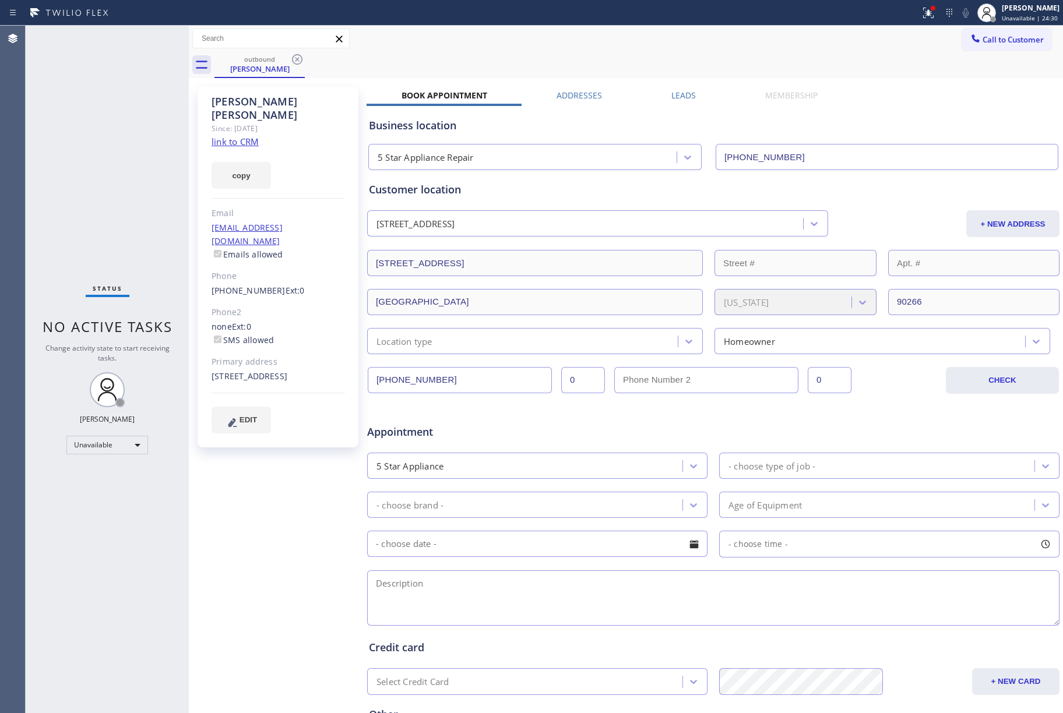
drag, startPoint x: 975, startPoint y: 44, endPoint x: 945, endPoint y: 52, distance: 30.8
click at [973, 47] on button "Call to Customer" at bounding box center [1006, 40] width 89 height 22
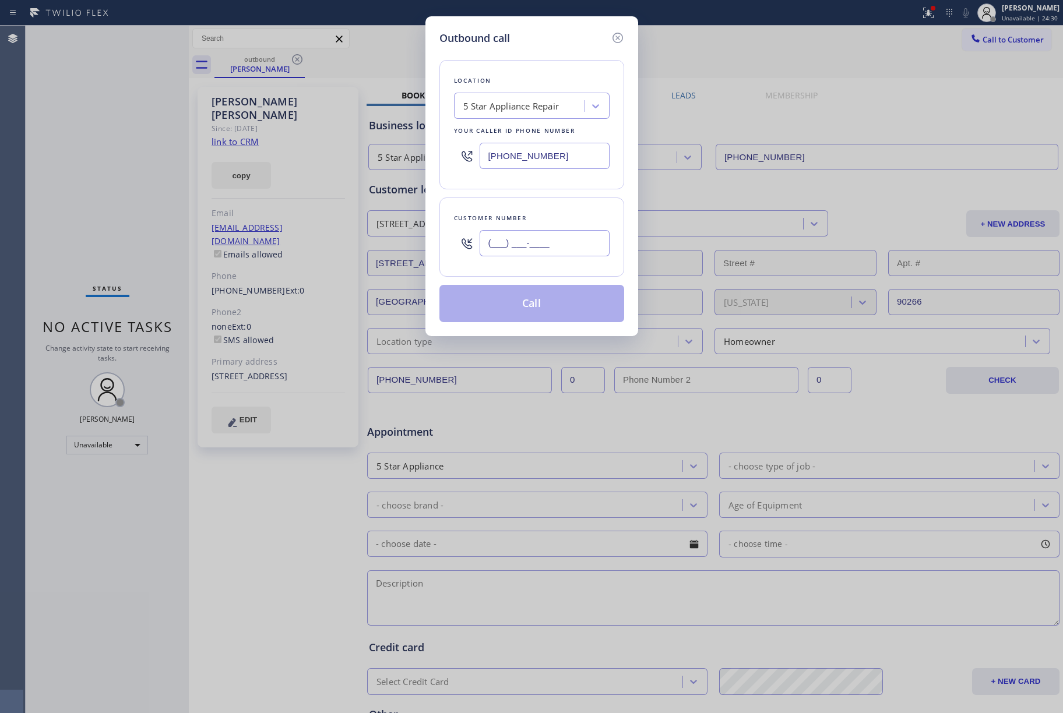
click at [551, 241] on input "(___) ___-____" at bounding box center [545, 243] width 130 height 26
paste input "818) 980-3745"
type input "(818) 980-3745"
click at [537, 216] on div "Customer number" at bounding box center [532, 218] width 156 height 12
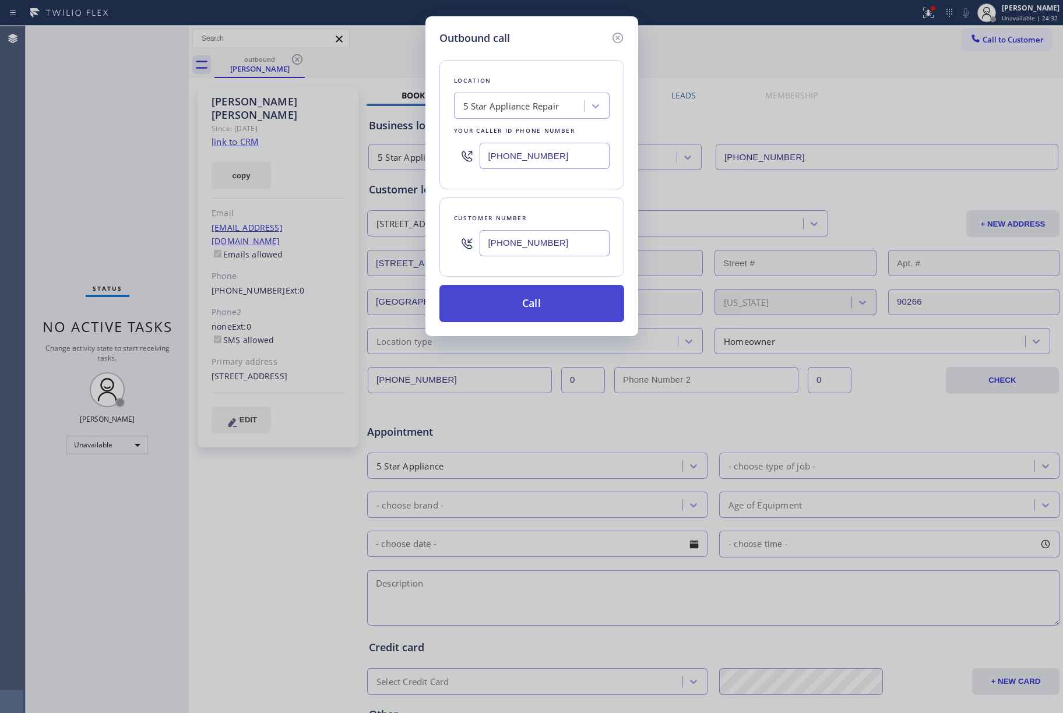
click at [544, 311] on button "Call" at bounding box center [532, 303] width 185 height 37
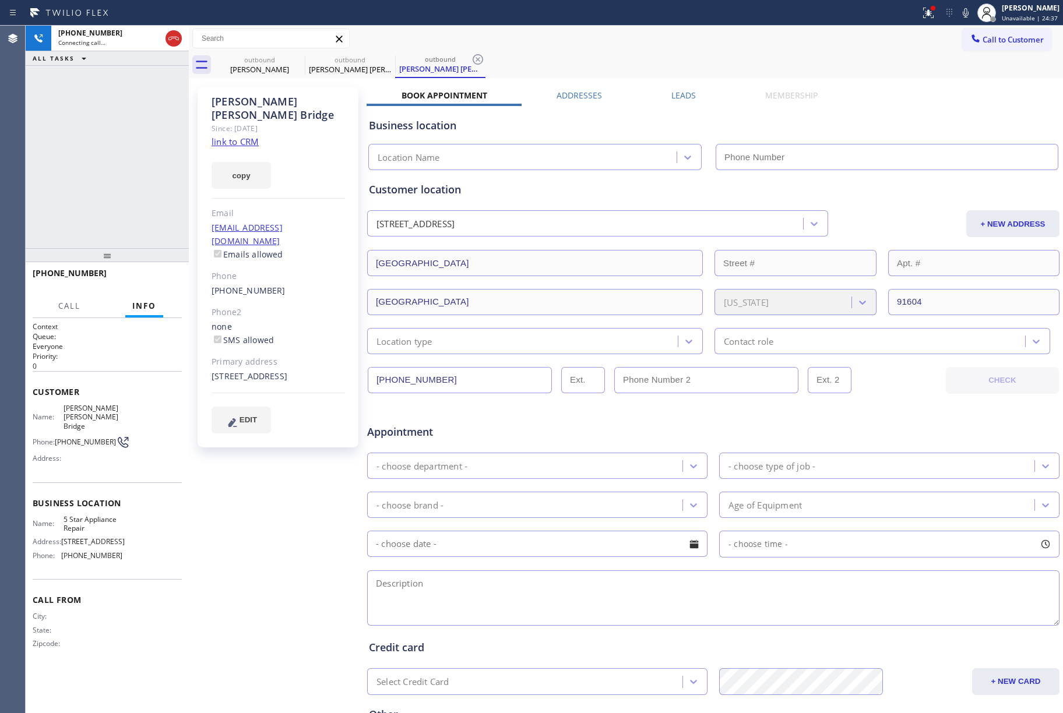
type input "[PHONE_NUMBER]"
click at [139, 277] on span "HANG UP" at bounding box center [155, 279] width 36 height 8
click at [153, 270] on button "HANG UP" at bounding box center [155, 278] width 54 height 16
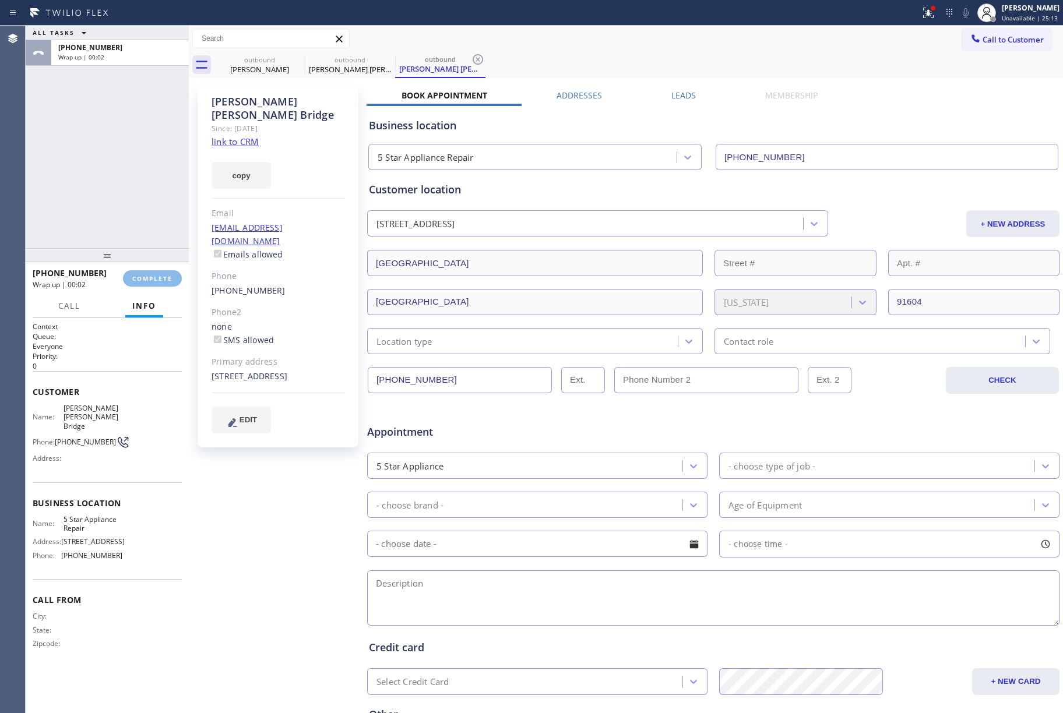
click at [103, 180] on div "ALL TASKS ALL TASKS ACTIVE TASKS TASKS IN WRAP UP +18189803745 Wrap up | 00:02" at bounding box center [107, 137] width 163 height 223
drag, startPoint x: 103, startPoint y: 180, endPoint x: 148, endPoint y: 178, distance: 44.9
click at [103, 180] on div "ALL TASKS ALL TASKS ACTIVE TASKS TASKS IN WRAP UP +18189803745 Wrap up | 00:02" at bounding box center [107, 137] width 163 height 223
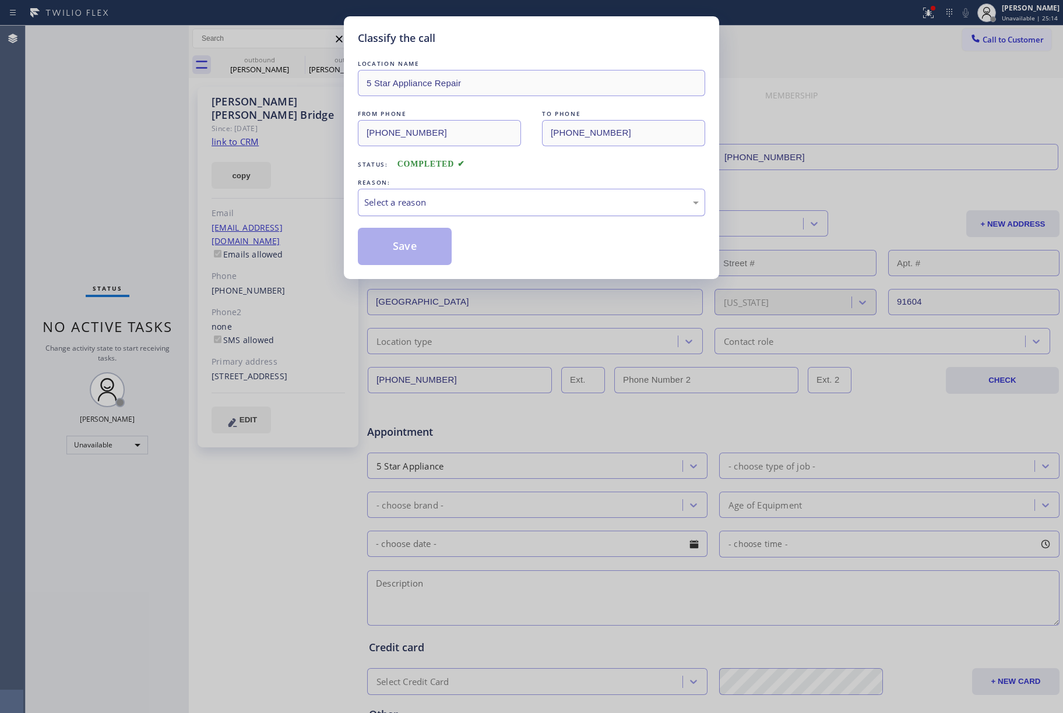
drag, startPoint x: 415, startPoint y: 206, endPoint x: 419, endPoint y: 215, distance: 9.4
click at [416, 206] on div "Select a reason" at bounding box center [531, 202] width 335 height 13
click at [406, 255] on button "Save" at bounding box center [405, 246] width 94 height 37
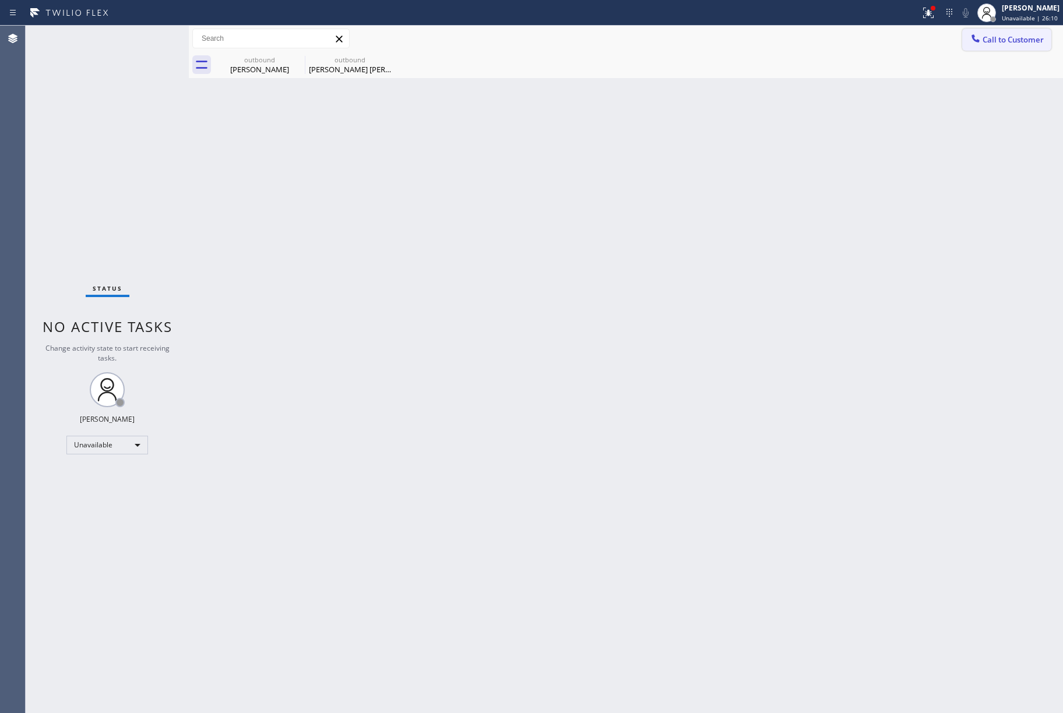
click at [989, 43] on span "Call to Customer" at bounding box center [1013, 39] width 61 height 10
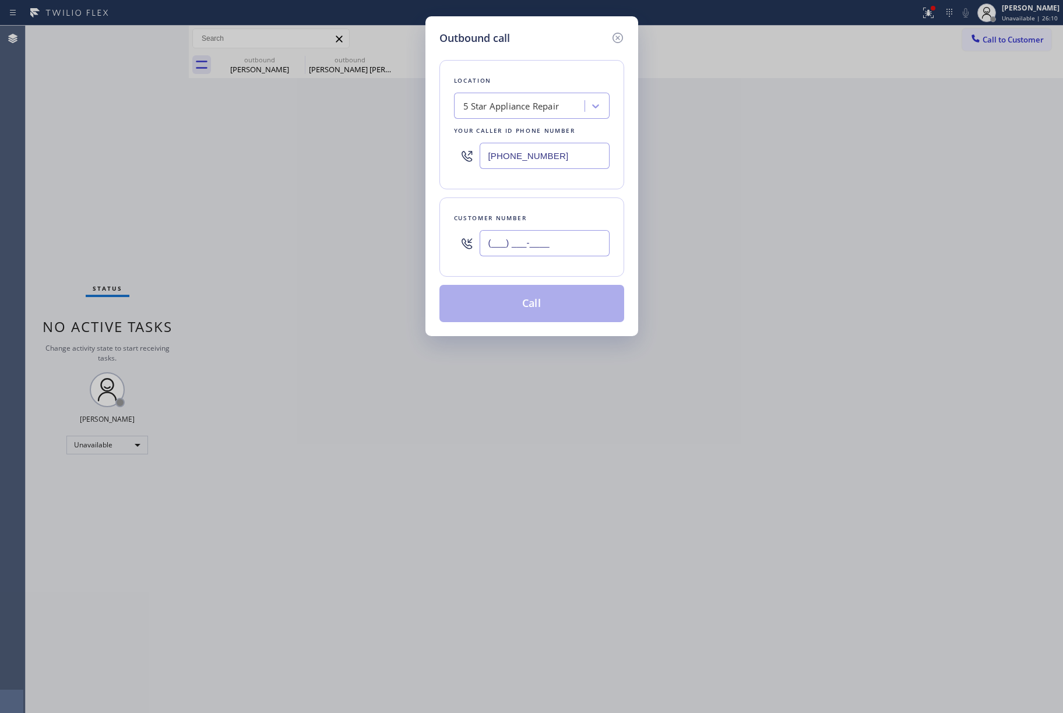
click at [543, 254] on input "(___) ___-____" at bounding box center [545, 243] width 130 height 26
paste input "415) 297-1283"
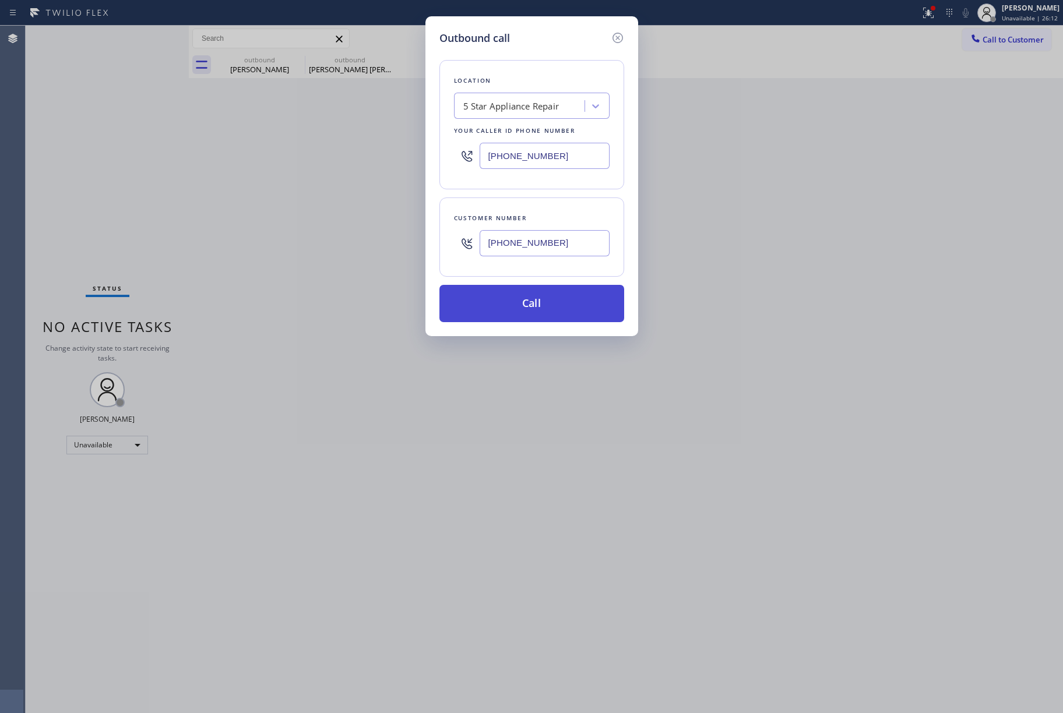
type input "(415) 297-1283"
click at [523, 301] on button "Call" at bounding box center [532, 303] width 185 height 37
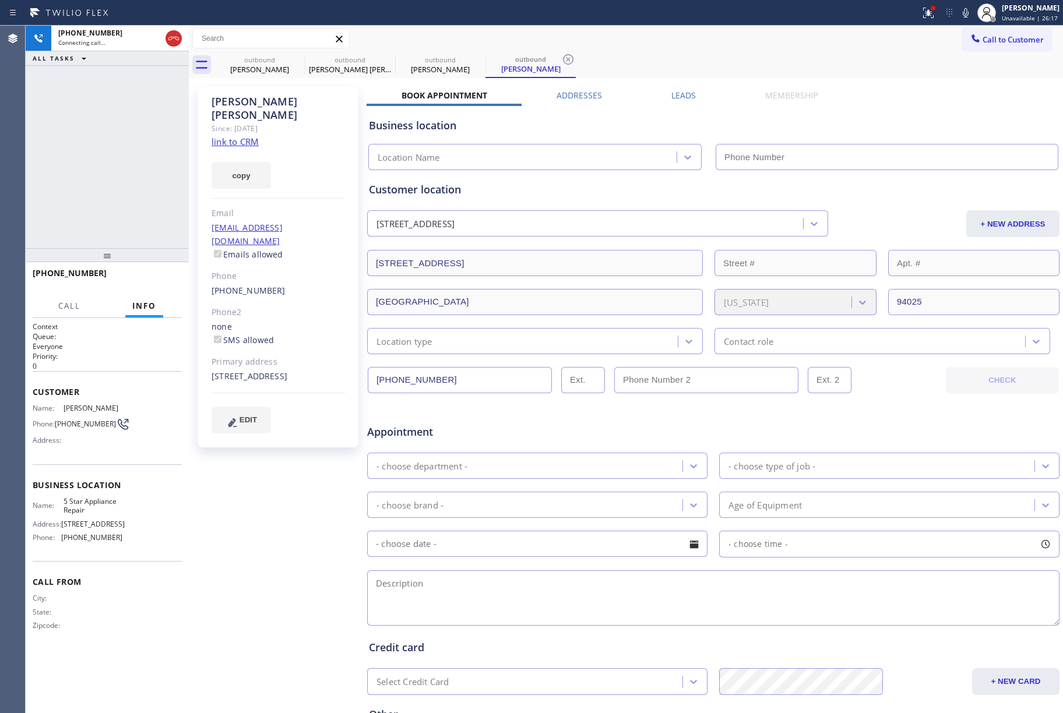
type input "[PHONE_NUMBER]"
click at [176, 38] on icon at bounding box center [174, 38] width 14 height 14
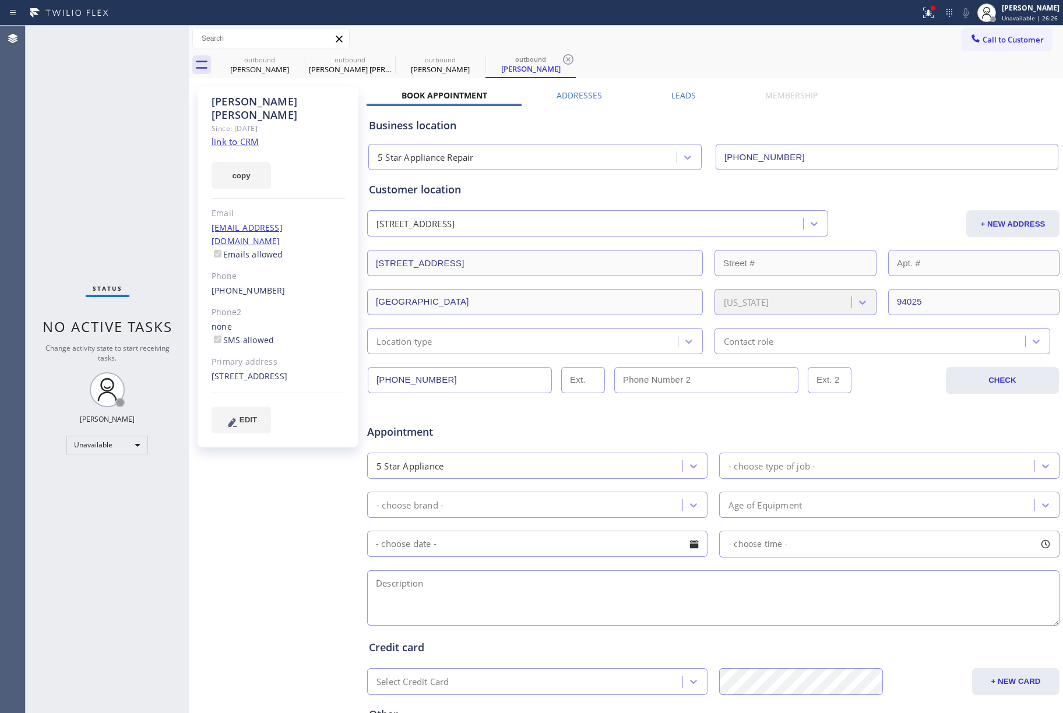
drag, startPoint x: 998, startPoint y: 38, endPoint x: 978, endPoint y: 47, distance: 22.2
click at [996, 38] on span "Call to Customer" at bounding box center [1013, 39] width 61 height 10
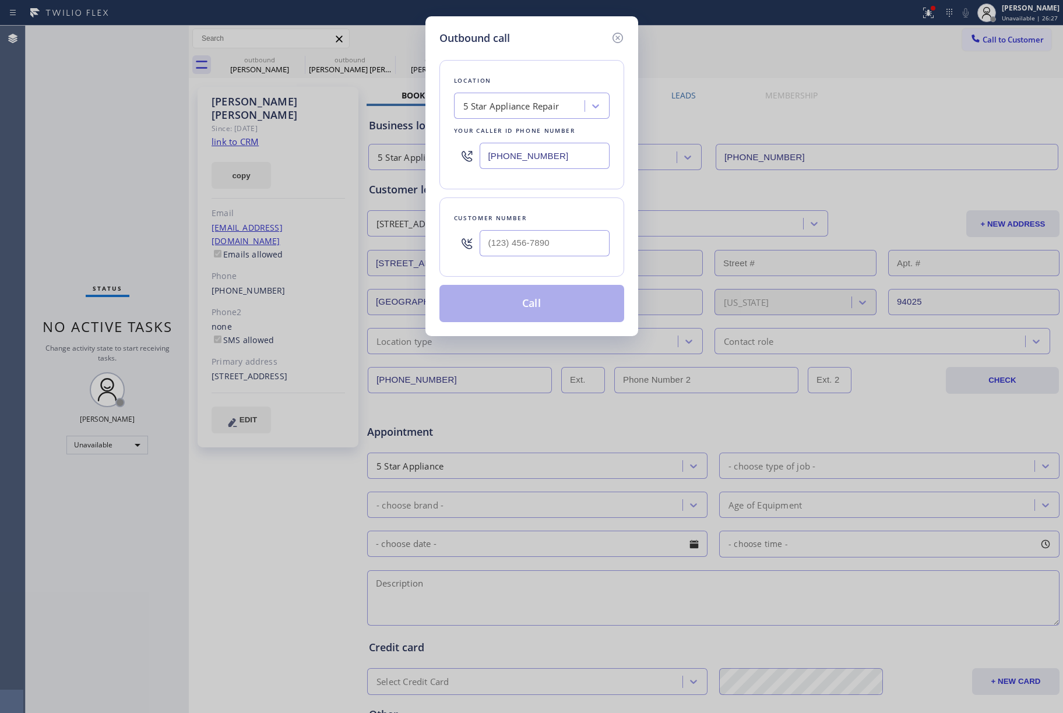
drag, startPoint x: 554, startPoint y: 161, endPoint x: 676, endPoint y: 218, distance: 135.1
click at [483, 160] on input "[PHONE_NUMBER]" at bounding box center [545, 156] width 130 height 26
paste input "619) 485-6573"
type input "(619) 485-6573"
click at [519, 242] on input "(___) ___-____" at bounding box center [545, 243] width 130 height 26
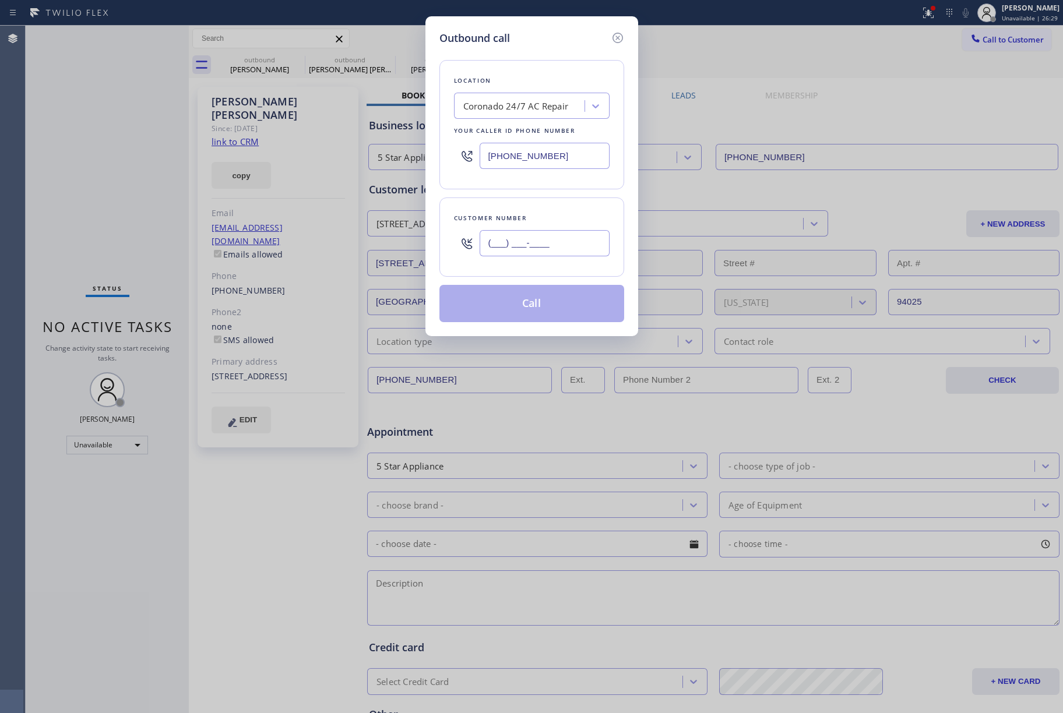
paste input "646) 937-0370"
type input "(646) 937-0370"
click at [525, 224] on div "Customer number" at bounding box center [532, 218] width 156 height 12
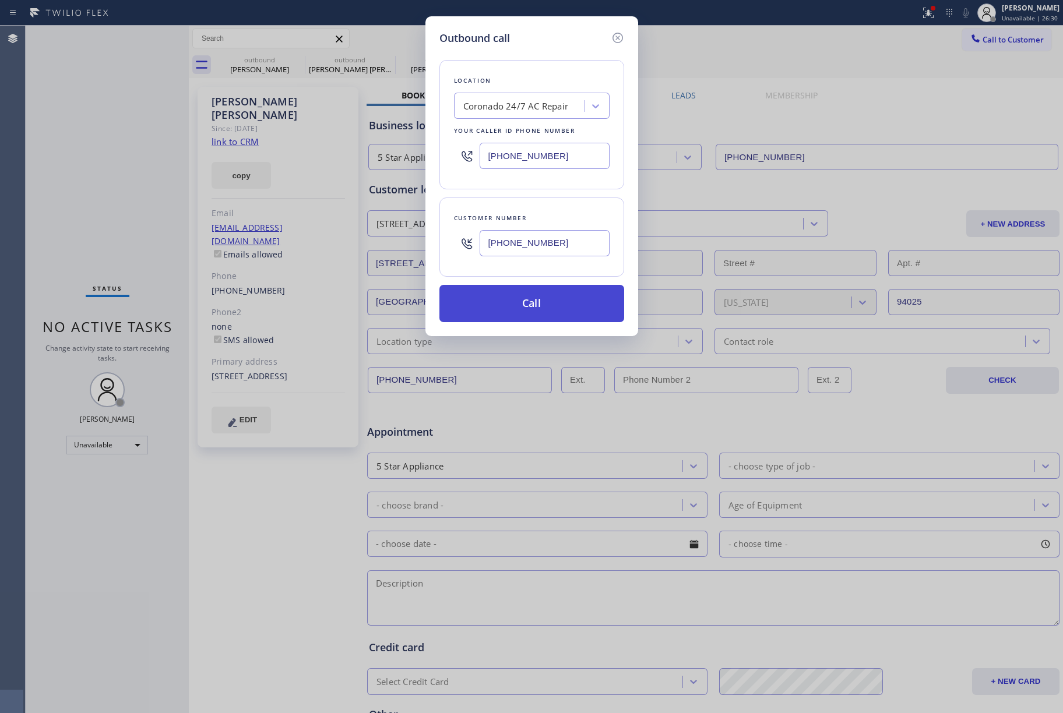
click at [520, 301] on button "Call" at bounding box center [532, 303] width 185 height 37
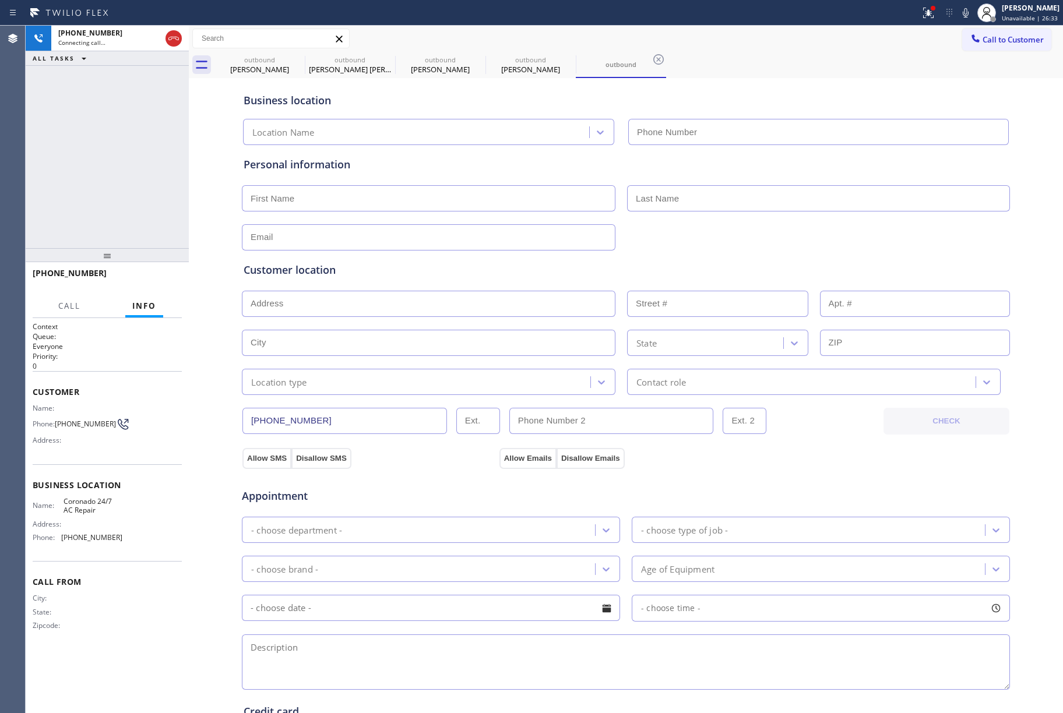
type input "(619) 485-6573"
drag, startPoint x: 161, startPoint y: 276, endPoint x: 141, endPoint y: 213, distance: 66.2
click at [161, 276] on span "HANG UP" at bounding box center [155, 279] width 36 height 8
drag, startPoint x: 141, startPoint y: 213, endPoint x: 162, endPoint y: 279, distance: 69.1
click at [141, 213] on div "+16469370370 Live | 00:20 ALL TASKS ALL TASKS ACTIVE TASKS TASKS IN WRAP UP" at bounding box center [107, 137] width 163 height 223
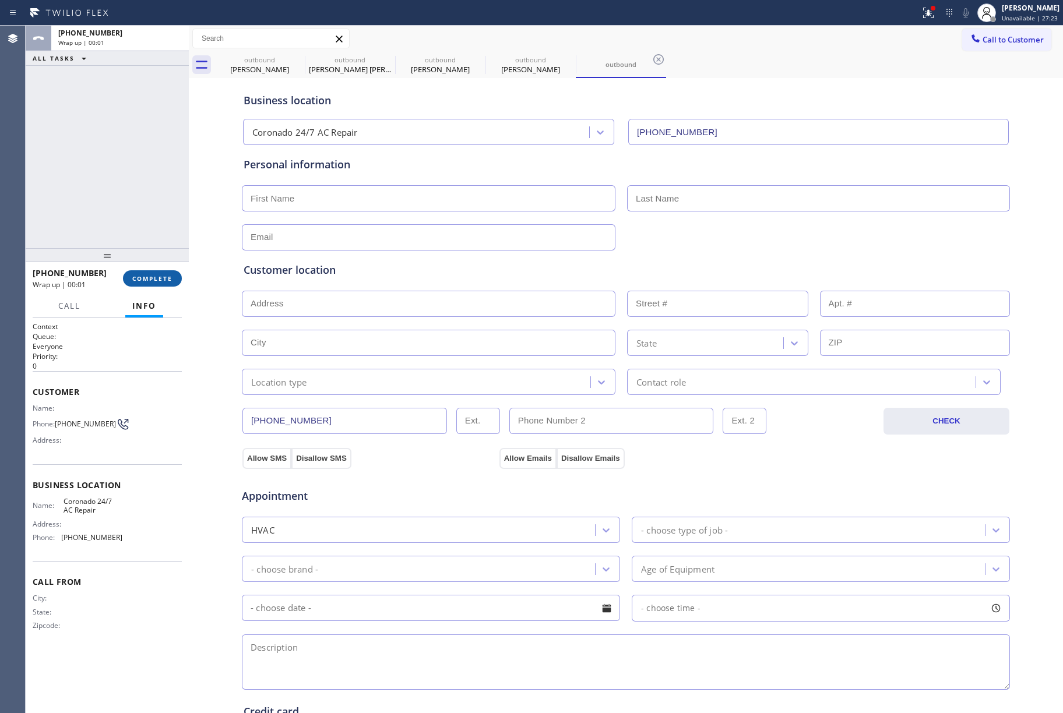
click at [166, 278] on span "COMPLETE" at bounding box center [152, 279] width 40 height 8
click at [147, 206] on div "ALL TASKS ALL TASKS ACTIVE TASKS TASKS IN WRAP UP +16469370370 Wrap up | 00:01" at bounding box center [107, 137] width 163 height 223
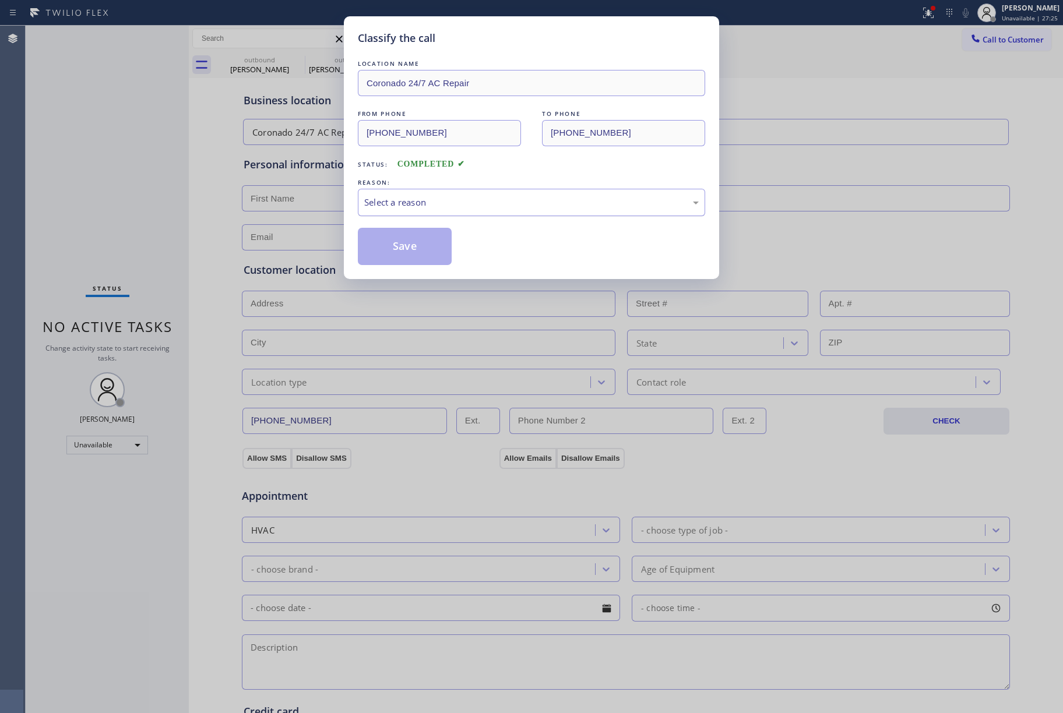
click at [481, 210] on div "Select a reason" at bounding box center [531, 202] width 347 height 27
click at [383, 241] on button "Save" at bounding box center [405, 246] width 94 height 37
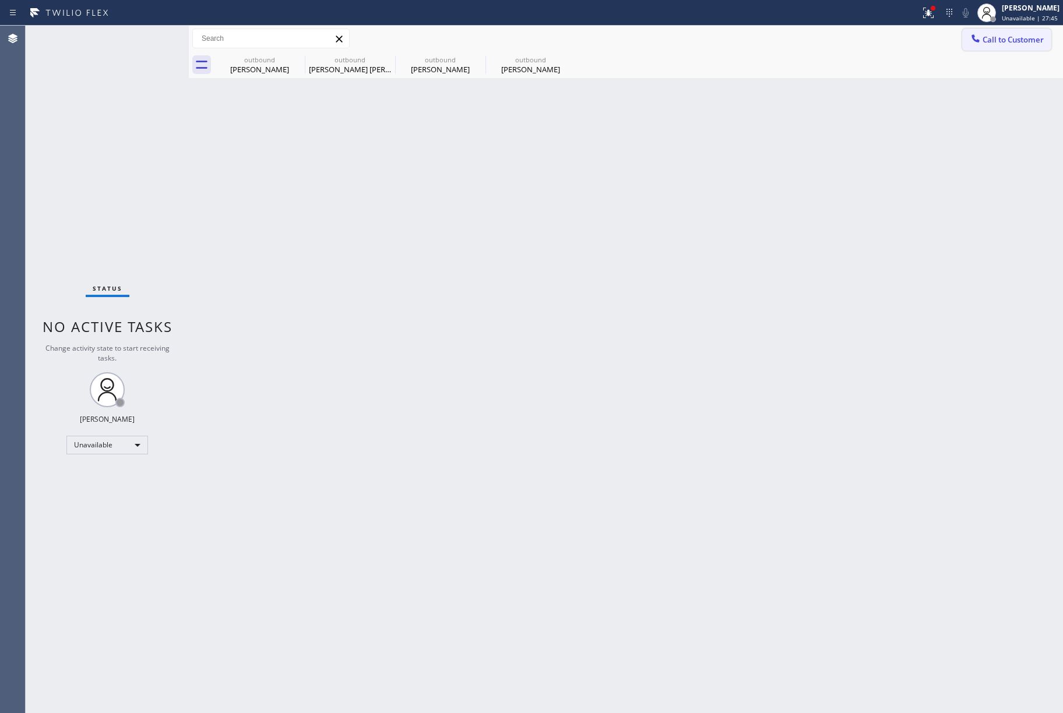
click at [1008, 50] on button "Call to Customer" at bounding box center [1006, 40] width 89 height 22
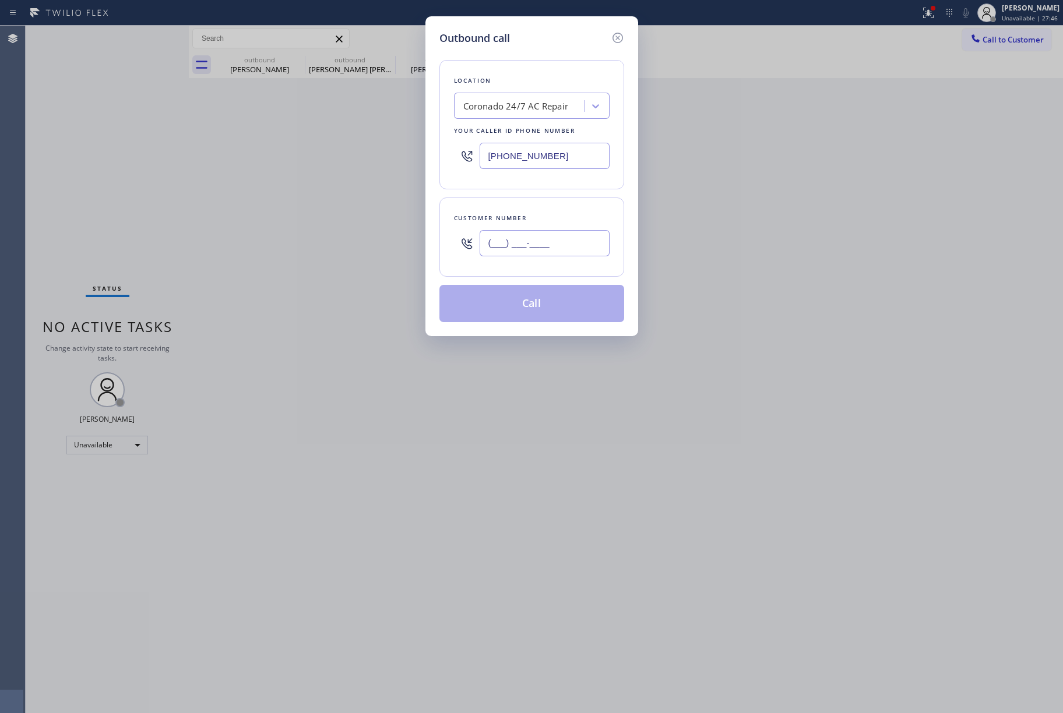
click at [567, 241] on input "(___) ___-____" at bounding box center [545, 243] width 130 height 26
paste input "425) 770-0764"
type input "(425) 770-0764"
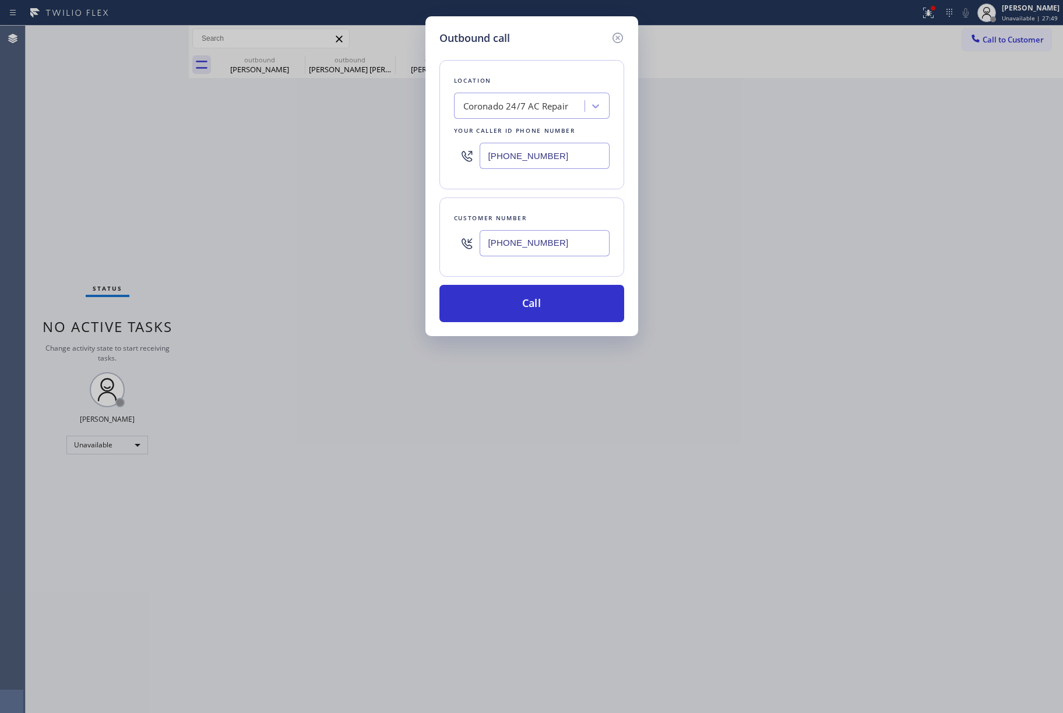
drag, startPoint x: 415, startPoint y: 145, endPoint x: 431, endPoint y: 119, distance: 30.4
click at [404, 143] on div "Outbound call Location Coronado 24/7 AC Repair Your caller id phone number (619…" at bounding box center [531, 356] width 1063 height 713
paste input "855) 731-4952"
type input "[PHONE_NUMBER]"
click at [476, 65] on div "Location Coronado 24/7 AC Repair Your caller id phone number (855) 731-4952" at bounding box center [532, 124] width 185 height 129
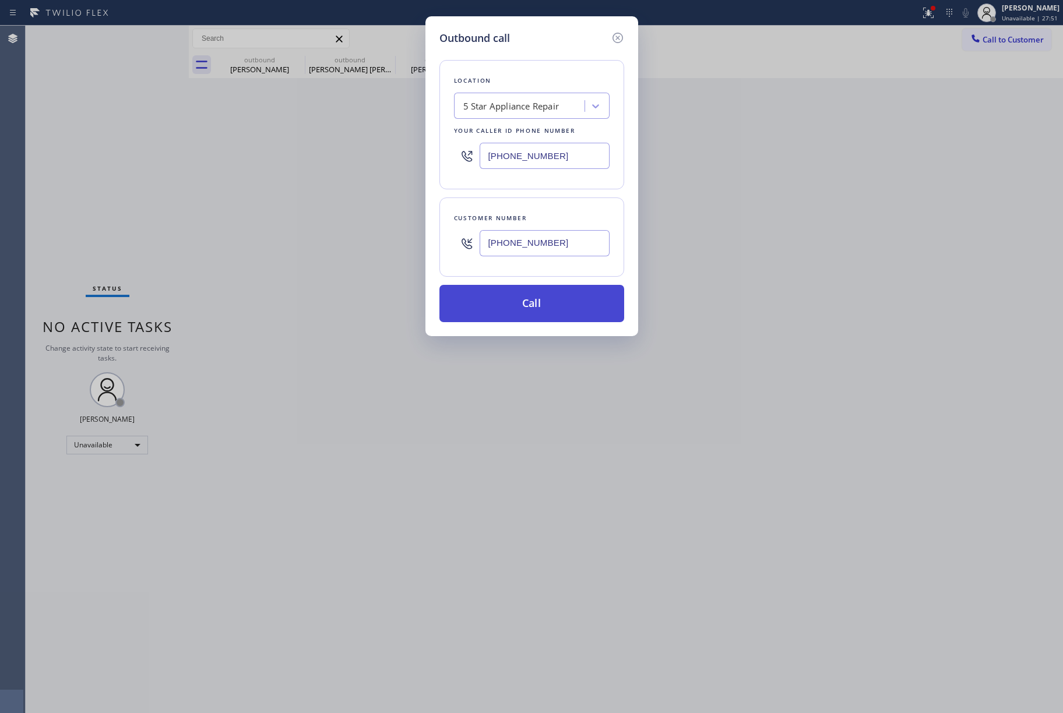
click at [518, 290] on button "Call" at bounding box center [532, 303] width 185 height 37
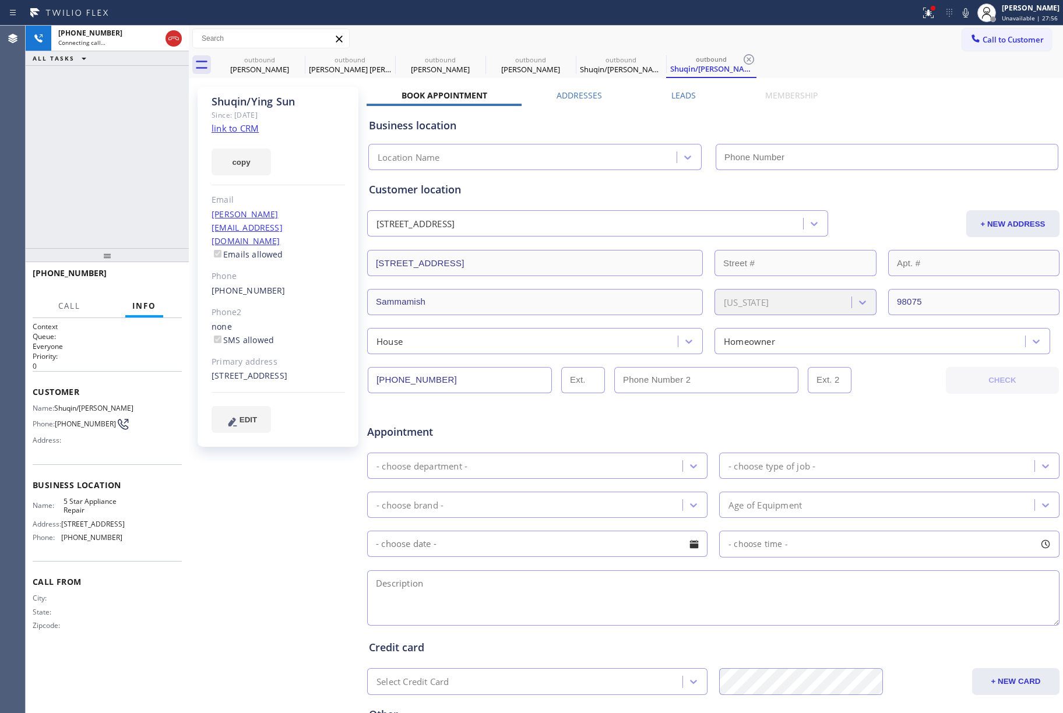
type input "[PHONE_NUMBER]"
drag, startPoint x: 159, startPoint y: 278, endPoint x: 161, endPoint y: 243, distance: 35.1
click at [160, 278] on span "HANG UP" at bounding box center [155, 279] width 36 height 8
click at [171, 283] on button "HANG UP" at bounding box center [155, 278] width 54 height 16
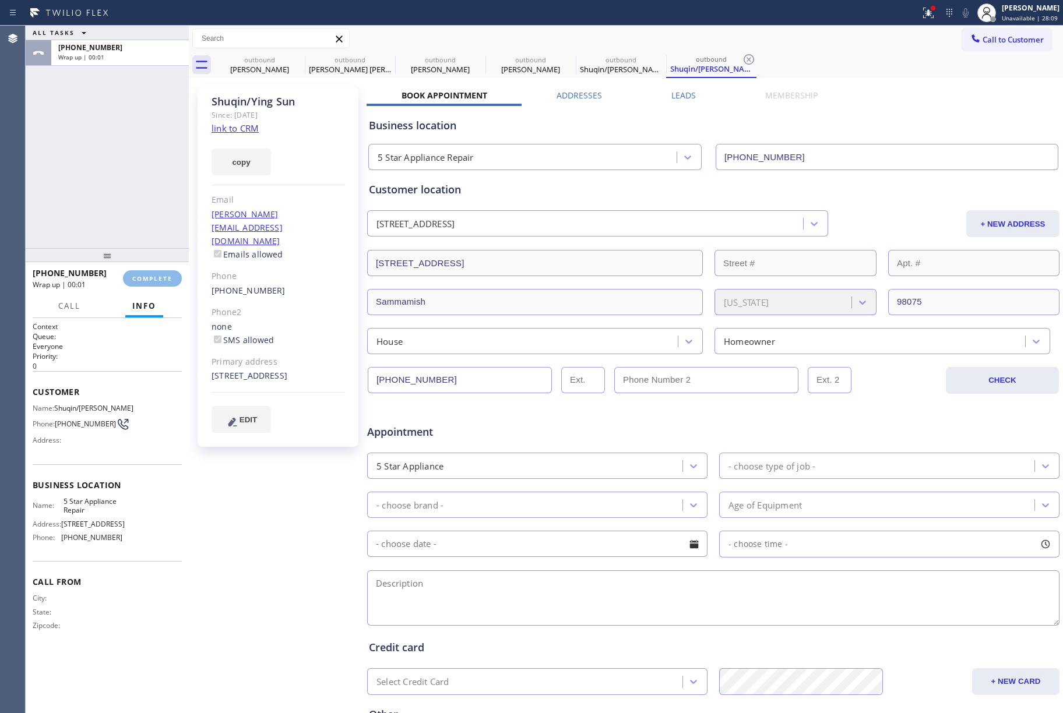
click at [138, 203] on div "ALL TASKS ALL TASKS ACTIVE TASKS TASKS IN WRAP UP +14257700764 Wrap up | 00:01" at bounding box center [107, 137] width 163 height 223
drag, startPoint x: 139, startPoint y: 203, endPoint x: 162, endPoint y: 210, distance: 24.5
click at [140, 204] on div "ALL TASKS ALL TASKS ACTIVE TASKS TASKS IN WRAP UP +14257700764 Wrap up | 00:01" at bounding box center [107, 137] width 163 height 223
click at [153, 271] on button "COMPLETE" at bounding box center [152, 278] width 59 height 16
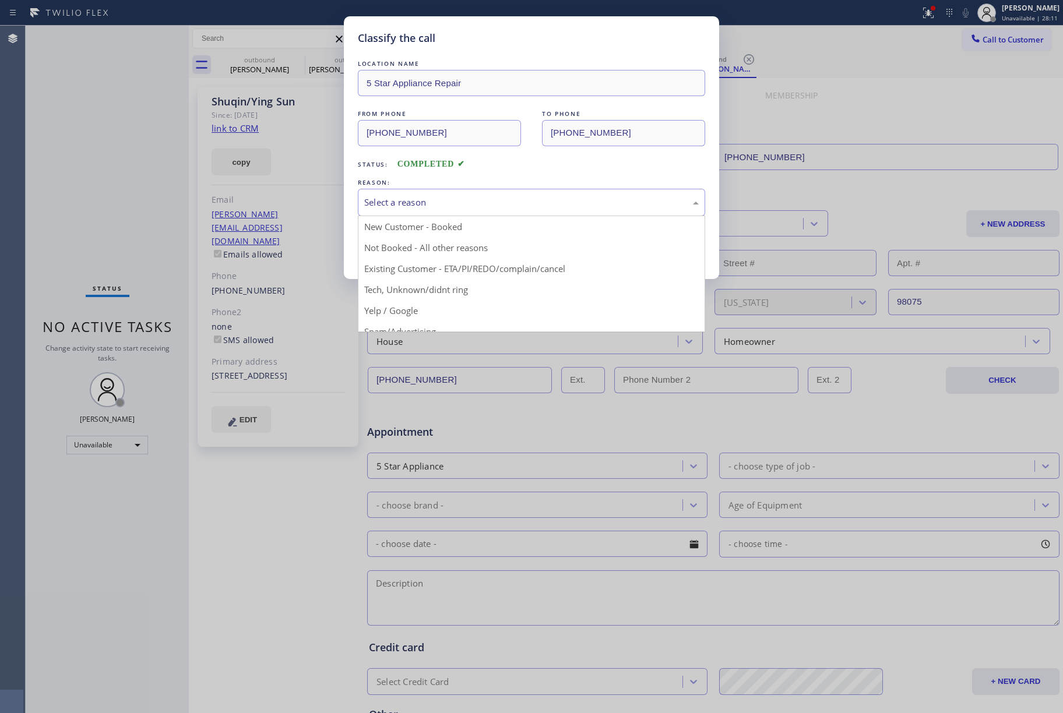
click at [450, 208] on div "Select a reason" at bounding box center [531, 202] width 335 height 13
drag, startPoint x: 416, startPoint y: 264, endPoint x: 398, endPoint y: 254, distance: 20.6
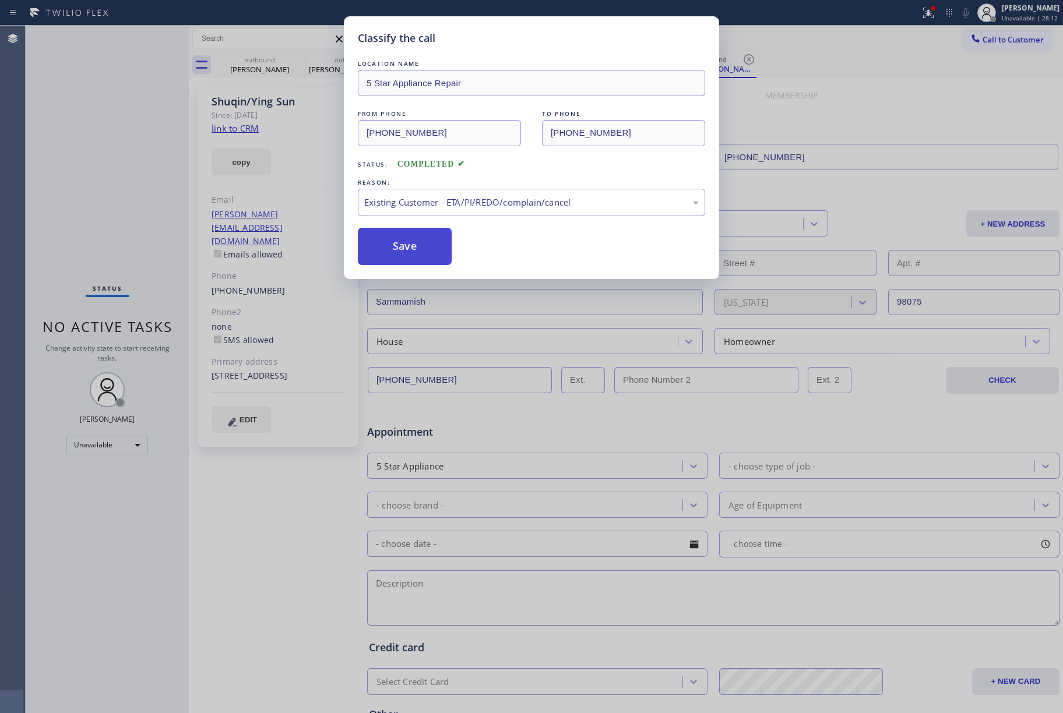
click at [377, 244] on button "Save" at bounding box center [405, 246] width 94 height 37
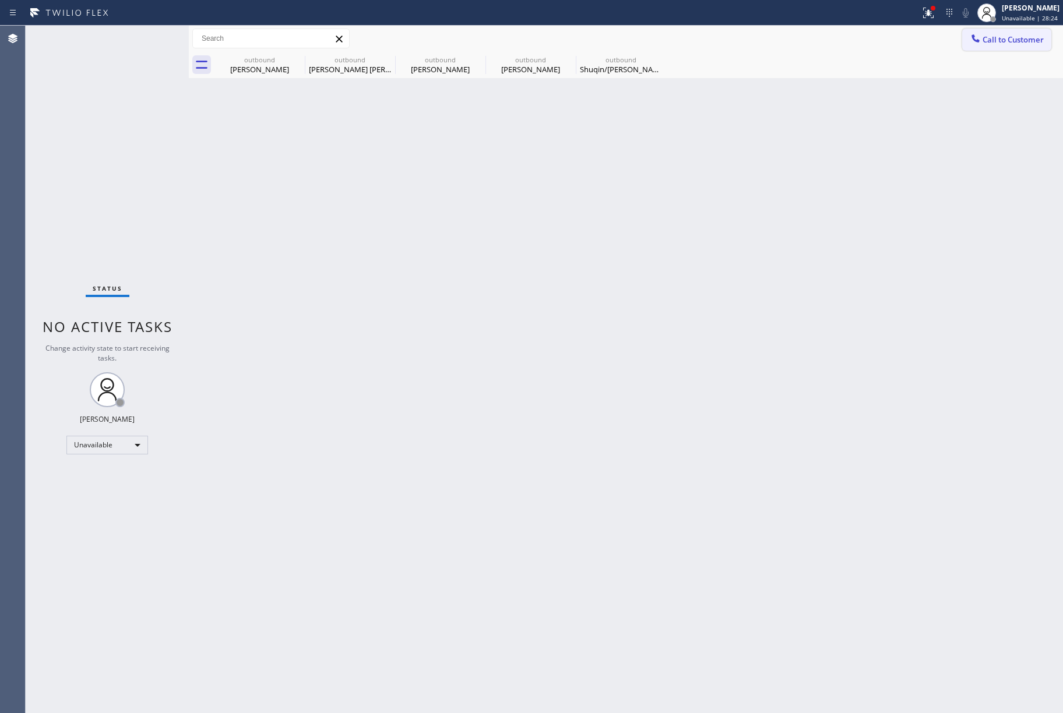
click at [1010, 33] on button "Call to Customer" at bounding box center [1006, 40] width 89 height 22
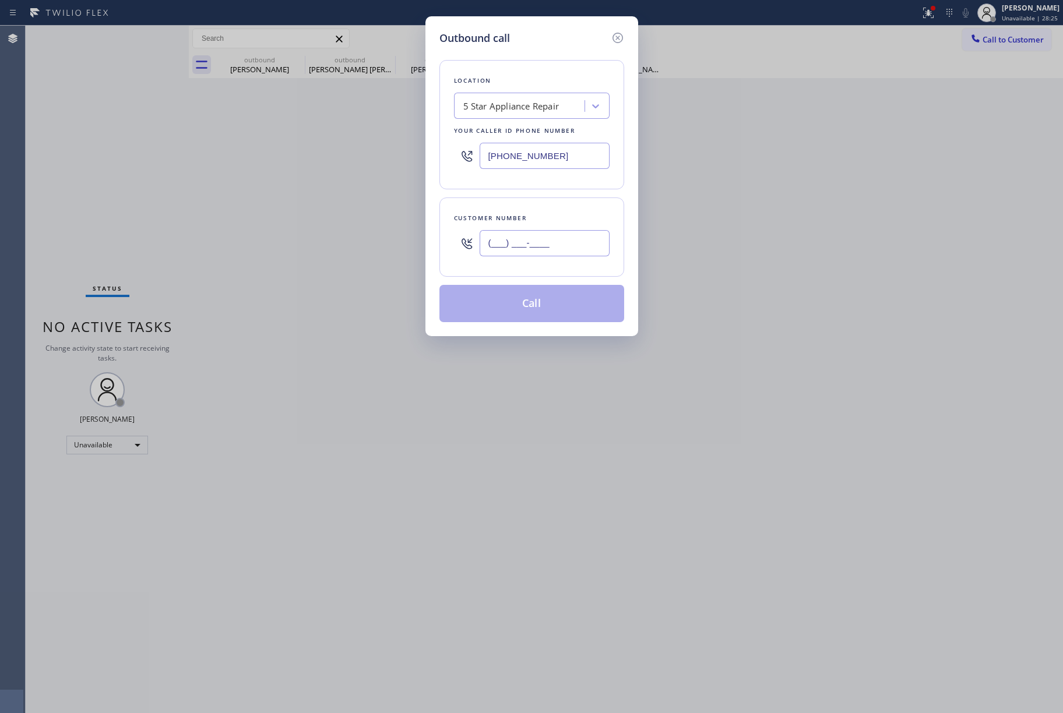
click at [520, 238] on input "(___) ___-____" at bounding box center [545, 243] width 130 height 26
paste input "562) 547-1143"
type input "(562) 547-1143"
drag, startPoint x: 525, startPoint y: 210, endPoint x: 550, endPoint y: 269, distance: 64.0
click at [529, 210] on div "Customer number (562) 547-1143" at bounding box center [532, 237] width 185 height 79
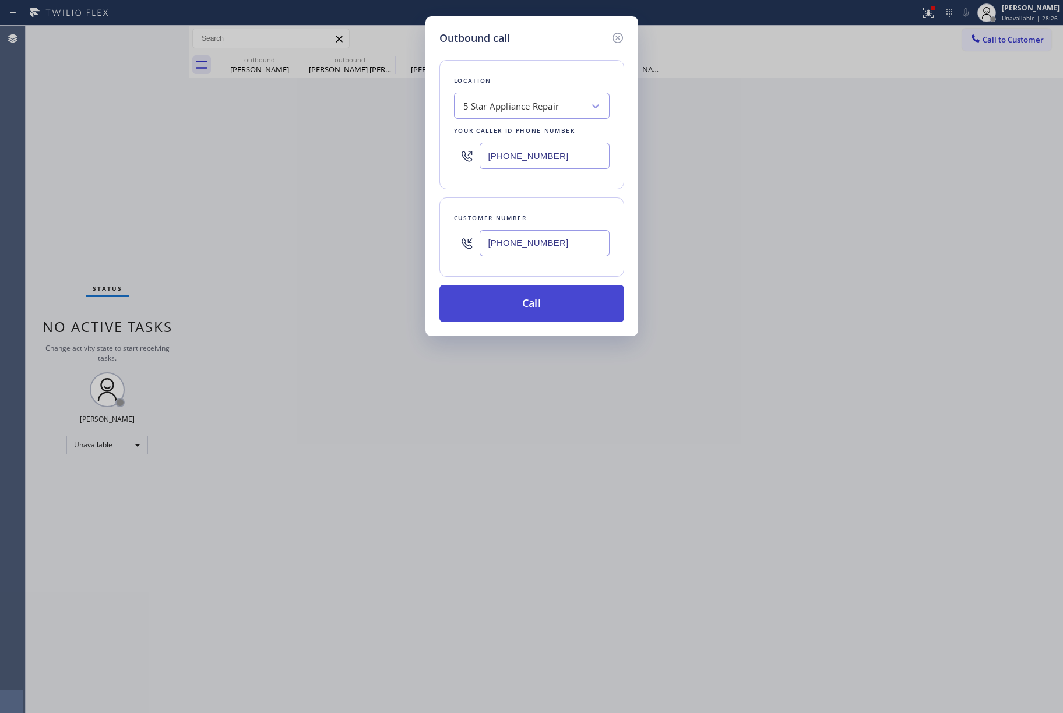
click at [546, 297] on button "Call" at bounding box center [532, 303] width 185 height 37
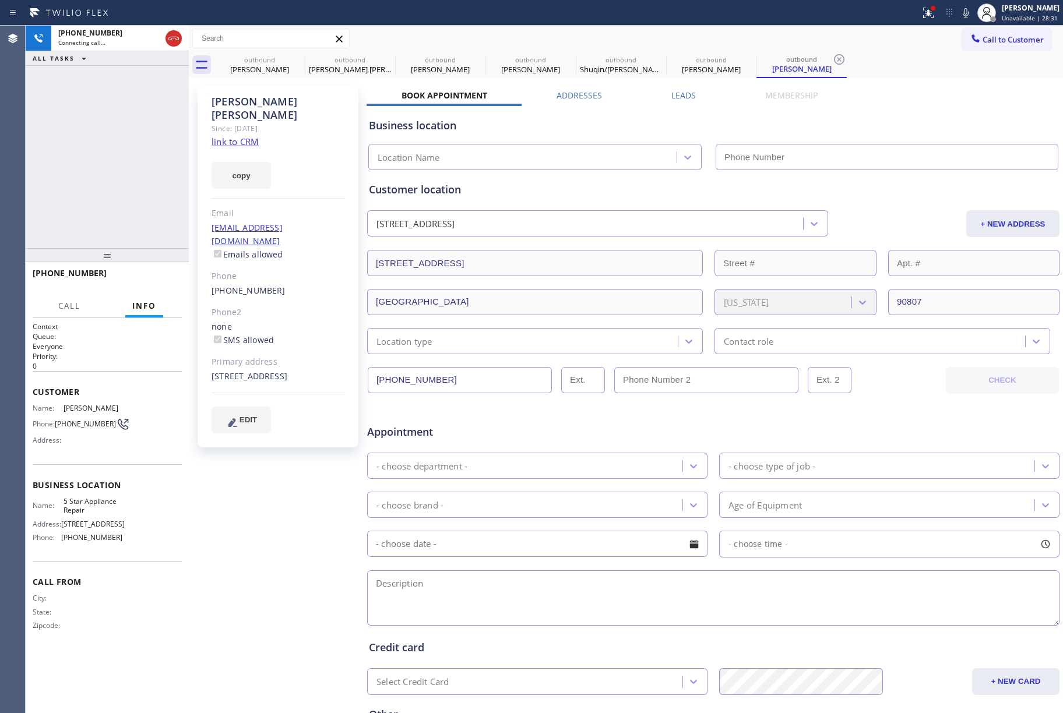
type input "[PHONE_NUMBER]"
click at [154, 283] on button "HANG UP" at bounding box center [155, 278] width 54 height 16
drag, startPoint x: 133, startPoint y: 231, endPoint x: 140, endPoint y: 283, distance: 51.9
click at [134, 252] on div "+15625471143 Live | 00:05 ALL TASKS ALL TASKS ACTIVE TASKS TASKS IN WRAP UP +15…" at bounding box center [107, 370] width 163 height 688
click at [140, 283] on button "HANG UP" at bounding box center [155, 278] width 54 height 16
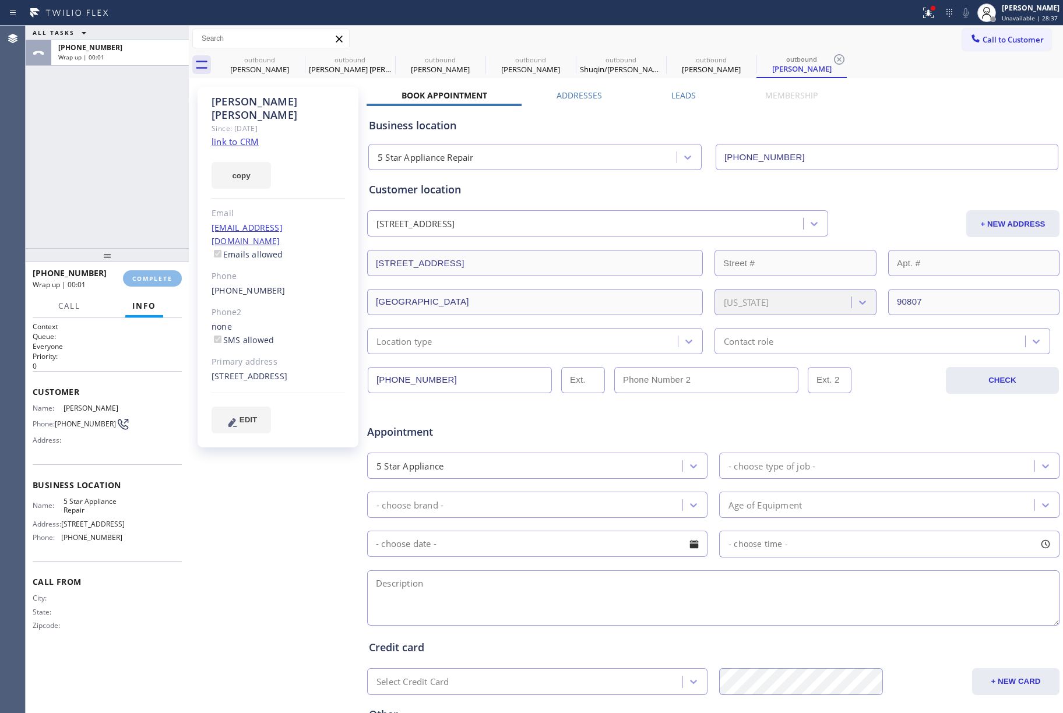
click at [131, 203] on div "ALL TASKS ALL TASKS ACTIVE TASKS TASKS IN WRAP UP +15625471143 Wrap up | 00:01" at bounding box center [107, 137] width 163 height 223
click at [157, 170] on div "ALL TASKS ALL TASKS ACTIVE TASKS TASKS IN WRAP UP +15625471143 Wrap up | 00:02" at bounding box center [107, 137] width 163 height 223
click at [143, 273] on button "COMPLETE" at bounding box center [152, 278] width 59 height 16
click at [124, 204] on div "ALL TASKS ALL TASKS ACTIVE TASKS TASKS IN WRAP UP +15625471143 Wrap up | 00:03" at bounding box center [107, 137] width 163 height 223
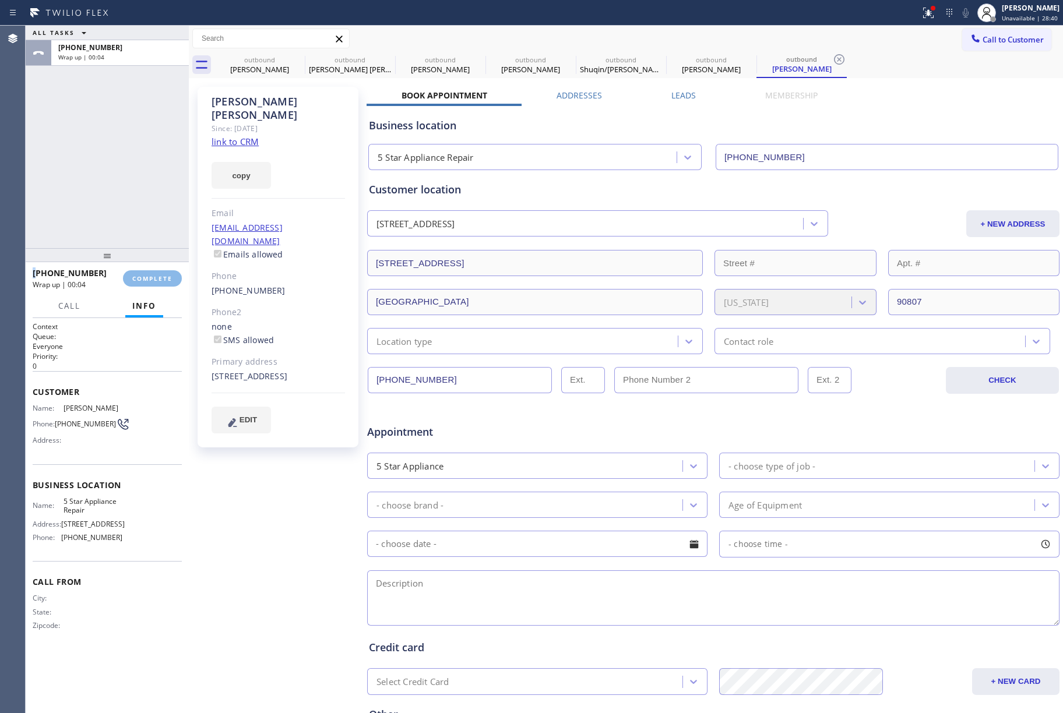
click at [124, 204] on div "ALL TASKS ALL TASKS ACTIVE TASKS TASKS IN WRAP UP +15625471143 Wrap up | 00:04" at bounding box center [107, 137] width 163 height 223
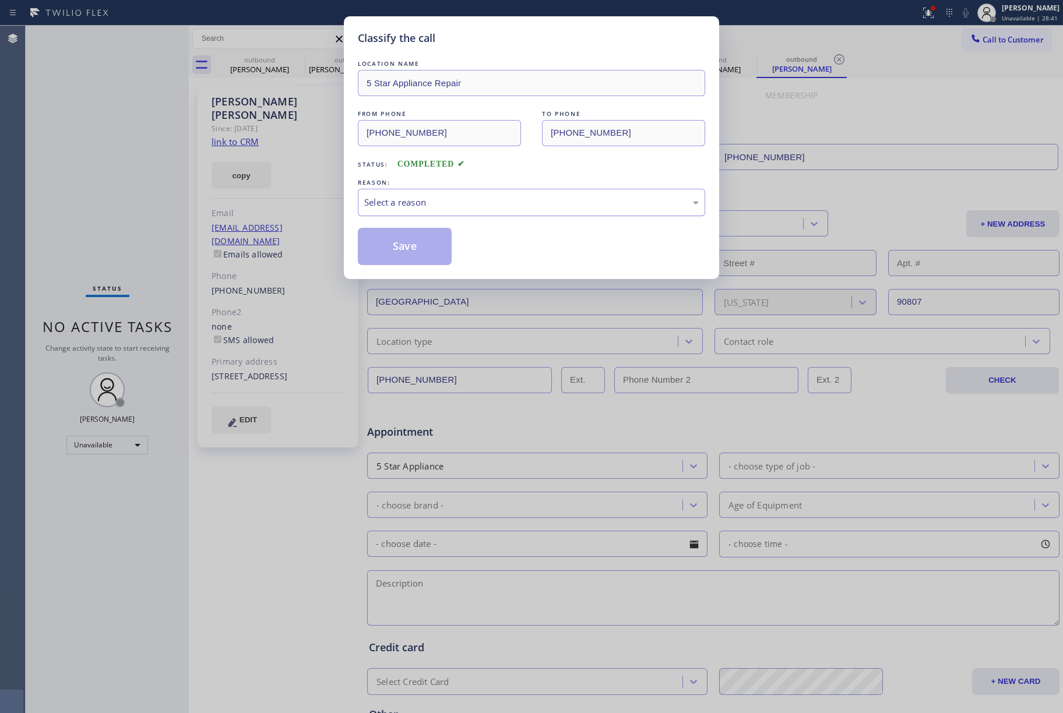
drag, startPoint x: 427, startPoint y: 199, endPoint x: 427, endPoint y: 209, distance: 9.9
click at [427, 202] on div "Select a reason" at bounding box center [531, 202] width 335 height 13
click at [392, 245] on button "Save" at bounding box center [405, 246] width 94 height 37
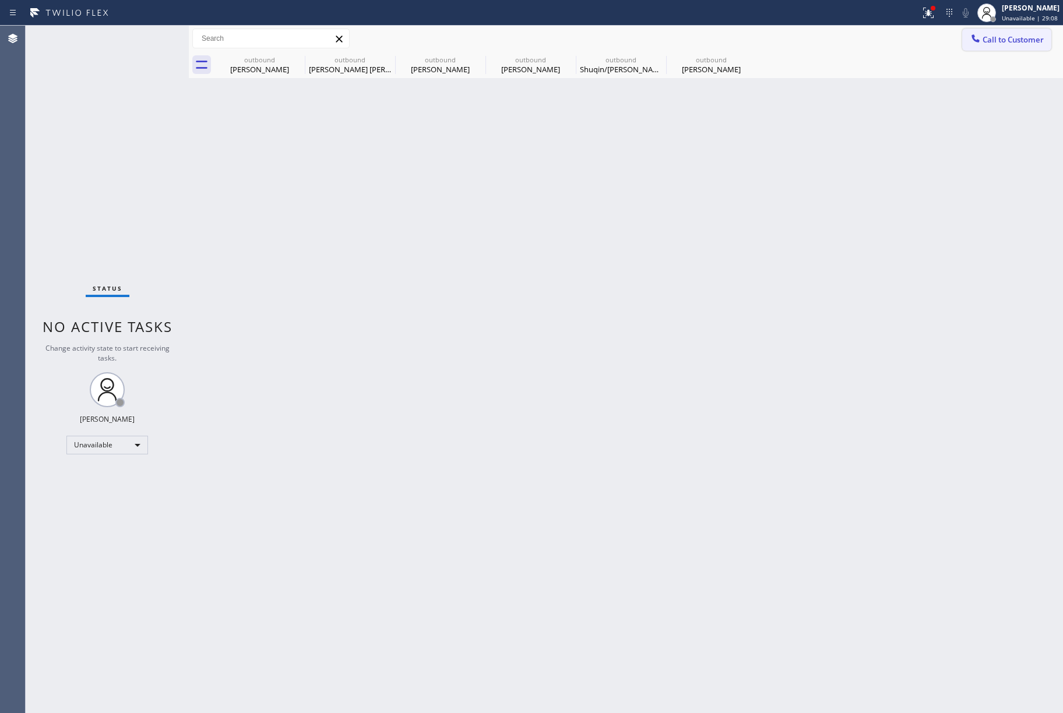
click at [993, 34] on span "Call to Customer" at bounding box center [1013, 39] width 61 height 10
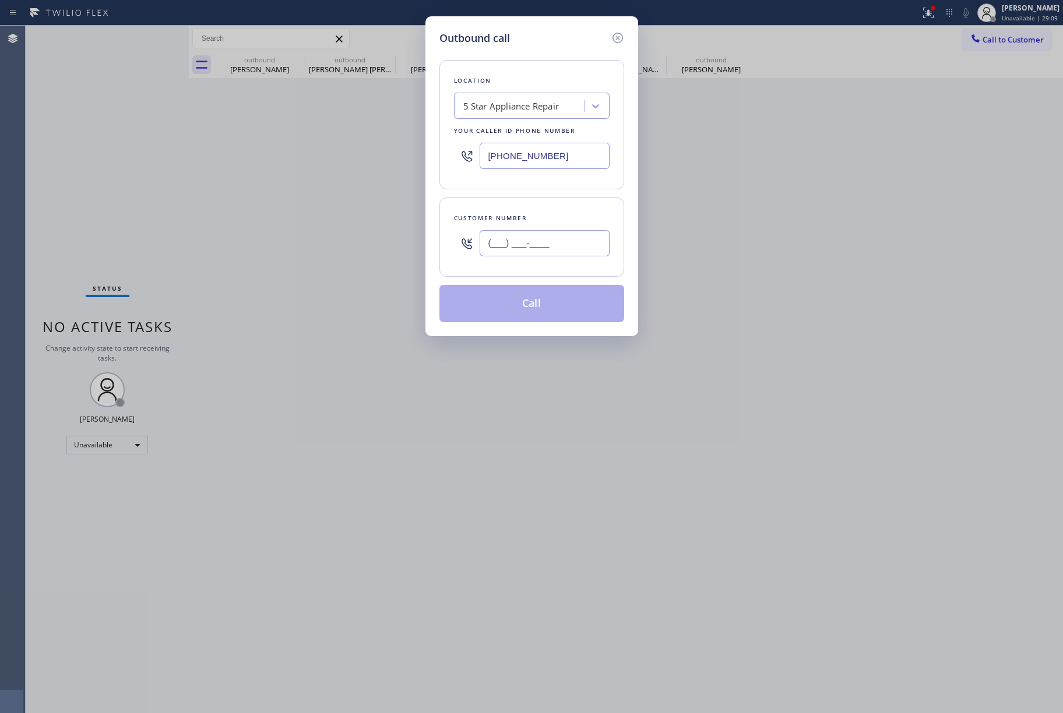
click at [549, 244] on input "(___) ___-____" at bounding box center [545, 243] width 130 height 26
paste input "917) 207-1252"
type input "(917) 207-1252"
drag, startPoint x: 542, startPoint y: 218, endPoint x: 544, endPoint y: 253, distance: 35.1
click at [542, 217] on div "Customer number" at bounding box center [532, 218] width 156 height 12
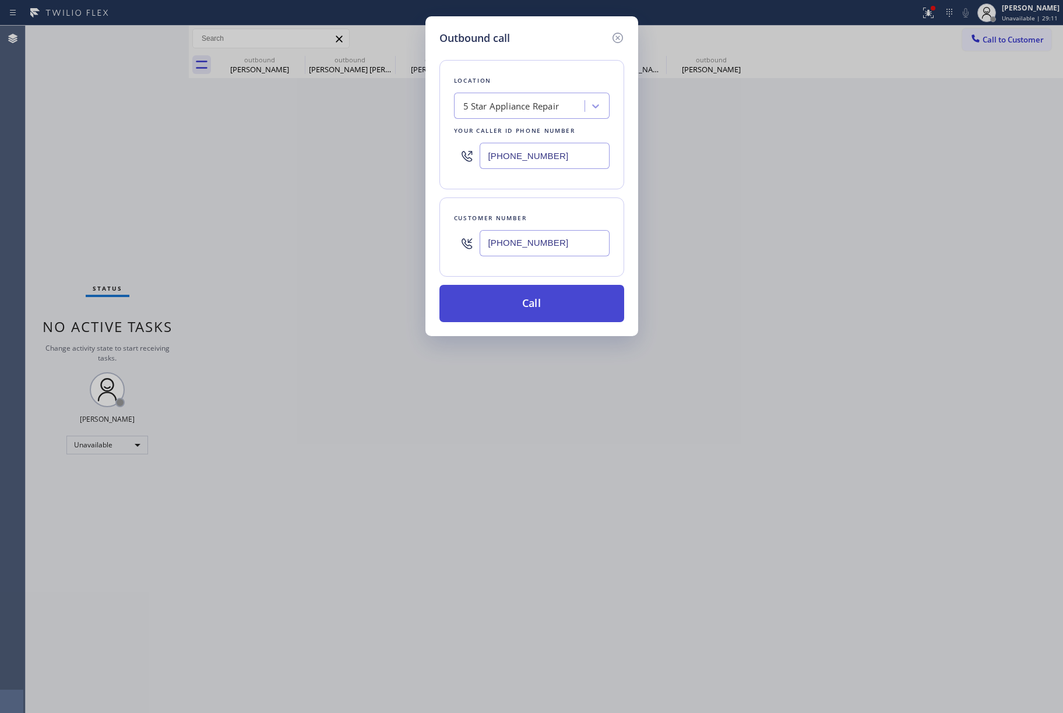
click at [504, 304] on button "Call" at bounding box center [532, 303] width 185 height 37
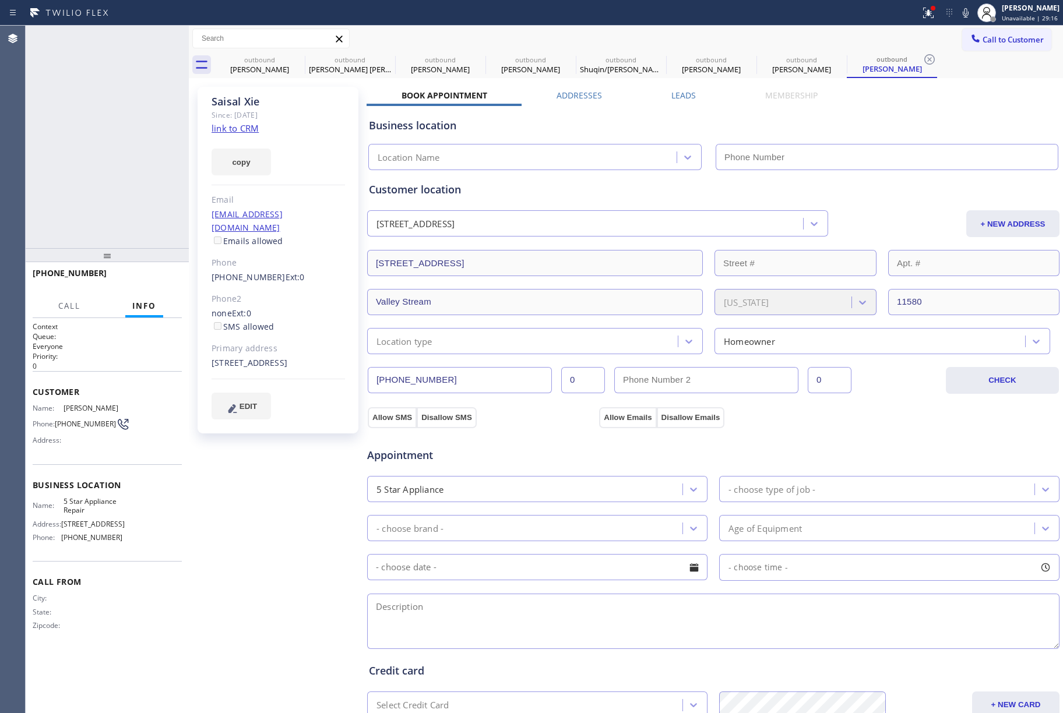
type input "[PHONE_NUMBER]"
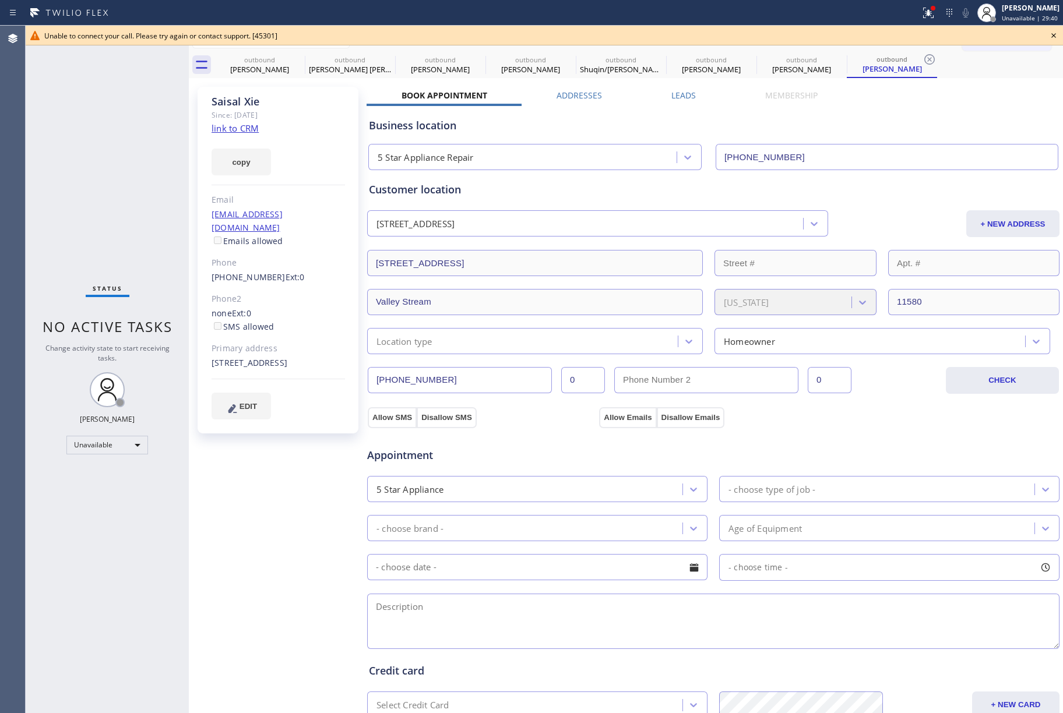
click at [1050, 36] on icon at bounding box center [1054, 36] width 14 height 14
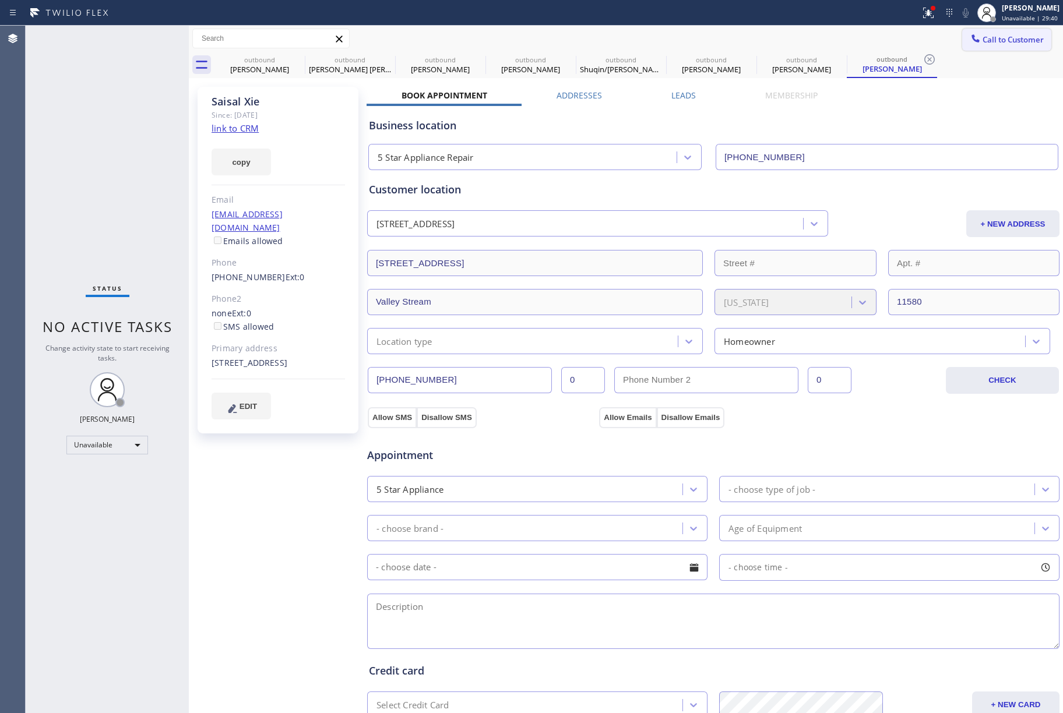
click at [983, 41] on span "Call to Customer" at bounding box center [1013, 39] width 61 height 10
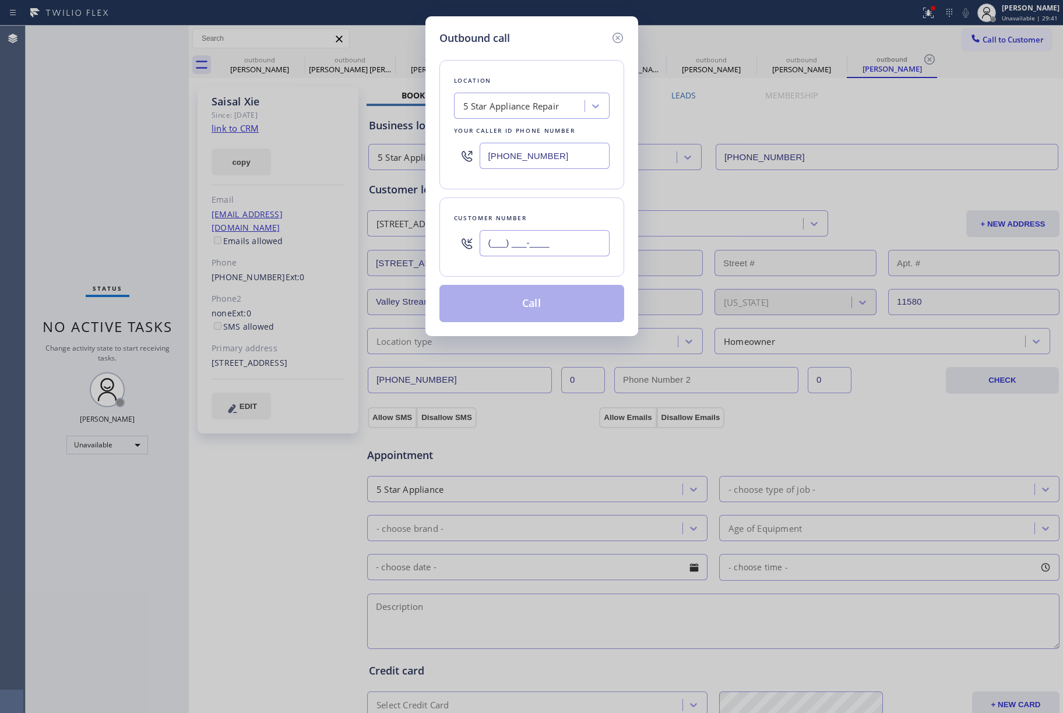
click at [546, 256] on input "(___) ___-____" at bounding box center [545, 243] width 130 height 26
paste input "206) 755-4041"
type input "(206) 755-4041"
click at [548, 215] on div "Customer number" at bounding box center [532, 218] width 156 height 12
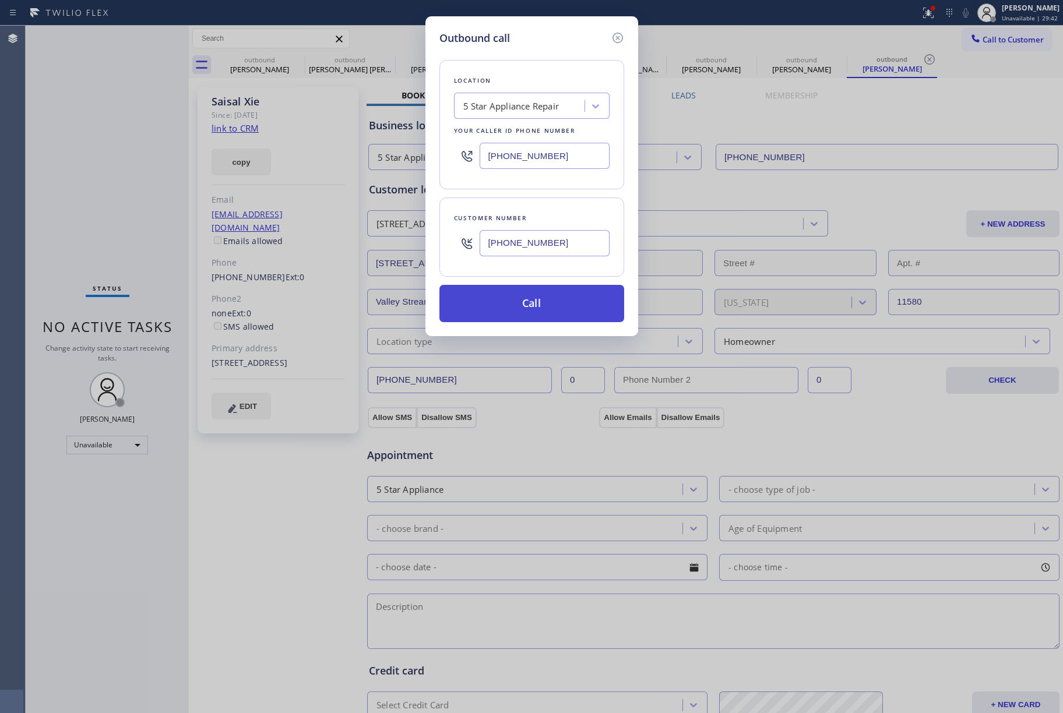
click at [551, 313] on button "Call" at bounding box center [532, 303] width 185 height 37
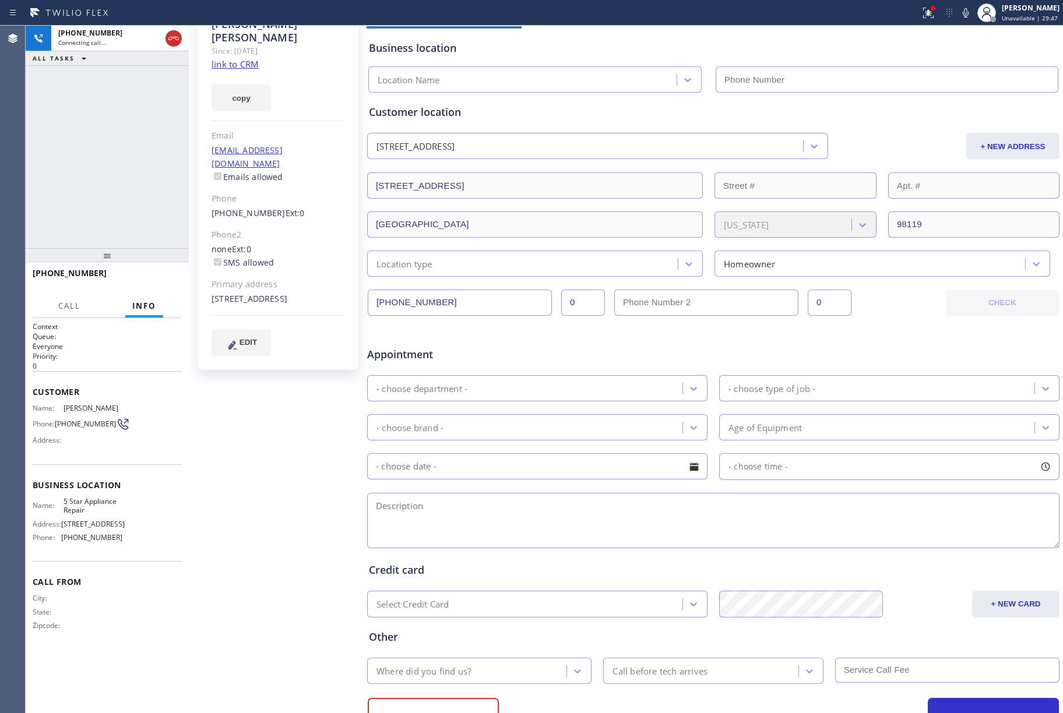
type input "[PHONE_NUMBER]"
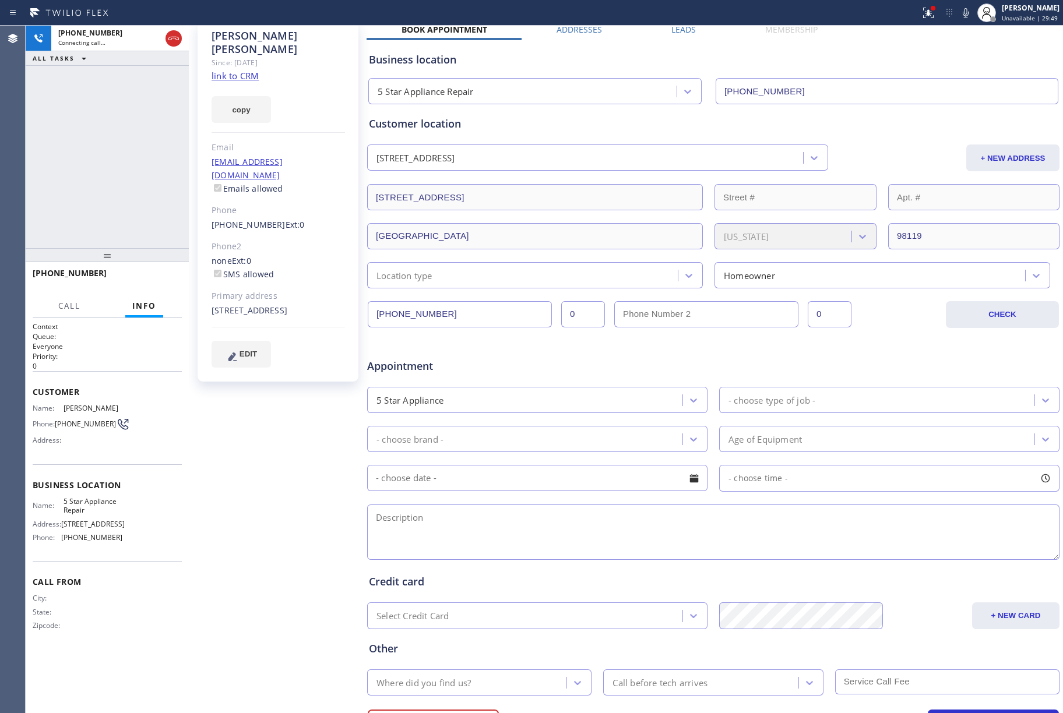
scroll to position [128, 0]
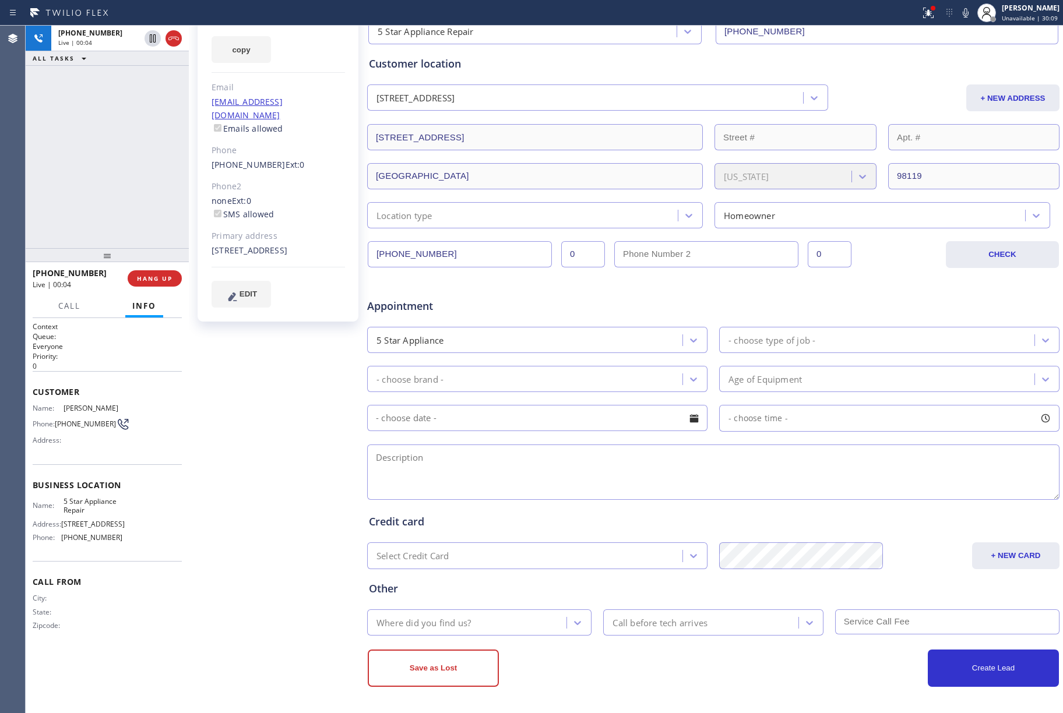
drag, startPoint x: 157, startPoint y: 281, endPoint x: 136, endPoint y: 227, distance: 57.8
click at [157, 280] on span "HANG UP" at bounding box center [155, 279] width 36 height 8
drag, startPoint x: 126, startPoint y: 203, endPoint x: 142, endPoint y: 241, distance: 41.8
click at [133, 222] on div "+12067554041 Live | 00:05 ALL TASKS ALL TASKS ACTIVE TASKS TASKS IN WRAP UP" at bounding box center [107, 137] width 163 height 223
click at [155, 276] on span "COMPLETE" at bounding box center [152, 279] width 40 height 8
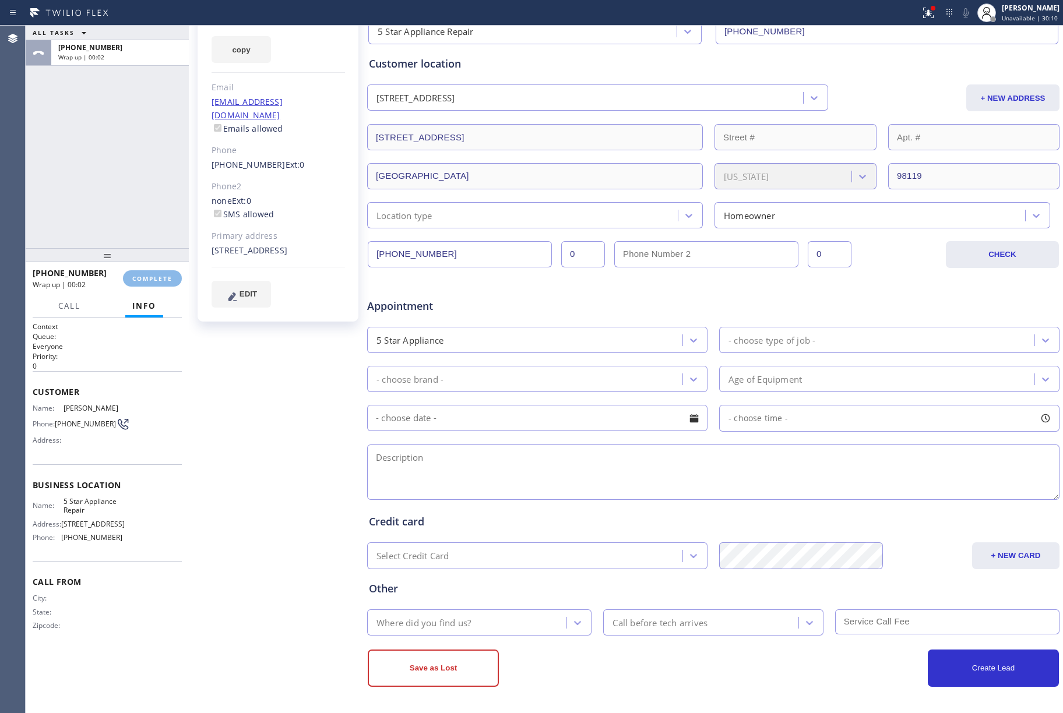
click at [96, 185] on div "ALL TASKS ALL TASKS ACTIVE TASKS TASKS IN WRAP UP +12067554041 Wrap up | 00:02" at bounding box center [107, 137] width 163 height 223
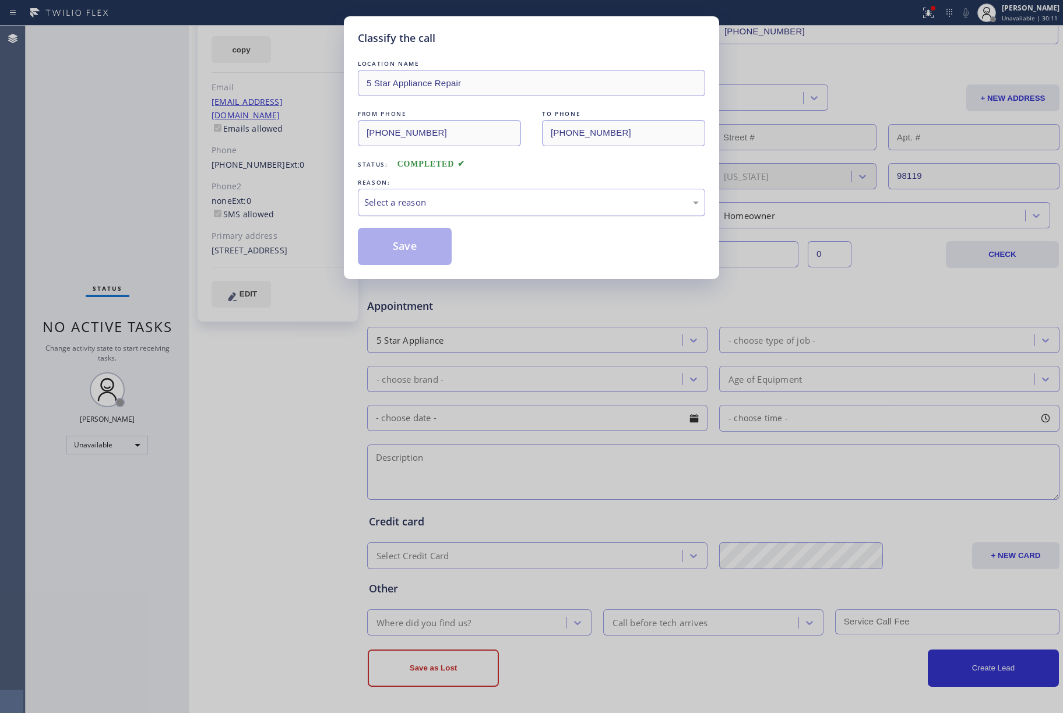
click at [405, 205] on div "Select a reason" at bounding box center [531, 202] width 335 height 13
click at [403, 253] on button "Save" at bounding box center [405, 246] width 94 height 37
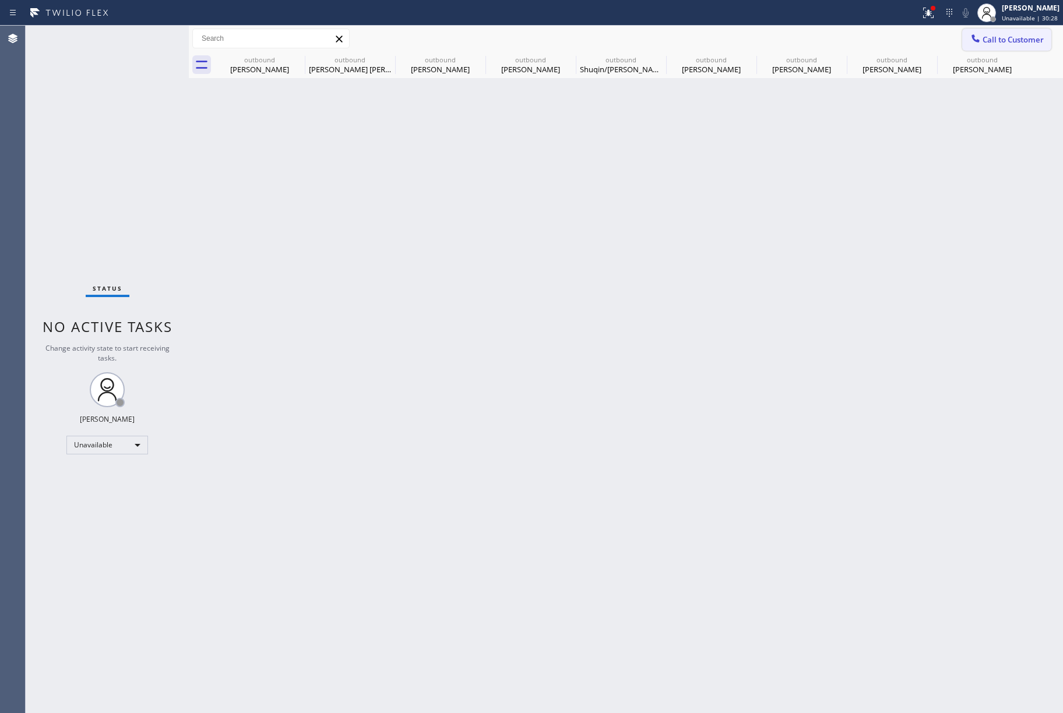
click at [1005, 42] on span "Call to Customer" at bounding box center [1013, 39] width 61 height 10
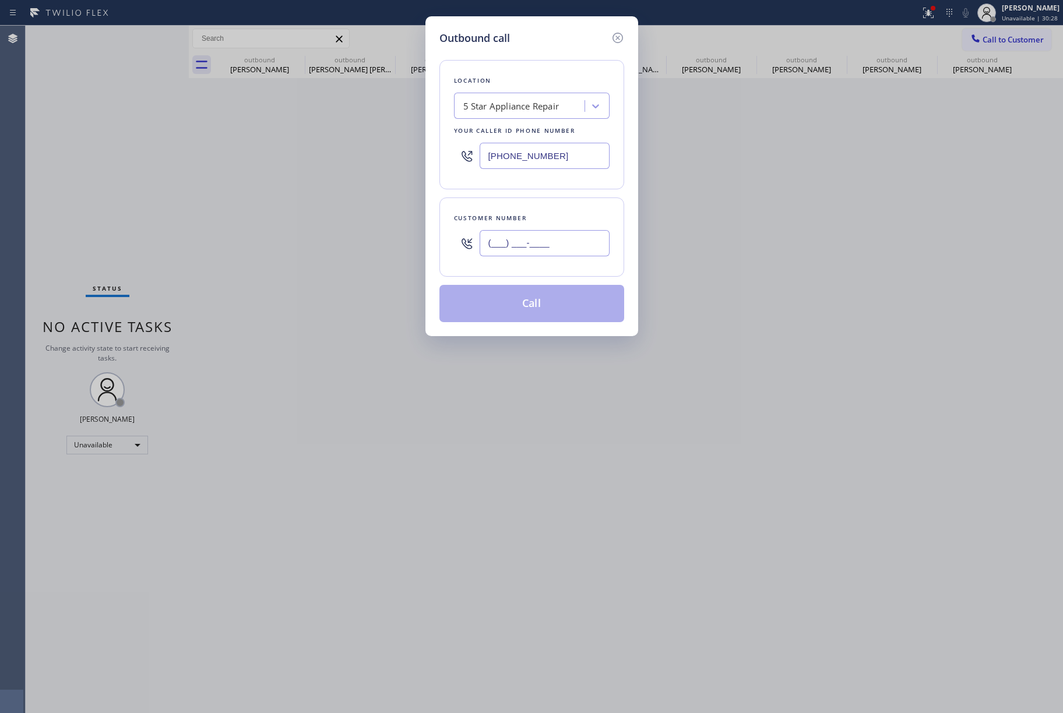
click at [572, 248] on input "(___) ___-____" at bounding box center [545, 243] width 130 height 26
paste input "206) 499-6443"
type input "(206) 499-6443"
click at [567, 222] on div "Customer number" at bounding box center [532, 218] width 156 height 12
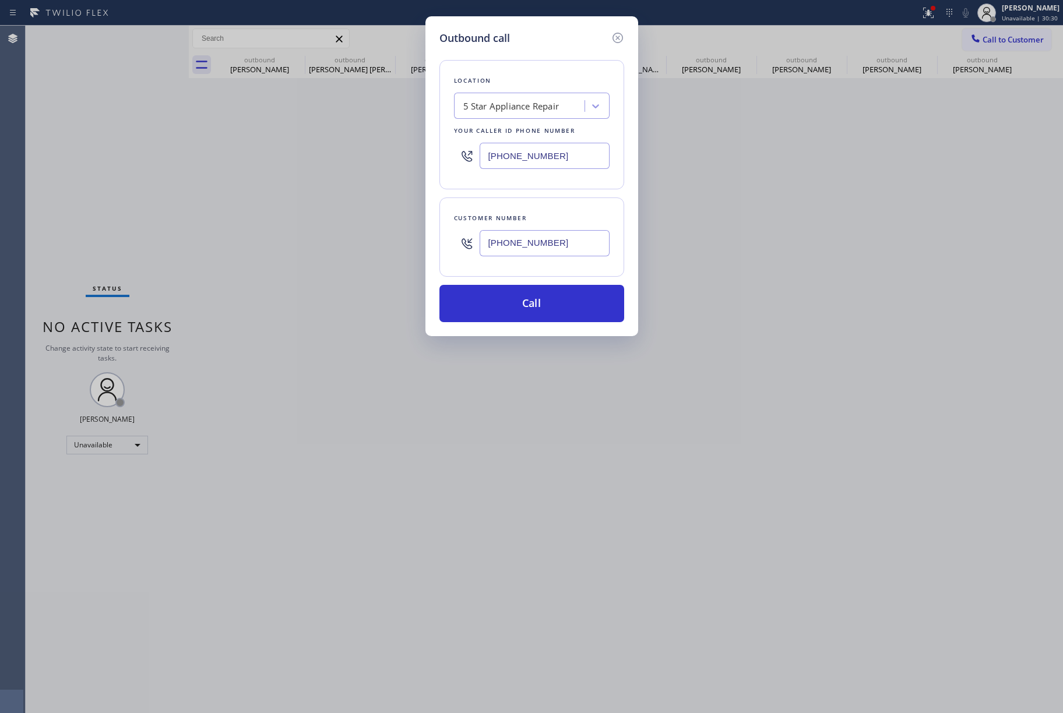
click at [731, 297] on div "Outbound call Location 5 Star Appliance Repair Your caller id phone number (855…" at bounding box center [531, 356] width 1063 height 713
click at [562, 320] on button "Call" at bounding box center [532, 303] width 185 height 37
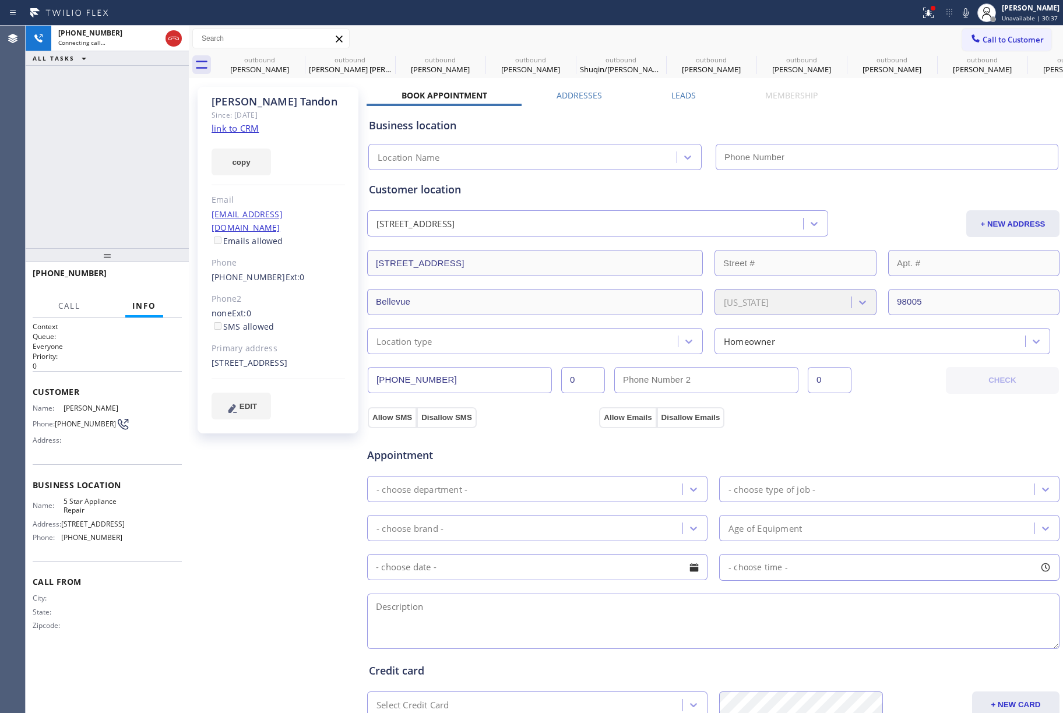
type input "[PHONE_NUMBER]"
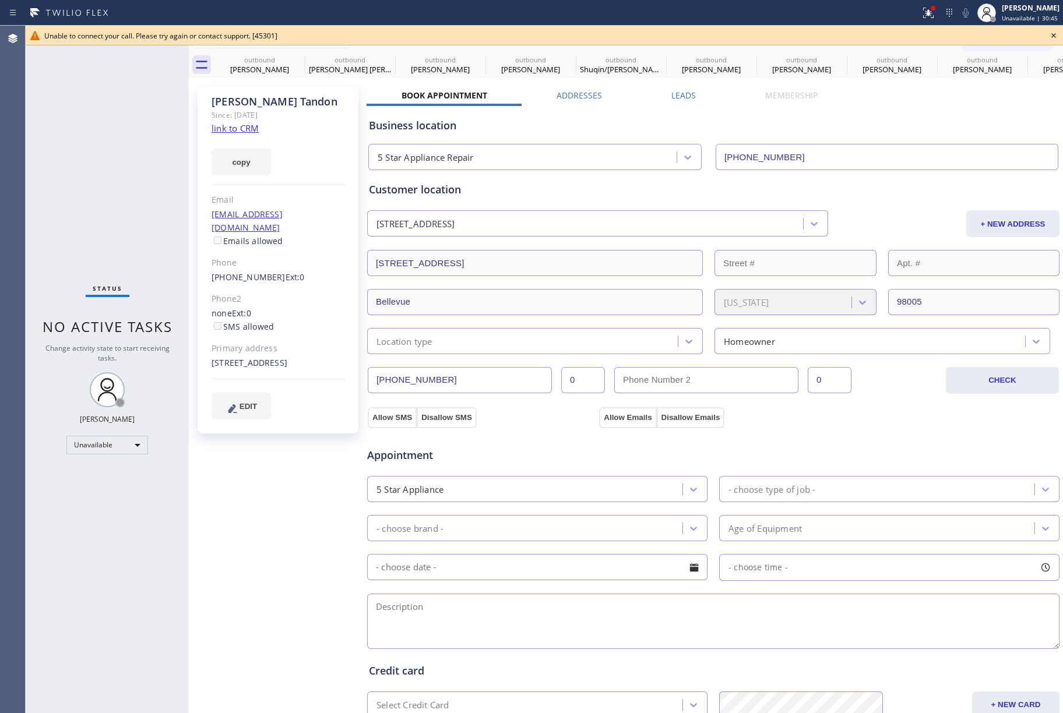
drag, startPoint x: 73, startPoint y: 152, endPoint x: 110, endPoint y: 31, distance: 126.1
click at [80, 141] on div "Status No active tasks Change activity state to start receiving tasks. [PERSON_…" at bounding box center [107, 370] width 163 height 688
click at [1052, 33] on icon at bounding box center [1054, 36] width 14 height 14
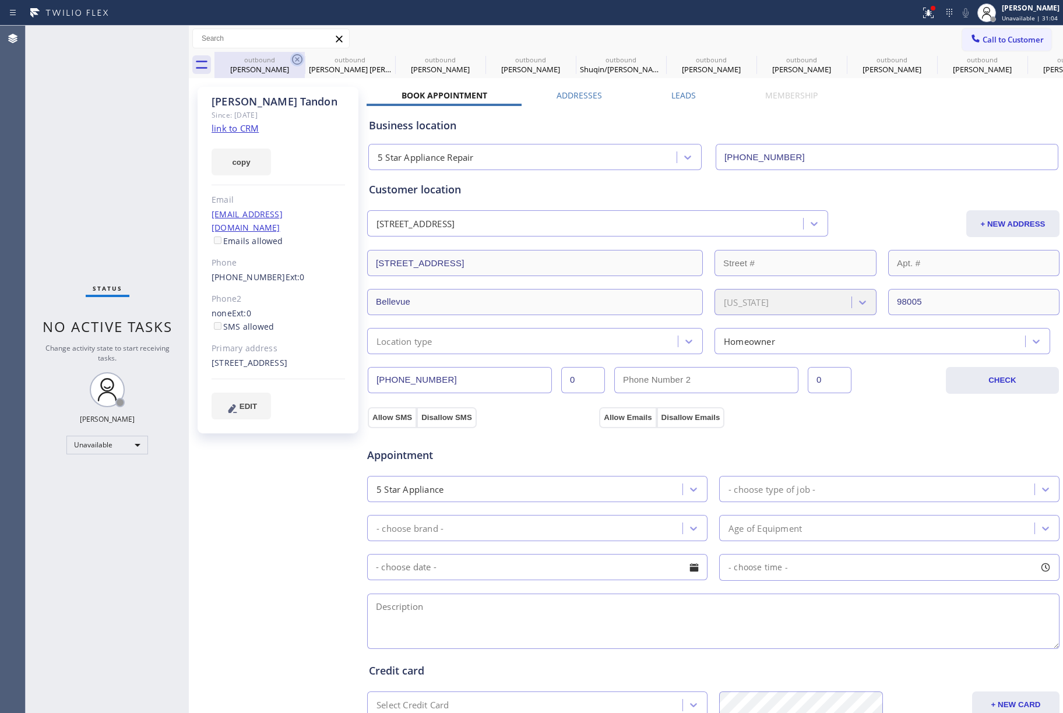
click at [296, 57] on icon at bounding box center [297, 59] width 14 height 14
click at [0, 0] on icon at bounding box center [0, 0] width 0 height 0
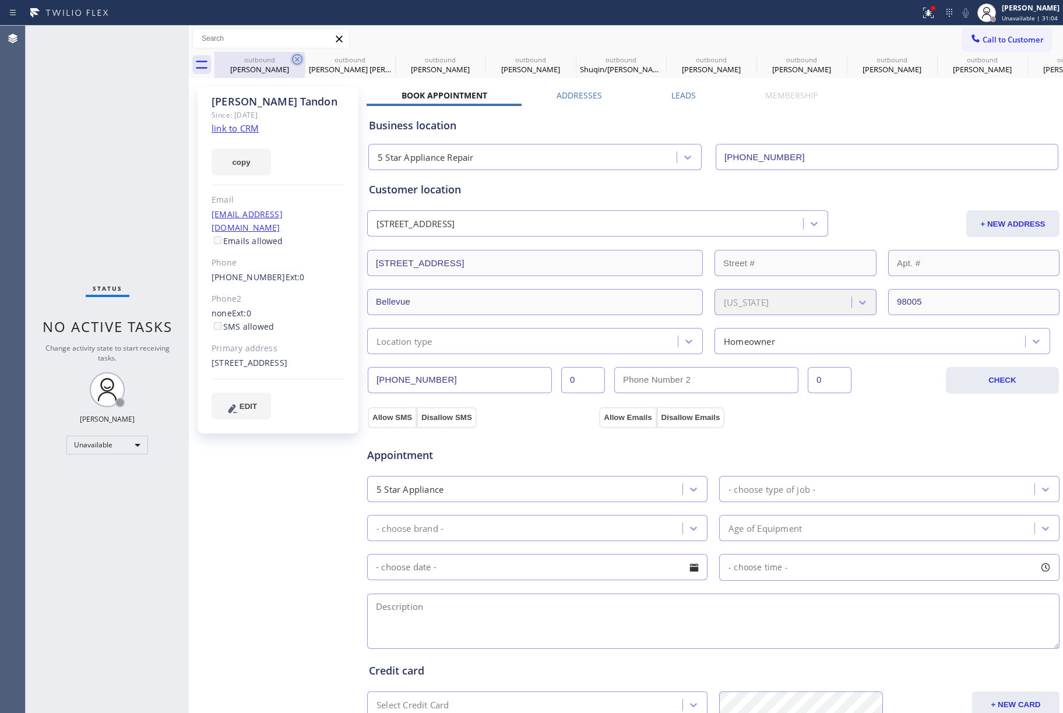
click at [0, 0] on icon at bounding box center [0, 0] width 0 height 0
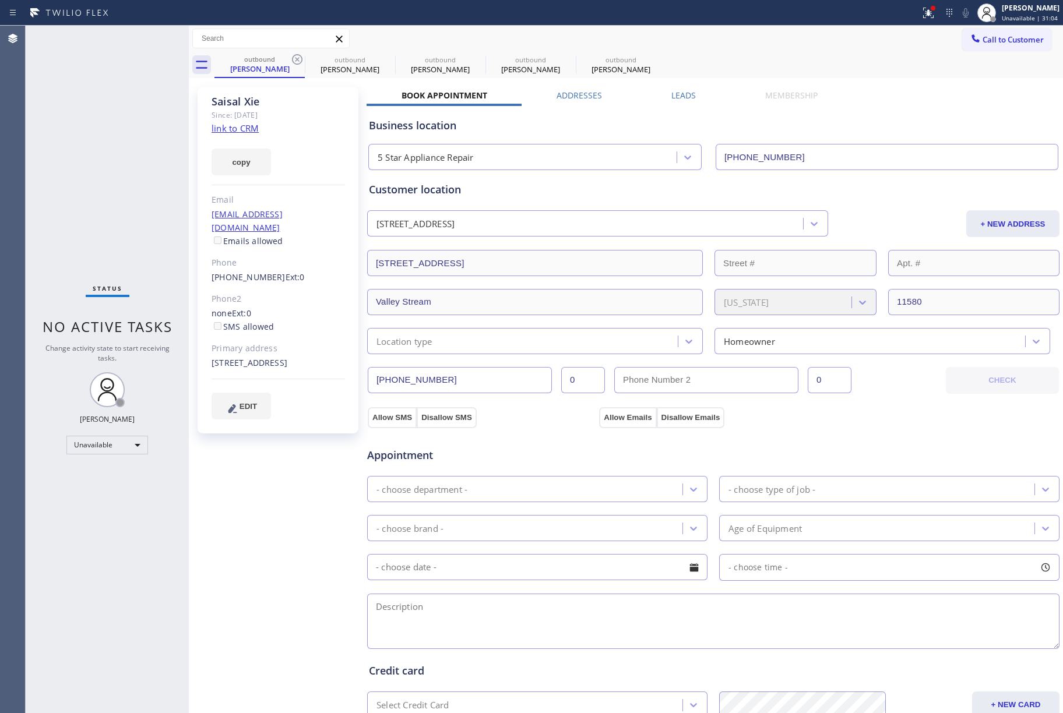
click at [296, 57] on icon at bounding box center [297, 59] width 14 height 14
click at [0, 0] on icon at bounding box center [0, 0] width 0 height 0
click at [296, 57] on icon at bounding box center [297, 59] width 14 height 14
click at [994, 35] on span "Call to Customer" at bounding box center [1013, 39] width 61 height 10
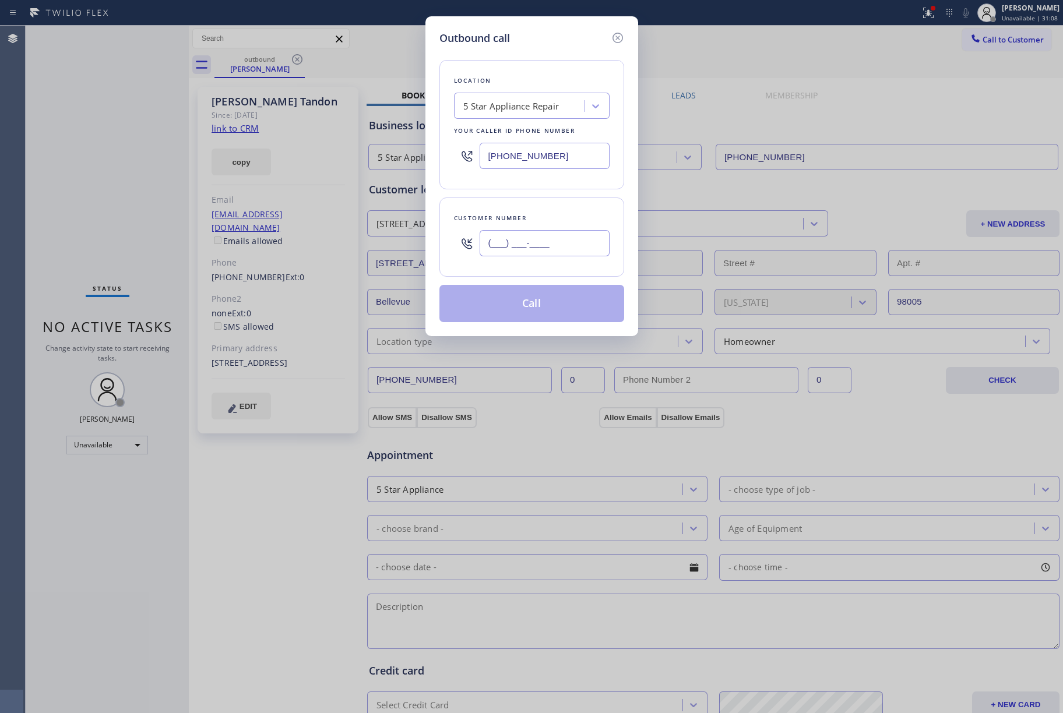
click at [574, 242] on input "(___) ___-____" at bounding box center [545, 243] width 130 height 26
paste input "253) 720-3624"
type input "(253) 720-3624"
click at [556, 211] on div "Customer number (253) 720-3624" at bounding box center [532, 237] width 185 height 79
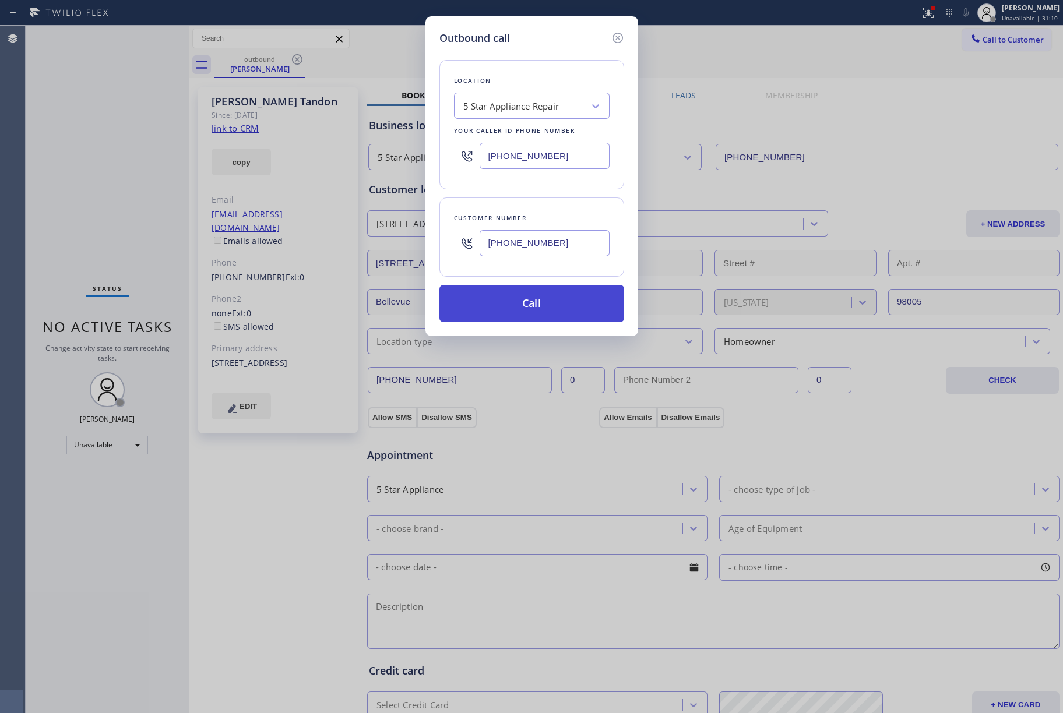
click at [534, 301] on button "Call" at bounding box center [532, 303] width 185 height 37
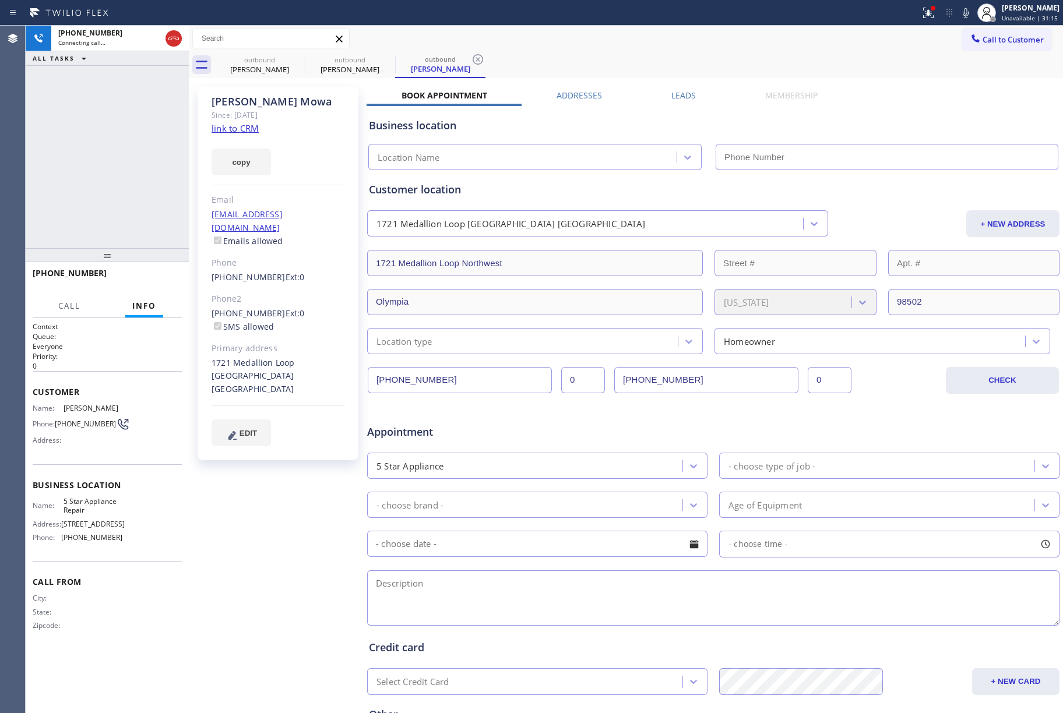
type input "[PHONE_NUMBER]"
click at [161, 275] on span "HANG UP" at bounding box center [155, 279] width 36 height 8
click at [147, 278] on span "HANG UP" at bounding box center [155, 279] width 36 height 8
click at [133, 205] on div "ALL TASKS ALL TASKS ACTIVE TASKS TASKS IN WRAP UP +12537203624 Wrap up | 00:02" at bounding box center [107, 137] width 163 height 223
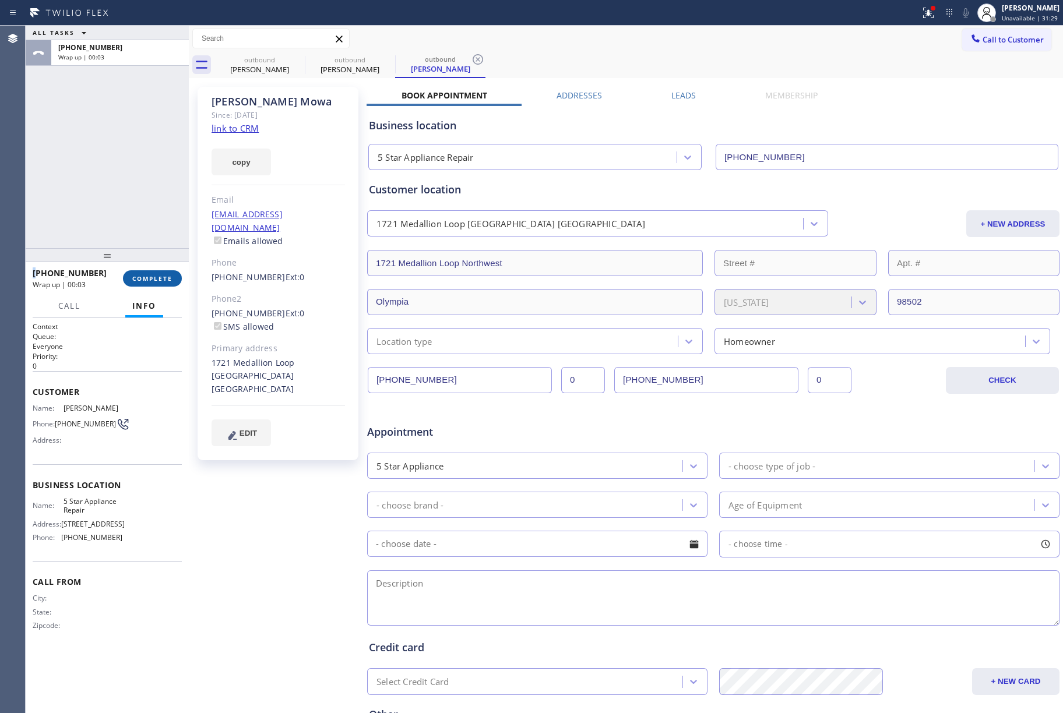
click at [133, 280] on span "COMPLETE" at bounding box center [152, 279] width 40 height 8
click at [80, 224] on div "ALL TASKS ALL TASKS ACTIVE TASKS TASKS IN WRAP UP +12537203624 Wrap up | 00:03" at bounding box center [107, 137] width 163 height 223
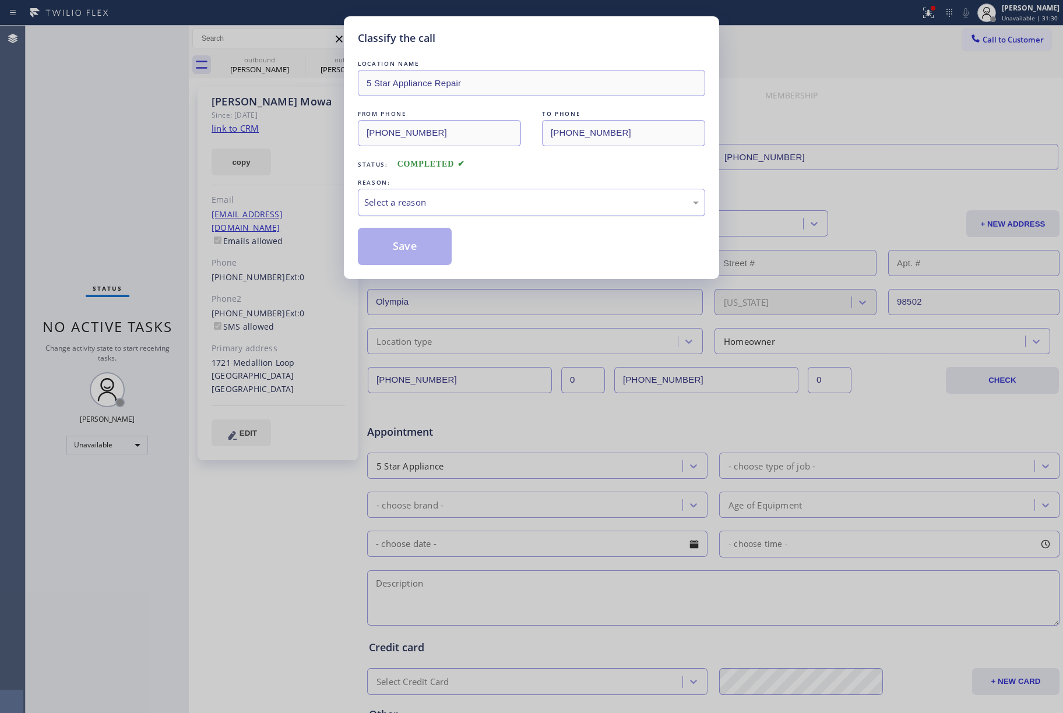
click at [437, 201] on div "Select a reason" at bounding box center [531, 202] width 335 height 13
click at [381, 246] on button "Save" at bounding box center [405, 246] width 94 height 37
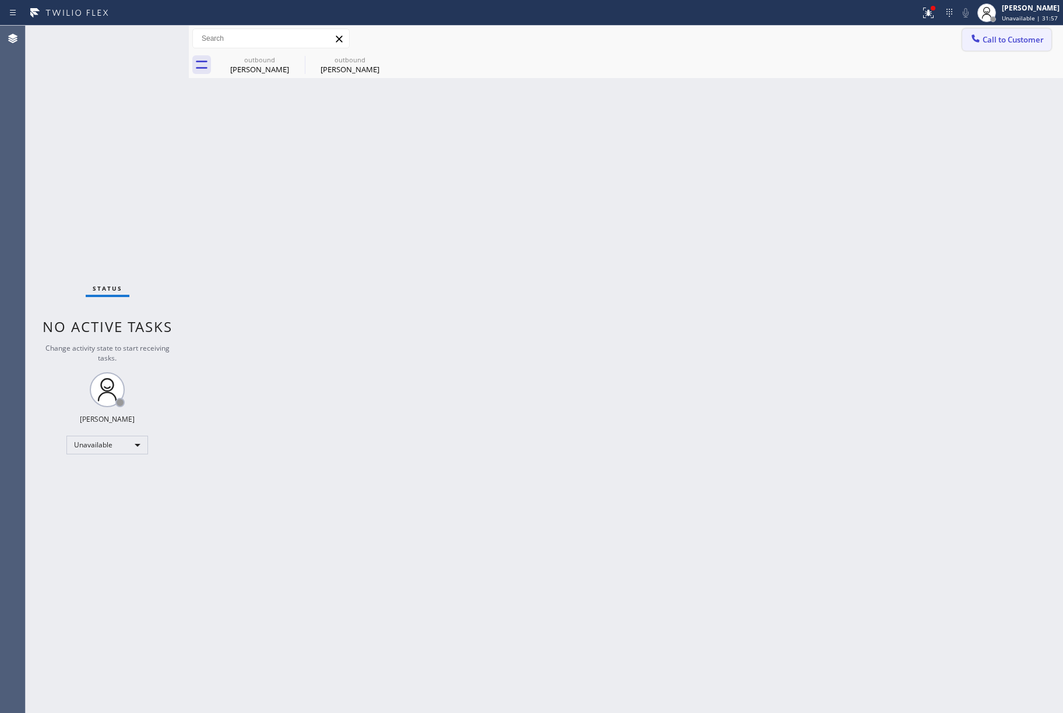
click at [1020, 38] on span "Call to Customer" at bounding box center [1013, 39] width 61 height 10
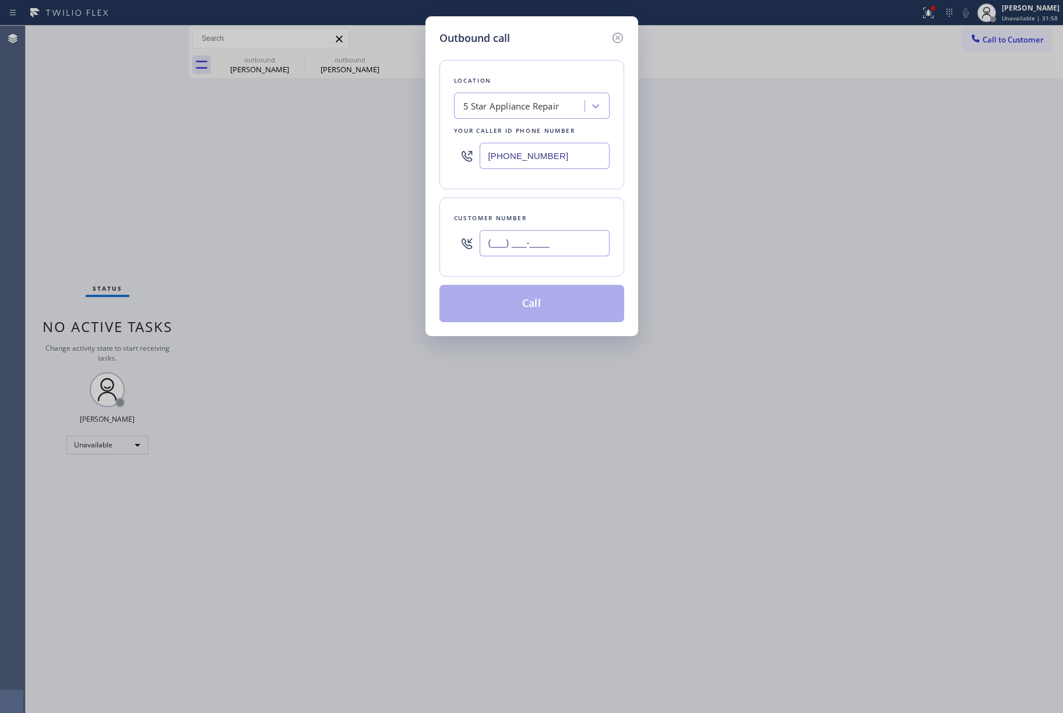
click at [556, 241] on input "(___) ___-____" at bounding box center [545, 243] width 130 height 26
paste input "510) 468-0514"
type input "(510) 468-0514"
click at [556, 227] on div "(510) 468-0514" at bounding box center [545, 243] width 130 height 38
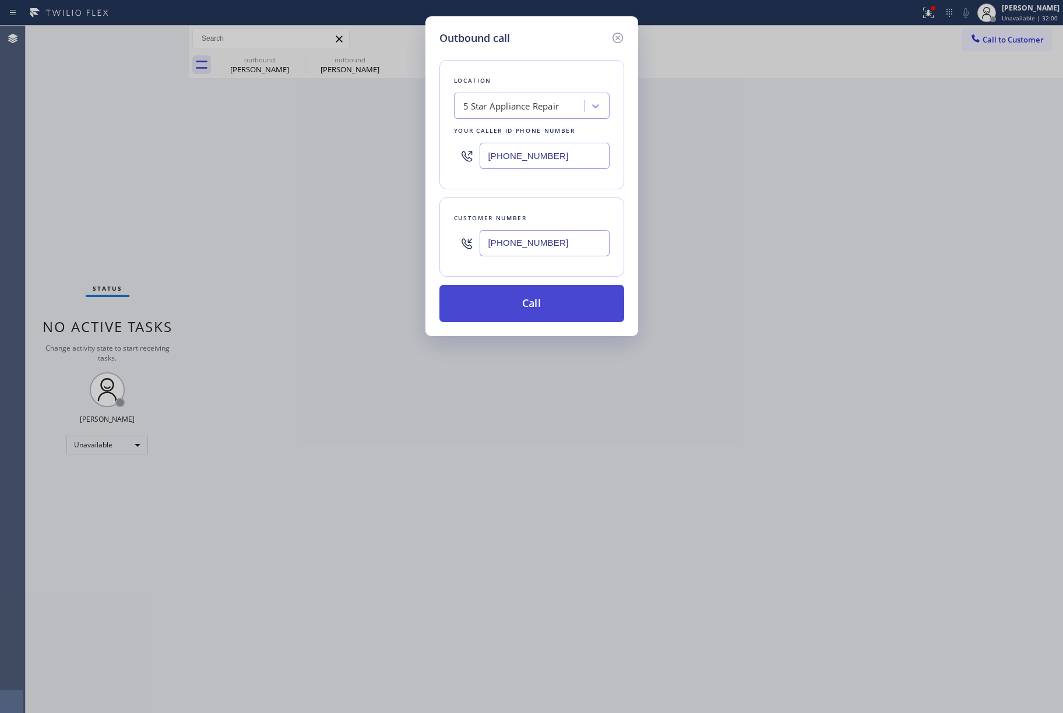
click at [515, 293] on button "Call" at bounding box center [532, 303] width 185 height 37
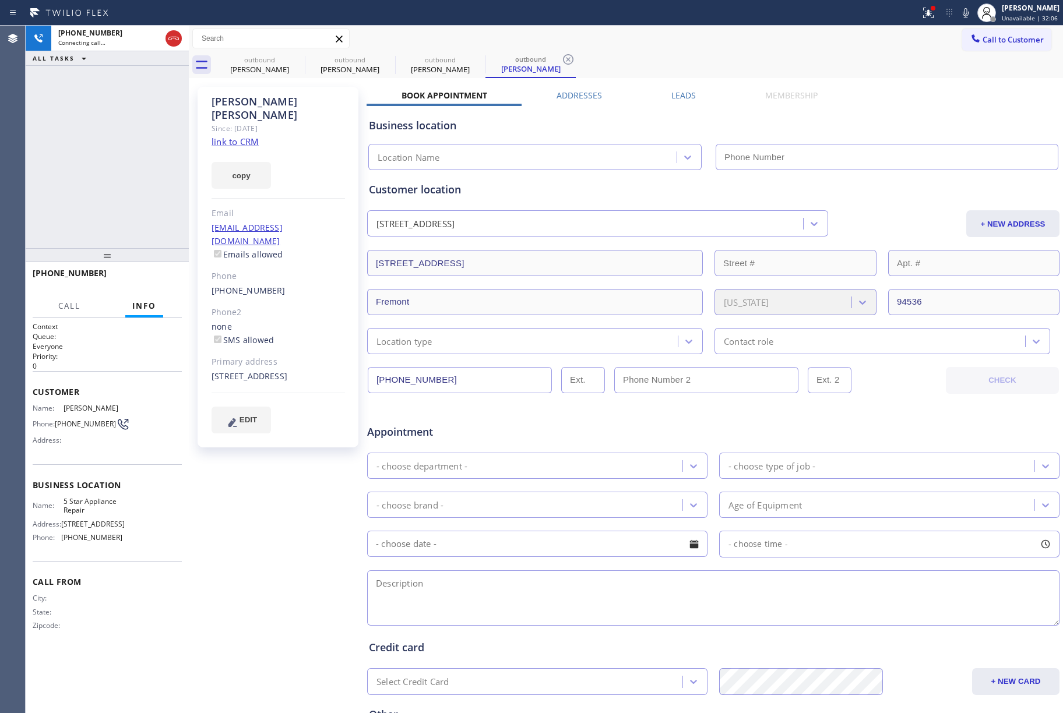
type input "[PHONE_NUMBER]"
click at [155, 271] on button "HANG UP" at bounding box center [155, 278] width 54 height 16
click at [143, 215] on div "+15104680514 Live | 00:19 ALL TASKS ALL TASKS ACTIVE TASKS TASKS IN WRAP UP" at bounding box center [107, 137] width 163 height 223
click at [156, 273] on button "HANG UP" at bounding box center [155, 278] width 54 height 16
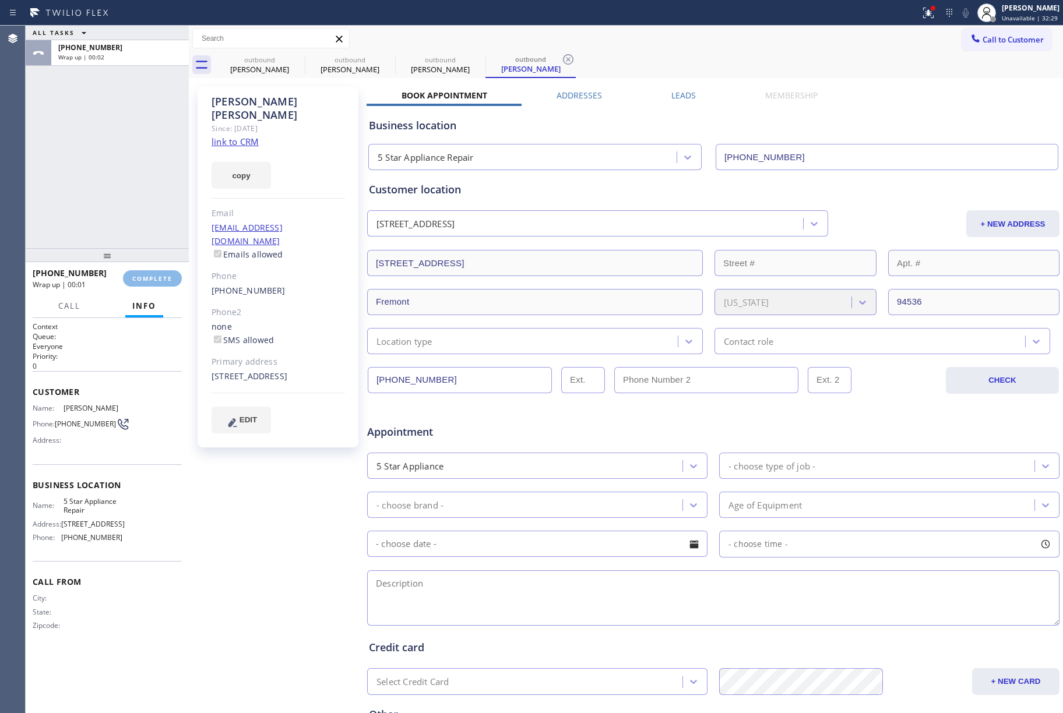
click at [119, 201] on div "ALL TASKS ALL TASKS ACTIVE TASKS TASKS IN WRAP UP +15104680514 Wrap up | 00:02" at bounding box center [107, 137] width 163 height 223
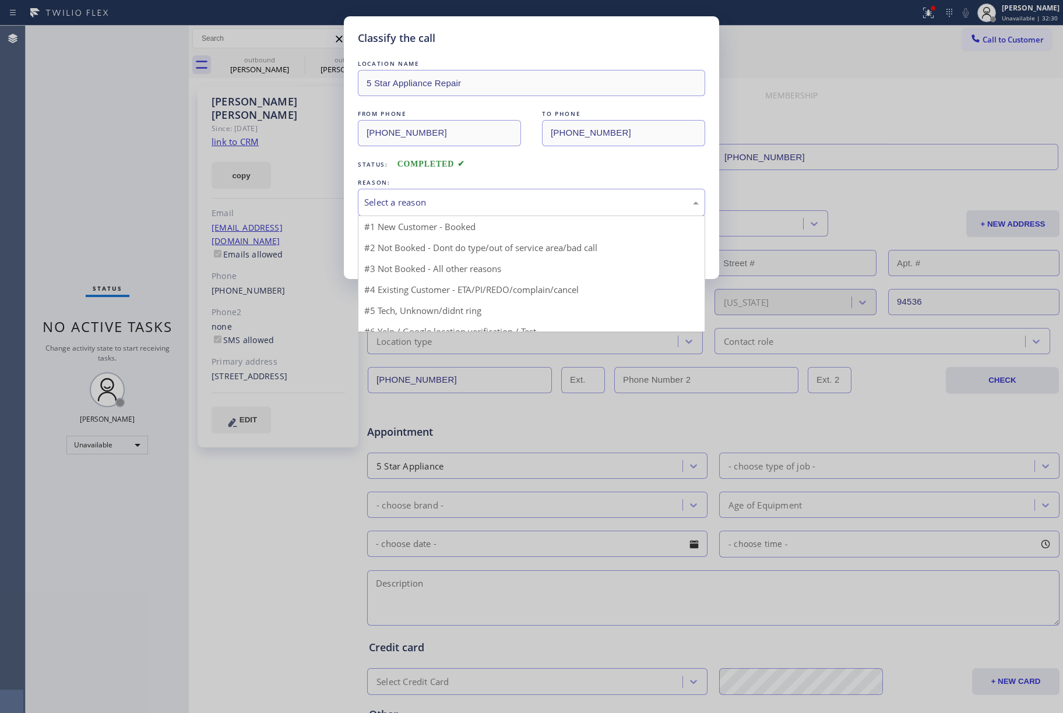
click at [437, 206] on div "Select a reason" at bounding box center [531, 202] width 335 height 13
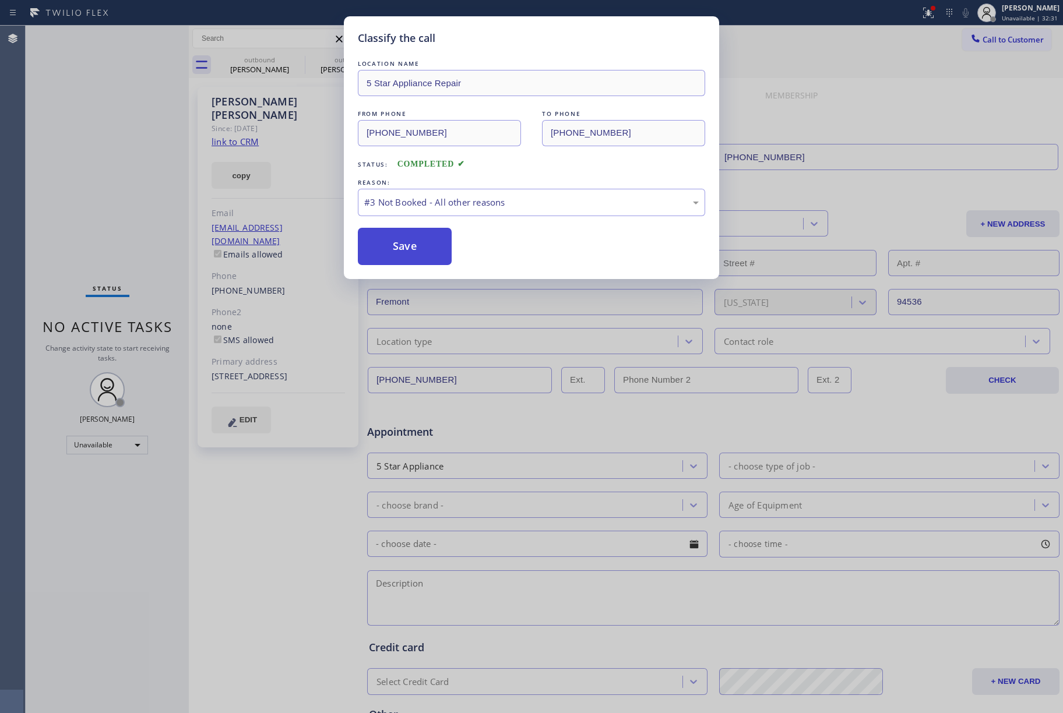
click at [405, 247] on button "Save" at bounding box center [405, 246] width 94 height 37
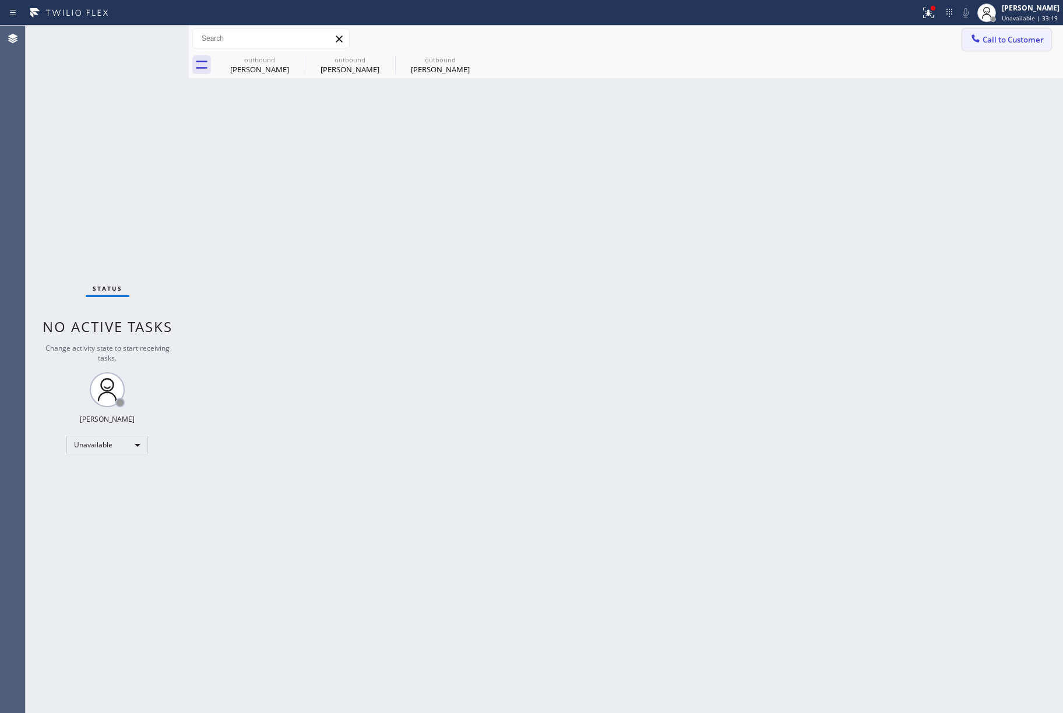
drag, startPoint x: 1000, startPoint y: 41, endPoint x: 686, endPoint y: 52, distance: 314.4
click at [999, 41] on span "Call to Customer" at bounding box center [1013, 39] width 61 height 10
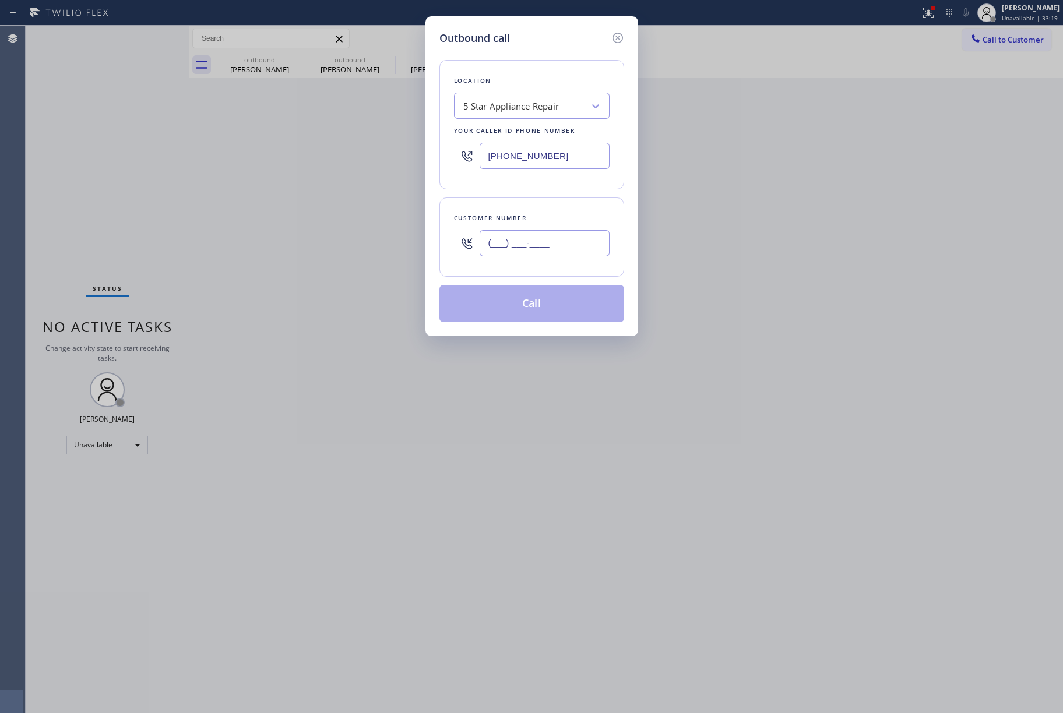
click at [525, 248] on input "(___) ___-____" at bounding box center [545, 243] width 130 height 26
paste input "951) 473-3942"
click at [535, 231] on input "(951) 473-3942" at bounding box center [545, 243] width 130 height 26
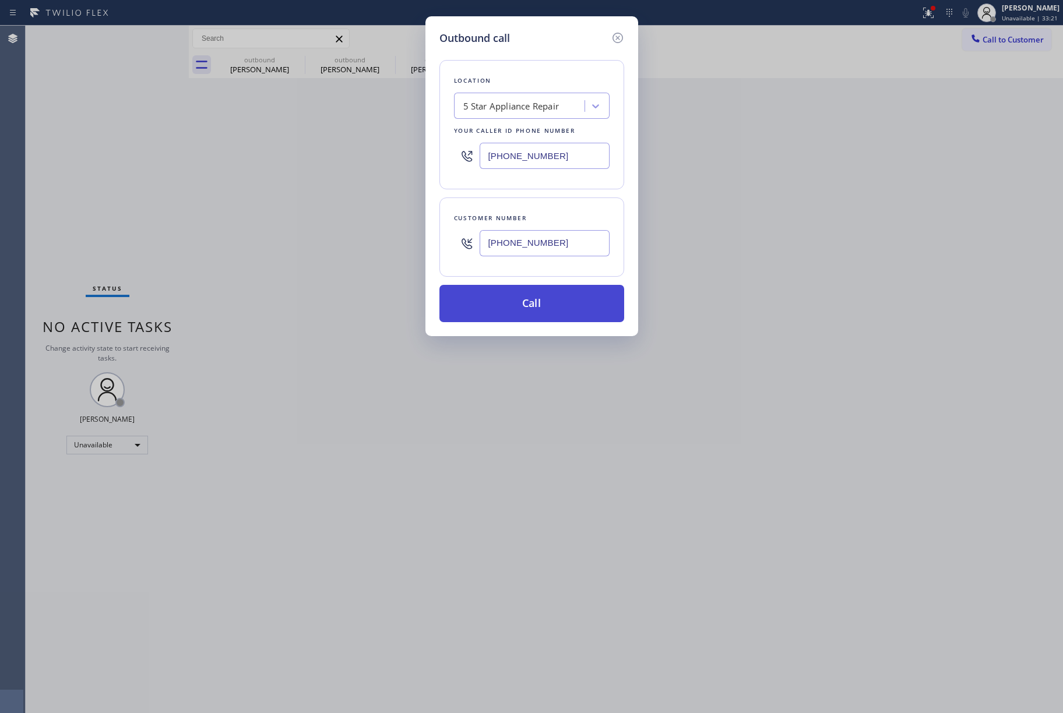
type input "(951) 473-3942"
click at [520, 315] on button "Call" at bounding box center [532, 303] width 185 height 37
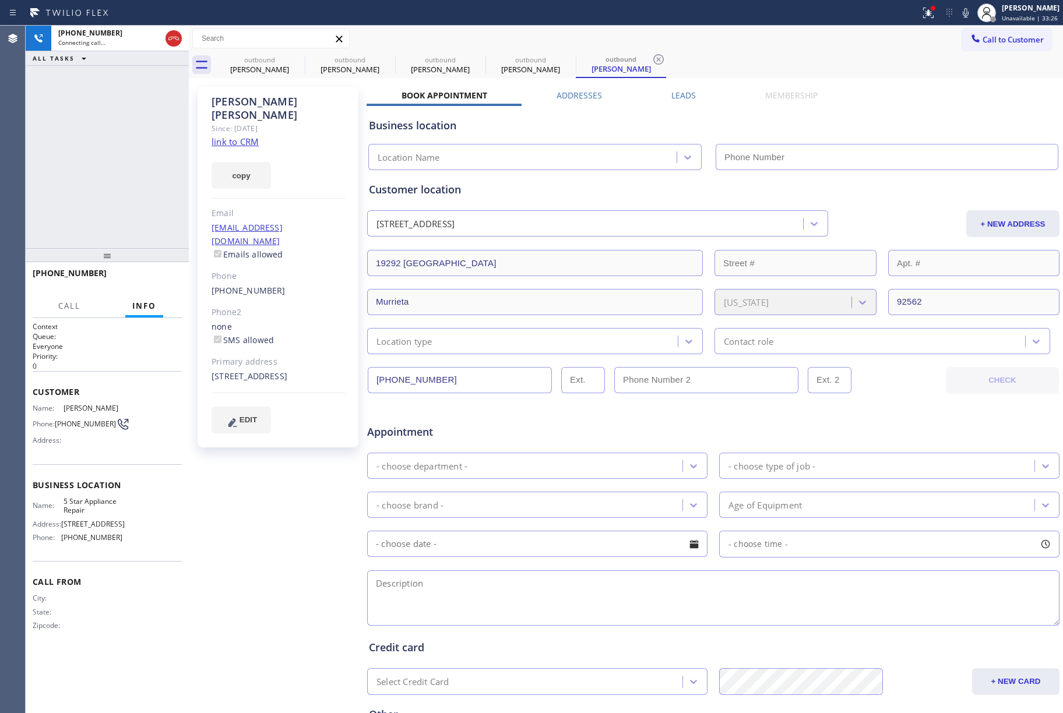
type input "[PHONE_NUMBER]"
click at [150, 273] on button "HANG UP" at bounding box center [155, 278] width 54 height 16
click at [163, 276] on span "HANG UP" at bounding box center [155, 279] width 36 height 8
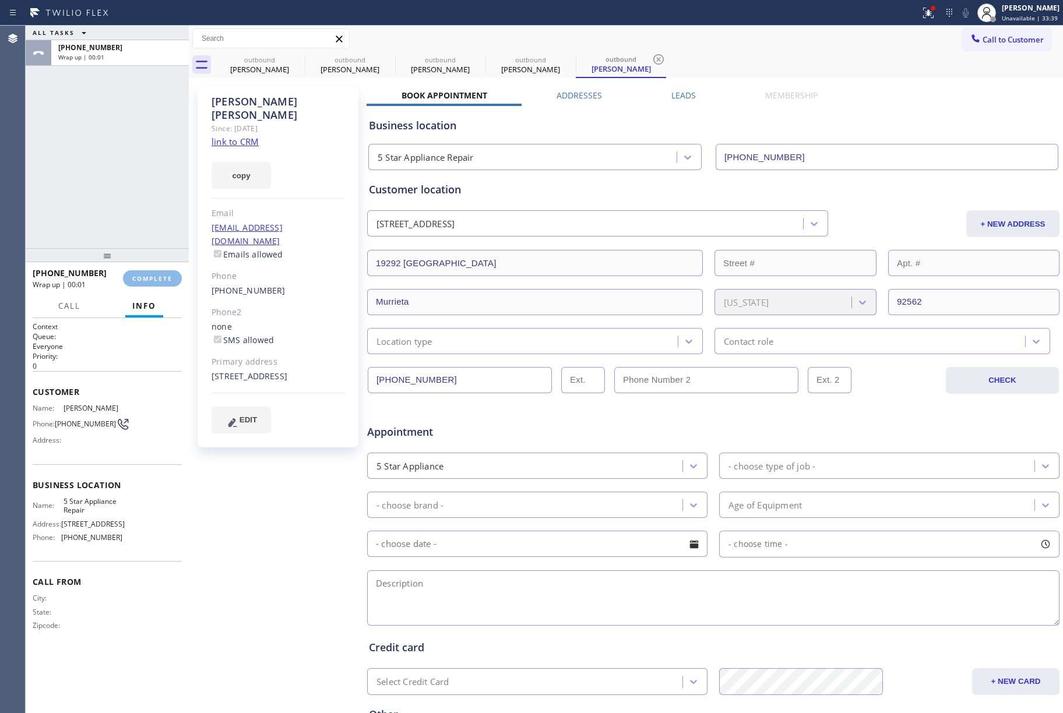
click at [139, 190] on div "ALL TASKS ALL TASKS ACTIVE TASKS TASKS IN WRAP UP +19514733942 Wrap up | 00:01" at bounding box center [107, 137] width 163 height 223
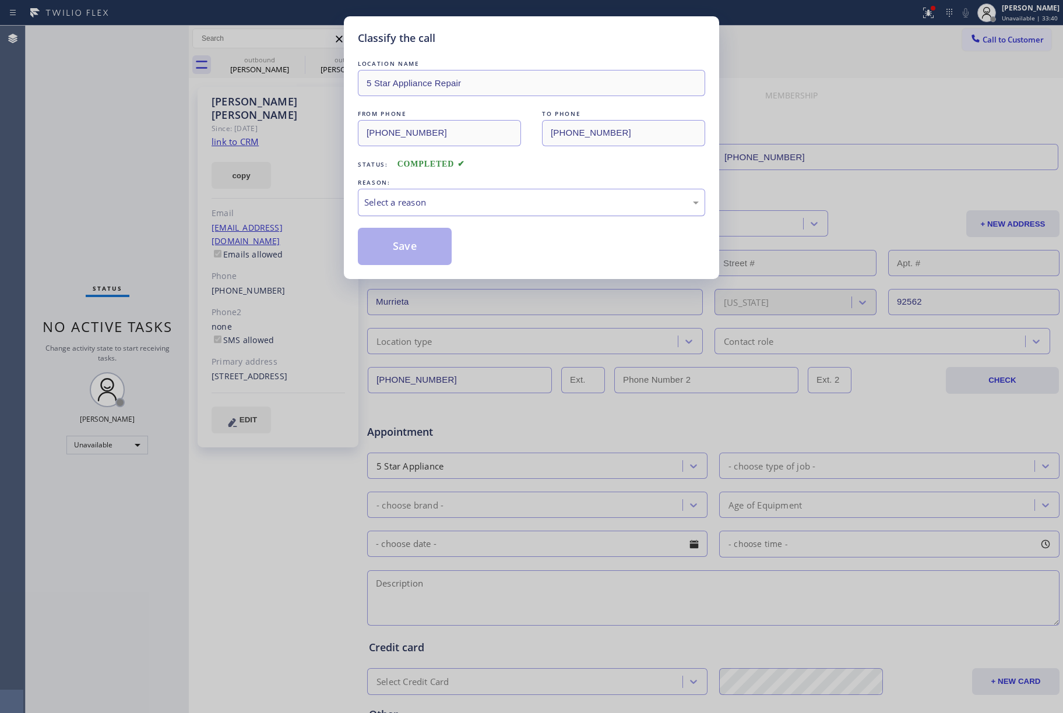
click at [420, 201] on div "Select a reason" at bounding box center [531, 202] width 335 height 13
click at [408, 243] on button "Save" at bounding box center [405, 246] width 94 height 37
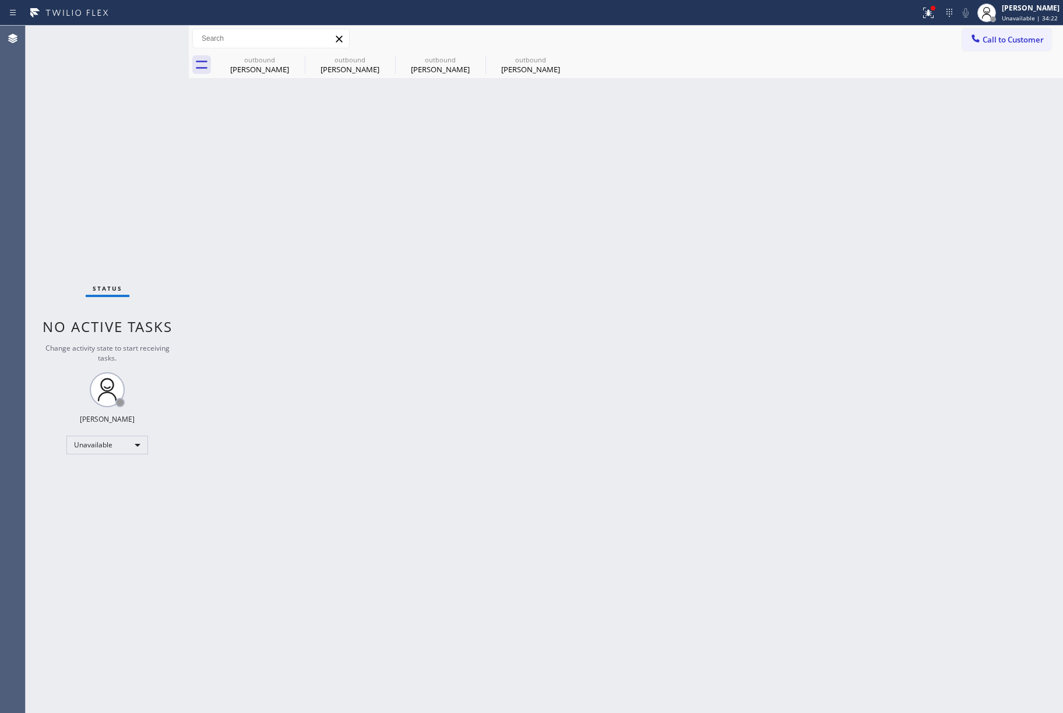
drag, startPoint x: 996, startPoint y: 40, endPoint x: 754, endPoint y: 100, distance: 249.3
click at [996, 42] on span "Call to Customer" at bounding box center [1013, 39] width 61 height 10
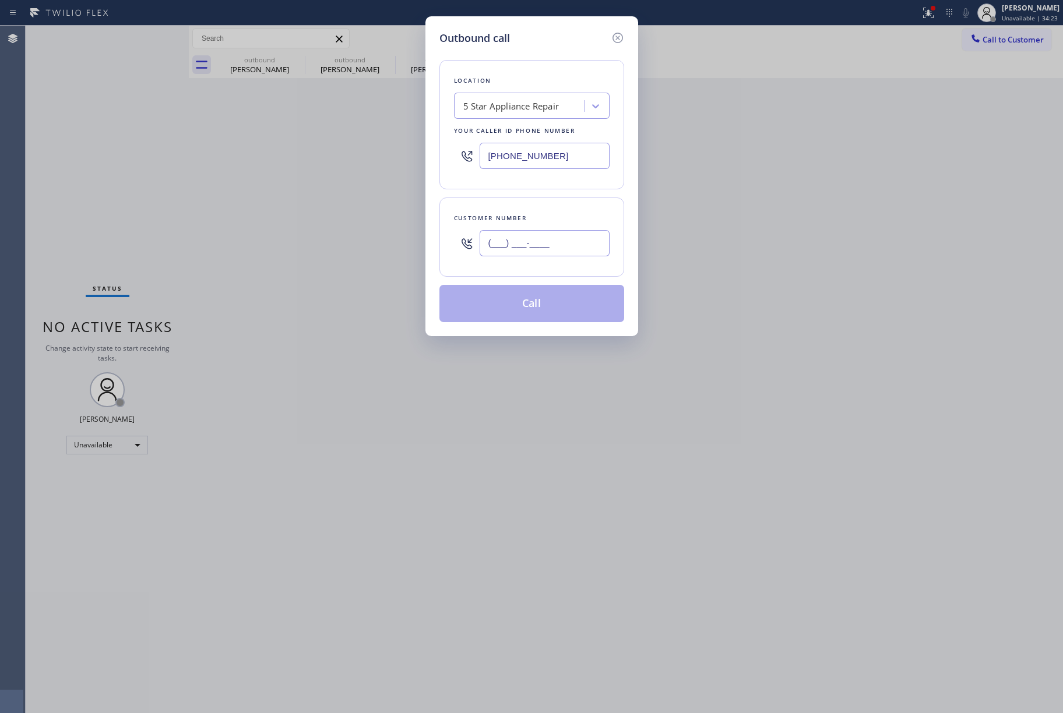
click at [535, 245] on input "(___) ___-____" at bounding box center [545, 243] width 130 height 26
paste input "253) 606-3886"
type input "(253) 606-3886"
click at [530, 226] on div "(253) 606-3886" at bounding box center [545, 243] width 130 height 38
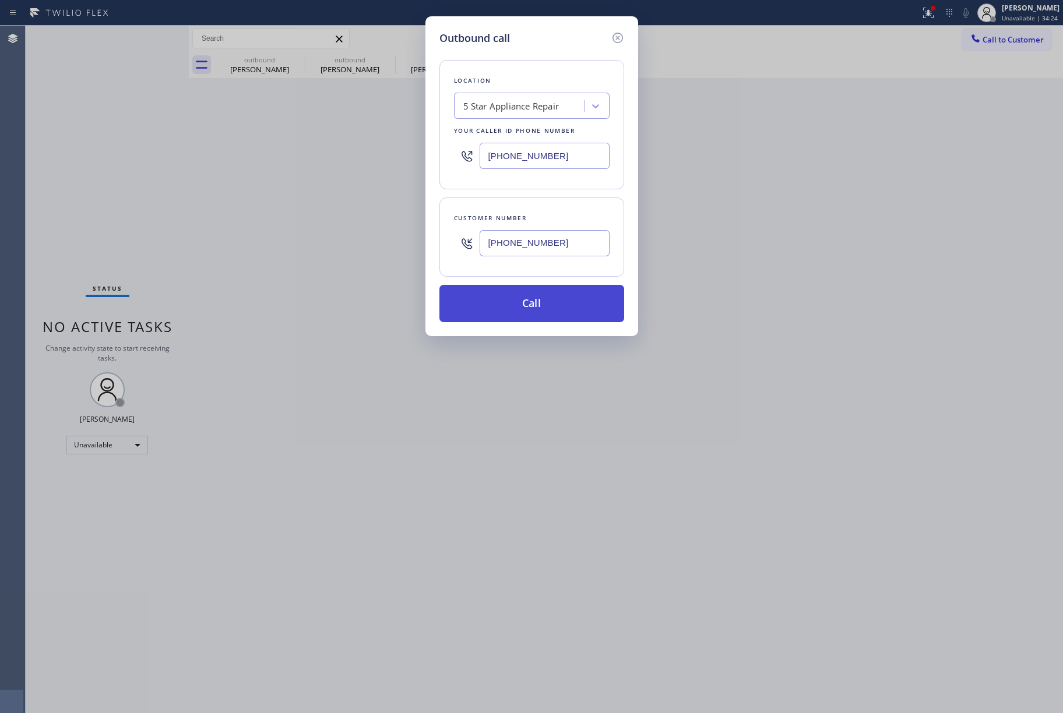
click at [507, 307] on button "Call" at bounding box center [532, 303] width 185 height 37
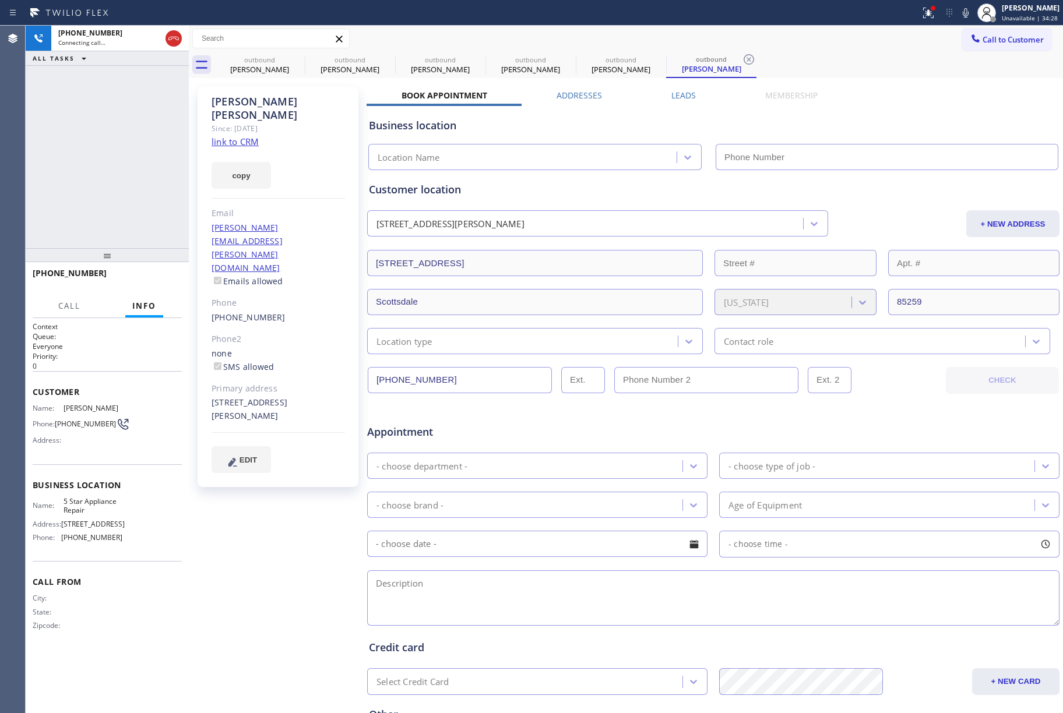
type input "[PHONE_NUMBER]"
click at [154, 278] on span "HANG UP" at bounding box center [155, 279] width 36 height 8
drag, startPoint x: 147, startPoint y: 224, endPoint x: 164, endPoint y: 283, distance: 61.1
click at [154, 252] on div "+12536063886 Live | 00:06 ALL TASKS ALL TASKS ACTIVE TASKS TASKS IN WRAP UP +12…" at bounding box center [107, 370] width 163 height 688
click at [164, 283] on button "HANG UP" at bounding box center [155, 278] width 54 height 16
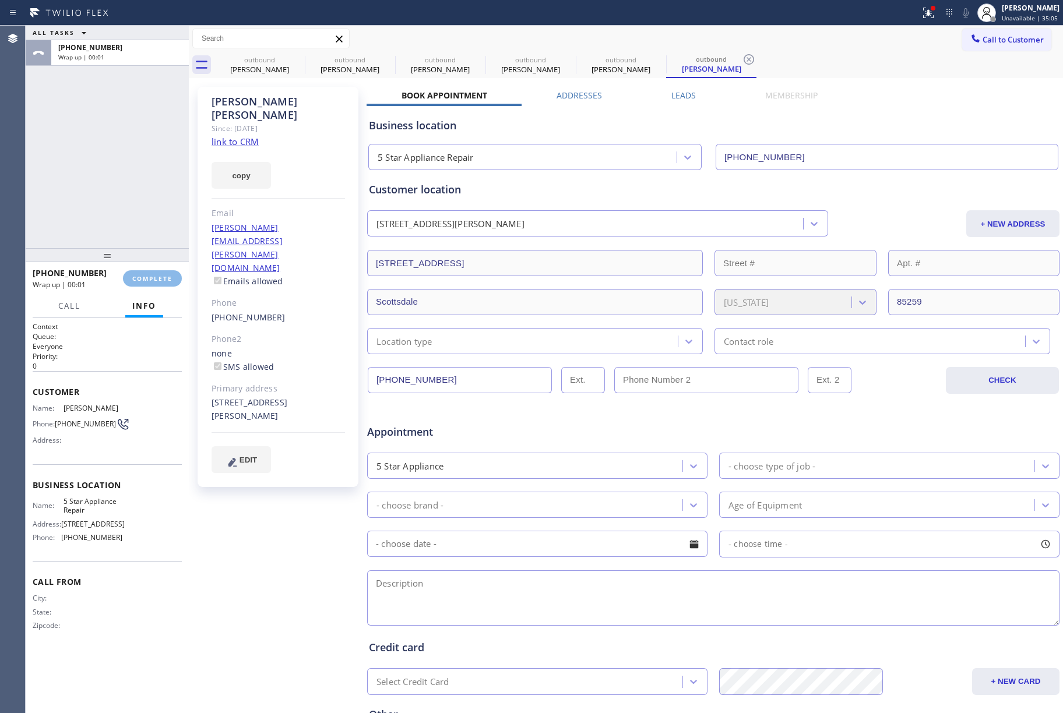
click at [124, 203] on div "ALL TASKS ALL TASKS ACTIVE TASKS TASKS IN WRAP UP +12536063886 Wrap up | 00:01" at bounding box center [107, 137] width 163 height 223
click at [124, 203] on div "ALL TASKS ALL TASKS ACTIVE TASKS TASKS IN WRAP UP +12536063886 Wrap up | 00:02" at bounding box center [107, 137] width 163 height 223
click at [162, 277] on span "COMPLETE" at bounding box center [152, 279] width 40 height 8
click at [104, 188] on div "ALL TASKS ALL TASKS ACTIVE TASKS TASKS IN WRAP UP +12536063886 Wrap up | 00:03" at bounding box center [107, 137] width 163 height 223
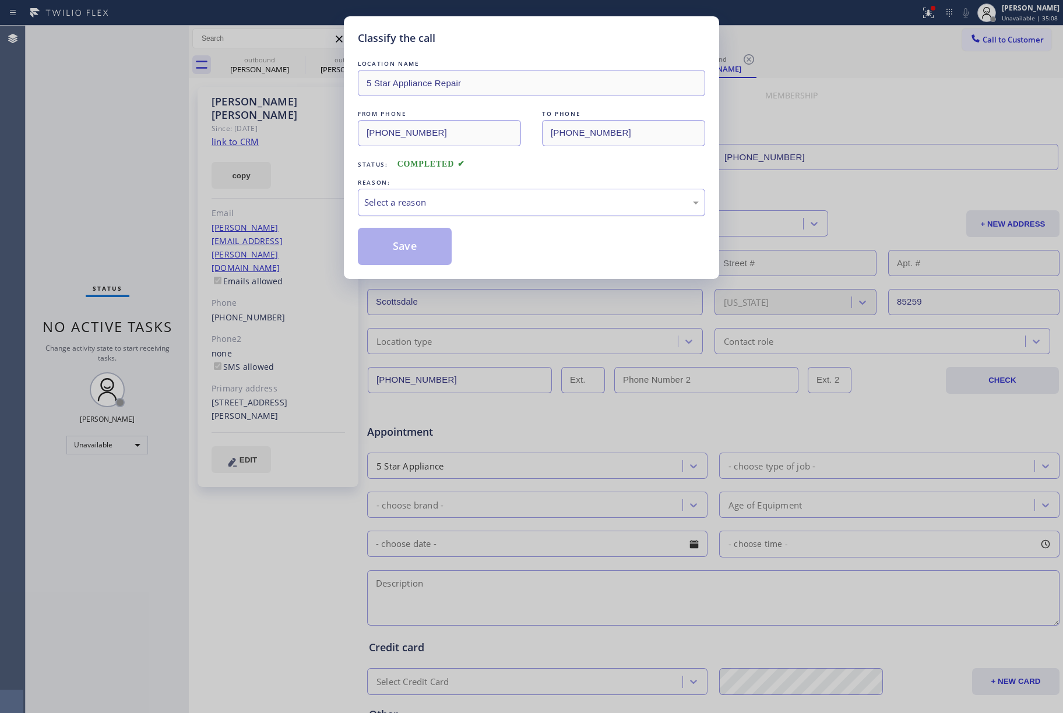
click at [435, 201] on div "Select a reason" at bounding box center [531, 202] width 335 height 13
click at [416, 245] on button "Save" at bounding box center [405, 246] width 94 height 37
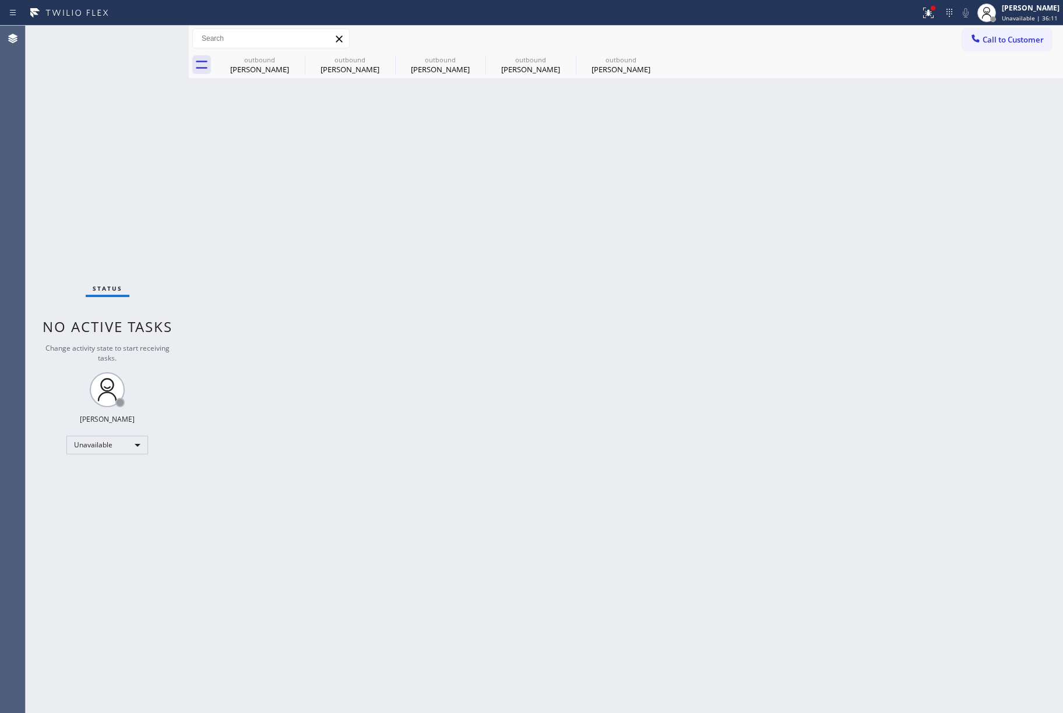
click at [570, 459] on div "Back to Dashboard Change Sender ID Customers Technicians Select a contact Outbo…" at bounding box center [626, 370] width 874 height 688
drag, startPoint x: 190, startPoint y: 143, endPoint x: 311, endPoint y: 12, distance: 179.0
click at [189, 143] on div at bounding box center [189, 370] width 0 height 688
click at [996, 36] on span "Call to Customer" at bounding box center [1013, 39] width 61 height 10
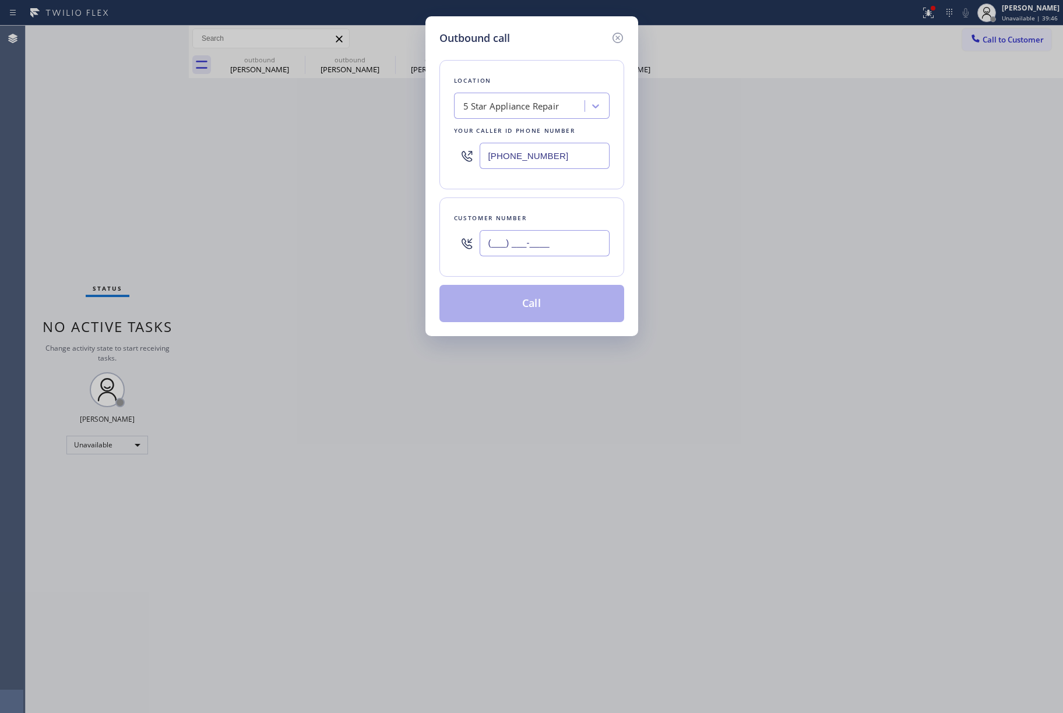
click at [514, 232] on input "(___) ___-____" at bounding box center [545, 243] width 130 height 26
paste input "425) 922-4605"
type input "(425) 922-4605"
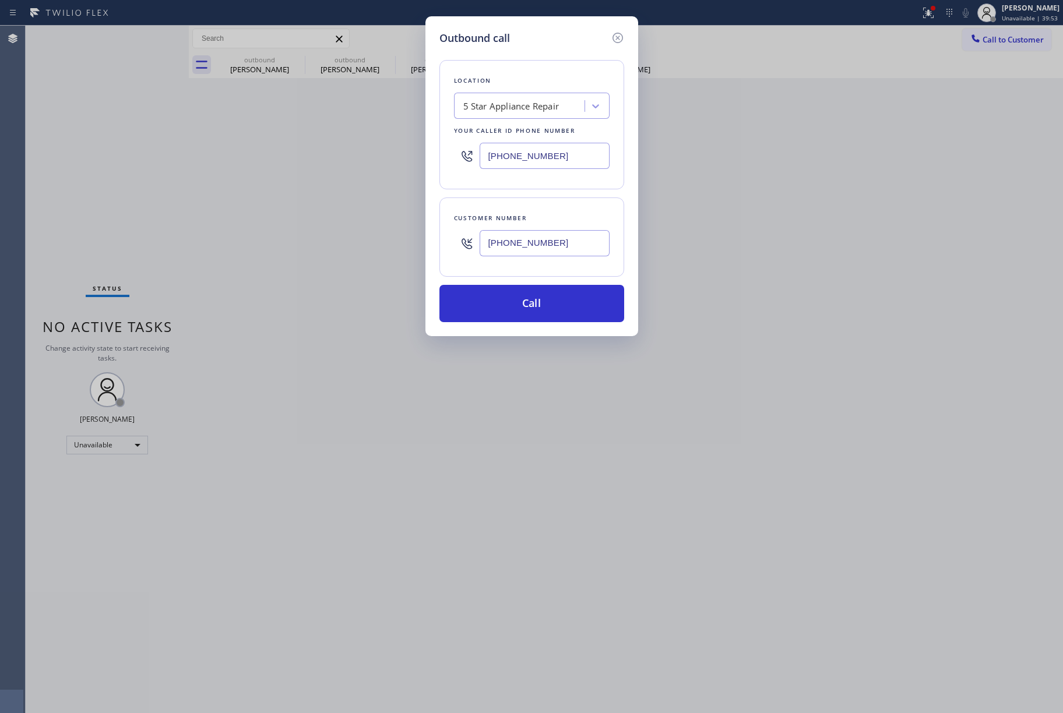
drag, startPoint x: 163, startPoint y: 164, endPoint x: 500, endPoint y: 122, distance: 339.5
click at [163, 162] on div "Outbound call Location 5 Star Appliance Repair Your caller id phone number (855…" at bounding box center [531, 356] width 1063 height 713
click at [520, 115] on div "5 Star Appliance Repair" at bounding box center [521, 106] width 127 height 20
paste input "Sub Zero Appliance Repair Renton"
type input "Sub Zero Appliance Repair Renton"
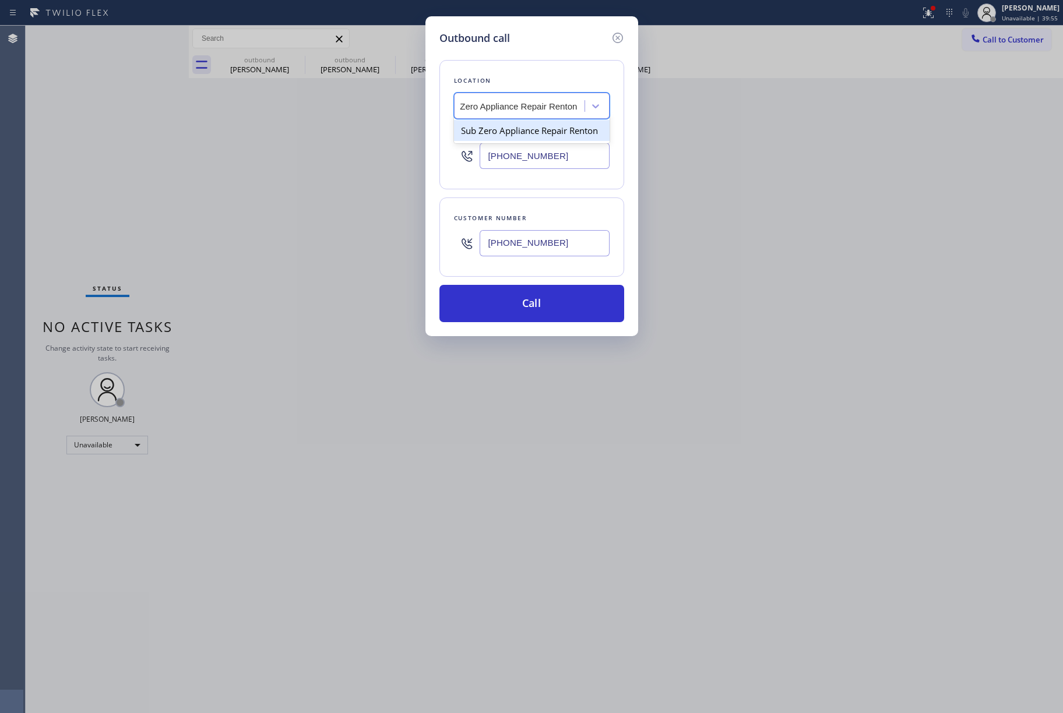
click at [539, 139] on div "Sub Zero Appliance Repair Renton" at bounding box center [532, 130] width 156 height 21
type input "(425) 310-4877"
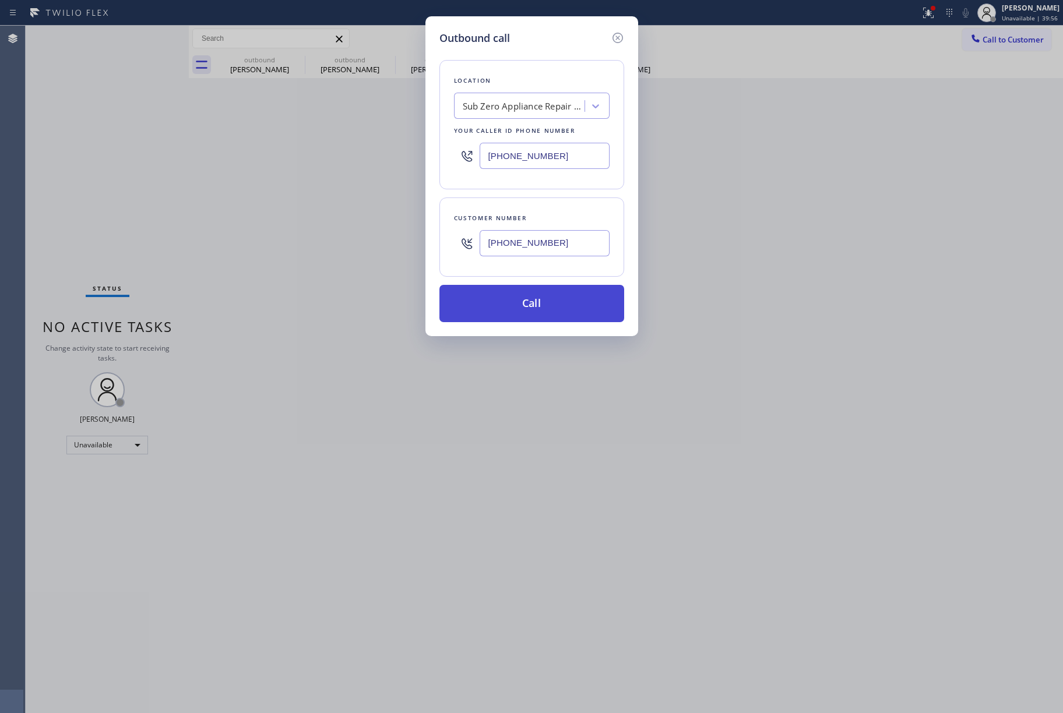
click at [530, 301] on button "Call" at bounding box center [532, 303] width 185 height 37
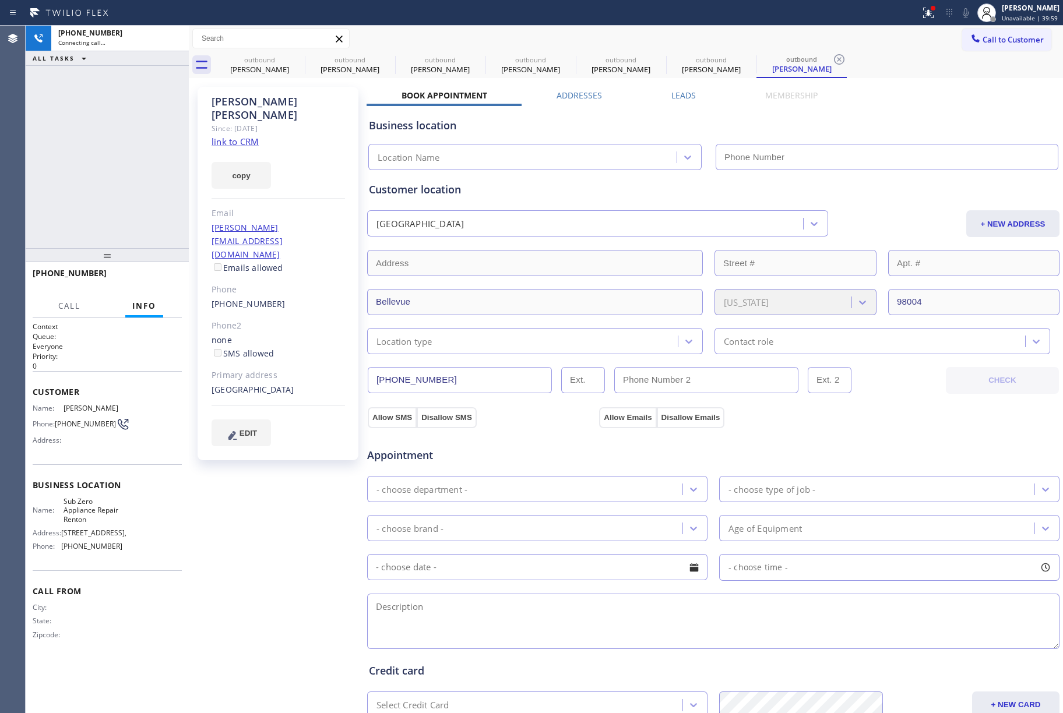
click at [234, 136] on link "link to CRM" at bounding box center [235, 142] width 47 height 12
type input "(425) 310-4877"
click at [168, 281] on span "HANG UP" at bounding box center [155, 279] width 36 height 8
click at [166, 262] on div at bounding box center [107, 255] width 163 height 14
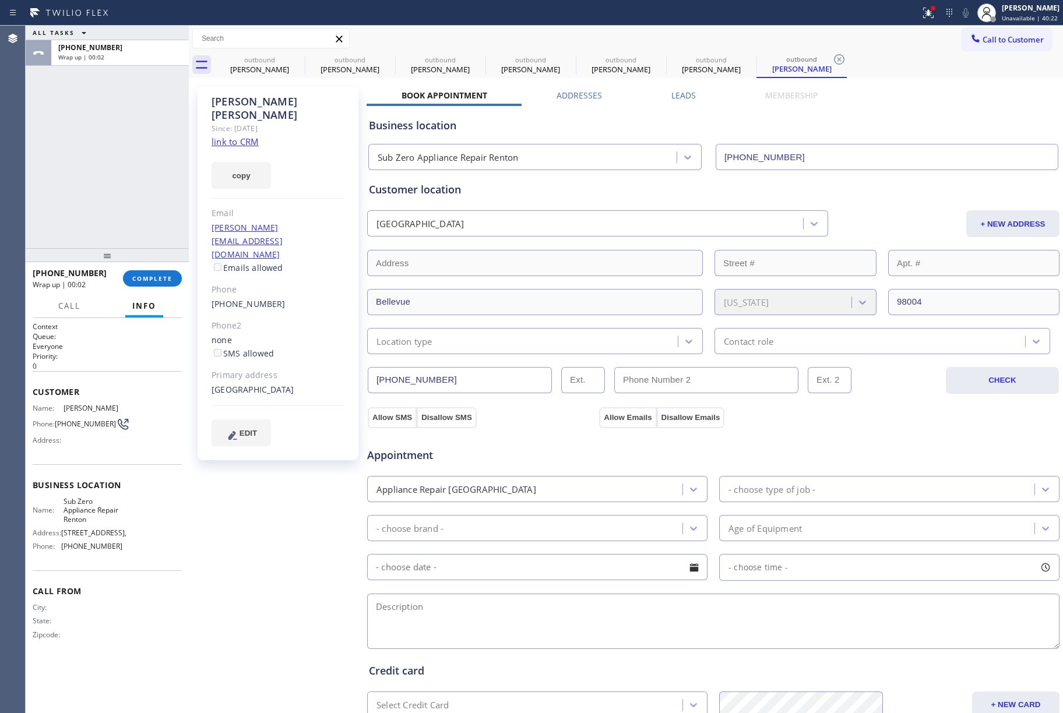
click at [164, 268] on div "+14259224605 Wrap up | 00:02 COMPLETE" at bounding box center [107, 278] width 149 height 30
click at [157, 287] on div "+14259224605 Wrap up | 00:02 COMPLETE" at bounding box center [107, 278] width 149 height 30
click at [157, 271] on button "COMPLETE" at bounding box center [152, 278] width 59 height 16
click at [118, 153] on div "ALL TASKS ALL TASKS ACTIVE TASKS TASKS IN WRAP UP +14259224605 Wrap up | 00:03" at bounding box center [107, 137] width 163 height 223
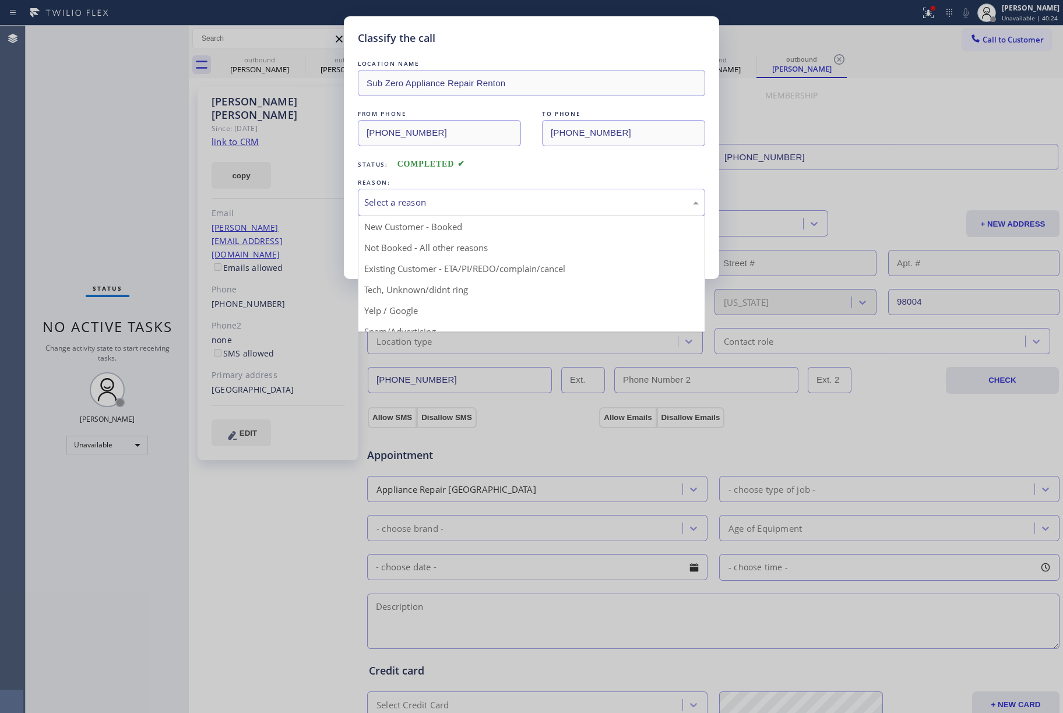
click at [421, 196] on div "Select a reason" at bounding box center [531, 202] width 335 height 13
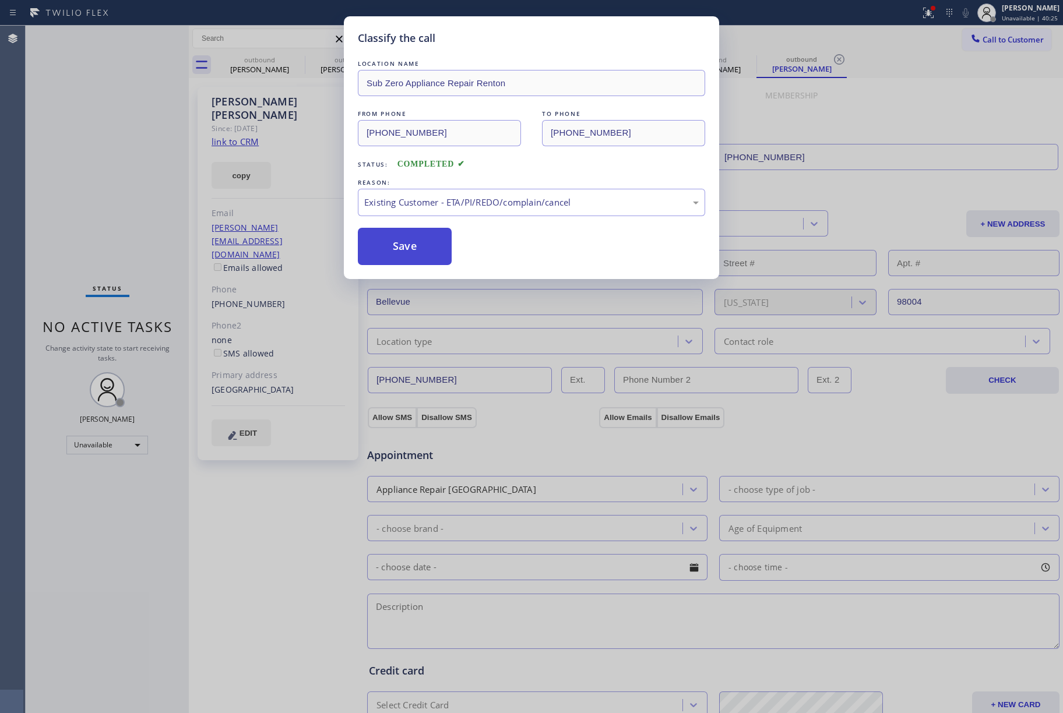
click at [378, 229] on button "Save" at bounding box center [405, 246] width 94 height 37
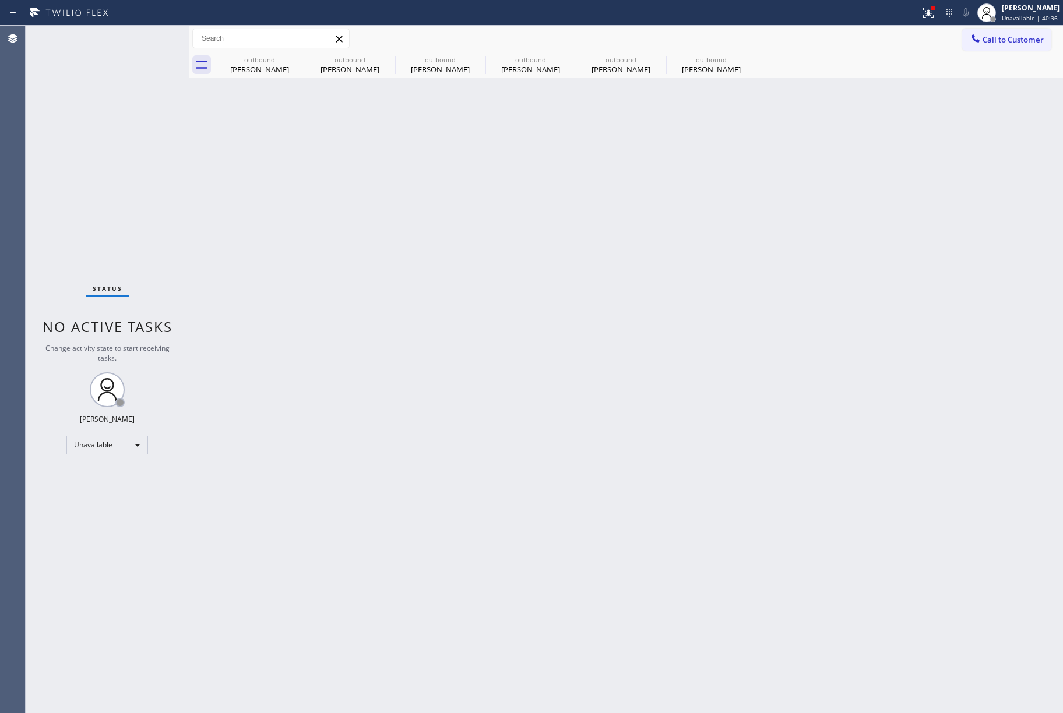
click at [100, 169] on div "Status No active tasks Change activity state to start receiving tasks. [PERSON_…" at bounding box center [107, 370] width 163 height 688
click at [1021, 34] on span "Call to Customer" at bounding box center [1013, 39] width 61 height 10
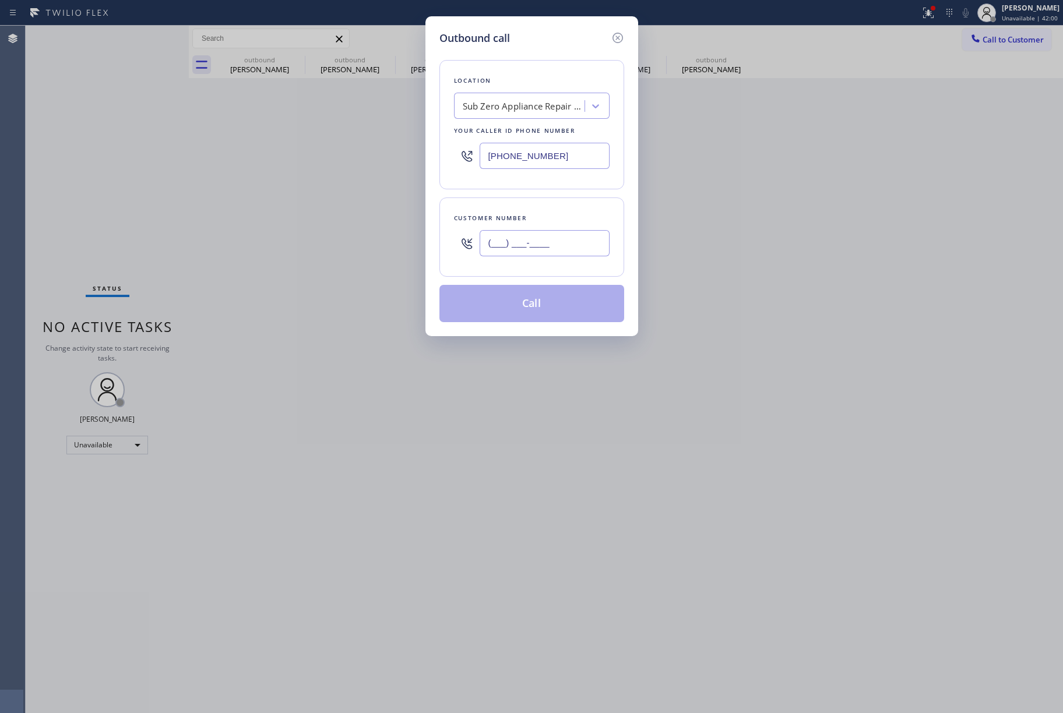
click at [553, 246] on input "(___) ___-____" at bounding box center [545, 243] width 130 height 26
paste input "425) 922-4605"
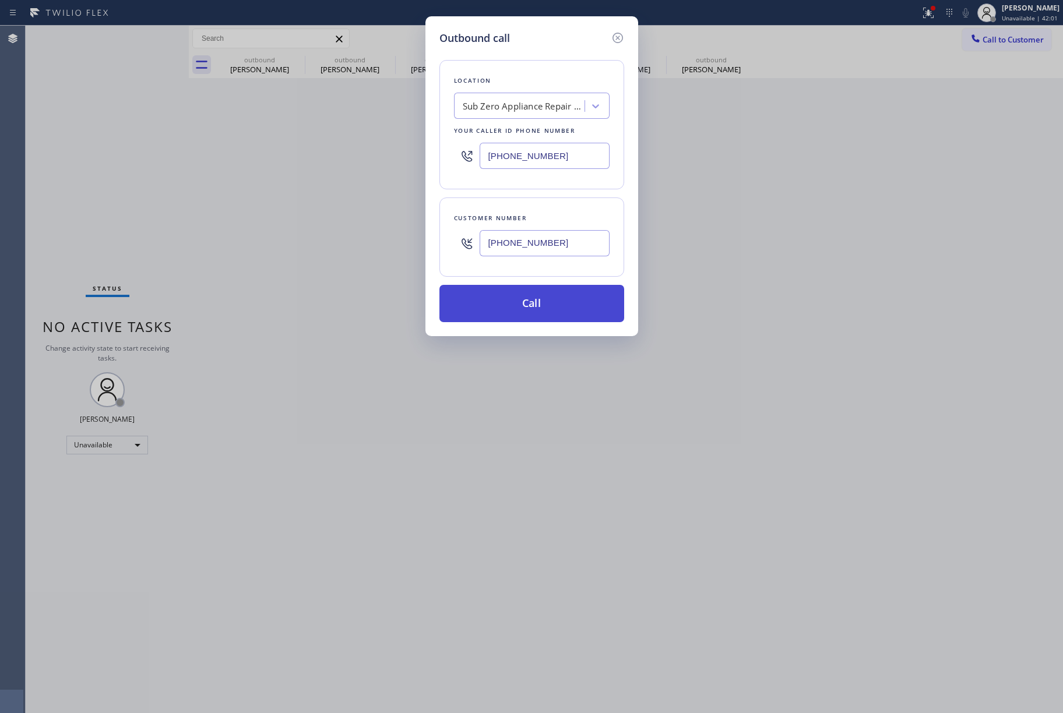
type input "(425) 922-4605"
click at [549, 306] on button "Call" at bounding box center [532, 303] width 185 height 37
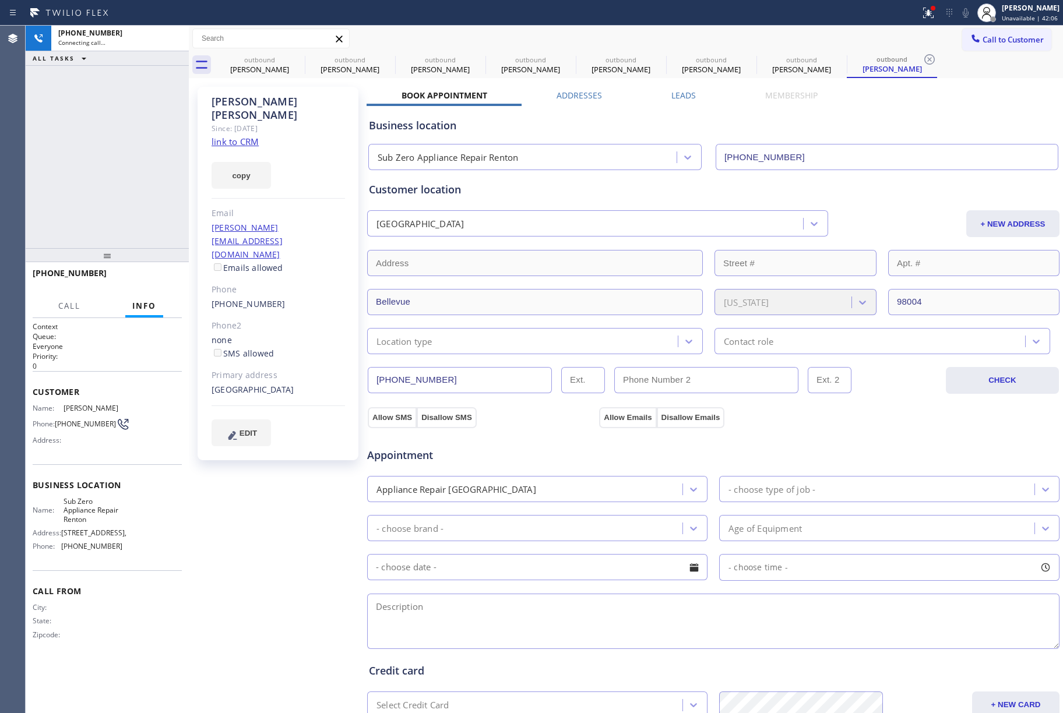
type input "(425) 310-4877"
click at [84, 154] on div "+14259224605 Live | 01:05 ALL TASKS ALL TASKS ACTIVE TASKS TASKS IN WRAP UP" at bounding box center [107, 137] width 163 height 223
click at [160, 275] on span "COMPLETE" at bounding box center [152, 279] width 40 height 8
click at [115, 204] on div "ALL TASKS ALL TASKS ACTIVE TASKS TASKS IN WRAP UP +14259224605 Wrap up | 00:53" at bounding box center [107, 137] width 163 height 223
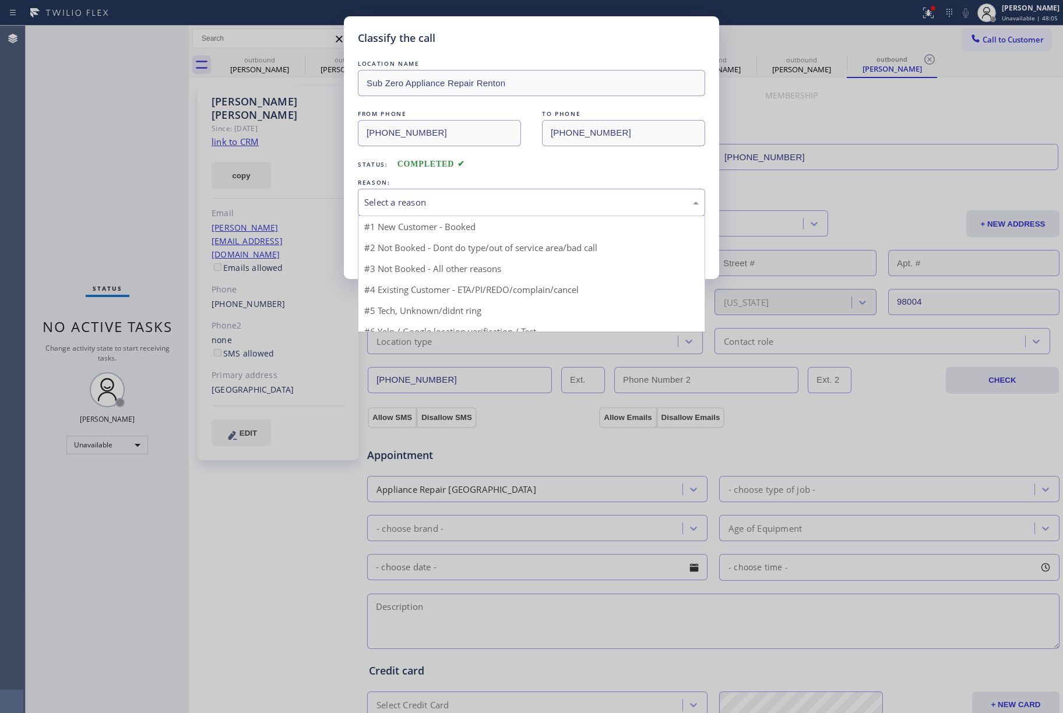
click at [453, 204] on div "Select a reason" at bounding box center [531, 202] width 335 height 13
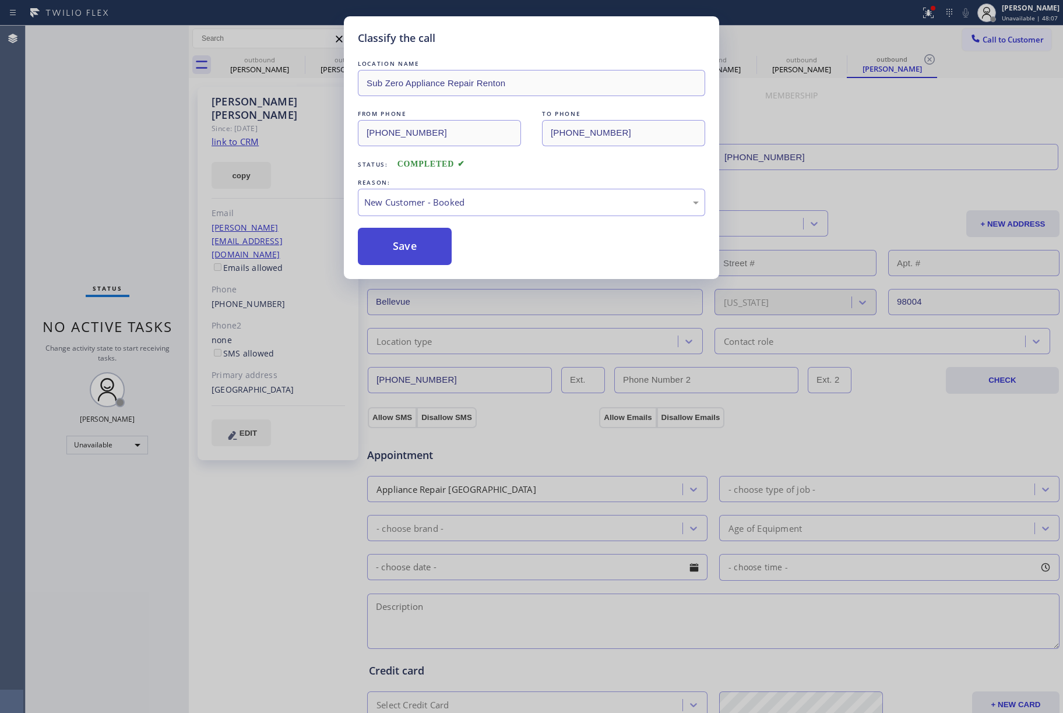
click at [400, 250] on button "Save" at bounding box center [405, 246] width 94 height 37
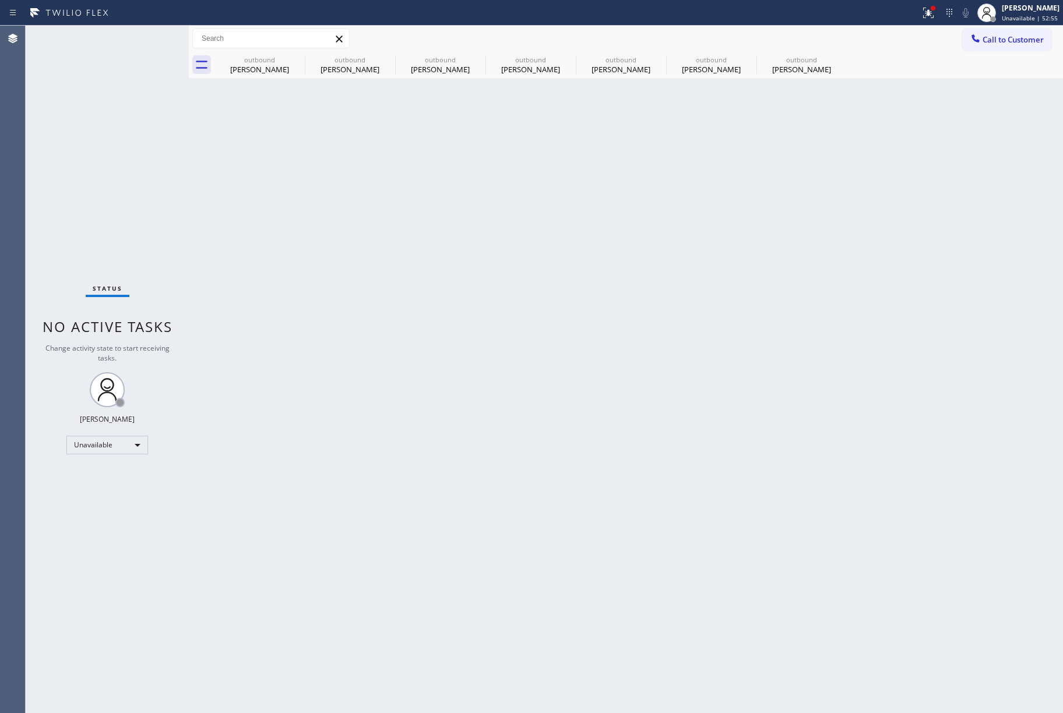
drag, startPoint x: 48, startPoint y: 160, endPoint x: 149, endPoint y: 23, distance: 170.0
click at [48, 159] on div "Status No active tasks Change activity state to start receiving tasks. [PERSON_…" at bounding box center [107, 370] width 163 height 688
drag, startPoint x: 502, startPoint y: 469, endPoint x: 572, endPoint y: 674, distance: 217.1
click at [504, 471] on div "Back to Dashboard Change Sender ID Customers Technicians Select a contact Outbo…" at bounding box center [626, 370] width 874 height 688
drag, startPoint x: 110, startPoint y: 171, endPoint x: 234, endPoint y: 10, distance: 202.8
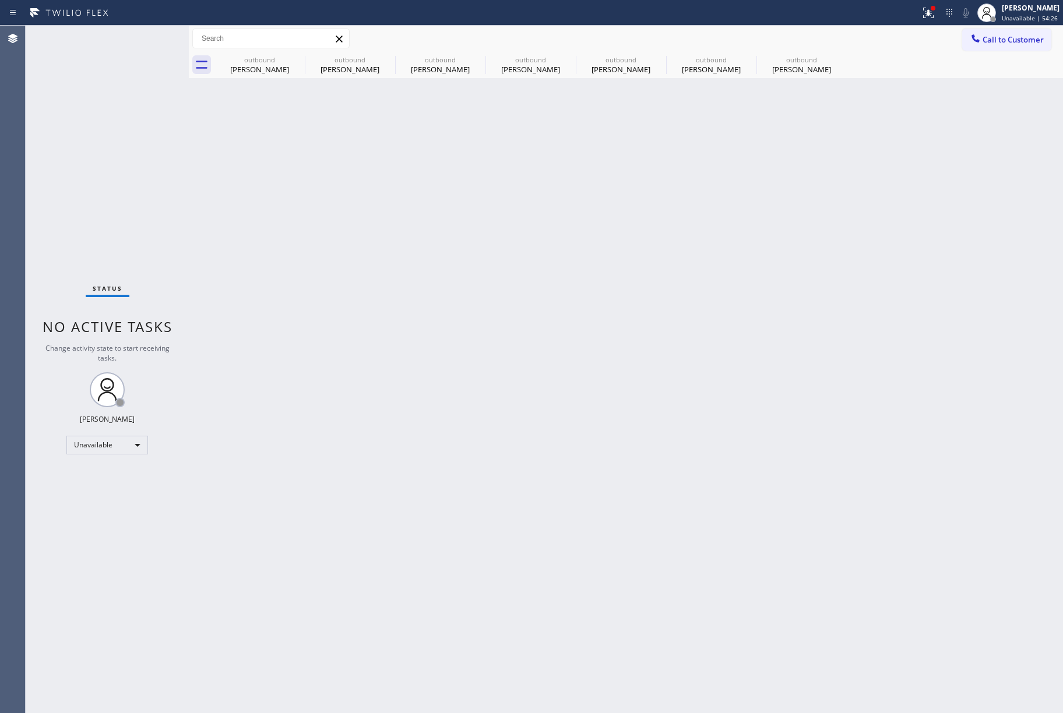
click at [111, 164] on div "Status No active tasks Change activity state to start receiving tasks. [PERSON_…" at bounding box center [107, 370] width 163 height 688
click at [556, 476] on div "Back to Dashboard Change Sender ID Customers Technicians Select a contact Outbo…" at bounding box center [626, 370] width 874 height 688
click at [630, 384] on div "Back to Dashboard Change Sender ID Customers Technicians Select a contact Outbo…" at bounding box center [626, 370] width 874 height 688
click at [293, 61] on icon at bounding box center [297, 59] width 10 height 10
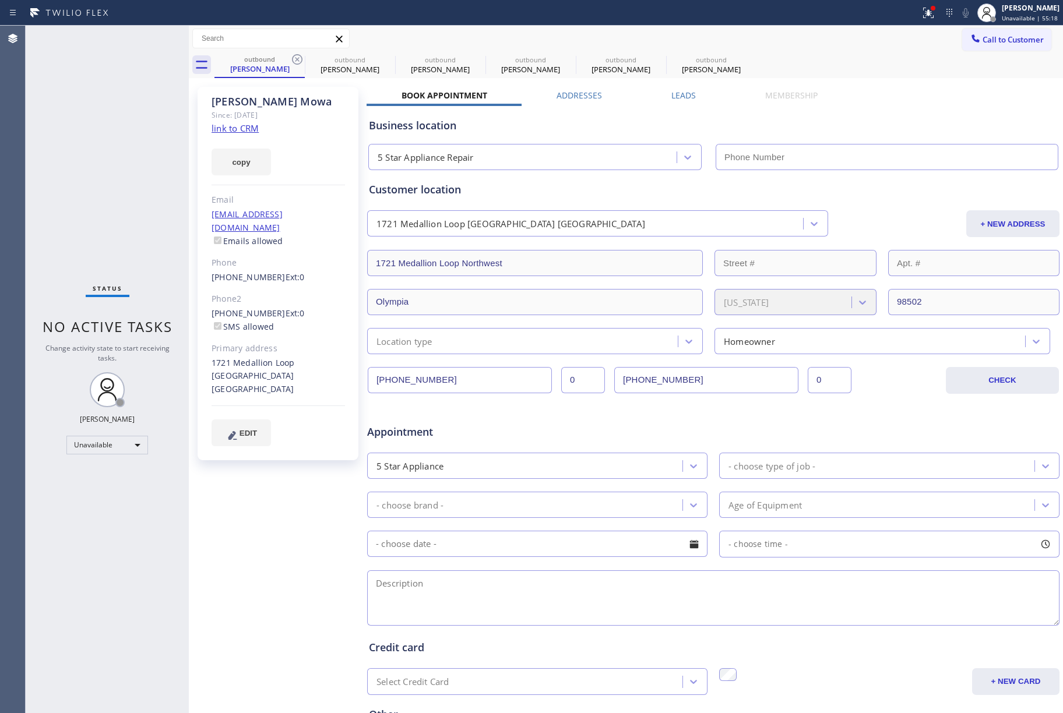
type input "[PHONE_NUMBER]"
click at [293, 61] on icon at bounding box center [297, 59] width 10 height 10
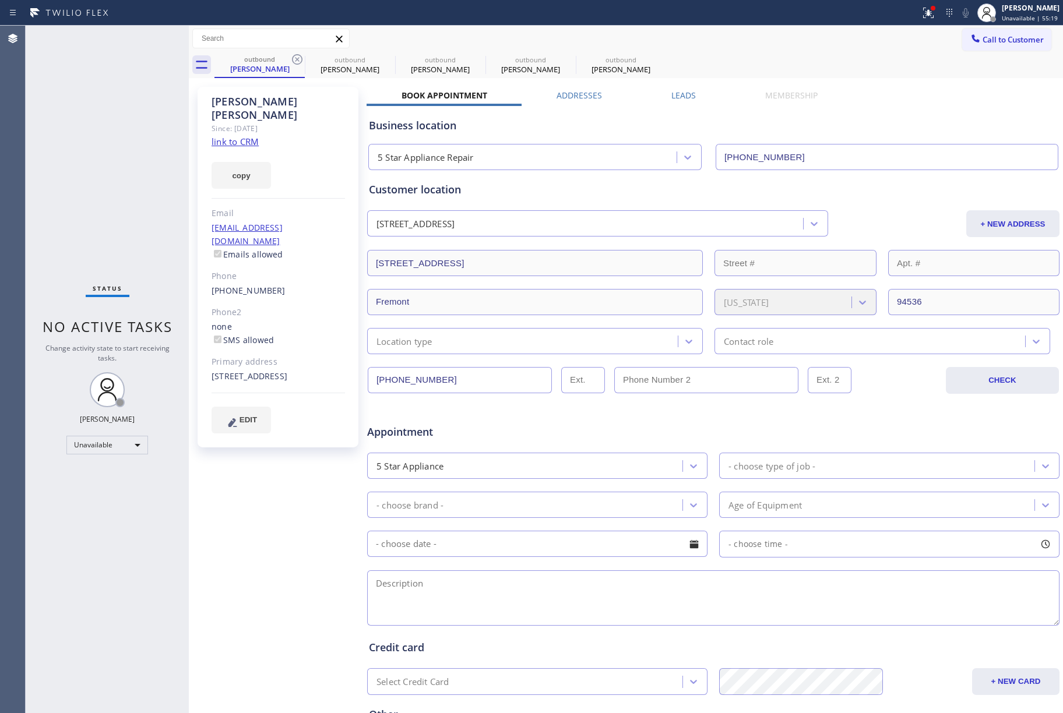
click at [293, 61] on icon at bounding box center [297, 59] width 10 height 10
click at [0, 0] on icon at bounding box center [0, 0] width 0 height 0
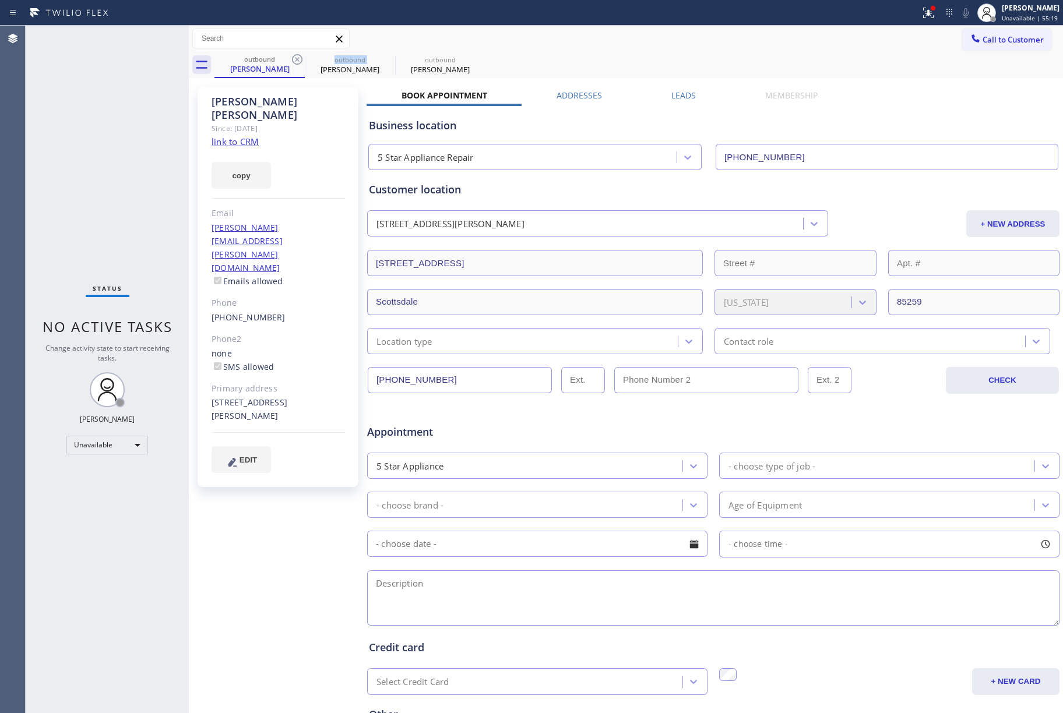
click at [293, 61] on icon at bounding box center [297, 59] width 10 height 10
type input "(425) 310-4877"
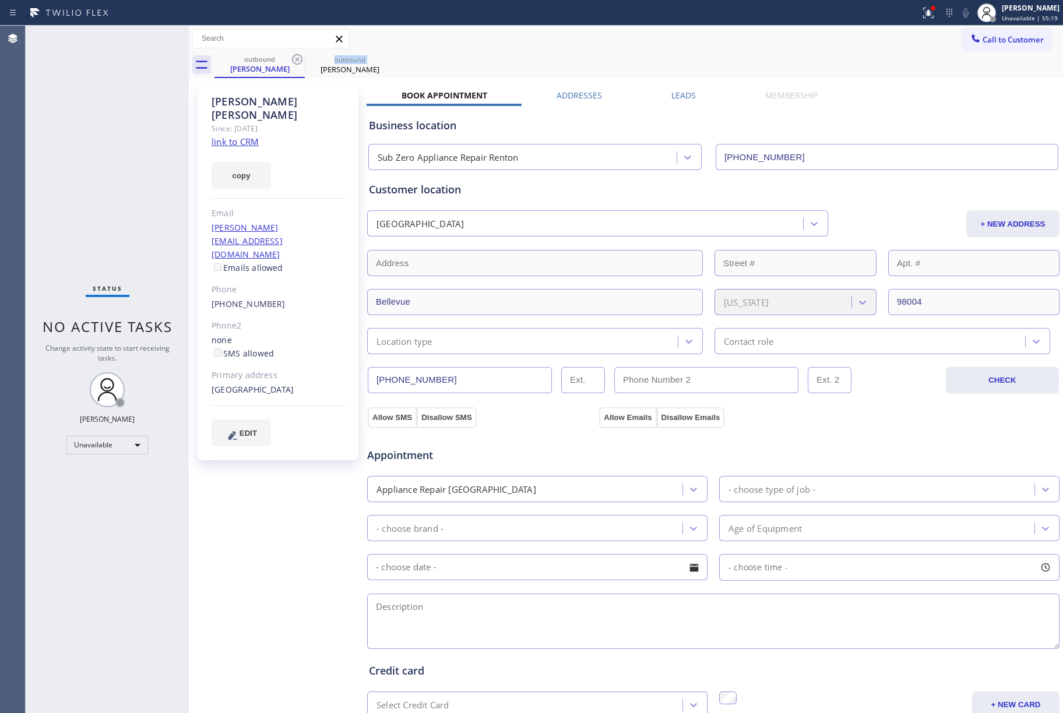
click at [293, 61] on icon at bounding box center [297, 59] width 10 height 10
click at [111, 126] on div "Status No active tasks Change activity state to start receiving tasks. [PERSON_…" at bounding box center [107, 370] width 163 height 688
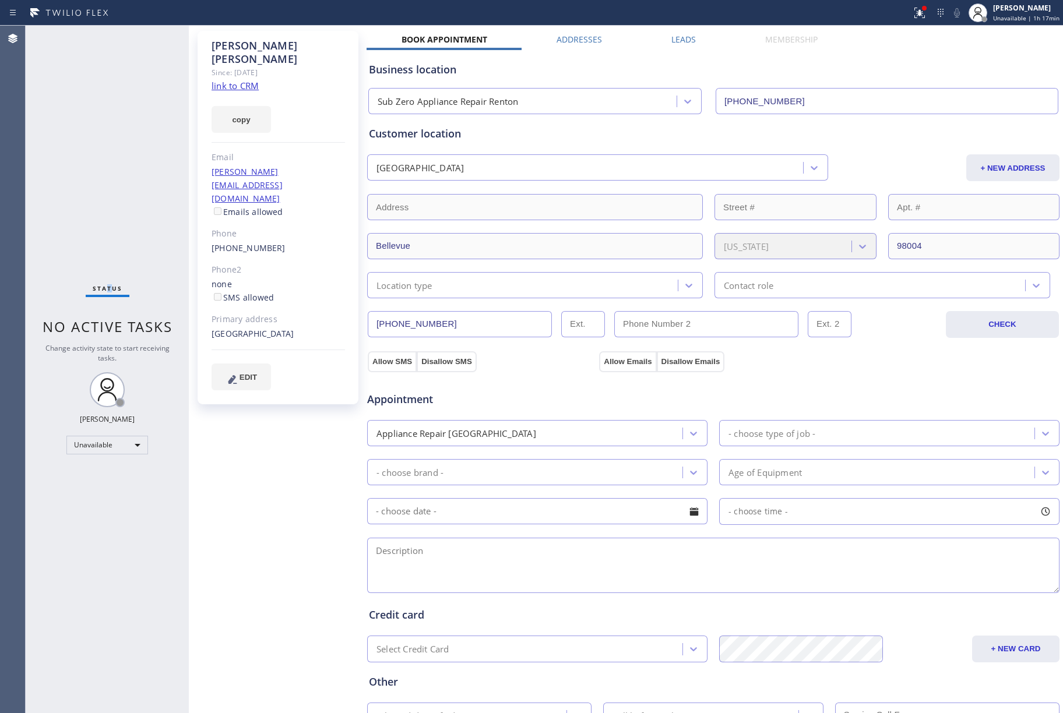
scroll to position [152, 0]
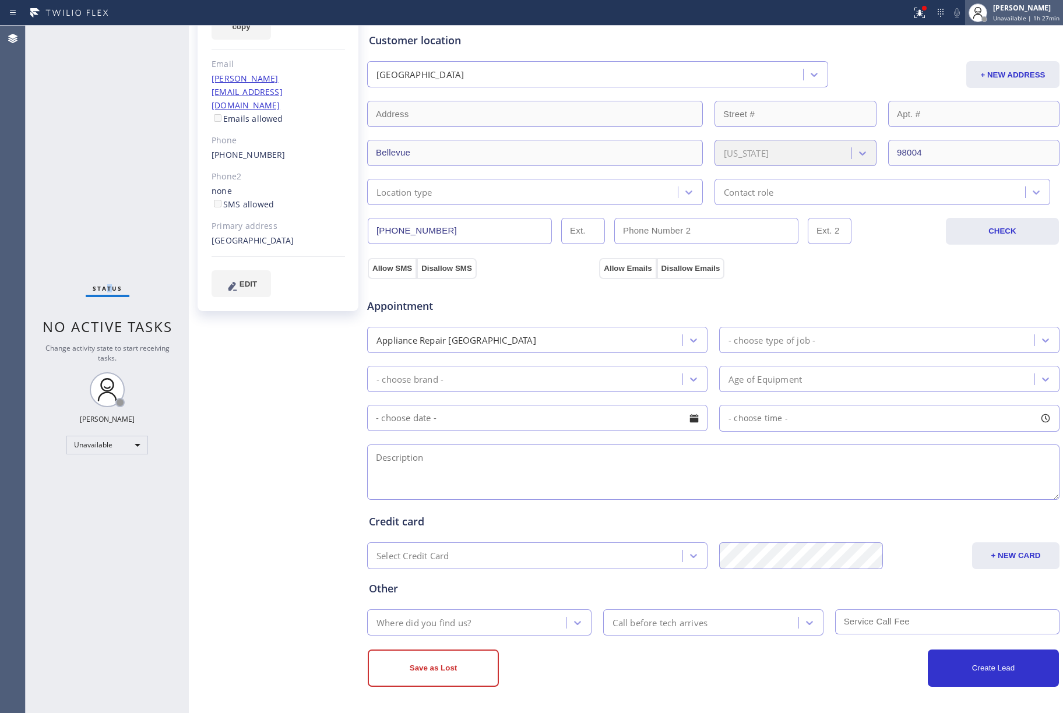
click at [998, 17] on span "Unavailable | 1h 27min" at bounding box center [1026, 18] width 66 height 8
click at [1012, 24] on div "Status report Issues detected These issues could affect your workflow. Please c…" at bounding box center [531, 13] width 1063 height 26
click at [1003, 14] on span "Unavailable | 1h 27min" at bounding box center [1026, 18] width 66 height 8
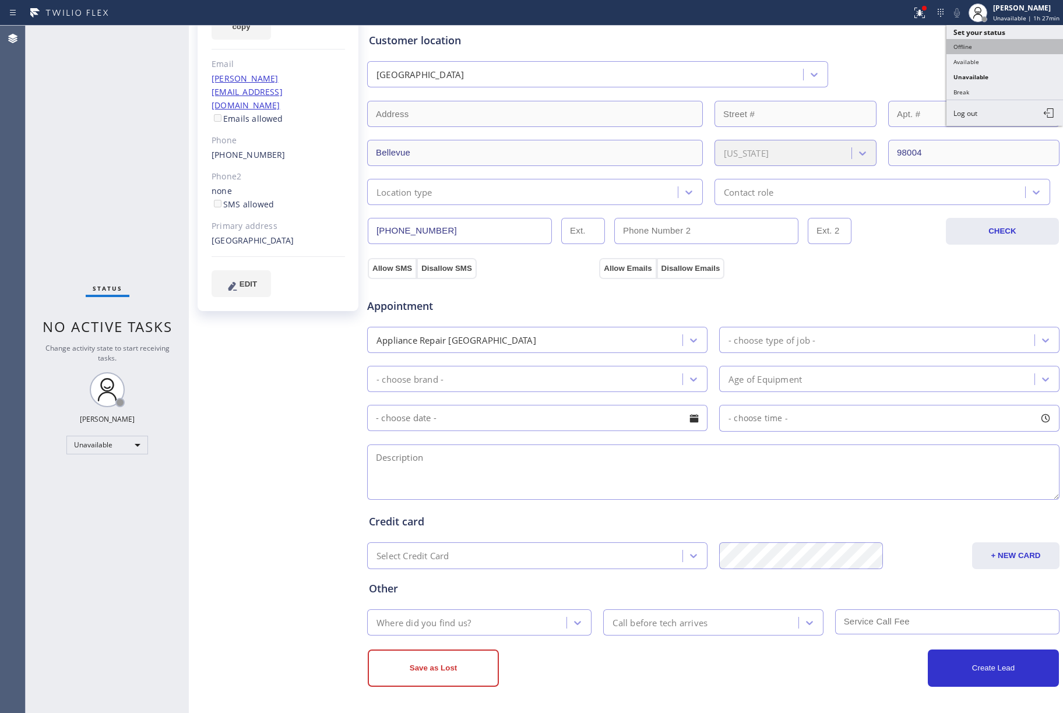
click at [980, 39] on button "Offline" at bounding box center [1005, 46] width 117 height 15
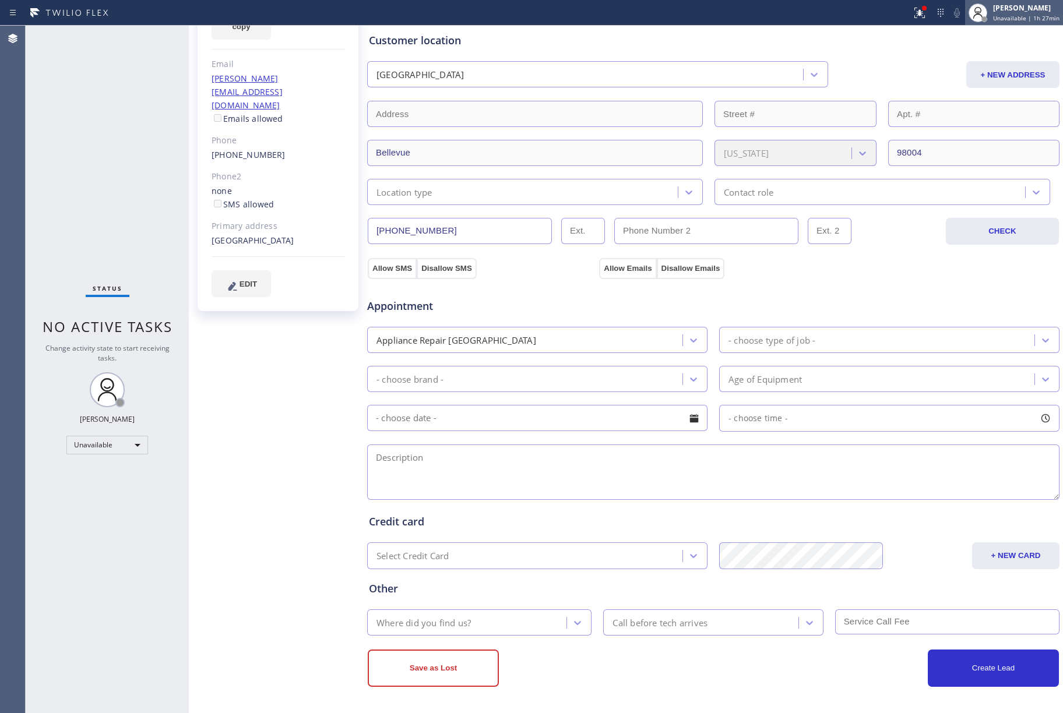
click at [1019, 10] on div "[PERSON_NAME]" at bounding box center [1026, 8] width 66 height 10
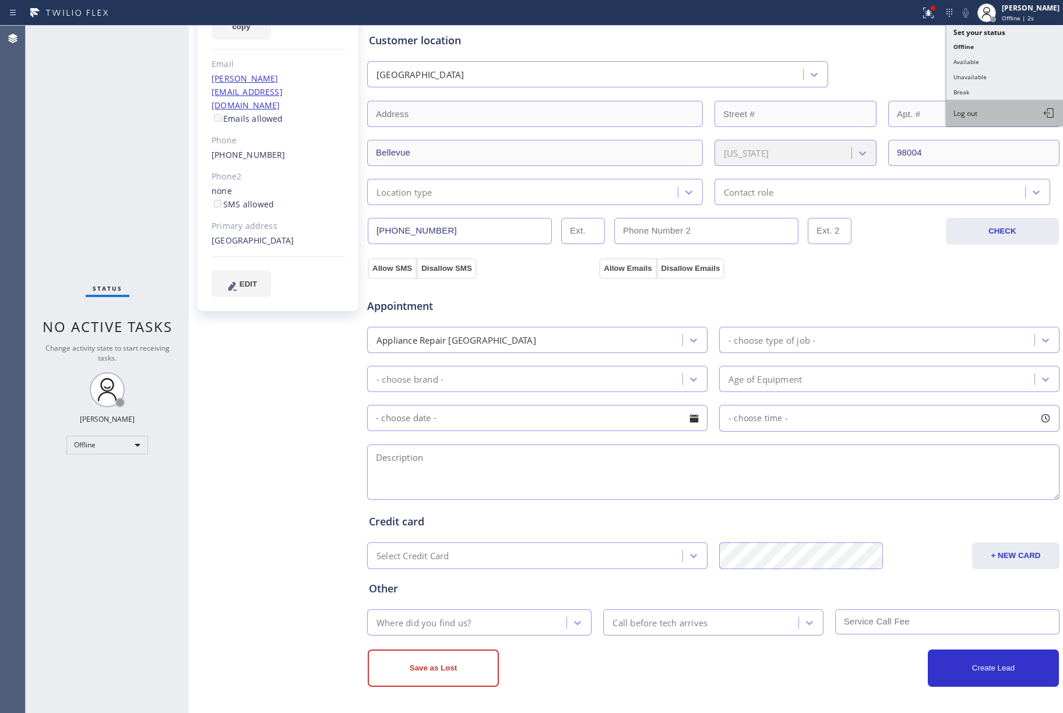
click at [989, 105] on button "Log out" at bounding box center [1005, 113] width 117 height 26
